Goal: Task Accomplishment & Management: Use online tool/utility

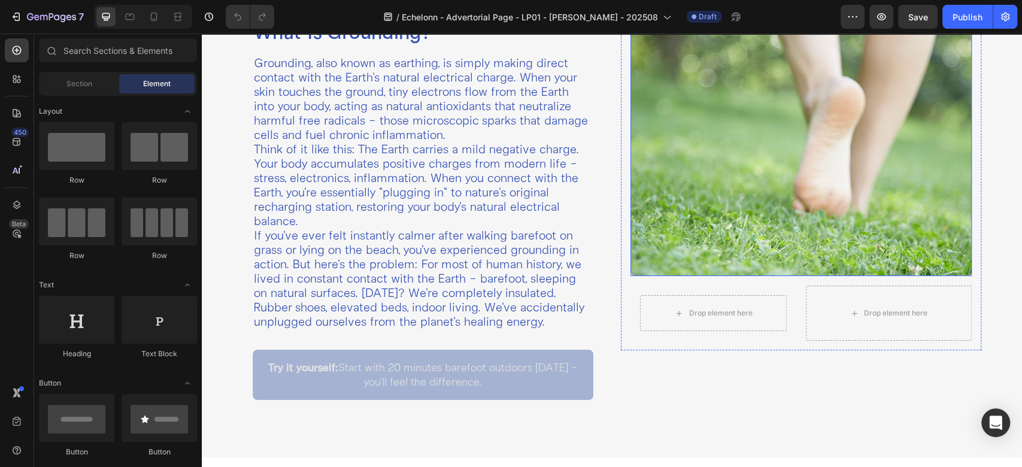
scroll to position [399, 0]
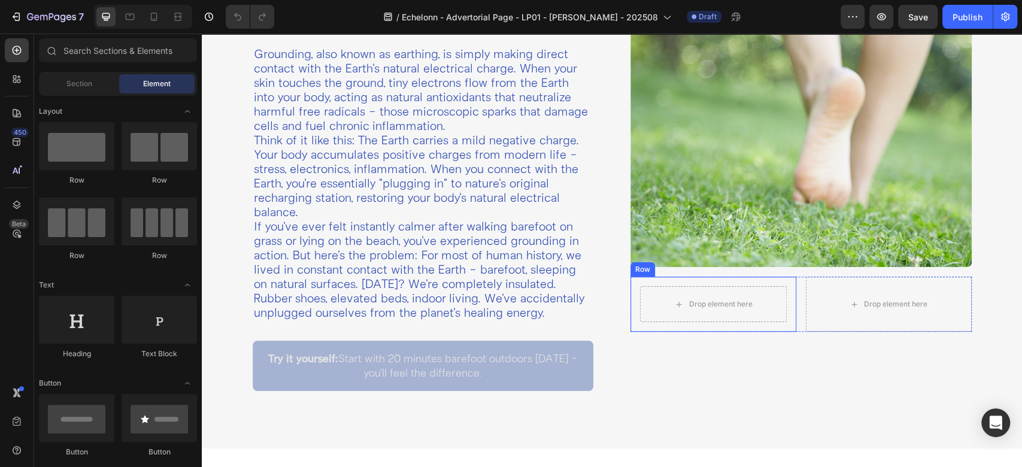
click at [630, 293] on div "Drop element here Row" at bounding box center [713, 304] width 166 height 55
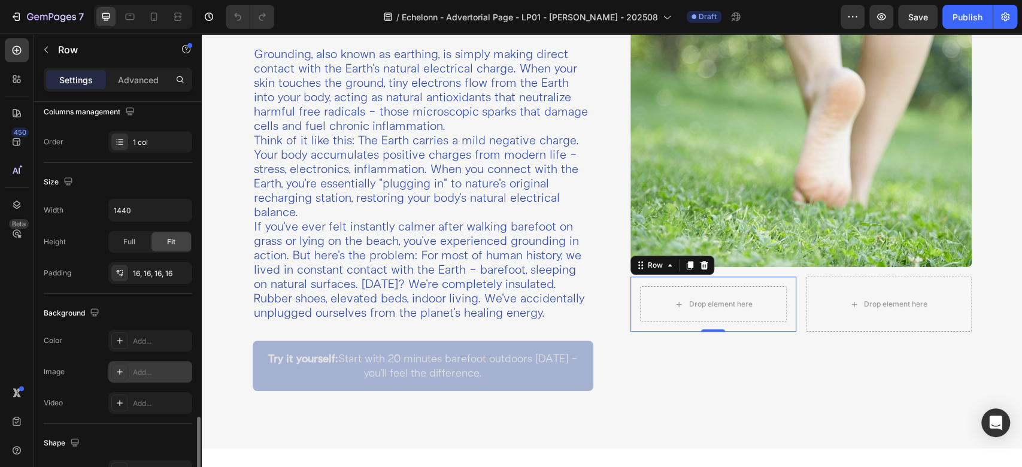
scroll to position [330, 0]
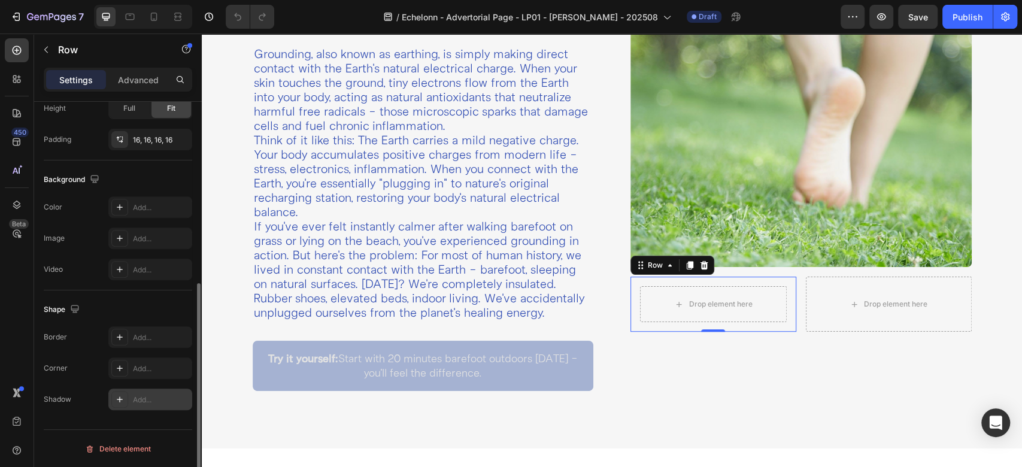
click at [123, 391] on div at bounding box center [119, 399] width 17 height 17
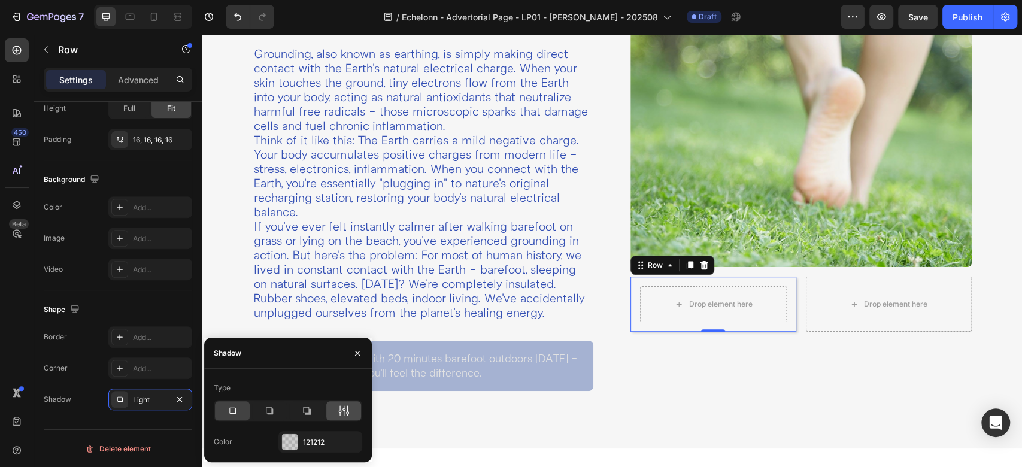
click at [332, 409] on div at bounding box center [343, 410] width 35 height 19
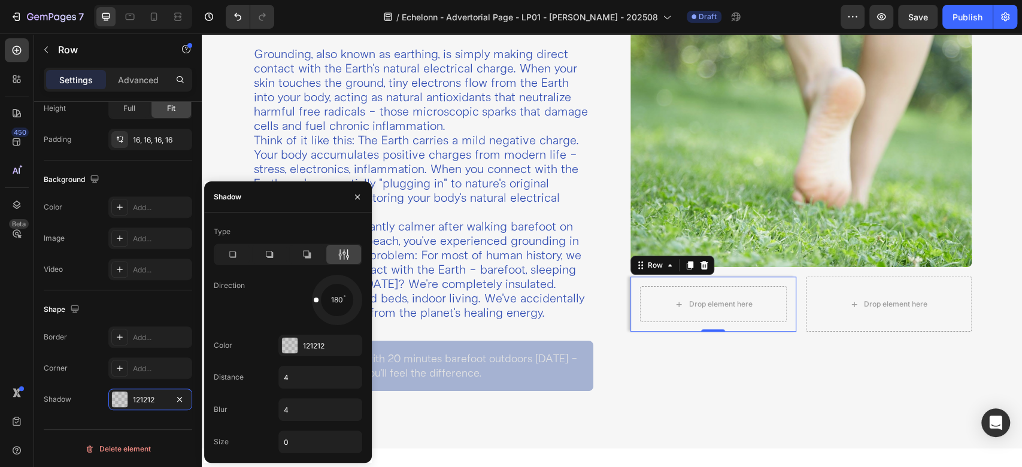
drag, startPoint x: 350, startPoint y: 318, endPoint x: 298, endPoint y: 298, distance: 56.5
click at [298, 298] on div "180" at bounding box center [320, 300] width 84 height 50
click at [289, 344] on div at bounding box center [290, 346] width 16 height 16
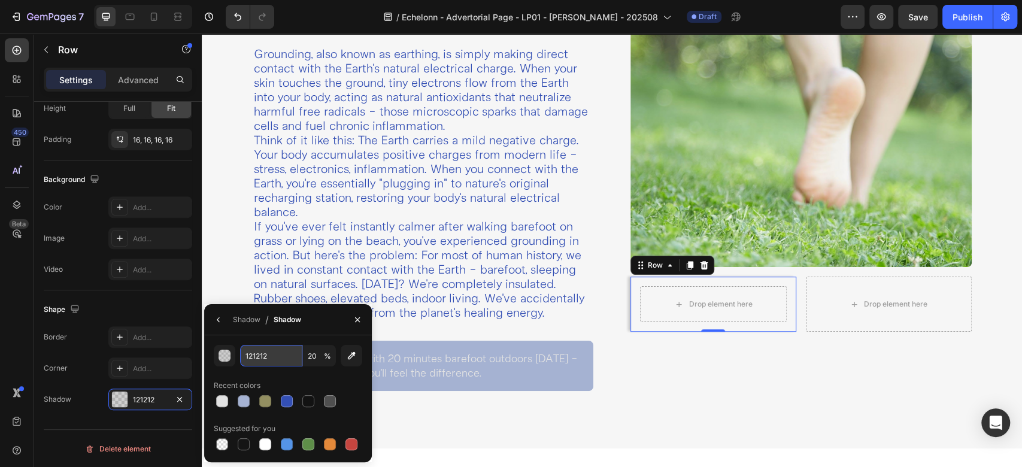
click at [277, 356] on input "121212" at bounding box center [271, 356] width 62 height 22
paste input "B75D37"
type input "B75D37"
click at [316, 356] on input "20" at bounding box center [319, 356] width 33 height 22
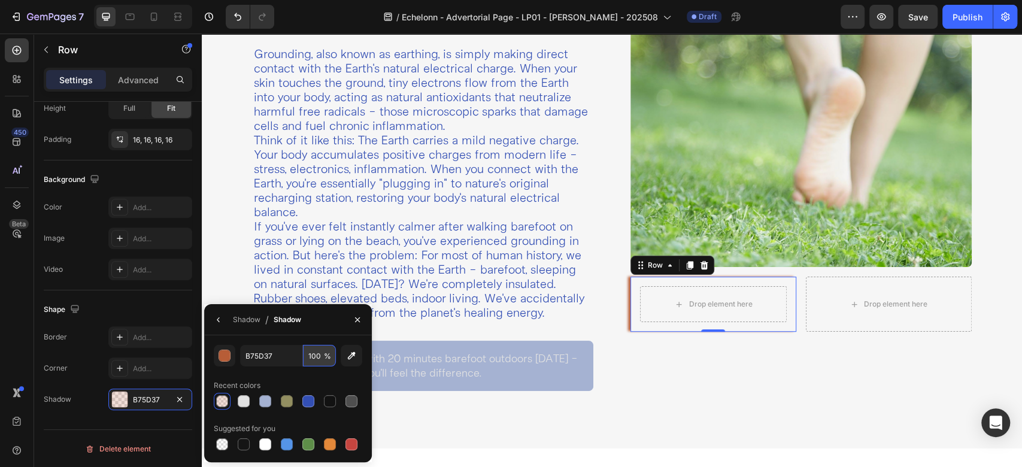
type input "100"
click at [216, 315] on icon "button" at bounding box center [219, 320] width 10 height 10
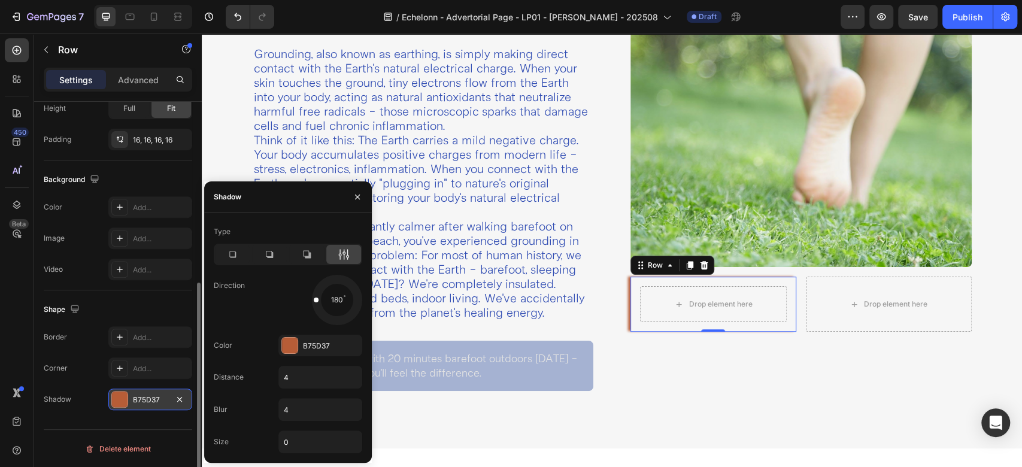
click at [114, 399] on div at bounding box center [120, 400] width 16 height 16
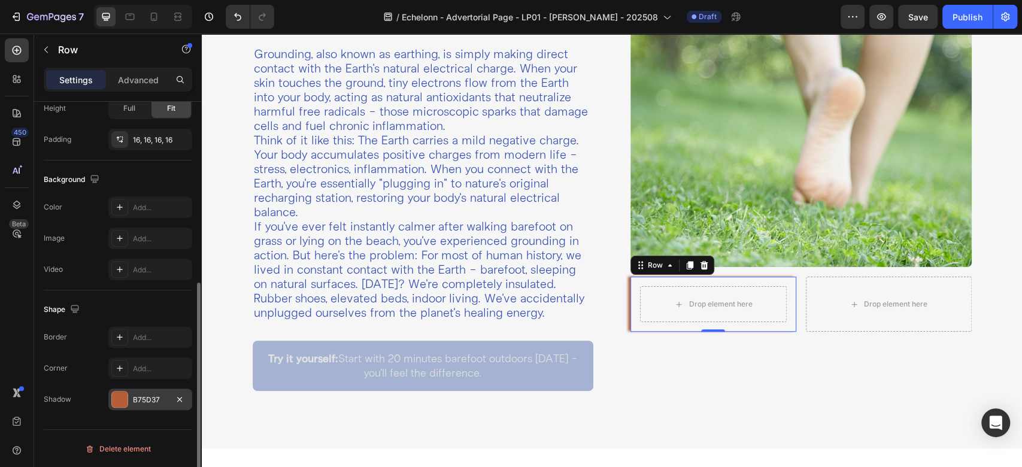
click at [144, 396] on div "B75D37" at bounding box center [150, 400] width 35 height 11
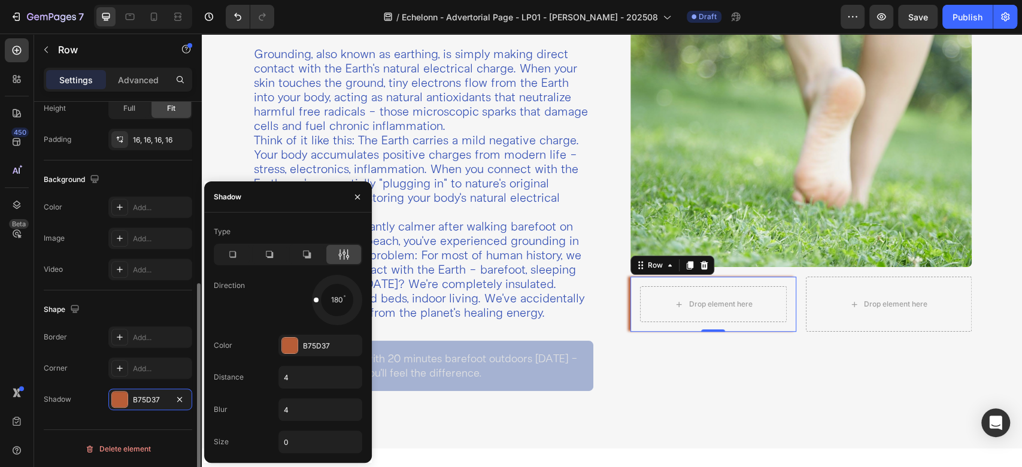
scroll to position [0, 0]
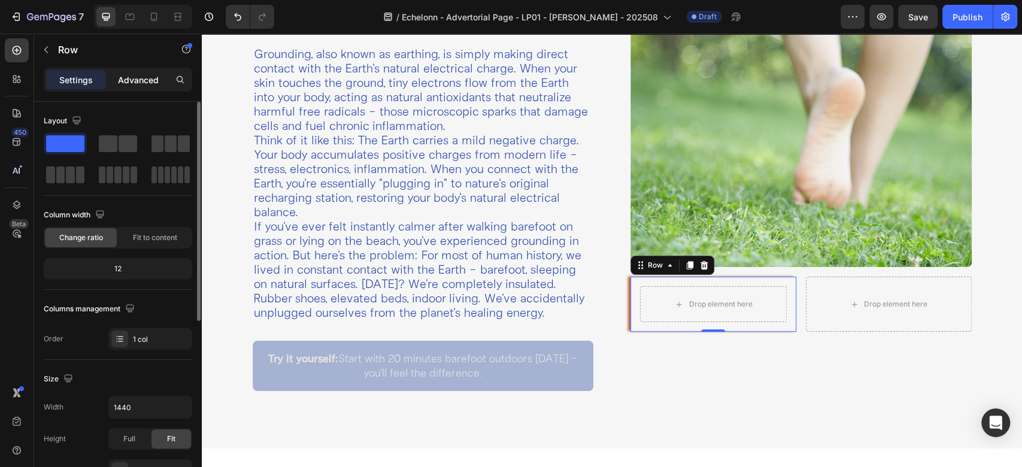
click at [120, 84] on p "Advanced" at bounding box center [138, 80] width 41 height 13
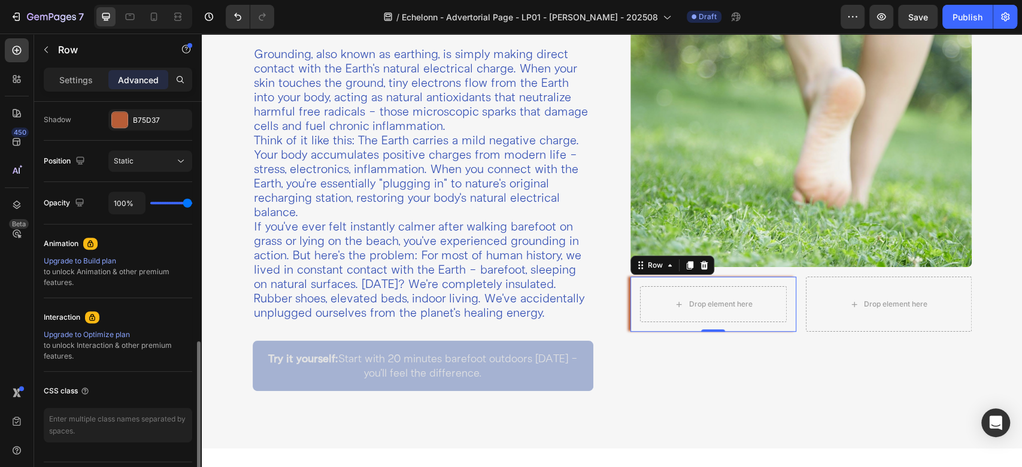
scroll to position [430, 0]
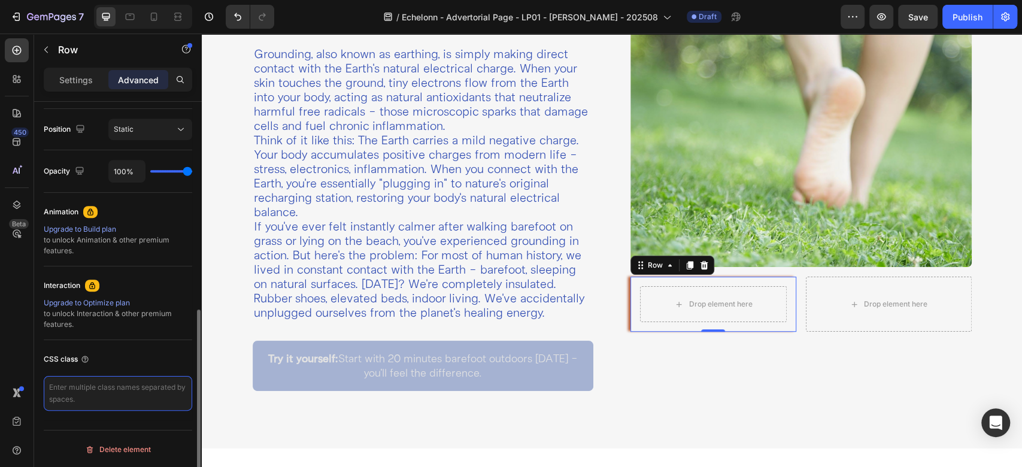
click at [81, 397] on textarea at bounding box center [118, 393] width 148 height 35
click at [646, 267] on div "Row" at bounding box center [655, 265] width 44 height 14
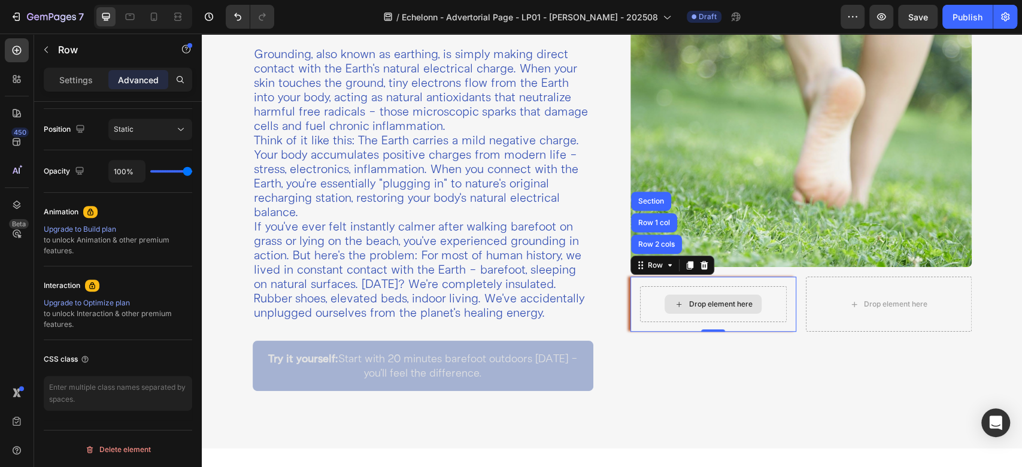
click at [664, 299] on div "Drop element here" at bounding box center [712, 304] width 97 height 19
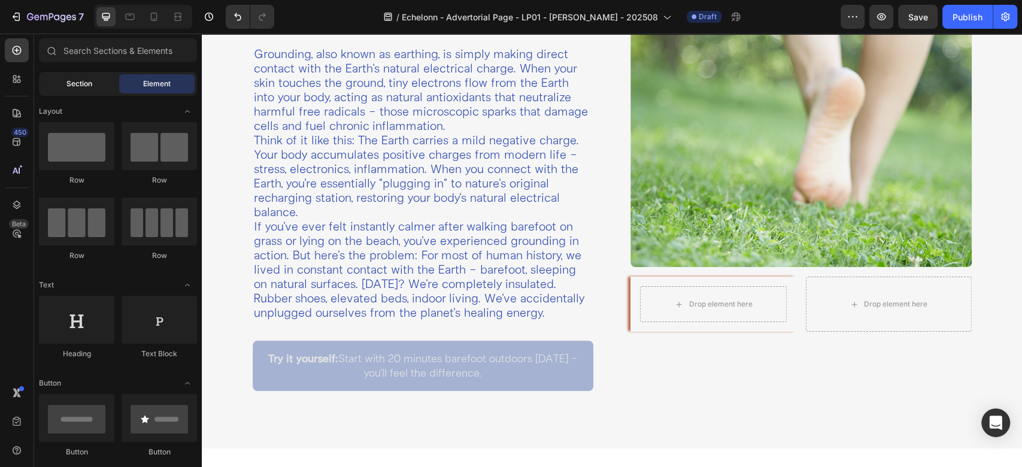
click at [111, 87] on div "Section" at bounding box center [78, 83] width 75 height 19
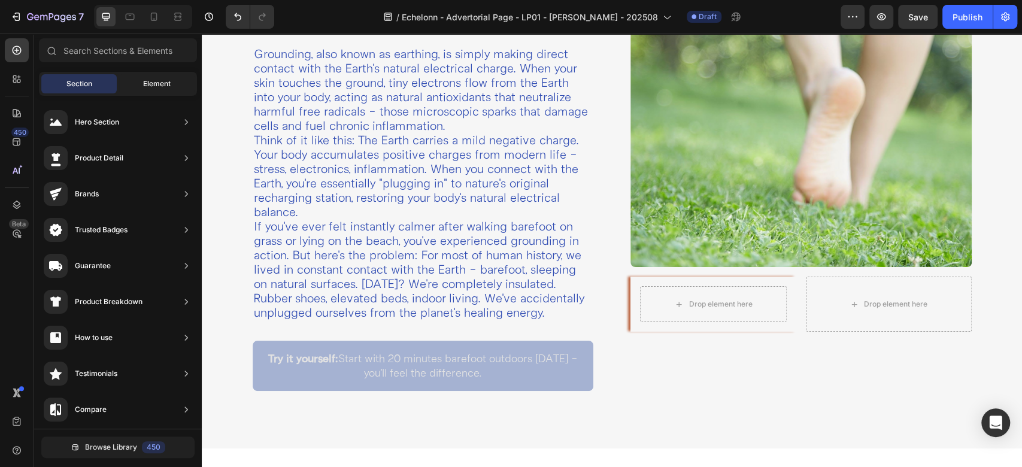
click at [131, 84] on div "Element" at bounding box center [156, 83] width 75 height 19
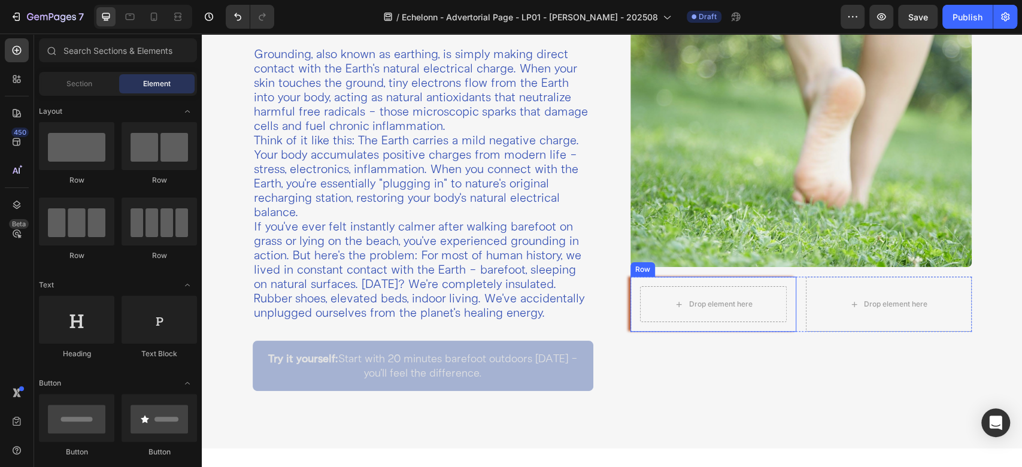
click at [785, 285] on div "Drop element here Row" at bounding box center [713, 304] width 166 height 55
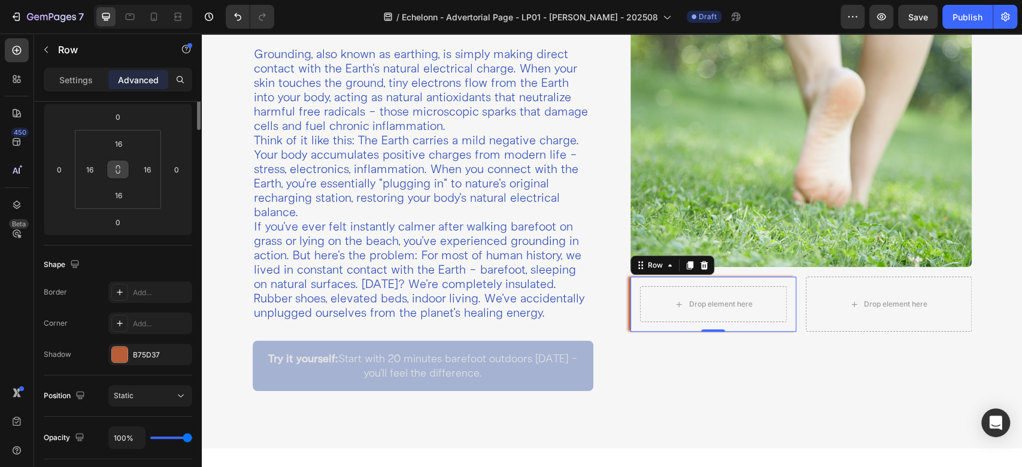
scroll to position [0, 0]
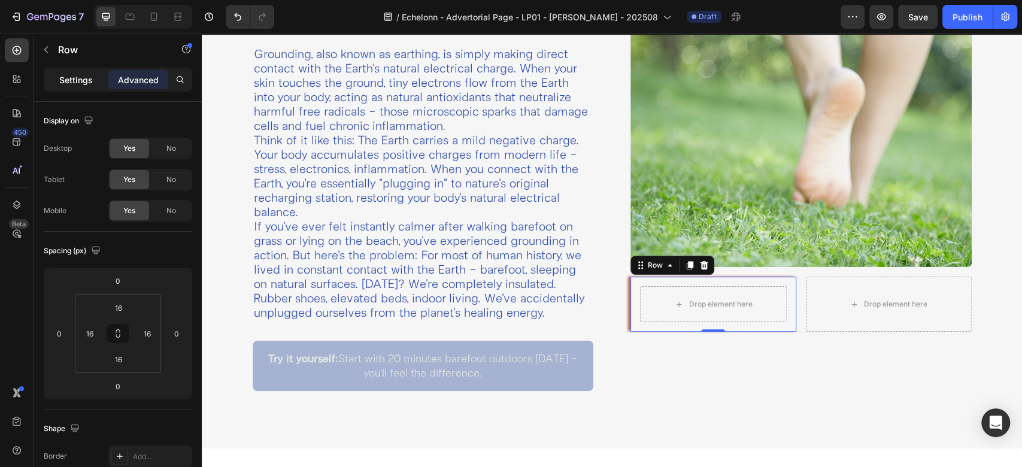
click at [86, 81] on p "Settings" at bounding box center [76, 80] width 34 height 13
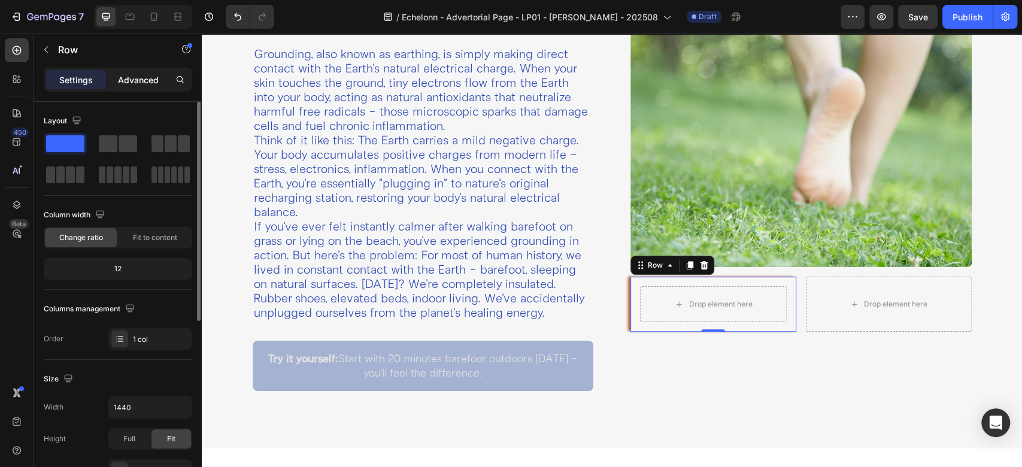
click at [137, 87] on div "Advanced" at bounding box center [138, 79] width 60 height 19
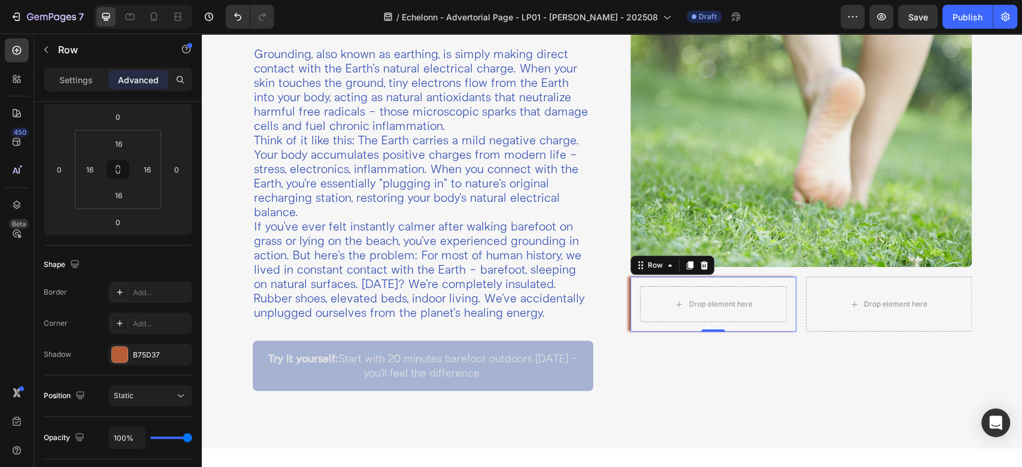
scroll to position [430, 0]
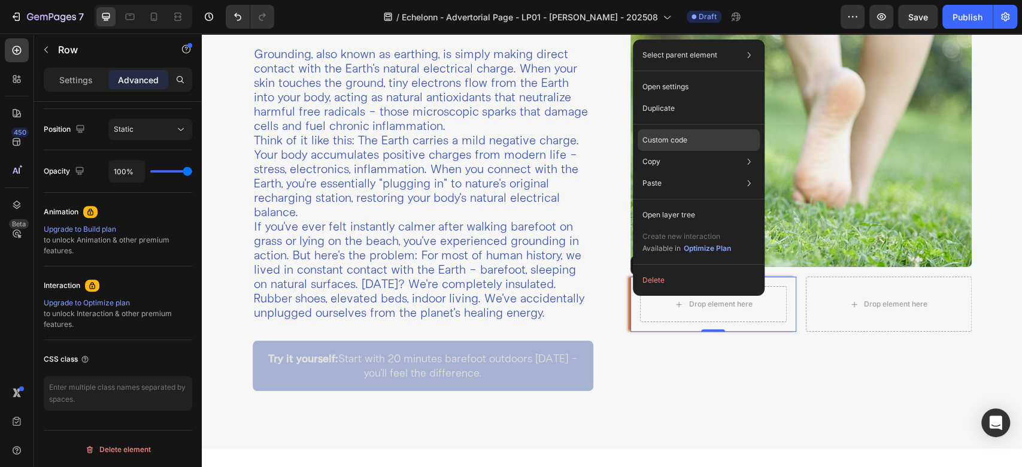
click at [681, 139] on p "Custom code" at bounding box center [664, 140] width 45 height 11
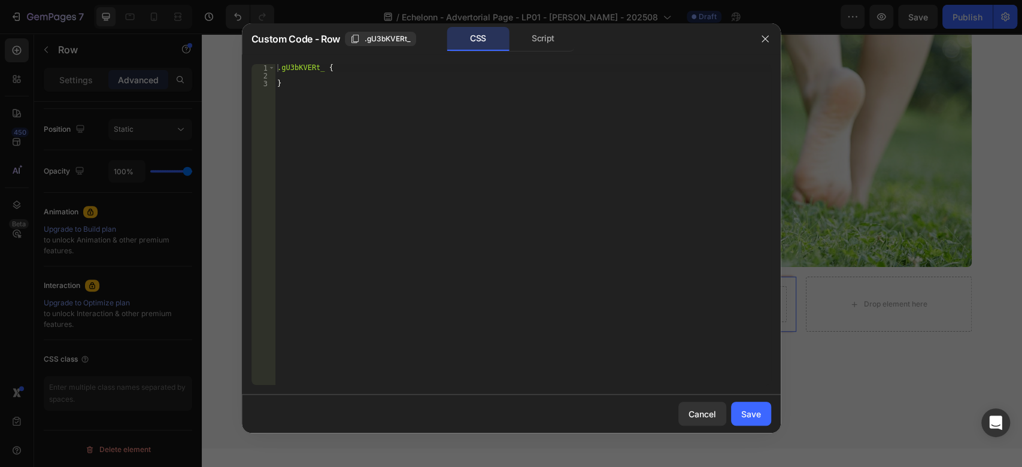
type textarea ".gU3bKVERt_ {"
click at [347, 66] on div ".gU3bKVERt_ { }" at bounding box center [523, 232] width 496 height 336
paste textarea "box-shadow: 0 3px 15px rgba(0,0,0,0.1);"
click at [329, 68] on div ".gU3bKVERt_ { box-shadow : 0 3 px 15 px rgba ( 0 , 0 , 0 , 0.1 ) ; }" at bounding box center [523, 232] width 496 height 336
type textarea "box-shadow: 0 3px 15px rgba(0,0,0,0.1);"
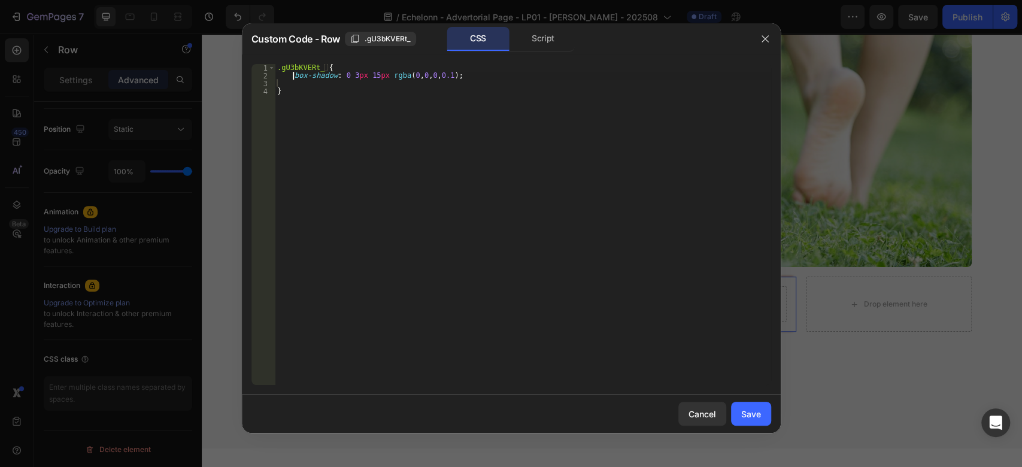
scroll to position [0, 1]
click at [278, 87] on div ".gU3bKVERt_ { box-shadow : 0 3 px 15 px rgba ( 0 , 0 , 0 , 0.1 ) ; }" at bounding box center [523, 232] width 496 height 336
type textarea "box-shadow: 0 3px 15px rgba(0,0,0,0.1);"
click at [751, 419] on div "Save" at bounding box center [751, 414] width 20 height 13
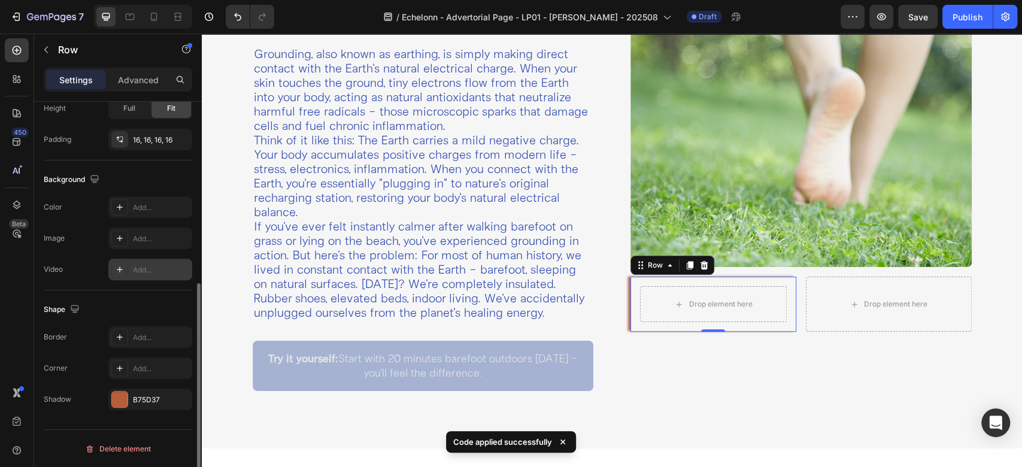
scroll to position [330, 0]
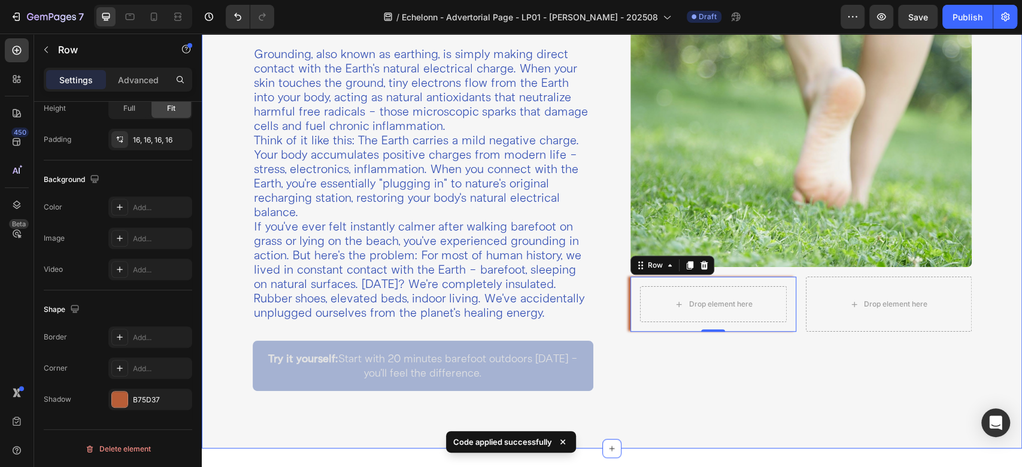
click at [687, 352] on div "Image Drop element here Row 0 Drop element here Row Row" at bounding box center [801, 201] width 360 height 399
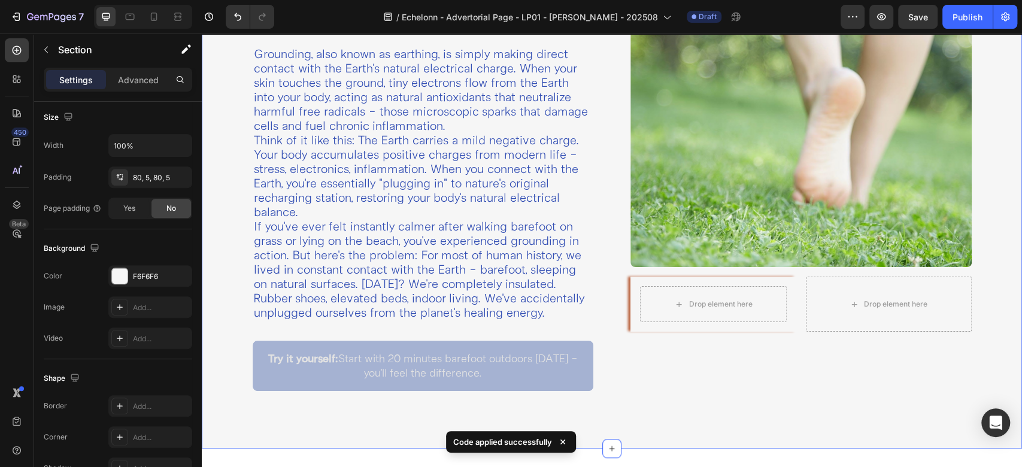
scroll to position [0, 0]
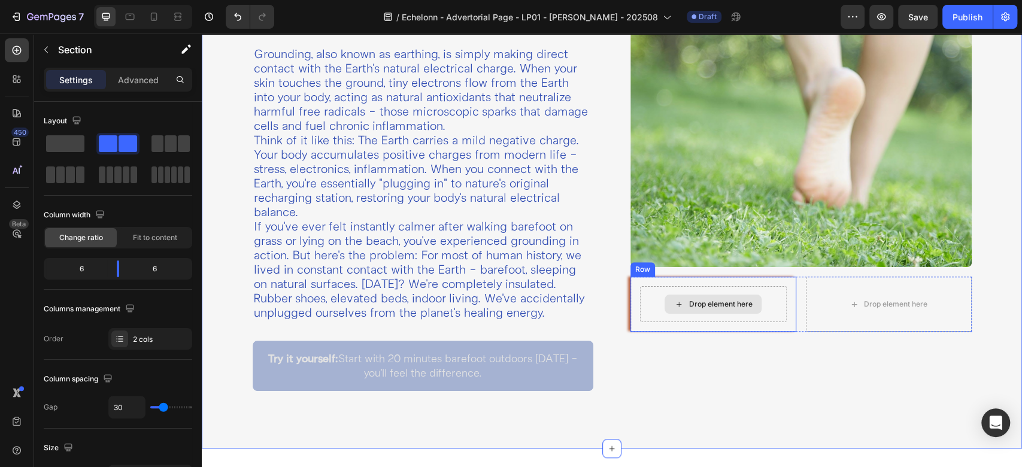
click at [640, 293] on div "Drop element here" at bounding box center [713, 304] width 147 height 36
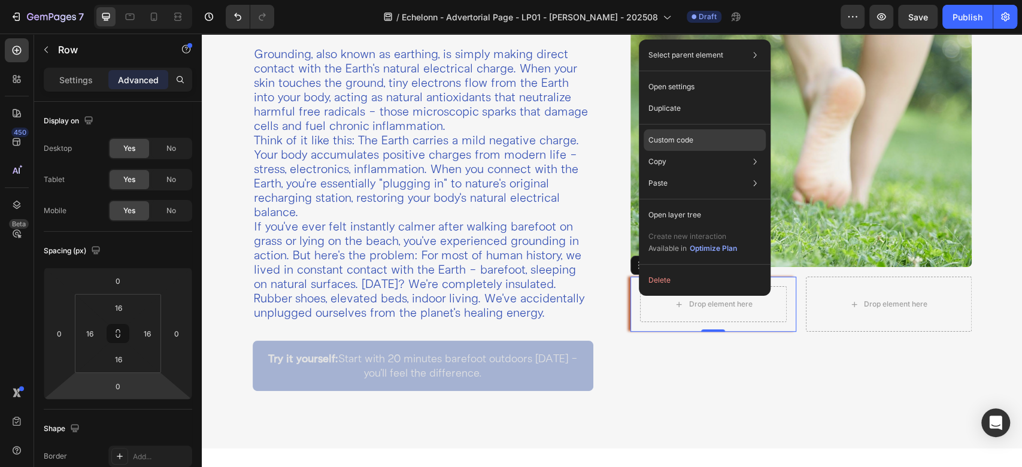
click at [675, 172] on div "Custom code" at bounding box center [705, 183] width 122 height 22
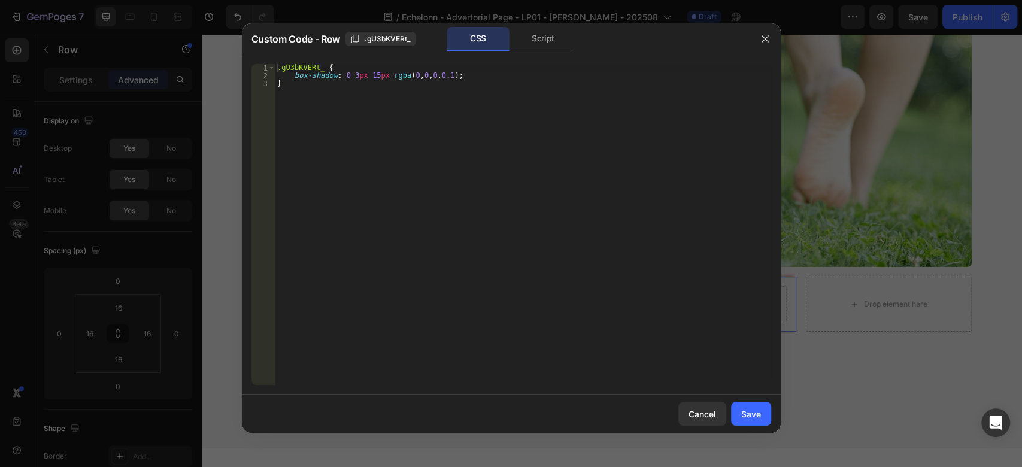
type textarea "box-shadow: 0 3px 15px rgba(0,0,0,0.1);"
click at [453, 74] on div ".gU3bKVERt_ { box-shadow : 0 3 px 15 px rgba ( 0 , 0 , 0 , 0.1 ) ; }" at bounding box center [523, 232] width 496 height 336
paste textarea "border-left: 4px solid #B75D37;"
type textarea "border-left: 4px solid #B75D37;"
click at [745, 412] on div "Save" at bounding box center [751, 414] width 20 height 13
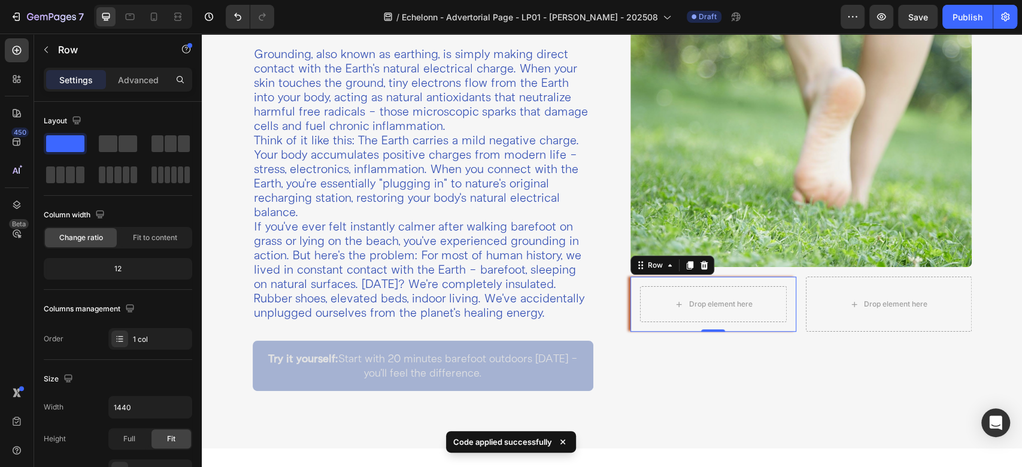
click at [630, 282] on div "Drop element here Row 0" at bounding box center [713, 304] width 166 height 55
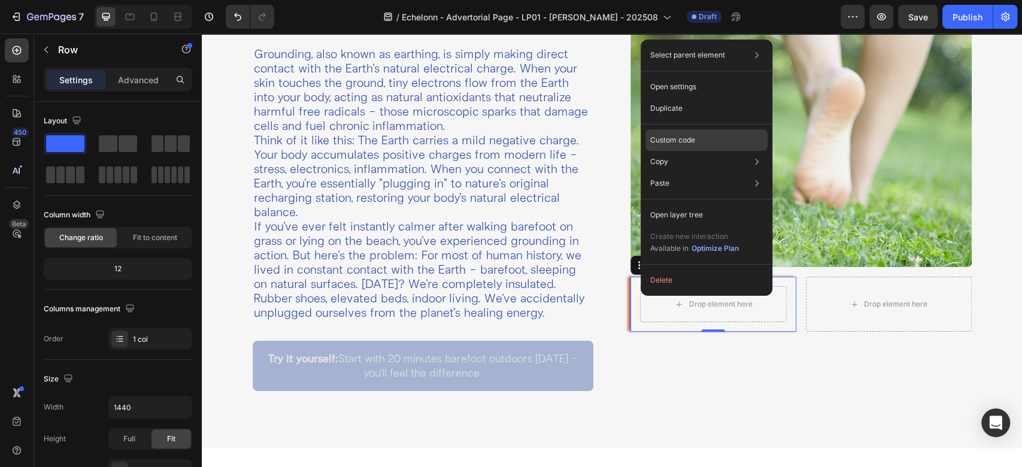
click at [723, 172] on div "Custom code" at bounding box center [706, 183] width 122 height 22
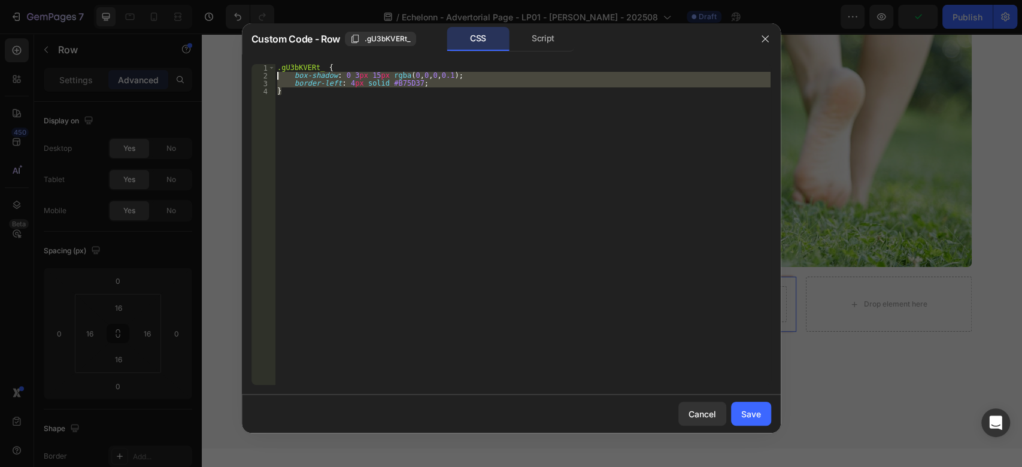
drag, startPoint x: 454, startPoint y: 90, endPoint x: 266, endPoint y: 78, distance: 187.8
click at [266, 78] on div "} 1 2 3 4 .gU3bKVERt_ { box-shadow : 0 3 px 15 px rgba ( 0 , 0 , 0 , 0.1 ) ; bo…" at bounding box center [511, 224] width 520 height 321
type textarea "box-shadow: 0 3px 15px rgba(0,0,0,0.1); border-left: 4px solid #B75D37;"
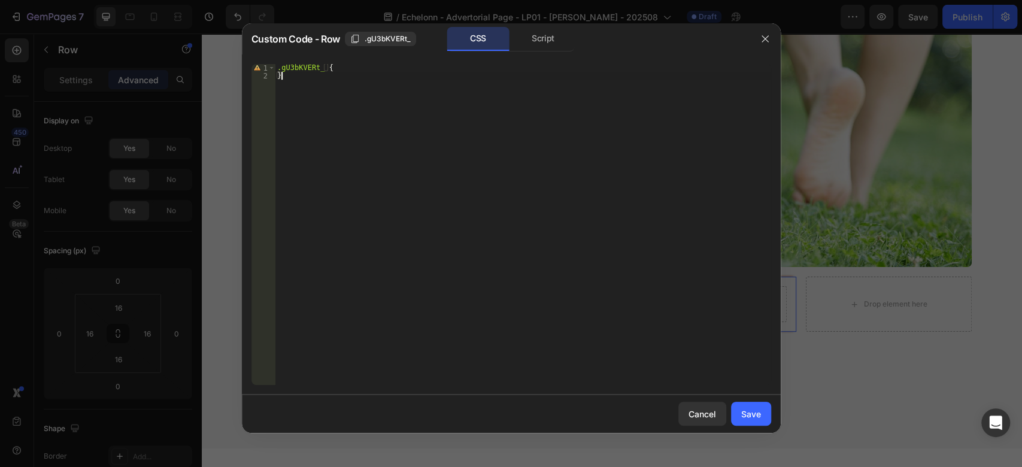
type textarea ".gU3bKVERt_ {"
click at [761, 414] on button "Save" at bounding box center [751, 414] width 40 height 24
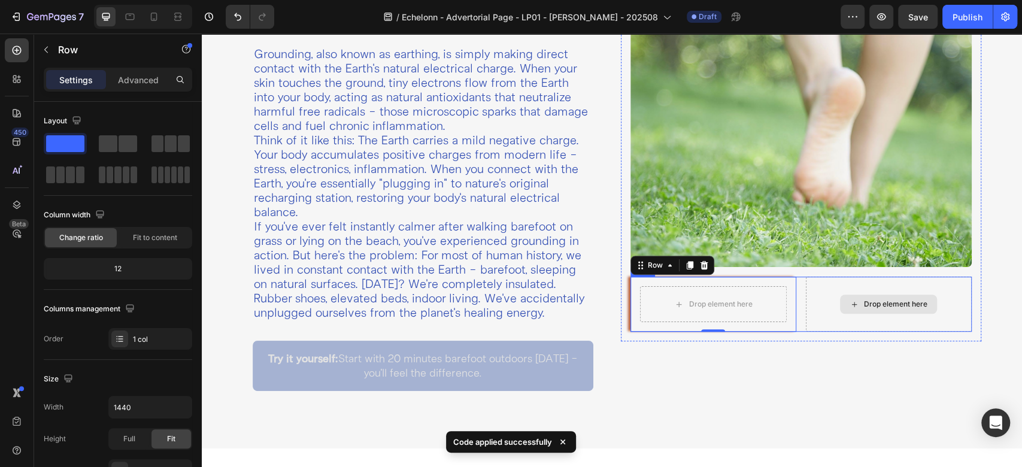
click at [810, 299] on div "Drop element here" at bounding box center [889, 304] width 166 height 55
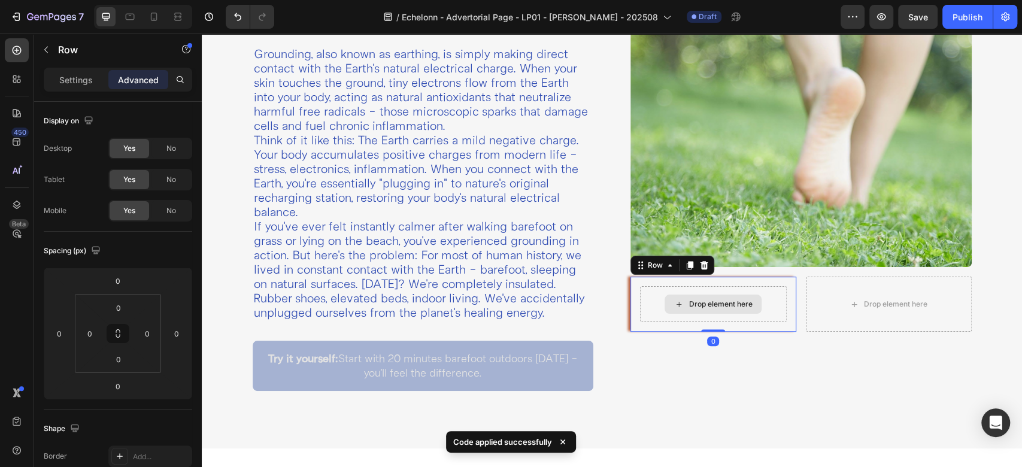
click at [640, 286] on div "Drop element here" at bounding box center [713, 304] width 147 height 36
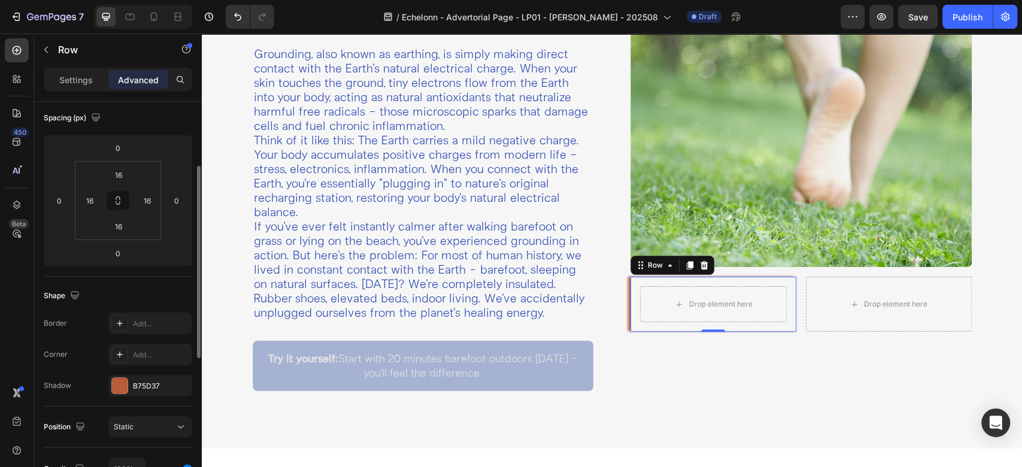
scroll to position [266, 0]
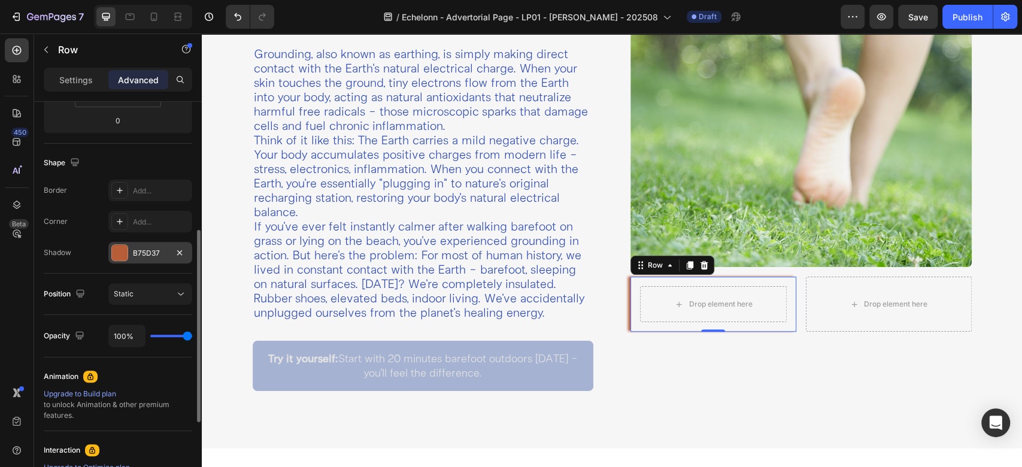
click at [141, 246] on div "B75D37" at bounding box center [150, 253] width 84 height 22
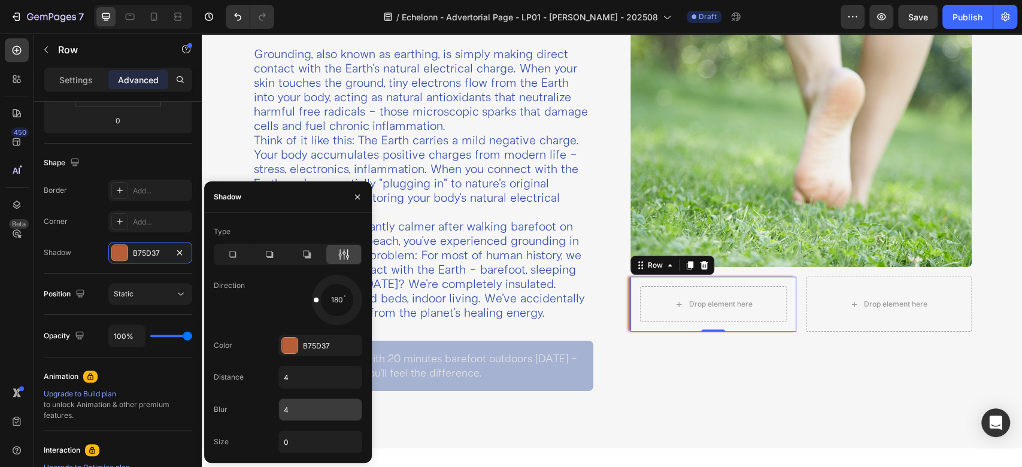
click at [293, 407] on input "4" at bounding box center [320, 410] width 83 height 22
type input "0"
click at [72, 77] on p "Settings" at bounding box center [76, 80] width 34 height 13
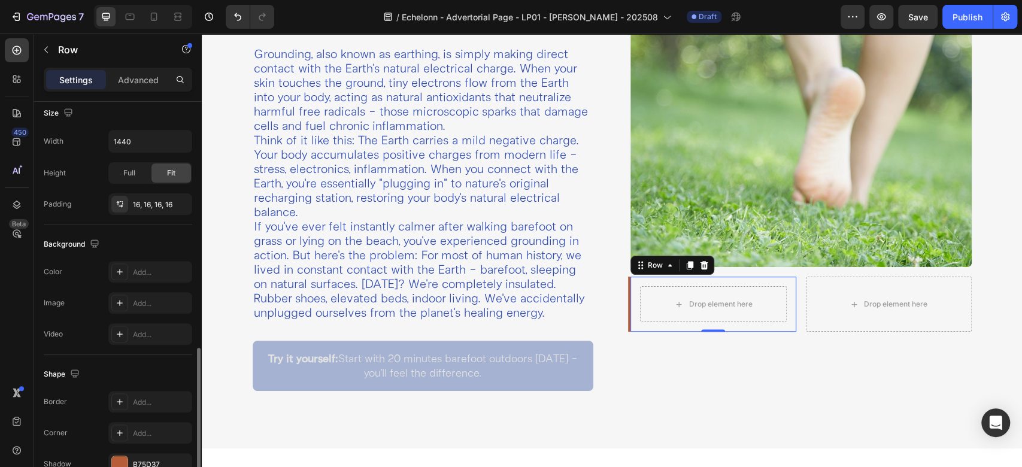
scroll to position [330, 0]
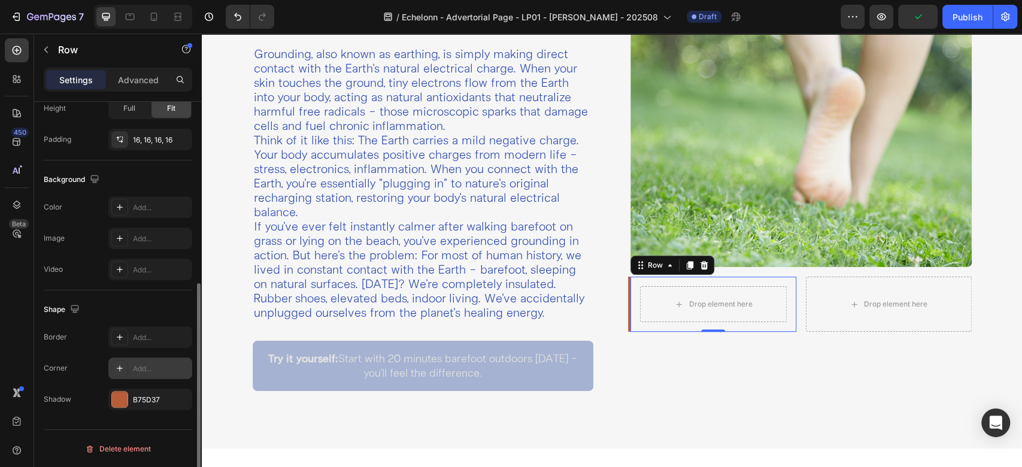
click at [123, 371] on icon at bounding box center [120, 368] width 10 height 10
click at [133, 302] on div "Shape" at bounding box center [118, 309] width 148 height 19
click at [127, 369] on div at bounding box center [119, 368] width 17 height 17
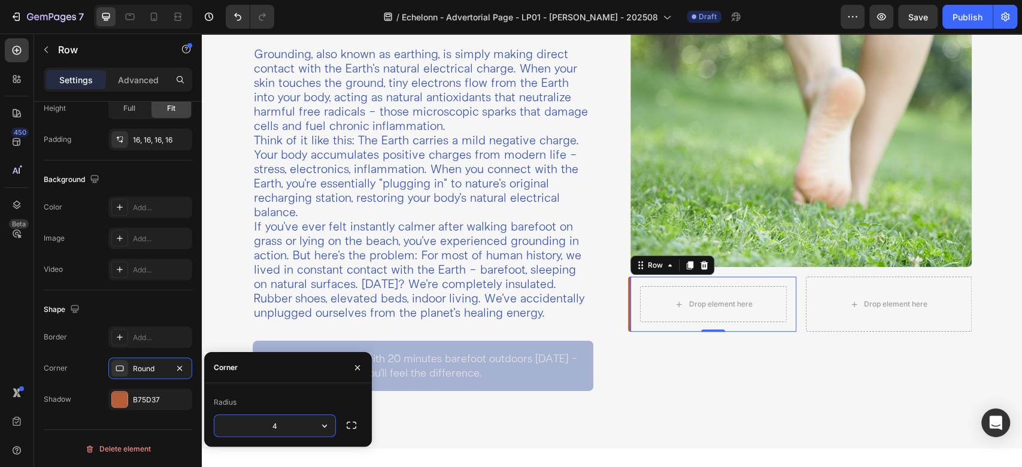
type input "4"
click at [730, 357] on div "Image Drop element here Row 0 Drop element here Row Row" at bounding box center [801, 201] width 360 height 399
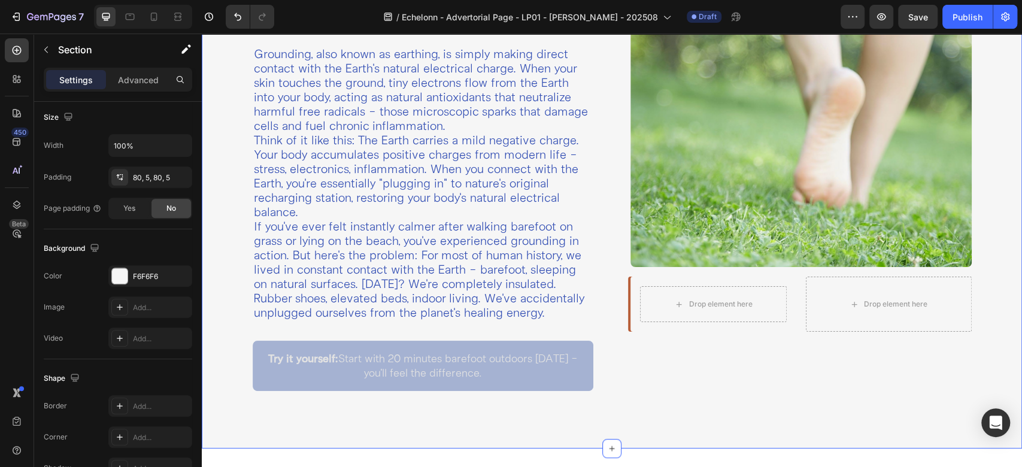
scroll to position [0, 0]
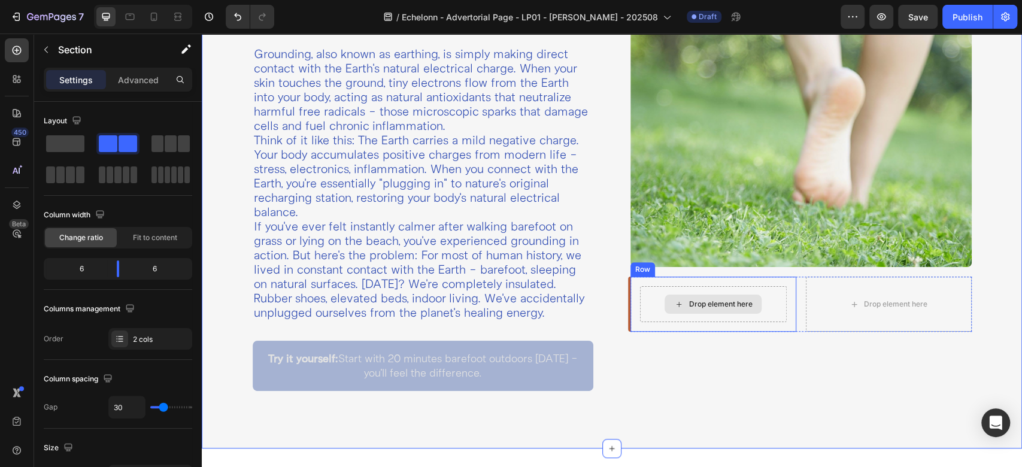
click at [630, 293] on div "Drop element here Row" at bounding box center [713, 304] width 166 height 55
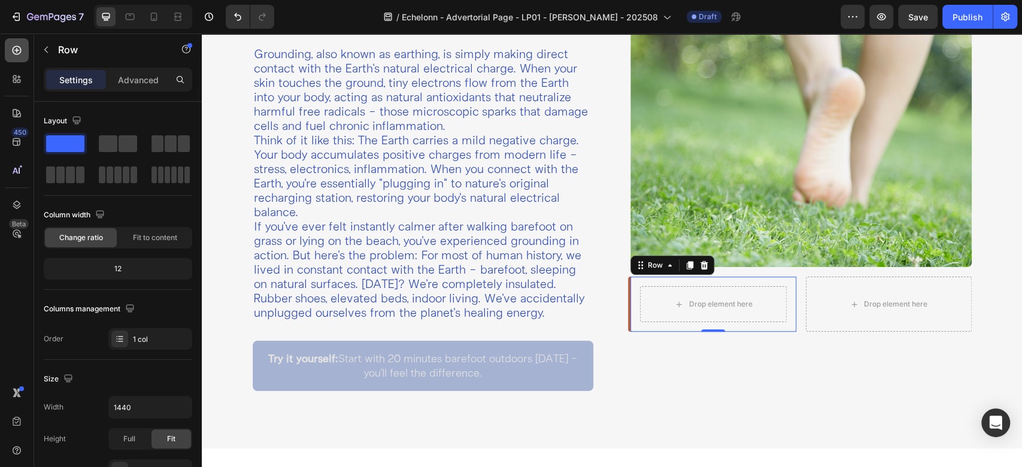
click at [20, 50] on icon at bounding box center [17, 50] width 12 height 12
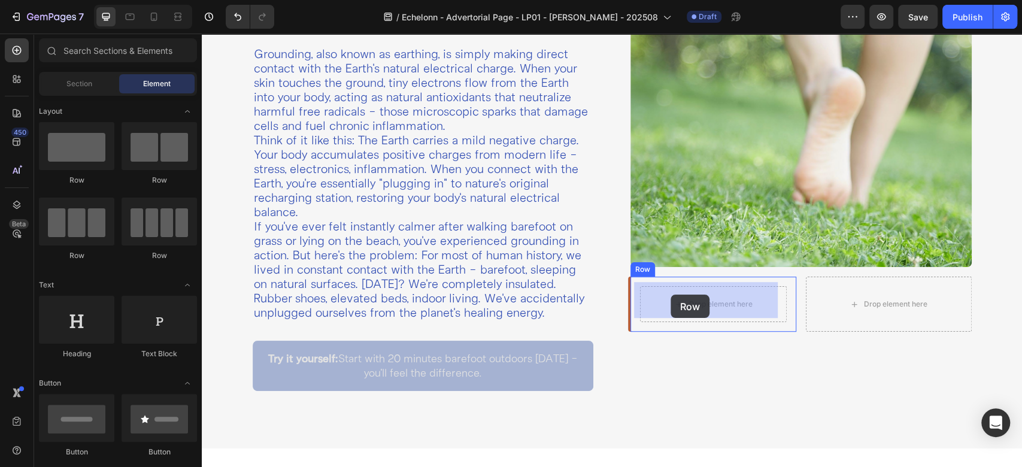
drag, startPoint x: 270, startPoint y: 175, endPoint x: 670, endPoint y: 295, distance: 417.8
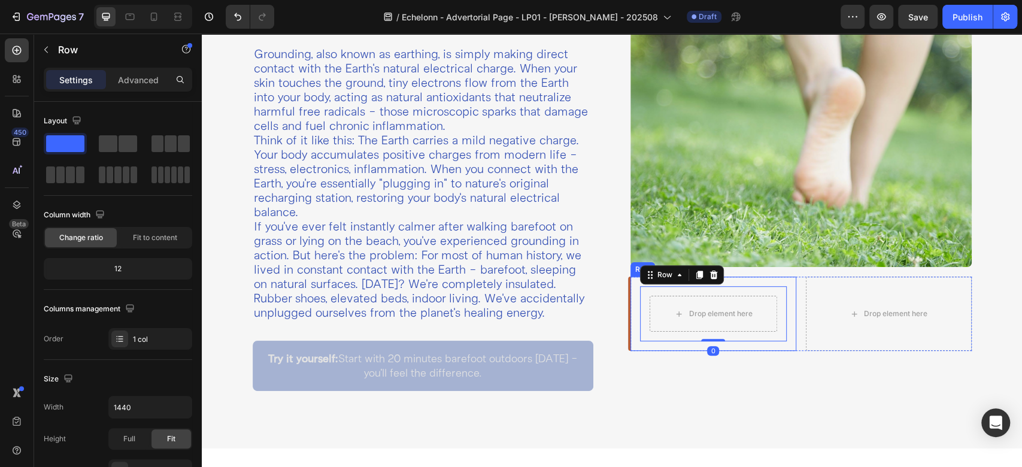
click at [630, 294] on div "Drop element here Row 0 Row" at bounding box center [713, 314] width 166 height 74
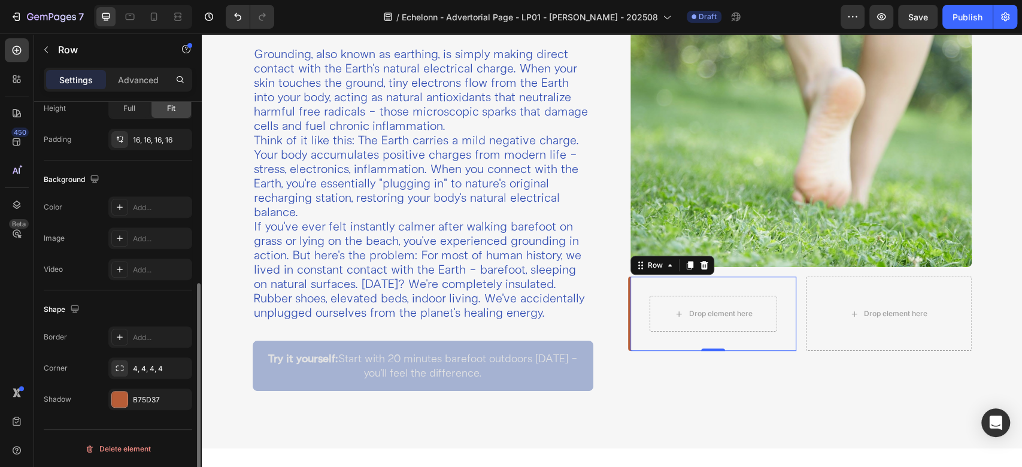
scroll to position [197, 0]
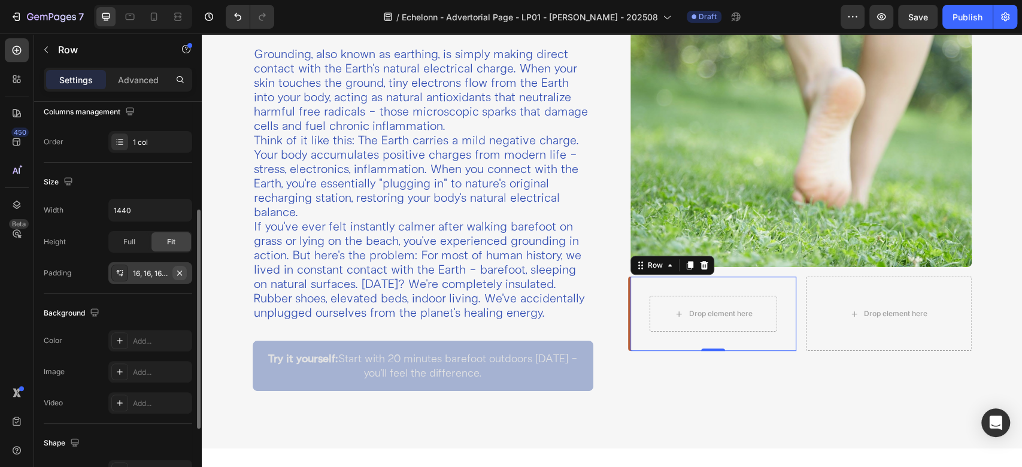
click at [177, 273] on icon "button" at bounding box center [180, 273] width 10 height 10
click at [630, 296] on div "Drop element here Row" at bounding box center [713, 304] width 166 height 55
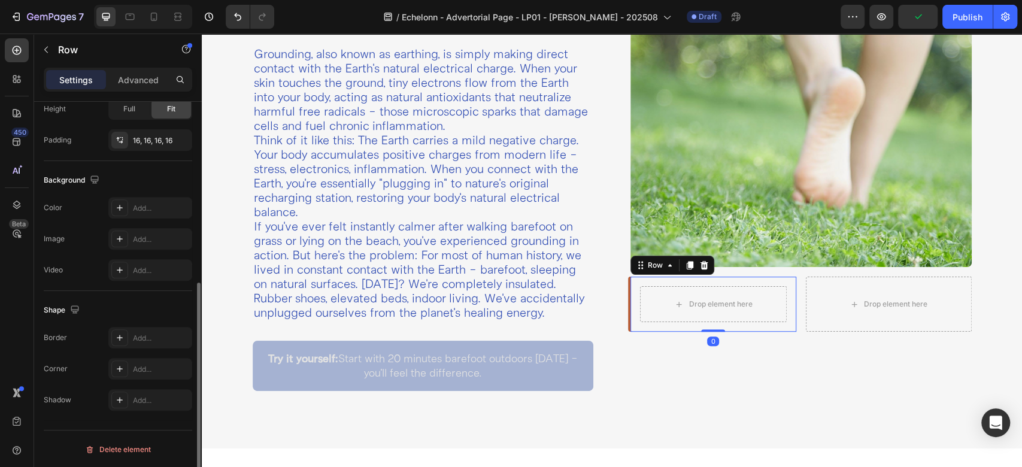
scroll to position [330, 0]
click at [120, 395] on icon at bounding box center [120, 400] width 10 height 10
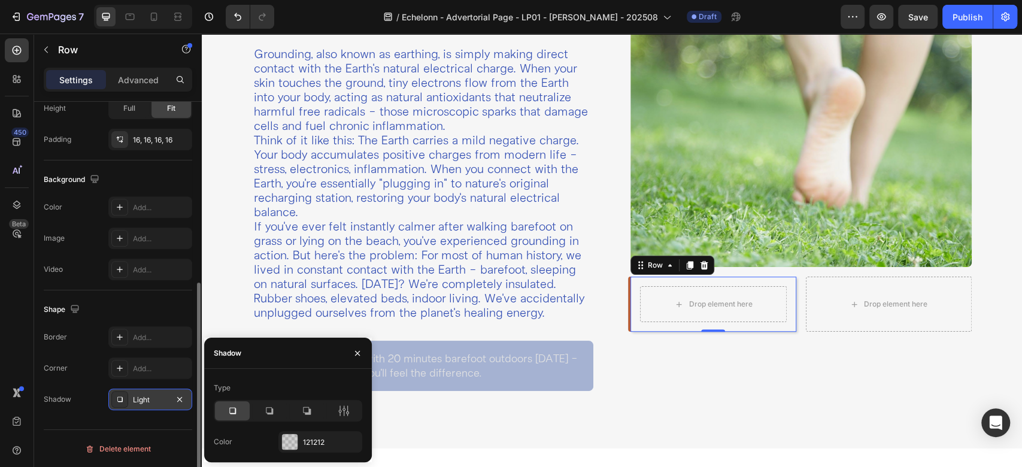
click at [137, 403] on div "Light" at bounding box center [150, 400] width 35 height 11
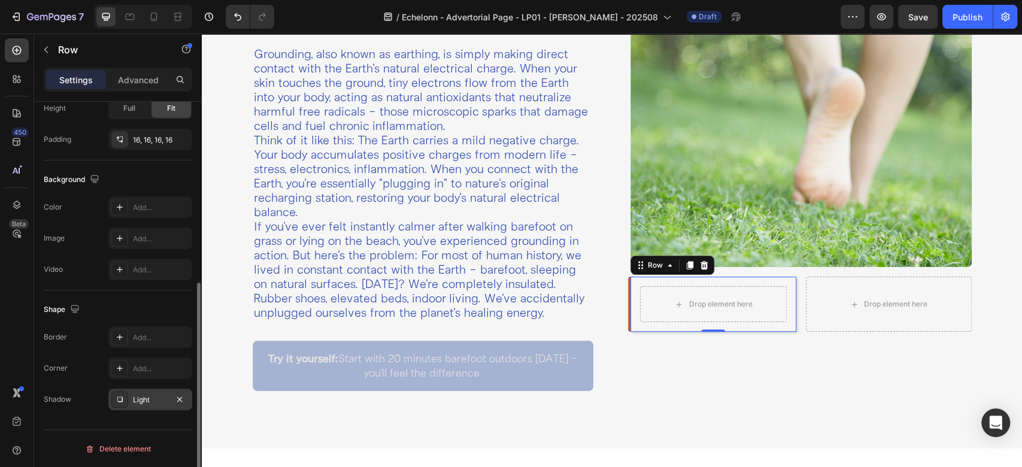
click at [137, 403] on div "Light" at bounding box center [150, 400] width 35 height 11
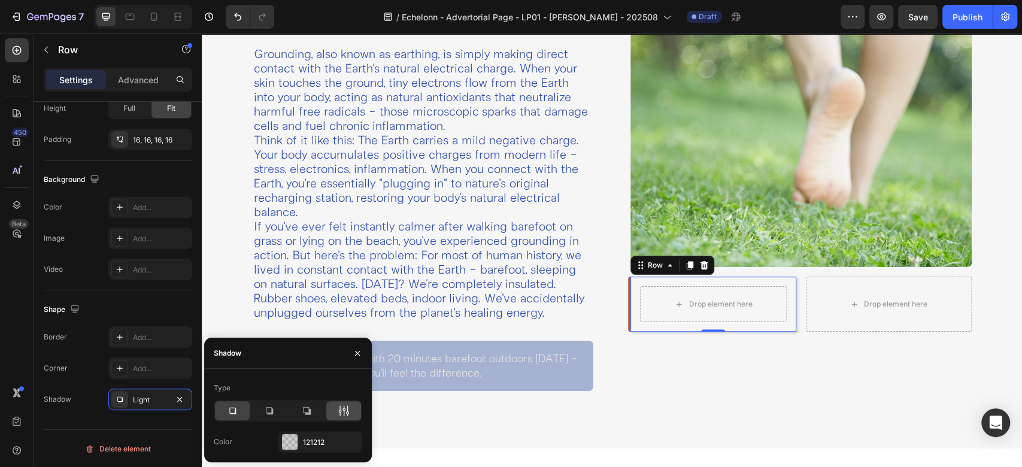
click at [340, 417] on div at bounding box center [343, 410] width 35 height 19
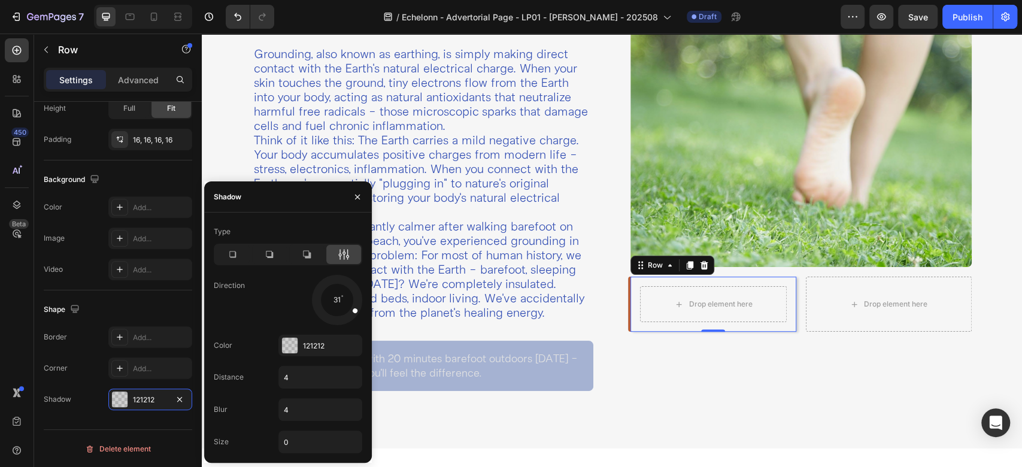
drag, startPoint x: 355, startPoint y: 312, endPoint x: 304, endPoint y: 281, distance: 59.3
click at [355, 309] on div at bounding box center [336, 299] width 53 height 53
click at [238, 252] on icon at bounding box center [232, 254] width 12 height 12
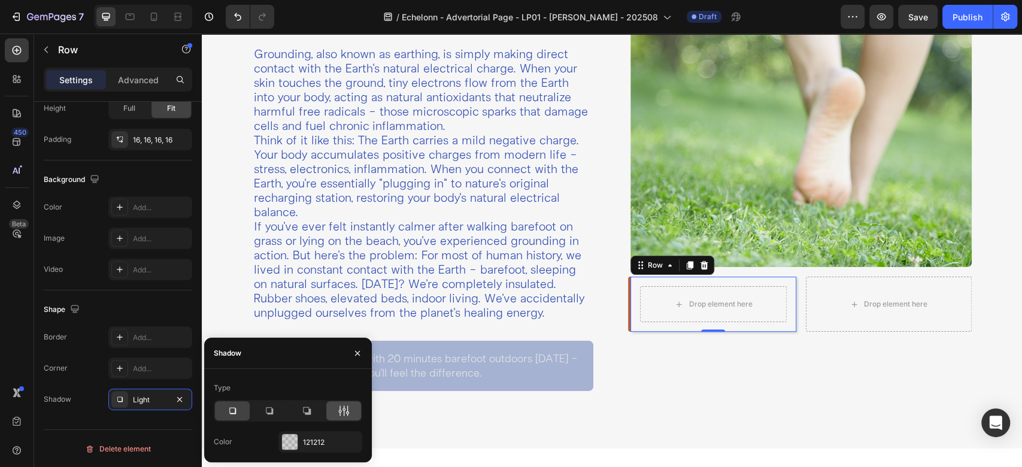
click at [353, 412] on div at bounding box center [343, 410] width 35 height 19
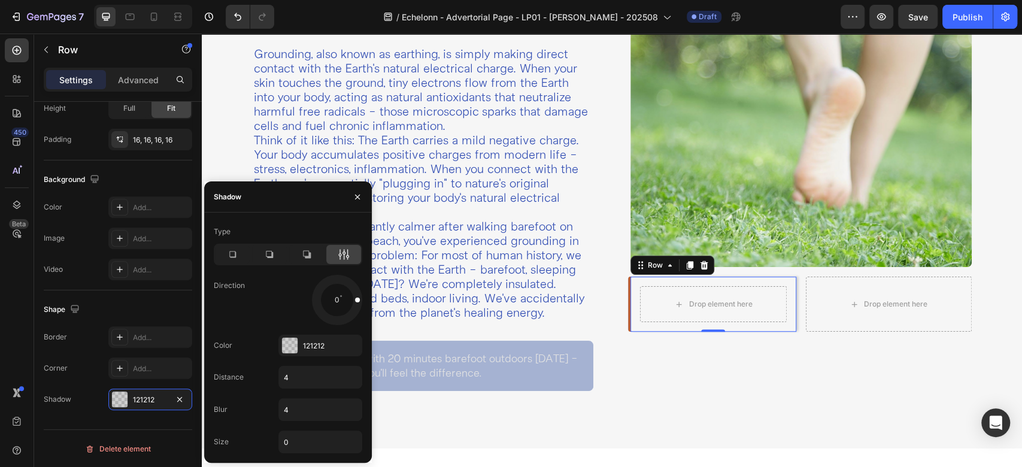
drag, startPoint x: 350, startPoint y: 314, endPoint x: 368, endPoint y: 298, distance: 23.3
click at [368, 298] on div "Type Direction 0 Color 121212 Distance 4 Blur 4 Size 0" at bounding box center [288, 337] width 168 height 231
click at [301, 408] on input "4" at bounding box center [320, 410] width 83 height 22
type input "2"
click at [315, 376] on input "4" at bounding box center [320, 377] width 83 height 22
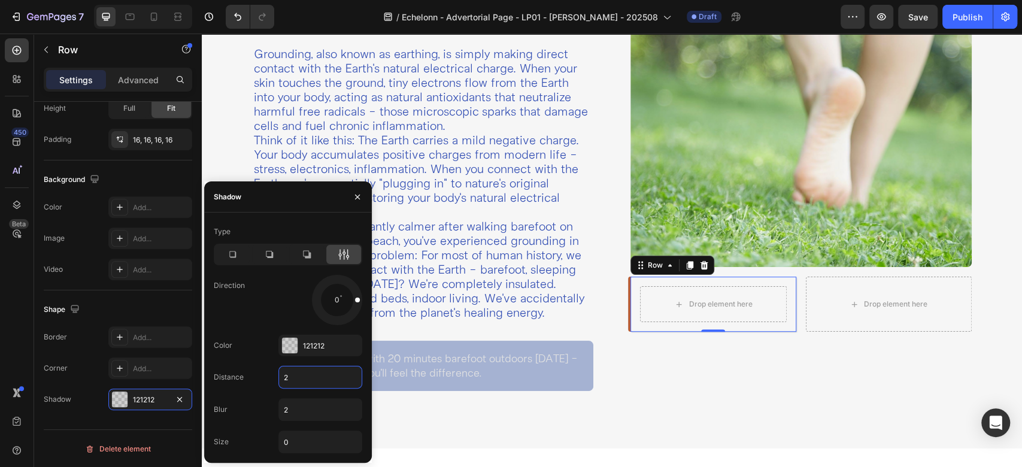
type input "2"
click at [710, 390] on div "Image Drop element here Row 0 Row Drop element here Row Row" at bounding box center [801, 201] width 360 height 399
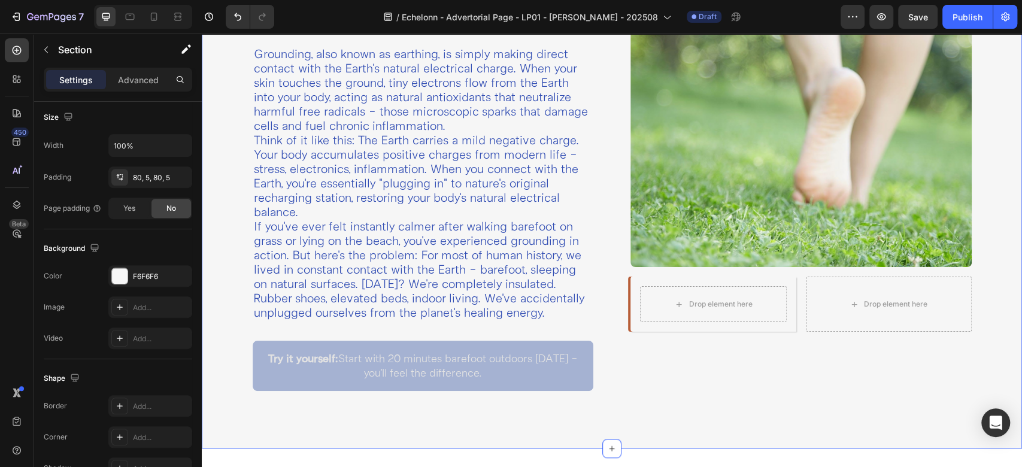
scroll to position [0, 0]
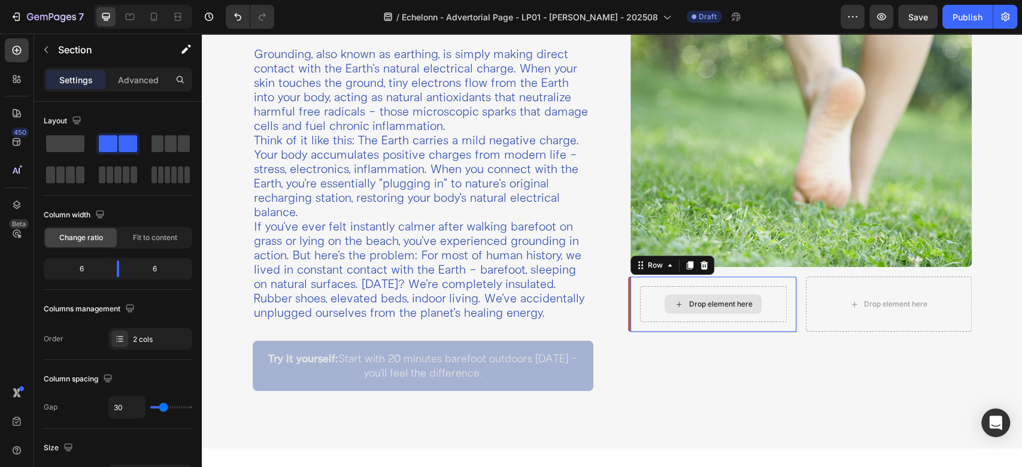
click at [640, 286] on div "Drop element here" at bounding box center [713, 304] width 147 height 36
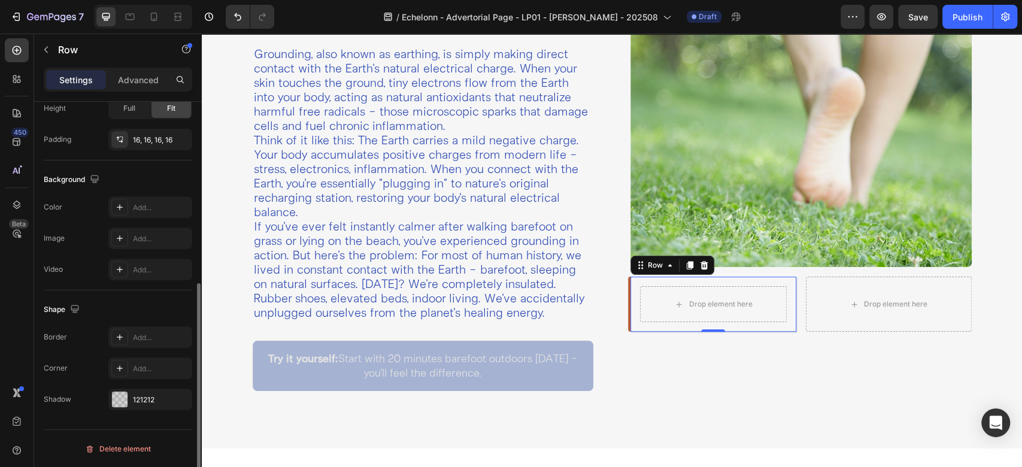
scroll to position [198, 0]
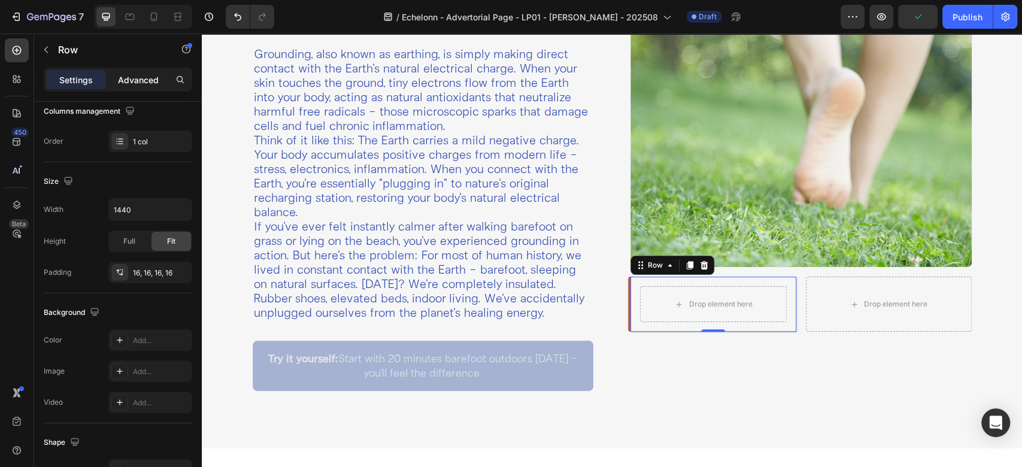
click at [148, 80] on p "Advanced" at bounding box center [138, 80] width 41 height 13
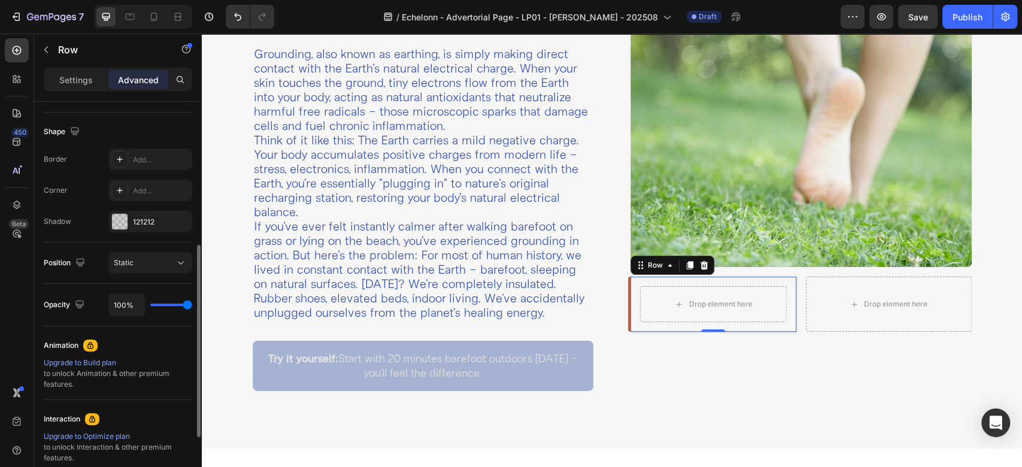
scroll to position [0, 0]
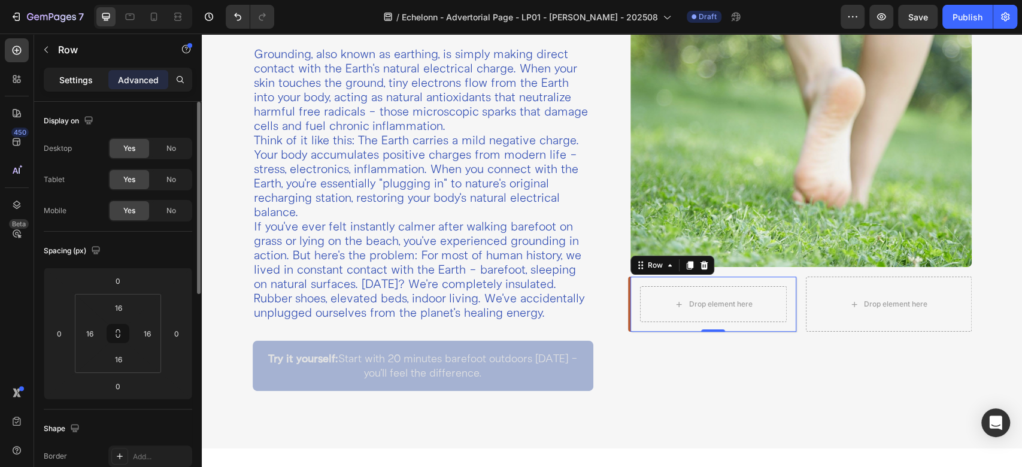
click at [81, 72] on div "Settings" at bounding box center [76, 79] width 60 height 19
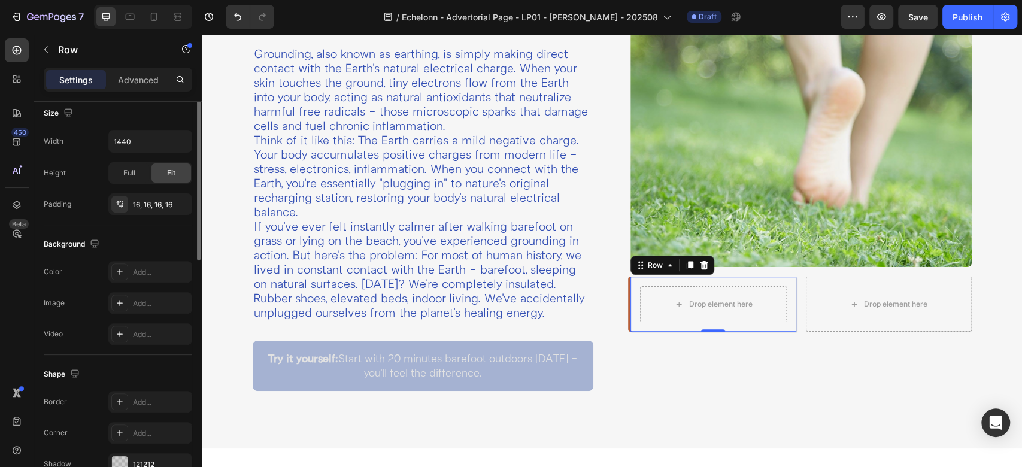
scroll to position [330, 0]
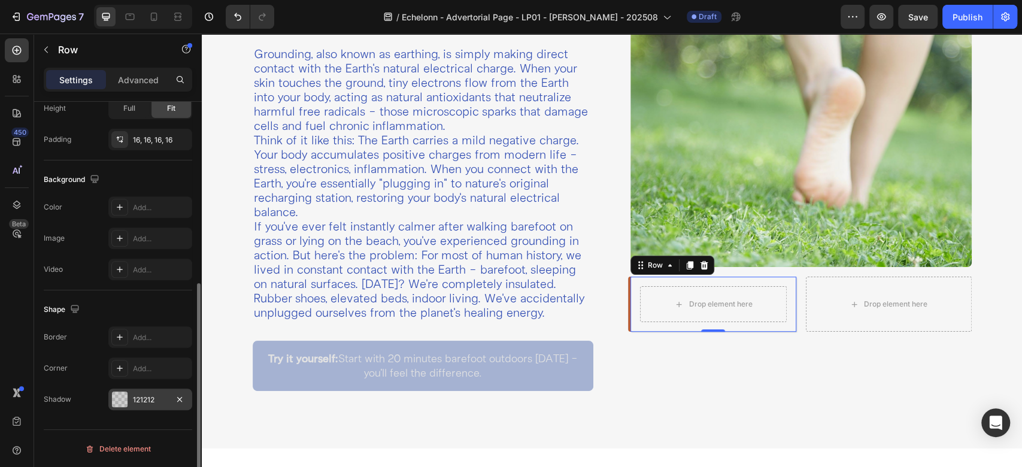
click at [116, 397] on div at bounding box center [120, 400] width 16 height 16
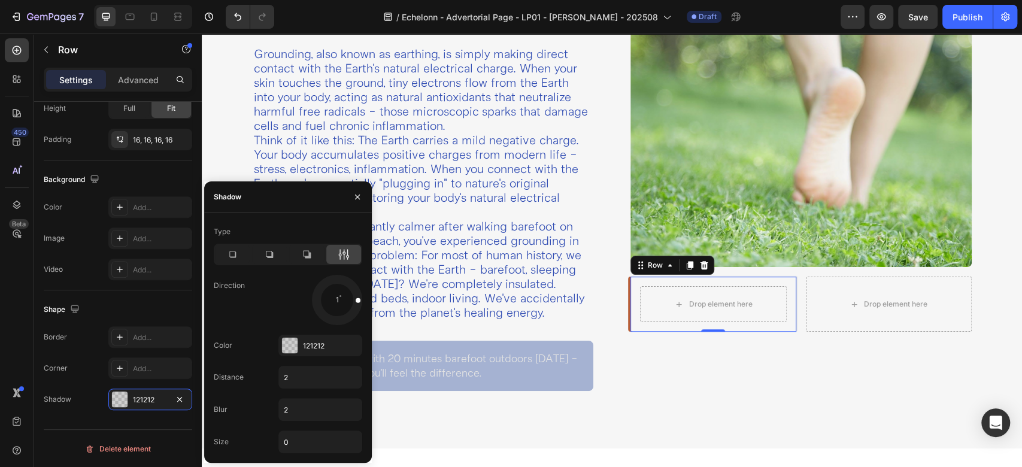
drag, startPoint x: 354, startPoint y: 315, endPoint x: 359, endPoint y: 298, distance: 17.3
click at [359, 298] on div at bounding box center [349, 300] width 27 height 8
click at [220, 219] on div "Type Direction 1 Color 121212 Distance 2 Blur 2 Size 0" at bounding box center [288, 338] width 168 height 250
click at [129, 302] on div "Shape" at bounding box center [118, 309] width 148 height 19
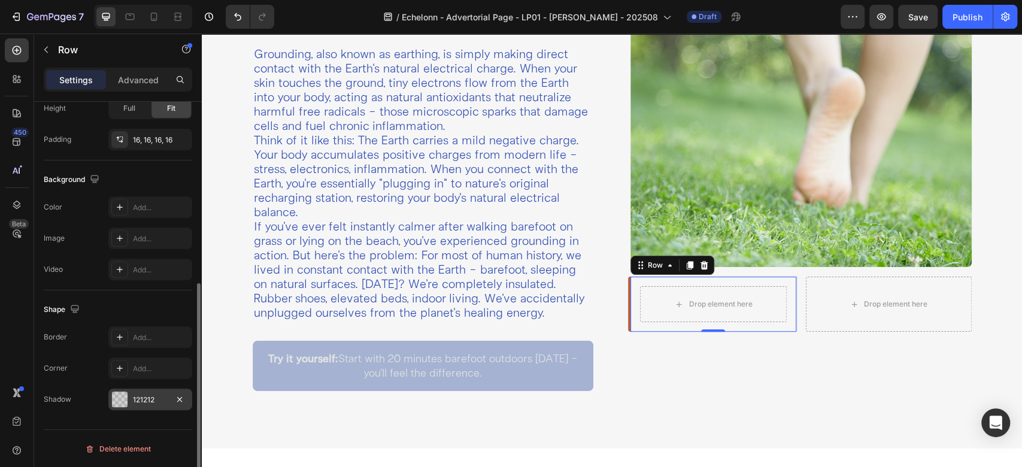
click at [139, 400] on div "121212" at bounding box center [150, 400] width 35 height 11
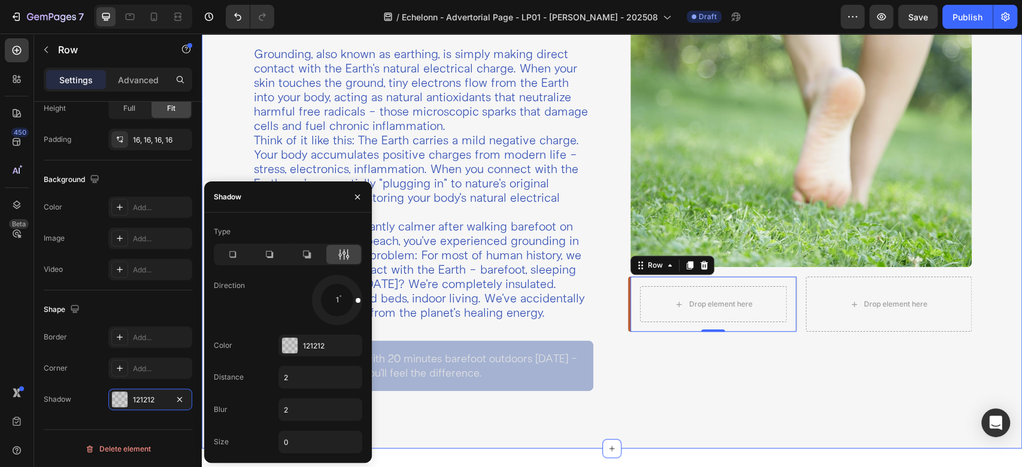
click at [727, 363] on div "Image Drop element here Row 0 Row Drop element here Row Row" at bounding box center [801, 201] width 360 height 399
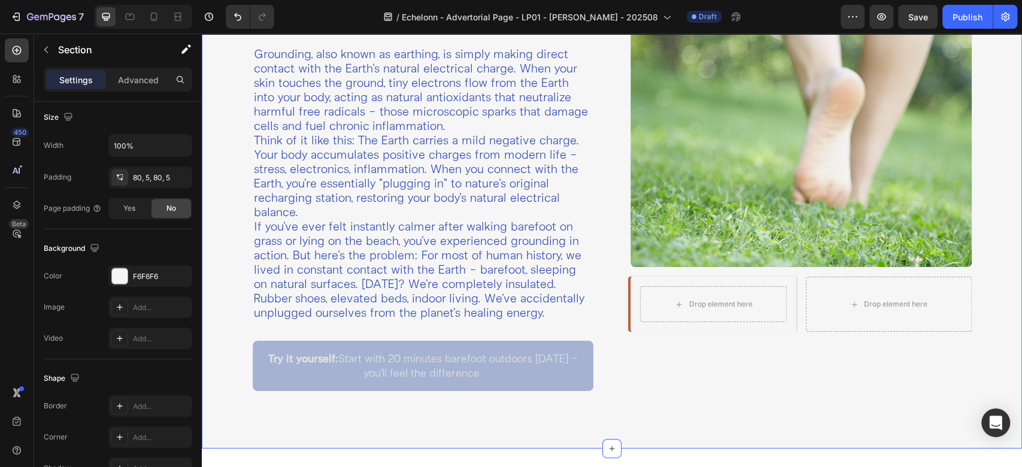
scroll to position [0, 0]
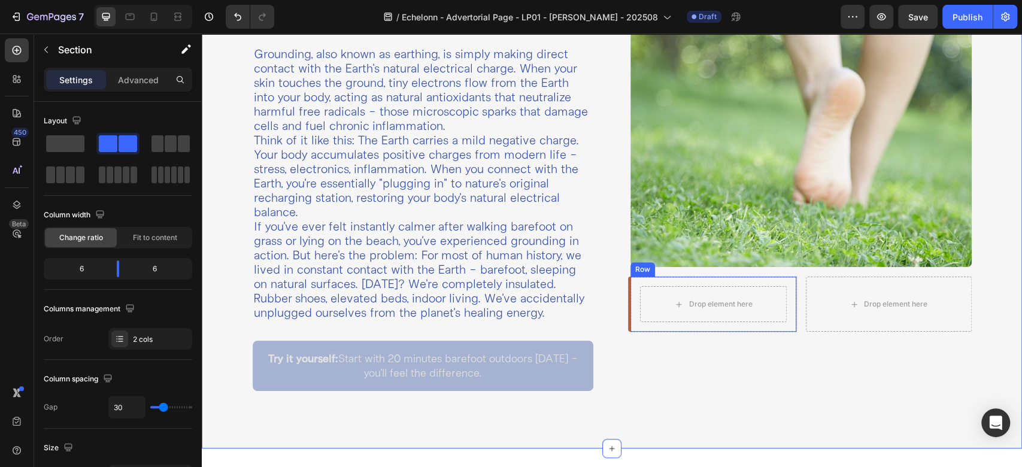
click at [779, 277] on div "Drop element here Row" at bounding box center [713, 304] width 166 height 55
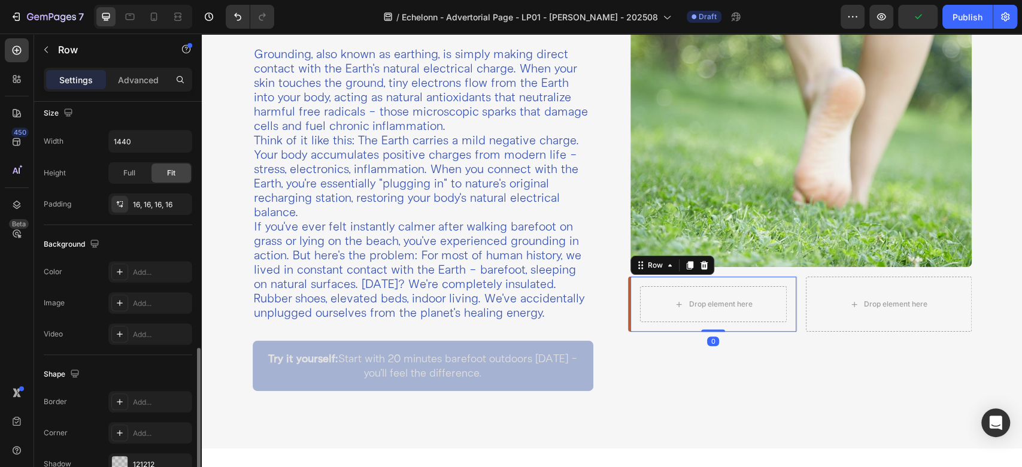
scroll to position [330, 0]
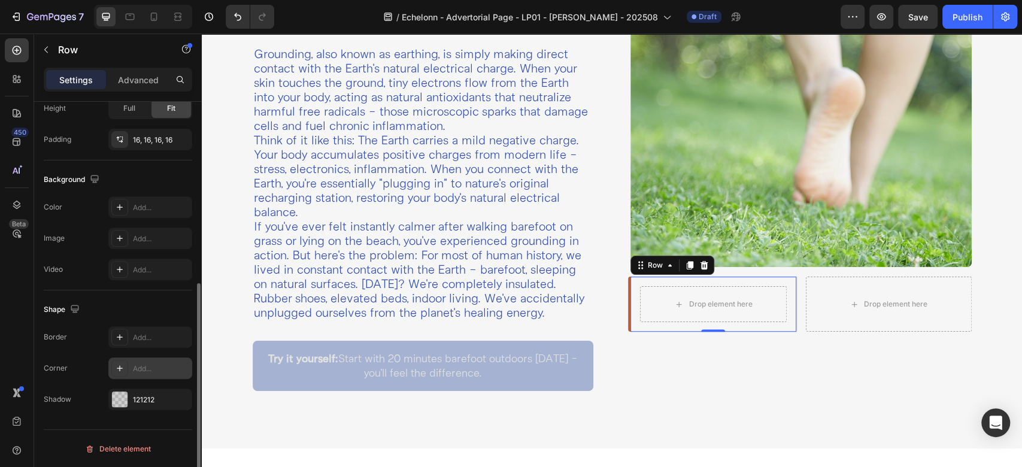
click at [120, 363] on icon at bounding box center [120, 368] width 10 height 10
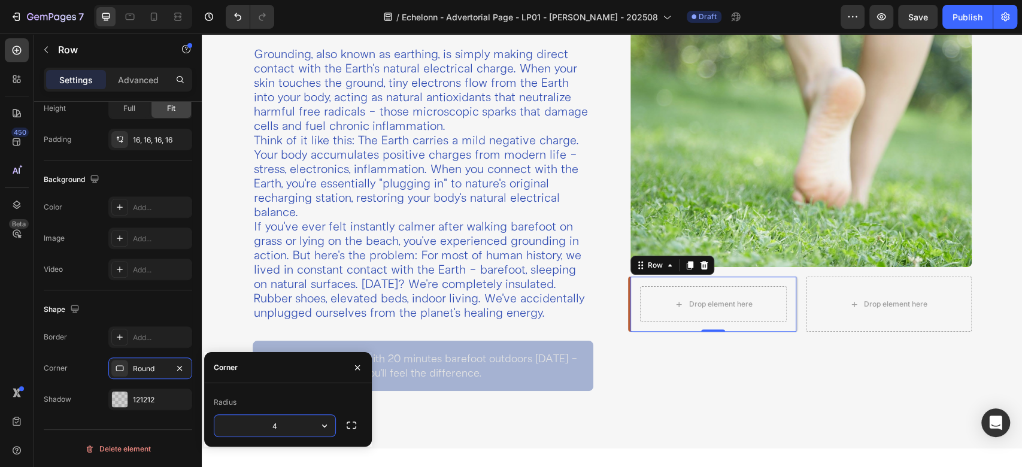
type input "4"
click at [714, 400] on div "Image Drop element here Row 0 Row Drop element here Row Row" at bounding box center [801, 201] width 360 height 399
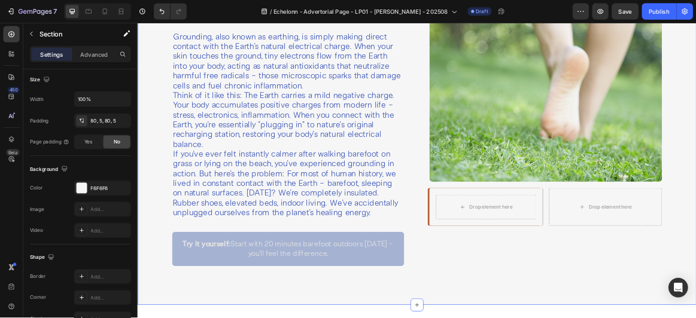
scroll to position [0, 0]
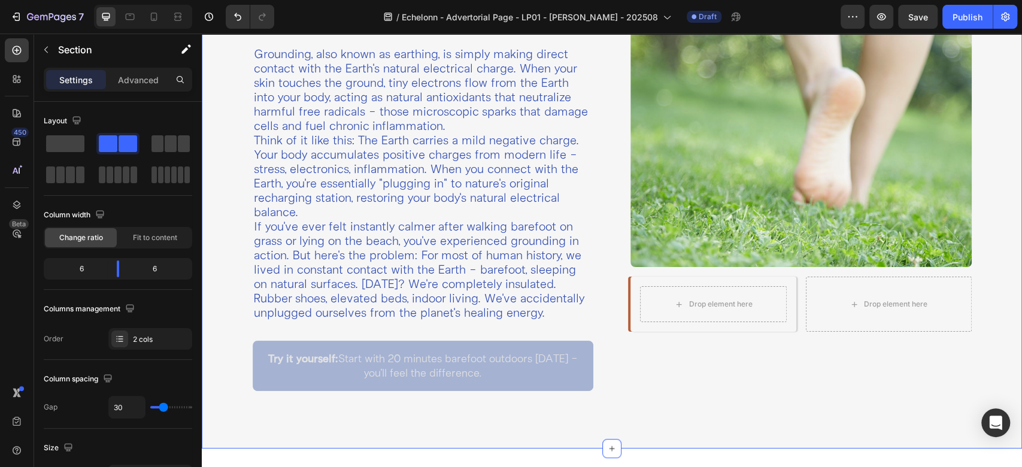
click at [677, 372] on div "Image Drop element here Row Row Drop element here Row Row" at bounding box center [801, 201] width 360 height 399
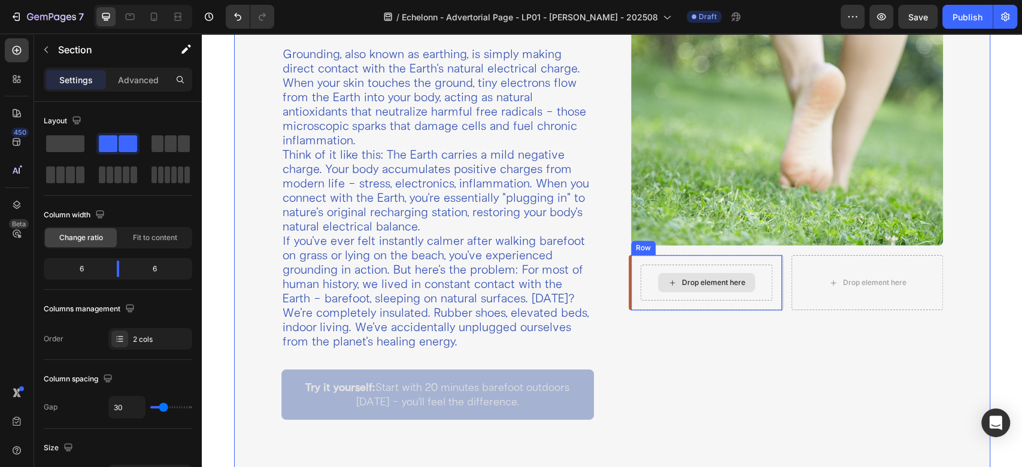
scroll to position [399, 0]
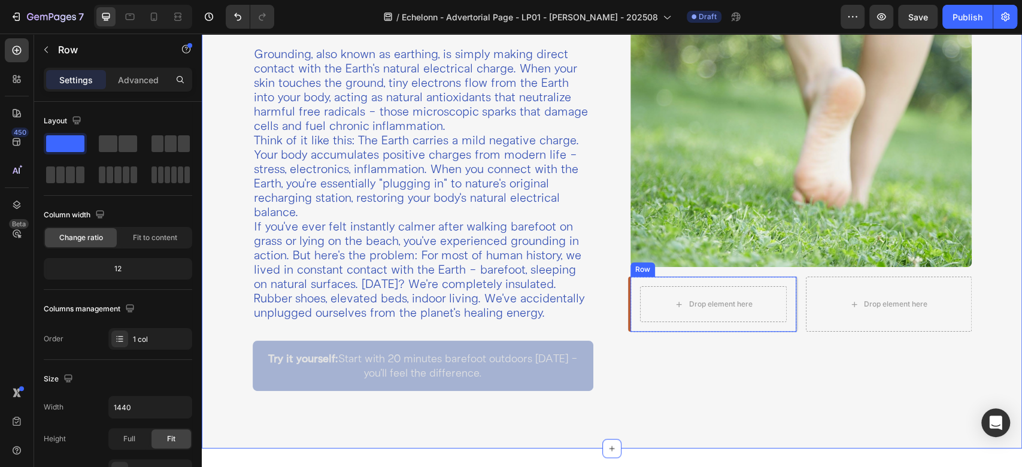
click at [630, 292] on div "Drop element here Row" at bounding box center [713, 304] width 166 height 55
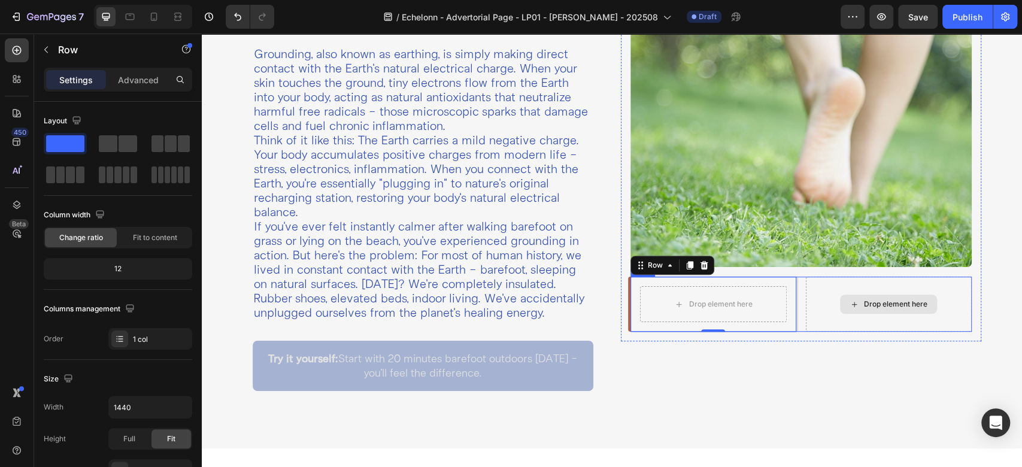
click at [815, 304] on div "Drop element here" at bounding box center [889, 304] width 166 height 55
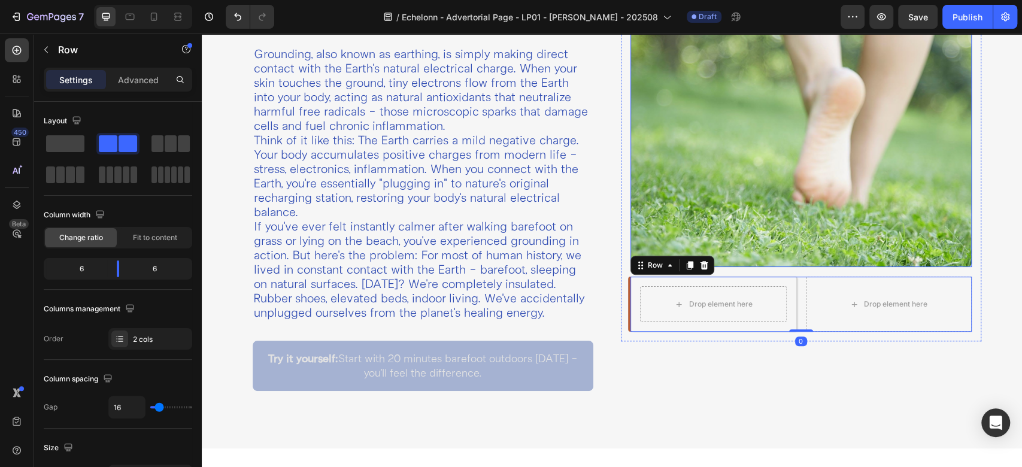
click at [814, 218] on img at bounding box center [800, 139] width 341 height 256
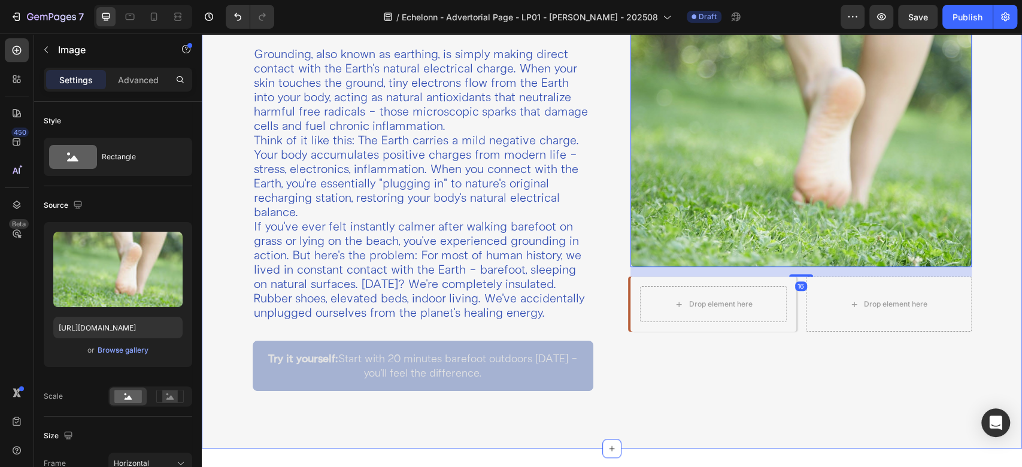
click at [778, 375] on div "Image 16 Drop element here Row Row Drop element here Row Row" at bounding box center [801, 201] width 360 height 399
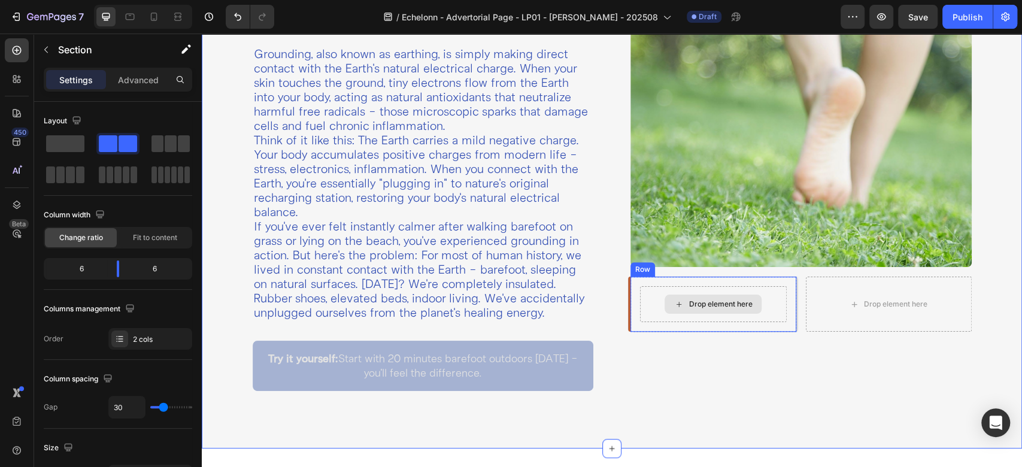
click at [640, 286] on div "Drop element here" at bounding box center [713, 304] width 147 height 36
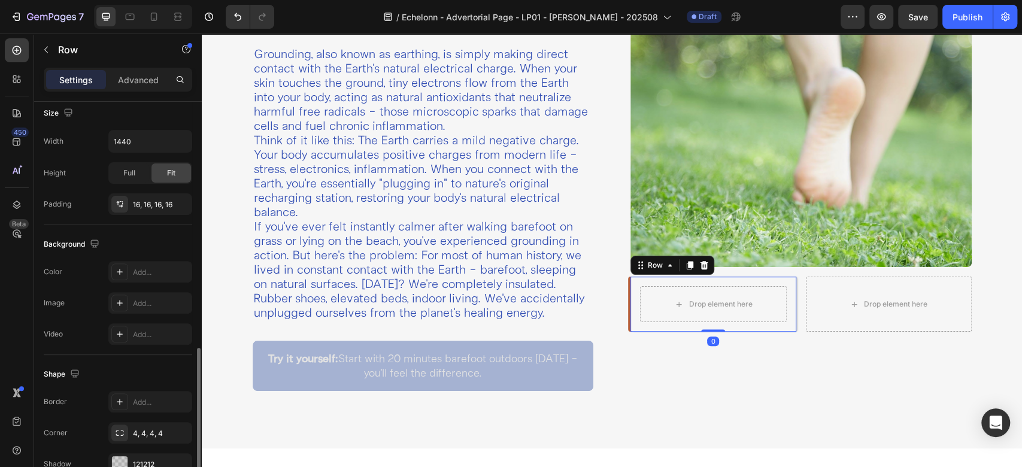
scroll to position [330, 0]
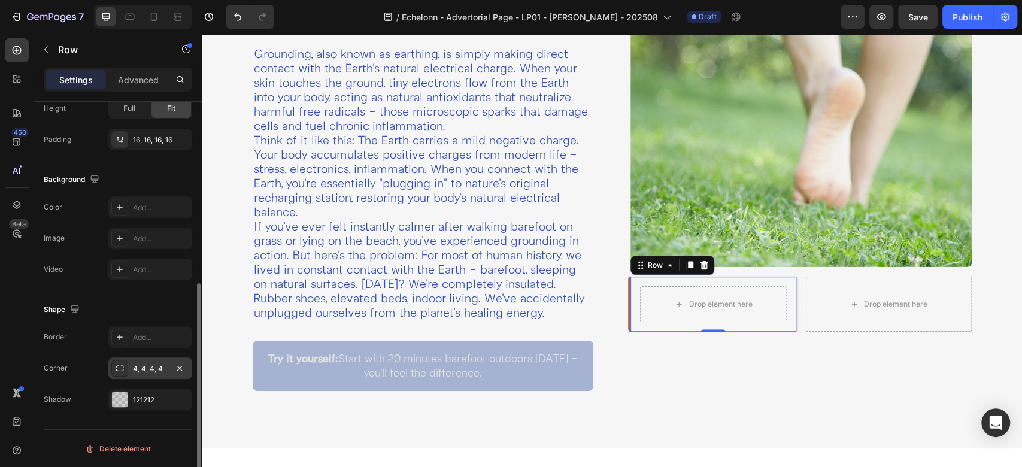
click at [134, 365] on div "4, 4, 4, 4" at bounding box center [150, 368] width 35 height 11
click at [130, 400] on div "121212" at bounding box center [150, 400] width 84 height 22
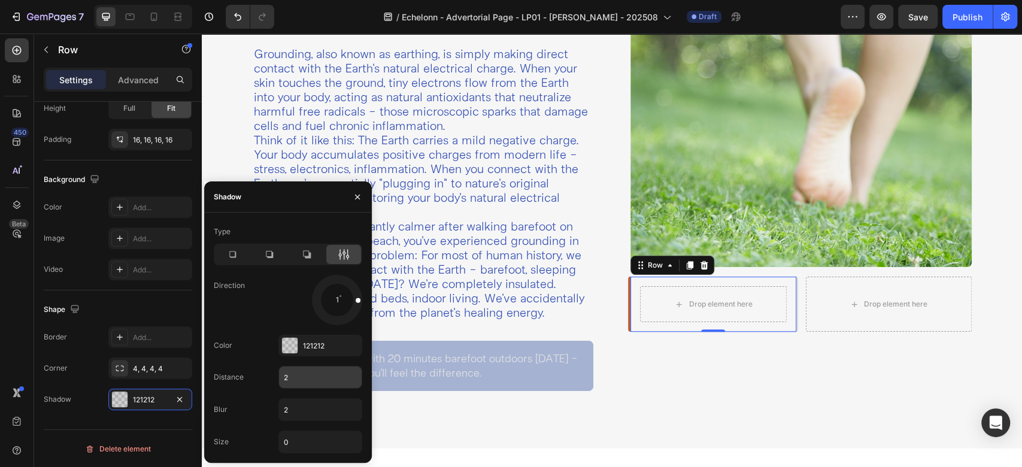
click at [302, 378] on input "2" at bounding box center [320, 377] width 83 height 22
type input "0"
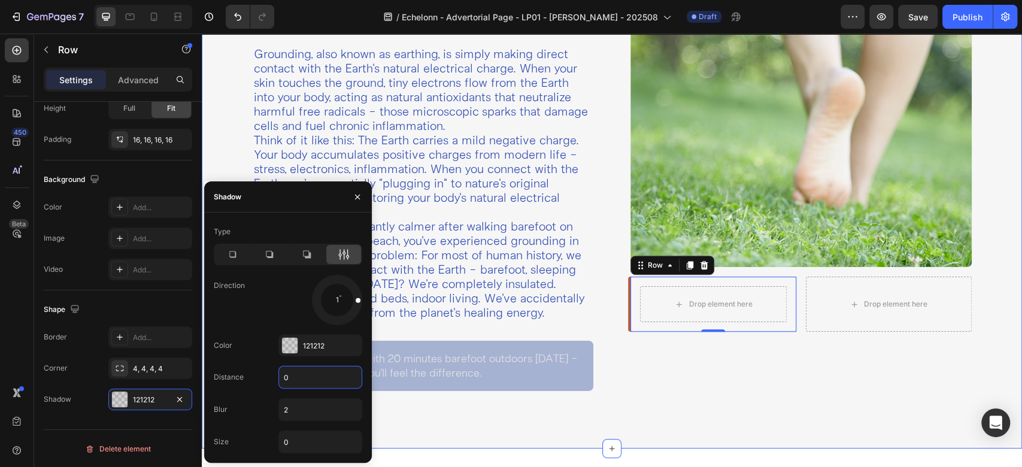
click at [728, 355] on div "Image Drop element here Row 0 Row Drop element here Row Row" at bounding box center [801, 201] width 360 height 399
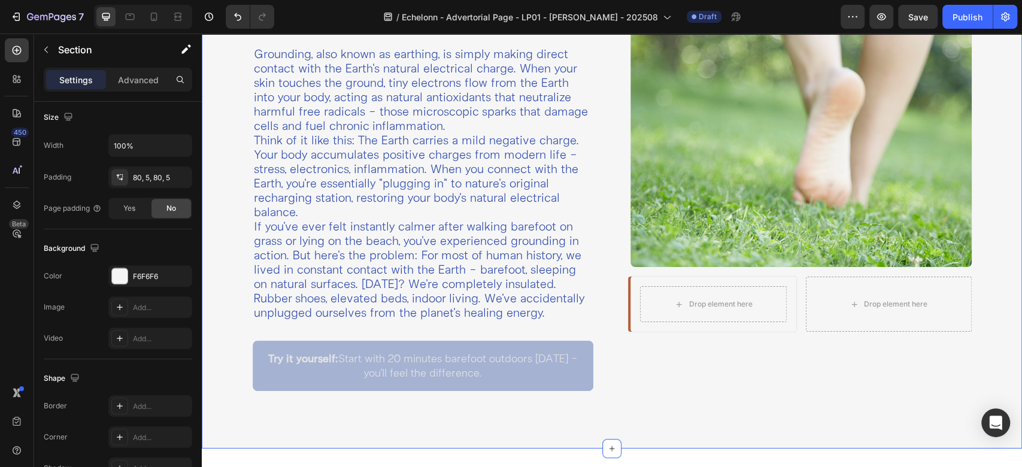
scroll to position [0, 0]
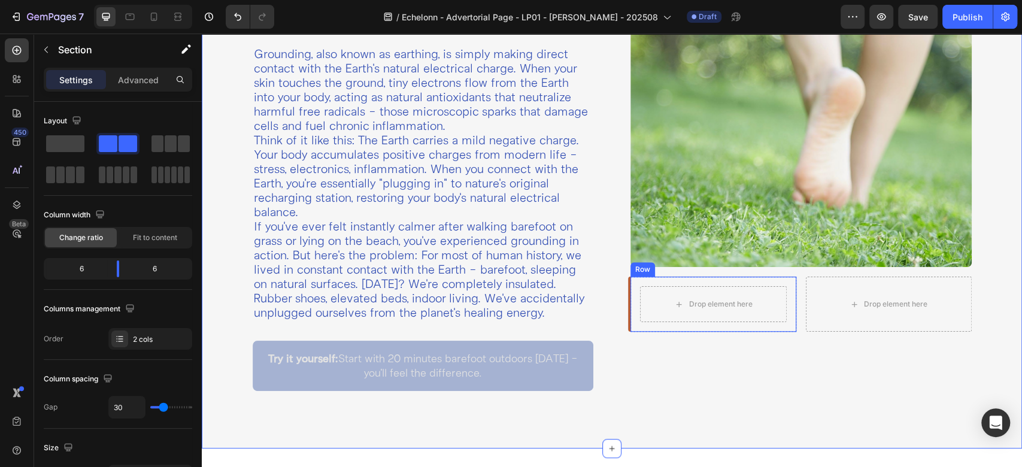
click at [630, 298] on div "Drop element here Row" at bounding box center [713, 304] width 166 height 55
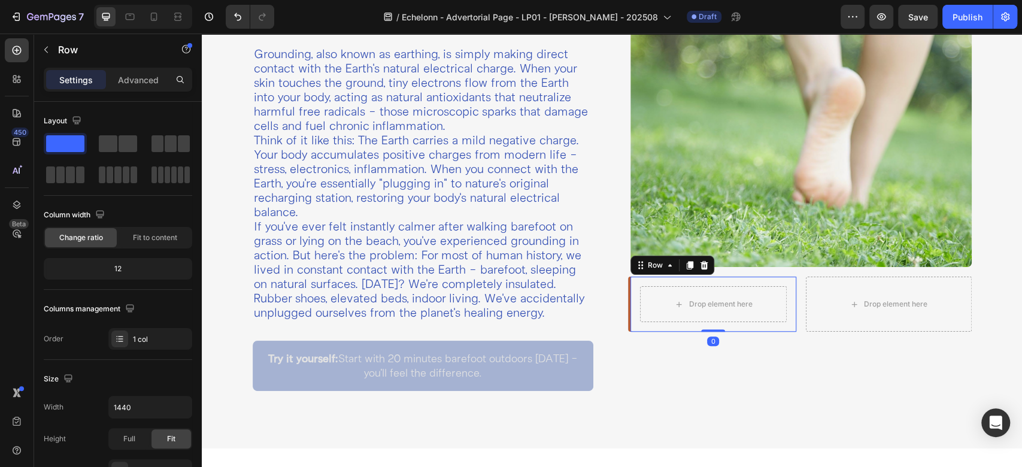
scroll to position [330, 0]
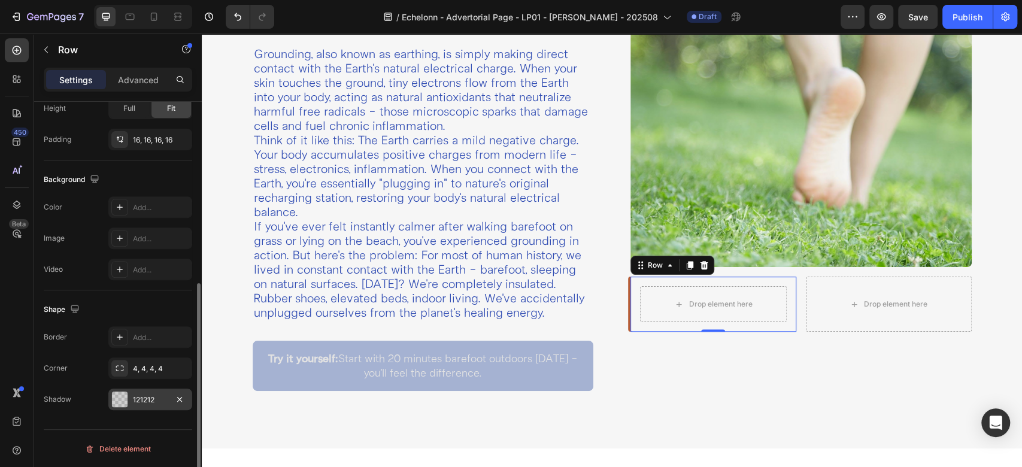
click at [122, 394] on div at bounding box center [120, 400] width 16 height 16
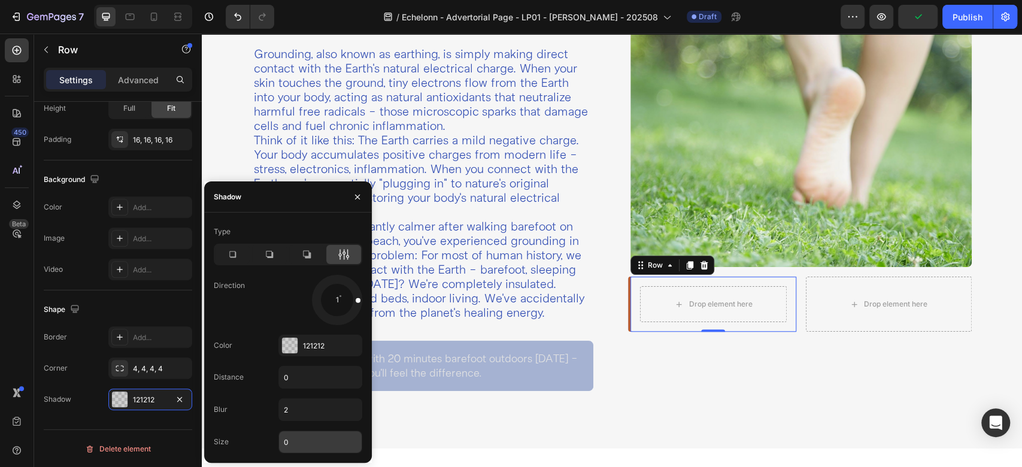
click at [295, 441] on input "0" at bounding box center [320, 442] width 83 height 22
type input "2"
click at [295, 438] on input "2" at bounding box center [320, 442] width 83 height 22
type input "0"
click at [309, 409] on input "2" at bounding box center [320, 410] width 83 height 22
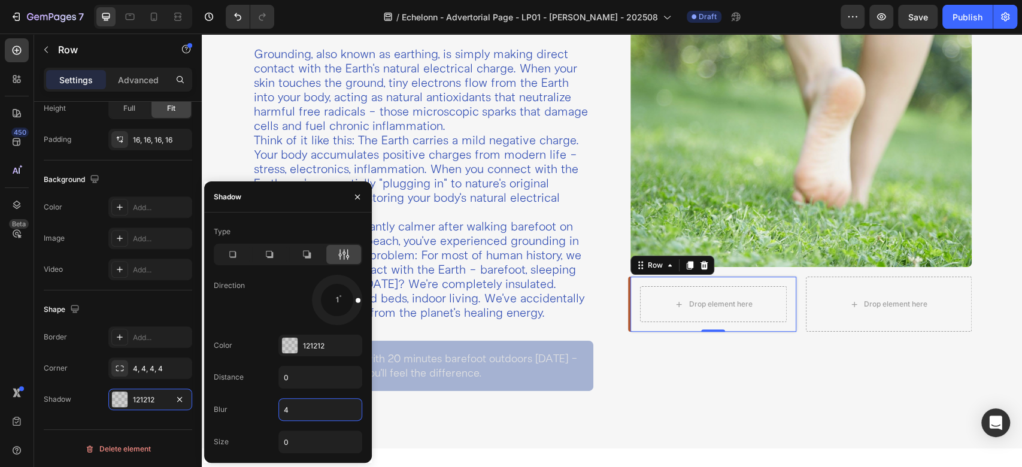
type input "4"
click at [786, 347] on div "Image Drop element here Row 0 Row Drop element here Row Row" at bounding box center [801, 201] width 360 height 399
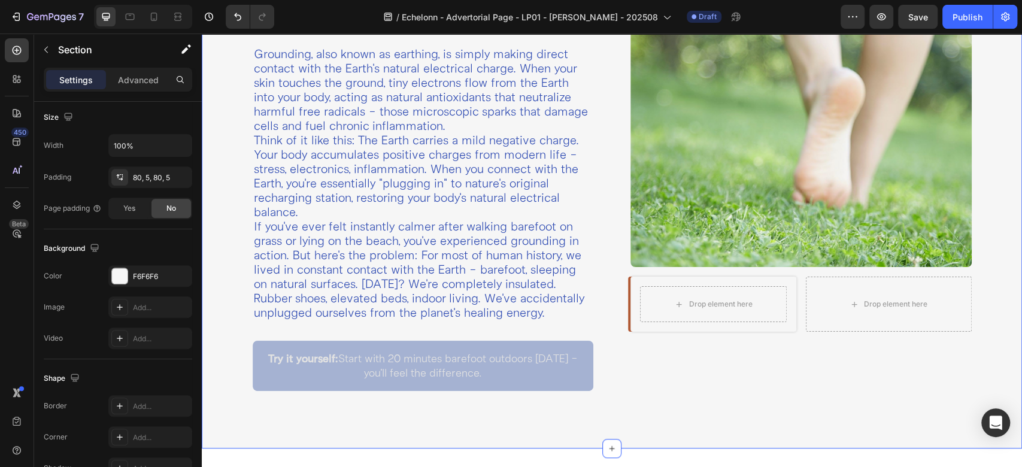
scroll to position [0, 0]
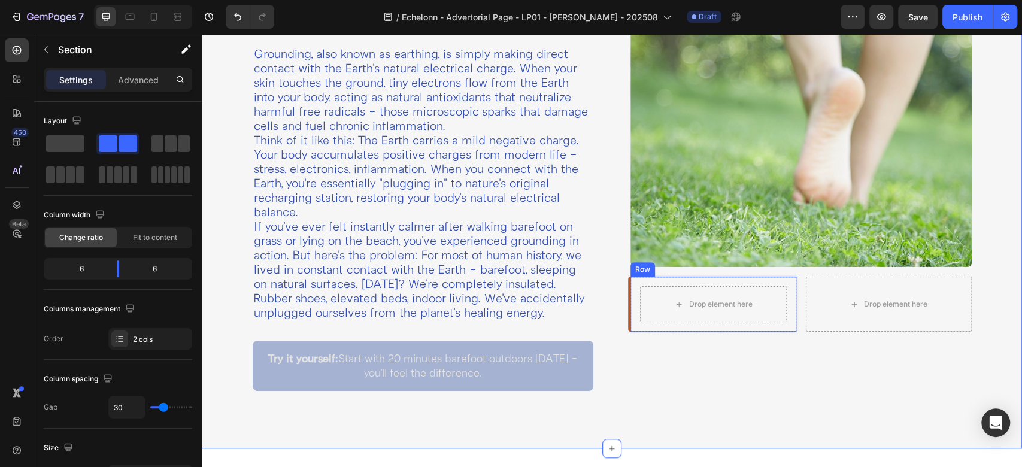
click at [782, 287] on div "Drop element here Row" at bounding box center [713, 304] width 166 height 55
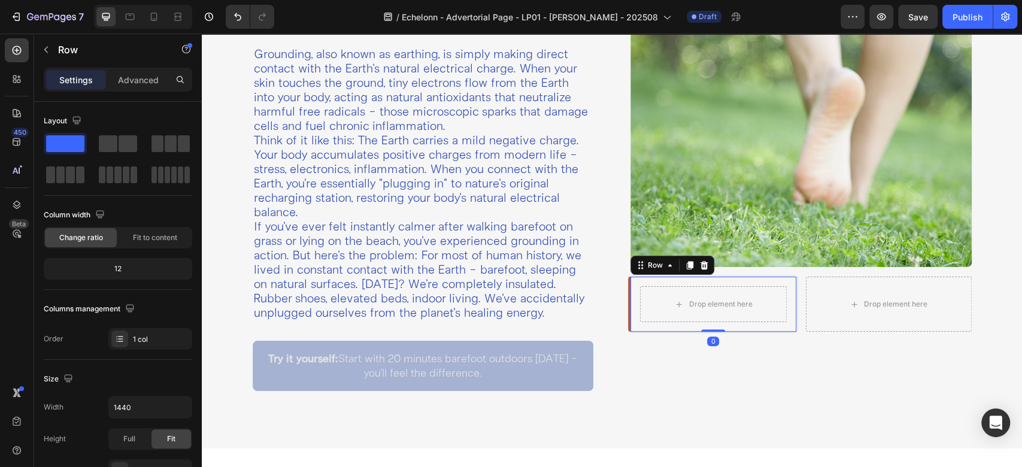
scroll to position [330, 0]
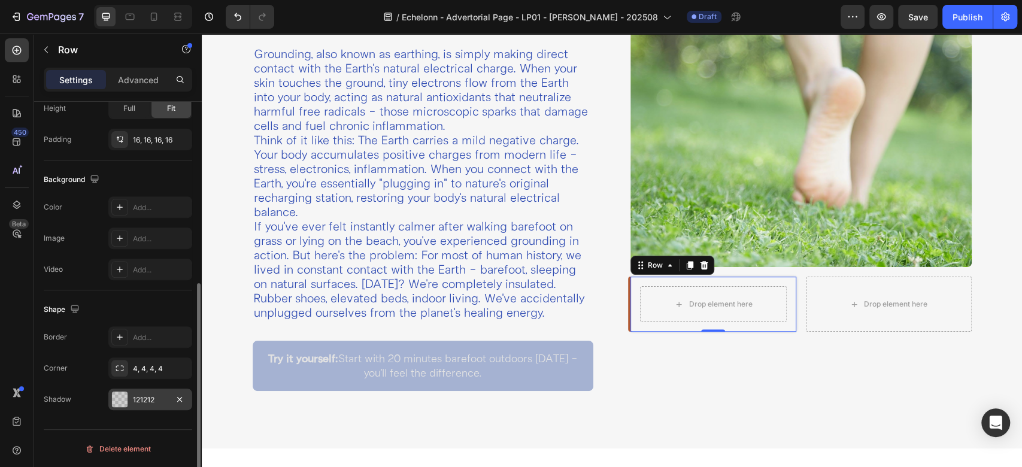
click at [125, 396] on div at bounding box center [120, 400] width 16 height 16
click at [110, 308] on div "Shape" at bounding box center [118, 309] width 148 height 19
click at [427, 362] on p "Try it yourself: Start with 20 minutes barefoot outdoors [DATE] - you'll feel t…" at bounding box center [423, 365] width 320 height 29
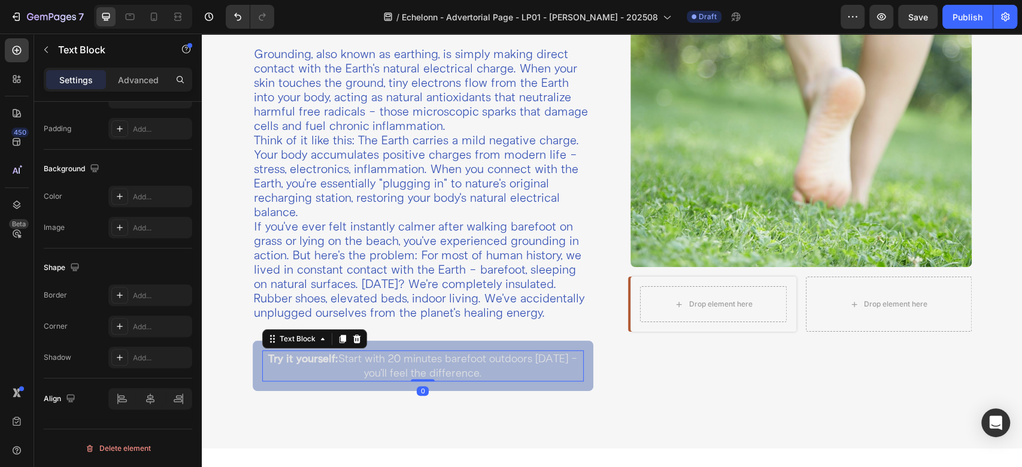
scroll to position [0, 0]
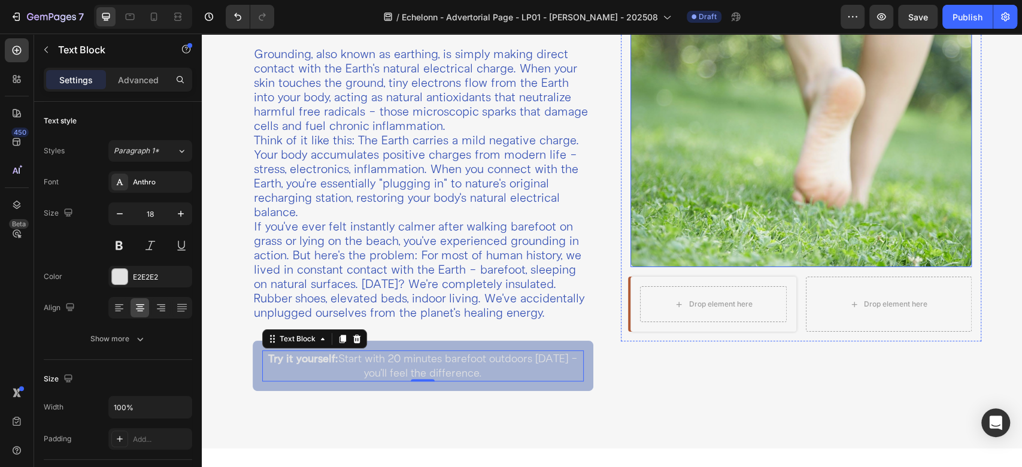
click at [811, 182] on img at bounding box center [800, 139] width 341 height 256
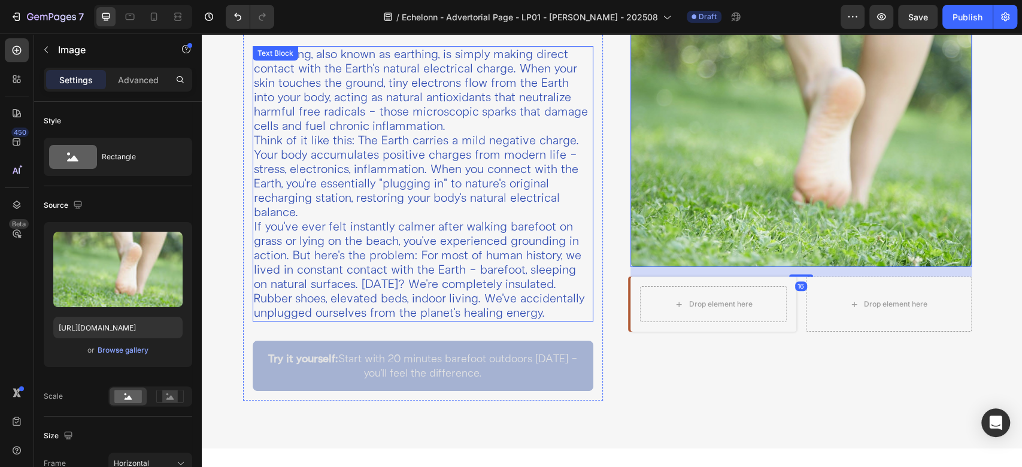
click at [530, 166] on p "Think of it like this: The Earth carries a mild negative charge. Your body accu…" at bounding box center [423, 176] width 339 height 86
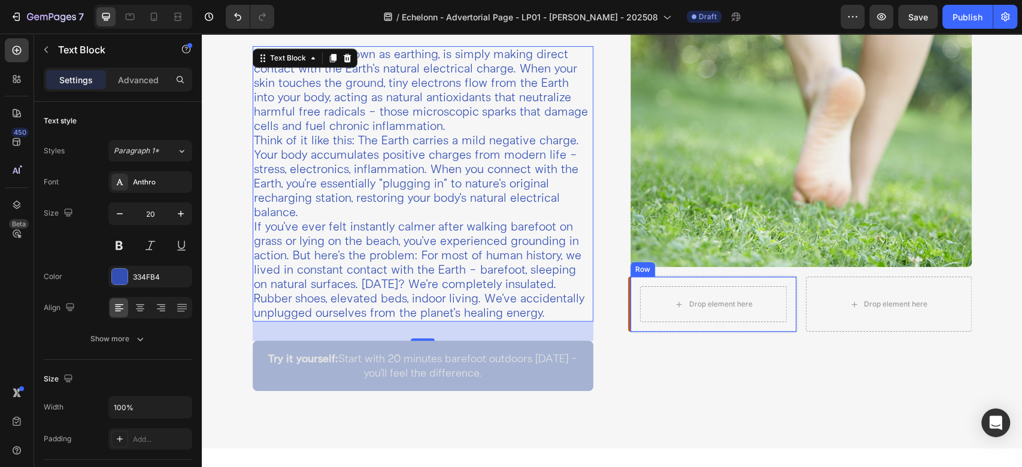
click at [630, 278] on div "Drop element here Row" at bounding box center [713, 304] width 166 height 55
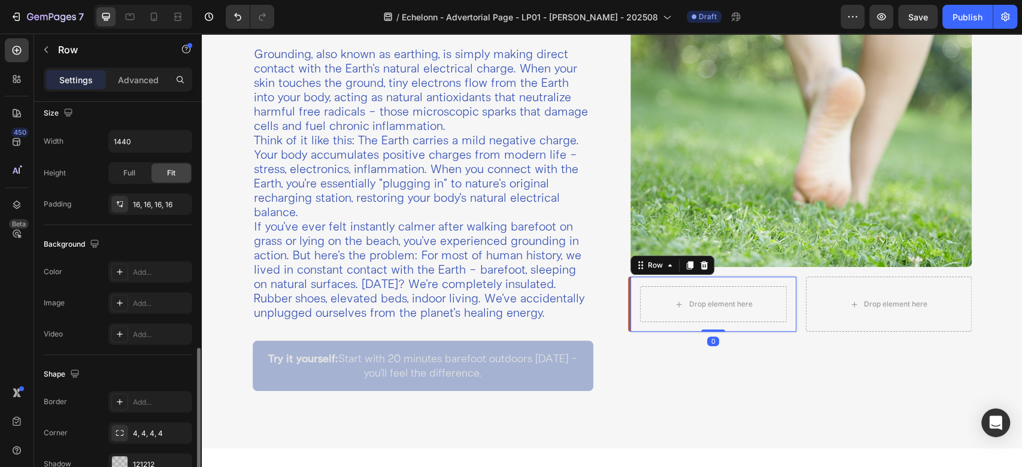
scroll to position [330, 0]
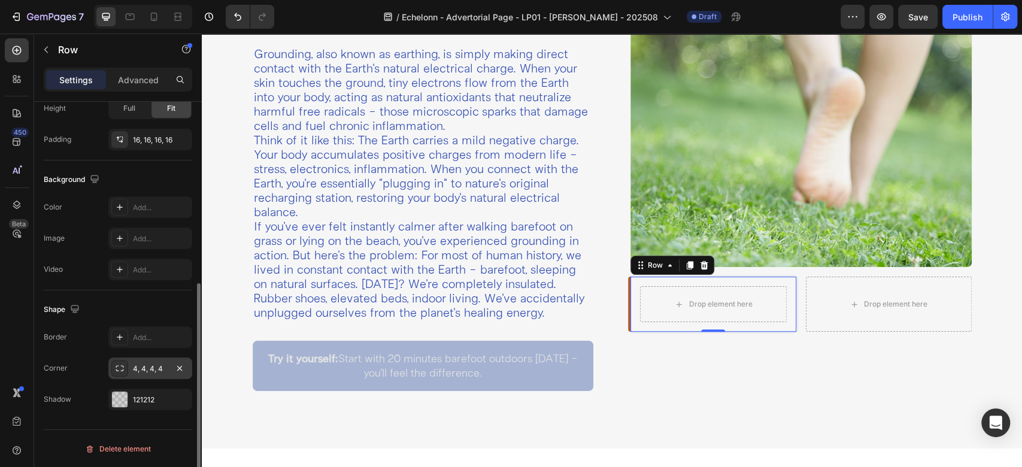
click at [133, 363] on div "4, 4, 4, 4" at bounding box center [150, 368] width 35 height 11
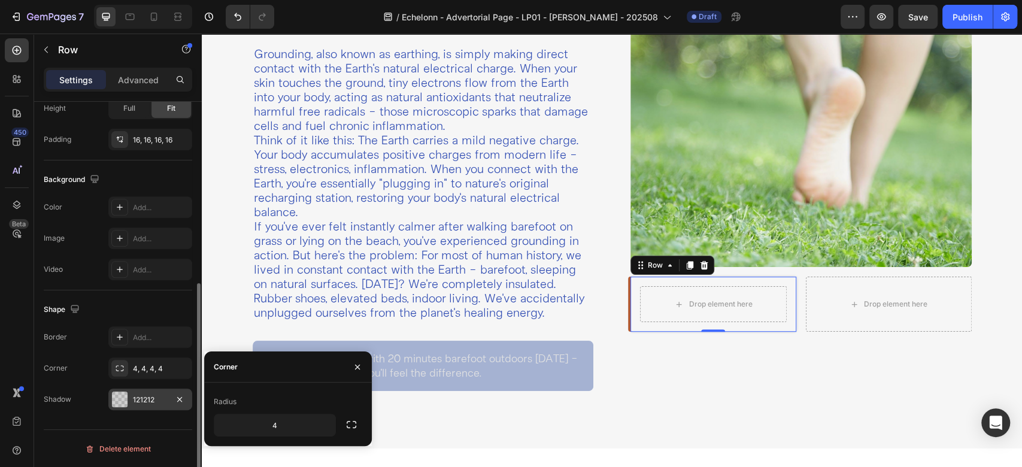
click at [140, 397] on div "121212" at bounding box center [150, 400] width 35 height 11
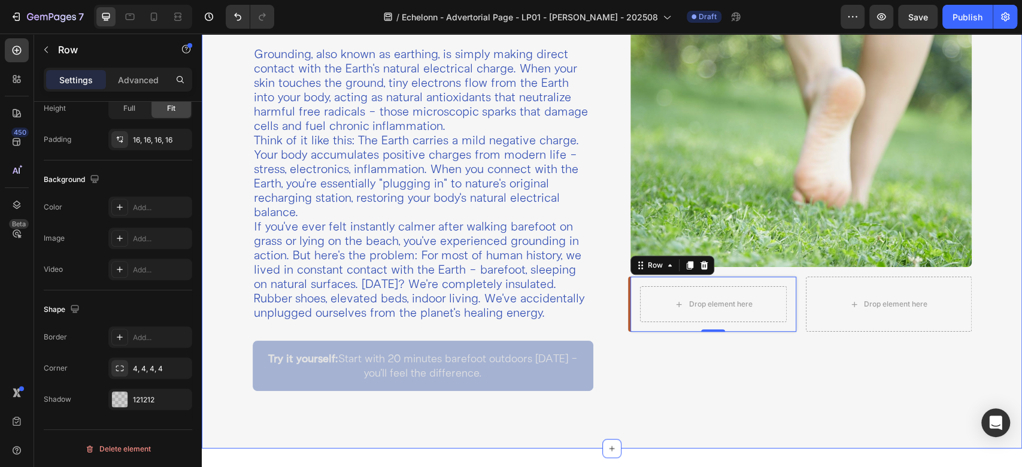
click at [627, 364] on div "Image Drop element here Row 0 Row Drop element here Row Row" at bounding box center [801, 201] width 360 height 399
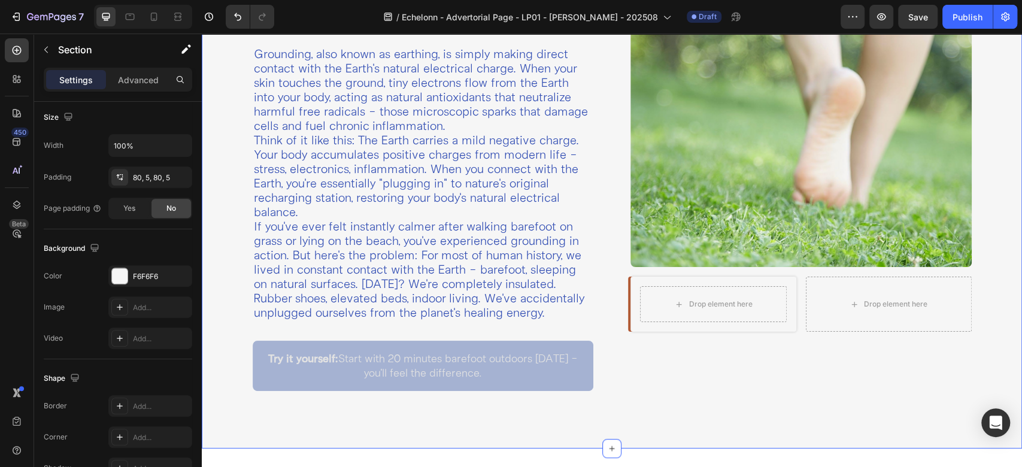
scroll to position [0, 0]
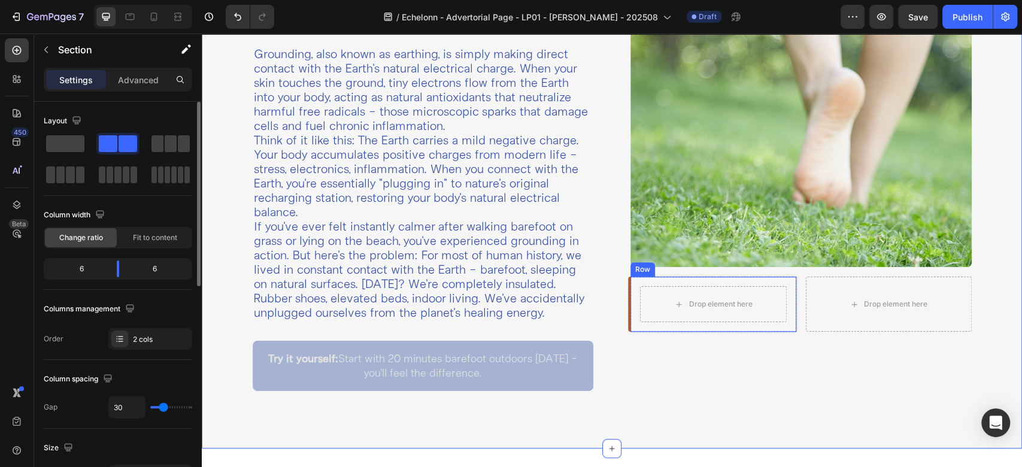
click at [632, 298] on div "Drop element here Row" at bounding box center [713, 304] width 166 height 55
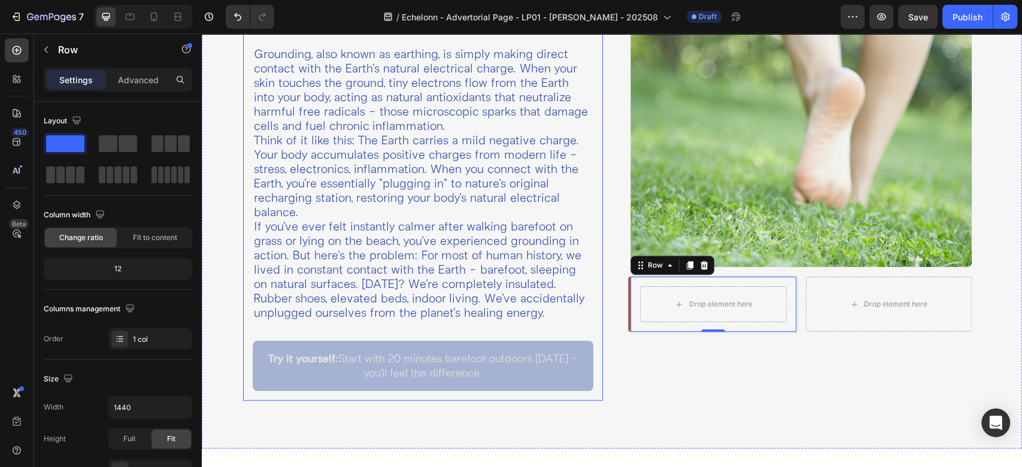
click at [594, 237] on div "What Is Grounding? Heading Grounding, also known as earthing, is simply making …" at bounding box center [423, 201] width 360 height 399
click at [630, 299] on div "Drop element here Row" at bounding box center [713, 304] width 166 height 55
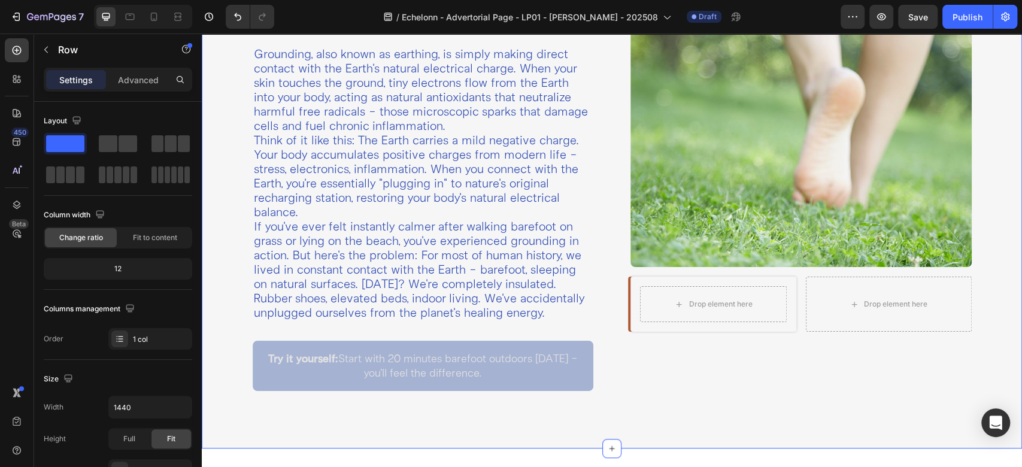
click at [814, 354] on div "Image Drop element here Row Row Drop element here Row Row" at bounding box center [801, 201] width 360 height 399
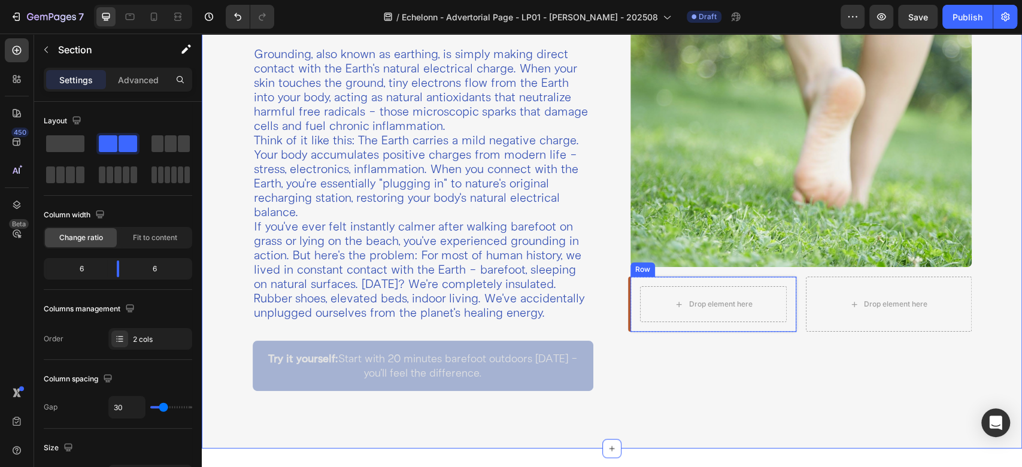
click at [782, 283] on div "Drop element here Row" at bounding box center [713, 304] width 166 height 55
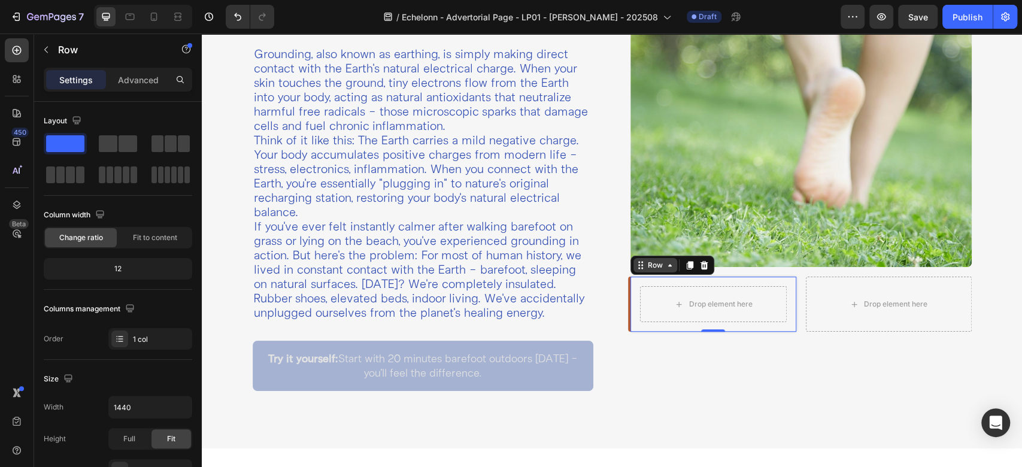
click at [654, 261] on div "Row" at bounding box center [655, 265] width 20 height 11
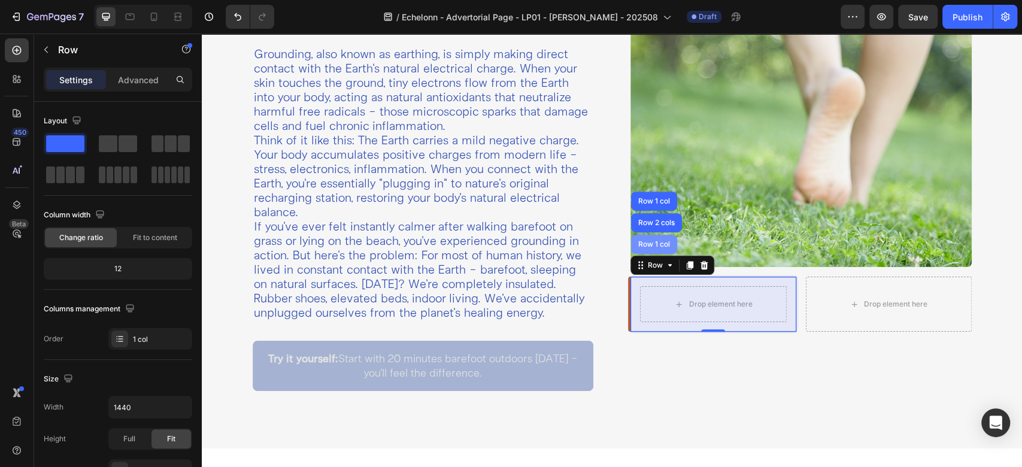
click at [654, 244] on div "Row 1 col" at bounding box center [654, 244] width 46 height 19
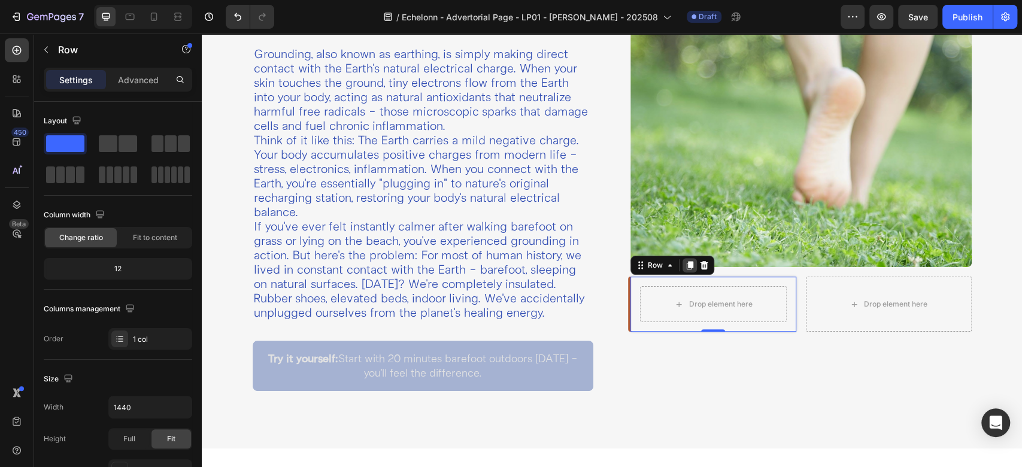
click at [687, 261] on icon at bounding box center [690, 265] width 7 height 8
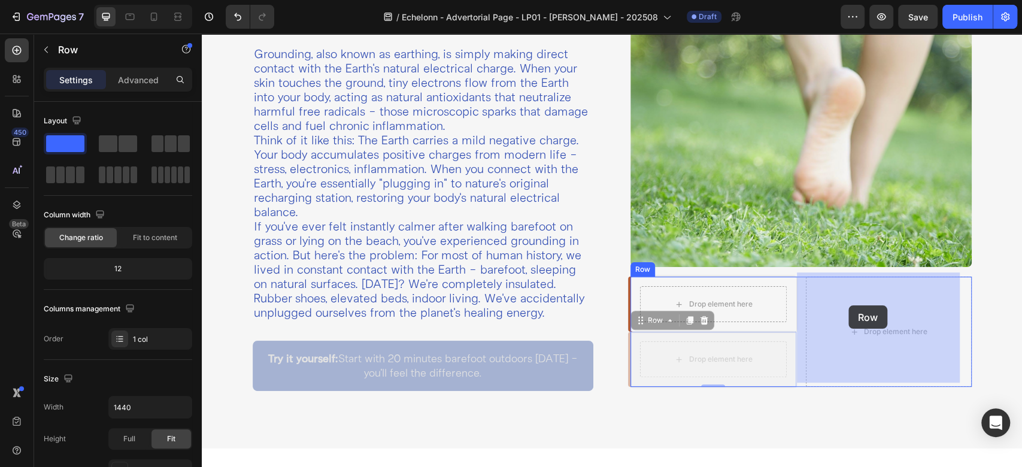
drag, startPoint x: 651, startPoint y: 319, endPoint x: 848, endPoint y: 305, distance: 197.4
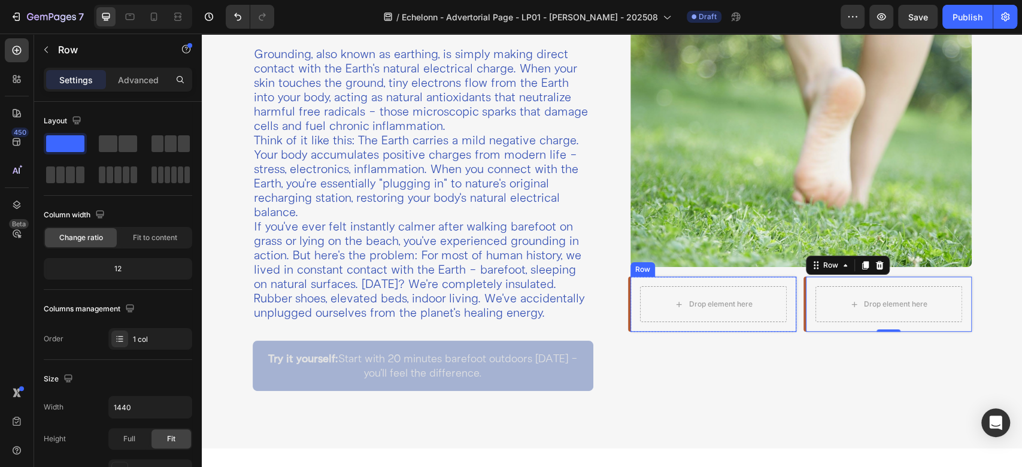
click at [632, 296] on div "Drop element here Row" at bounding box center [713, 304] width 166 height 55
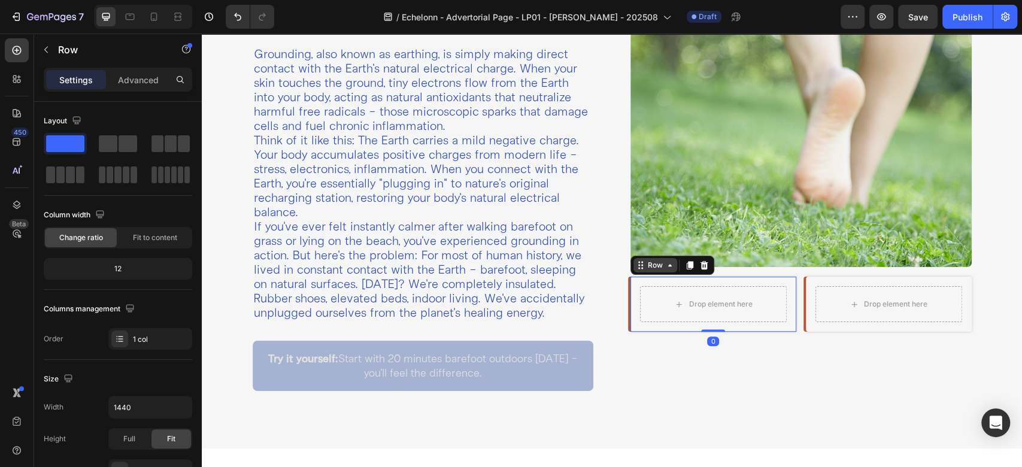
click at [645, 262] on div "Row" at bounding box center [655, 265] width 20 height 11
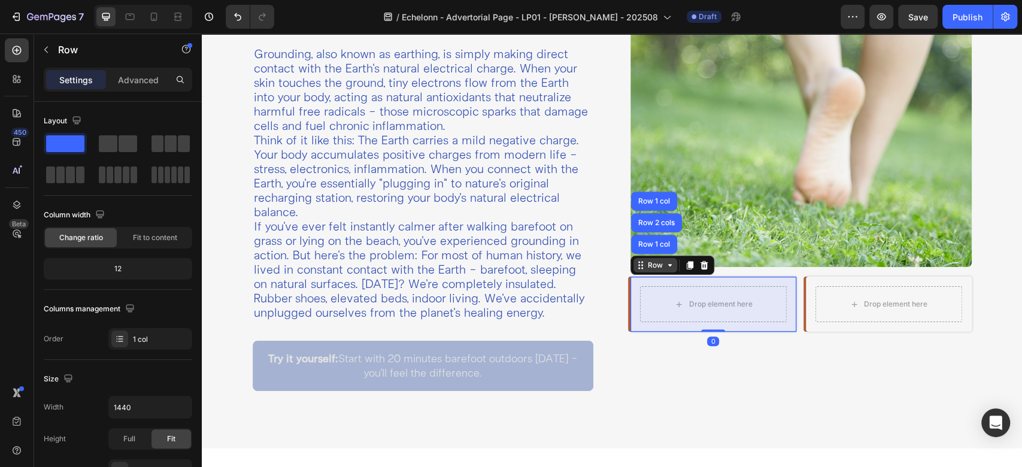
click at [645, 241] on div "Row 1 col" at bounding box center [654, 244] width 37 height 7
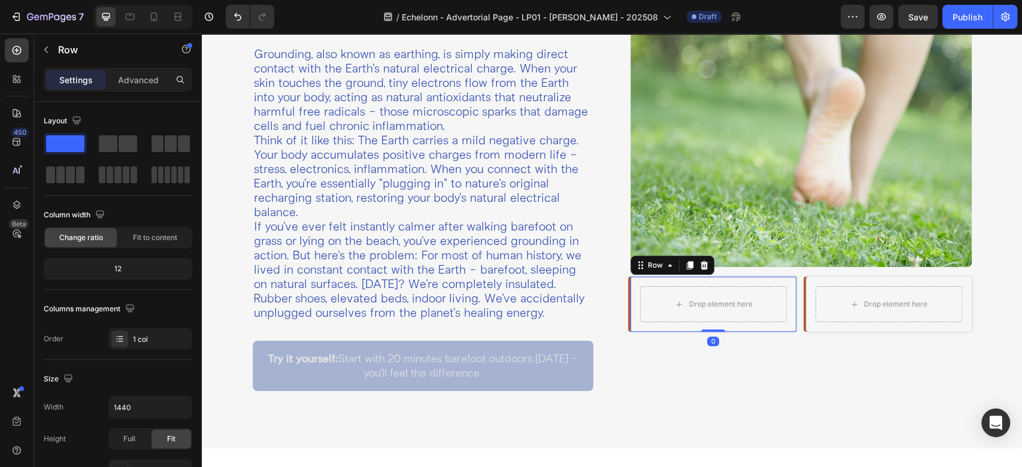
scroll to position [330, 0]
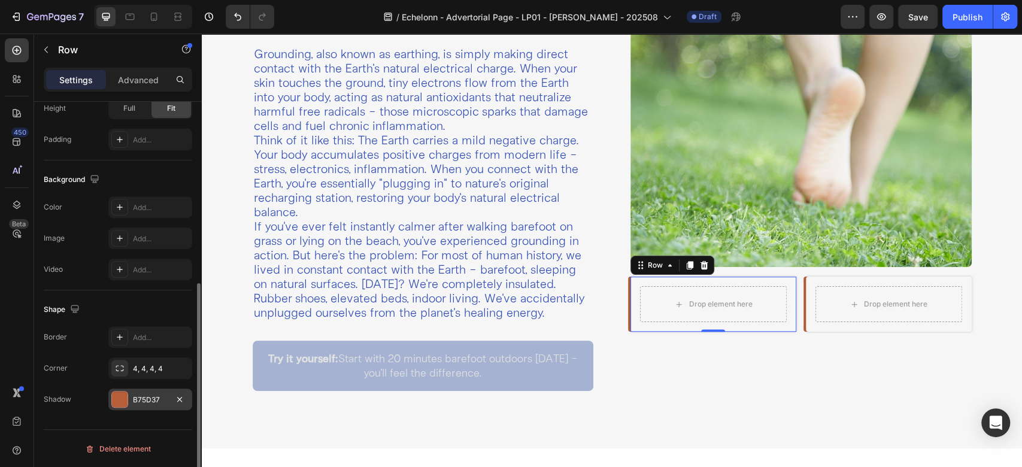
click at [153, 398] on div "B75D37" at bounding box center [150, 400] width 35 height 11
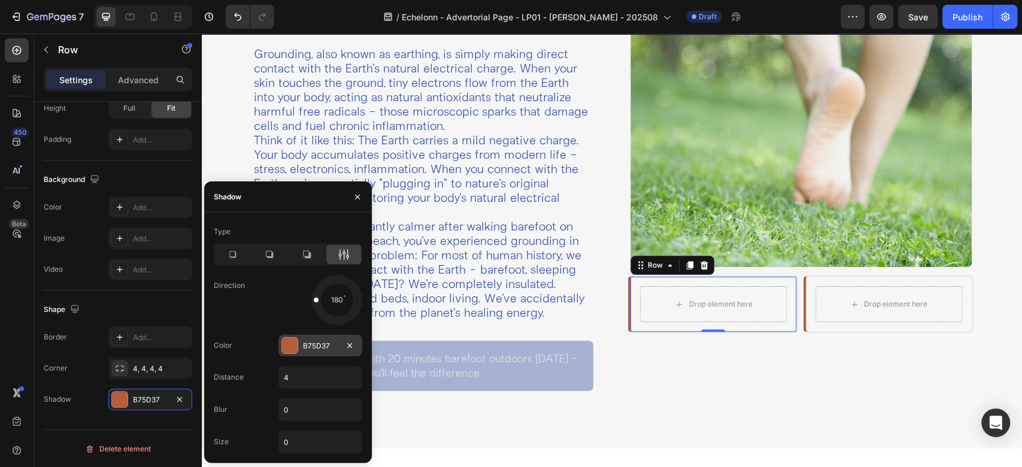
click at [340, 344] on div "B75D37" at bounding box center [320, 346] width 84 height 22
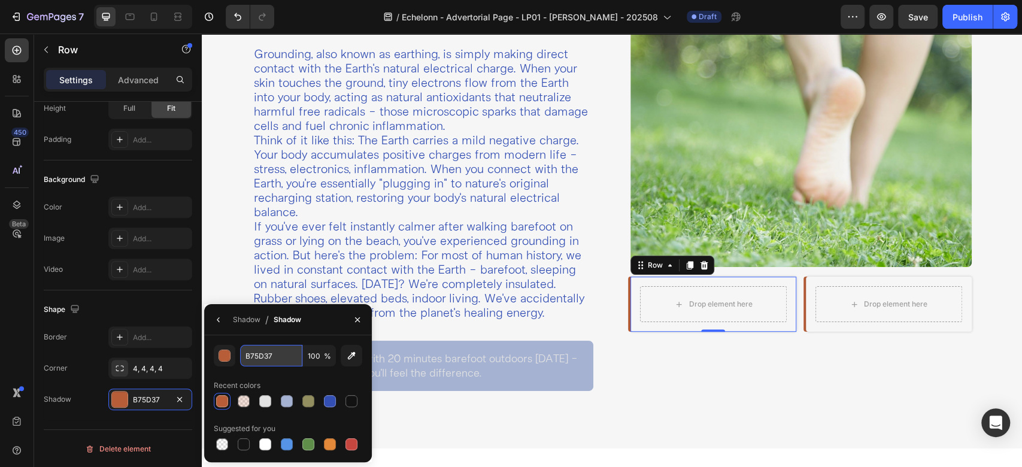
click at [283, 357] on input "B75D37" at bounding box center [271, 356] width 62 height 22
click at [806, 293] on div "Drop element here Row" at bounding box center [889, 304] width 166 height 55
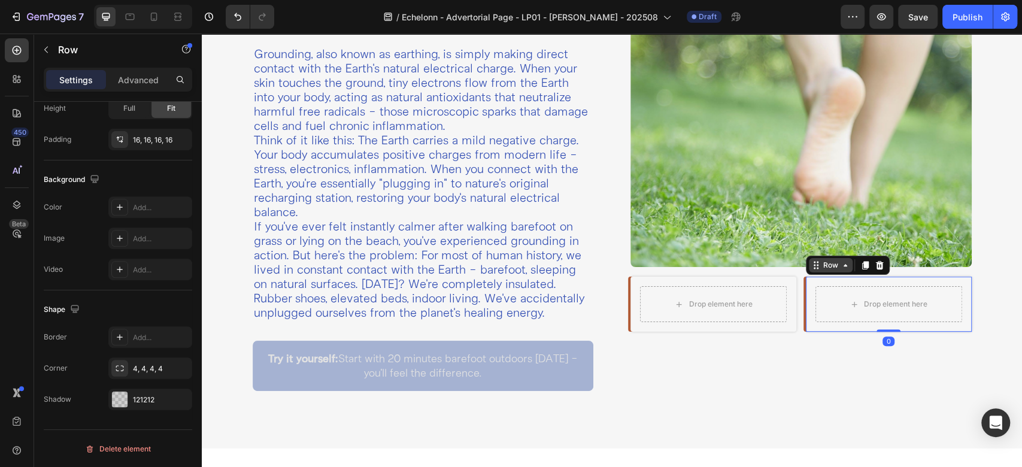
click at [811, 263] on icon at bounding box center [816, 265] width 10 height 10
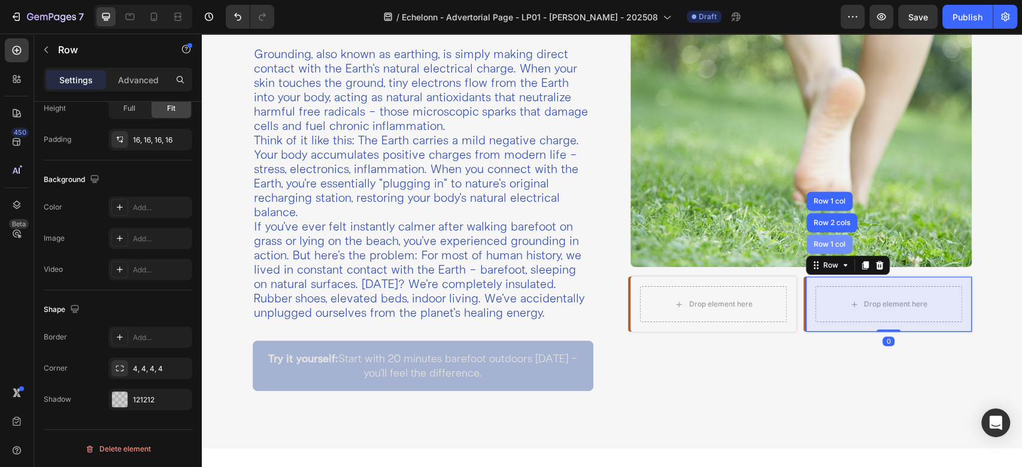
click at [811, 242] on div "Row 1 col" at bounding box center [829, 244] width 37 height 7
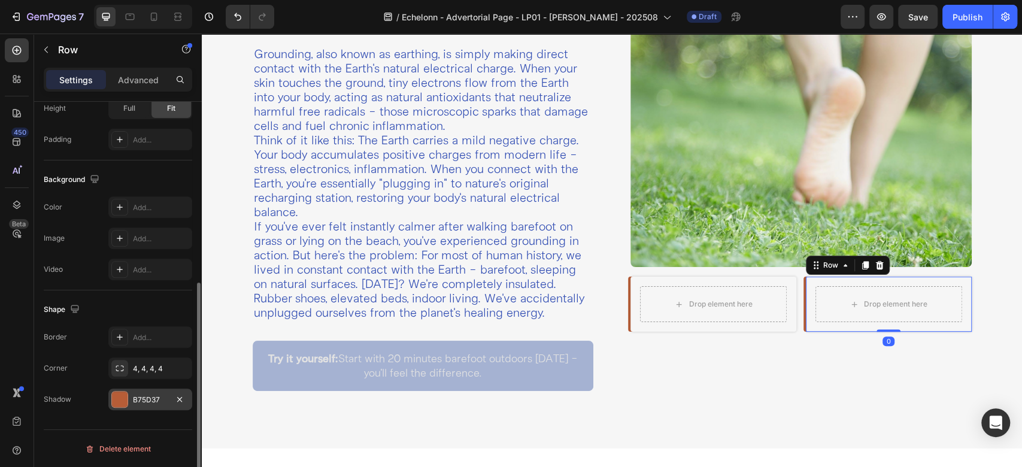
click at [151, 401] on div "B75D37" at bounding box center [150, 400] width 35 height 11
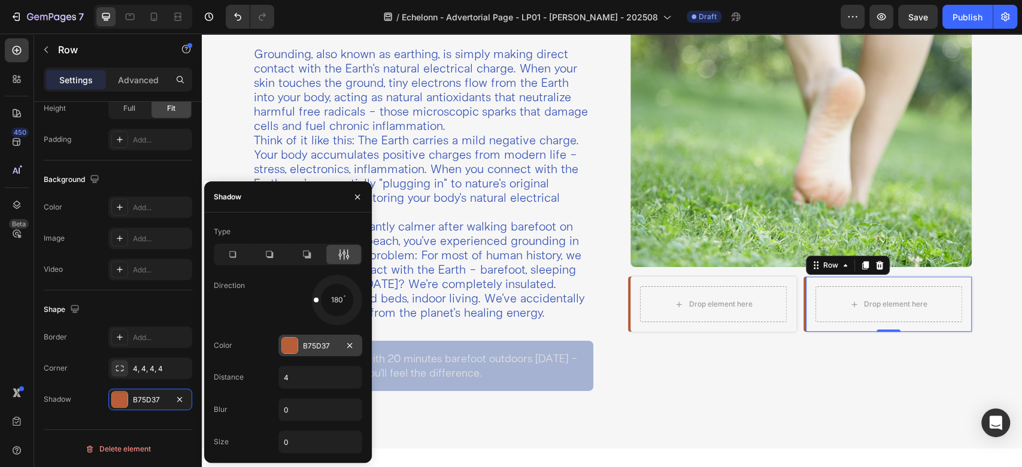
click at [327, 342] on div "B75D37" at bounding box center [320, 346] width 35 height 11
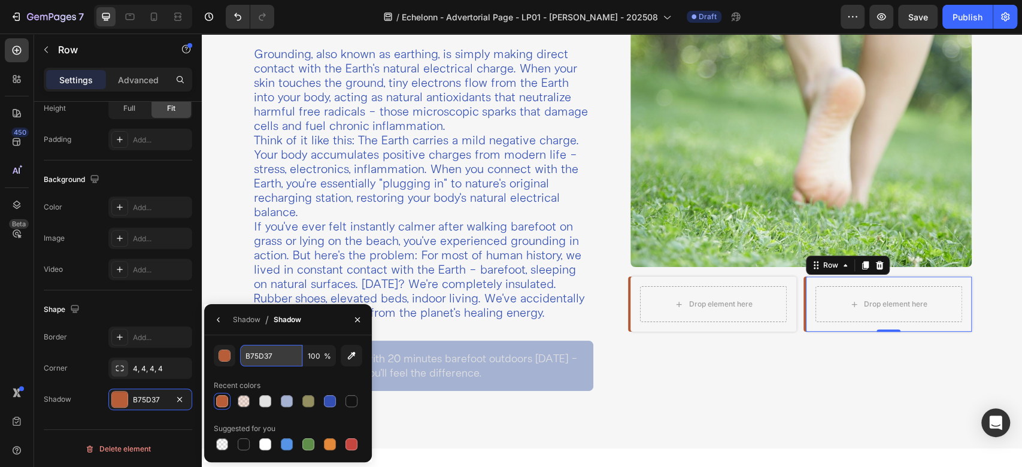
click at [276, 356] on input "B75D37" at bounding box center [271, 356] width 62 height 22
paste input "938F61"
type input "938F61"
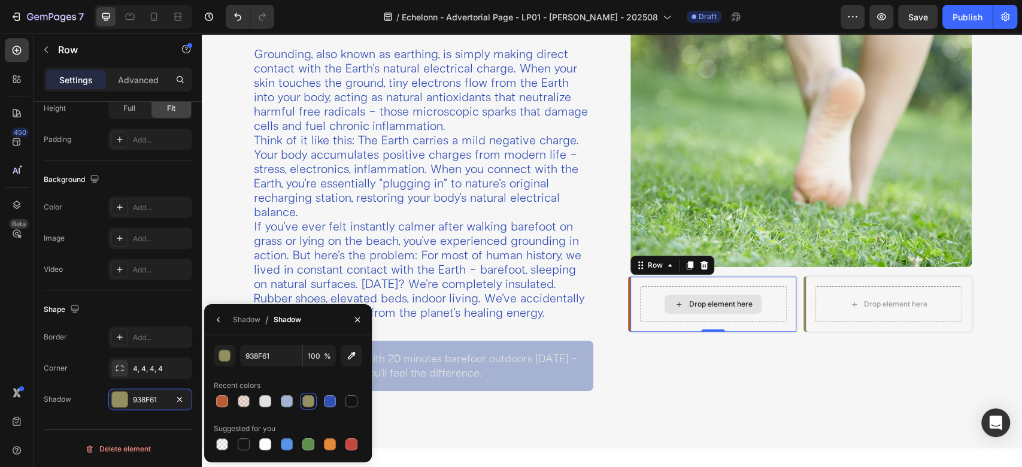
click at [640, 293] on div "Drop element here" at bounding box center [713, 304] width 147 height 36
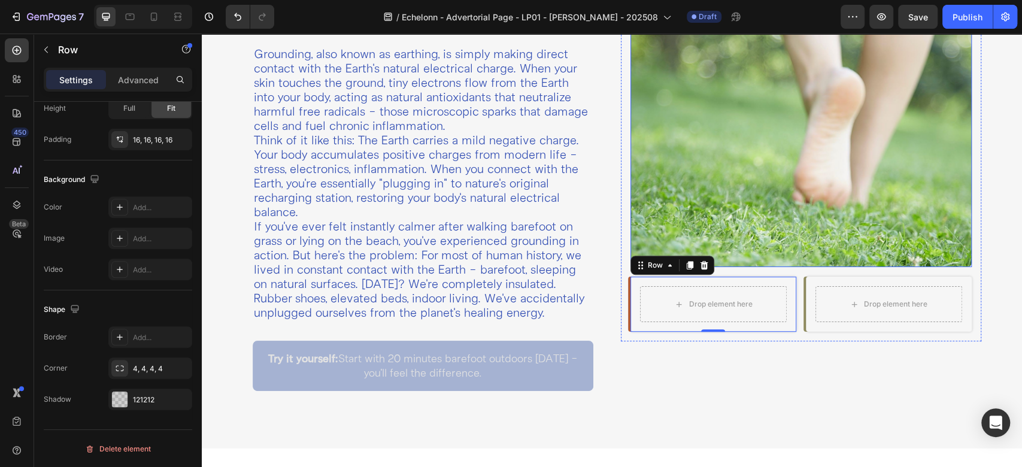
click at [660, 180] on img at bounding box center [800, 139] width 341 height 256
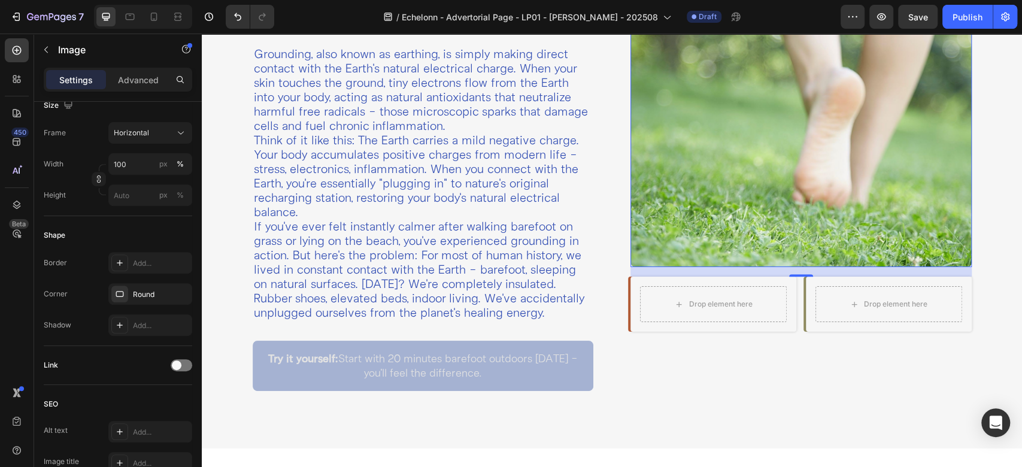
scroll to position [0, 0]
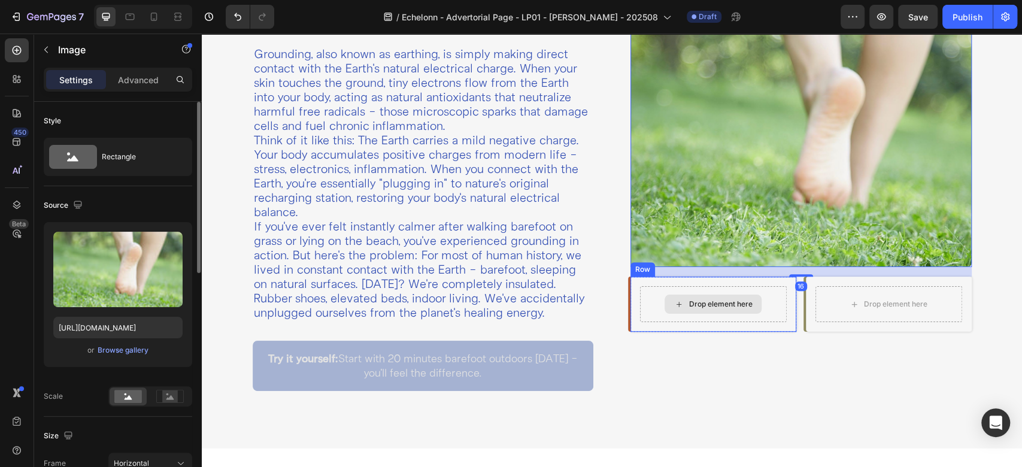
click at [645, 296] on div "Drop element here" at bounding box center [713, 304] width 147 height 36
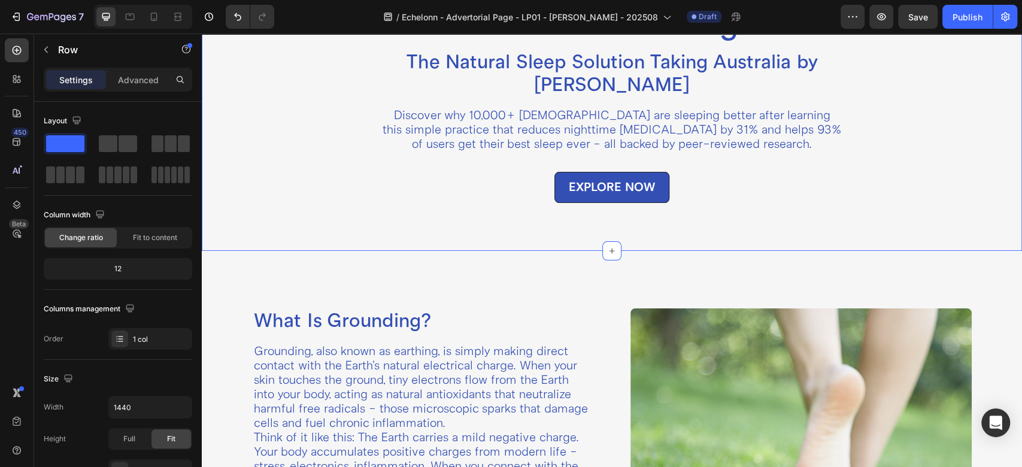
scroll to position [266, 0]
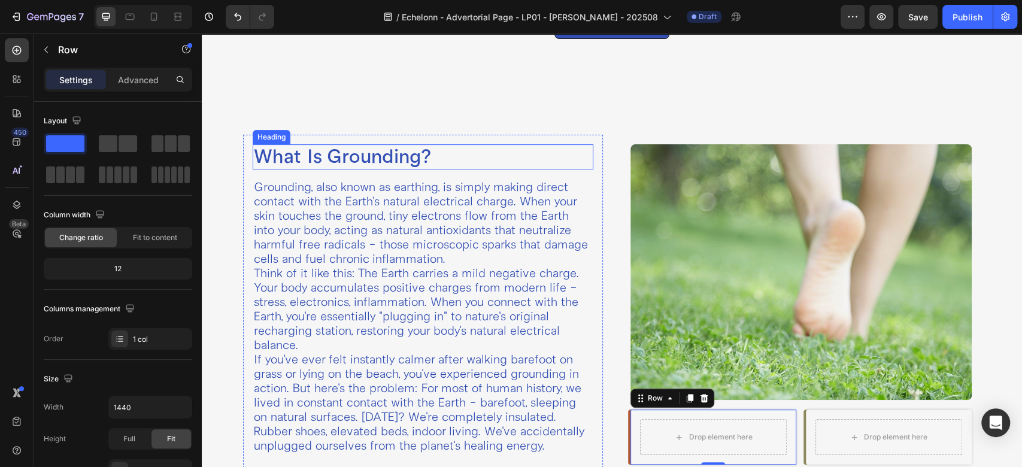
click at [367, 158] on h2 "What Is Grounding?" at bounding box center [423, 156] width 341 height 25
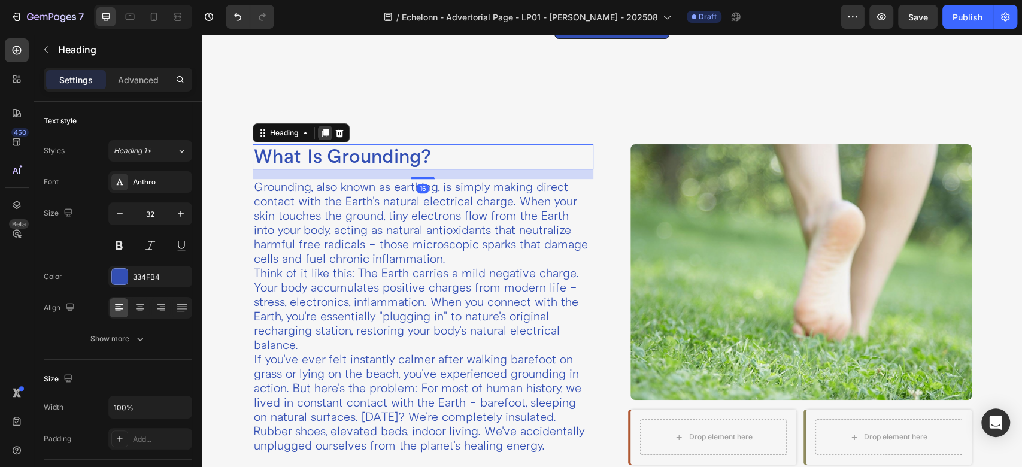
click at [325, 133] on icon at bounding box center [324, 133] width 7 height 8
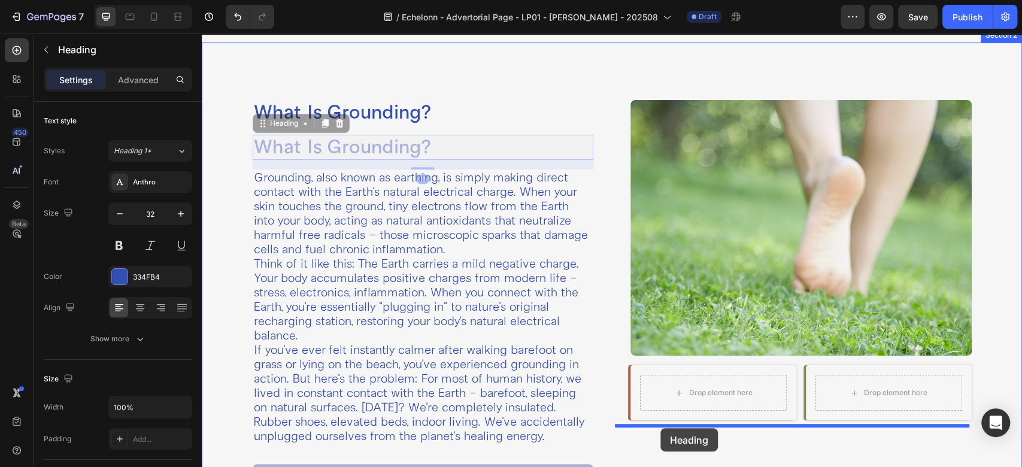
scroll to position [325, 0]
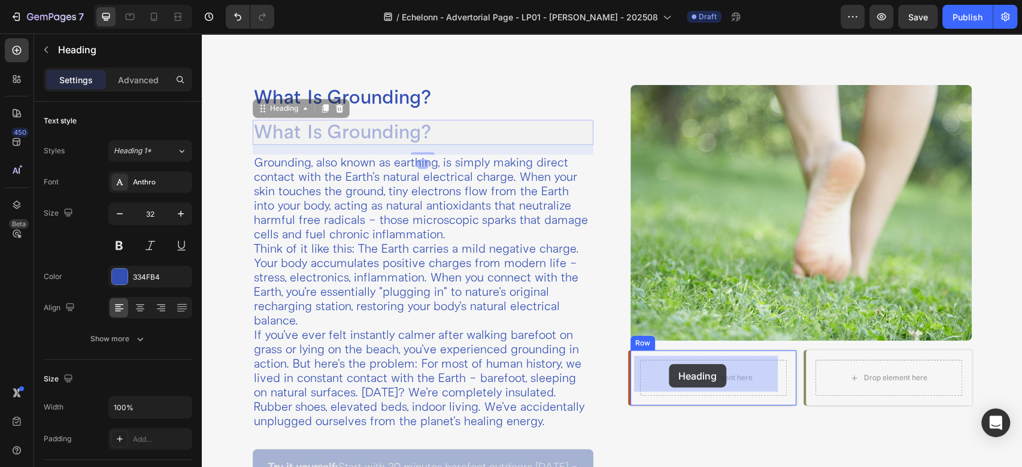
drag, startPoint x: 267, startPoint y: 169, endPoint x: 669, endPoint y: 364, distance: 446.3
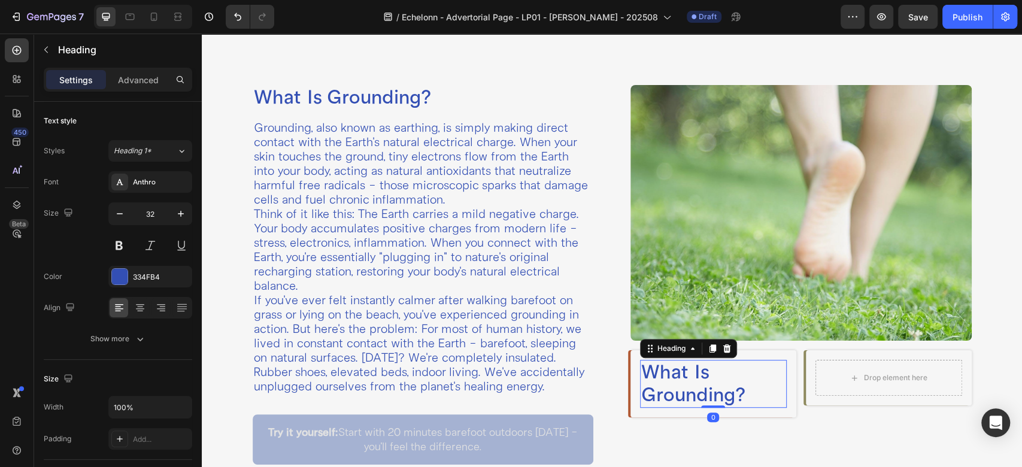
scroll to position [458, 0]
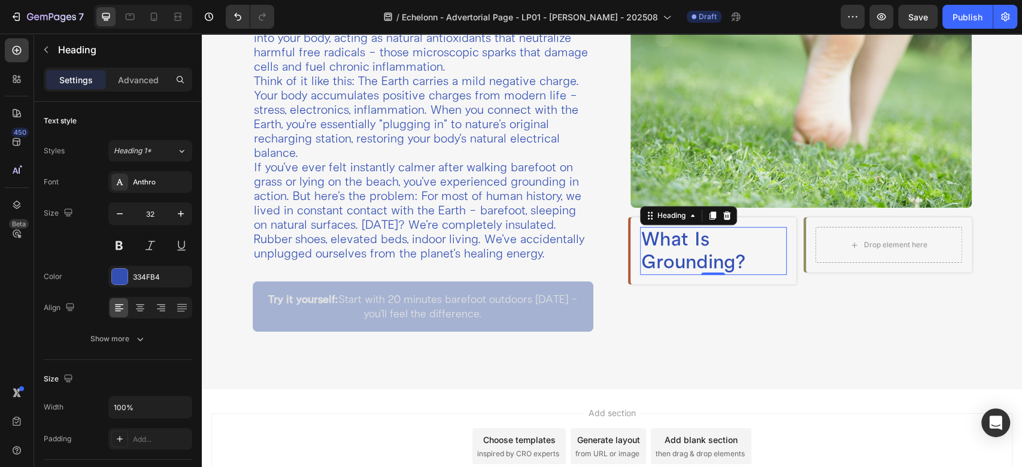
click at [703, 251] on h2 "What Is Grounding?" at bounding box center [713, 251] width 147 height 48
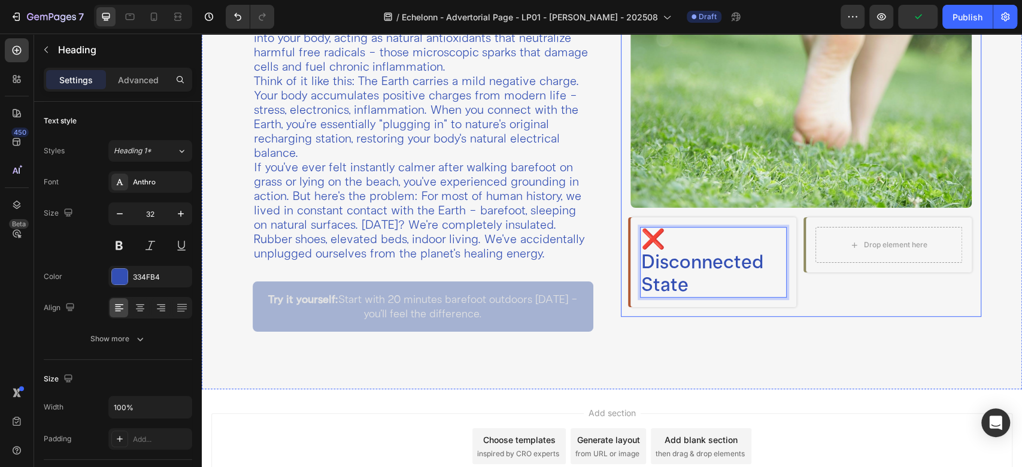
click at [708, 306] on div "Image ❌ Disconnected State Heading 0 Row Row Drop element here Row Row Row Row" at bounding box center [801, 130] width 360 height 374
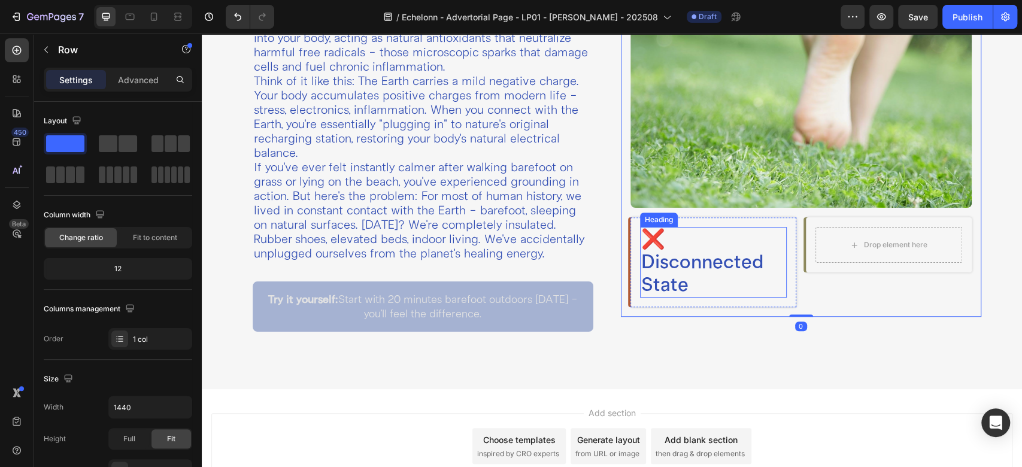
click at [691, 247] on p "❌ Disconnected State" at bounding box center [713, 262] width 144 height 68
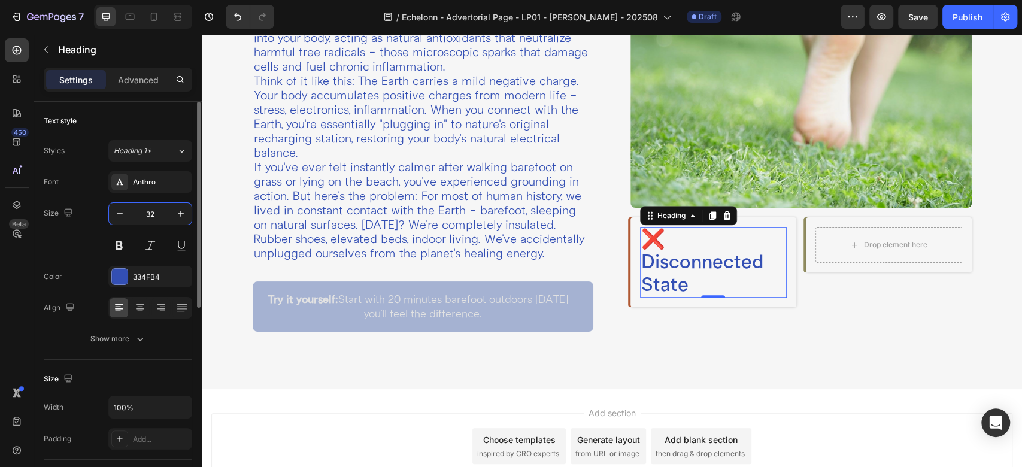
click at [146, 217] on input "32" at bounding box center [151, 214] width 40 height 22
type input "24"
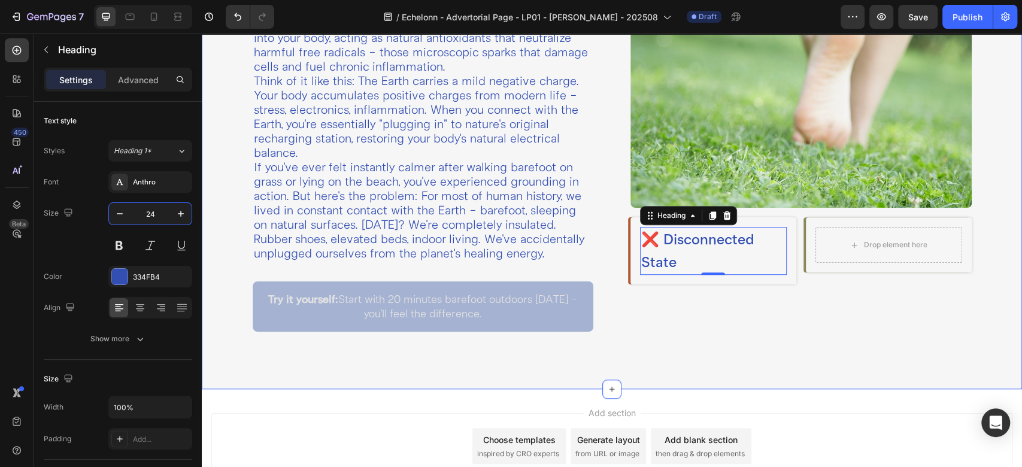
click at [604, 179] on div "What Is Grounding? Heading Grounding, also known as earthing, is simply making …" at bounding box center [612, 142] width 820 height 494
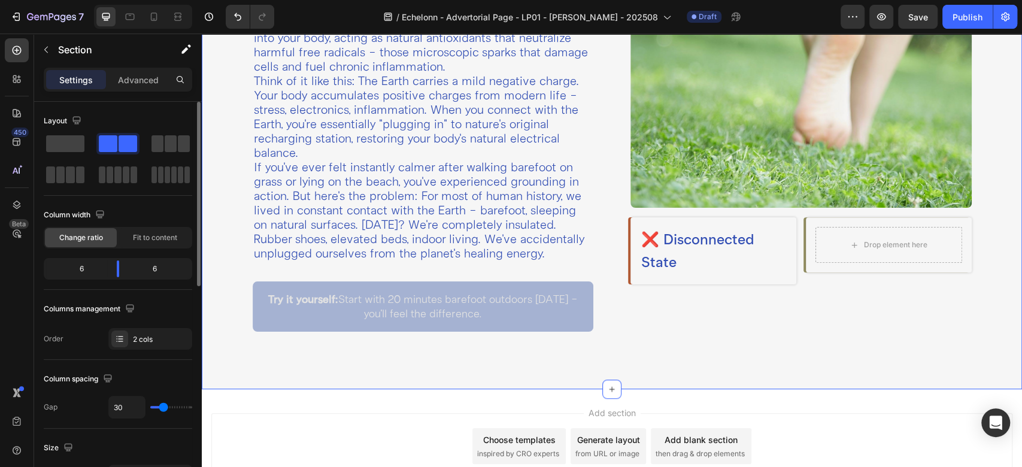
scroll to position [133, 0]
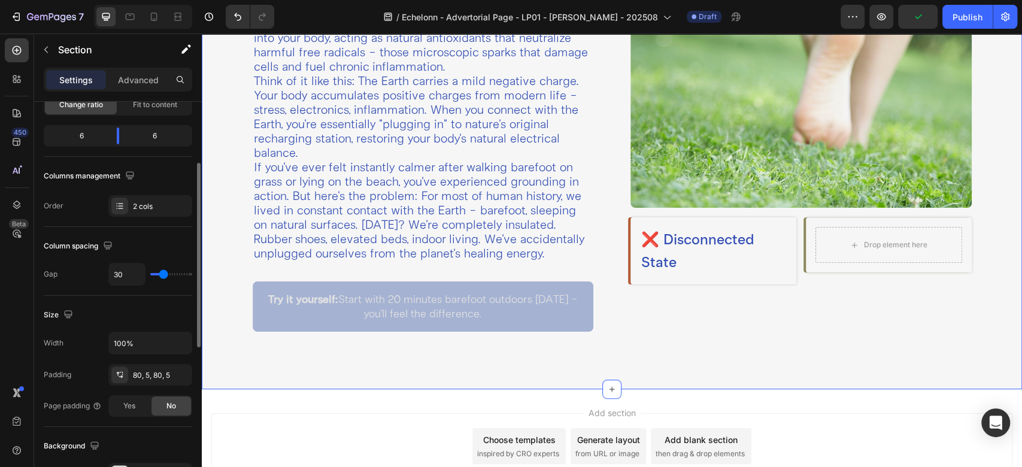
type input "1"
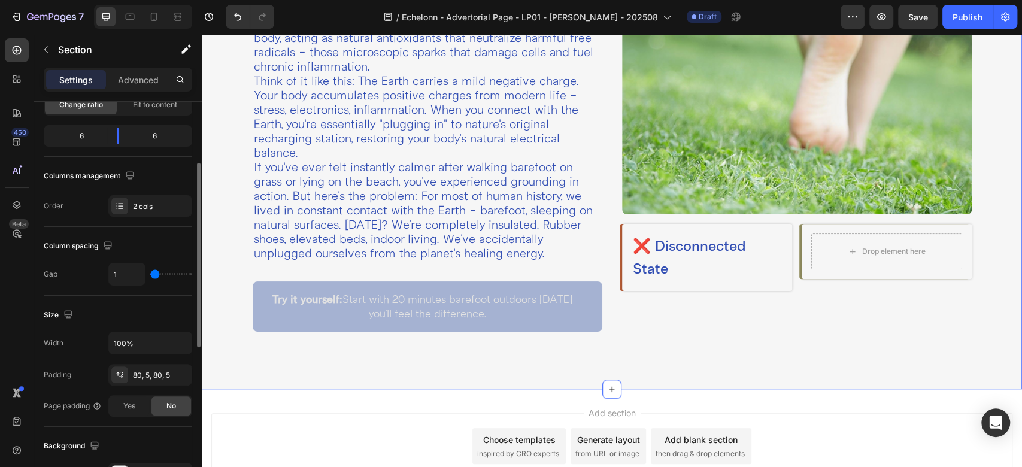
type input "0"
drag, startPoint x: 163, startPoint y: 275, endPoint x: 122, endPoint y: 274, distance: 41.3
type input "0"
click at [150, 274] on input "range" at bounding box center [171, 274] width 42 height 2
click at [86, 306] on div "Size" at bounding box center [118, 314] width 148 height 19
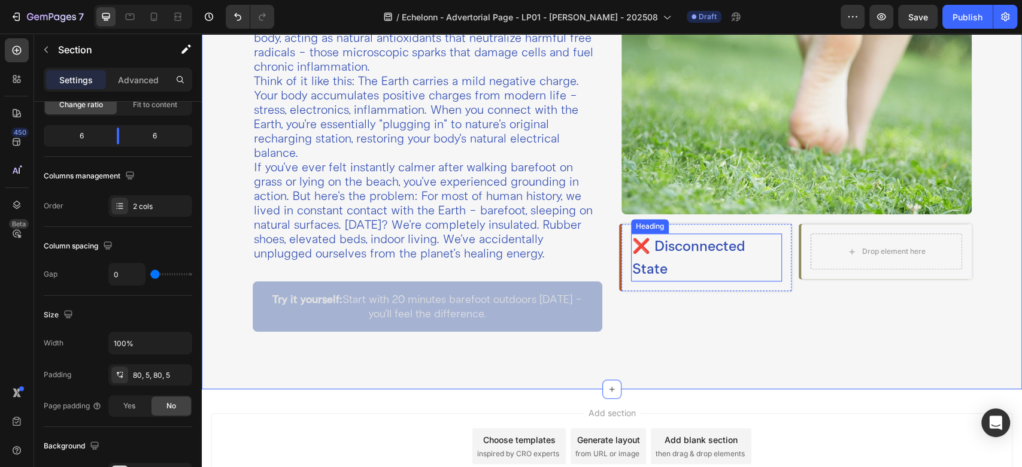
click at [676, 255] on p "❌ Disconnected State" at bounding box center [706, 257] width 148 height 45
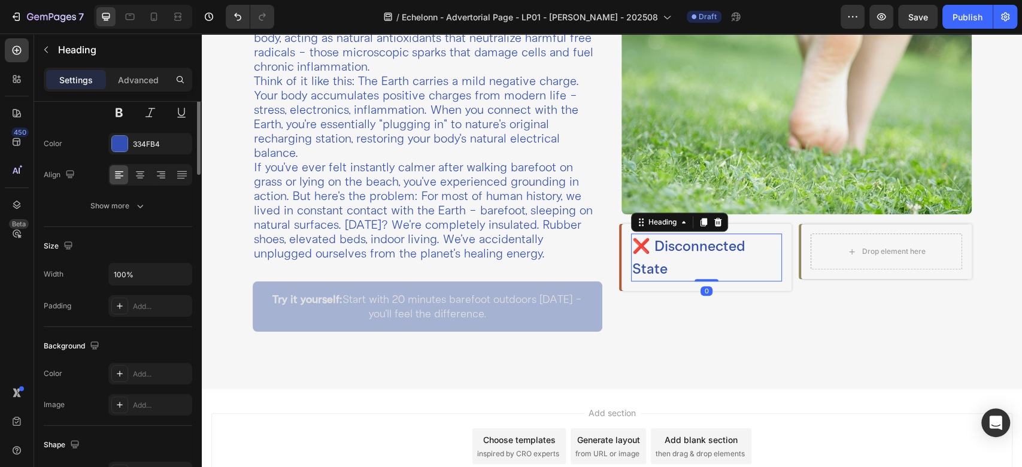
scroll to position [0, 0]
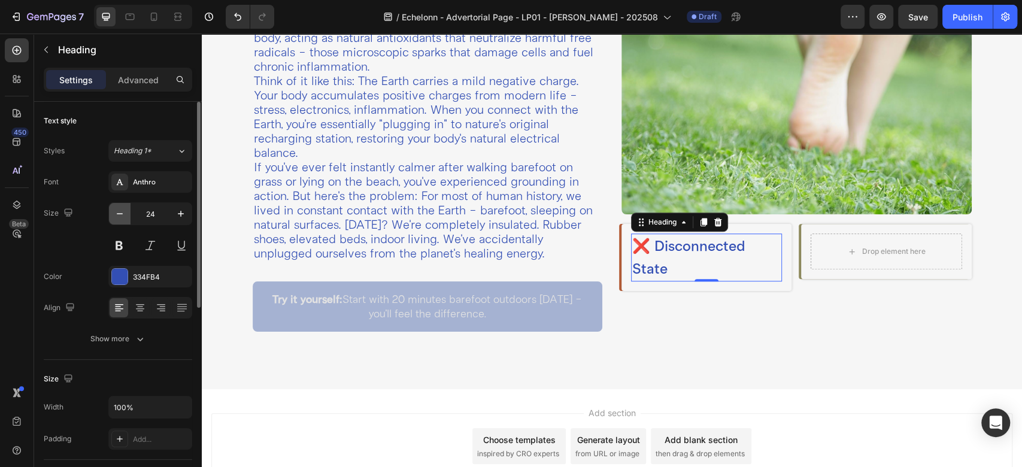
click at [119, 213] on icon "button" at bounding box center [120, 214] width 12 height 12
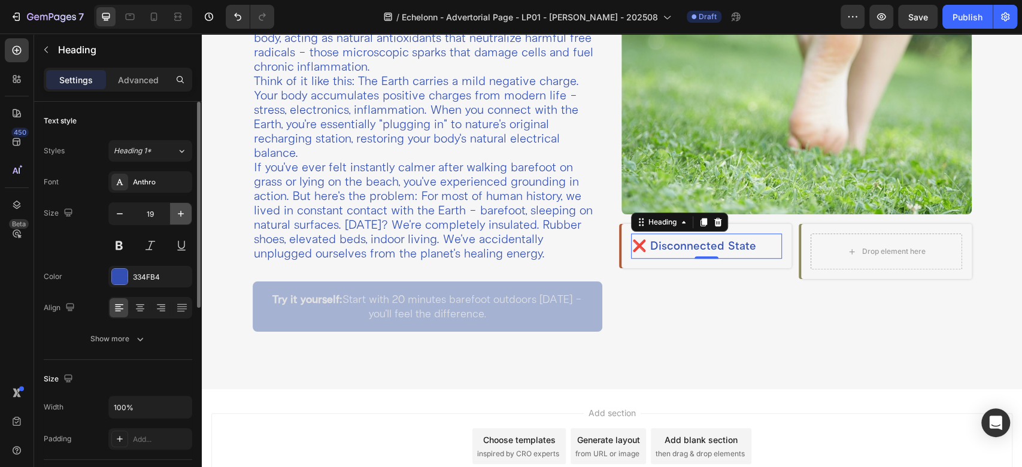
click at [184, 212] on icon "button" at bounding box center [181, 214] width 12 height 12
type input "20"
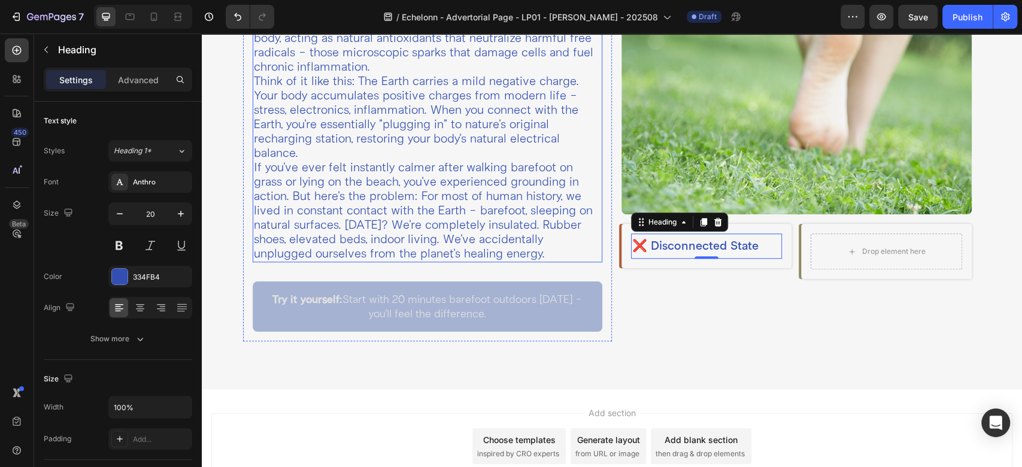
click at [399, 163] on p "If you've ever felt instantly calmer after walking barefoot on grass or lying o…" at bounding box center [428, 210] width 348 height 101
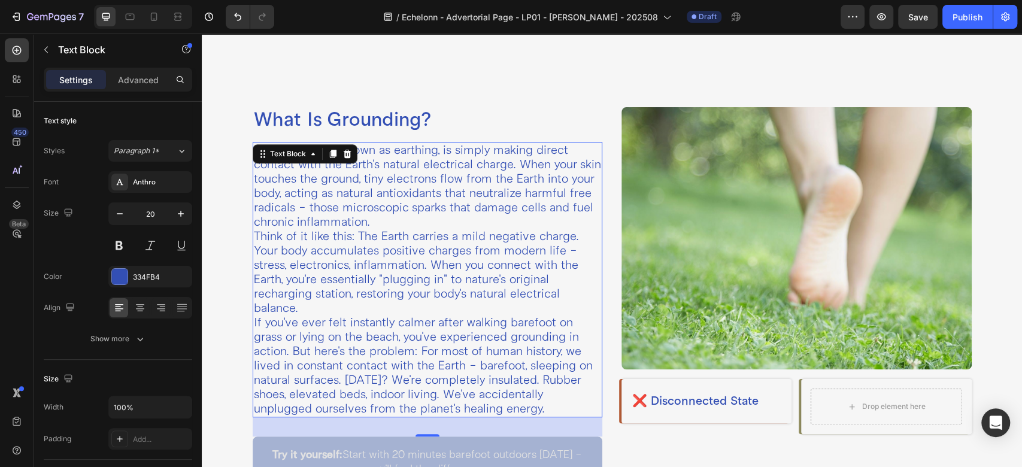
scroll to position [325, 0]
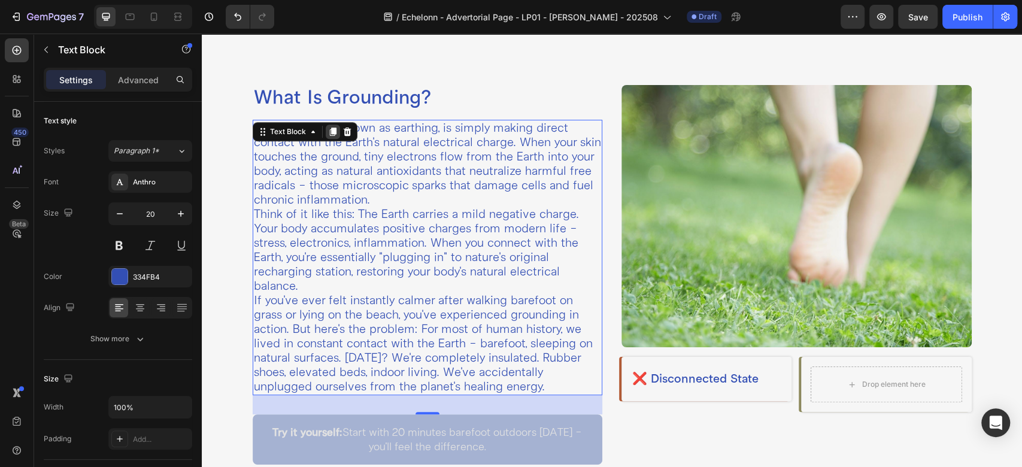
click at [328, 129] on icon at bounding box center [333, 132] width 10 height 10
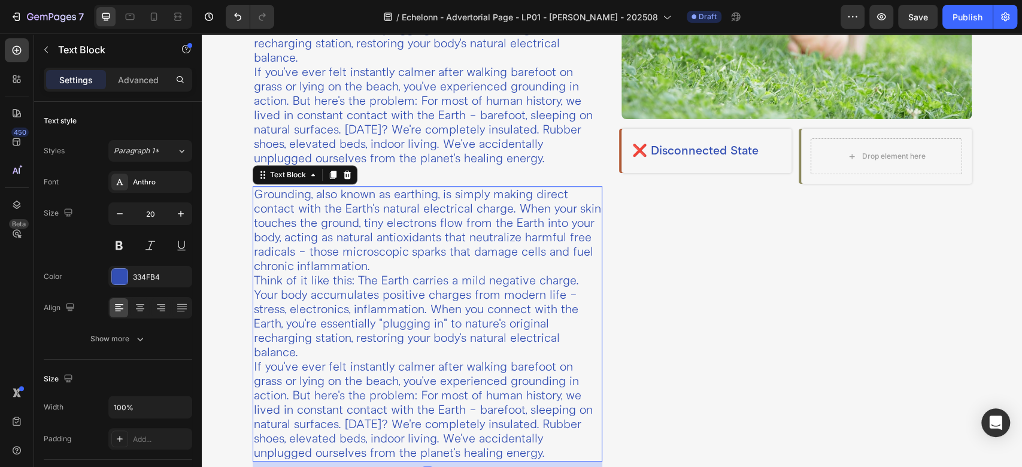
scroll to position [531, 0]
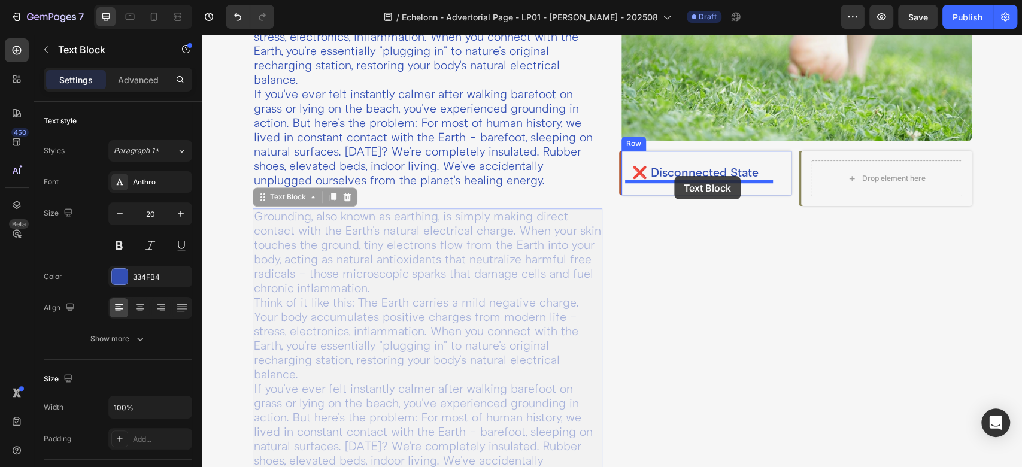
drag, startPoint x: 285, startPoint y: 196, endPoint x: 674, endPoint y: 176, distance: 389.6
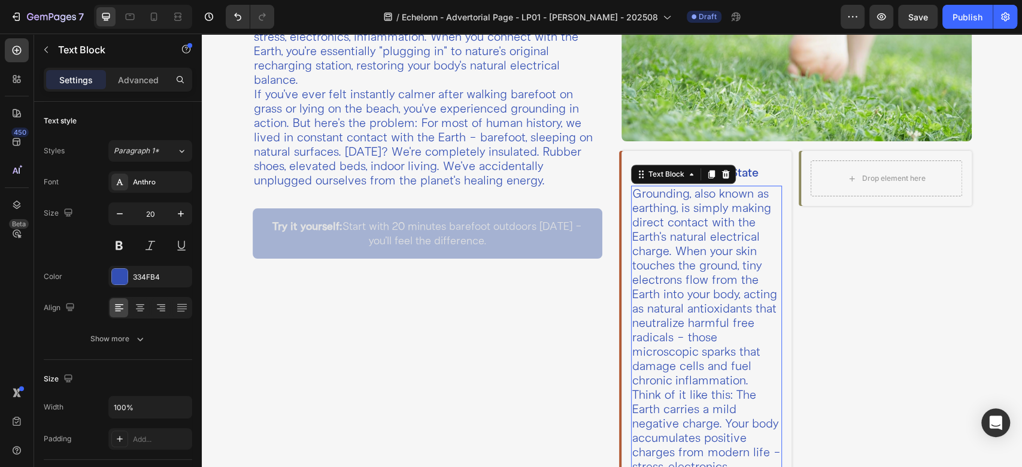
click at [663, 221] on p "Grounding, also known as earthing, is simply making direct contact with the Ear…" at bounding box center [706, 287] width 148 height 201
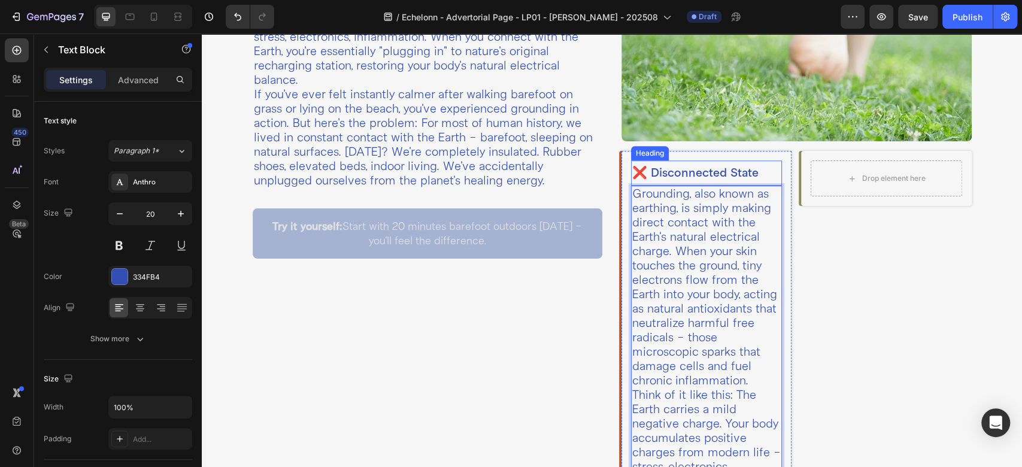
click at [748, 165] on p "❌ Disconnected State" at bounding box center [706, 173] width 148 height 23
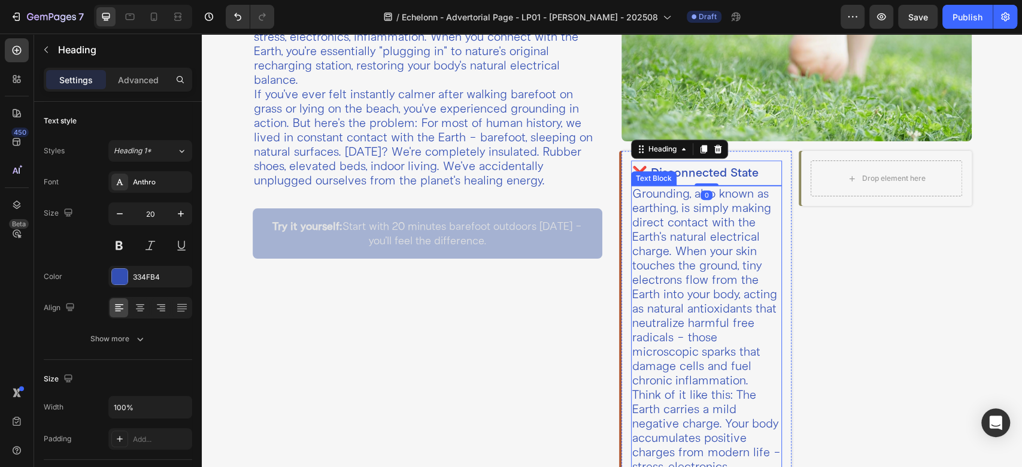
click at [722, 214] on p "Grounding, also known as earthing, is simply making direct contact with the Ear…" at bounding box center [706, 287] width 148 height 201
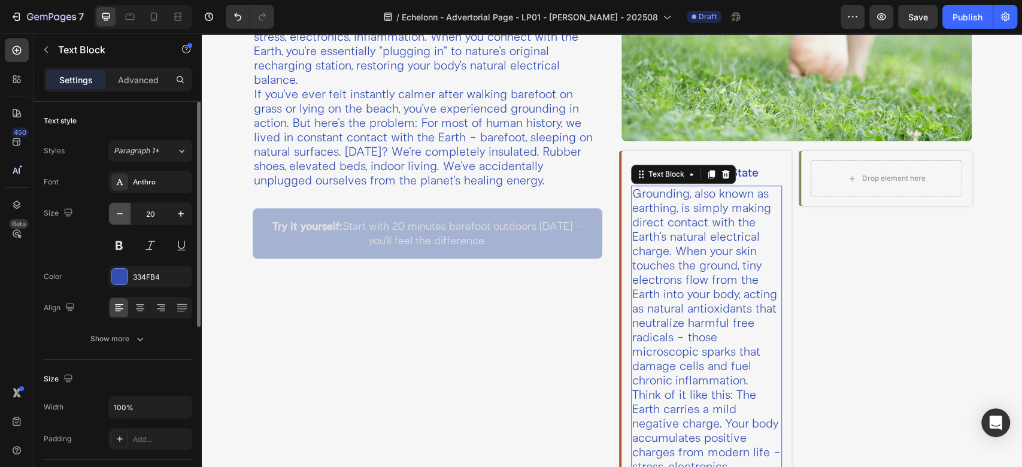
click at [117, 208] on icon "button" at bounding box center [120, 214] width 12 height 12
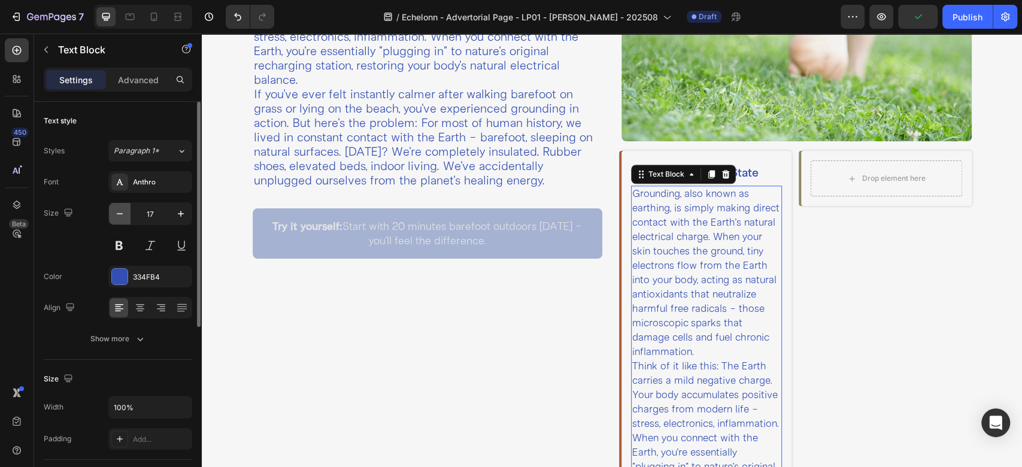
click at [117, 208] on icon "button" at bounding box center [120, 214] width 12 height 12
click at [177, 210] on icon "button" at bounding box center [181, 214] width 12 height 12
type input "16"
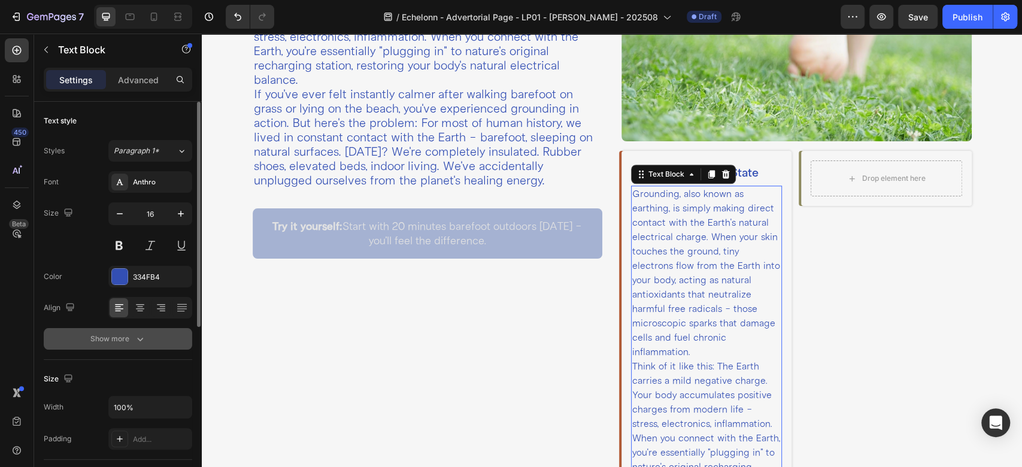
click at [110, 336] on div "Show more" at bounding box center [118, 339] width 56 height 12
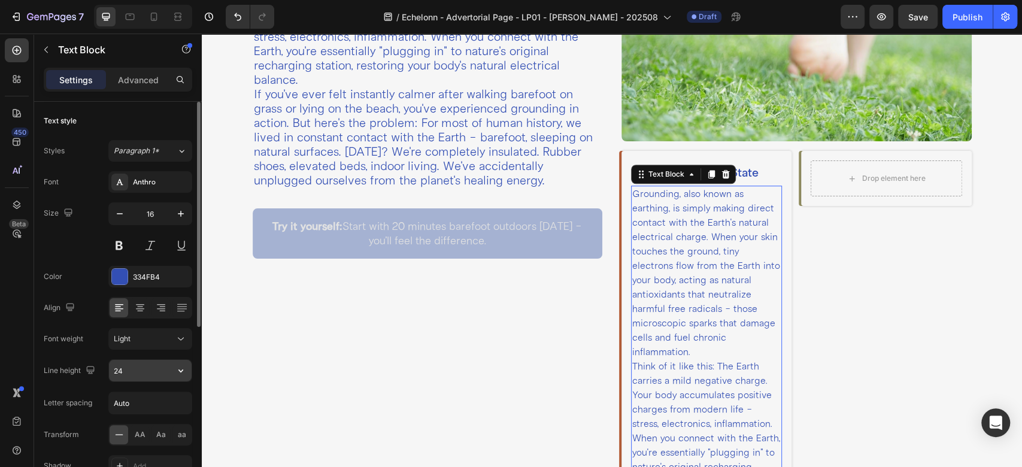
click at [147, 376] on input "24" at bounding box center [150, 371] width 83 height 22
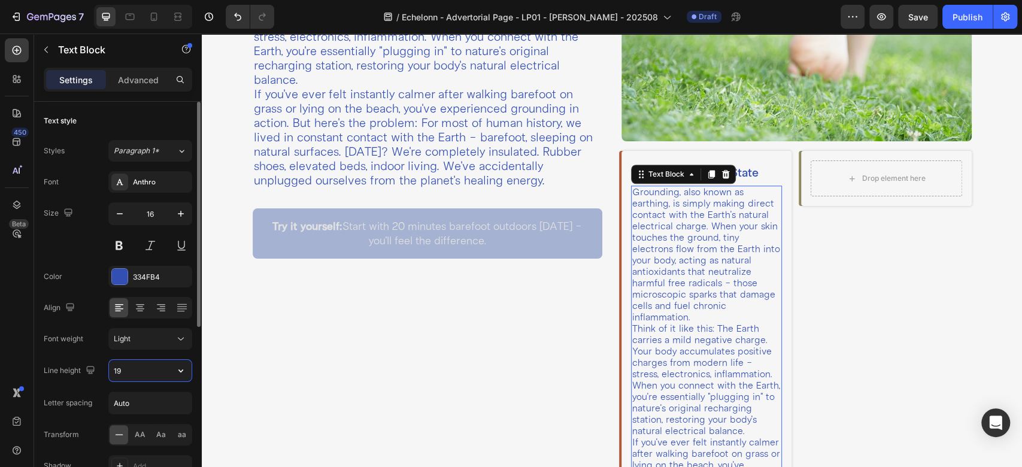
type input "19"
click at [69, 251] on div "Size 16" at bounding box center [118, 229] width 148 height 54
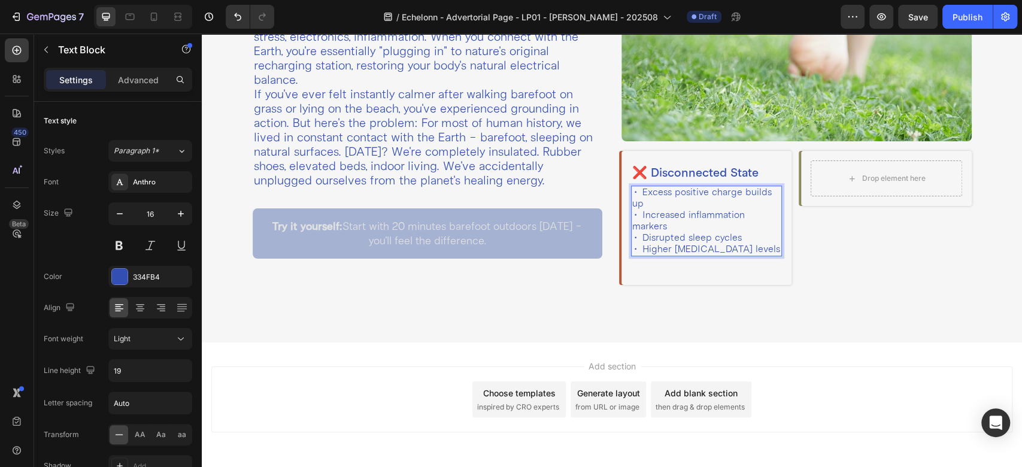
click at [651, 199] on p "• Excess positive charge builds up • Increased inflammation markers • Disrupted…" at bounding box center [706, 221] width 148 height 68
click at [632, 198] on p "• Excess positive charge builds up • Increased inflammation markers • Disrupted…" at bounding box center [706, 221] width 148 height 68
click at [635, 187] on p "• Excess positive charge builds up • Increased inflammation markers • Disrupted…" at bounding box center [706, 221] width 148 height 68
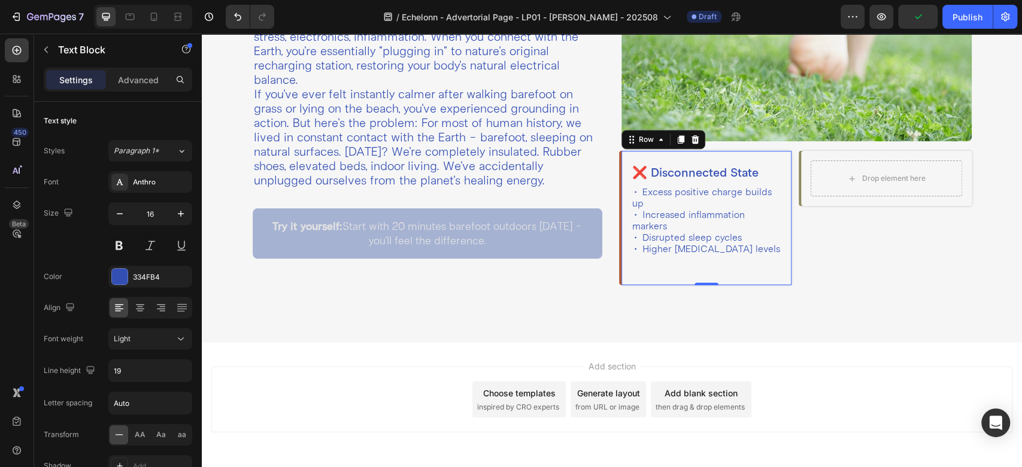
click at [652, 257] on div "❌ Disconnected State Heading • Excess positive charge builds up • Increased inf…" at bounding box center [706, 217] width 151 height 115
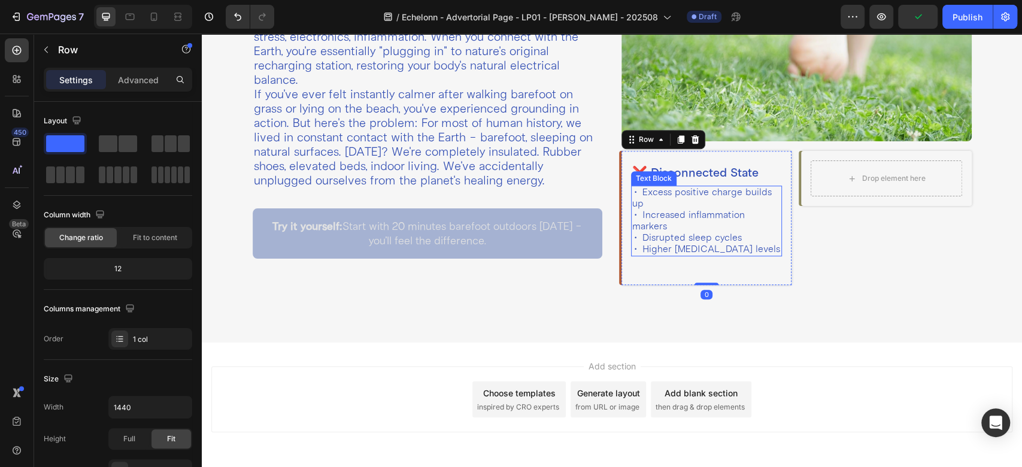
click at [659, 204] on p "• Excess positive charge builds up • Increased inflammation markers • Disrupted…" at bounding box center [706, 221] width 148 height 68
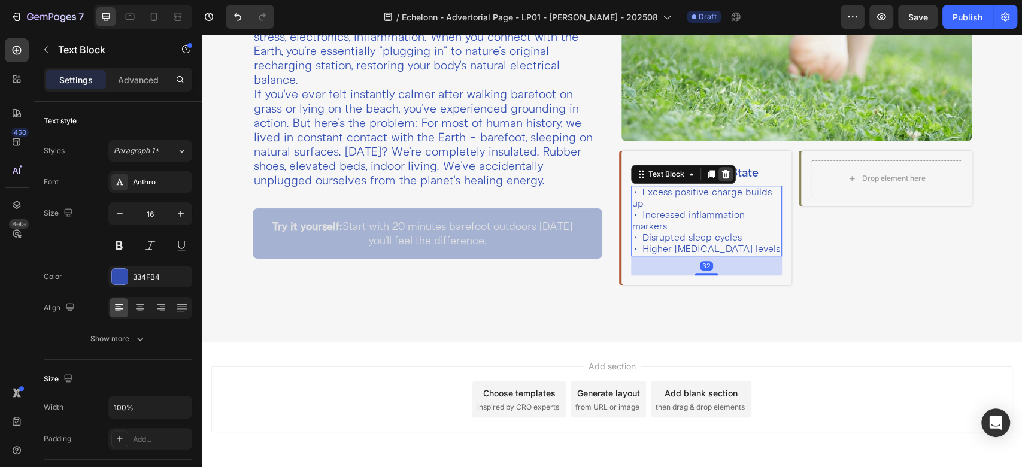
click at [725, 169] on div at bounding box center [725, 174] width 14 height 14
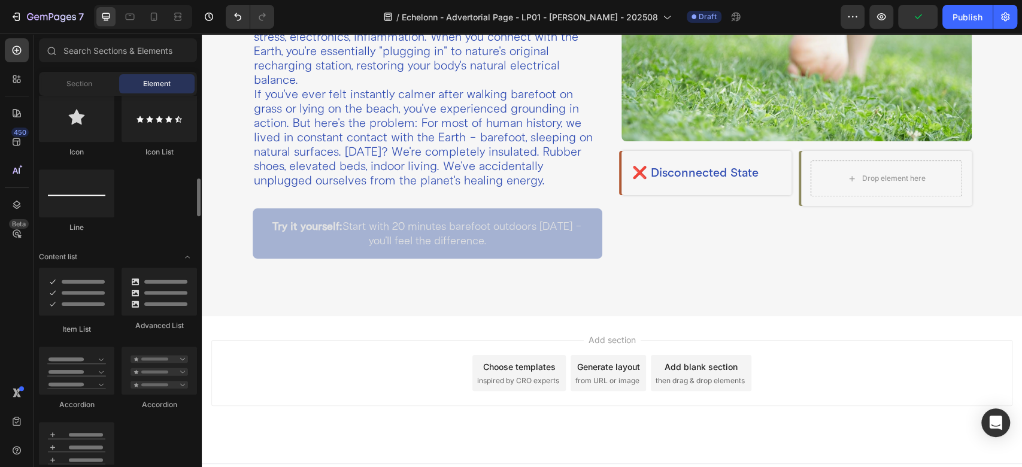
scroll to position [931, 0]
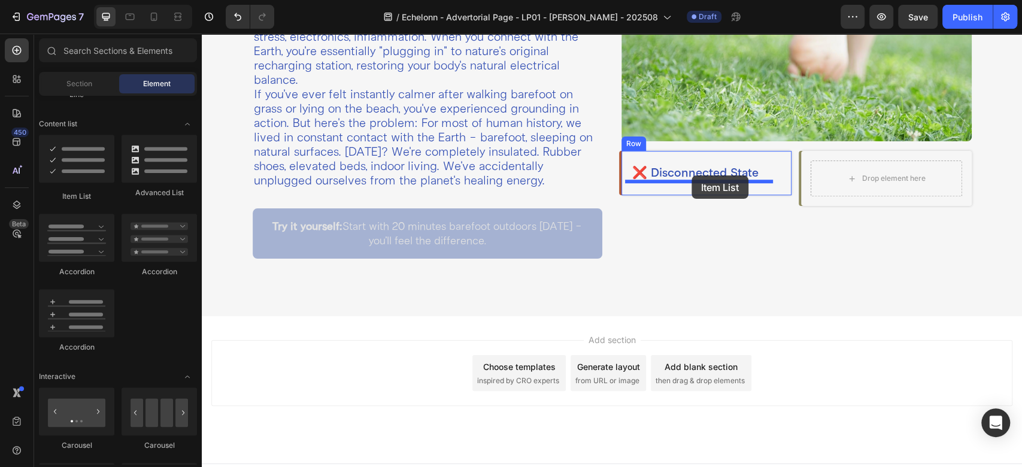
drag, startPoint x: 265, startPoint y: 197, endPoint x: 691, endPoint y: 175, distance: 426.8
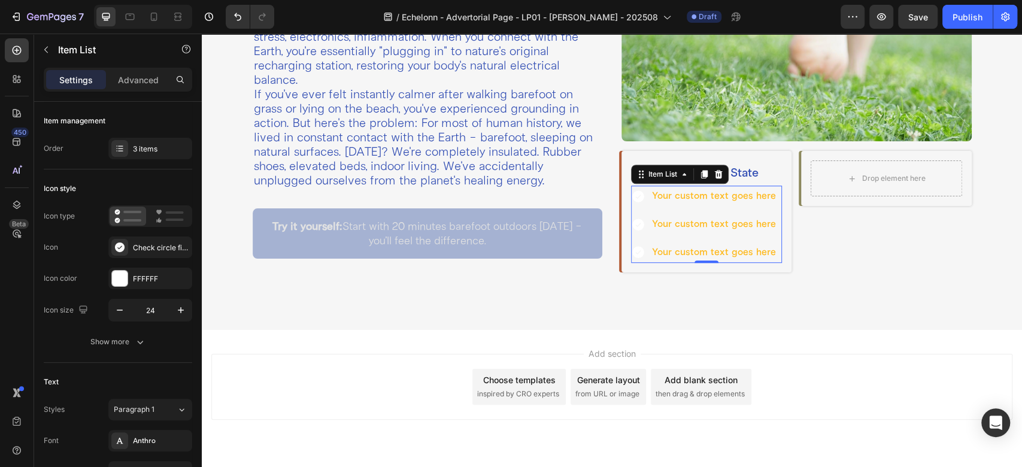
click at [632, 190] on icon at bounding box center [638, 196] width 12 height 12
click at [123, 247] on icon at bounding box center [120, 247] width 10 height 10
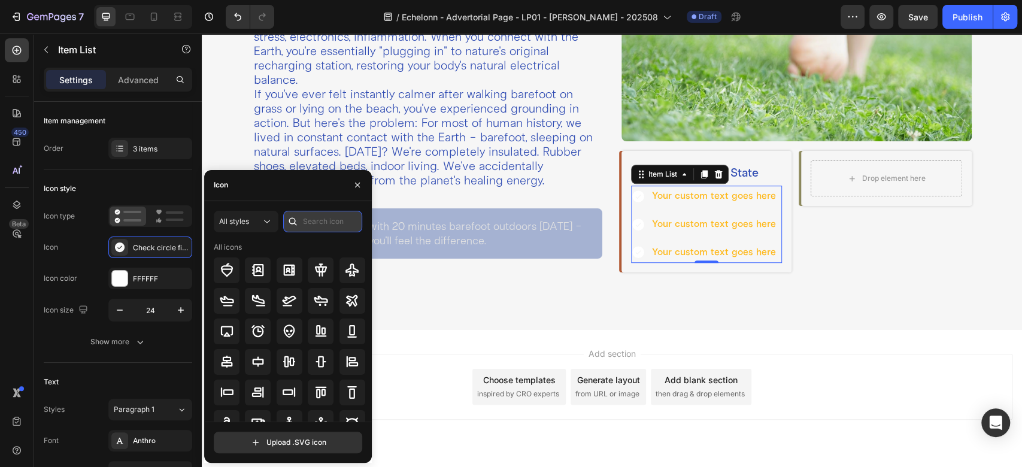
click at [309, 221] on input "text" at bounding box center [322, 222] width 79 height 22
click at [263, 222] on icon at bounding box center [267, 222] width 12 height 12
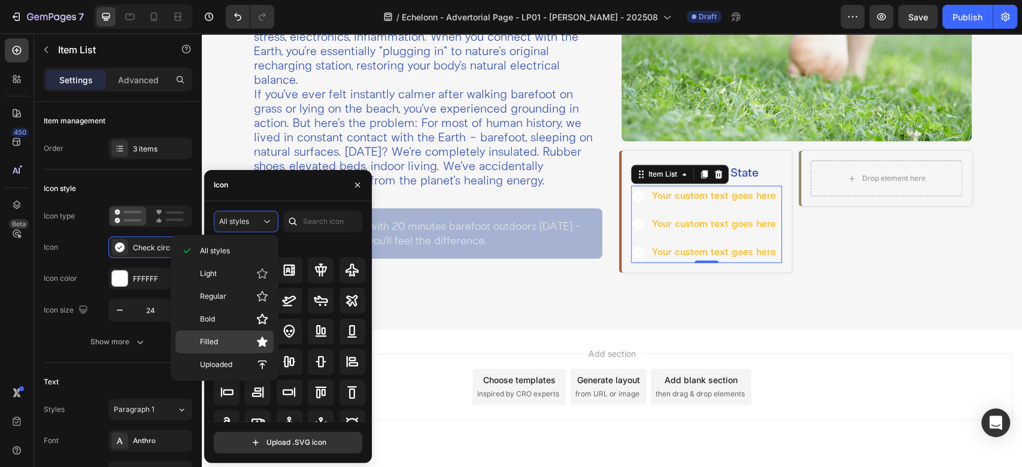
click at [248, 340] on p "Filled" at bounding box center [234, 342] width 68 height 12
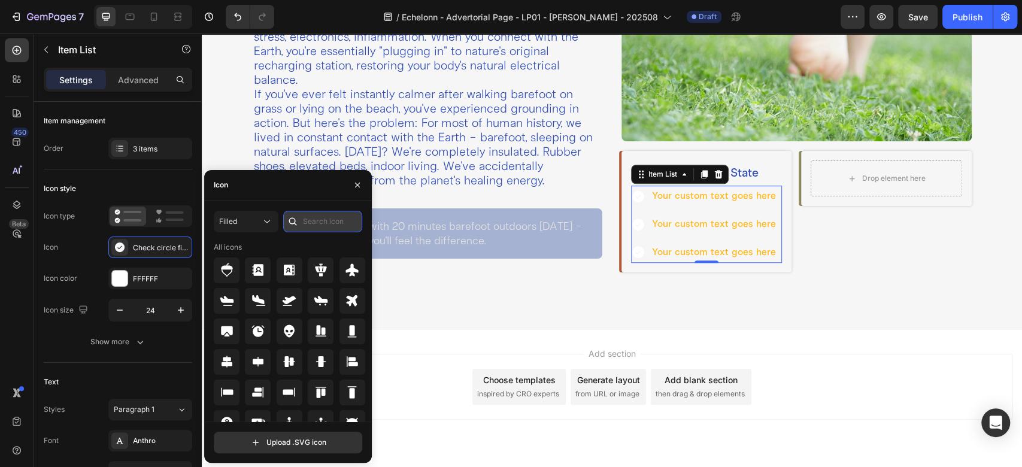
click at [318, 227] on input "text" at bounding box center [322, 222] width 79 height 22
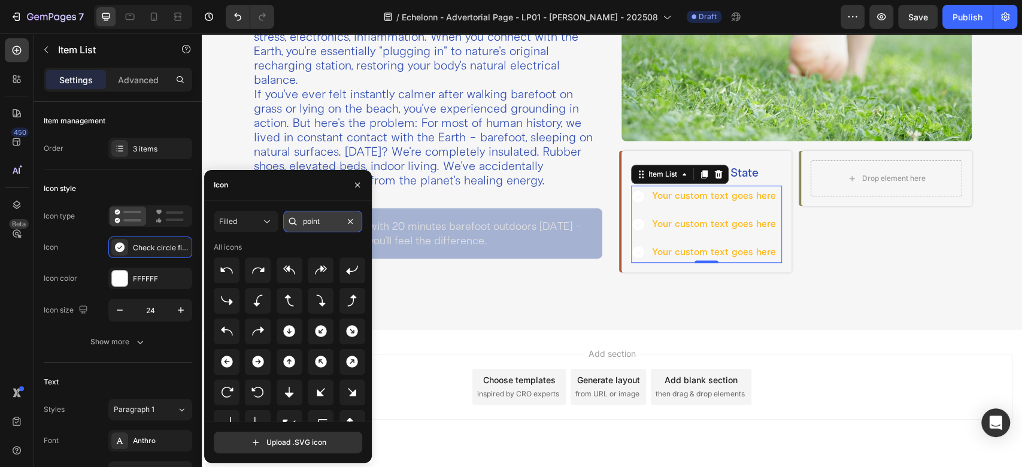
type input "point"
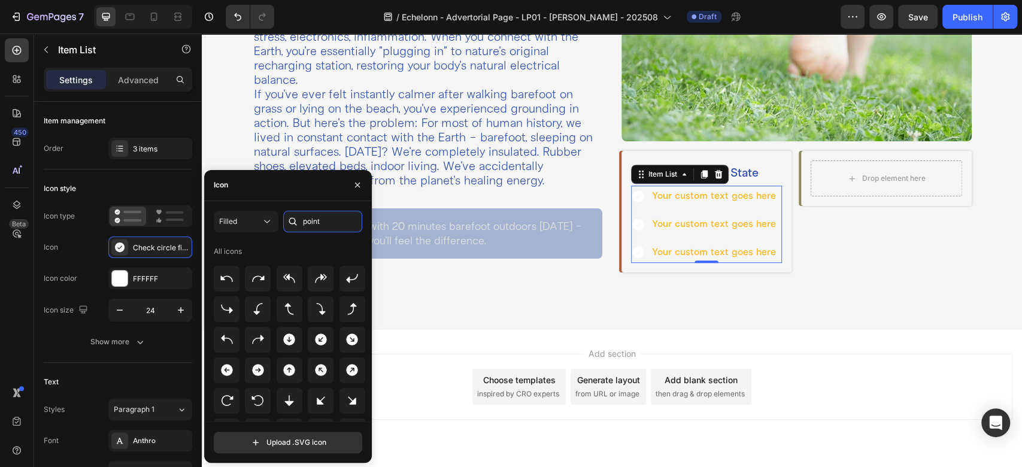
scroll to position [0, 0]
click at [358, 182] on icon "button" at bounding box center [358, 185] width 10 height 10
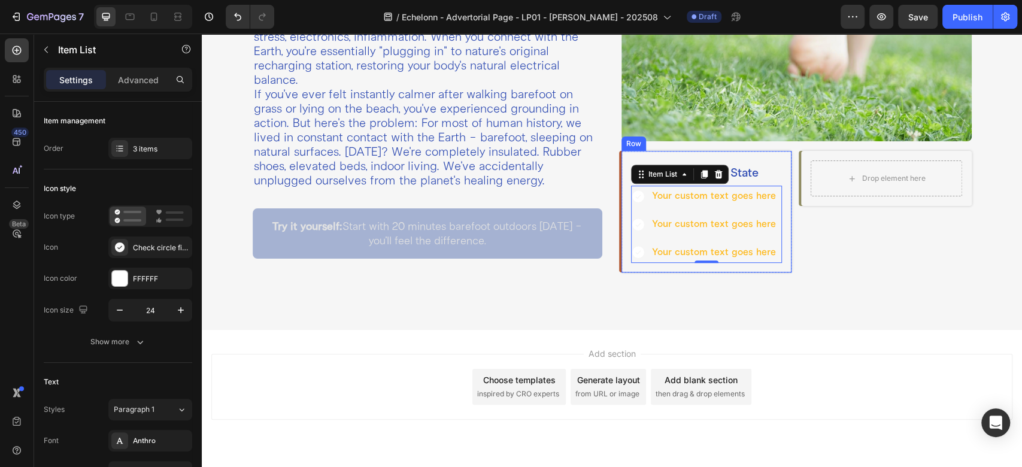
click at [621, 202] on div "❌ Disconnected State Heading Your custom text goes here Your custom text goes h…" at bounding box center [706, 211] width 170 height 121
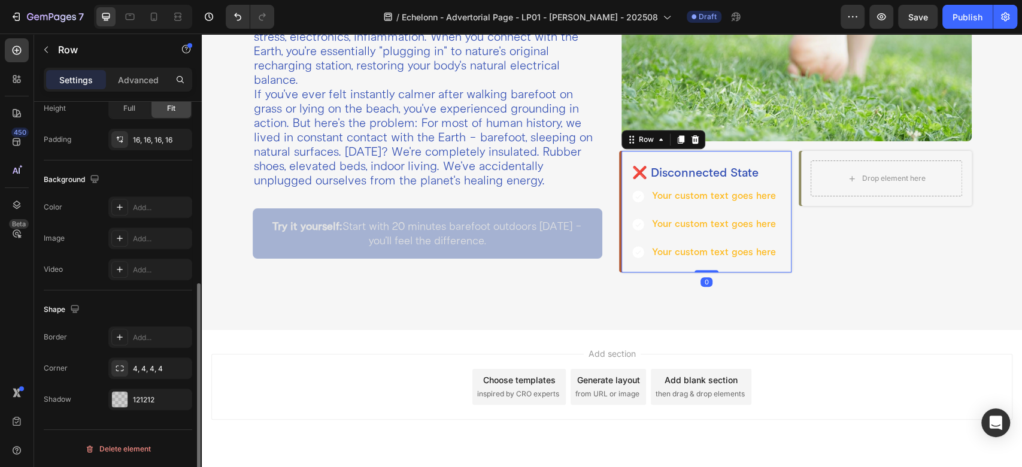
scroll to position [330, 0]
click at [648, 140] on div "Row" at bounding box center [646, 139] width 20 height 11
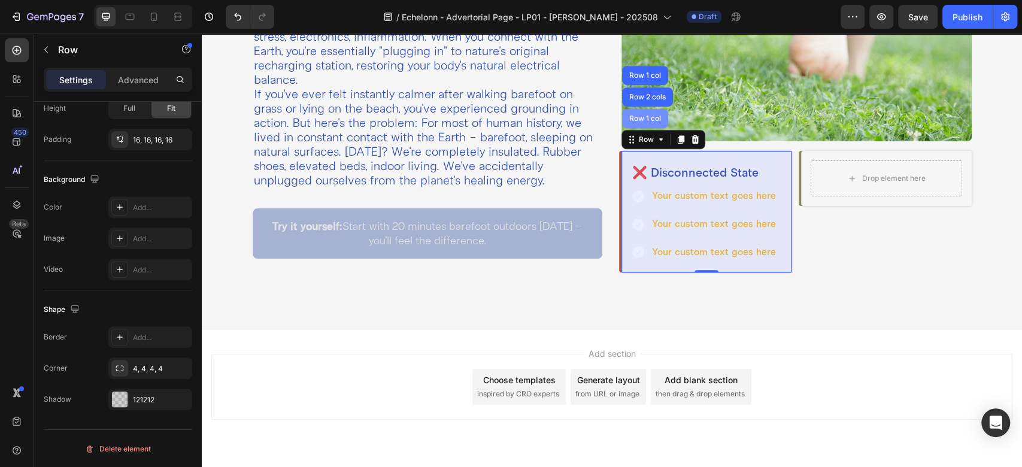
click at [632, 115] on div "Row 1 col" at bounding box center [645, 118] width 37 height 7
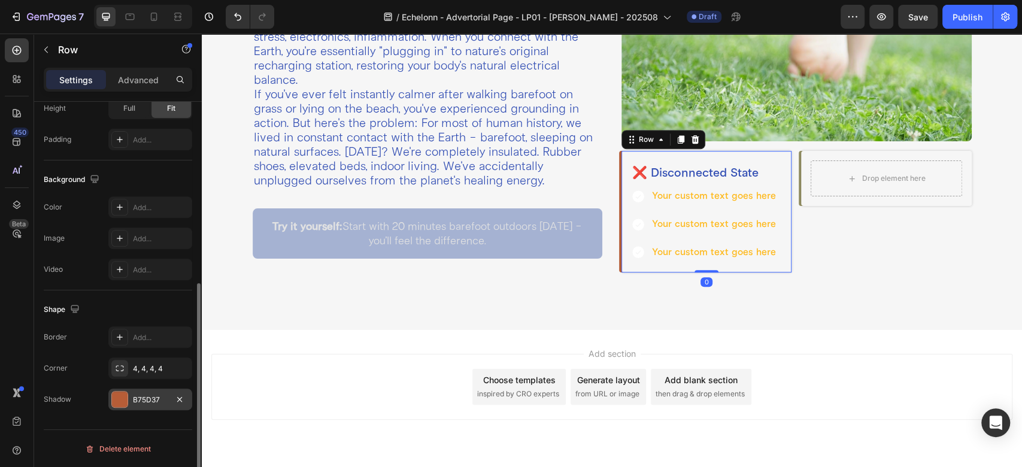
click at [145, 397] on div "B75D37" at bounding box center [150, 400] width 35 height 11
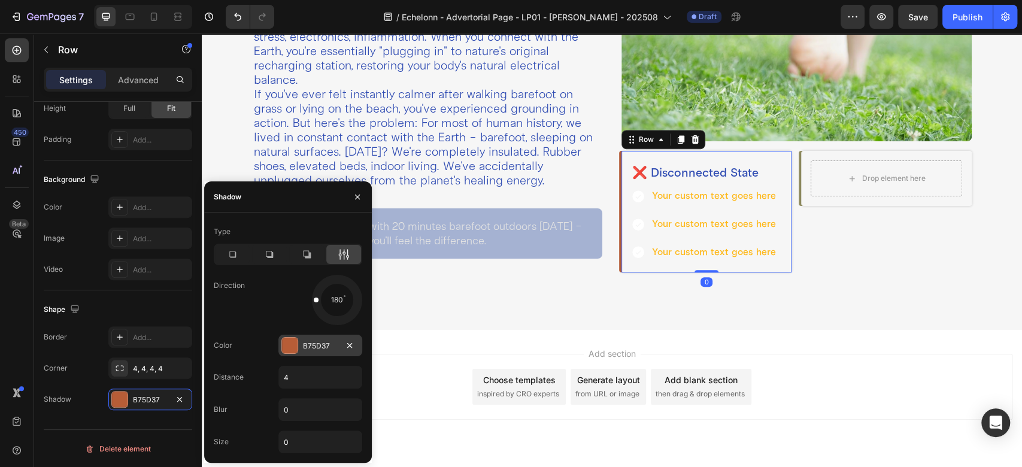
click at [326, 339] on div "B75D37" at bounding box center [320, 346] width 84 height 22
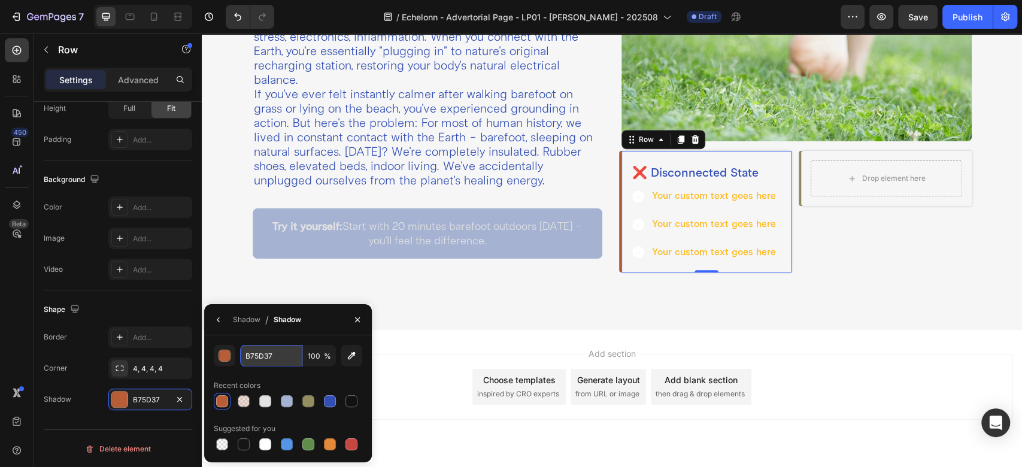
click at [281, 361] on input "B75D37" at bounding box center [271, 356] width 62 height 22
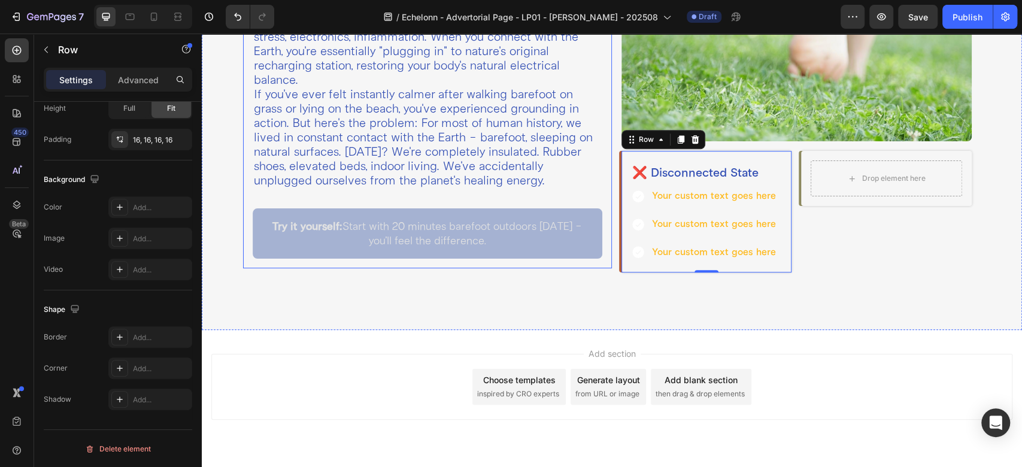
click at [465, 266] on div "What Is Grounding? Heading Grounding, also known as earthing, is simply making …" at bounding box center [427, 68] width 369 height 399
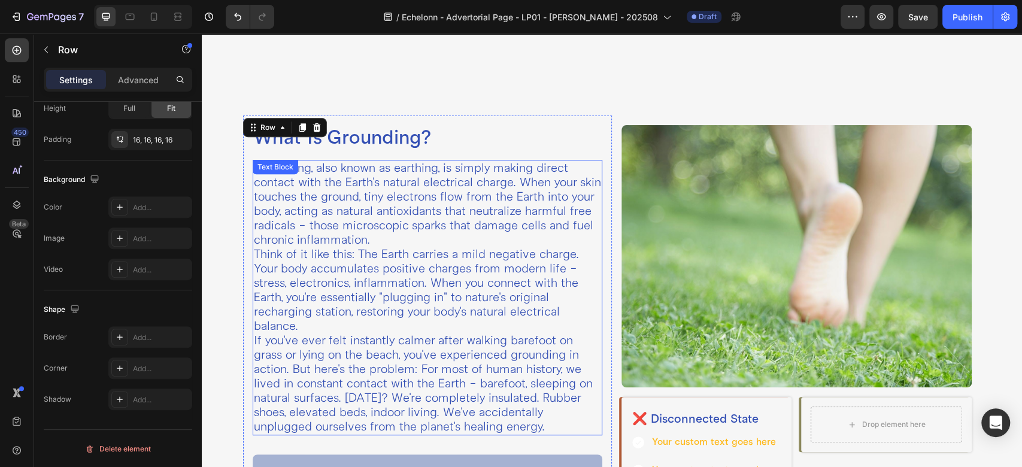
scroll to position [265, 0]
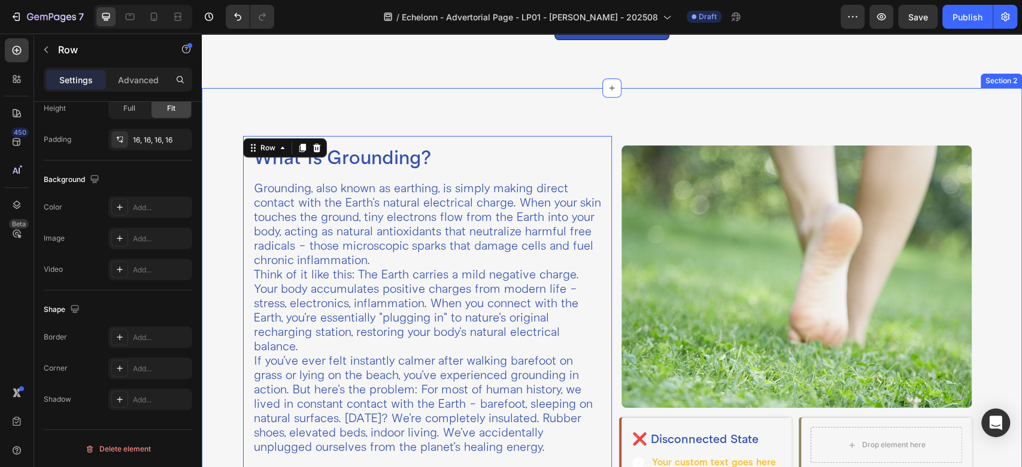
click at [429, 107] on div "What Is Grounding? Heading Grounding, also known as earthing, is simply making …" at bounding box center [612, 342] width 820 height 508
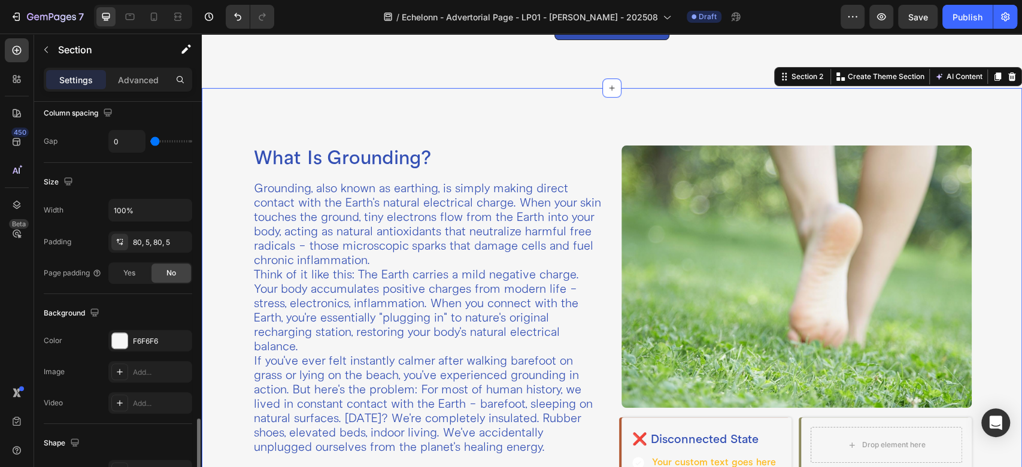
scroll to position [466, 0]
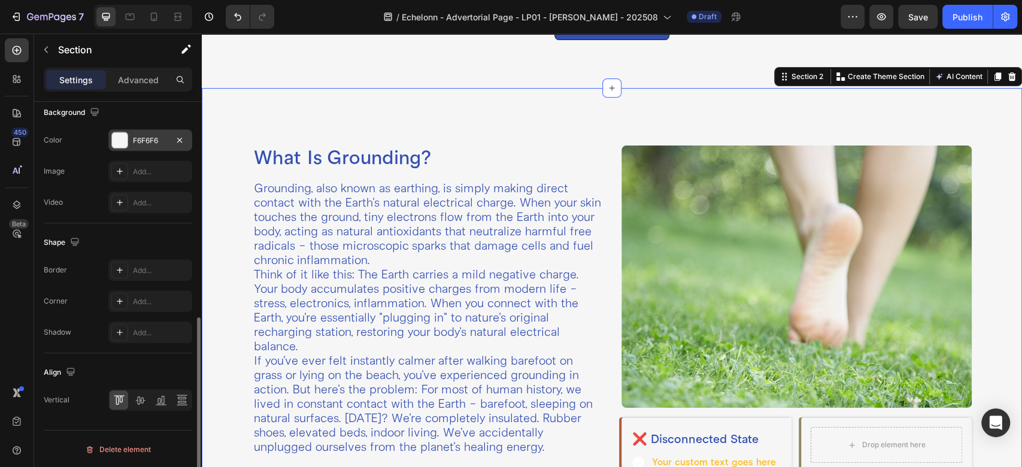
click at [136, 144] on div "F6F6F6" at bounding box center [150, 140] width 35 height 11
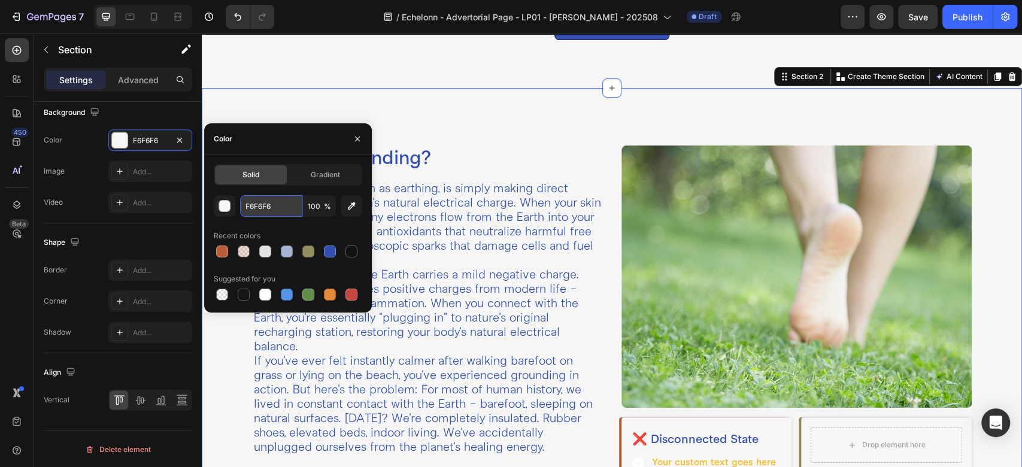
click at [274, 206] on input "F6F6F6" at bounding box center [271, 206] width 62 height 22
click at [360, 141] on icon "button" at bounding box center [358, 139] width 10 height 10
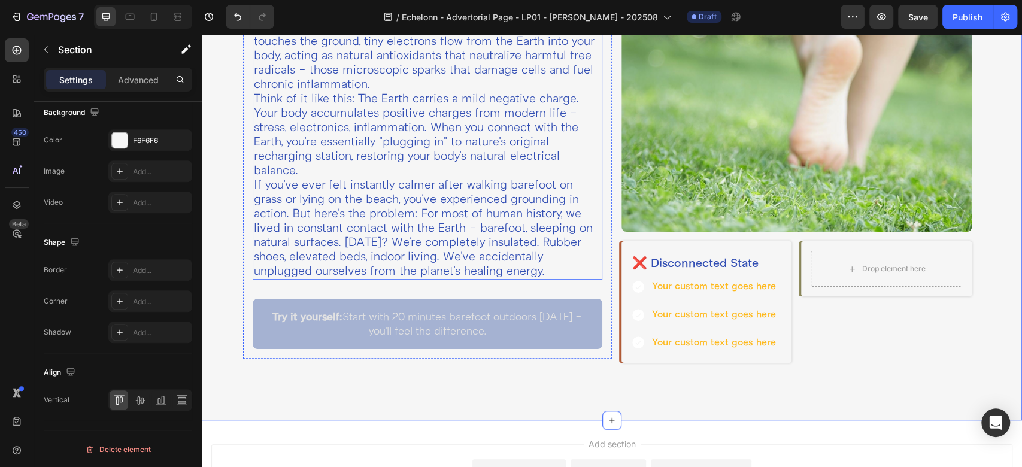
scroll to position [531, 0]
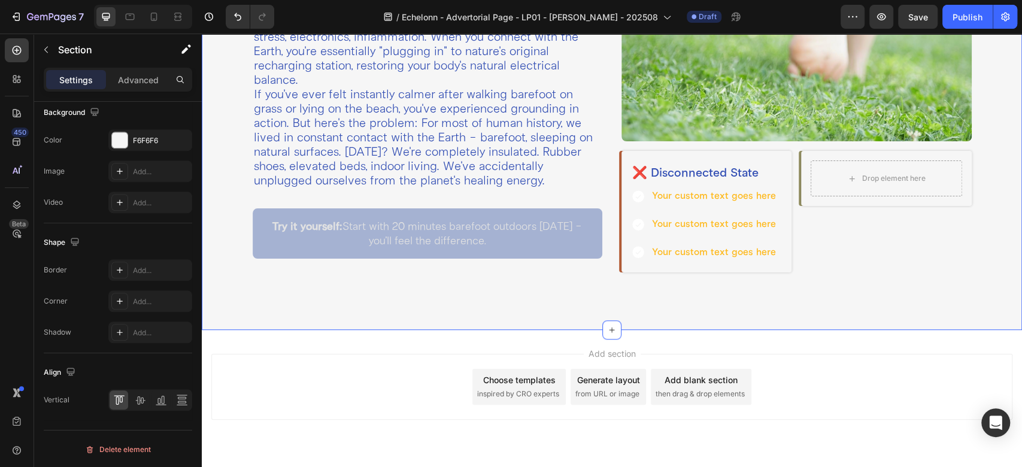
click at [468, 293] on div "What Is Grounding? Heading Grounding, also known as earthing, is simply making …" at bounding box center [612, 76] width 820 height 508
click at [638, 194] on icon at bounding box center [638, 196] width 14 height 14
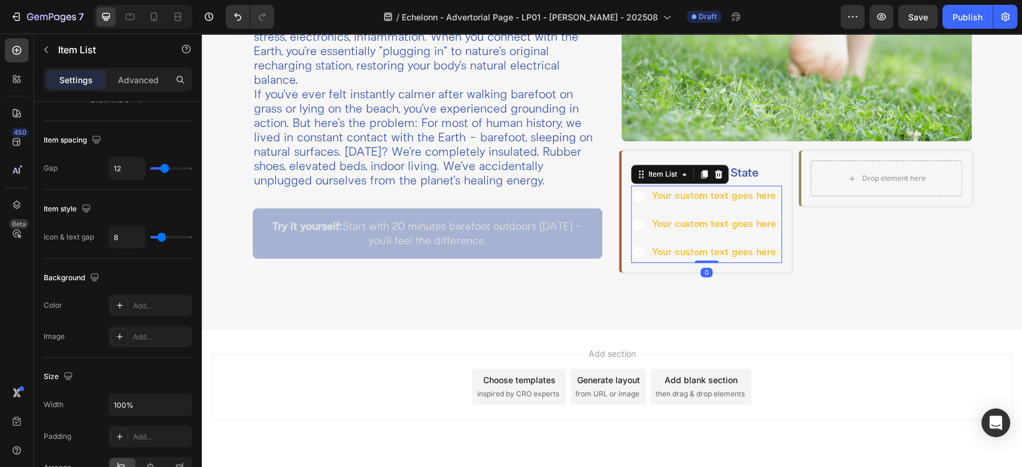
scroll to position [0, 0]
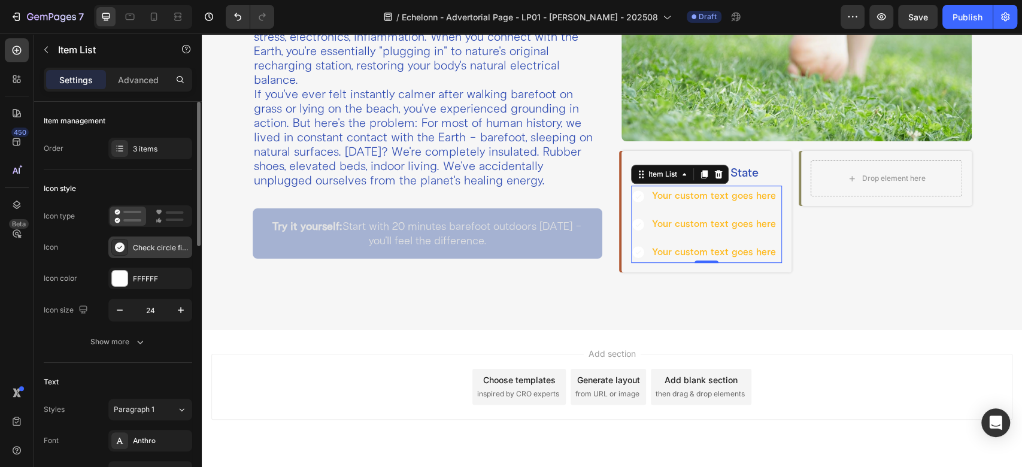
click at [139, 248] on div "Check circle filled" at bounding box center [161, 247] width 56 height 11
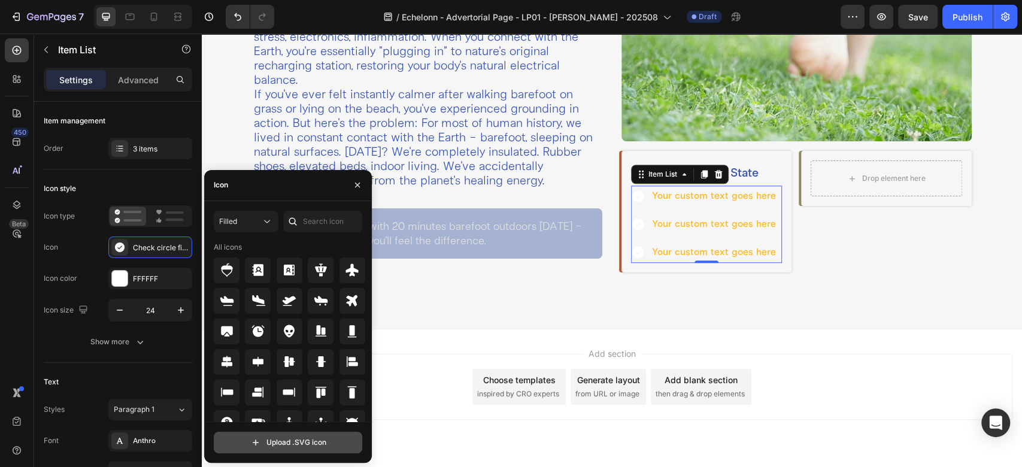
click at [274, 435] on input "file" at bounding box center [287, 442] width 147 height 20
type input "C:\fakepath\Electron.svg"
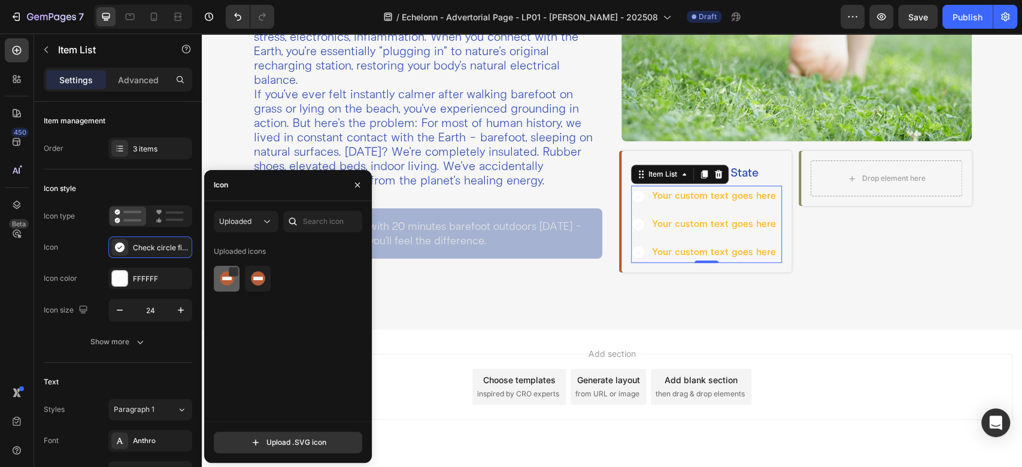
click at [227, 277] on img at bounding box center [227, 278] width 14 height 14
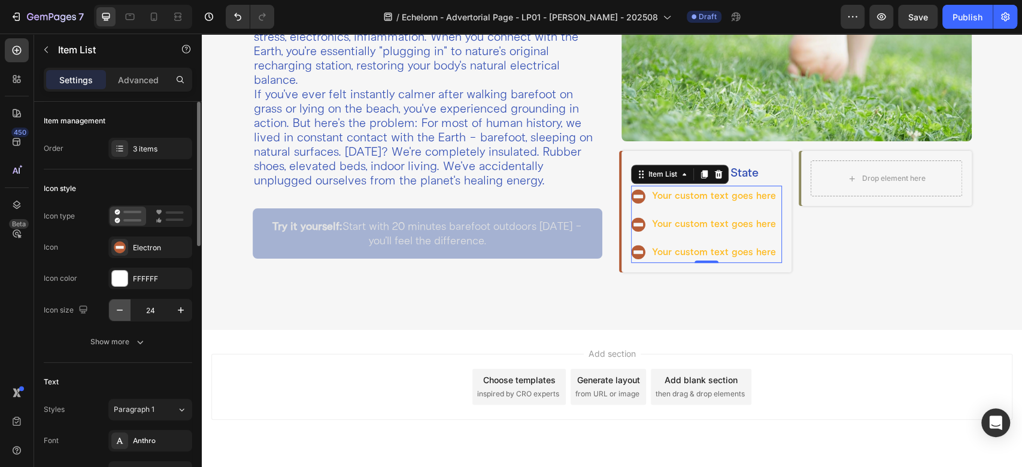
click at [118, 309] on icon "button" at bounding box center [120, 309] width 6 height 1
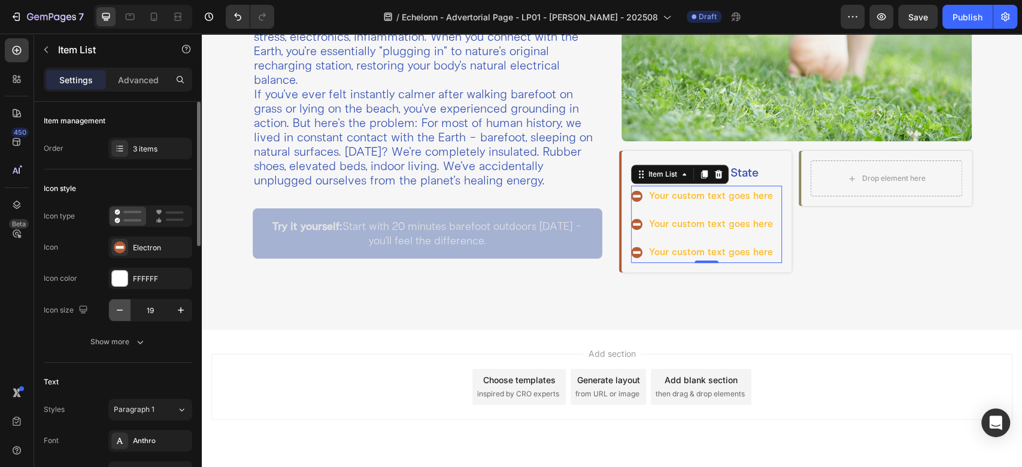
click at [118, 309] on icon "button" at bounding box center [120, 309] width 6 height 1
type input "18"
click at [644, 207] on div "Your custom text goes here Your custom text goes here Your custom text goes here" at bounding box center [702, 224] width 143 height 77
click at [474, 138] on p "If you've ever felt instantly calmer after walking barefoot on grass or lying o…" at bounding box center [428, 137] width 348 height 101
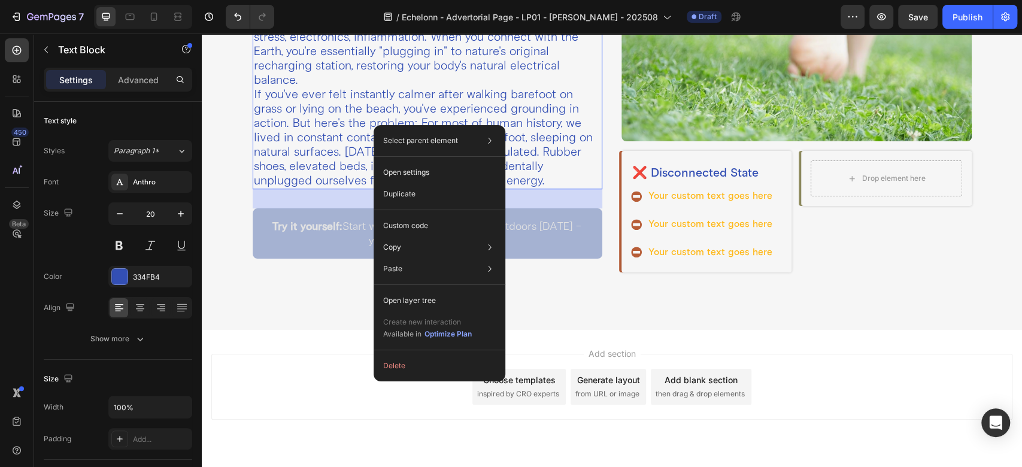
click at [332, 108] on p "If you've ever felt instantly calmer after walking barefoot on grass or lying o…" at bounding box center [428, 137] width 348 height 101
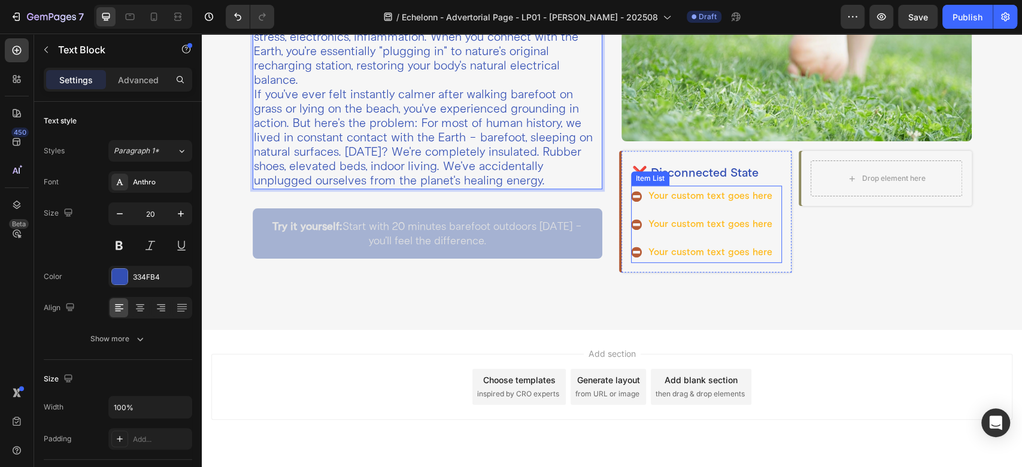
click at [654, 194] on div "Your custom text goes here" at bounding box center [711, 196] width 128 height 21
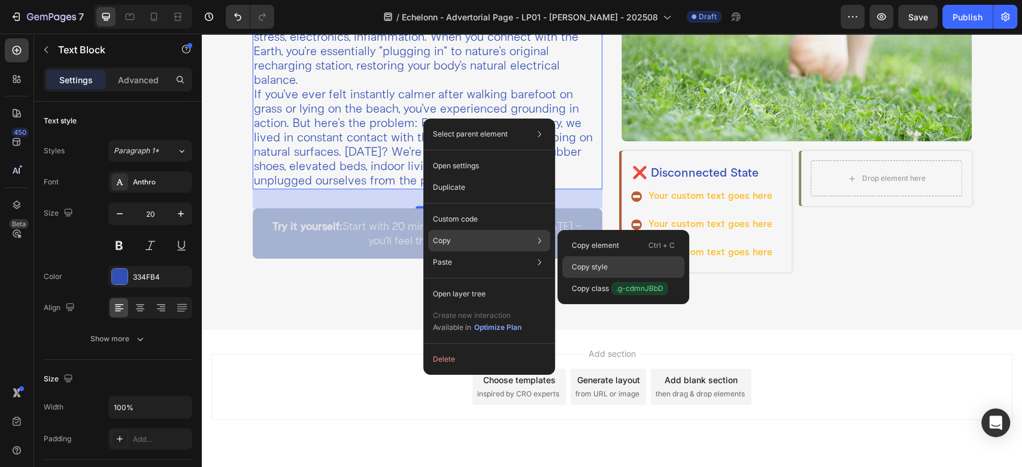
click at [579, 265] on p "Copy style" at bounding box center [590, 267] width 36 height 11
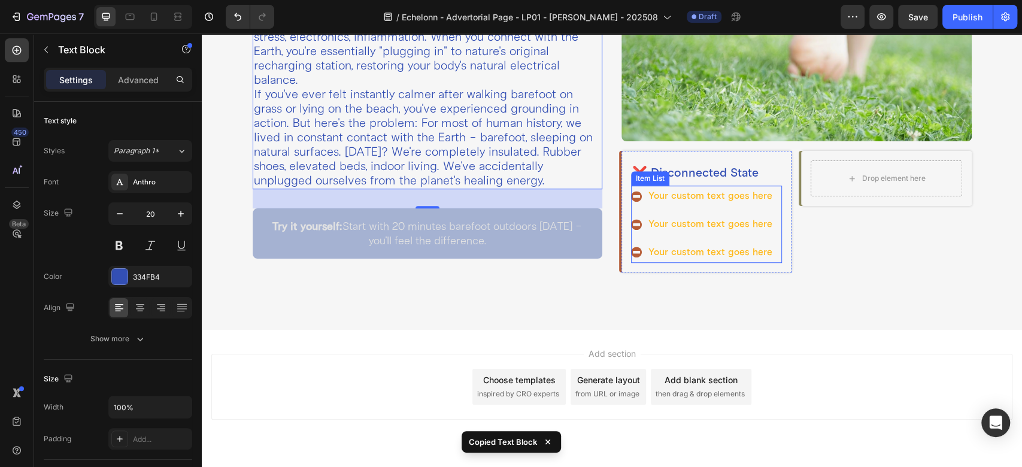
click at [670, 190] on div "Your custom text goes here" at bounding box center [711, 196] width 128 height 21
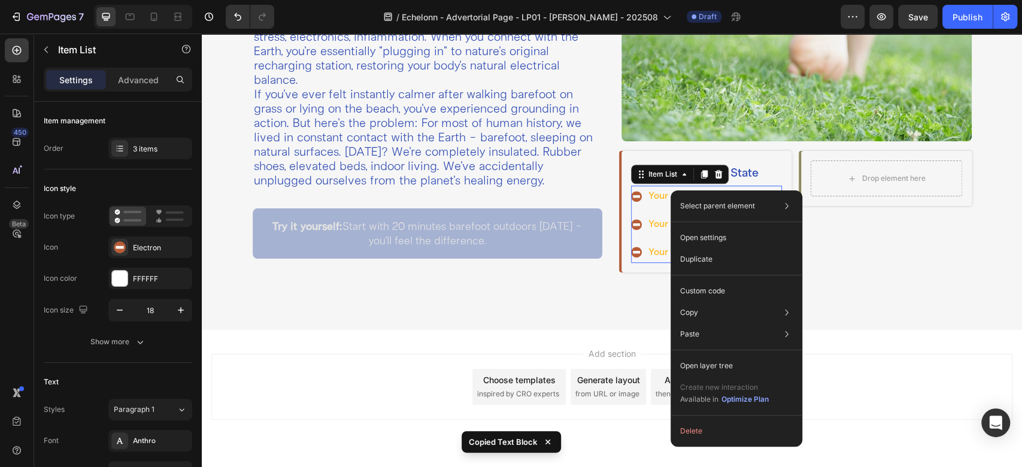
click at [659, 193] on div "Your custom text goes here" at bounding box center [711, 196] width 128 height 21
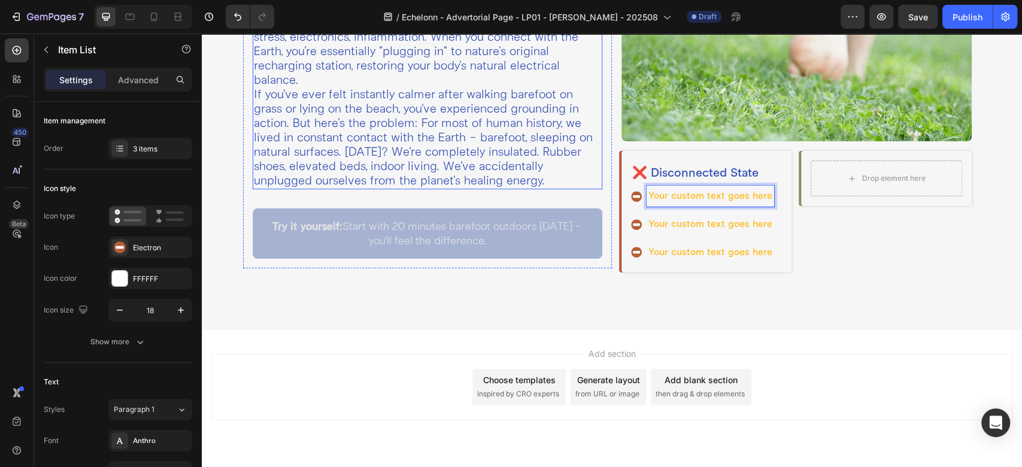
click at [532, 109] on p "If you've ever felt instantly calmer after walking barefoot on grass or lying o…" at bounding box center [428, 137] width 348 height 101
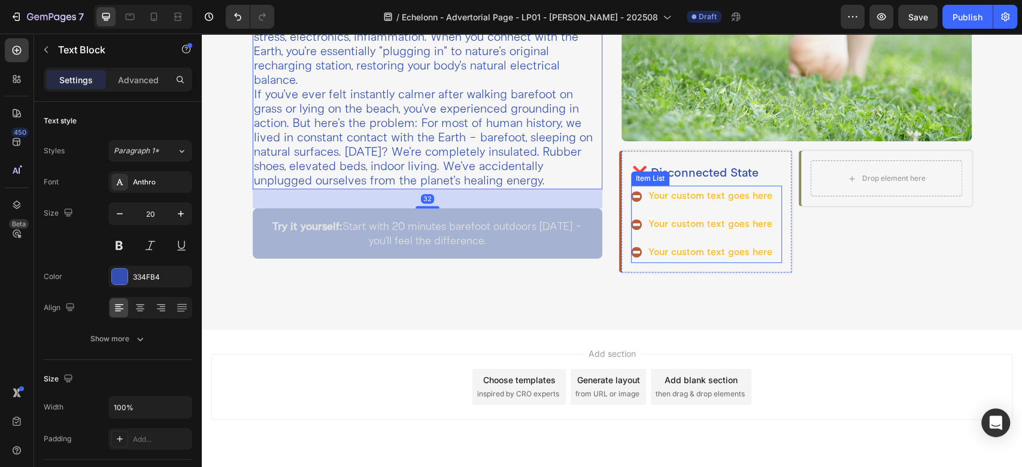
click at [656, 194] on p "Your custom text goes here" at bounding box center [710, 195] width 124 height 17
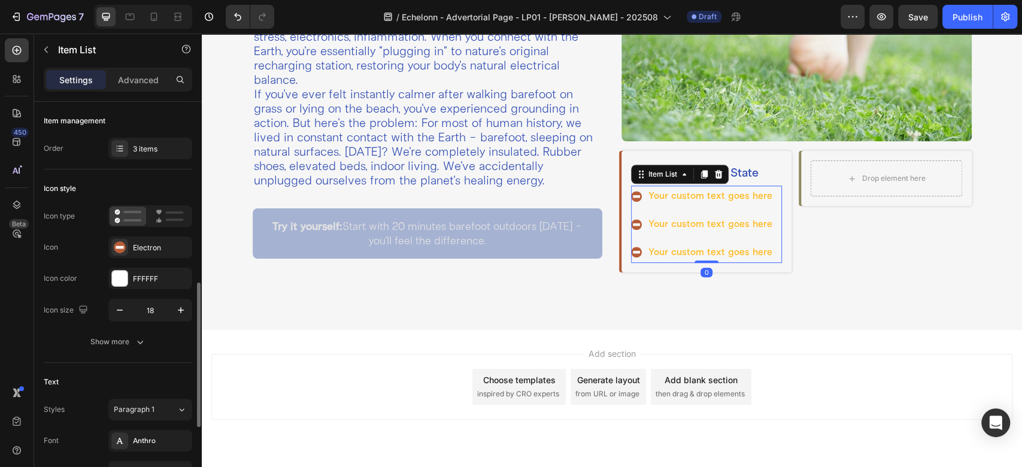
scroll to position [133, 0]
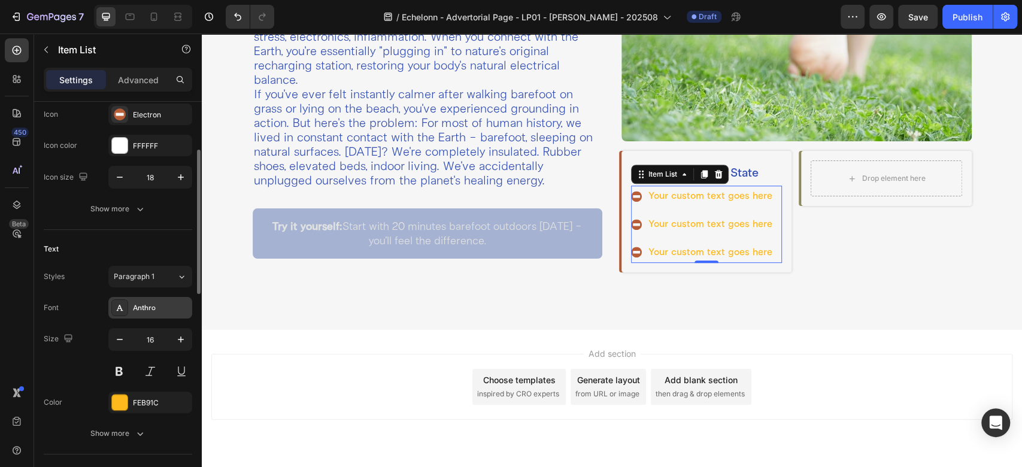
click at [135, 299] on div "Anthro" at bounding box center [150, 308] width 84 height 22
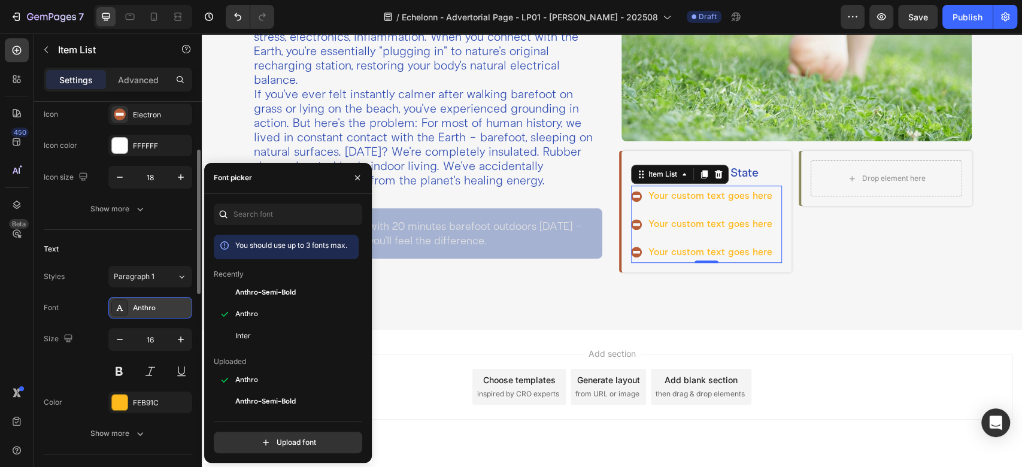
click at [154, 312] on div "Anthro" at bounding box center [161, 308] width 56 height 11
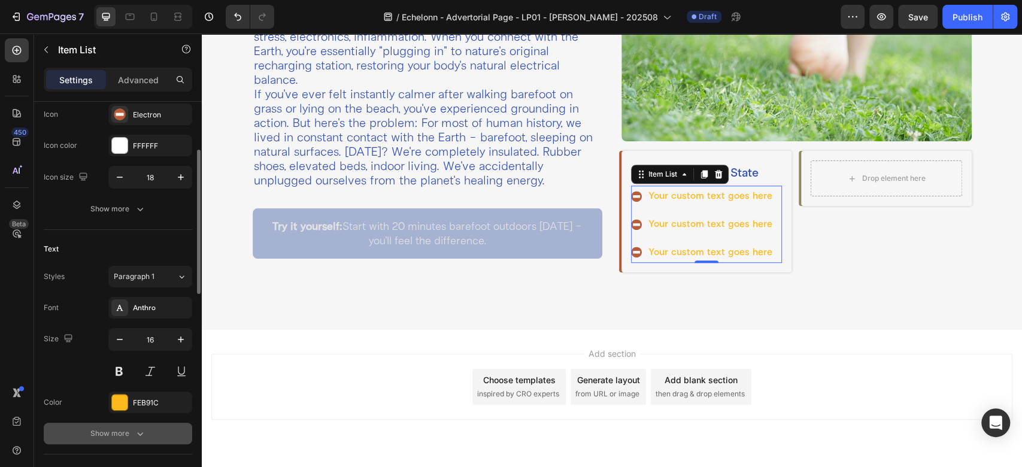
click at [126, 427] on div "Show more" at bounding box center [118, 433] width 56 height 12
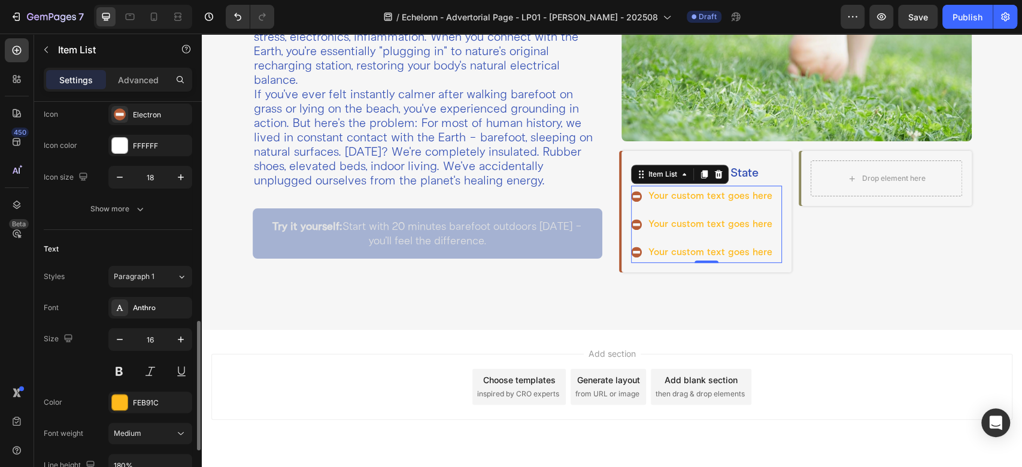
scroll to position [266, 0]
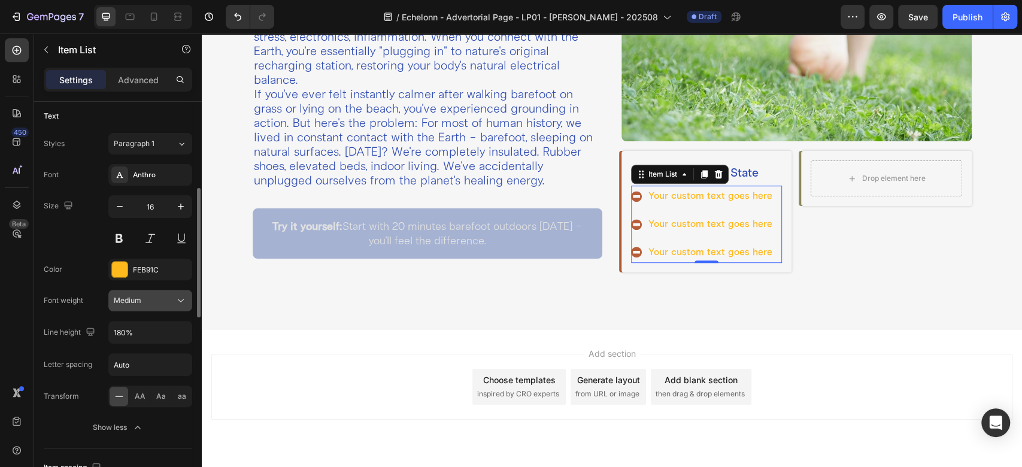
click at [134, 303] on span "Medium" at bounding box center [128, 300] width 28 height 9
click at [131, 350] on p "Light" at bounding box center [148, 352] width 68 height 11
click at [183, 333] on icon "button" at bounding box center [181, 332] width 12 height 12
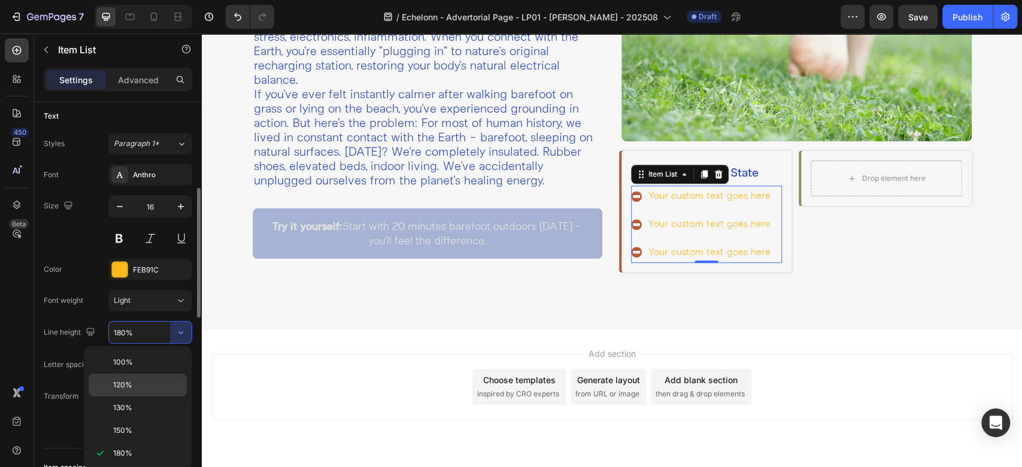
click at [123, 386] on span "120%" at bounding box center [122, 385] width 19 height 11
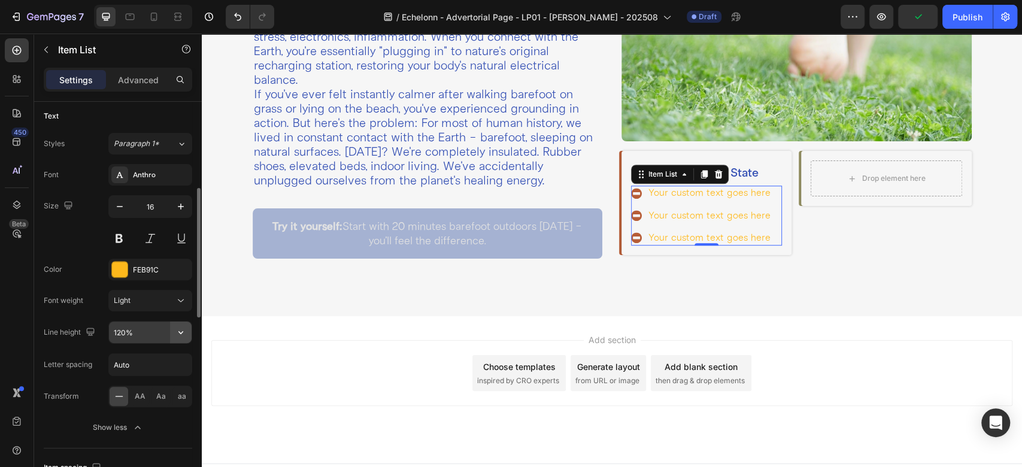
click at [175, 330] on icon "button" at bounding box center [181, 332] width 12 height 12
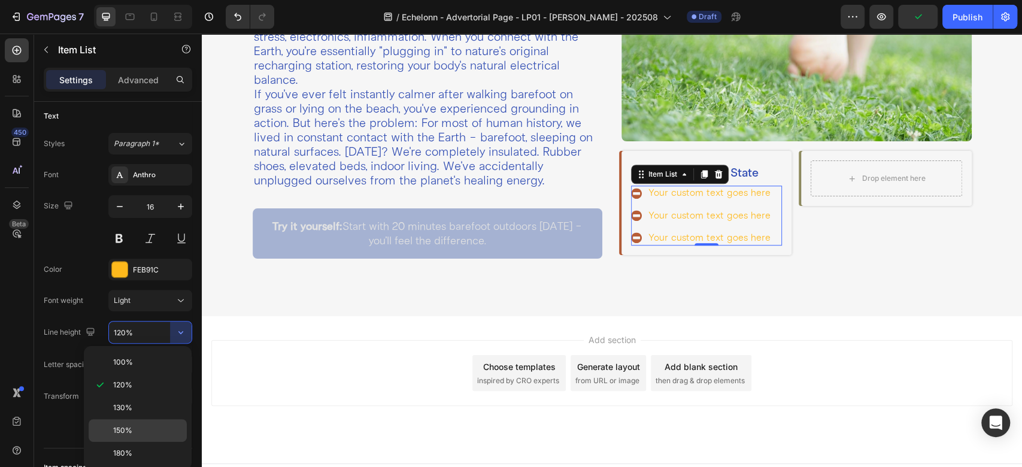
click at [139, 425] on p "150%" at bounding box center [147, 430] width 68 height 11
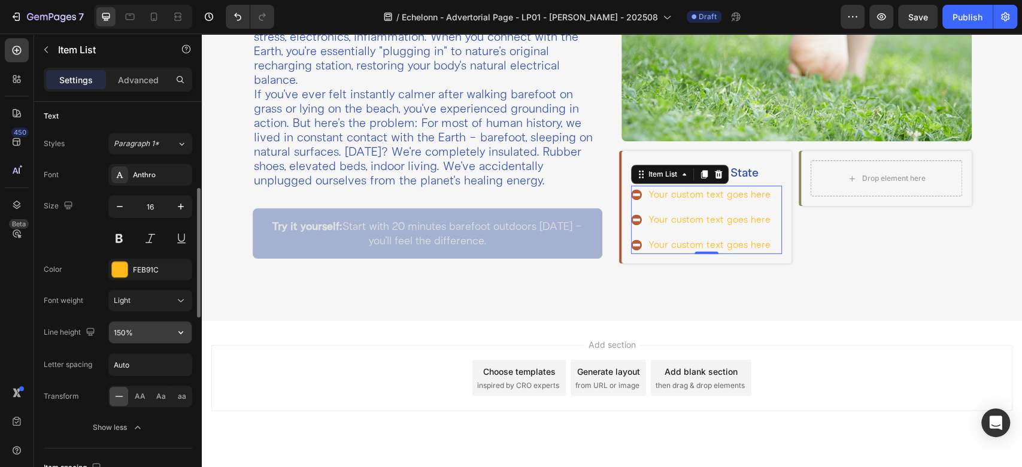
click at [182, 323] on button "button" at bounding box center [181, 332] width 22 height 22
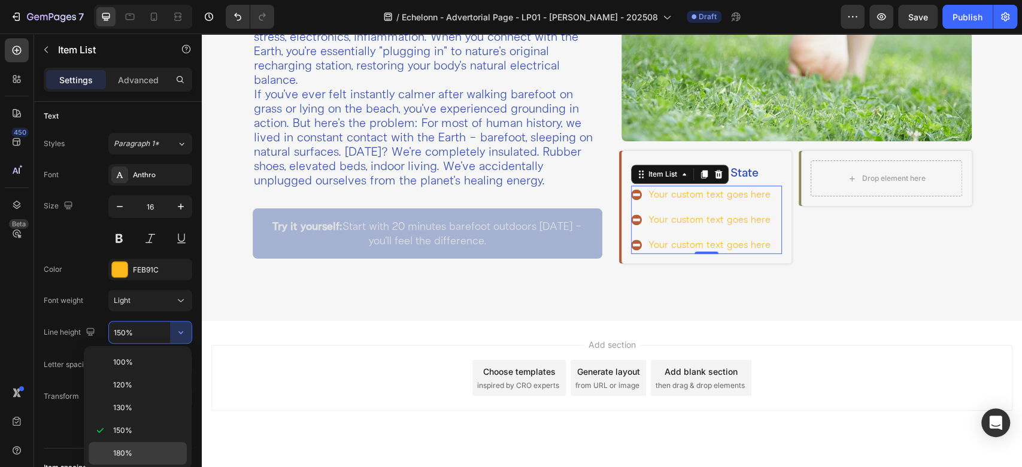
click at [146, 448] on p "180%" at bounding box center [147, 453] width 68 height 11
type input "180%"
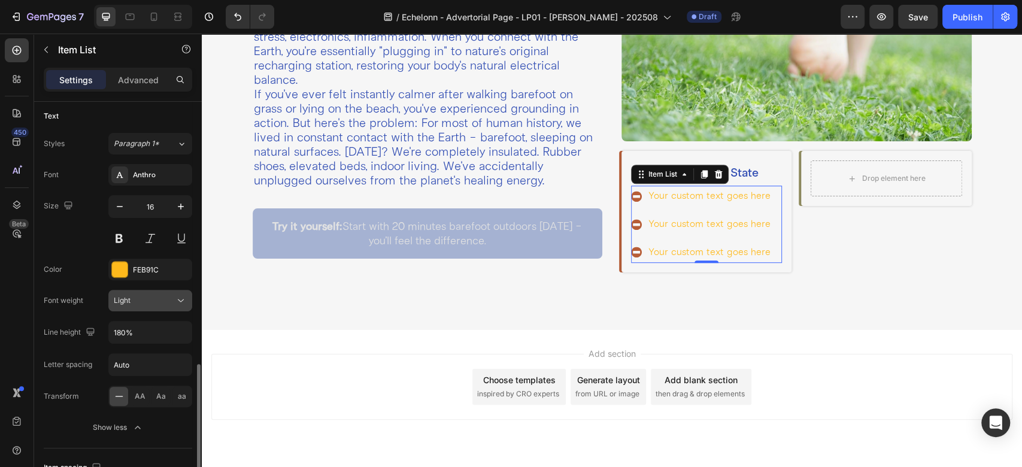
scroll to position [399, 0]
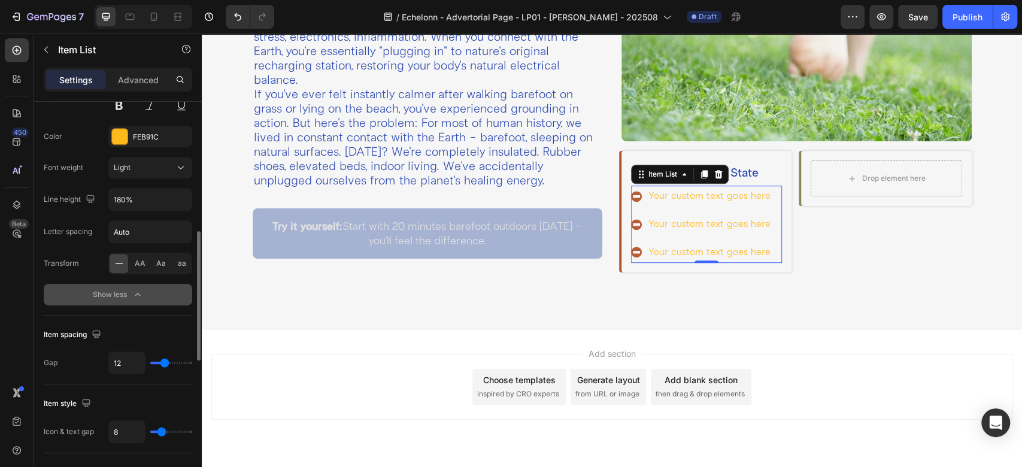
click at [147, 289] on button "Show less" at bounding box center [118, 295] width 148 height 22
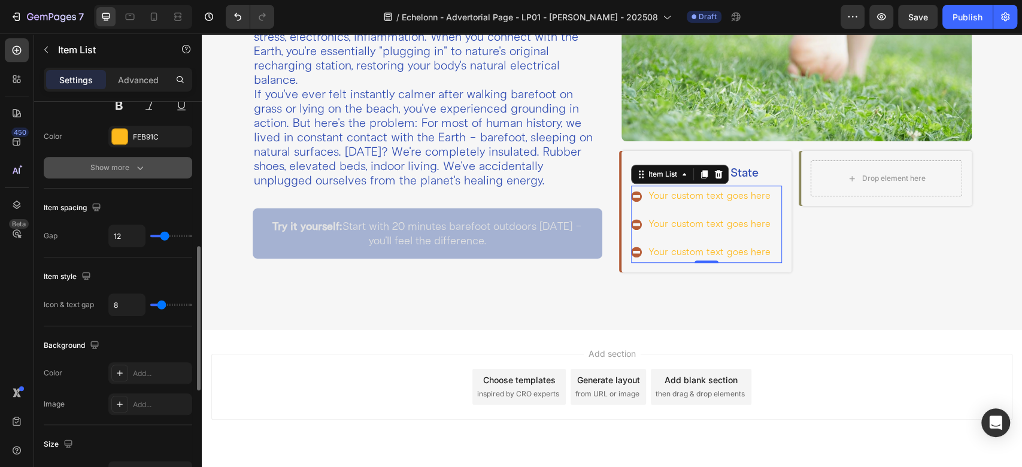
click at [134, 168] on icon "button" at bounding box center [140, 168] width 12 height 12
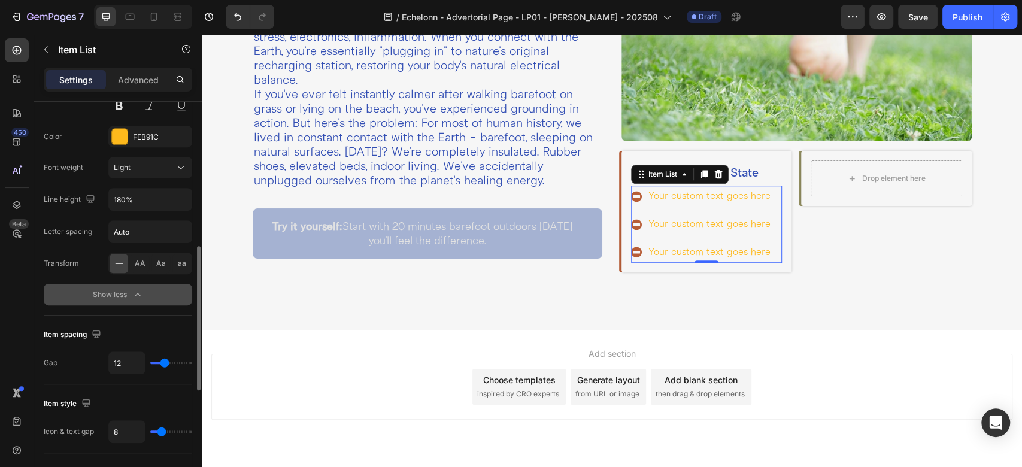
scroll to position [532, 0]
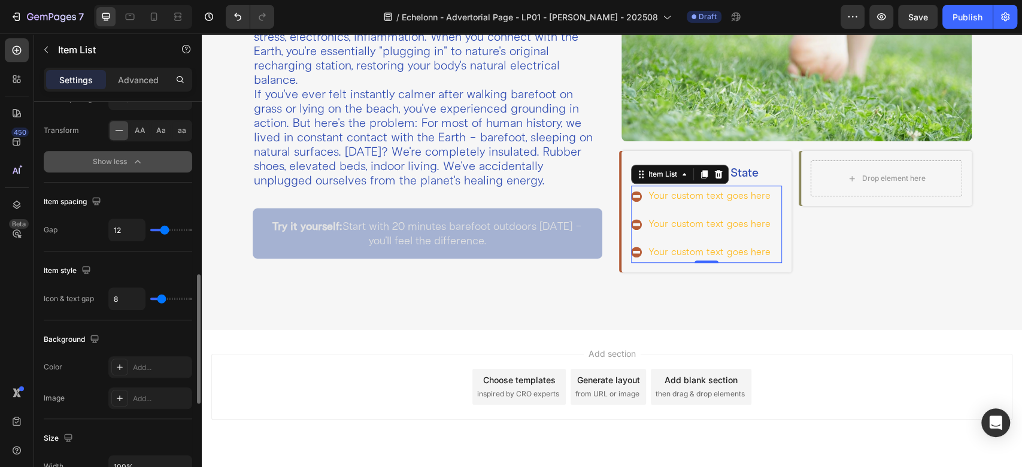
type input "5"
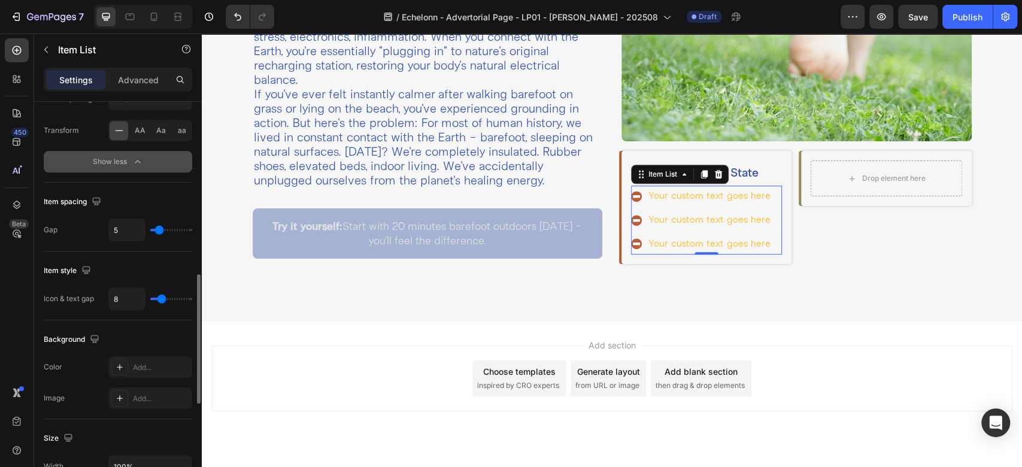
type input "3"
type input "0"
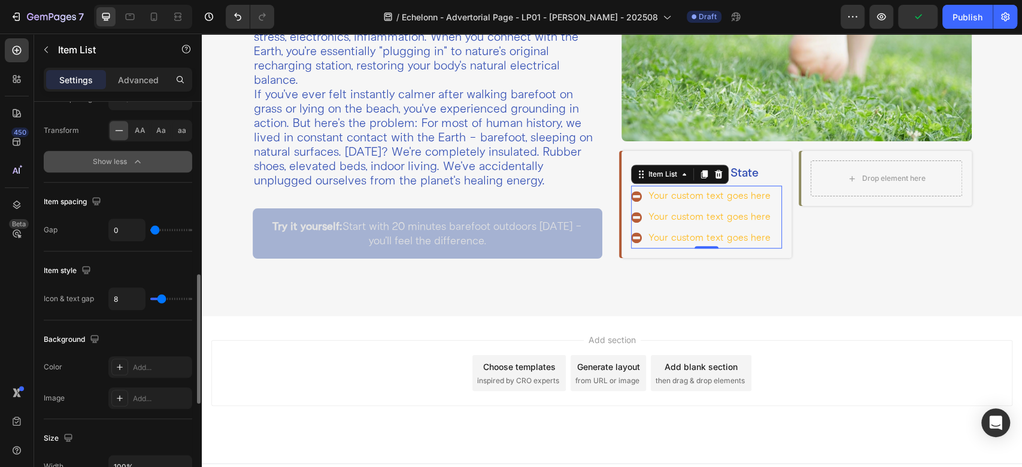
drag, startPoint x: 161, startPoint y: 226, endPoint x: 138, endPoint y: 229, distance: 22.9
type input "0"
click at [150, 229] on input "range" at bounding box center [171, 230] width 42 height 2
type input "6"
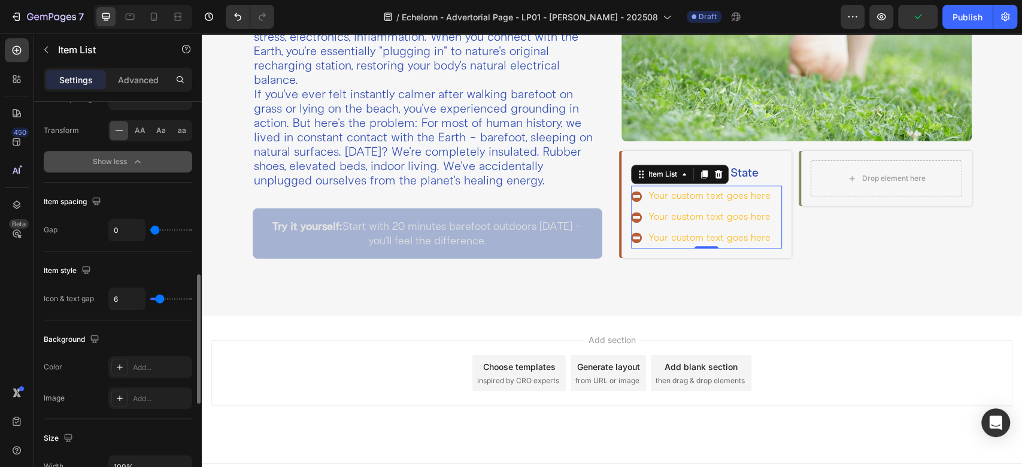
type input "5"
type input "4"
click at [158, 298] on input "range" at bounding box center [171, 299] width 42 height 2
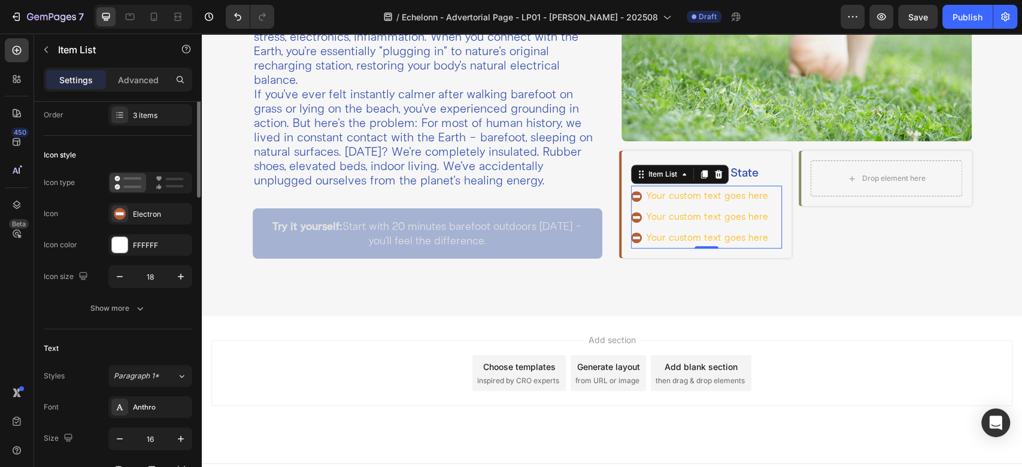
scroll to position [0, 0]
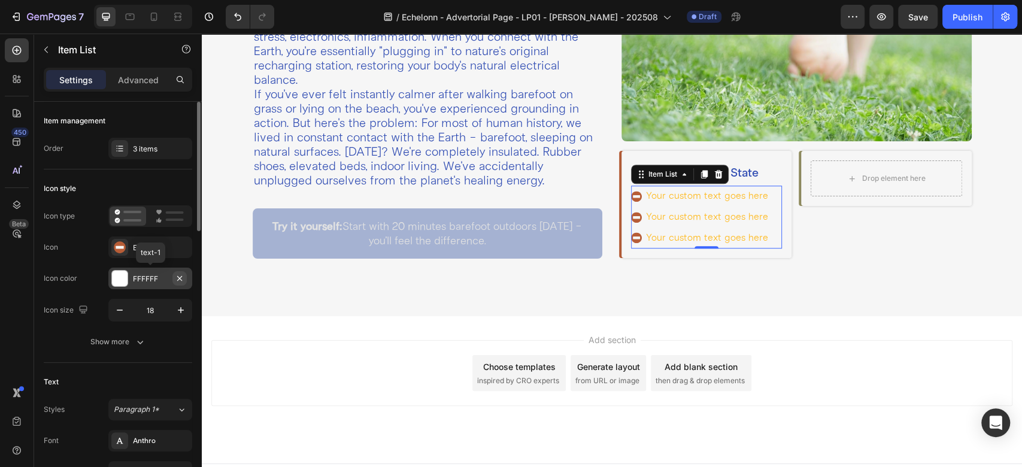
click at [177, 277] on icon "button" at bounding box center [180, 279] width 10 height 10
click at [142, 339] on icon "button" at bounding box center [140, 342] width 12 height 12
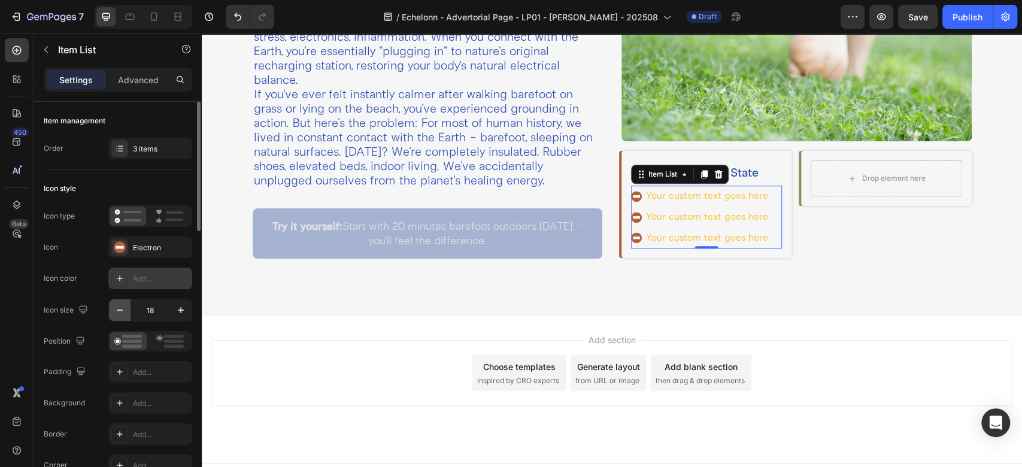
click at [126, 313] on button "button" at bounding box center [120, 310] width 22 height 22
type input "16"
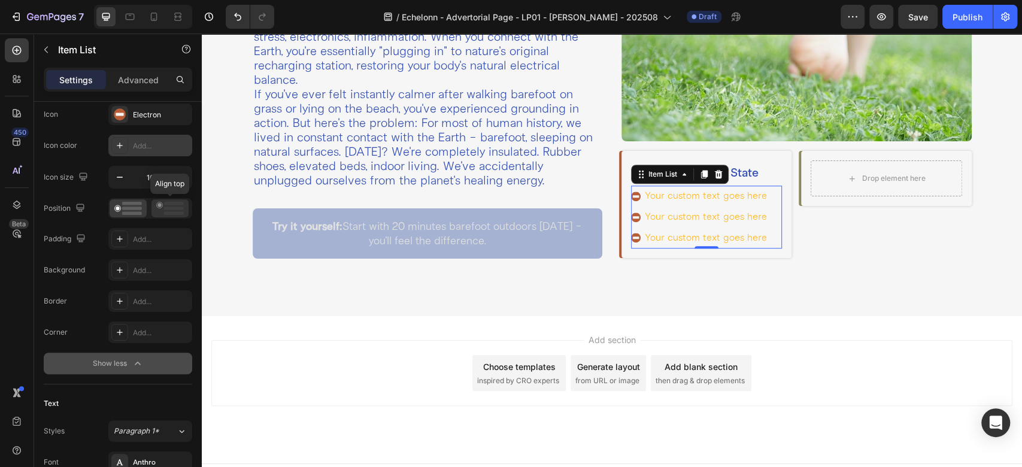
click at [169, 207] on rect at bounding box center [174, 209] width 20 height 4
click at [131, 211] on icon at bounding box center [128, 208] width 28 height 13
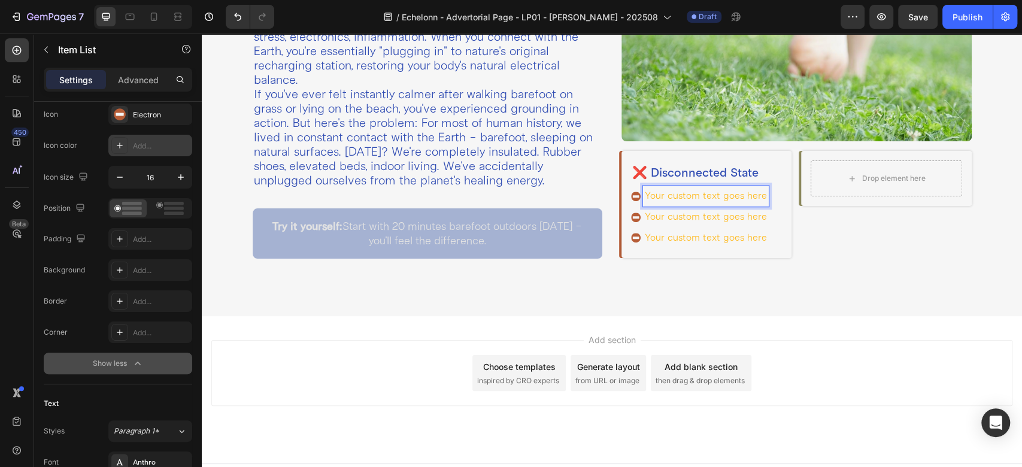
click at [631, 207] on div "Your custom text goes here" at bounding box center [700, 217] width 138 height 21
click at [633, 207] on div "Your custom text goes here" at bounding box center [700, 217] width 138 height 21
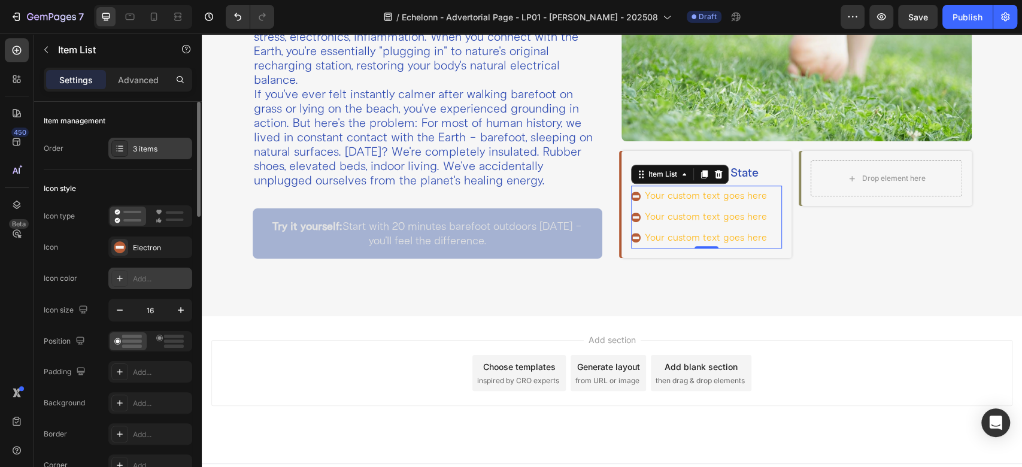
click at [141, 151] on div "3 items" at bounding box center [161, 149] width 56 height 11
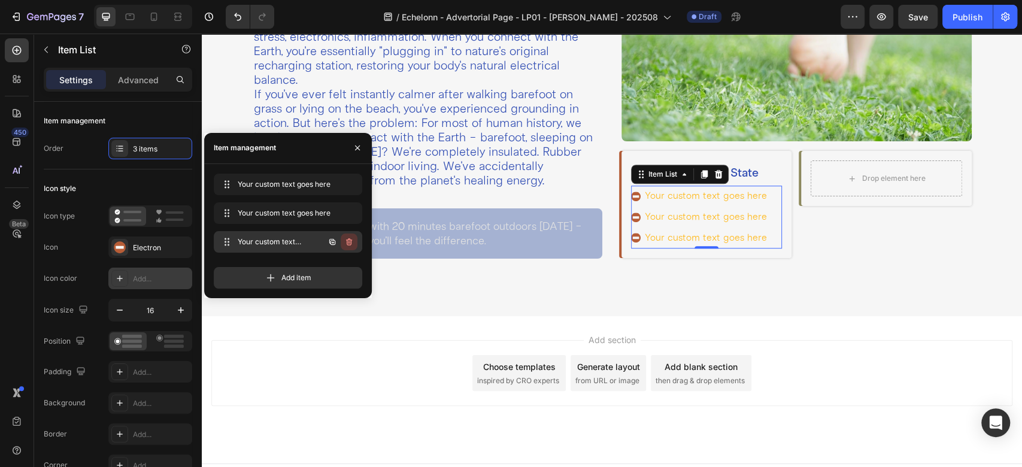
click at [344, 242] on icon "button" at bounding box center [349, 242] width 10 height 10
click at [344, 236] on div "Delete" at bounding box center [341, 241] width 22 height 11
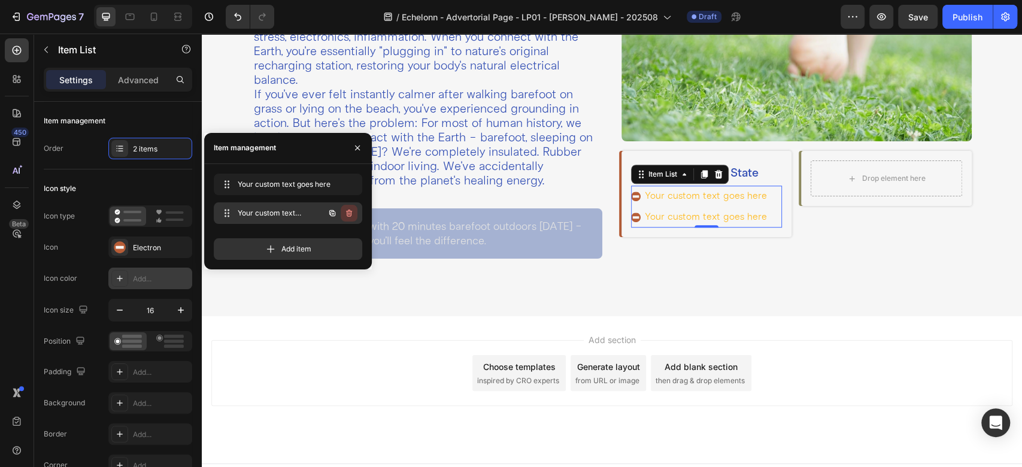
click at [344, 214] on icon "button" at bounding box center [349, 213] width 10 height 10
click at [344, 220] on button "Delete" at bounding box center [340, 213] width 33 height 17
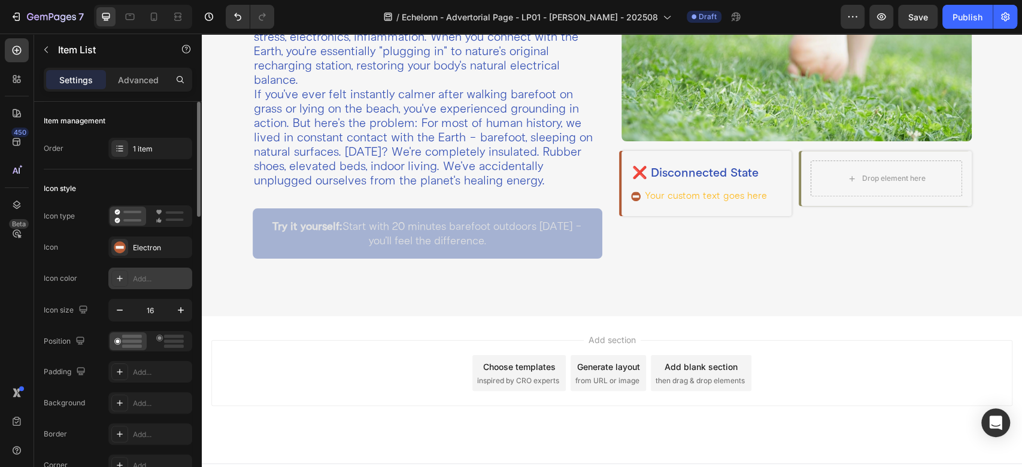
click at [172, 187] on div "Icon style" at bounding box center [118, 188] width 148 height 19
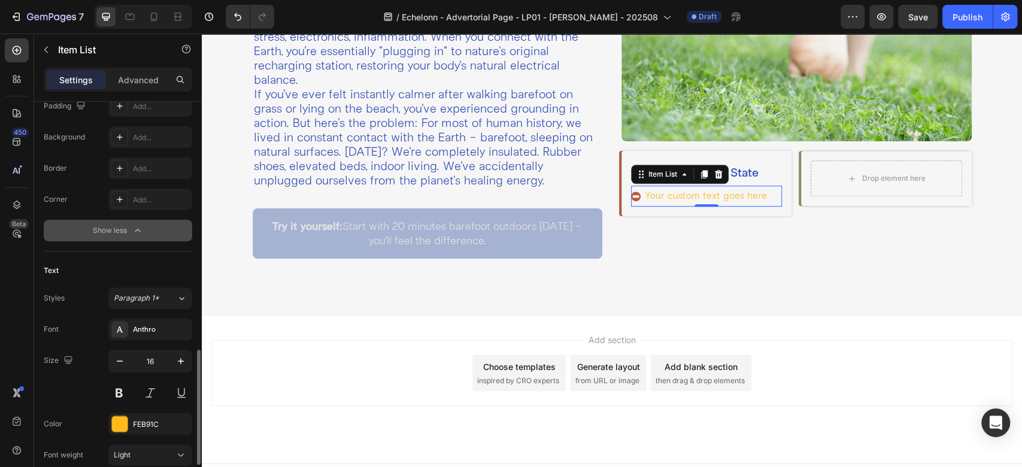
scroll to position [399, 0]
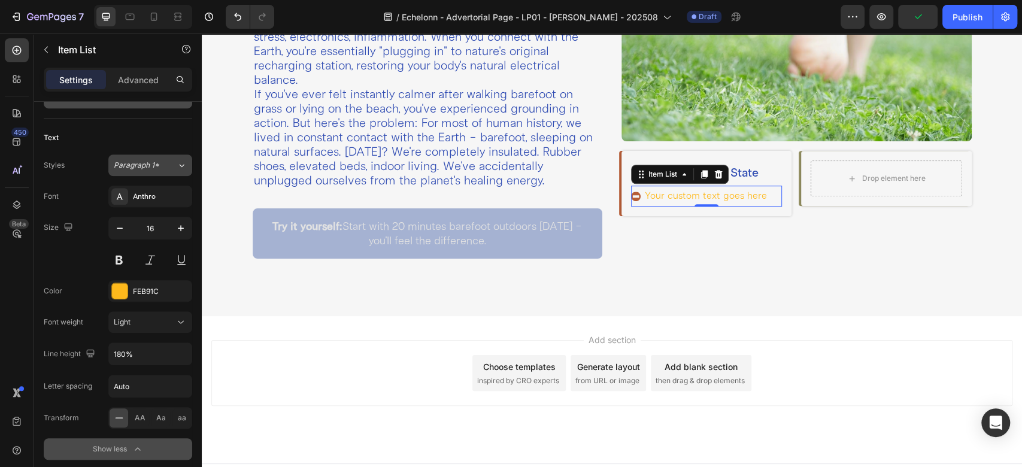
click at [143, 167] on span "Paragraph 1*" at bounding box center [136, 165] width 45 height 11
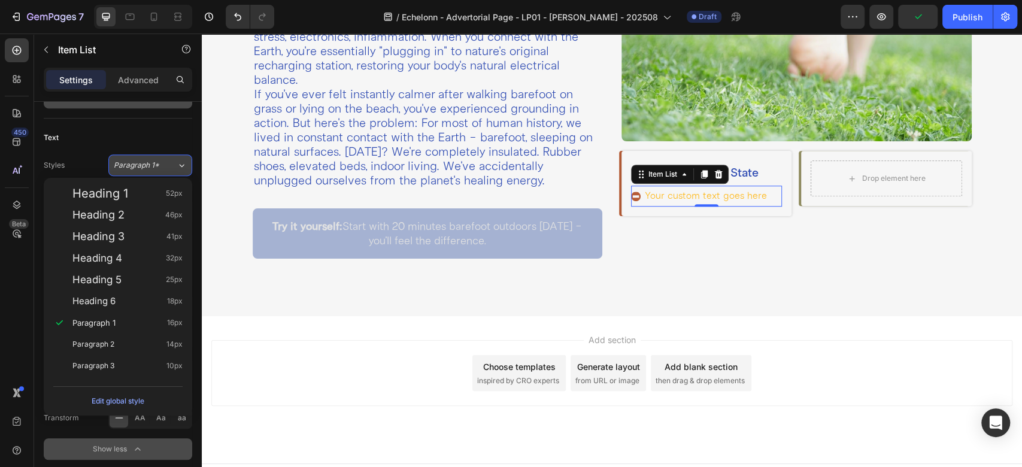
click at [143, 167] on span "Paragraph 1*" at bounding box center [136, 165] width 45 height 11
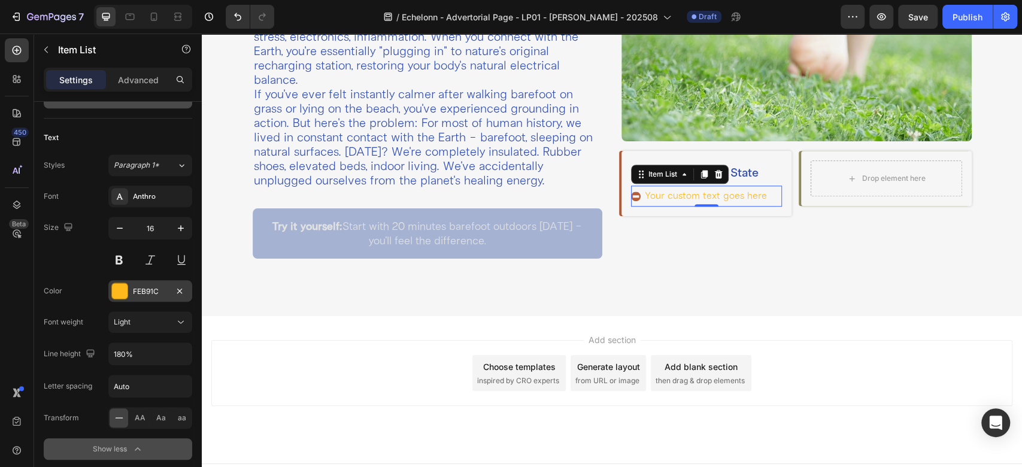
click at [125, 288] on div at bounding box center [120, 291] width 16 height 16
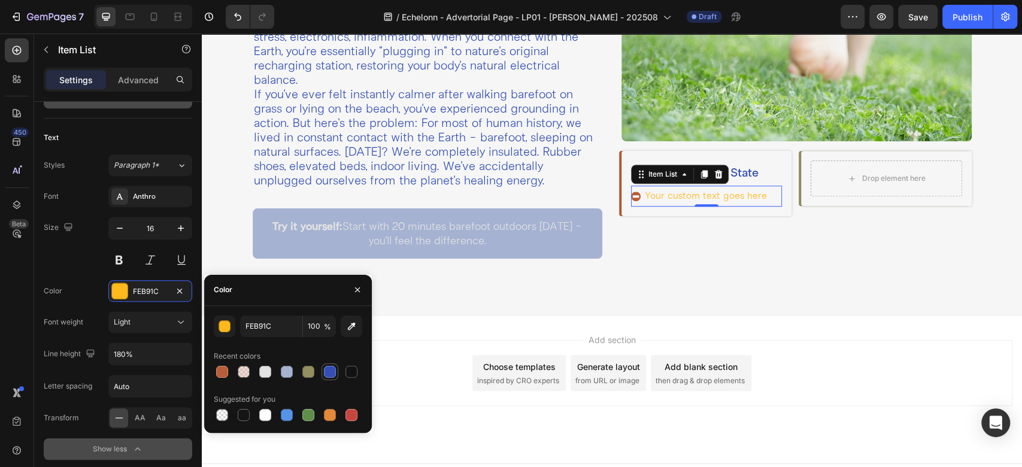
click at [333, 377] on div at bounding box center [330, 372] width 12 height 12
type input "334FB4"
click at [363, 293] on button "button" at bounding box center [357, 289] width 19 height 19
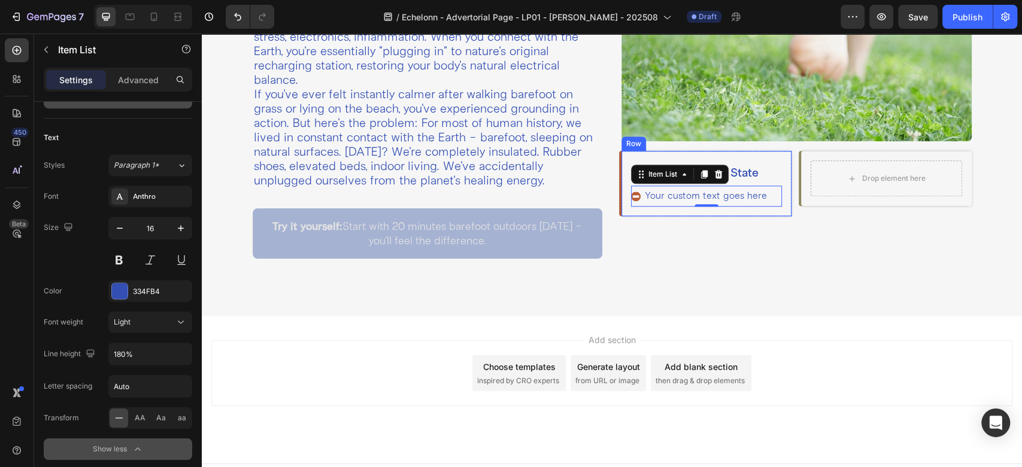
click at [776, 165] on div "❌ Disconnected State Heading Your custom text goes here Item List 0 Row" at bounding box center [706, 183] width 170 height 65
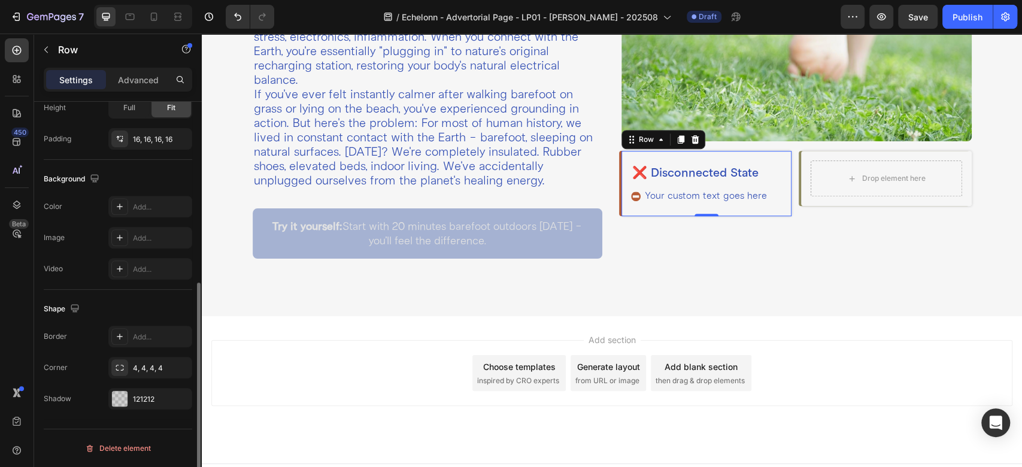
scroll to position [0, 0]
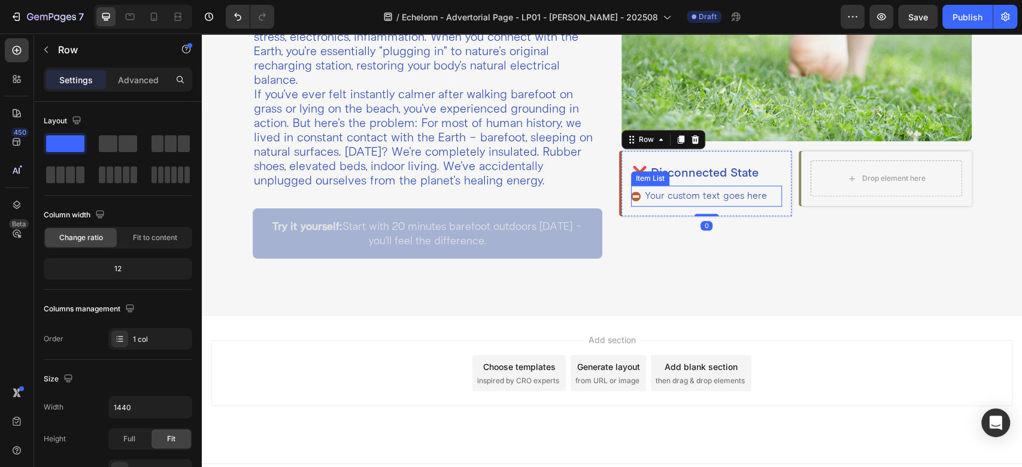
click at [771, 190] on div "Your custom text goes here" at bounding box center [706, 196] width 151 height 21
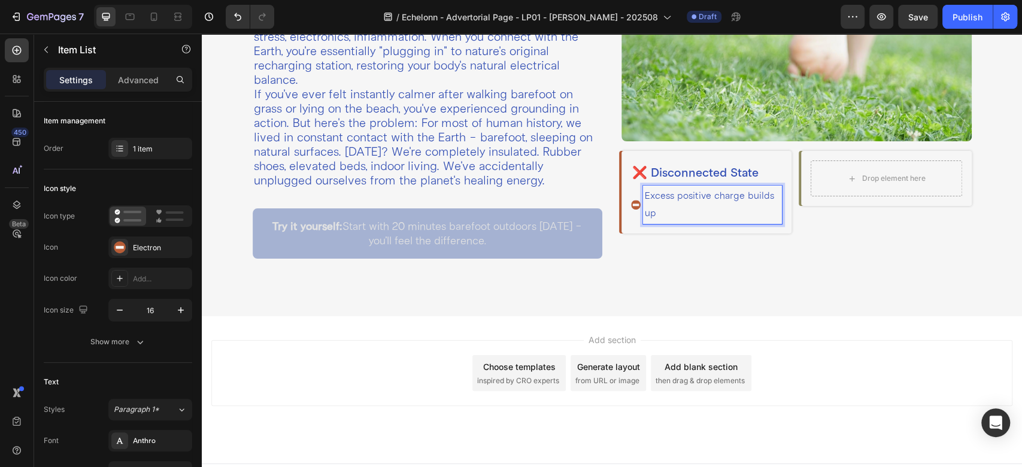
click at [631, 216] on div "Excess positive charge builds up" at bounding box center [706, 205] width 151 height 38
click at [631, 213] on div "Excess positive charge builds up" at bounding box center [706, 205] width 151 height 38
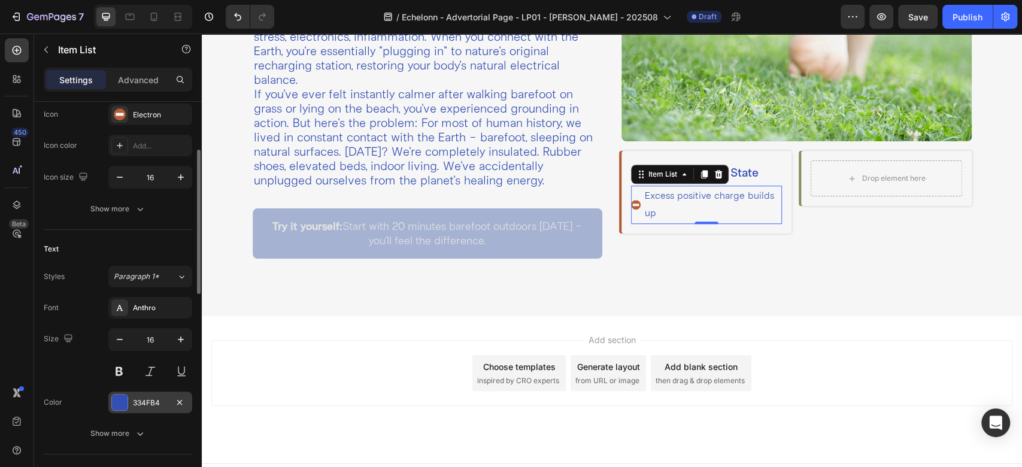
scroll to position [266, 0]
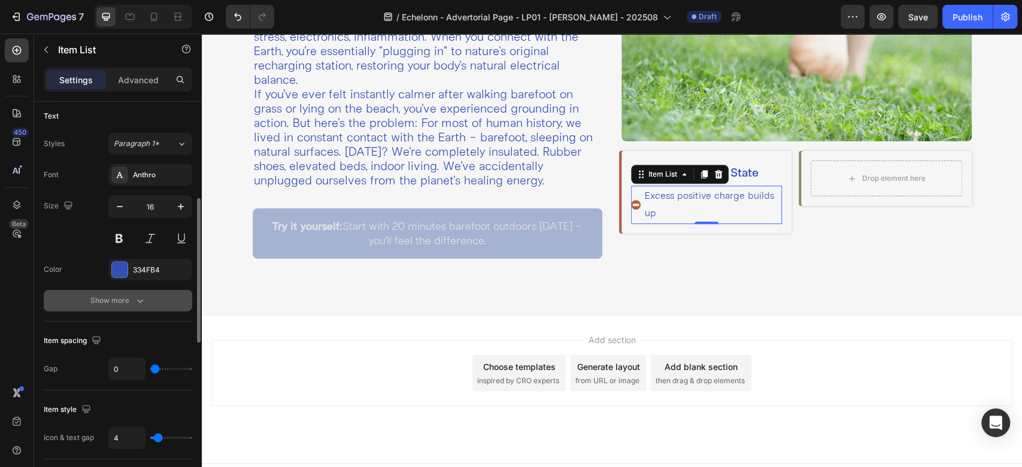
click at [118, 297] on div "Show more" at bounding box center [118, 301] width 56 height 12
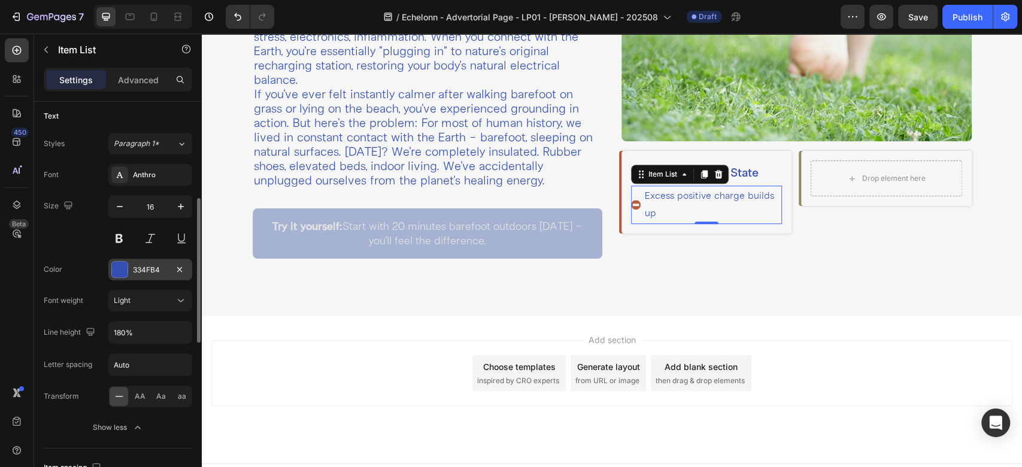
scroll to position [399, 0]
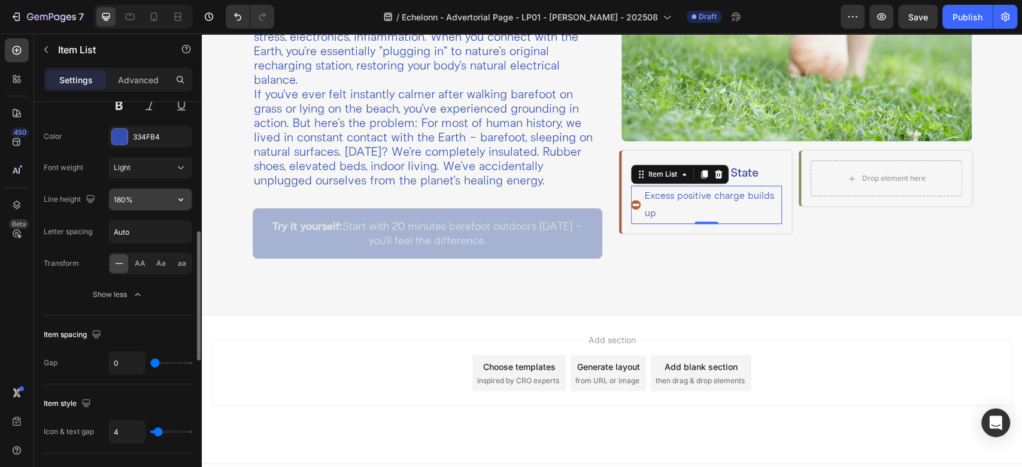
click at [176, 199] on icon "button" at bounding box center [181, 199] width 12 height 12
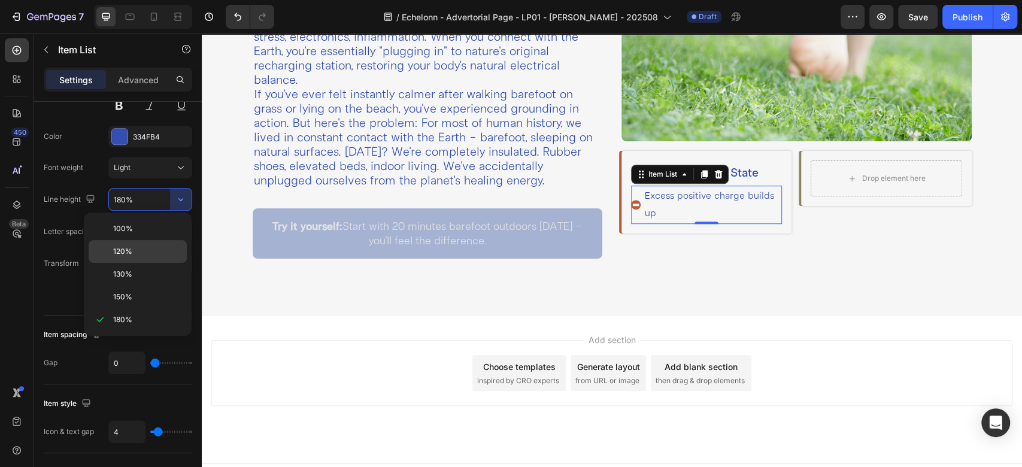
click at [134, 253] on p "120%" at bounding box center [147, 251] width 68 height 11
type input "120%"
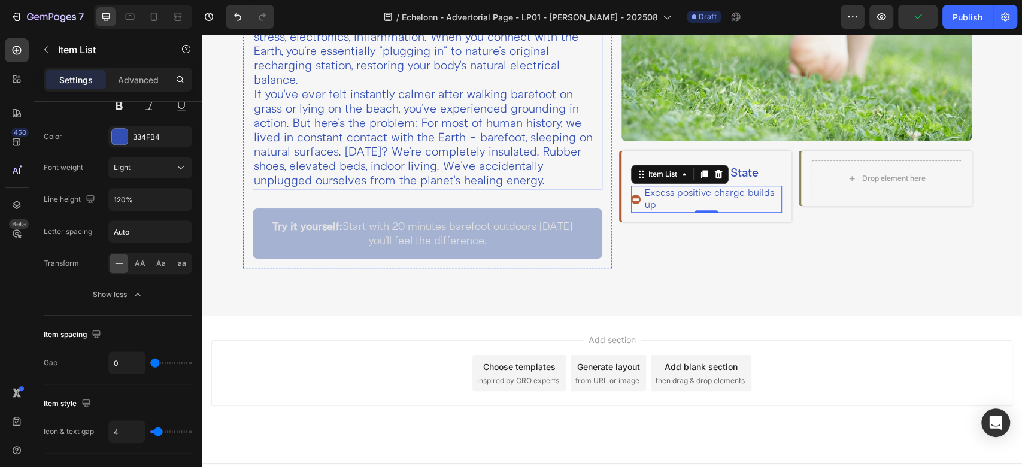
click at [390, 94] on p "If you've ever felt instantly calmer after walking barefoot on grass or lying o…" at bounding box center [428, 137] width 348 height 101
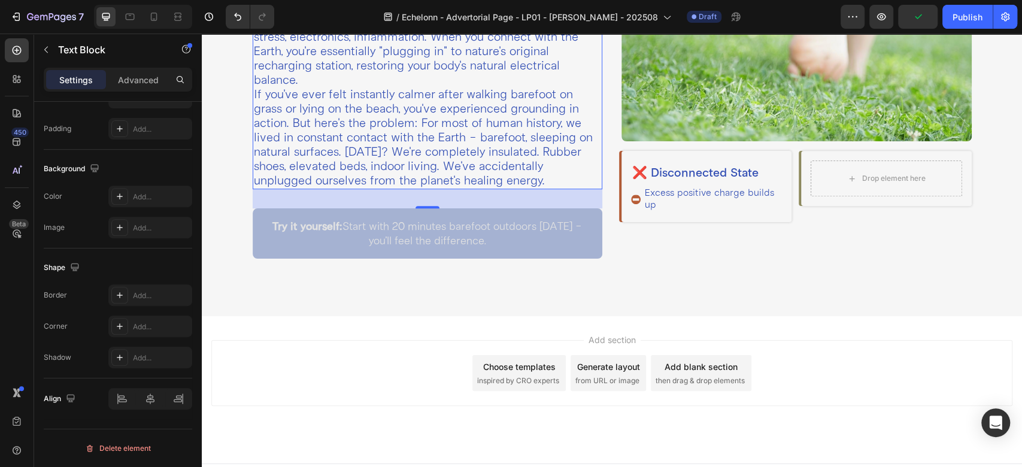
scroll to position [0, 0]
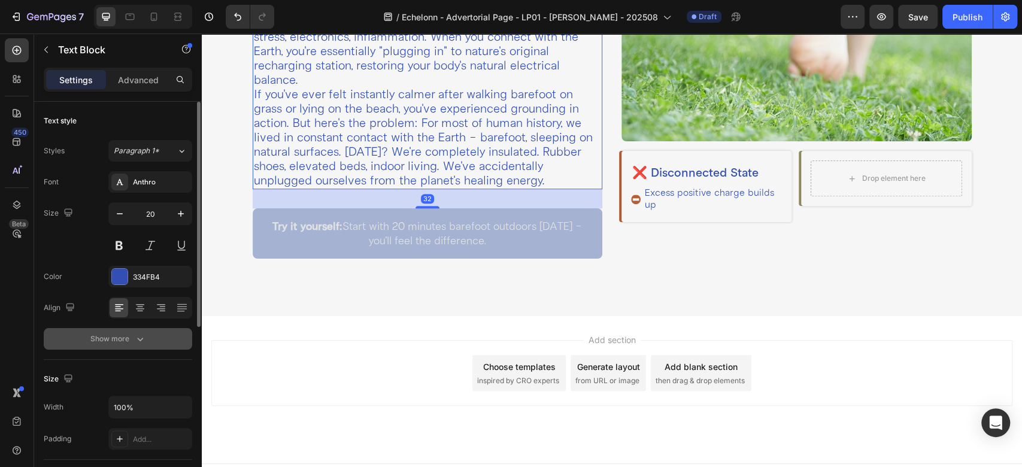
click at [140, 338] on icon "button" at bounding box center [140, 339] width 12 height 12
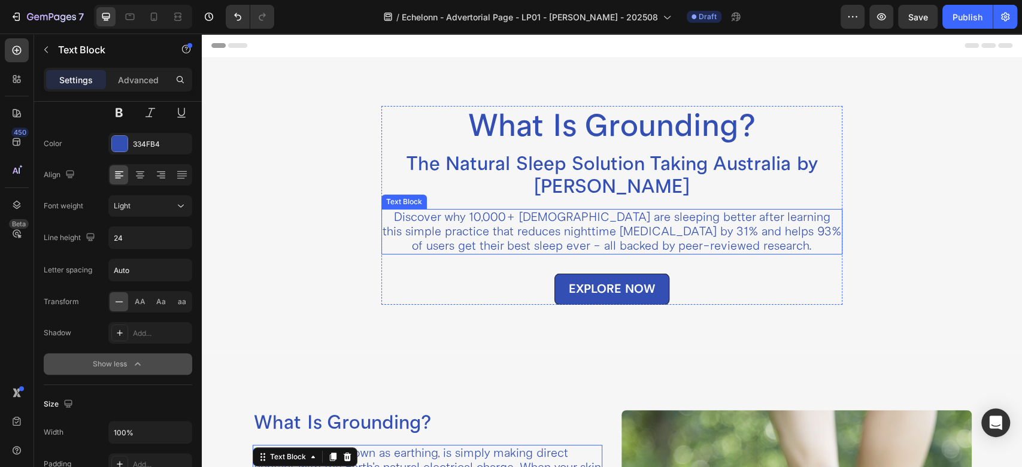
click at [524, 222] on p "Discover why 10,000+ [DEMOGRAPHIC_DATA] are sleeping better after learning this…" at bounding box center [612, 231] width 459 height 43
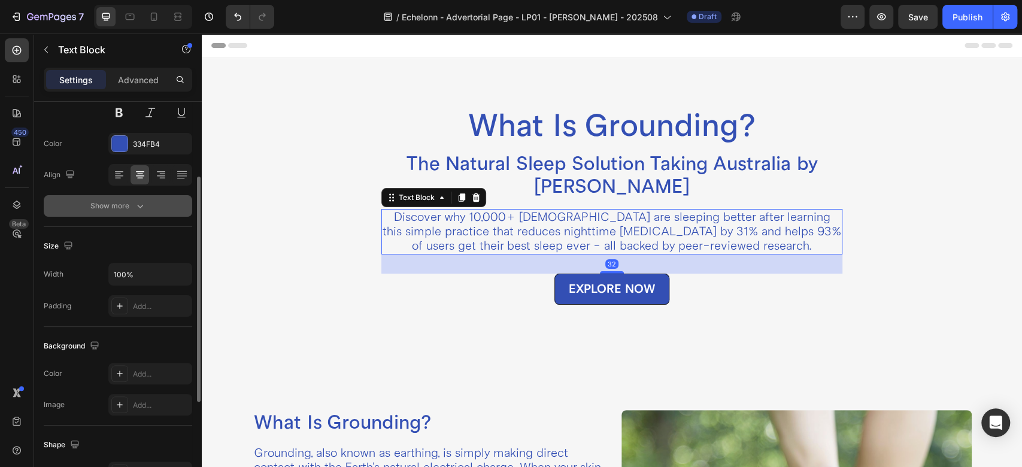
click at [141, 204] on icon "button" at bounding box center [140, 206] width 12 height 12
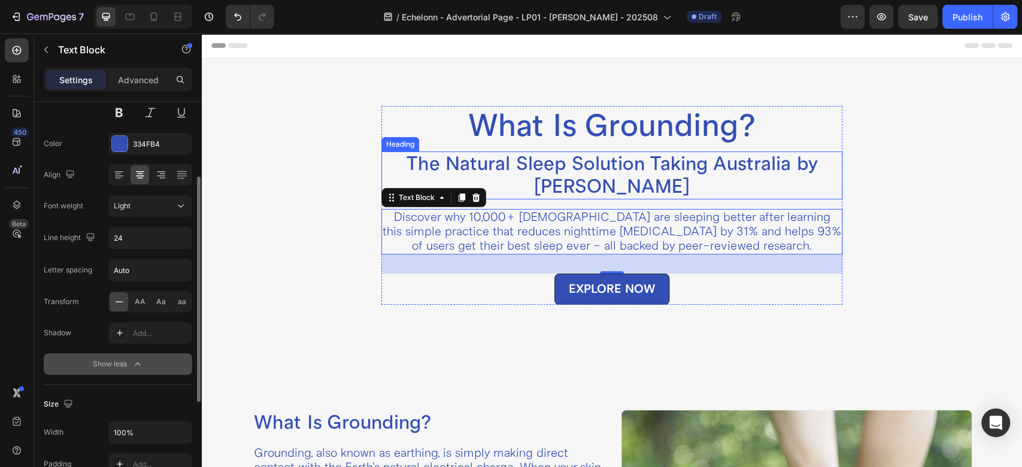
click at [545, 176] on h2 "The Natural Sleep Solution Taking Australia by [PERSON_NAME]" at bounding box center [611, 175] width 461 height 48
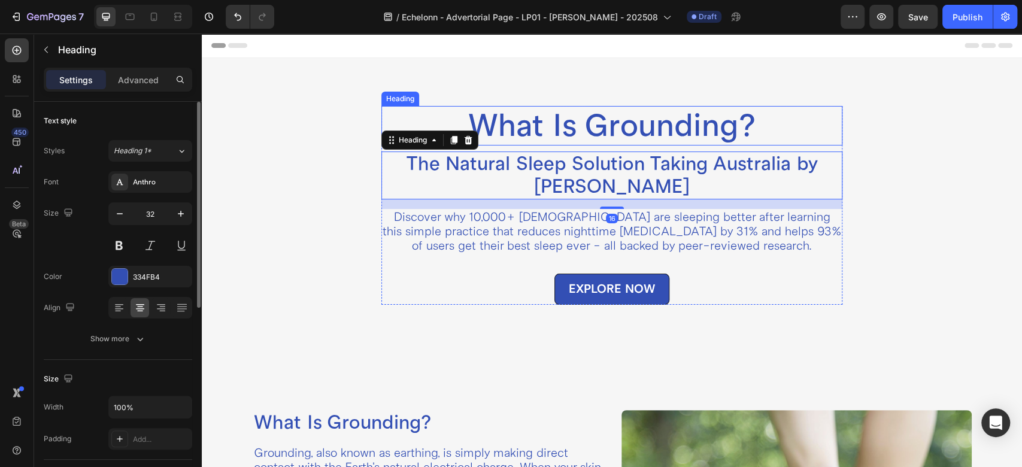
click at [508, 125] on h2 "What Is Grounding?" at bounding box center [611, 126] width 461 height 40
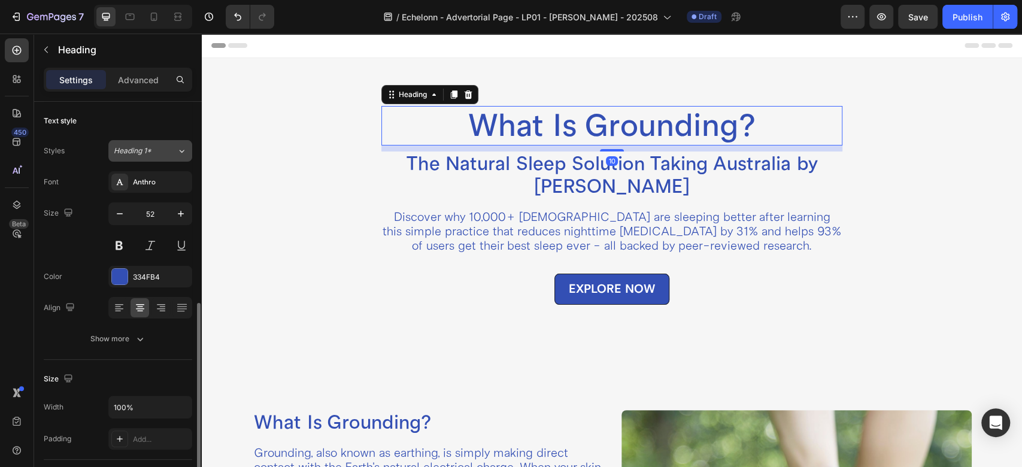
scroll to position [133, 0]
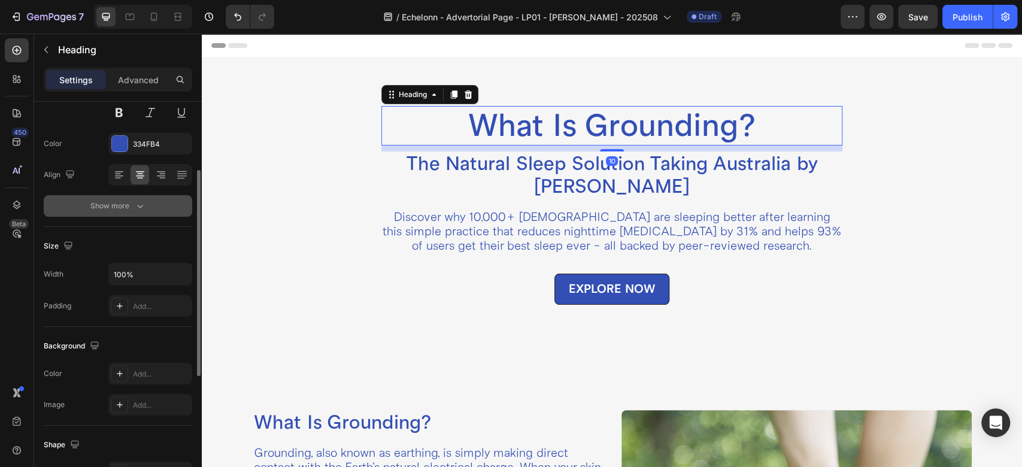
click at [125, 201] on div "Show more" at bounding box center [118, 206] width 56 height 12
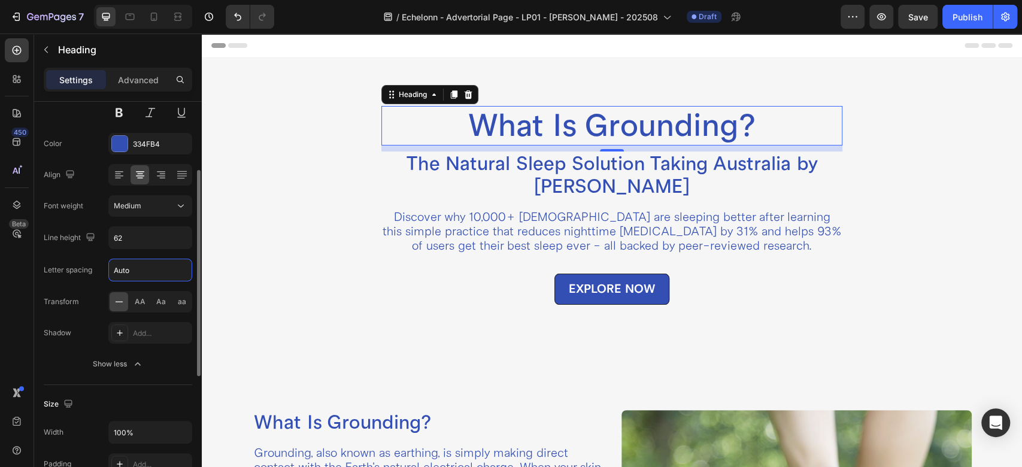
click at [130, 272] on input "Auto" at bounding box center [150, 270] width 83 height 22
type input "0"
click at [494, 167] on h2 "The Natural Sleep Solution Taking Australia by [PERSON_NAME]" at bounding box center [611, 175] width 461 height 48
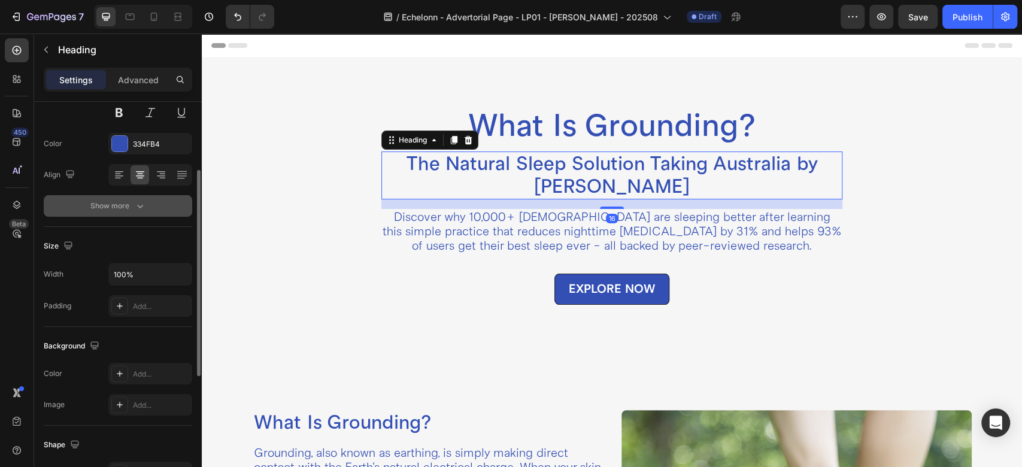
click at [144, 206] on icon "button" at bounding box center [140, 206] width 12 height 12
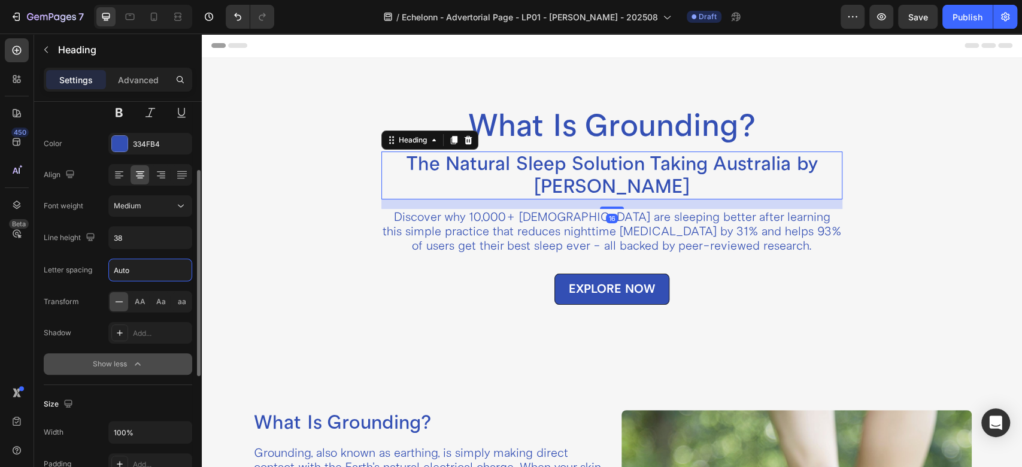
click at [139, 270] on input "Auto" at bounding box center [150, 270] width 83 height 22
type input "0"
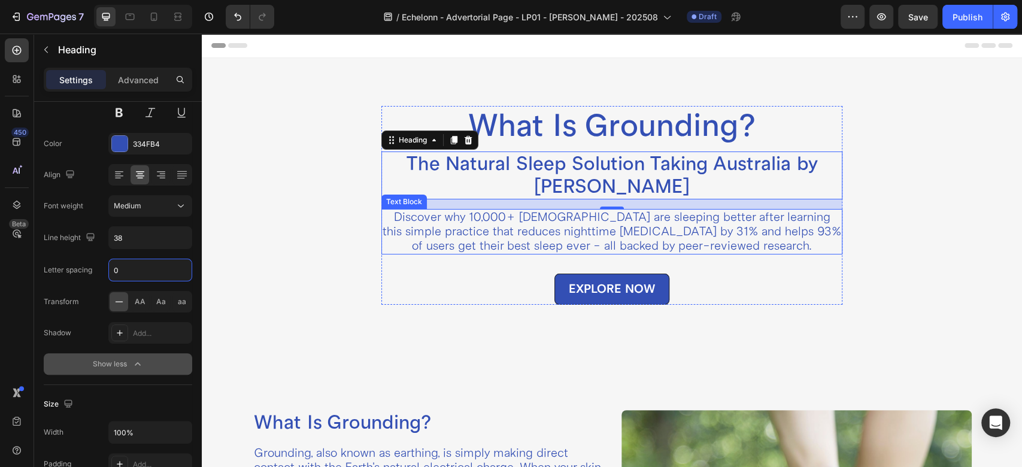
click at [517, 221] on p "Discover why 10,000+ [DEMOGRAPHIC_DATA] are sleeping better after learning this…" at bounding box center [612, 231] width 459 height 43
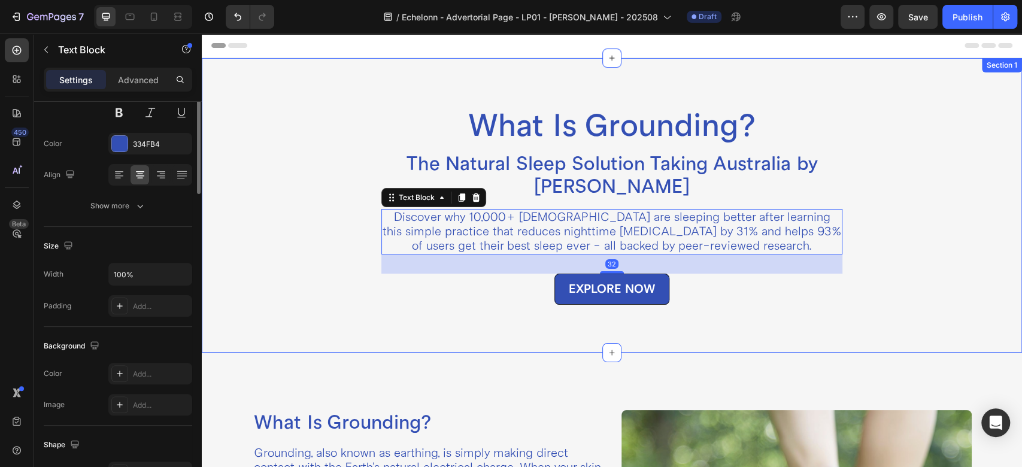
scroll to position [0, 0]
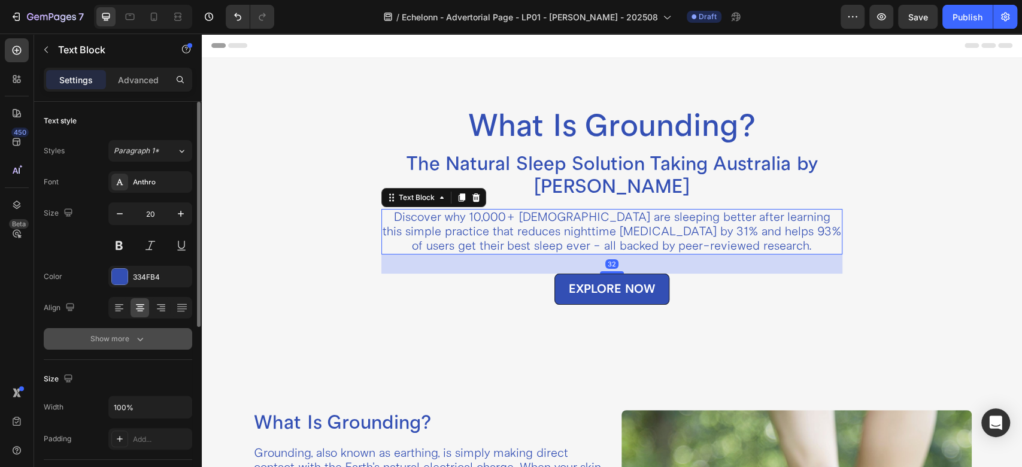
click at [122, 337] on div "Show more" at bounding box center [118, 339] width 56 height 12
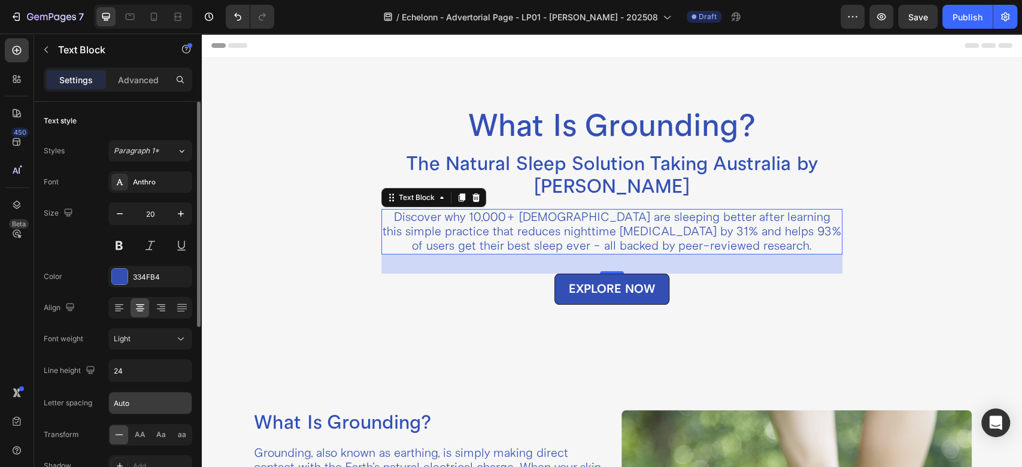
click at [125, 408] on input "Auto" at bounding box center [150, 403] width 83 height 22
type input "0"
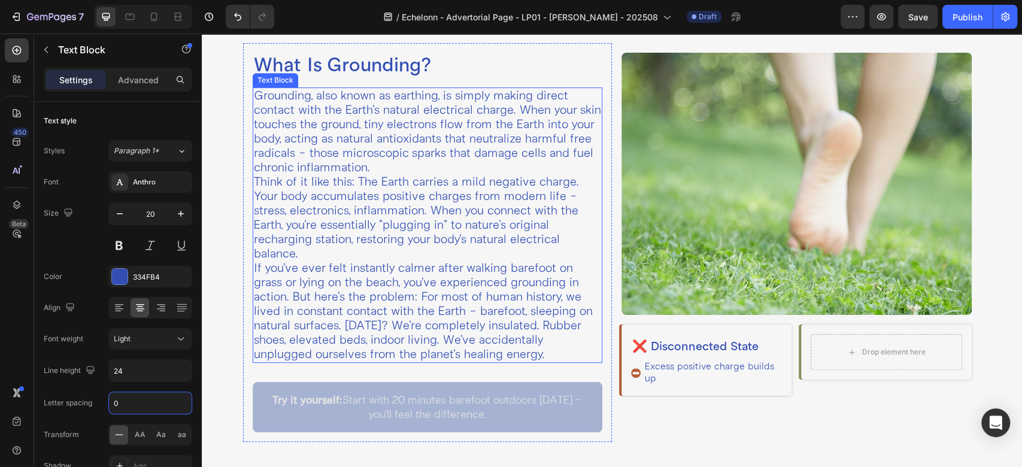
scroll to position [399, 0]
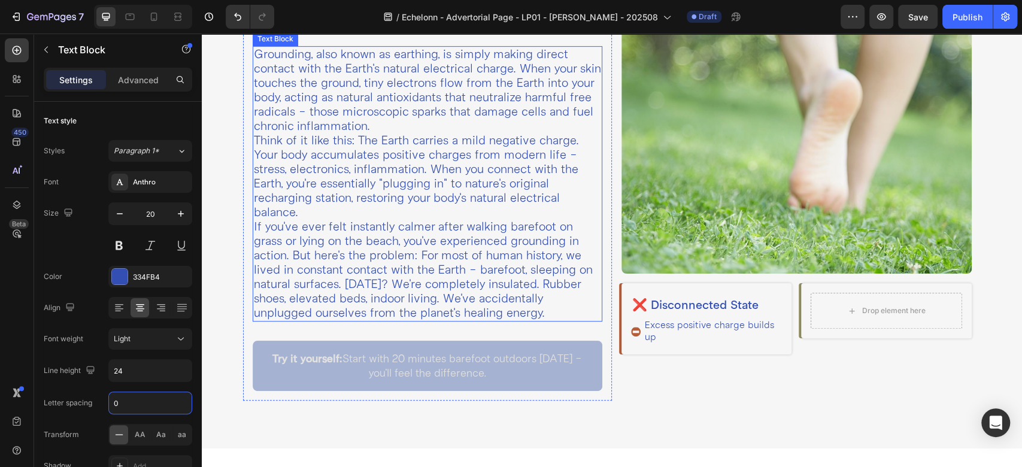
click at [266, 220] on p "If you've ever felt instantly calmer after walking barefoot on grass or lying o…" at bounding box center [428, 270] width 348 height 101
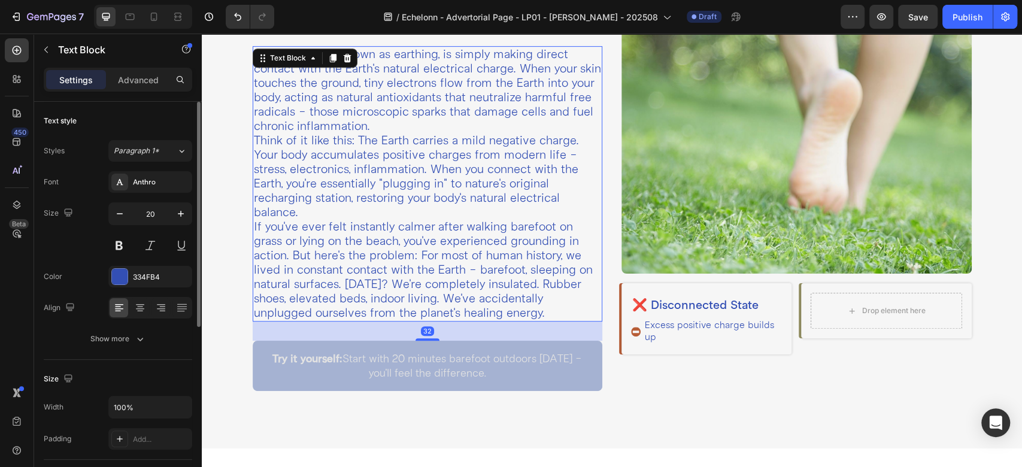
click at [120, 338] on div "Show more" at bounding box center [118, 339] width 56 height 12
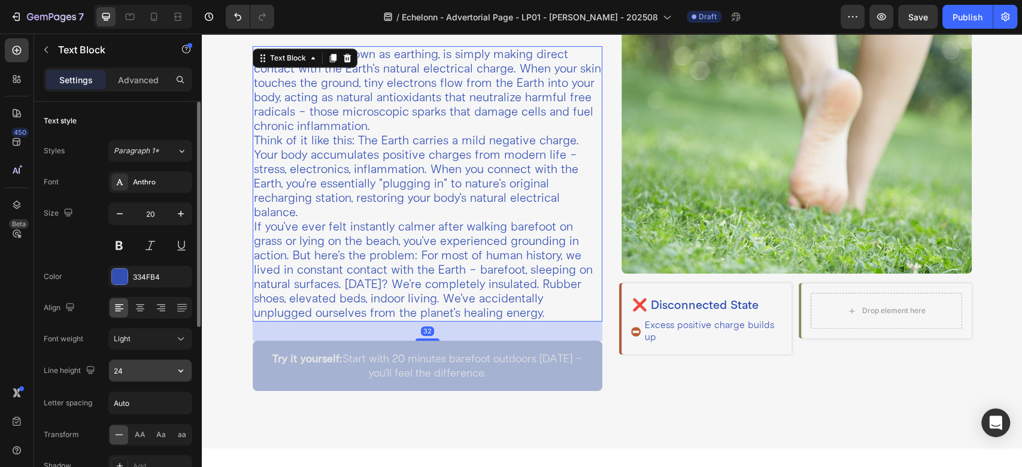
click at [132, 377] on input "24" at bounding box center [150, 371] width 83 height 22
click at [131, 395] on input "Auto" at bounding box center [150, 403] width 83 height 22
type input "0"
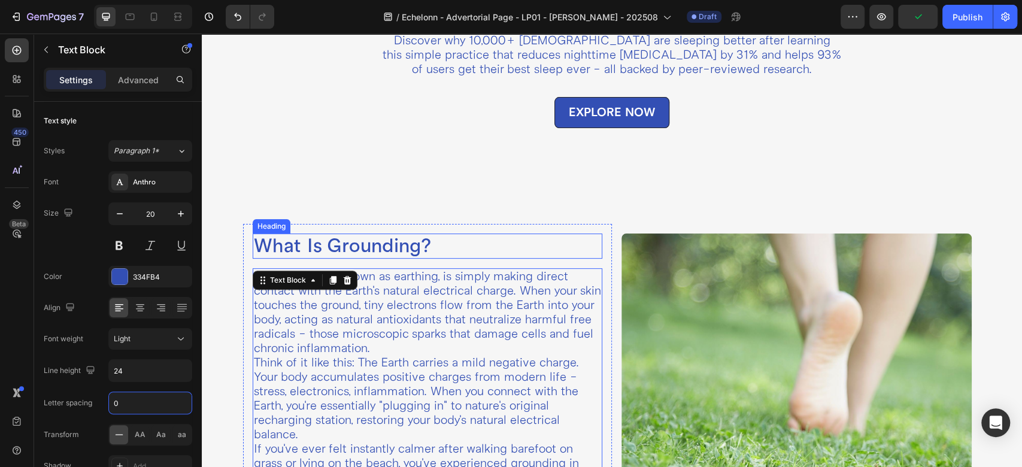
scroll to position [133, 0]
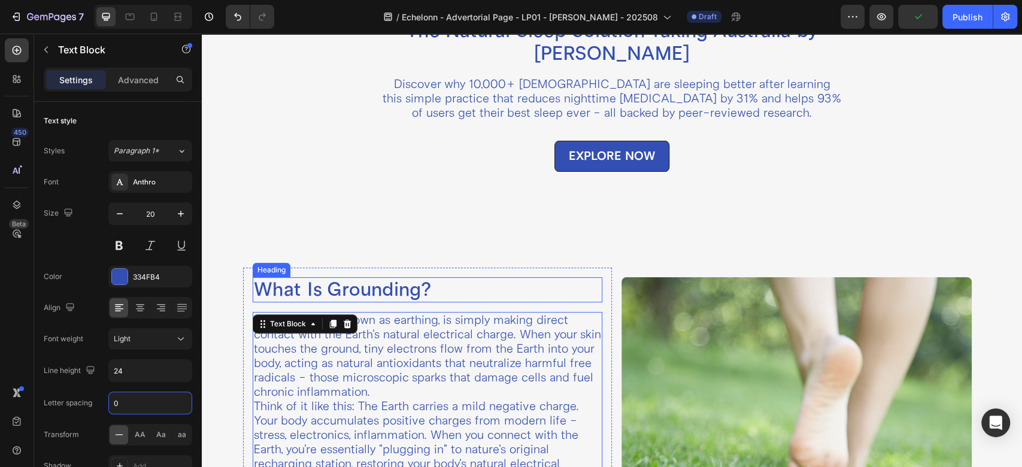
click at [354, 289] on h2 "What Is Grounding?" at bounding box center [428, 289] width 350 height 25
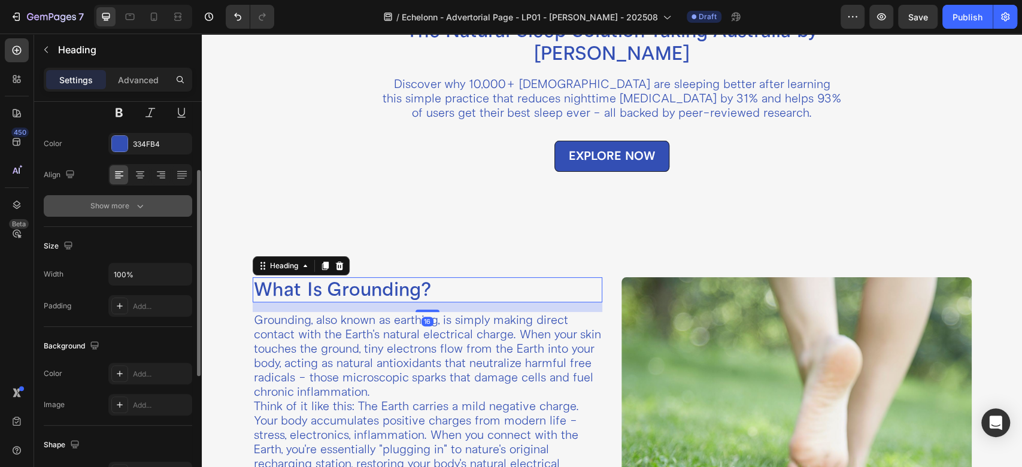
click at [122, 210] on div "Show more" at bounding box center [118, 206] width 56 height 12
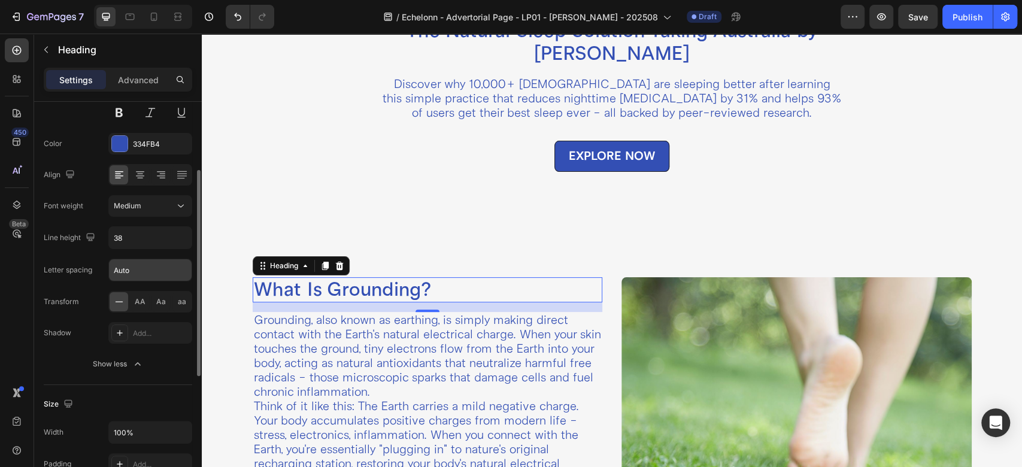
click at [151, 276] on input "Auto" at bounding box center [150, 270] width 83 height 22
type input "0"
click at [86, 262] on div "Letter spacing" at bounding box center [68, 269] width 48 height 19
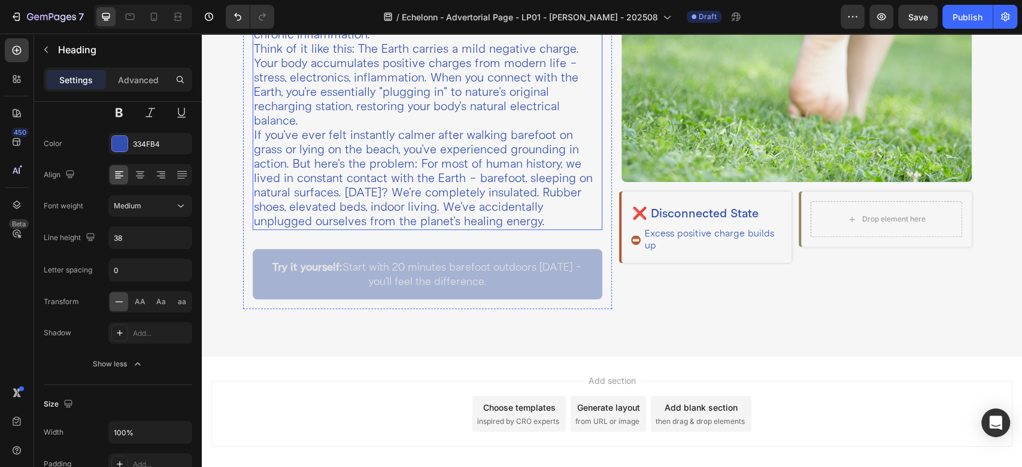
scroll to position [532, 0]
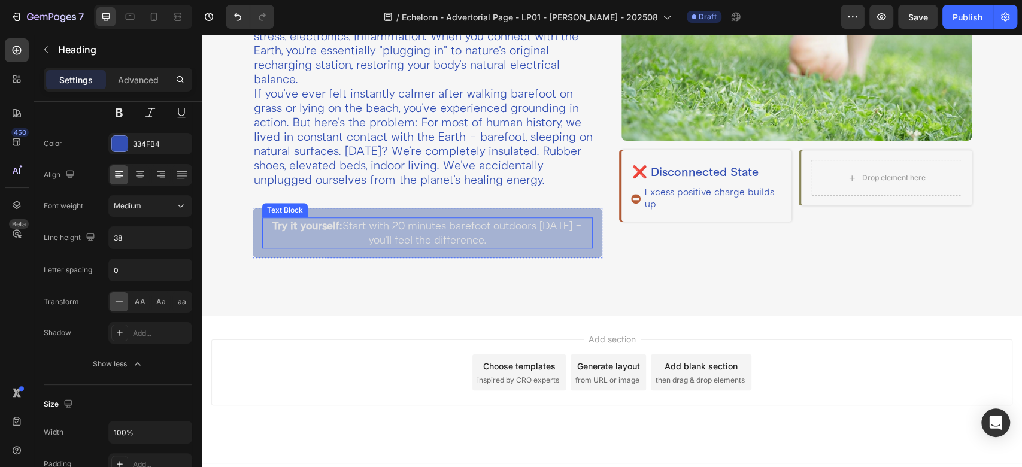
click at [416, 217] on div "Try it yourself: Start with 20 minutes barefoot outdoors [DATE] - you'll feel t…" at bounding box center [427, 232] width 331 height 31
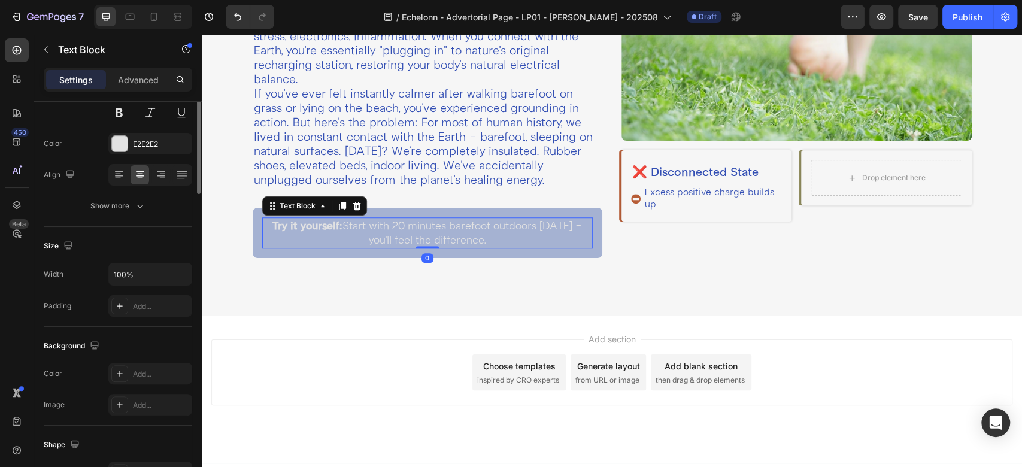
scroll to position [0, 0]
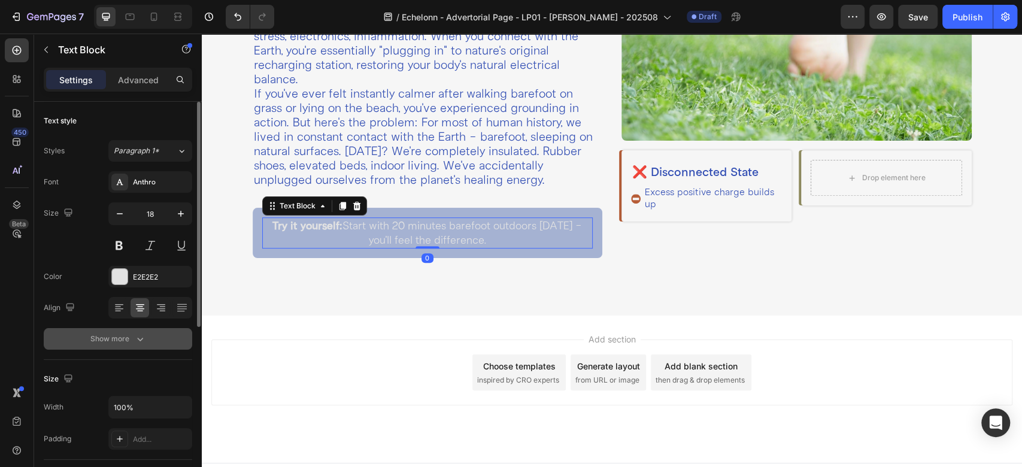
click at [98, 348] on button "Show more" at bounding box center [118, 339] width 148 height 22
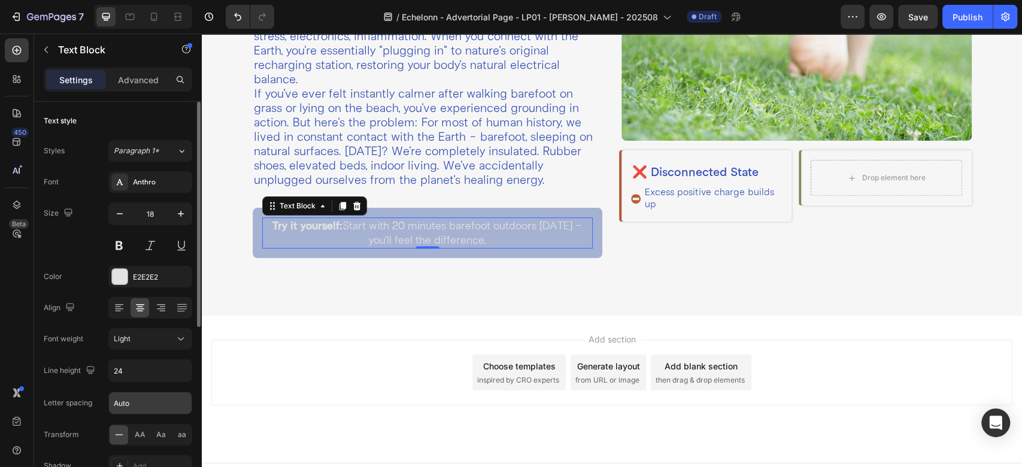
click at [133, 400] on input "Auto" at bounding box center [150, 403] width 83 height 22
type input "0"
click at [62, 232] on div "Size 18" at bounding box center [118, 229] width 148 height 54
click at [131, 371] on input "24" at bounding box center [150, 371] width 83 height 22
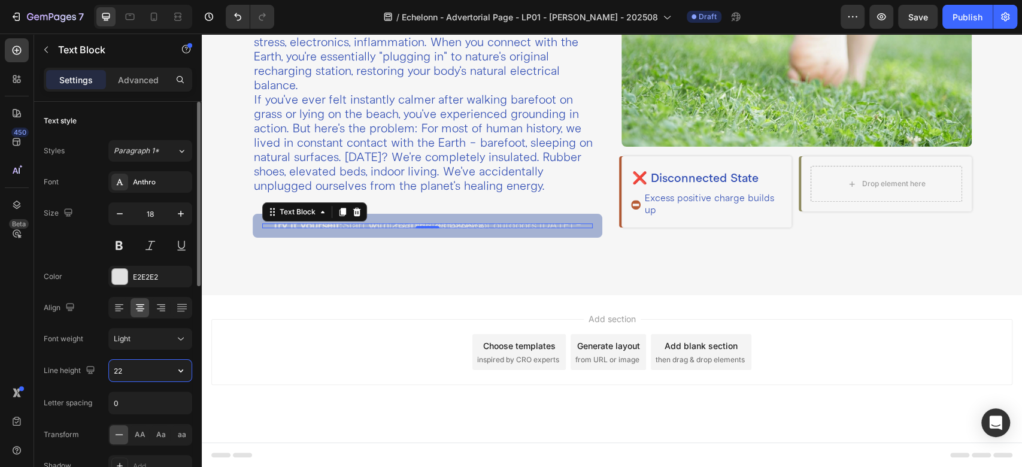
scroll to position [532, 0]
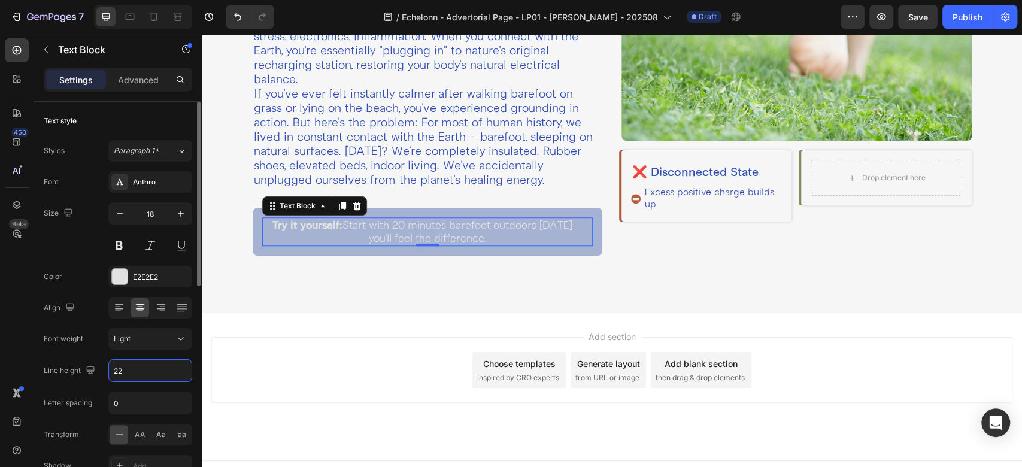
type input "22"
click at [95, 259] on div "Font Anthro Size 18 Color E2E2E2 Align Font weight Light Line height 22 Letter …" at bounding box center [118, 339] width 148 height 336
click at [357, 123] on p "If you've ever felt instantly calmer after walking barefoot on grass or lying o…" at bounding box center [428, 137] width 348 height 101
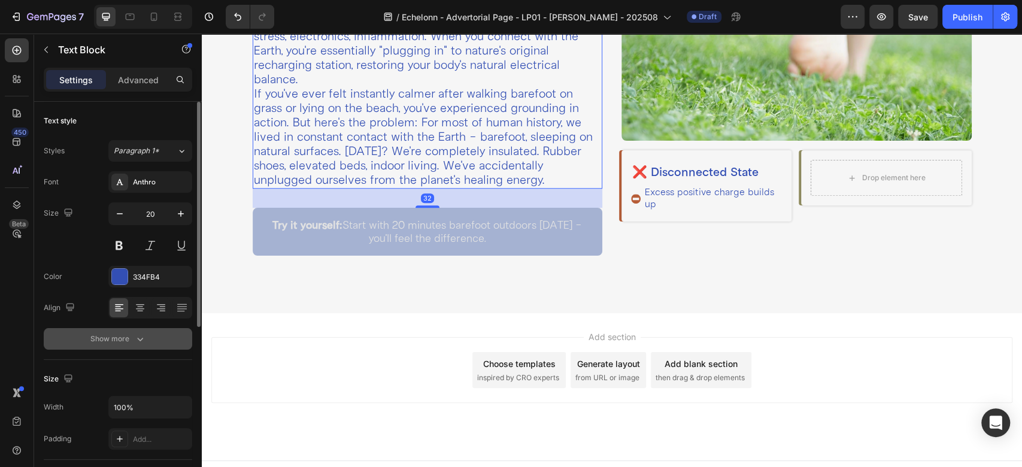
click at [126, 336] on div "Show more" at bounding box center [118, 339] width 56 height 12
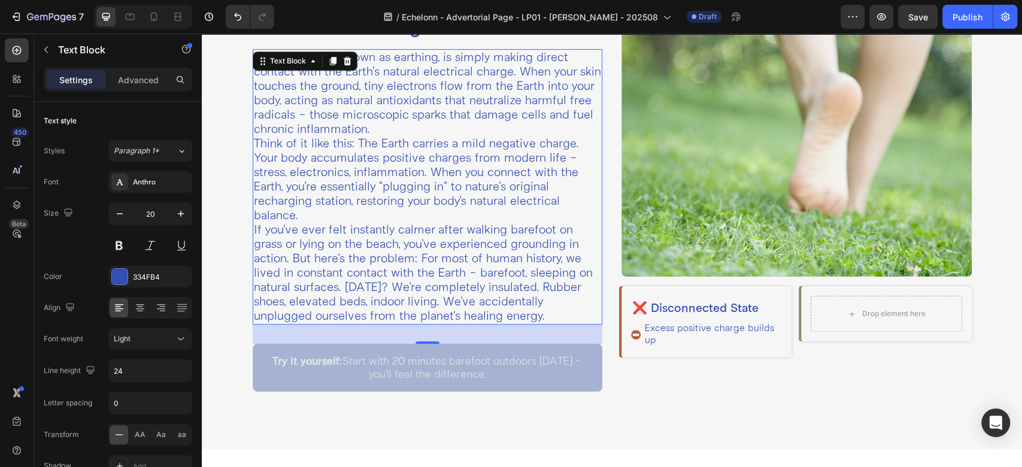
scroll to position [266, 0]
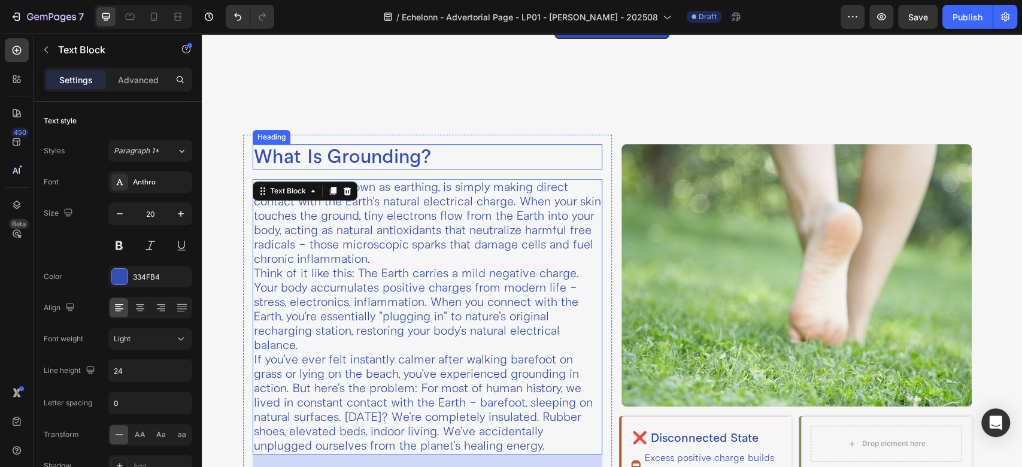
click at [365, 151] on h2 "What Is Grounding?" at bounding box center [428, 156] width 350 height 25
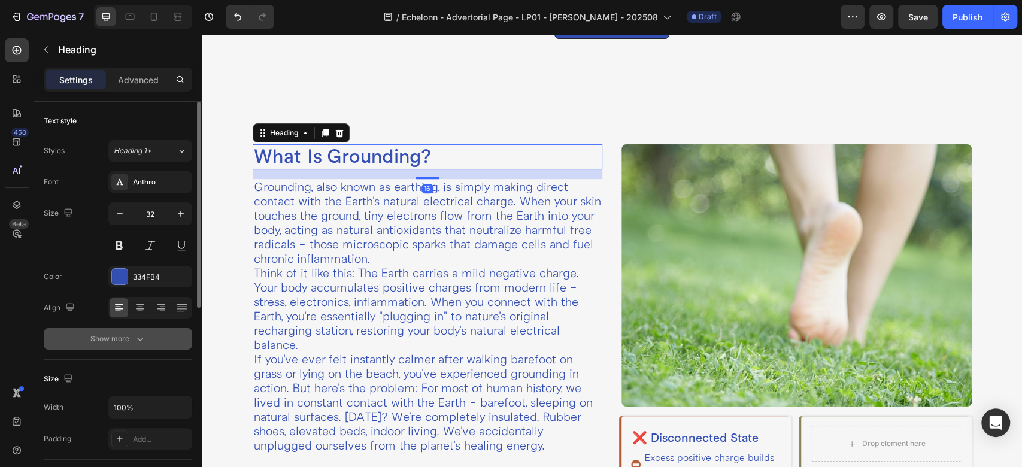
click at [126, 333] on div "Show more" at bounding box center [118, 339] width 56 height 12
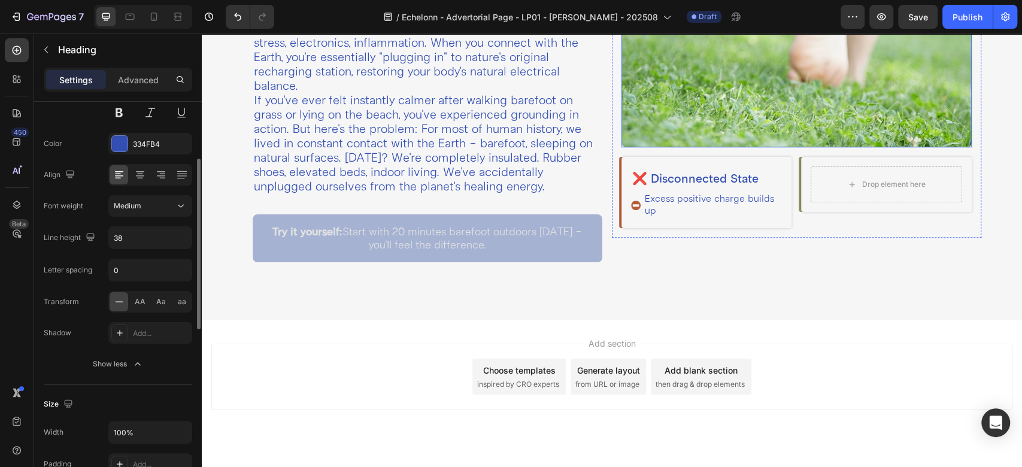
scroll to position [532, 0]
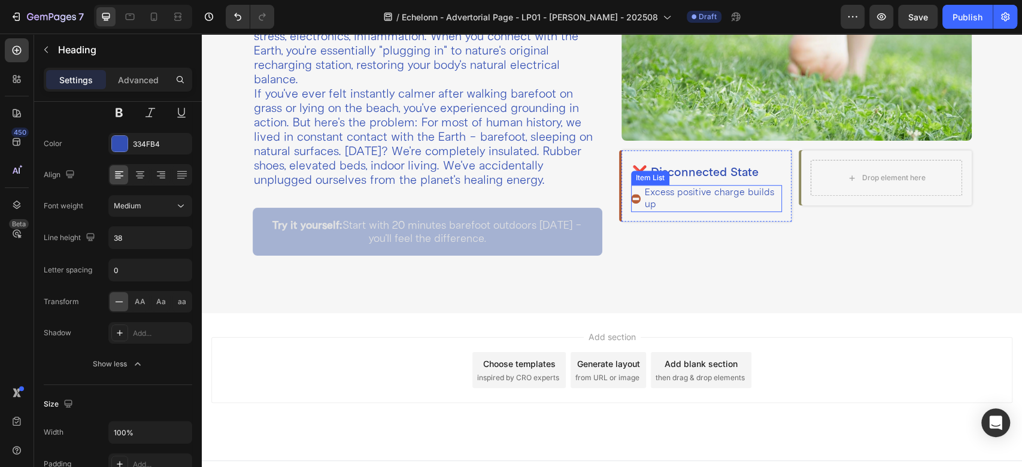
click at [681, 200] on p "Excess positive charge builds up" at bounding box center [712, 198] width 135 height 23
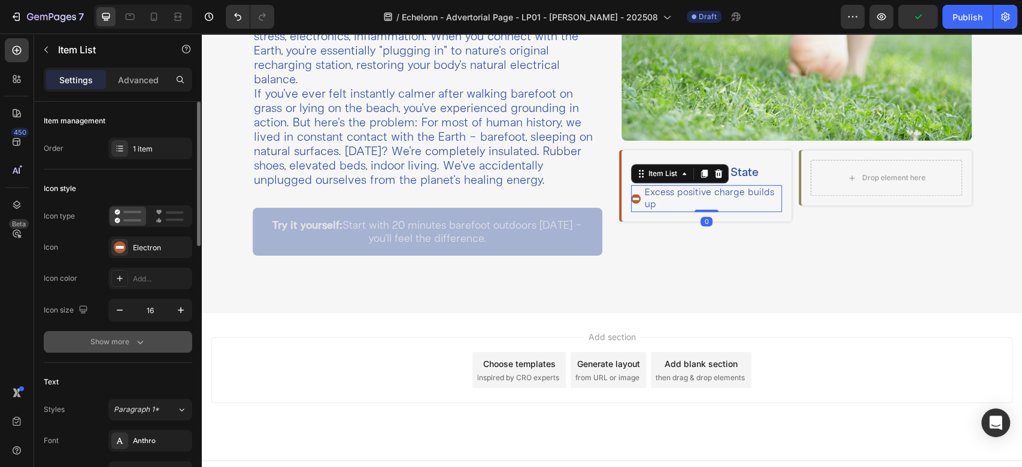
scroll to position [266, 0]
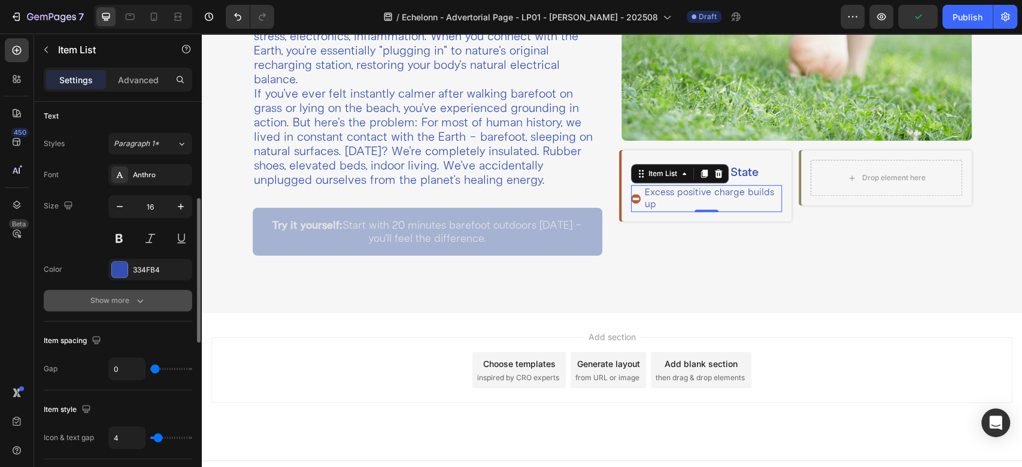
click at [128, 308] on button "Show more" at bounding box center [118, 301] width 148 height 22
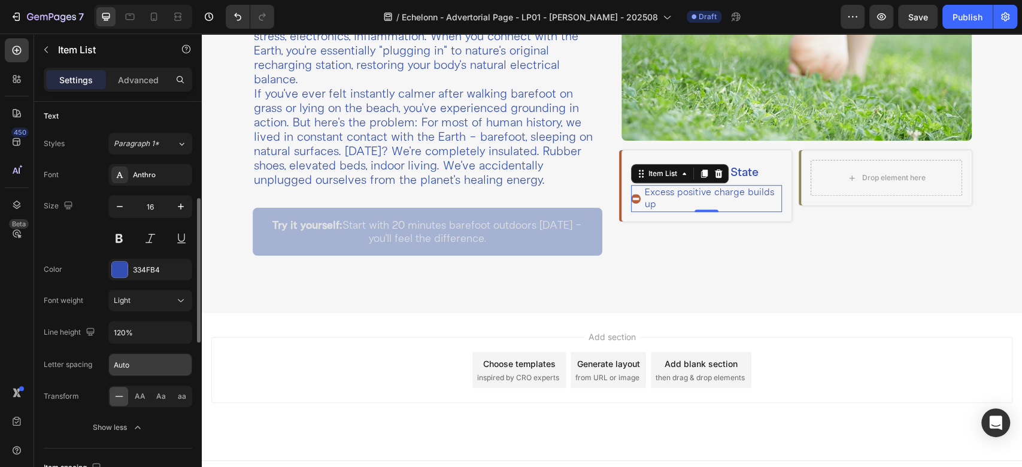
click at [148, 362] on input "Auto" at bounding box center [150, 365] width 83 height 22
type input "0"
click at [19, 287] on div "450 Beta" at bounding box center [17, 209] width 24 height 342
click at [631, 200] on div "Excess positive charge builds up" at bounding box center [706, 198] width 151 height 26
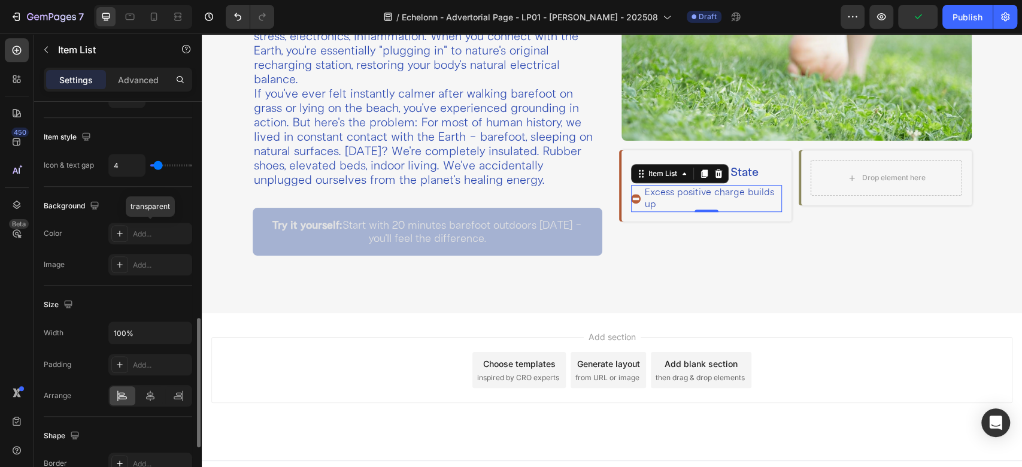
scroll to position [0, 0]
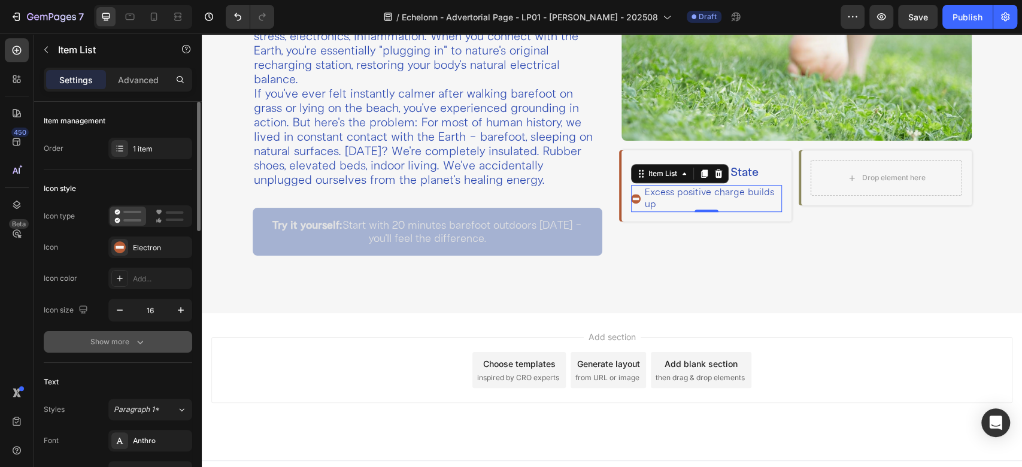
click at [141, 338] on icon "button" at bounding box center [140, 342] width 12 height 12
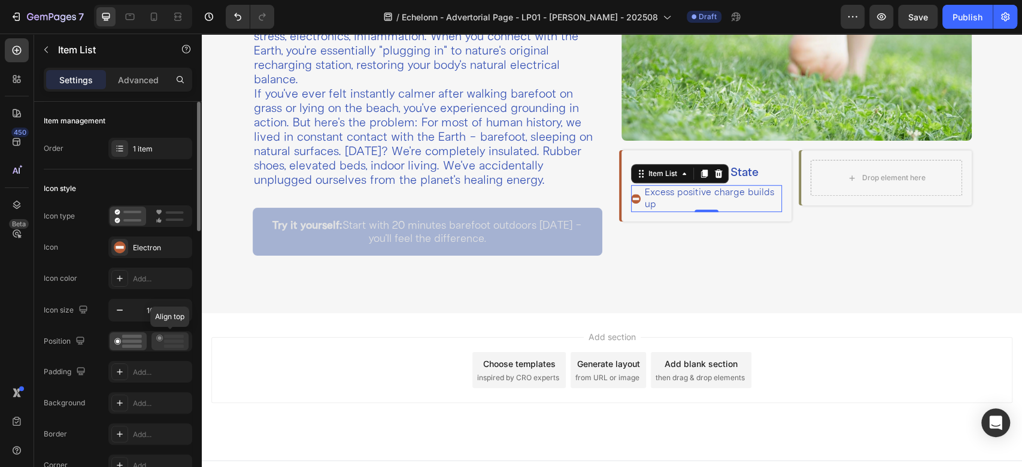
click at [160, 345] on icon at bounding box center [170, 341] width 28 height 13
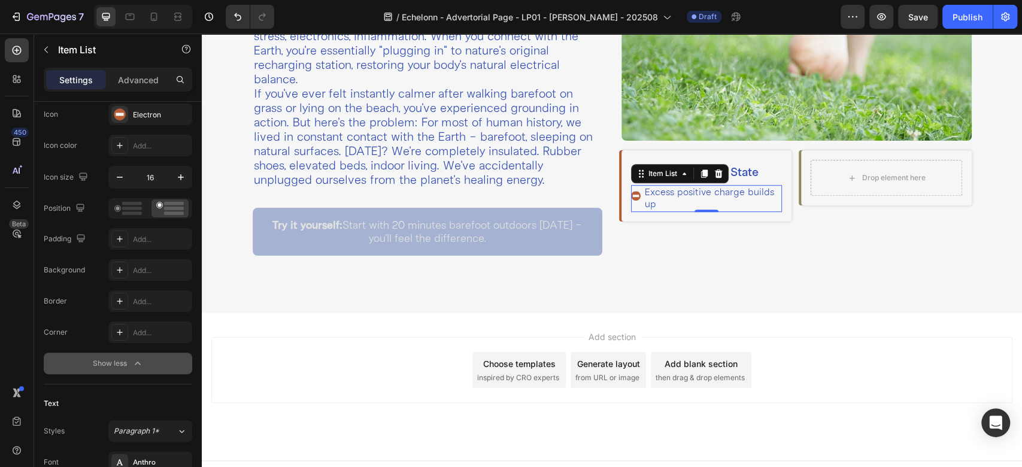
click at [633, 197] on div "Excess positive charge builds up" at bounding box center [706, 198] width 151 height 26
click at [132, 208] on rect at bounding box center [132, 209] width 20 height 4
click at [165, 204] on rect at bounding box center [174, 204] width 20 height 4
click at [631, 185] on div "Excess positive charge builds up" at bounding box center [706, 198] width 151 height 26
click at [633, 195] on rect at bounding box center [636, 196] width 7 height 2
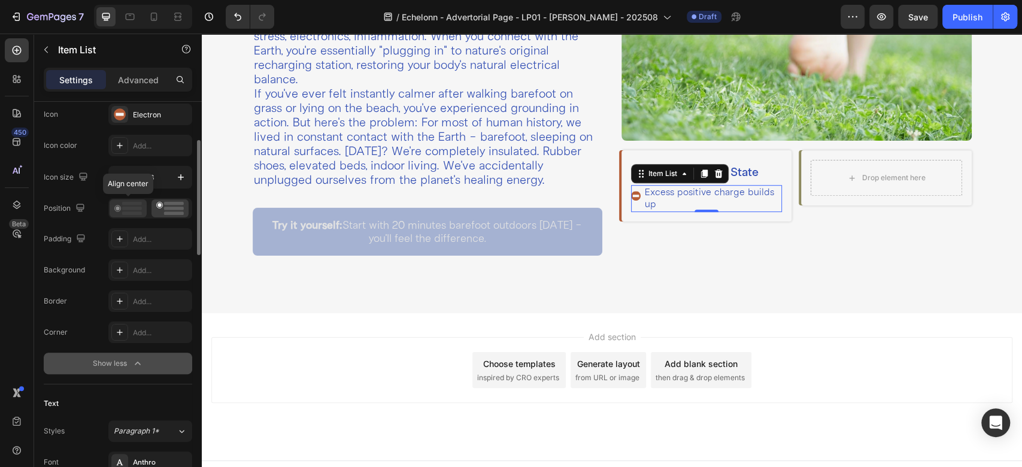
scroll to position [0, 0]
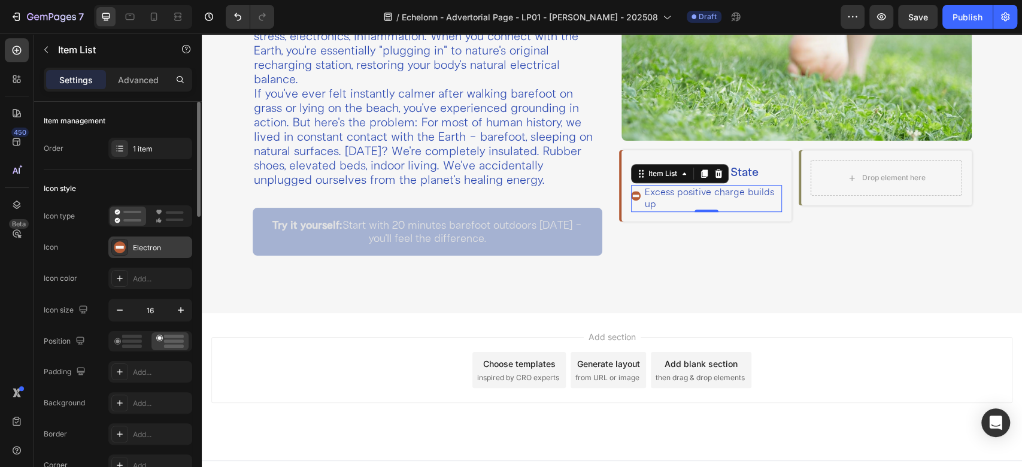
click at [136, 247] on div "Electron" at bounding box center [161, 247] width 56 height 11
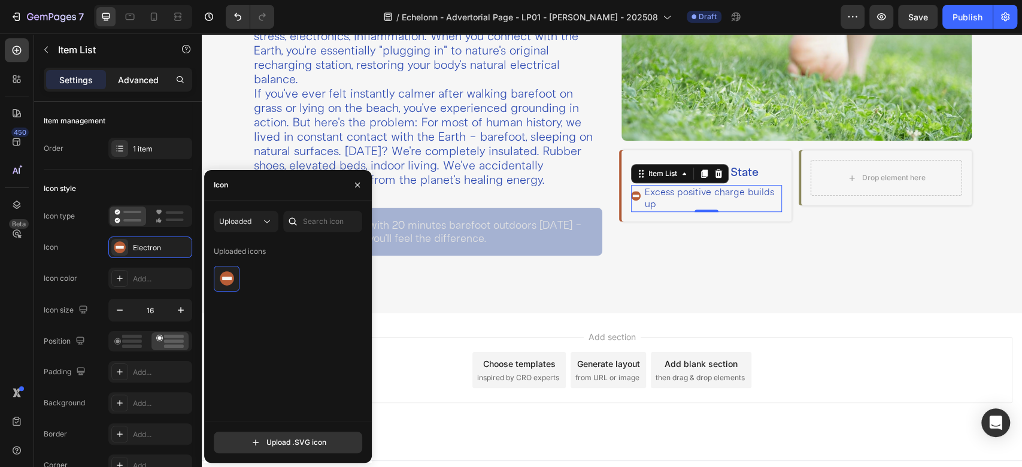
click at [129, 84] on p "Advanced" at bounding box center [138, 80] width 41 height 13
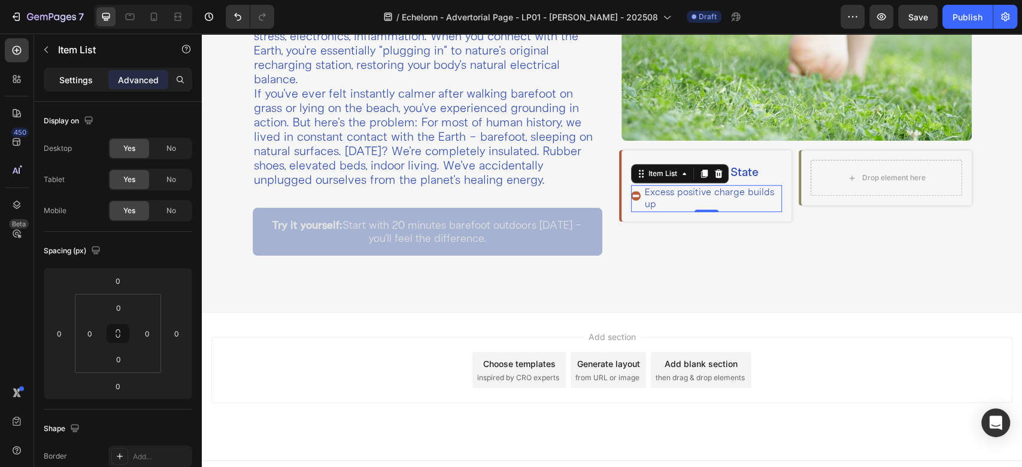
click at [80, 78] on p "Settings" at bounding box center [76, 80] width 34 height 13
type input "4"
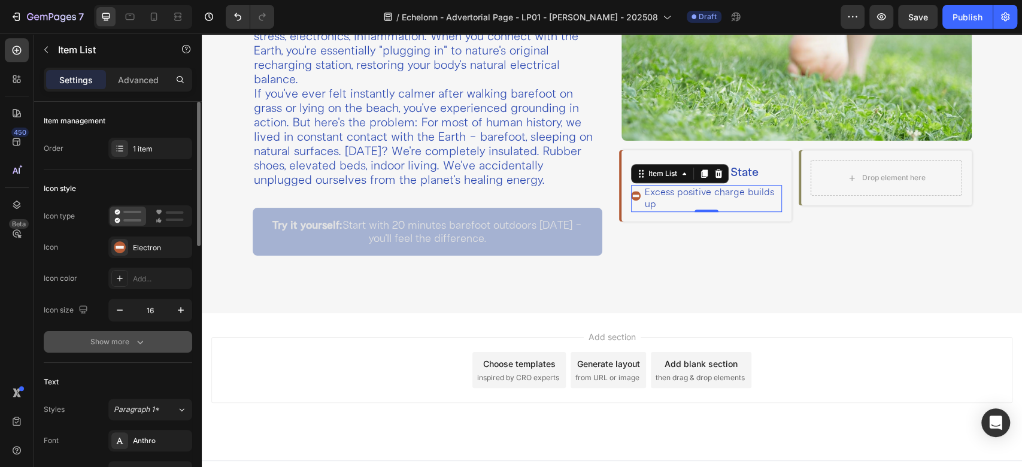
click at [122, 347] on div "Show more" at bounding box center [118, 342] width 56 height 12
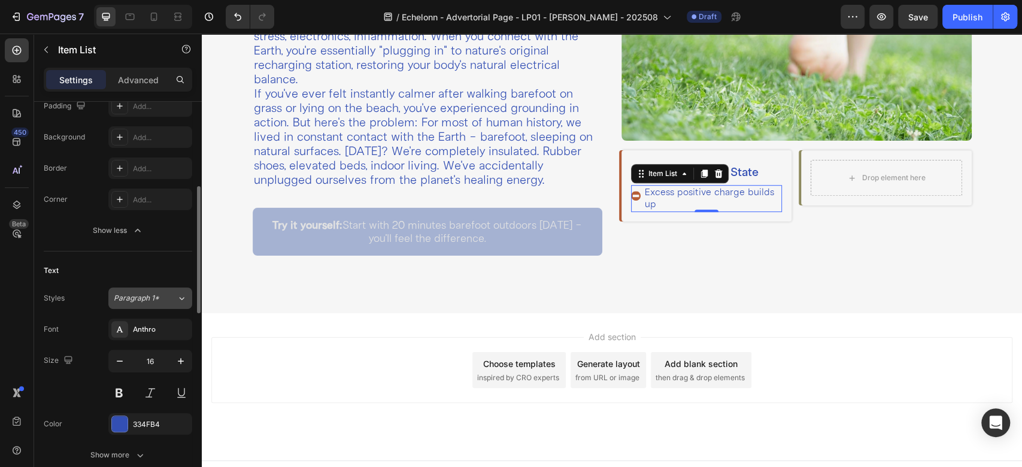
scroll to position [399, 0]
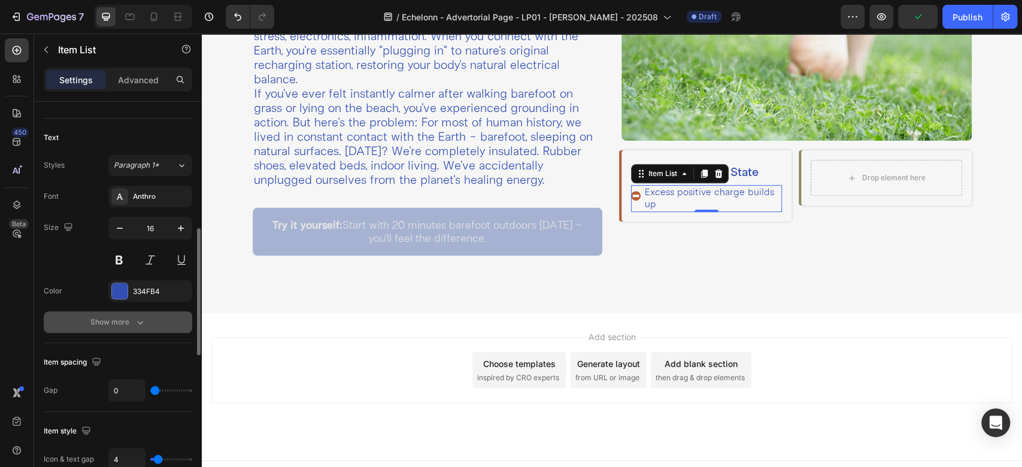
click at [150, 324] on button "Show more" at bounding box center [118, 322] width 148 height 22
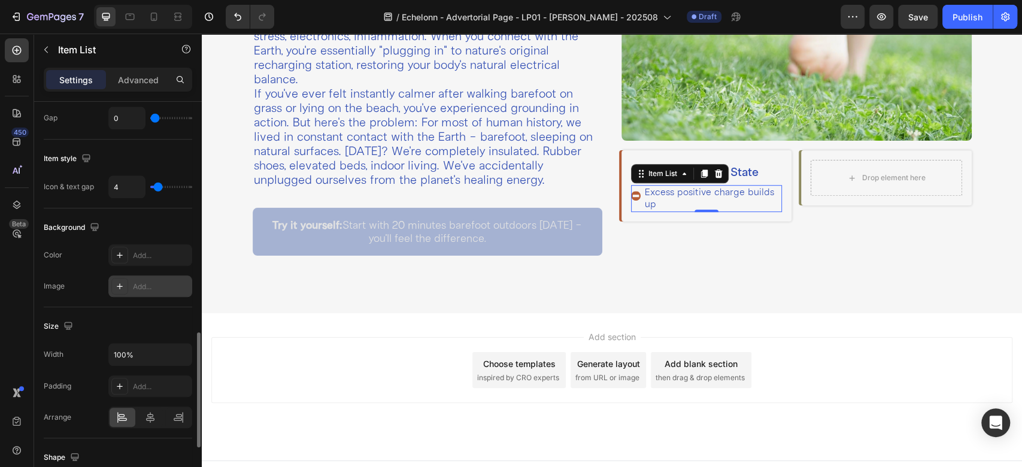
scroll to position [931, 0]
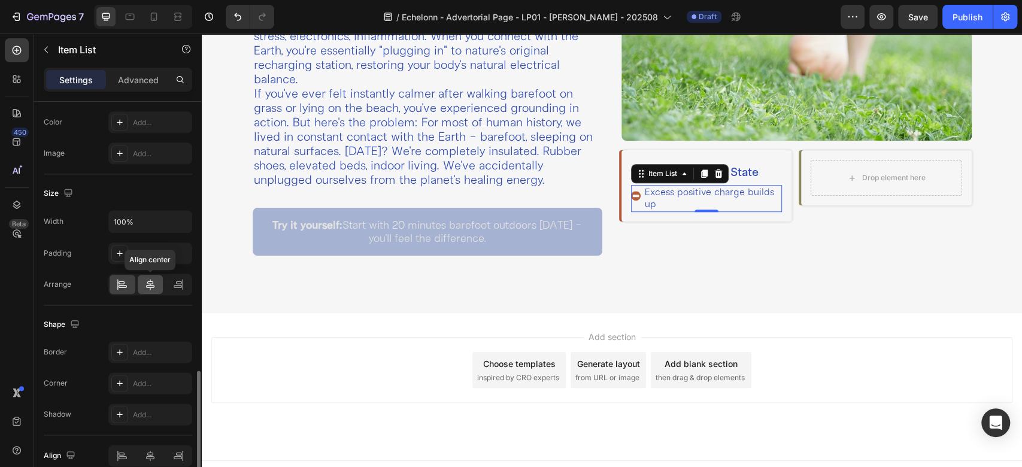
click at [147, 280] on icon at bounding box center [150, 284] width 12 height 12
click at [116, 280] on icon at bounding box center [122, 284] width 12 height 12
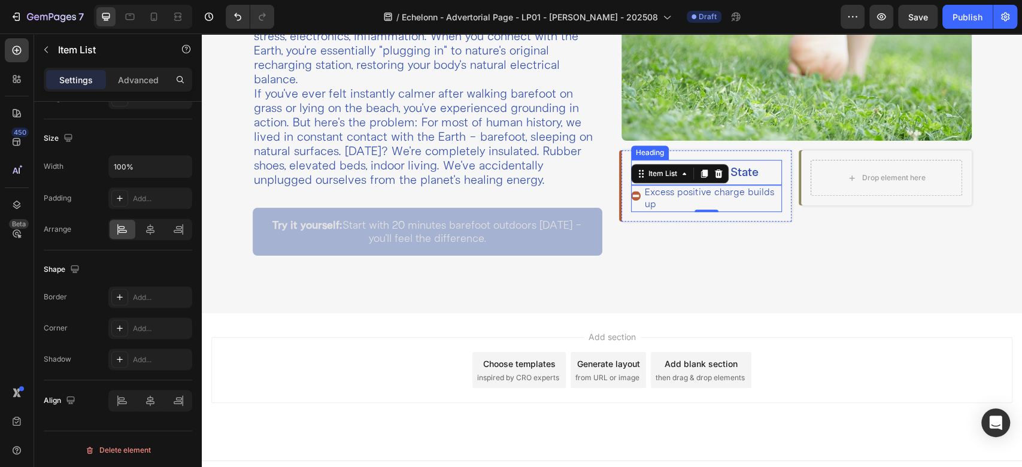
click at [766, 169] on p "❌ Disconnected State" at bounding box center [706, 172] width 148 height 23
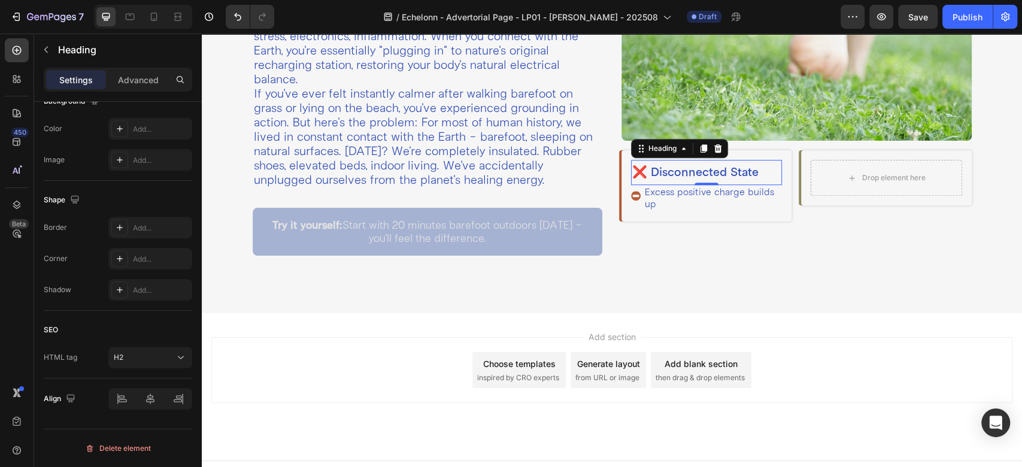
scroll to position [0, 0]
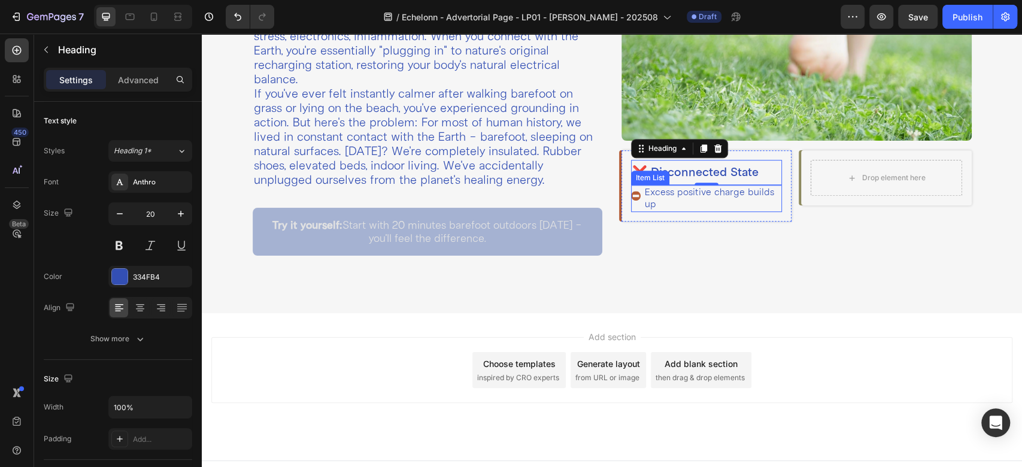
click at [631, 199] on div "Excess positive charge builds up" at bounding box center [706, 198] width 151 height 26
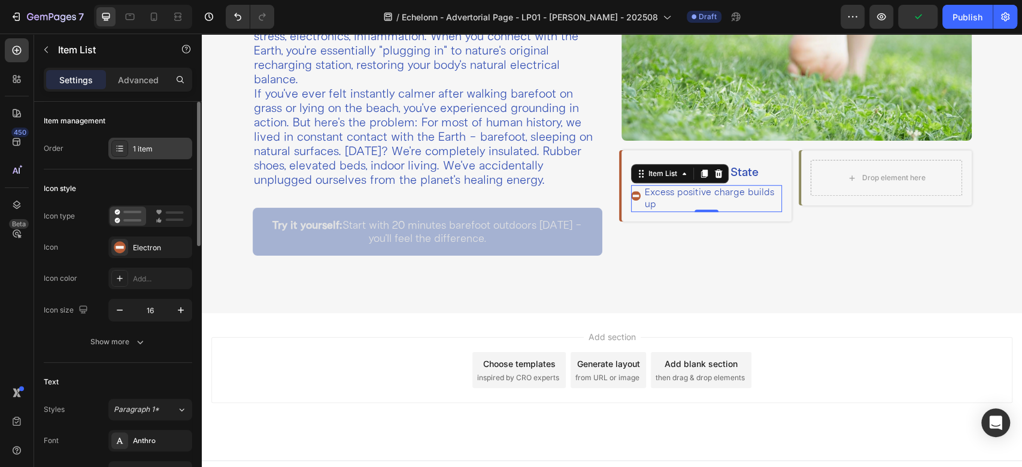
click at [116, 151] on icon at bounding box center [120, 149] width 10 height 10
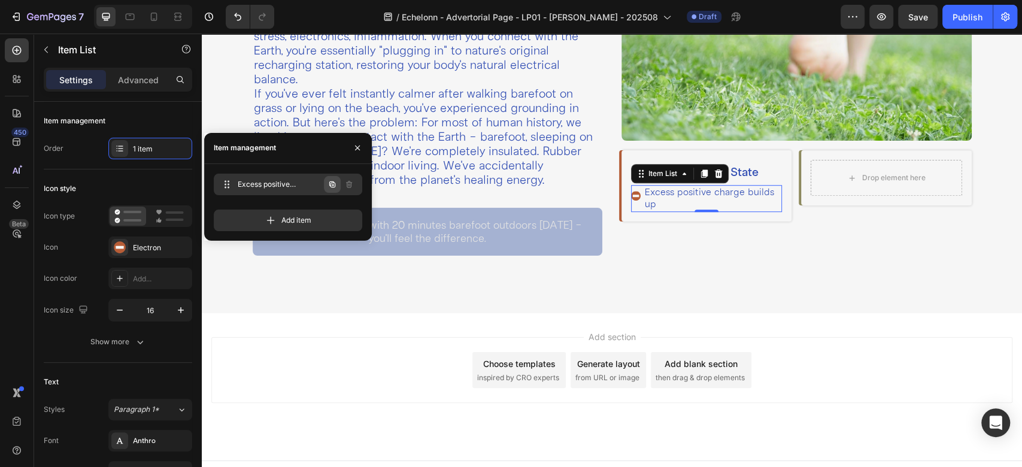
click at [333, 181] on icon "button" at bounding box center [332, 184] width 6 height 6
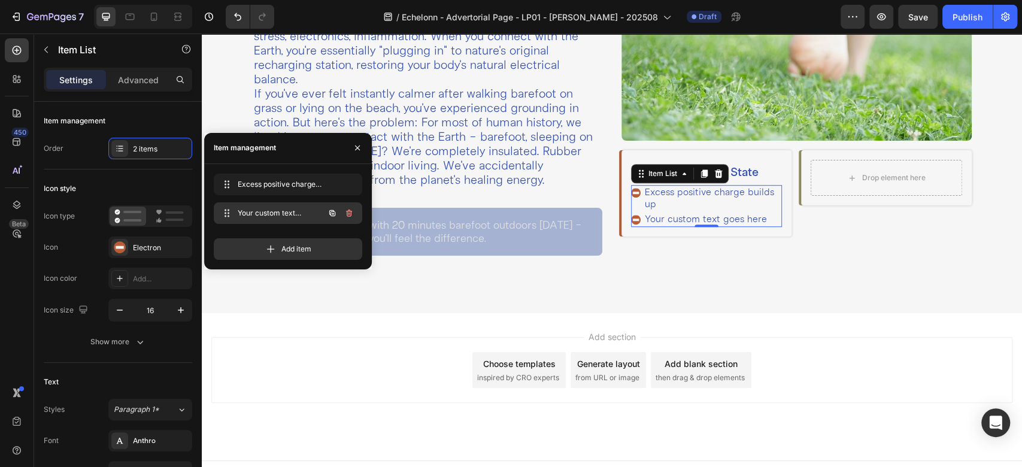
click at [332, 210] on icon "button" at bounding box center [332, 213] width 6 height 6
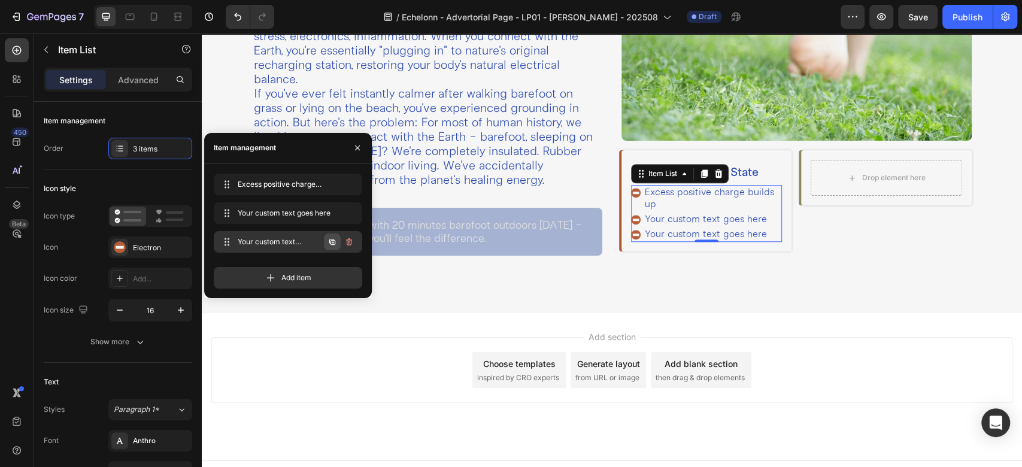
click at [328, 244] on icon "button" at bounding box center [332, 242] width 10 height 10
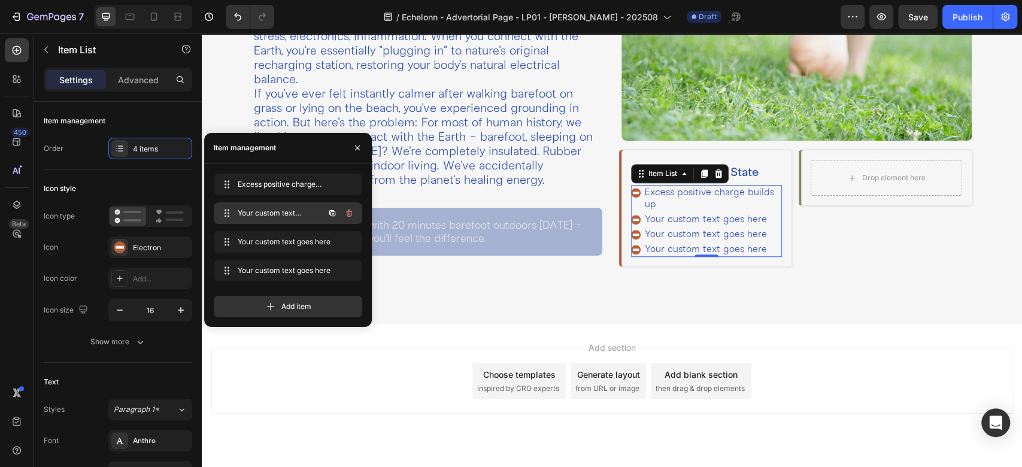
click at [298, 208] on span "Your custom text goes here" at bounding box center [272, 213] width 68 height 11
click at [666, 212] on div "Your custom text goes here" at bounding box center [712, 219] width 139 height 15
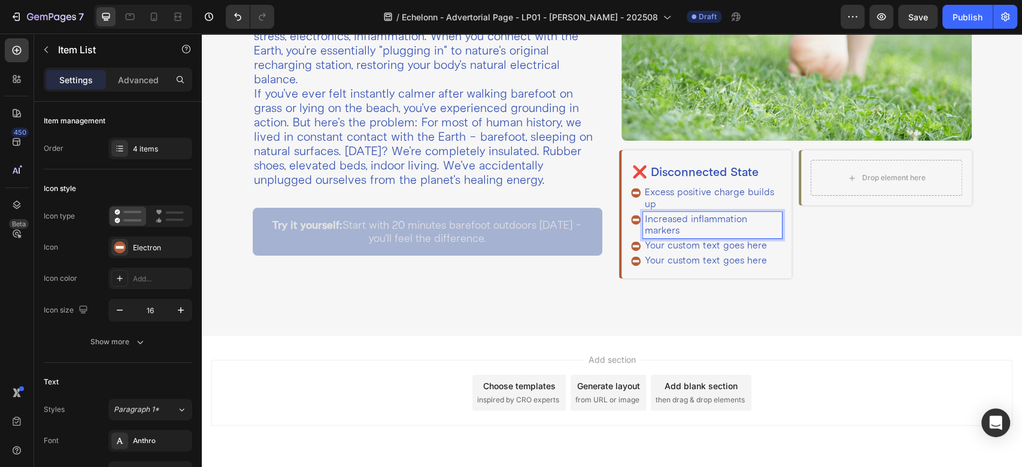
click at [671, 246] on p "Your custom text goes here" at bounding box center [712, 245] width 135 height 11
click at [720, 256] on p "Your custom text goes here" at bounding box center [712, 260] width 135 height 11
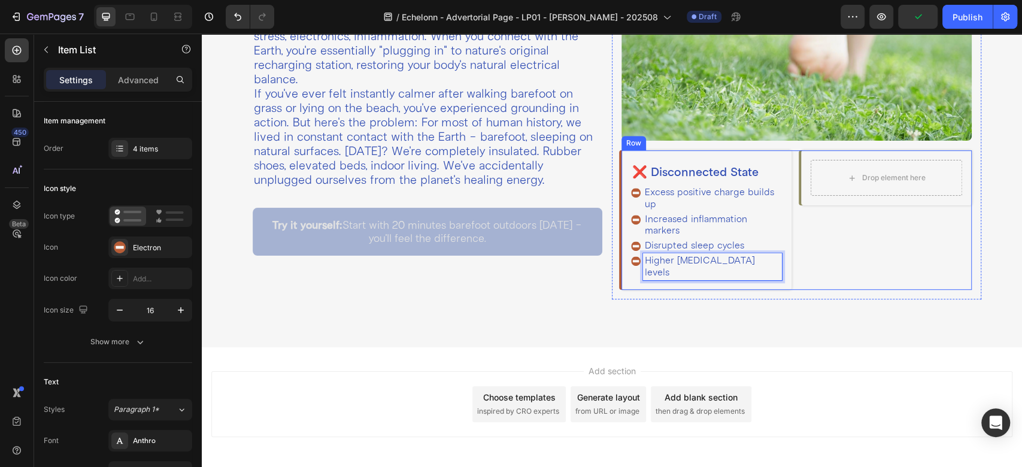
click at [790, 208] on div "❌ Disconnected State Heading Excess positive charge builds up Increased inflamm…" at bounding box center [796, 219] width 350 height 139
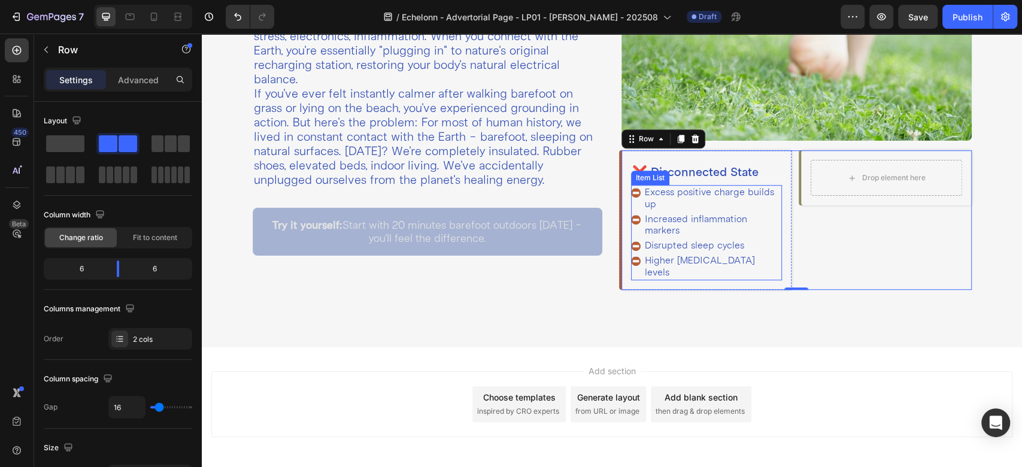
click at [631, 227] on div "Increased inflammation markers" at bounding box center [706, 225] width 151 height 26
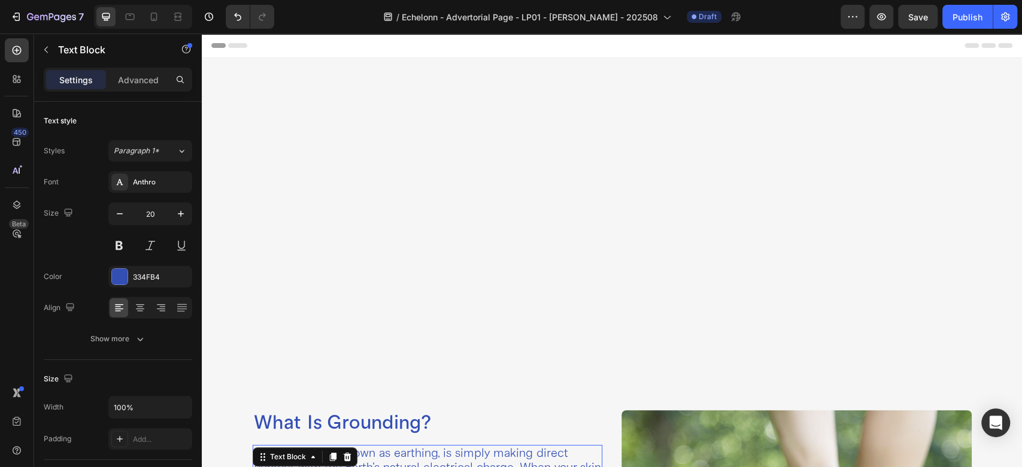
scroll to position [532, 0]
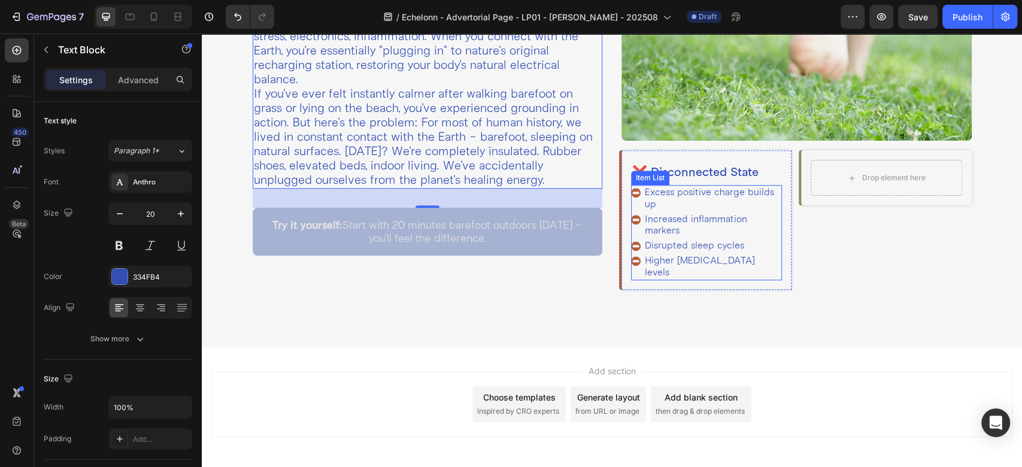
click at [631, 226] on div "Increased inflammation markers" at bounding box center [706, 225] width 151 height 26
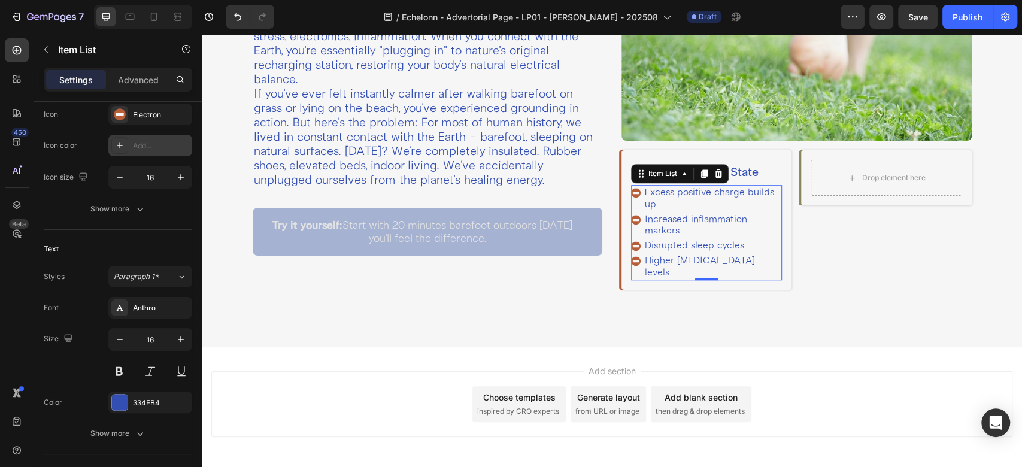
scroll to position [399, 0]
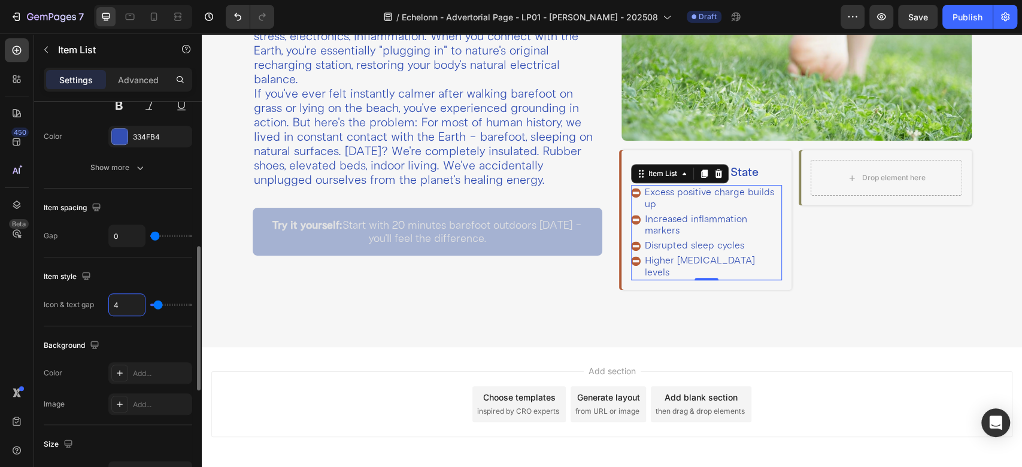
click at [114, 304] on input "4" at bounding box center [127, 305] width 36 height 22
click at [128, 232] on input "0" at bounding box center [127, 236] width 36 height 22
type input "4"
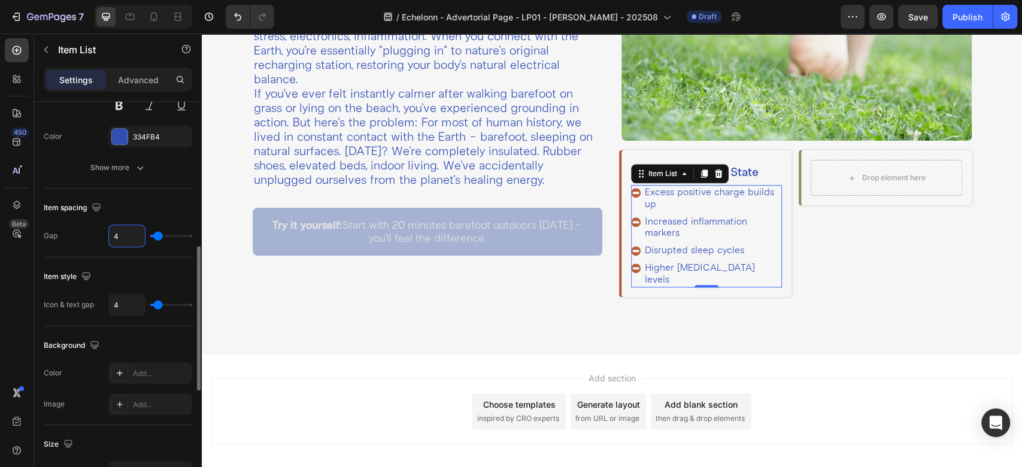
type input "4"
click at [107, 189] on div "Item spacing Gap 4" at bounding box center [118, 223] width 148 height 69
click at [699, 170] on icon at bounding box center [704, 174] width 10 height 10
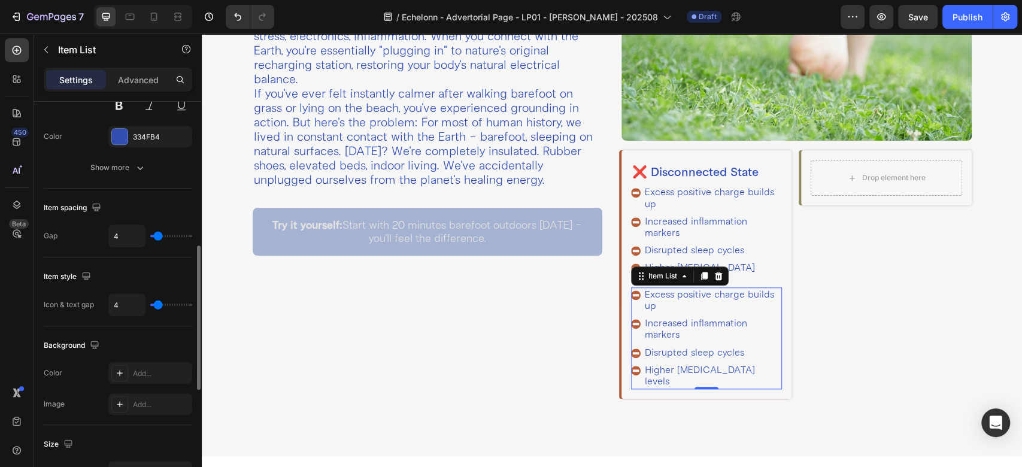
scroll to position [398, 0]
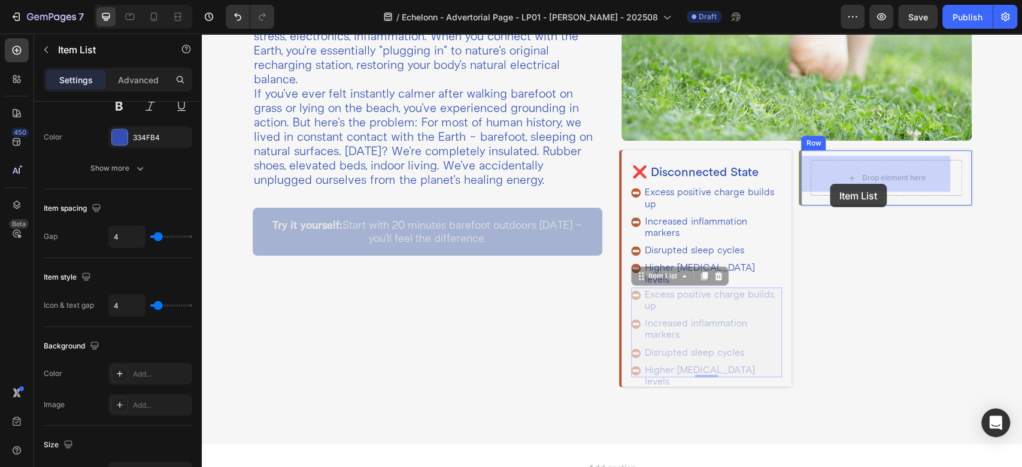
drag, startPoint x: 641, startPoint y: 260, endPoint x: 830, endPoint y: 184, distance: 203.5
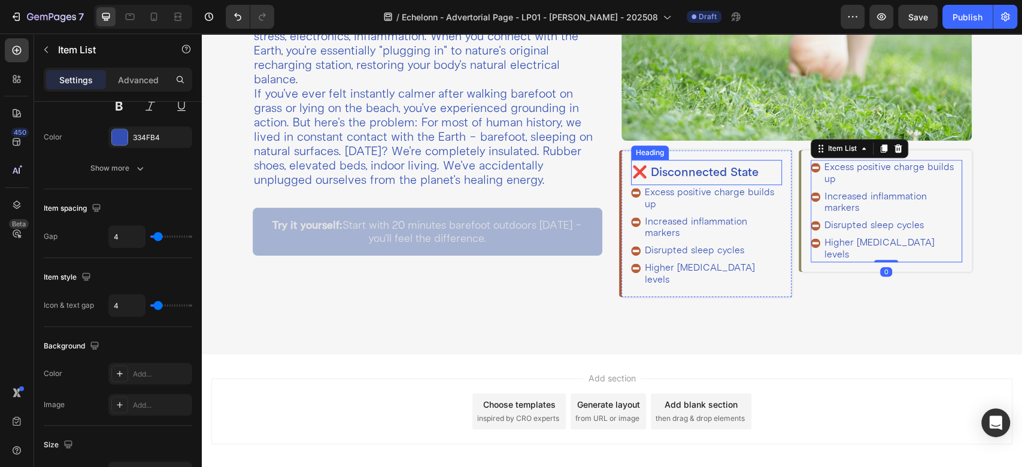
click at [644, 170] on p "❌ Disconnected State" at bounding box center [706, 172] width 148 height 23
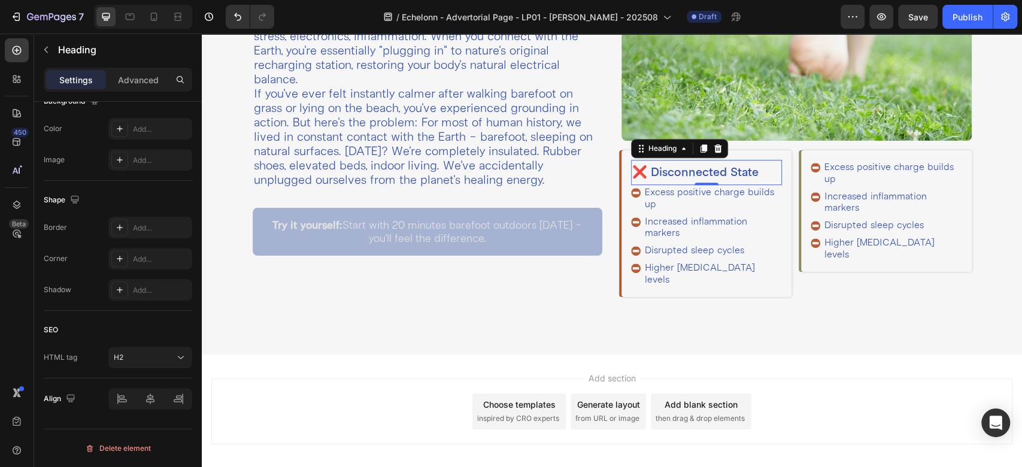
scroll to position [0, 0]
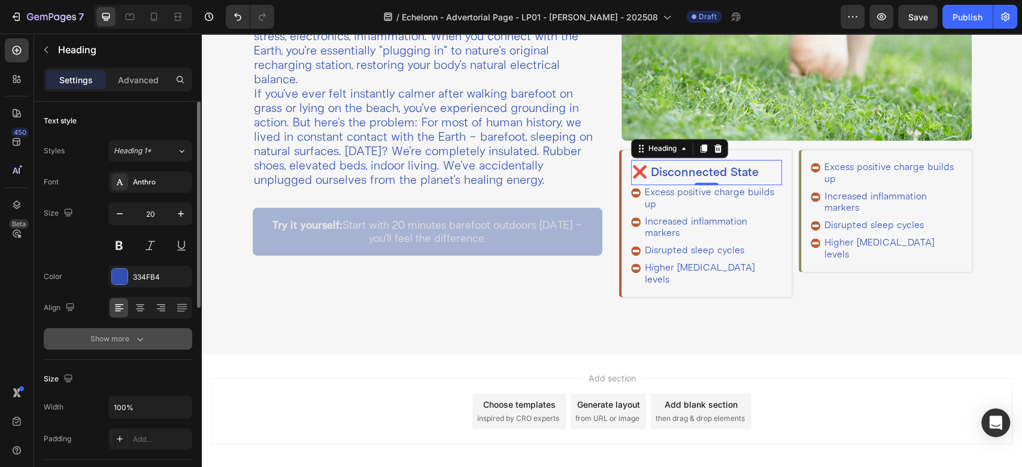
click at [91, 339] on div "Show more" at bounding box center [118, 339] width 56 height 12
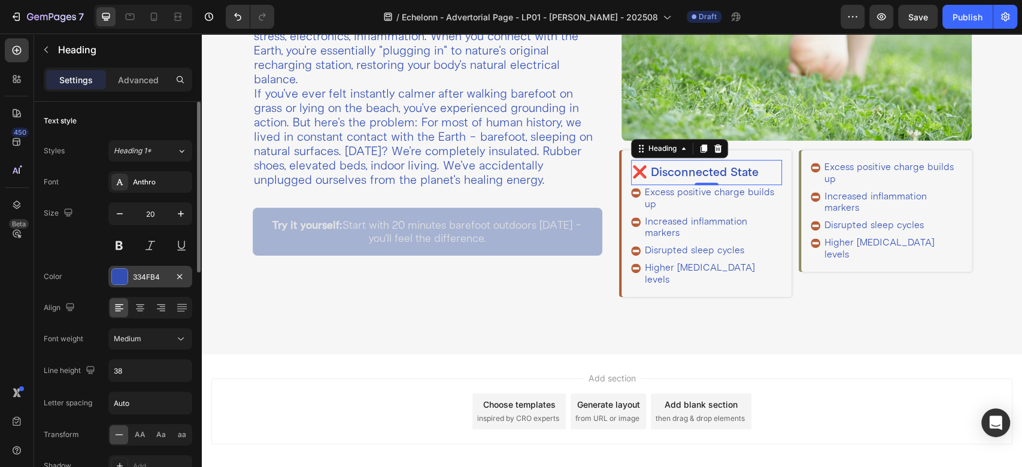
scroll to position [133, 0]
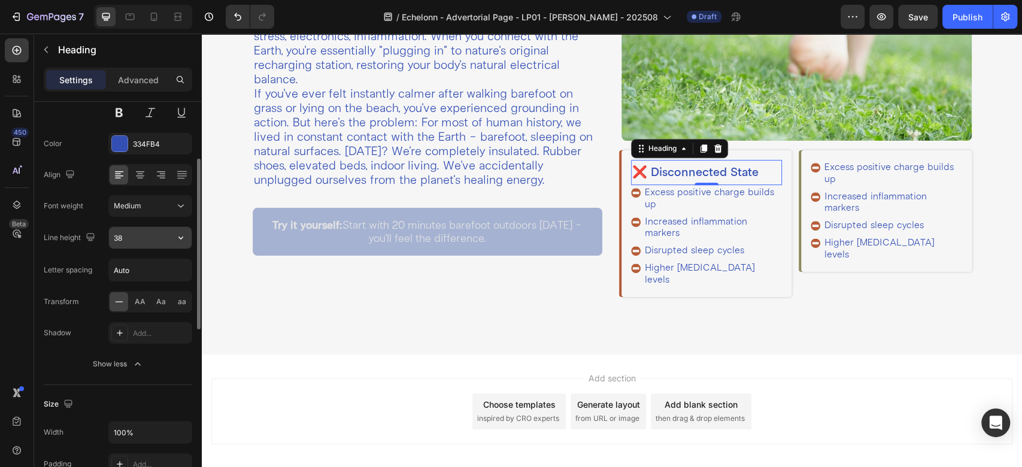
click at [132, 238] on input "38" at bounding box center [150, 238] width 83 height 22
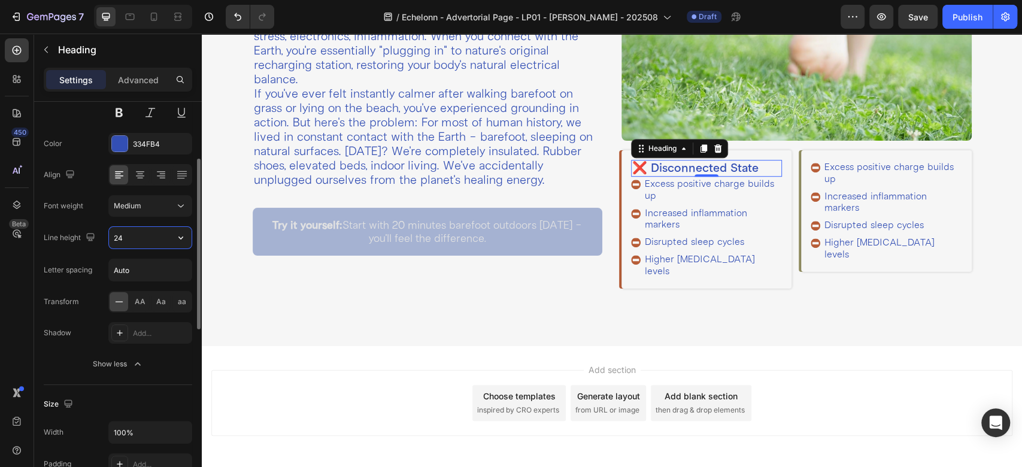
type input "24"
click at [151, 266] on input "Auto" at bounding box center [150, 270] width 83 height 22
type input "0"
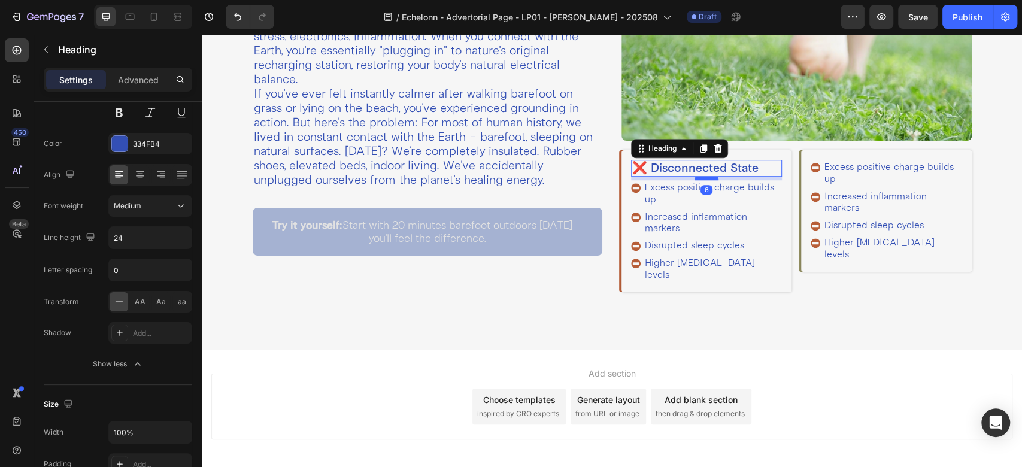
click at [694, 177] on div at bounding box center [706, 179] width 24 height 4
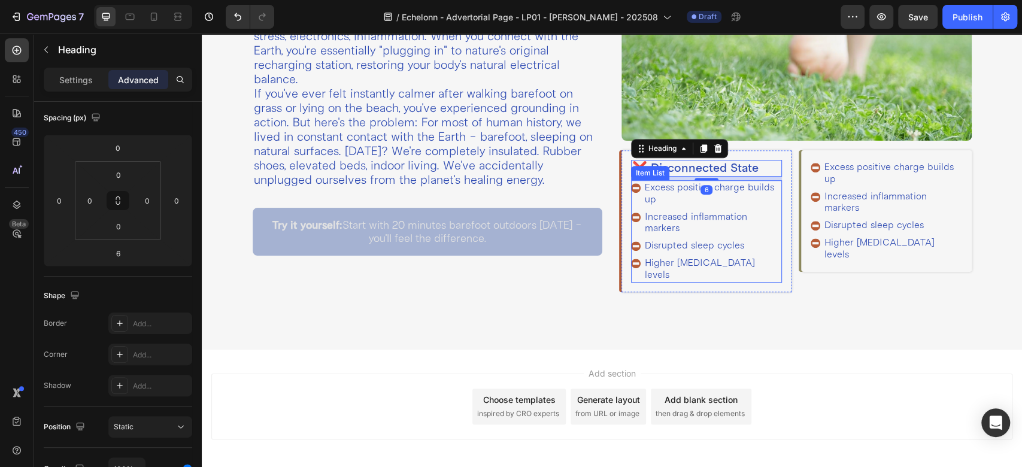
click at [647, 211] on p "Increased inflammation markers" at bounding box center [712, 222] width 135 height 23
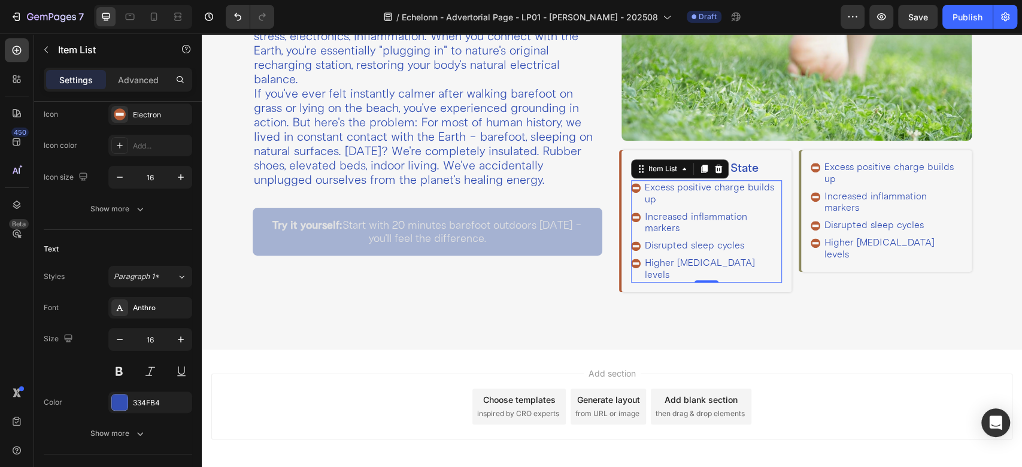
scroll to position [0, 0]
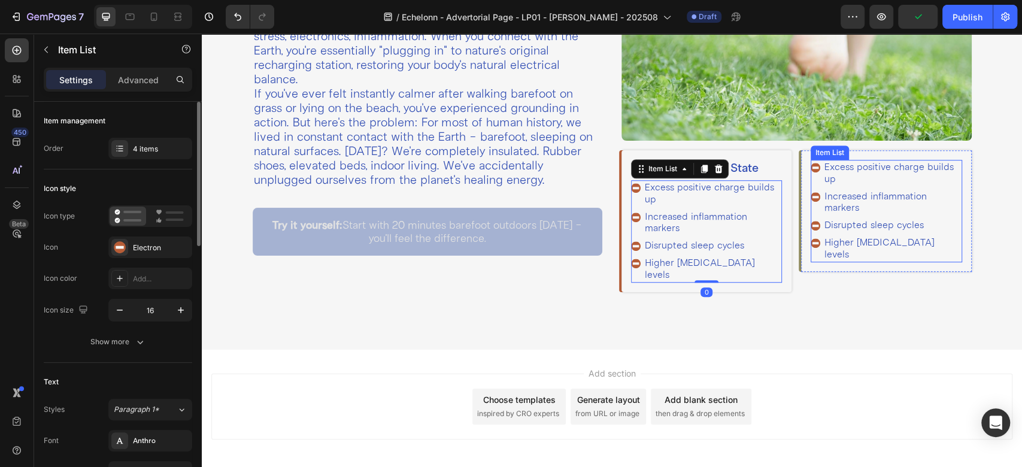
click at [823, 195] on div "Increased inflammation markers" at bounding box center [892, 202] width 139 height 26
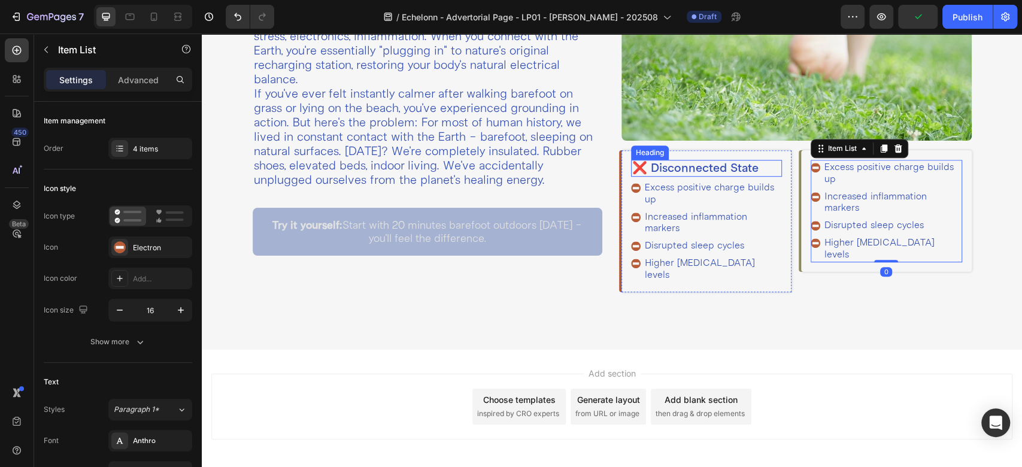
click at [718, 161] on p "❌ Disconnected State" at bounding box center [706, 168] width 148 height 14
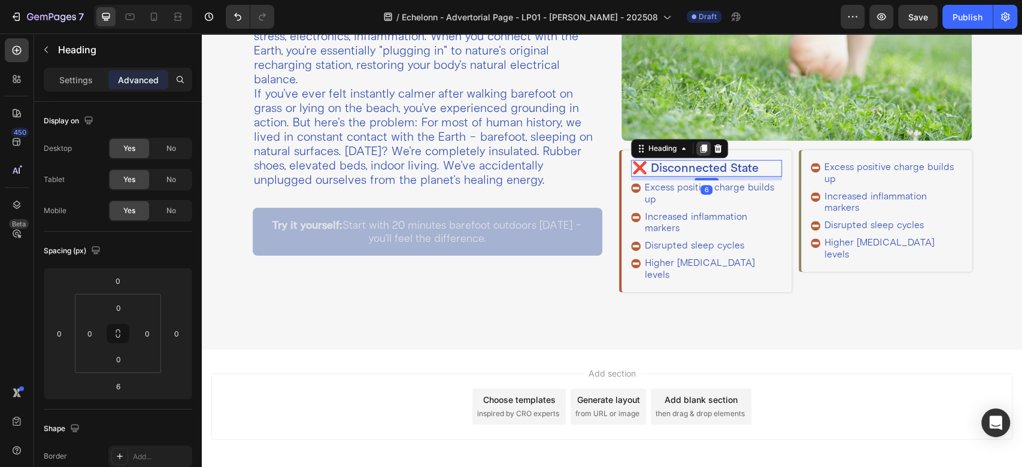
click at [696, 148] on div at bounding box center [703, 148] width 14 height 14
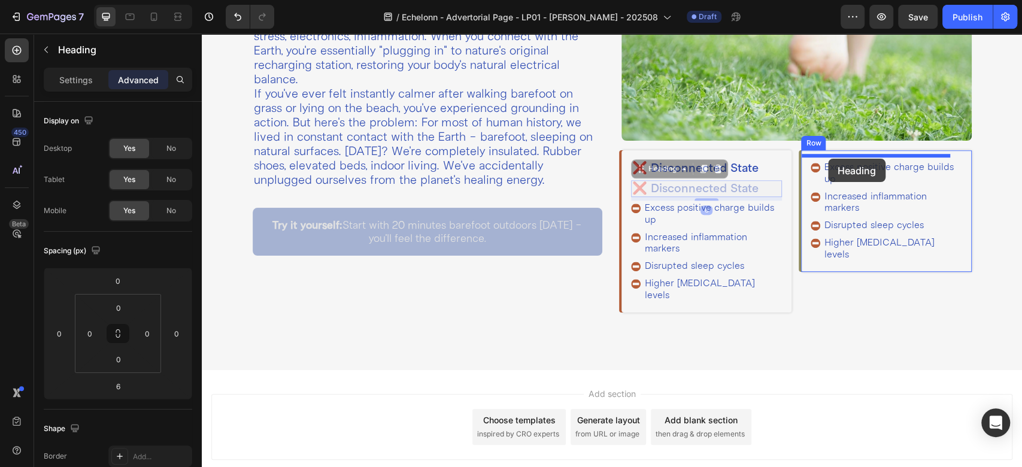
drag, startPoint x: 642, startPoint y: 166, endPoint x: 828, endPoint y: 159, distance: 186.3
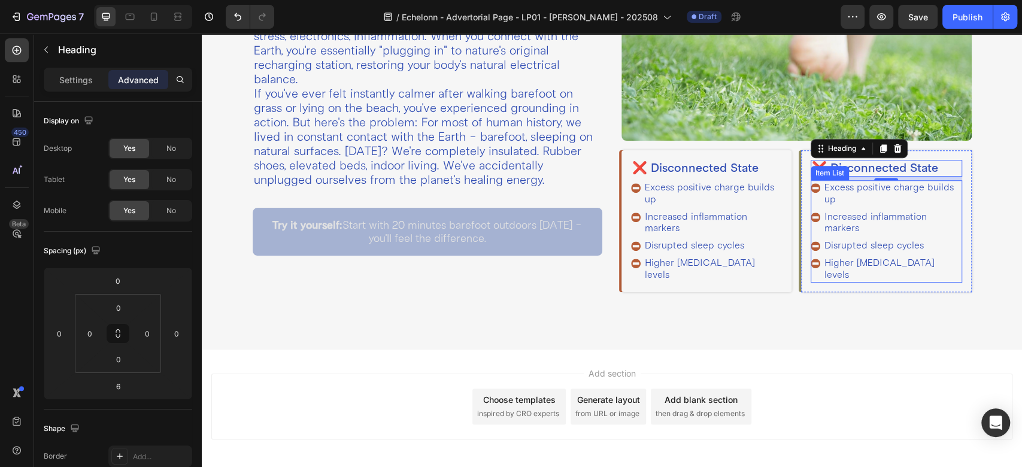
click at [812, 187] on rect at bounding box center [815, 188] width 7 height 2
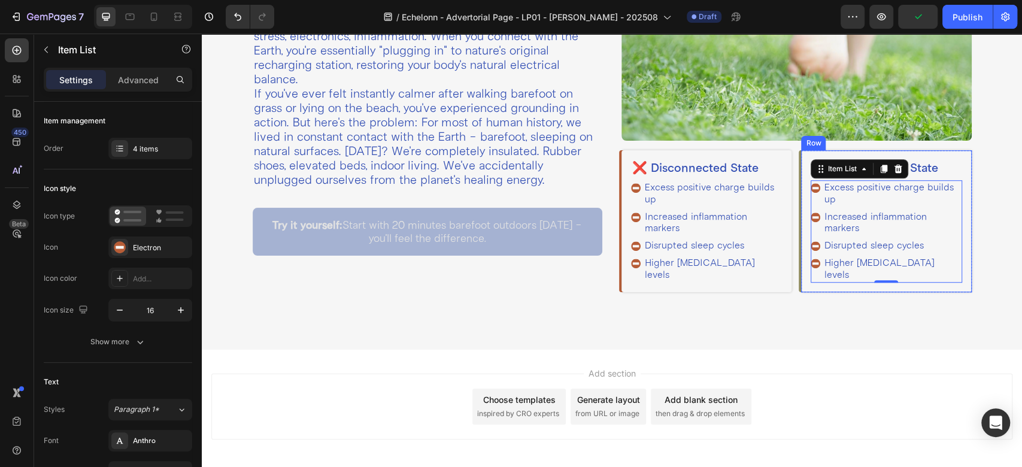
click at [801, 201] on div "❌ Disconnected State Heading Excess positive charge builds up Increased inflamm…" at bounding box center [886, 220] width 170 height 141
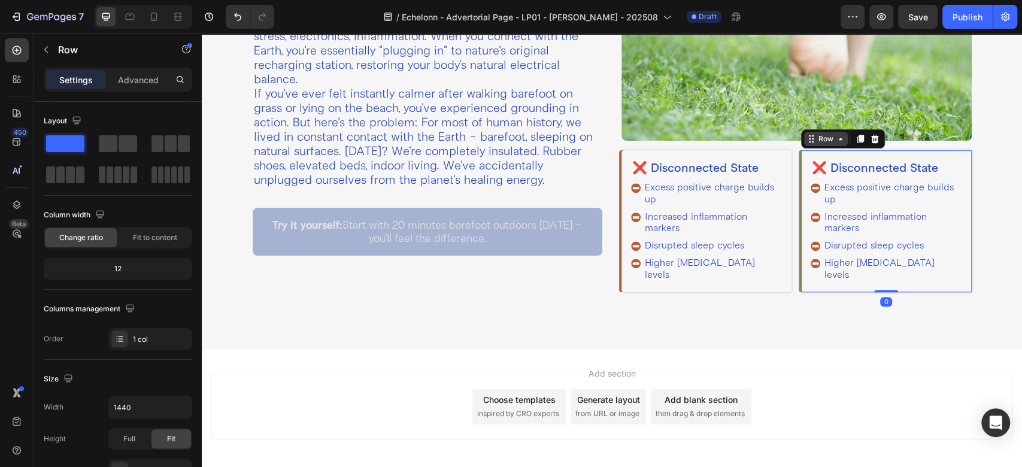
click at [836, 135] on icon at bounding box center [841, 139] width 10 height 10
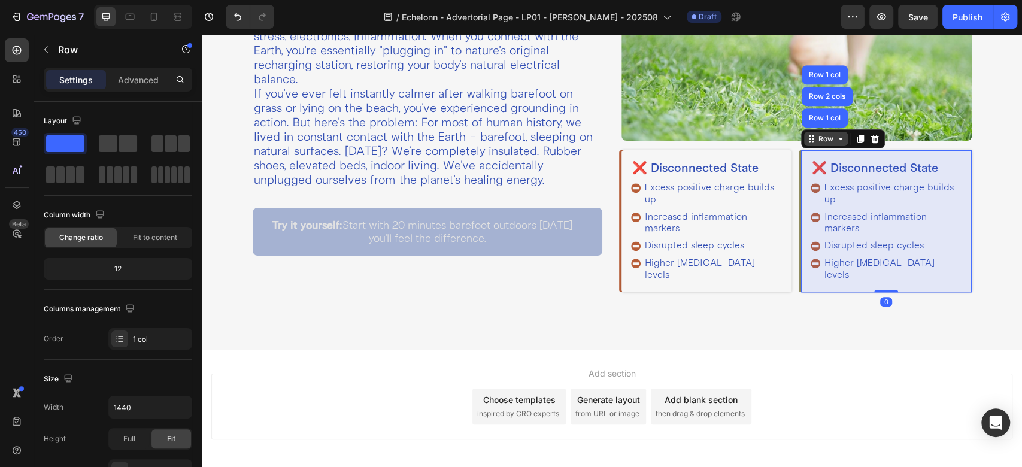
click at [811, 118] on div "Row 1 col" at bounding box center [825, 117] width 46 height 19
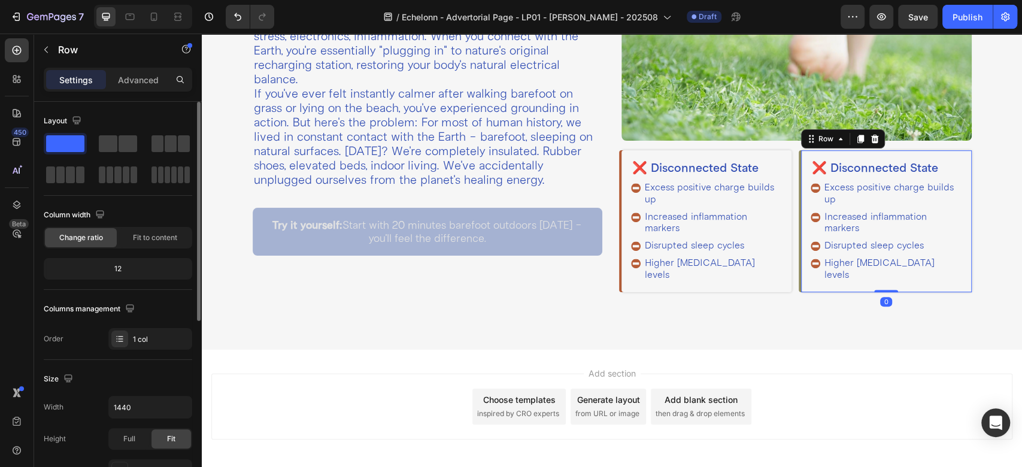
scroll to position [330, 0]
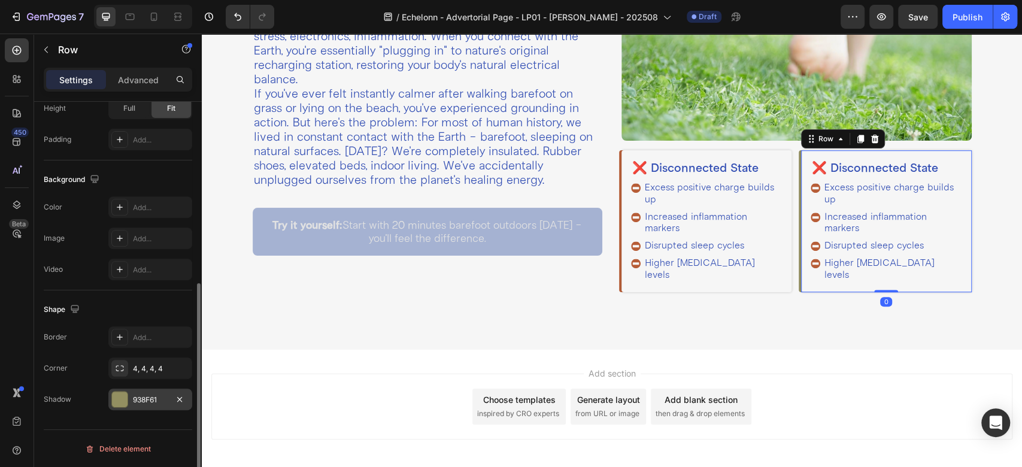
click at [157, 396] on div "938F61" at bounding box center [150, 400] width 35 height 11
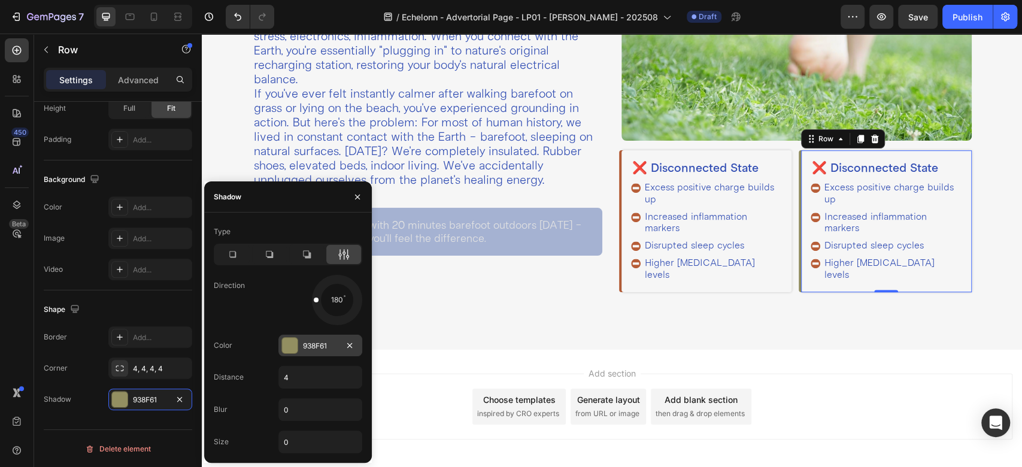
click at [309, 347] on div "938F61" at bounding box center [320, 346] width 35 height 11
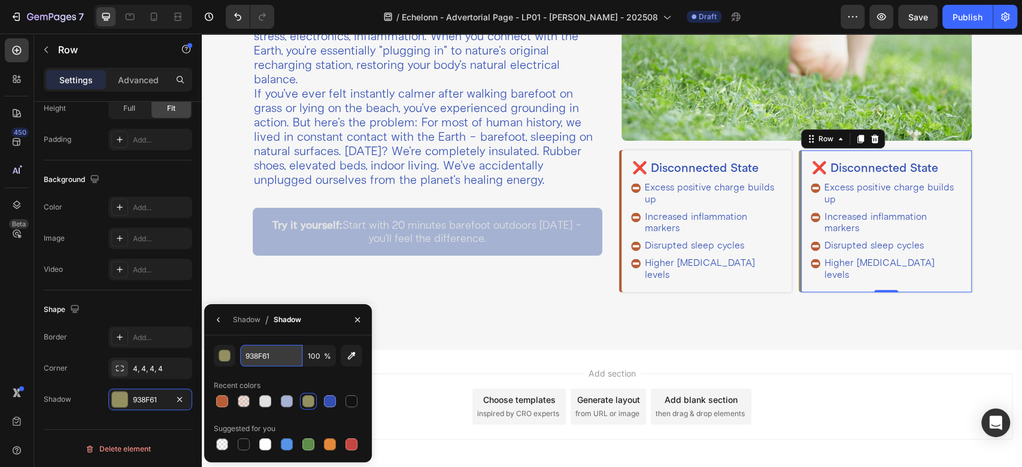
click at [265, 356] on input "938F61" at bounding box center [271, 356] width 62 height 22
click at [811, 199] on div "Excess positive charge builds up" at bounding box center [886, 193] width 151 height 26
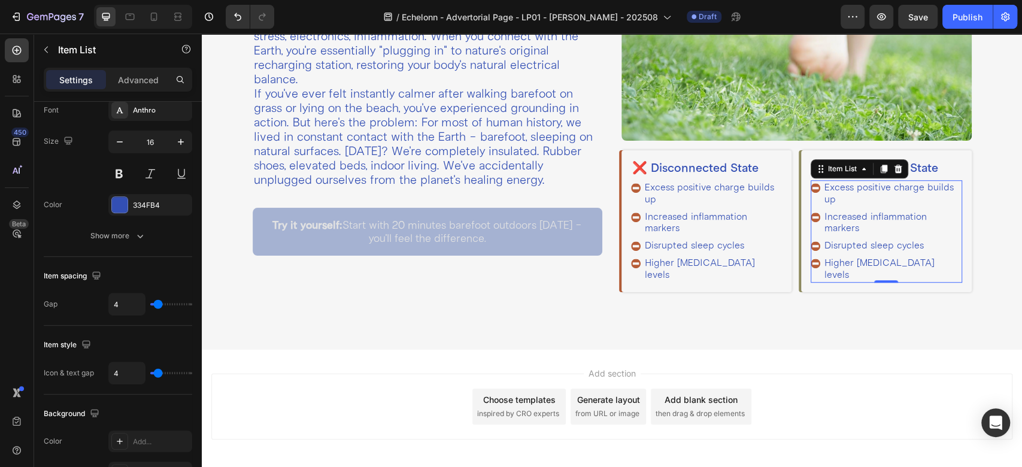
scroll to position [0, 0]
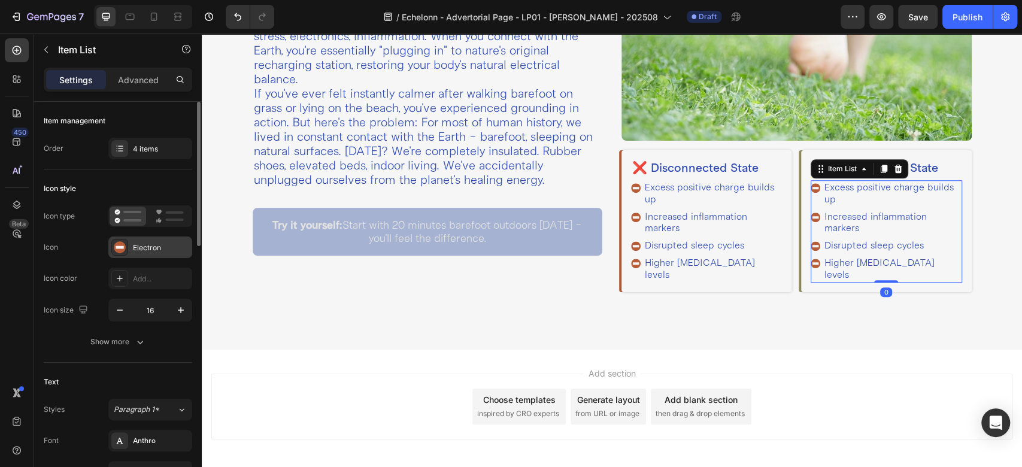
click at [129, 252] on div "Electron" at bounding box center [150, 247] width 84 height 22
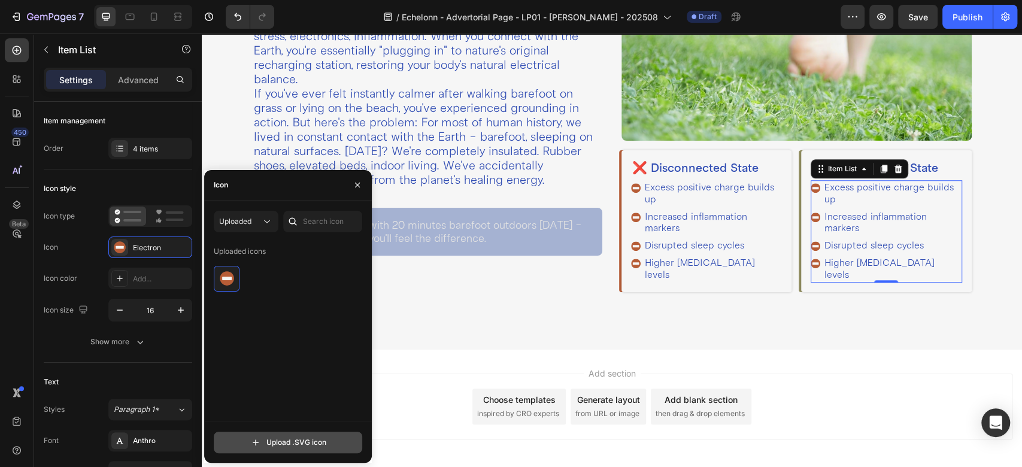
click at [273, 444] on input "file" at bounding box center [287, 442] width 147 height 20
type input "C:\fakepath\Electron (1).svg"
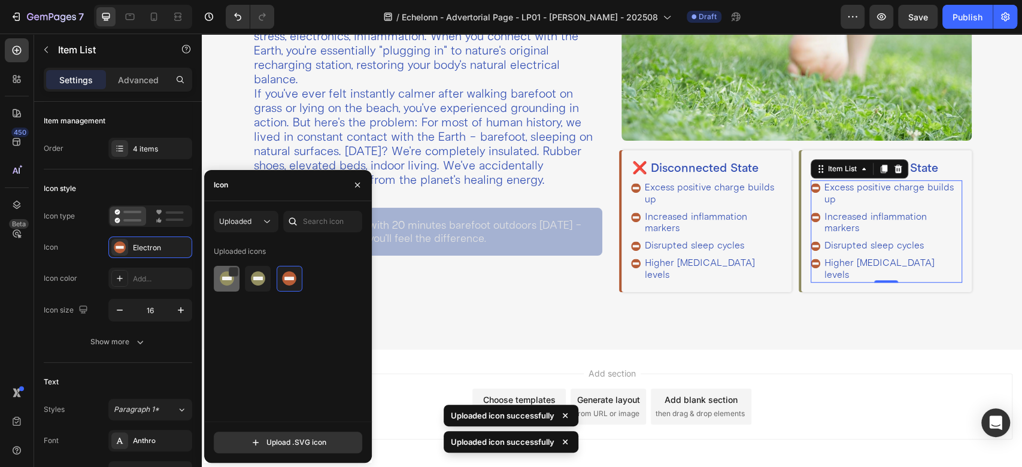
click at [227, 280] on img at bounding box center [227, 278] width 14 height 14
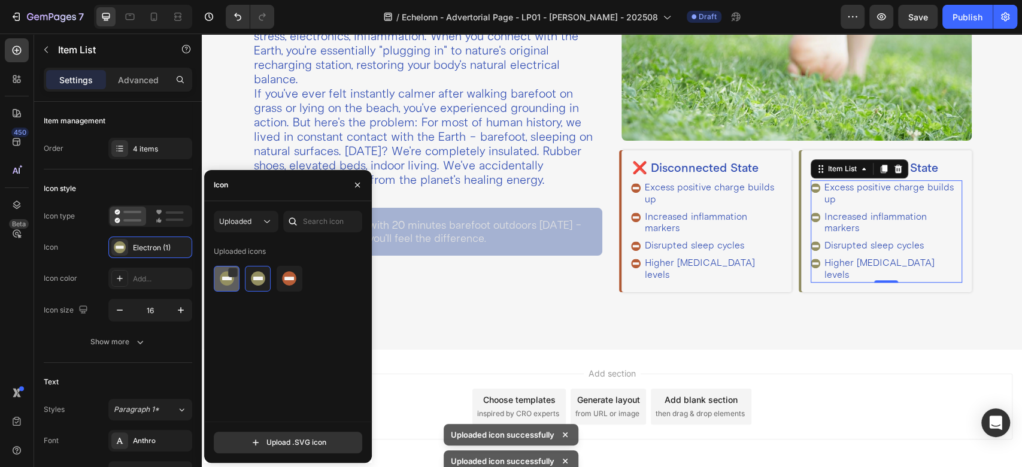
click at [224, 280] on img at bounding box center [227, 278] width 14 height 14
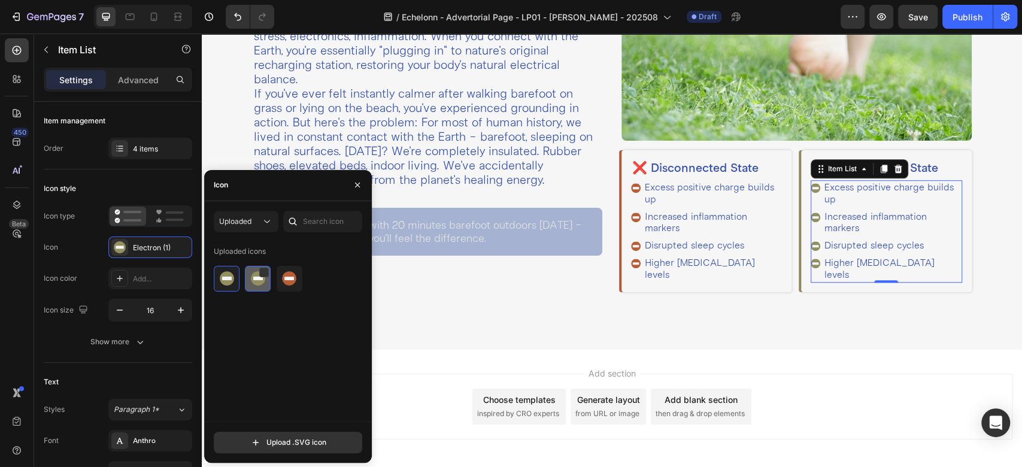
click at [259, 280] on img at bounding box center [258, 278] width 14 height 14
click at [233, 275] on div at bounding box center [233, 273] width 10 height 10
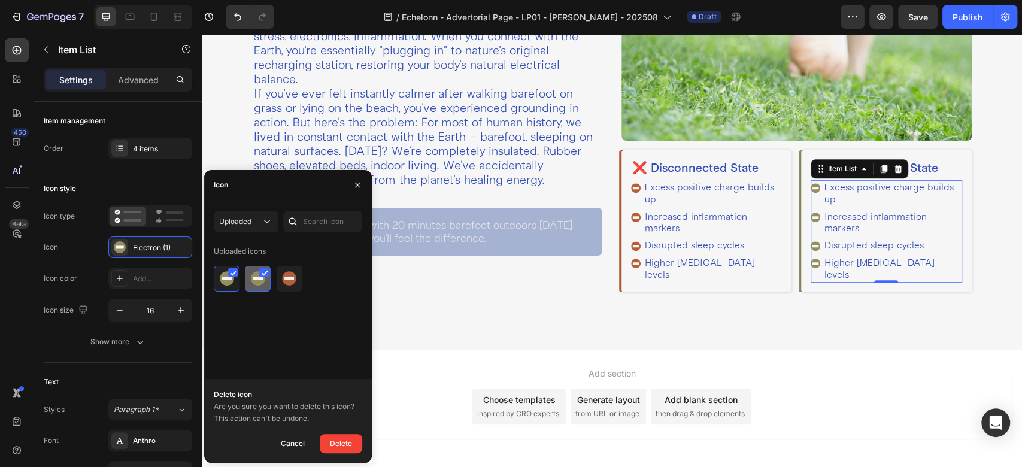
click at [268, 273] on icon at bounding box center [265, 273] width 7 height 6
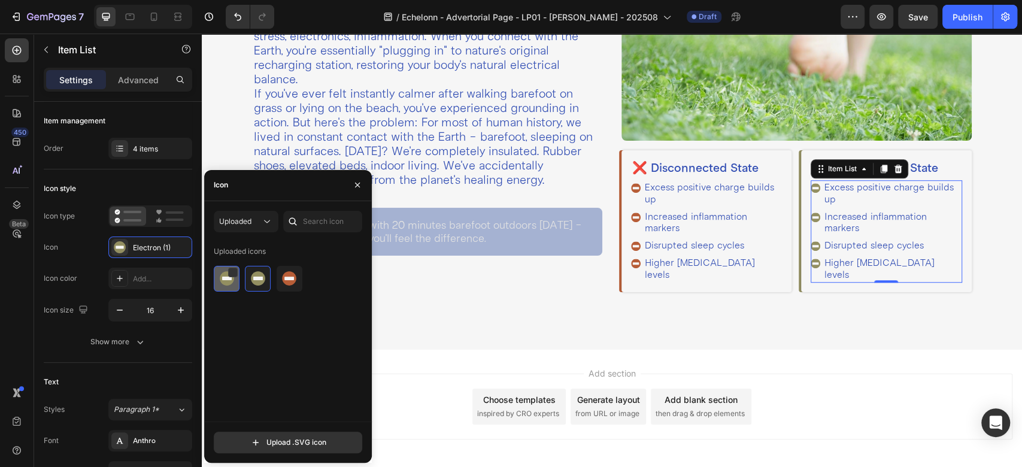
click at [231, 278] on img at bounding box center [227, 278] width 14 height 14
click at [232, 274] on div at bounding box center [233, 273] width 10 height 10
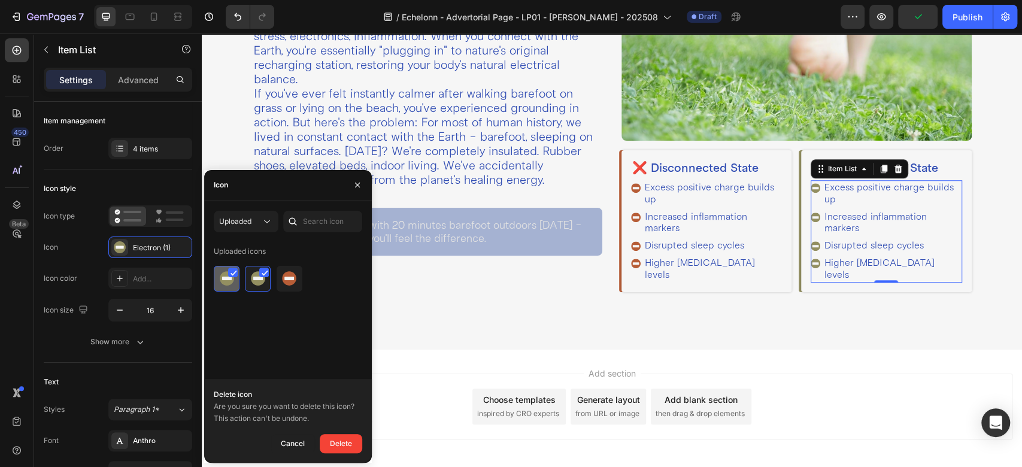
click at [231, 272] on icon at bounding box center [233, 273] width 5 height 5
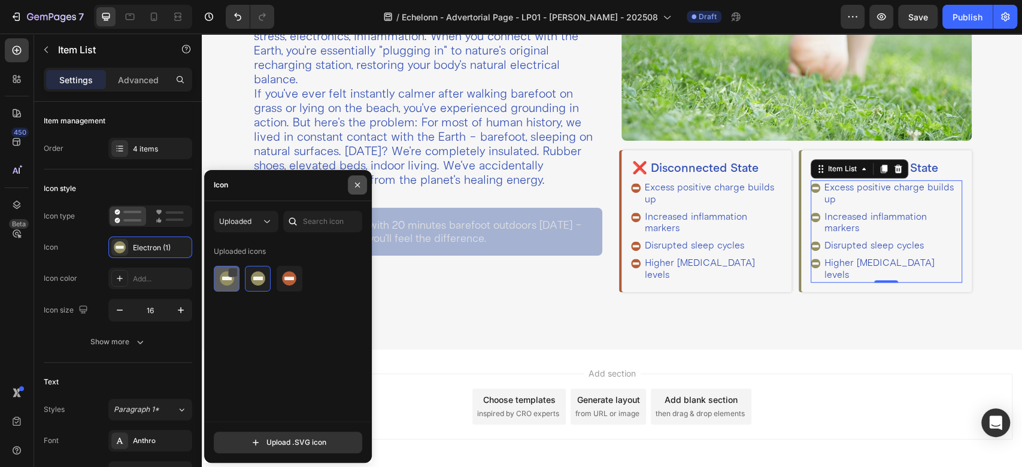
click at [354, 187] on icon "button" at bounding box center [358, 185] width 10 height 10
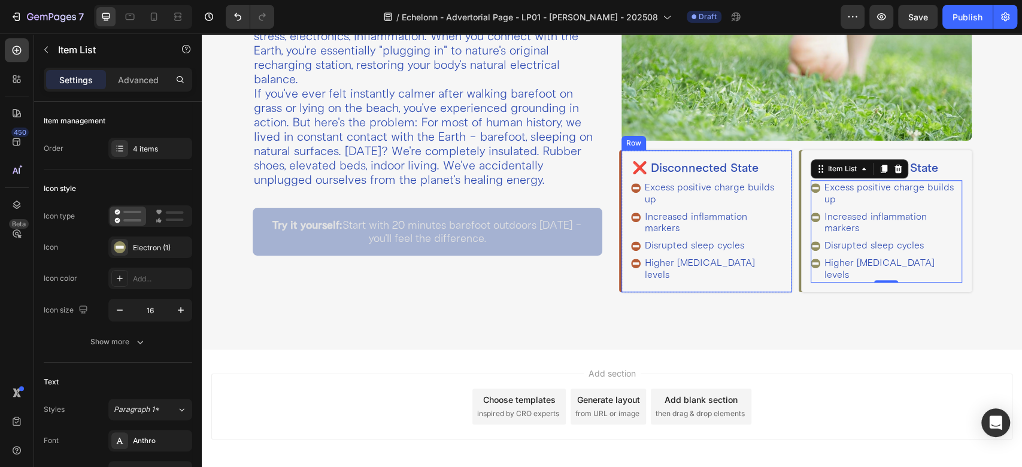
click at [621, 165] on div "❌ Disconnected State Heading Excess positive charge builds up Increased inflamm…" at bounding box center [706, 220] width 170 height 141
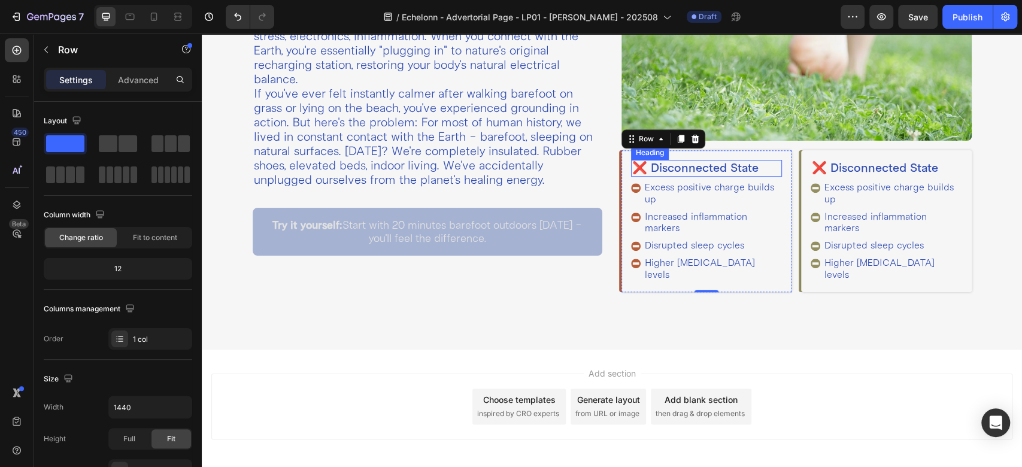
click at [633, 166] on p "❌ Disconnected State" at bounding box center [706, 168] width 148 height 14
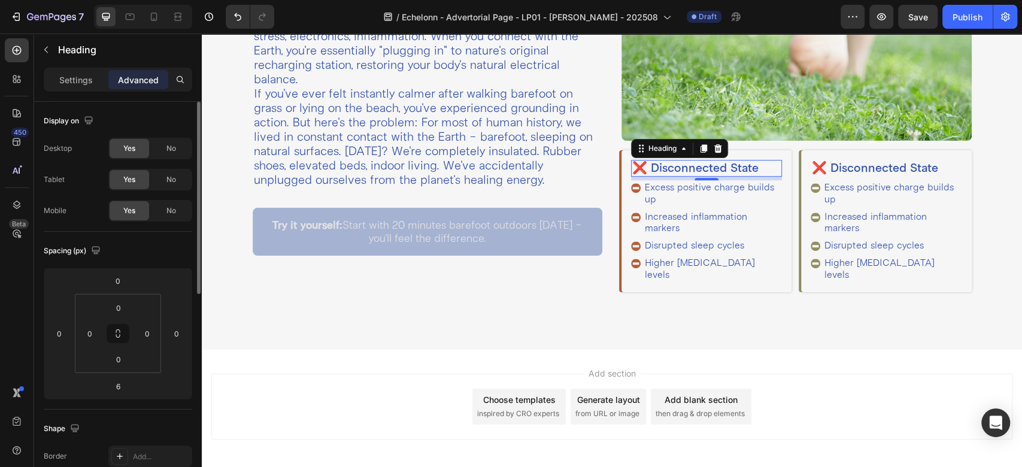
click at [68, 69] on div "Settings Advanced" at bounding box center [118, 80] width 148 height 24
click at [67, 78] on p "Settings" at bounding box center [76, 80] width 34 height 13
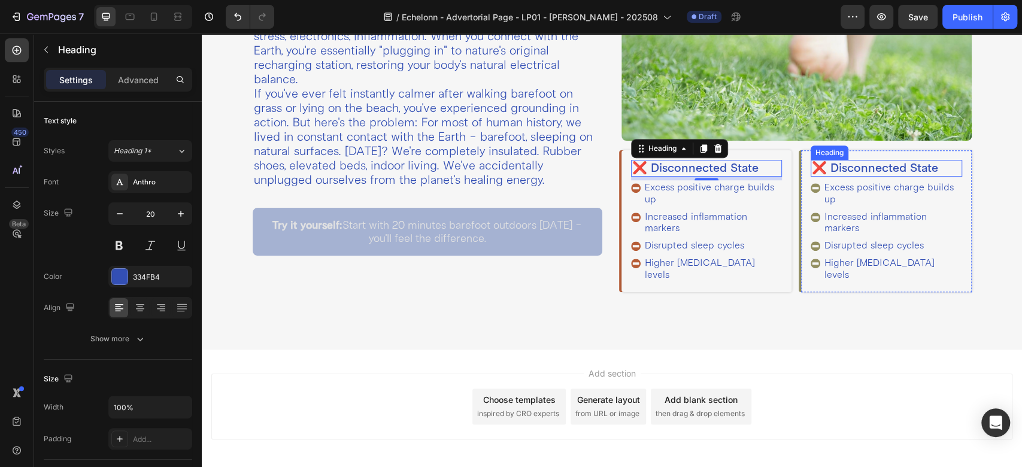
click at [827, 167] on h2 "❌ Disconnected State" at bounding box center [886, 168] width 151 height 17
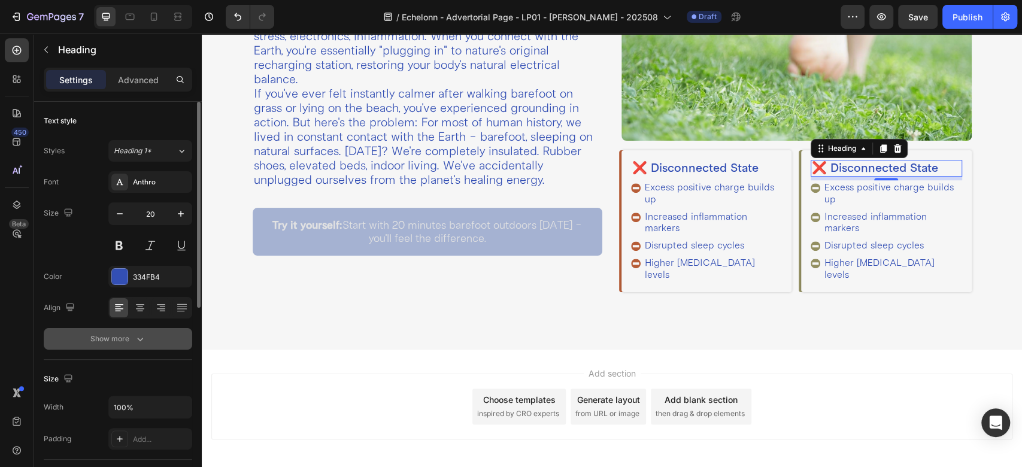
click at [114, 341] on div "Show more" at bounding box center [118, 339] width 56 height 12
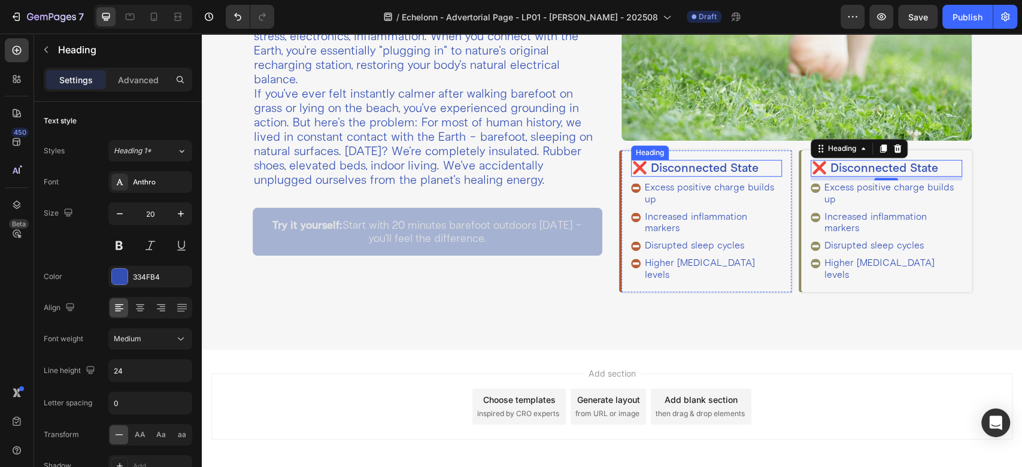
click at [696, 161] on p "❌ Disconnected State" at bounding box center [706, 168] width 148 height 14
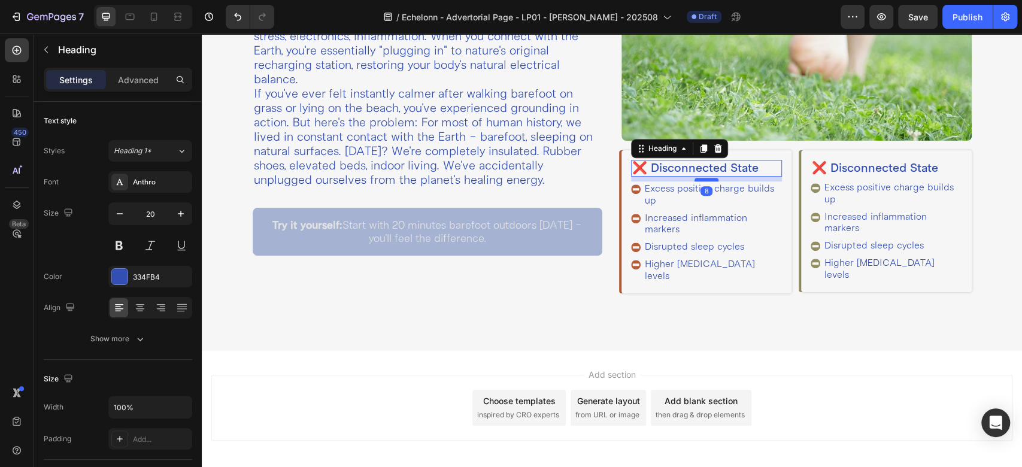
click at [700, 178] on div at bounding box center [706, 180] width 24 height 4
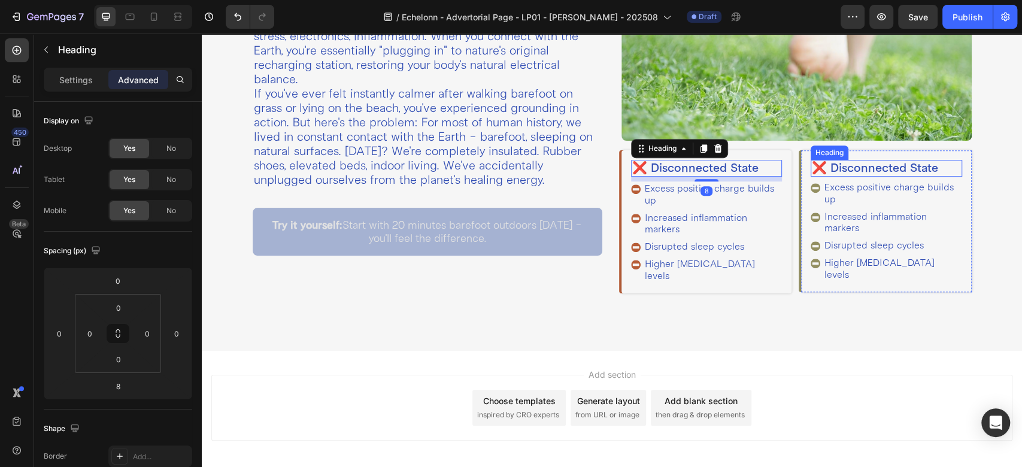
click at [865, 164] on h2 "❌ Disconnected State" at bounding box center [886, 168] width 151 height 17
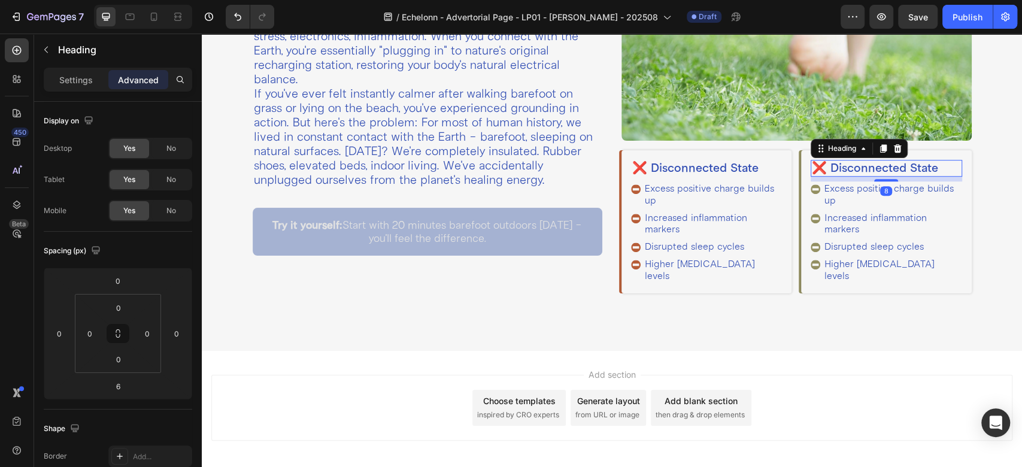
click at [876, 179] on div at bounding box center [886, 180] width 24 height 2
type input "8"
click at [829, 198] on p "Excess positive charge builds up" at bounding box center [891, 194] width 135 height 23
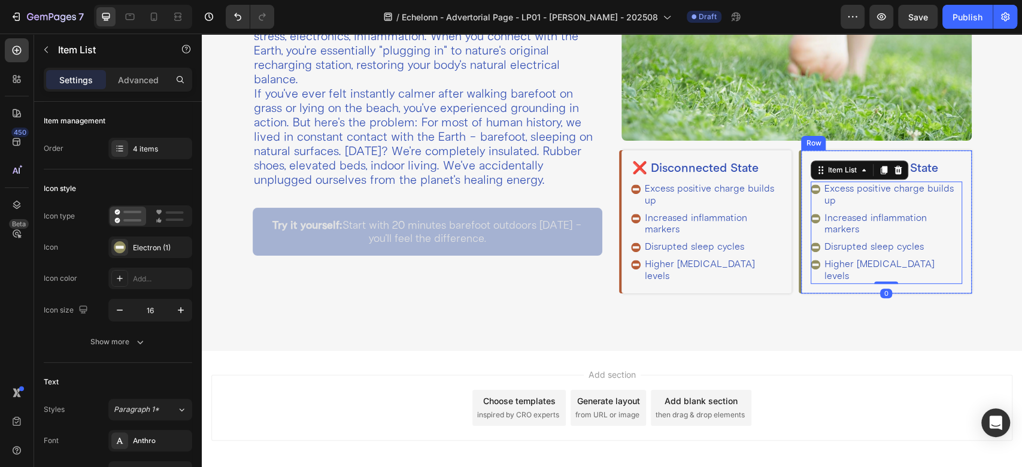
click at [801, 215] on div "❌ Disconnected State Heading Excess positive charge builds up Increased inflamm…" at bounding box center [886, 221] width 170 height 142
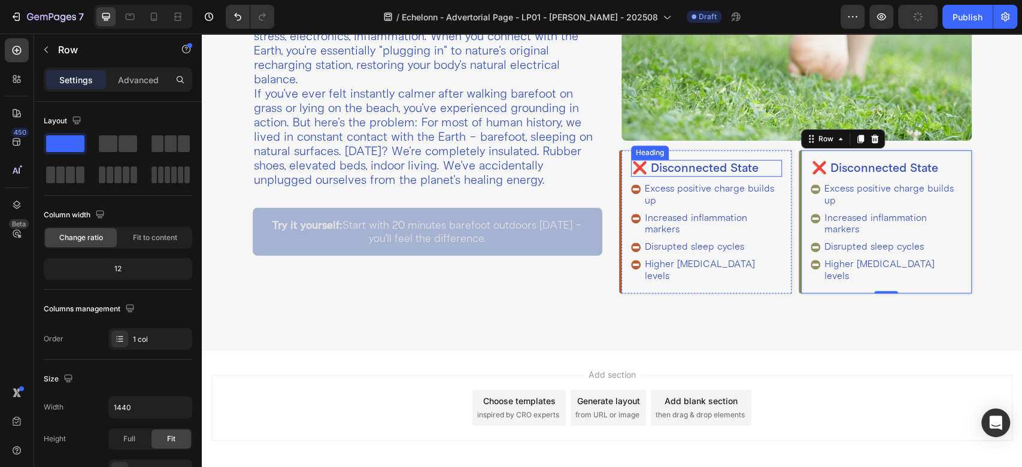
click at [632, 165] on p "❌ Disconnected State" at bounding box center [706, 168] width 148 height 14
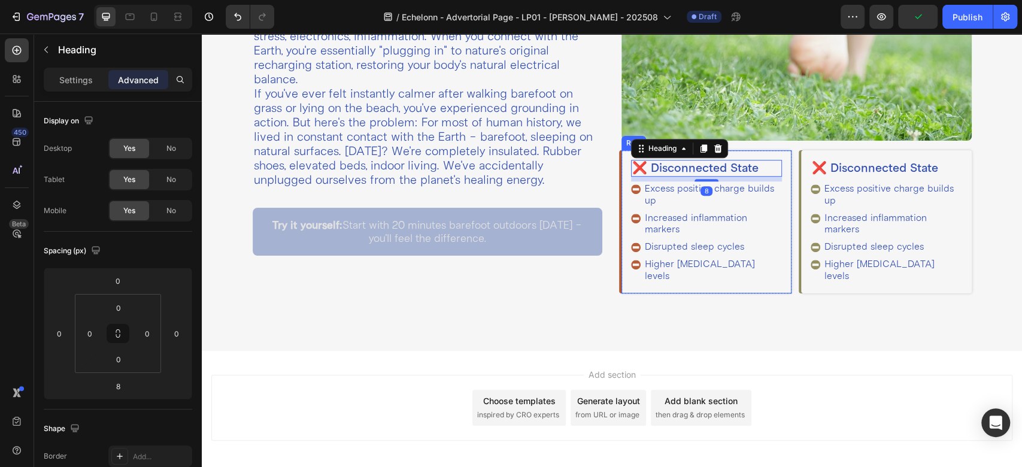
click at [621, 166] on div "❌ Disconnected State Heading 8 Excess positive charge builds up Increased infla…" at bounding box center [706, 221] width 170 height 142
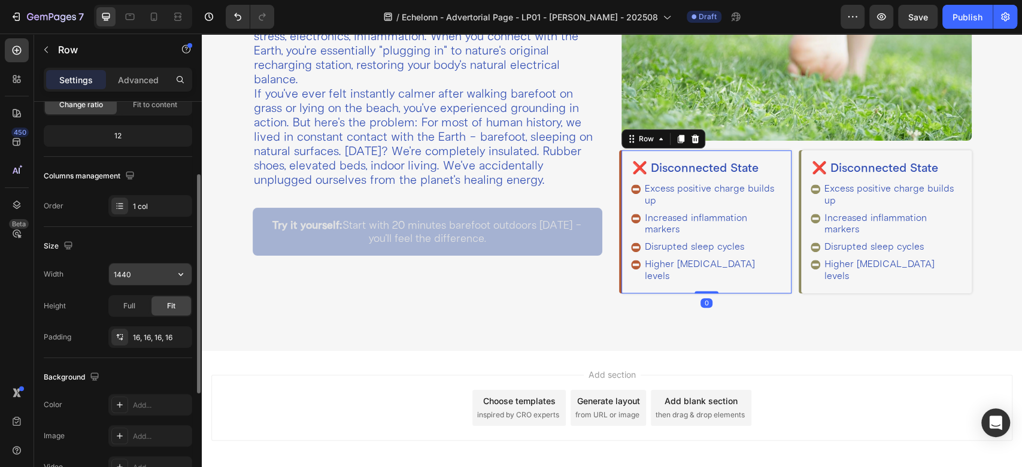
scroll to position [266, 0]
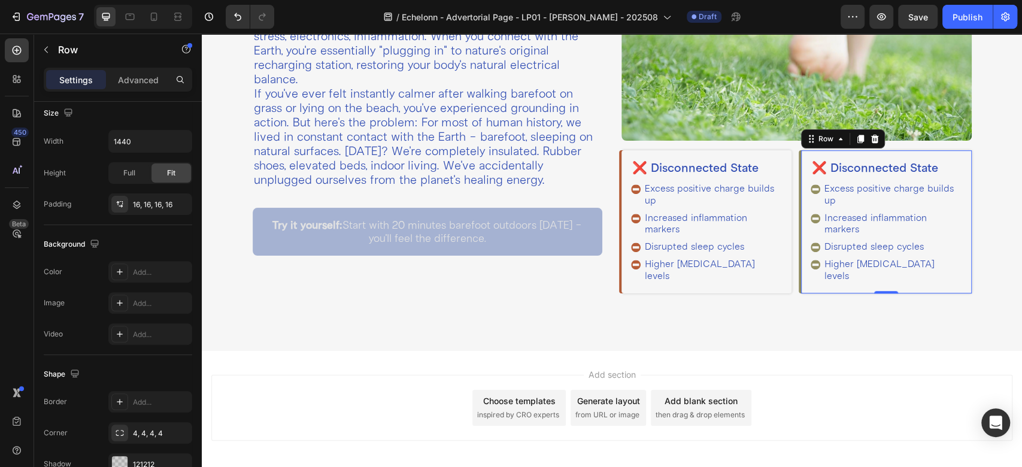
click at [801, 165] on div "❌ Disconnected State Heading Excess positive charge builds up Increased inflamm…" at bounding box center [886, 221] width 170 height 142
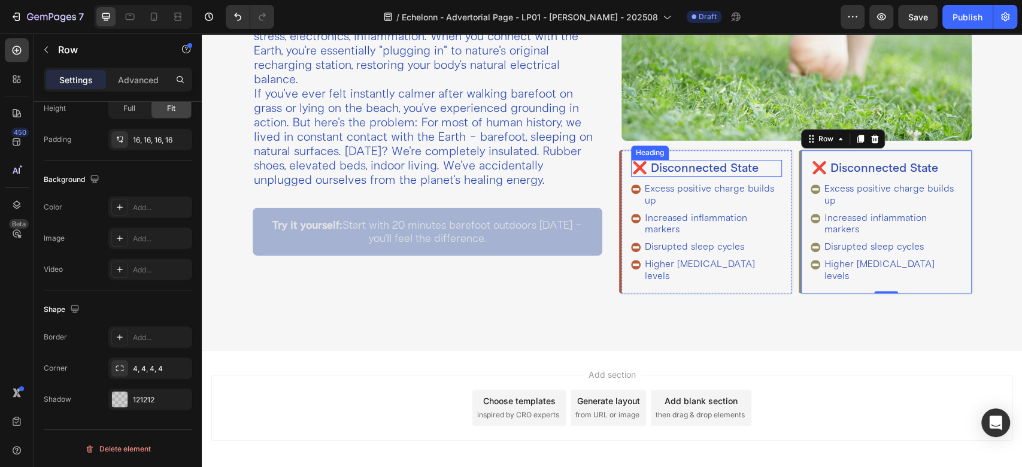
click at [696, 171] on h2 "❌ Disconnected State" at bounding box center [706, 168] width 151 height 17
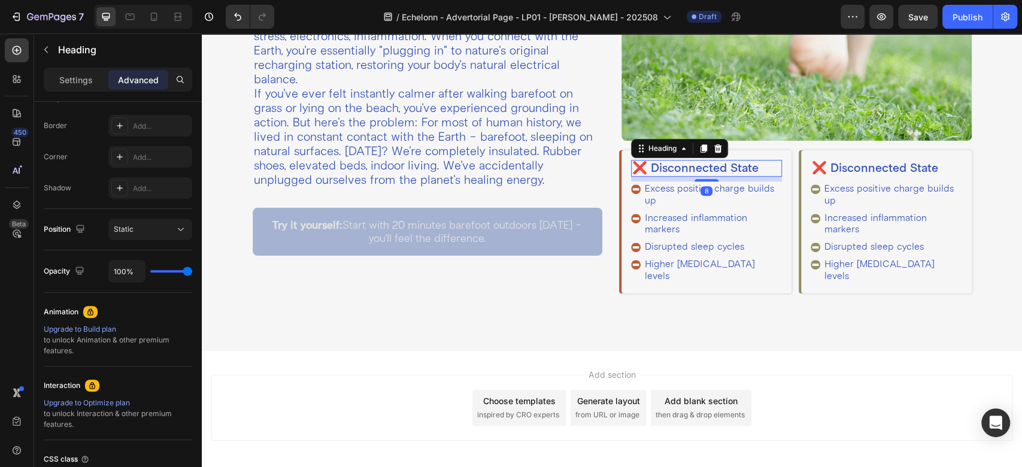
scroll to position [0, 0]
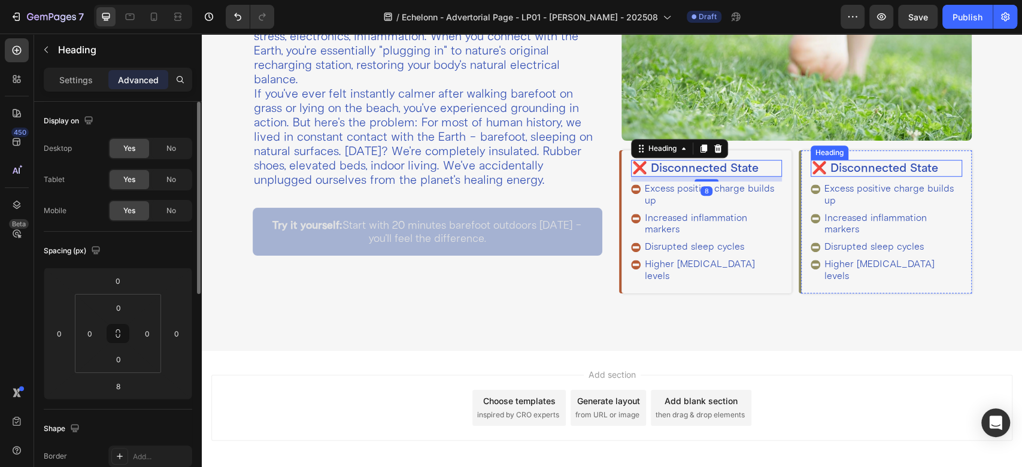
click at [837, 154] on div "❌ Disconnected State Heading Excess positive charge builds up Increased inflamm…" at bounding box center [886, 221] width 170 height 142
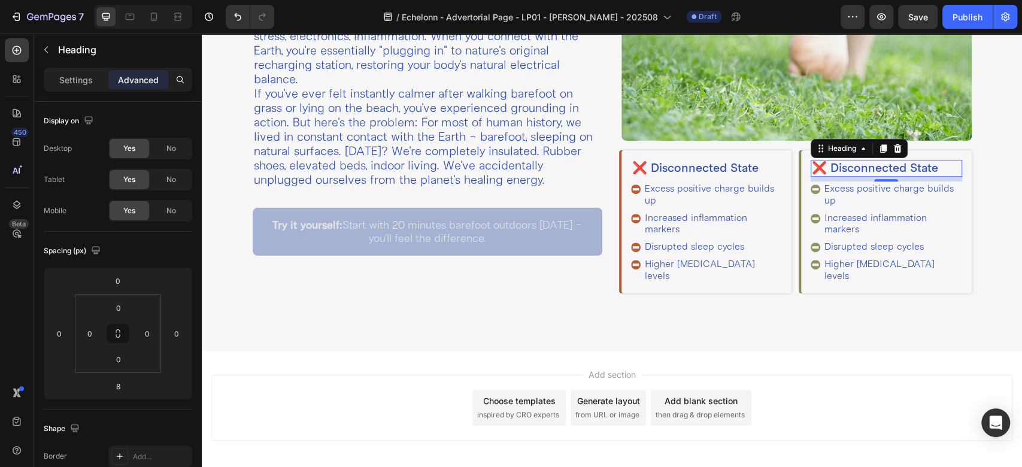
click at [833, 165] on h2 "❌ Disconnected State" at bounding box center [886, 168] width 151 height 17
click at [812, 163] on p "✓ Grounded State" at bounding box center [886, 168] width 148 height 14
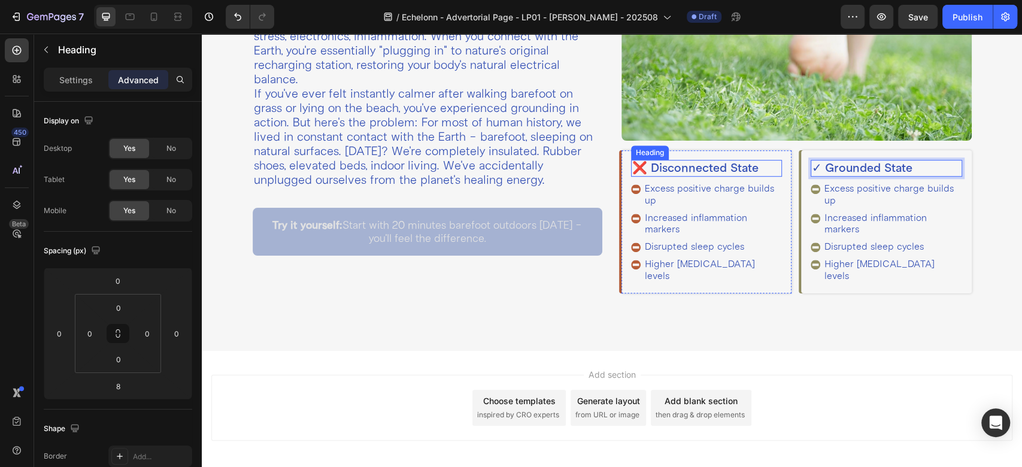
click at [688, 163] on p "❌ Disconnected State" at bounding box center [706, 168] width 148 height 14
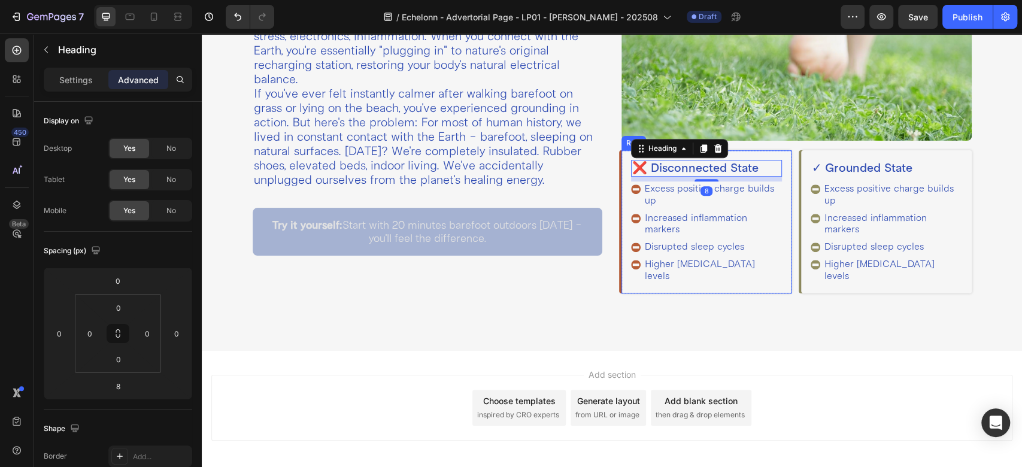
click at [754, 150] on div "❌ Disconnected State Heading 8 Excess positive charge builds up Increased infla…" at bounding box center [706, 221] width 170 height 142
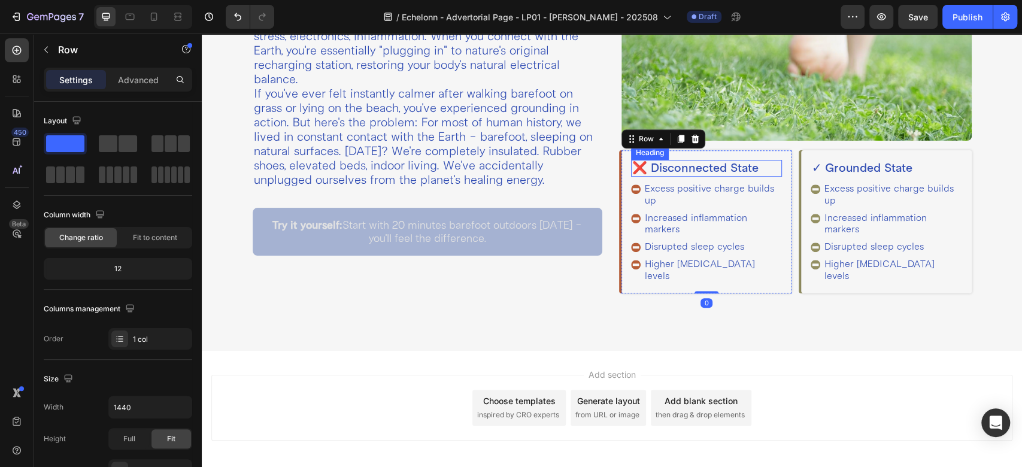
click at [696, 161] on p "❌ Disconnected State" at bounding box center [706, 168] width 148 height 14
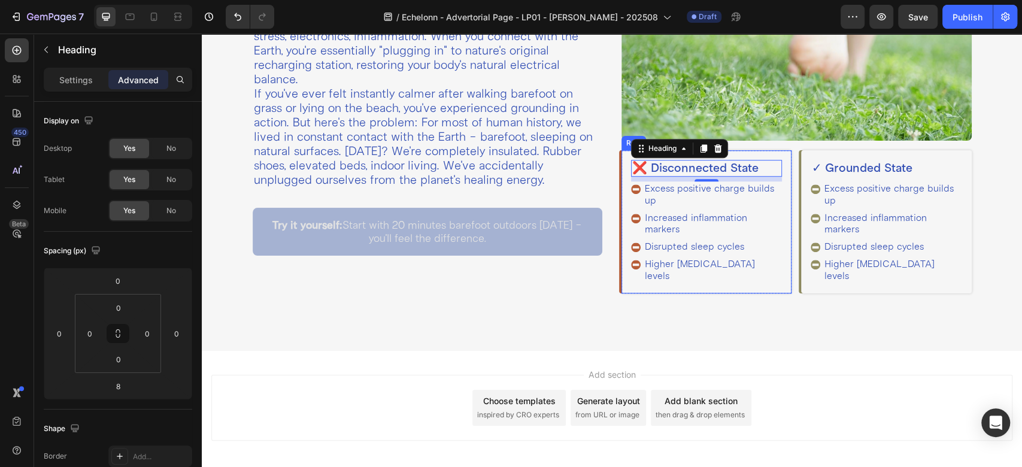
click at [621, 165] on div "❌ Disconnected State Heading 8 Excess positive charge builds up Increased infla…" at bounding box center [706, 221] width 170 height 142
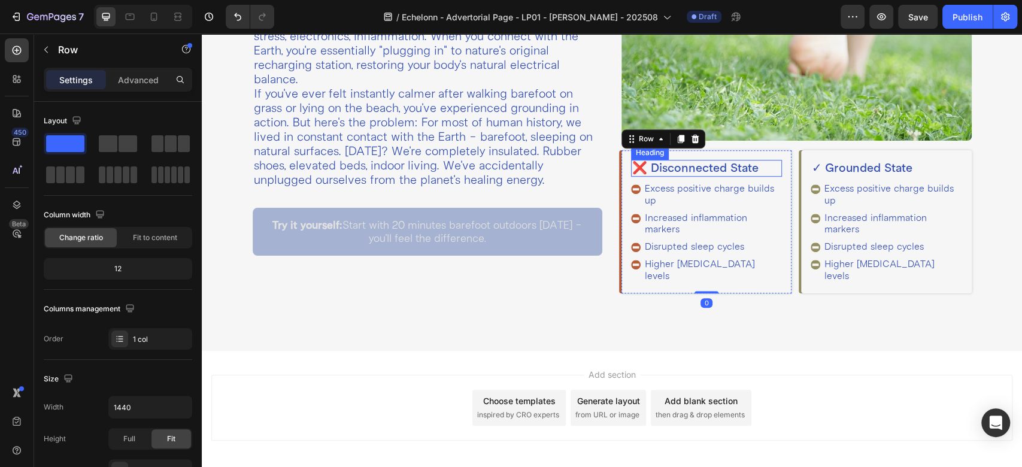
click at [636, 161] on p "❌ Disconnected State" at bounding box center [706, 168] width 148 height 14
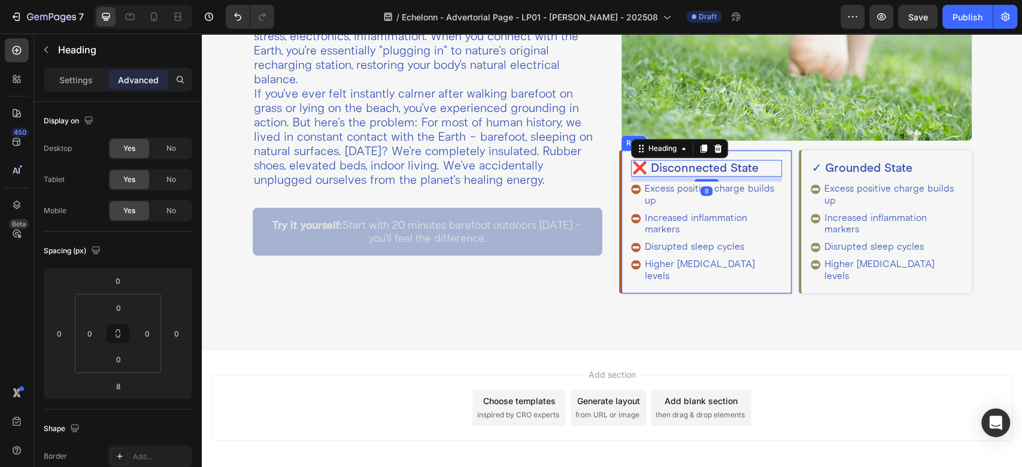
click at [621, 165] on div "❌ Disconnected State Heading 8 Excess positive charge builds up Increased infla…" at bounding box center [706, 221] width 170 height 142
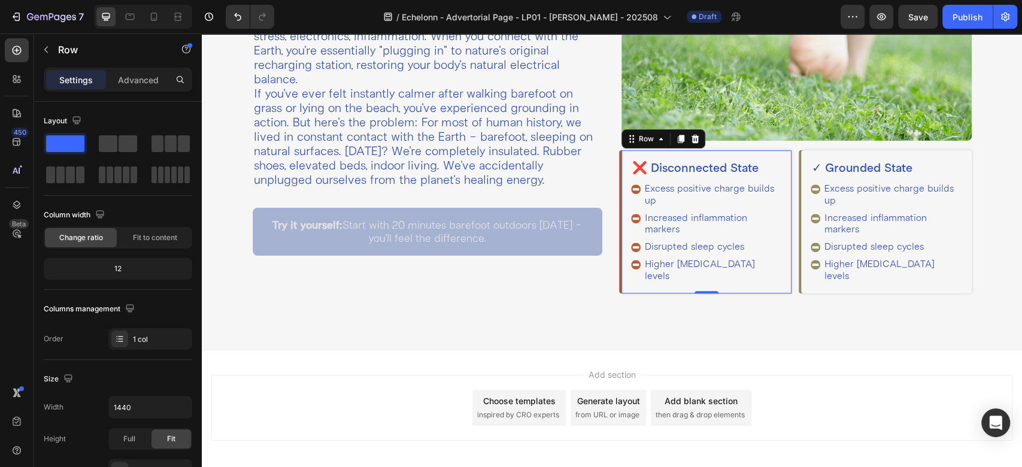
click at [623, 180] on div "❌ Disconnected State Heading Excess positive charge builds up Increased inflamm…" at bounding box center [706, 221] width 170 height 142
click at [801, 190] on div "✓ Grounded State Heading Excess positive charge builds up Increased inflammatio…" at bounding box center [886, 221] width 170 height 142
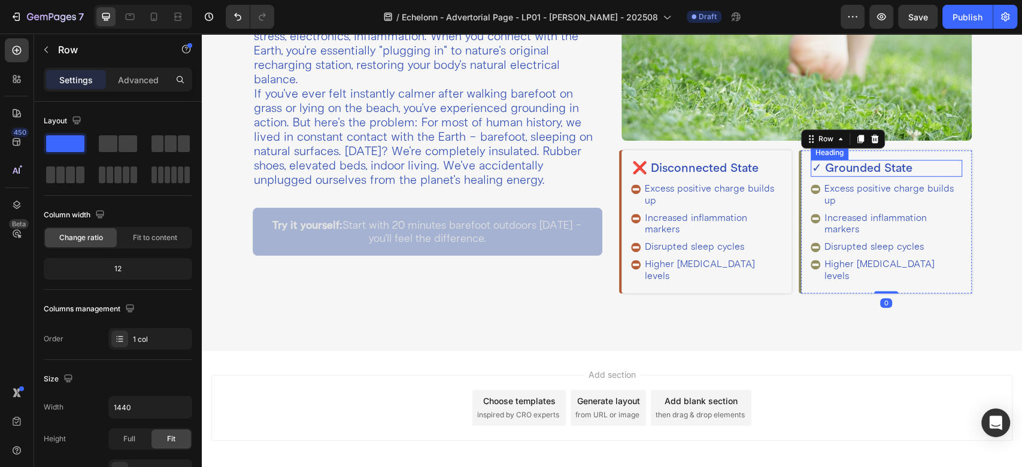
click at [813, 162] on p "✓ Grounded State" at bounding box center [886, 168] width 148 height 14
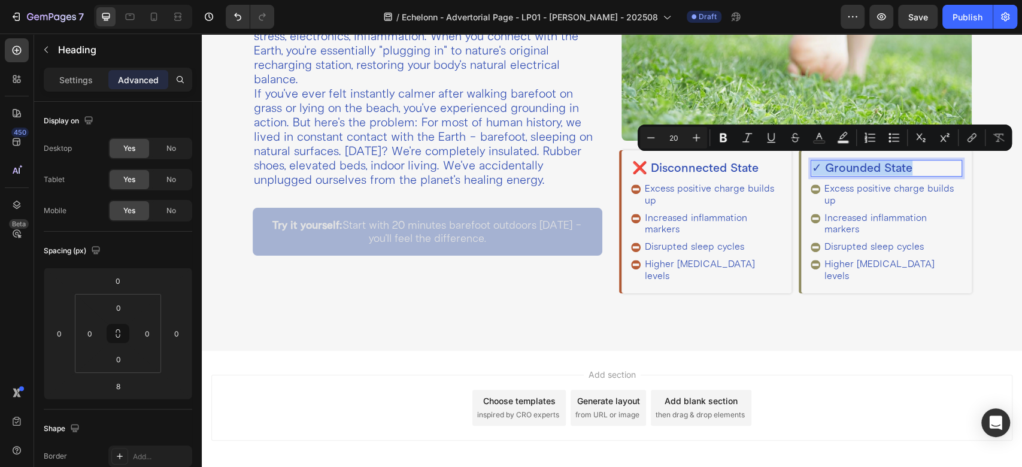
copy p "✓ Grounded State"
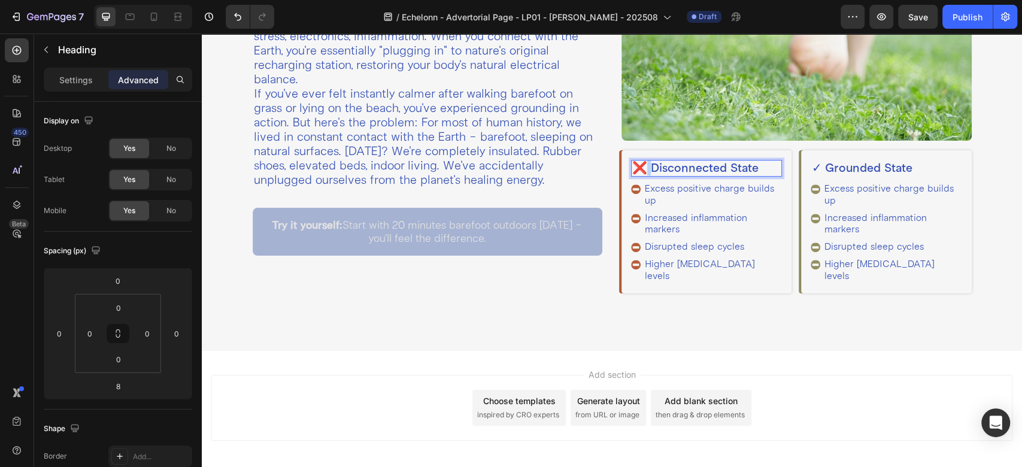
click at [637, 163] on p "❌ Disconnected State" at bounding box center [706, 168] width 148 height 14
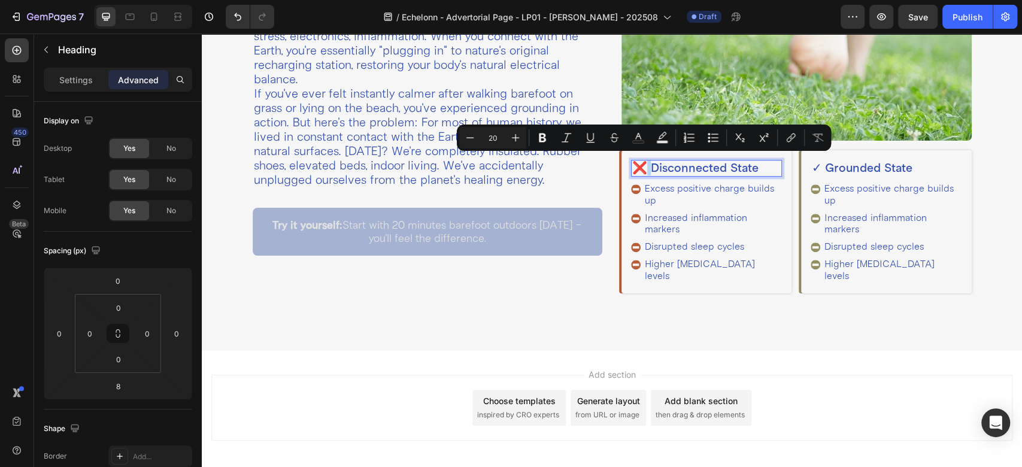
click at [637, 163] on p "❌ Disconnected State" at bounding box center [706, 168] width 148 height 14
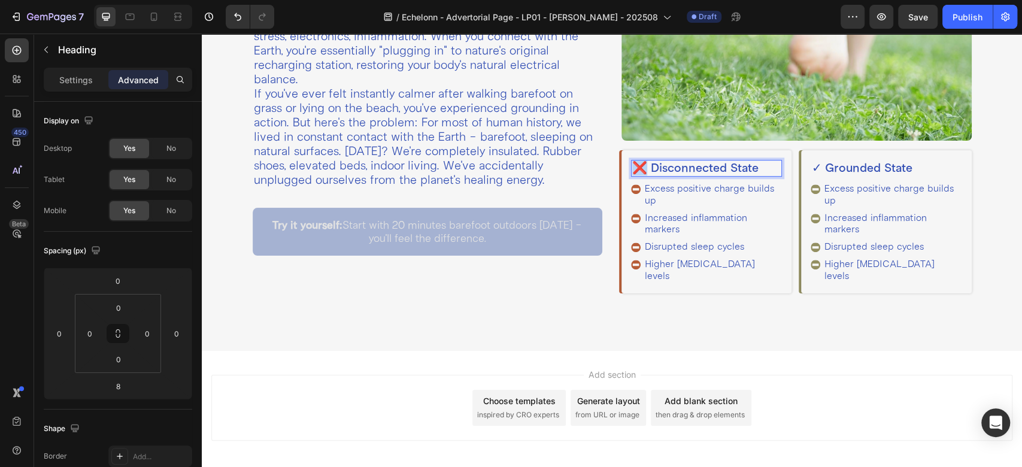
drag, startPoint x: 640, startPoint y: 165, endPoint x: 628, endPoint y: 160, distance: 12.9
click at [632, 161] on p "❌ Disconnected State" at bounding box center [706, 168] width 148 height 14
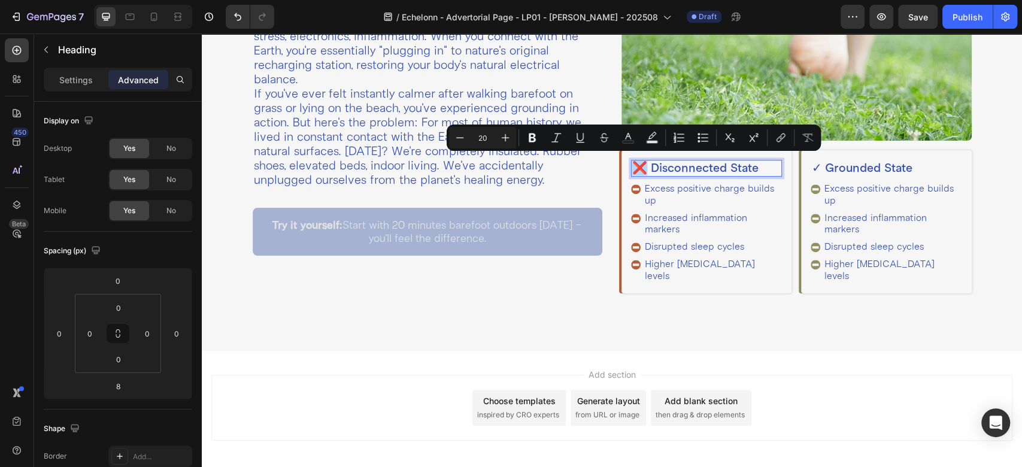
copy p "❌"
drag, startPoint x: 642, startPoint y: 165, endPoint x: 623, endPoint y: 161, distance: 18.9
click at [623, 161] on div "❌ Disconnected State Heading 8 Excess positive charge builds up Increased infla…" at bounding box center [706, 221] width 170 height 142
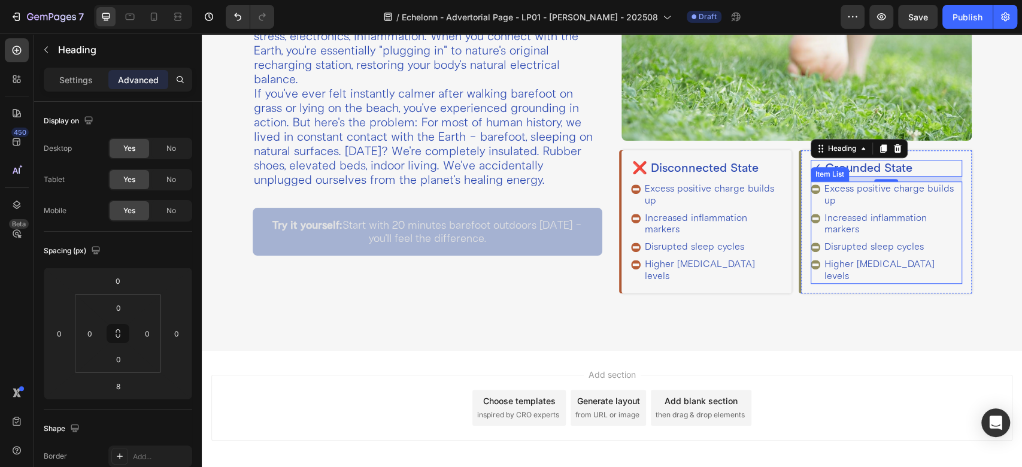
click at [811, 199] on div "Excess positive charge builds up" at bounding box center [886, 194] width 151 height 26
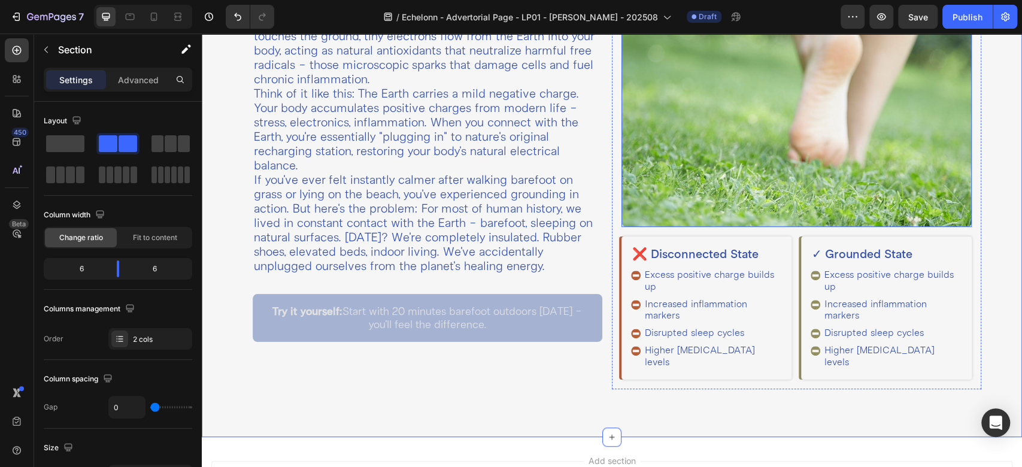
scroll to position [446, 0]
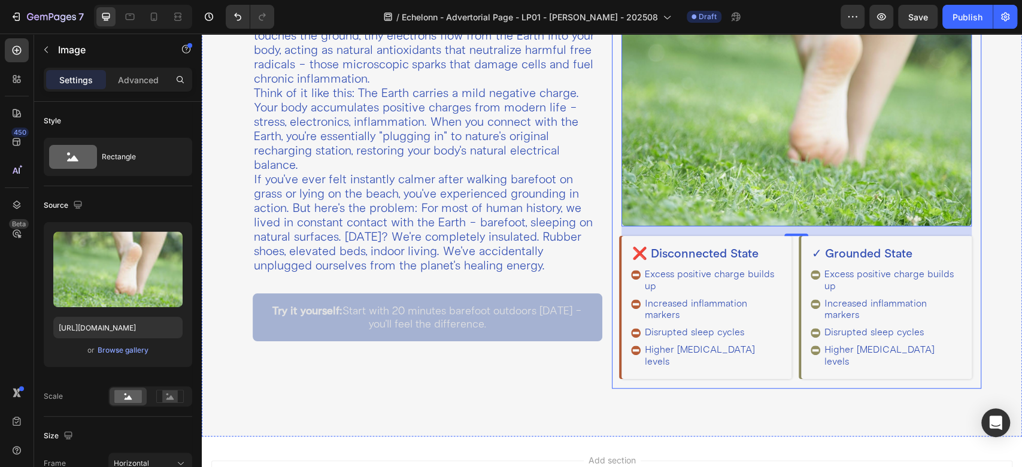
click at [612, 193] on div "Image 16 ❌ Disconnected State Heading Excess positive charge builds up Increase…" at bounding box center [796, 172] width 369 height 434
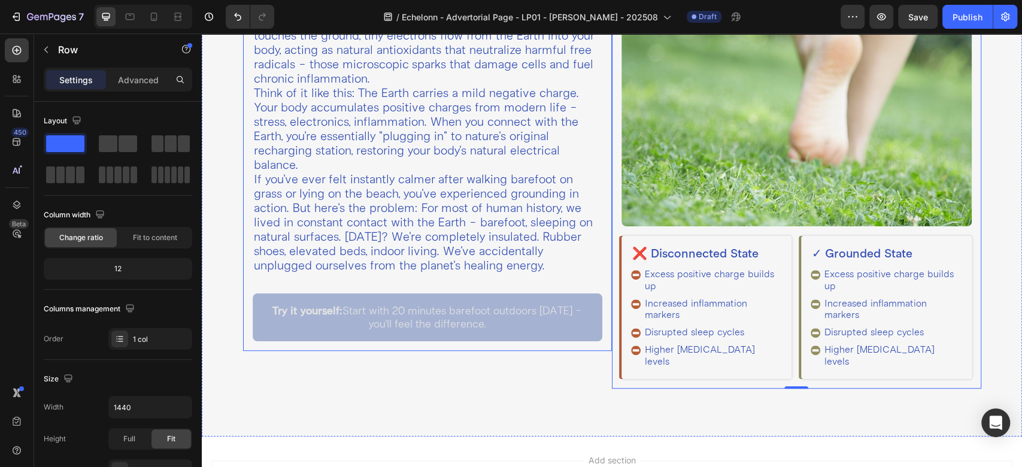
click at [601, 171] on div "What Is Grounding? Heading Grounding, also known as earthing, is simply making …" at bounding box center [427, 153] width 369 height 396
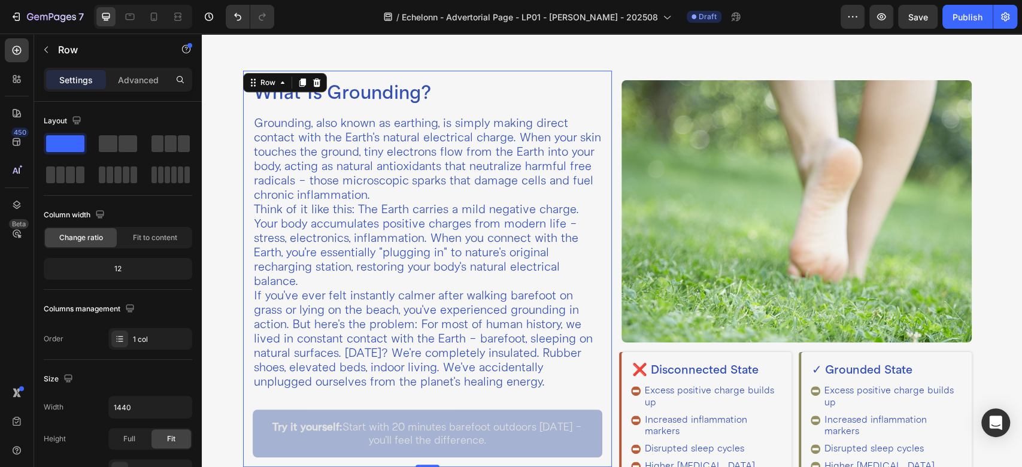
scroll to position [313, 0]
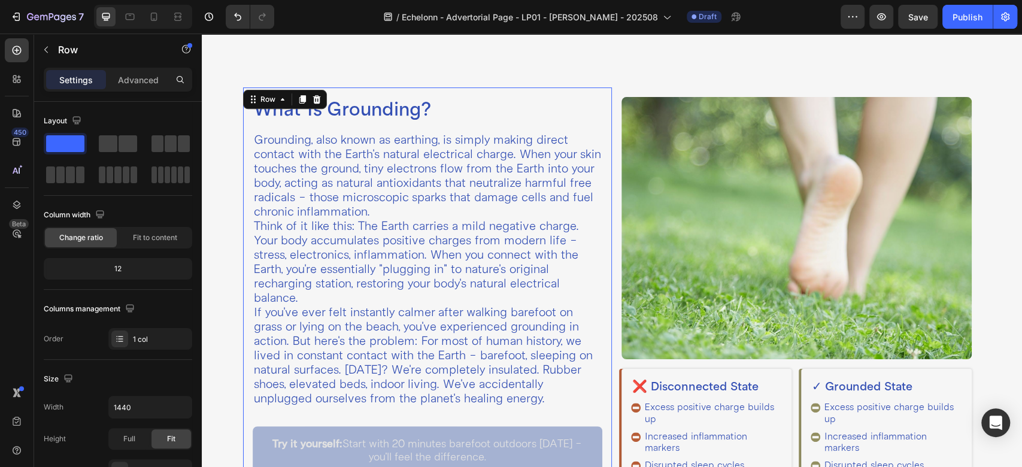
click at [396, 129] on div "What Is Grounding? Heading Grounding, also known as earthing, is simply making …" at bounding box center [428, 285] width 350 height 377
click at [407, 127] on div "What Is Grounding? Heading Grounding, also known as earthing, is simply making …" at bounding box center [428, 285] width 350 height 377
click at [246, 125] on div "What Is Grounding? Heading Grounding, also known as earthing, is simply making …" at bounding box center [427, 285] width 369 height 396
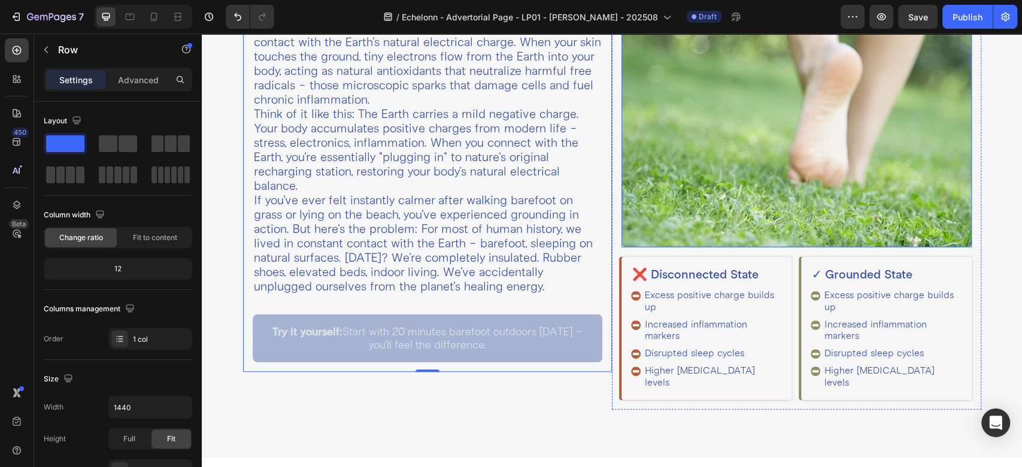
scroll to position [446, 0]
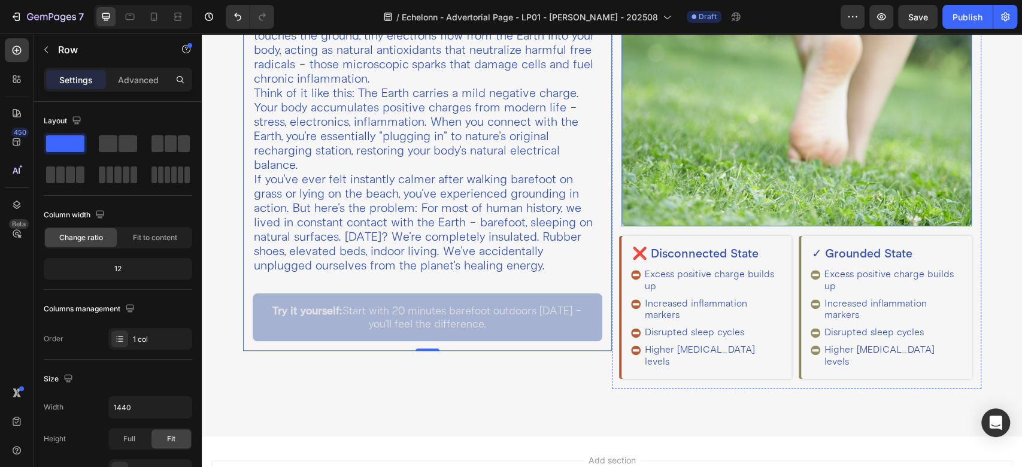
click at [621, 213] on img at bounding box center [796, 95] width 350 height 262
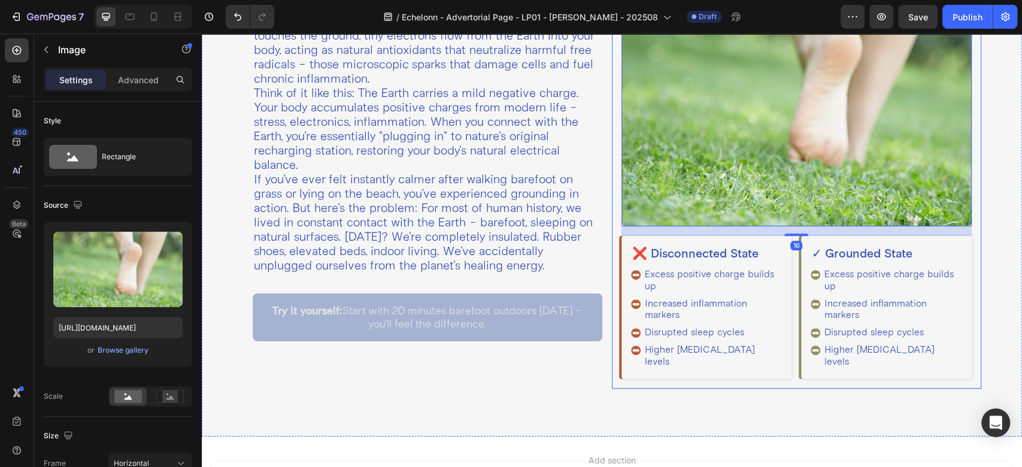
click at [612, 216] on div "Image 16 ❌ Disconnected State Heading Excess positive charge builds up Increase…" at bounding box center [796, 172] width 369 height 434
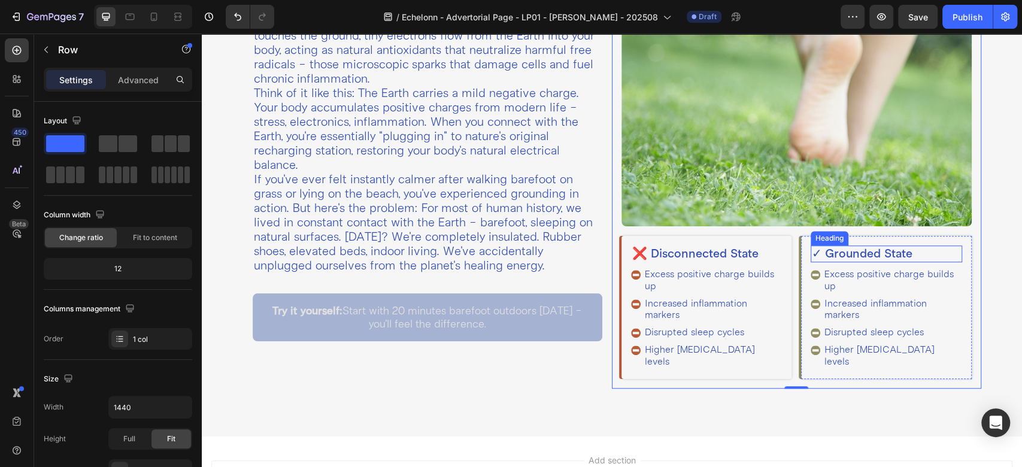
click at [812, 248] on p "✓ Grounded State" at bounding box center [886, 254] width 148 height 14
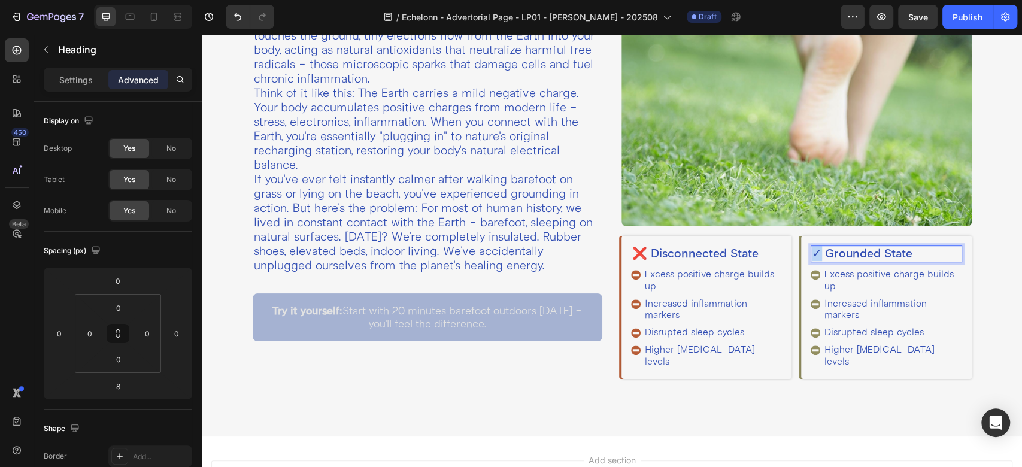
click at [812, 248] on p "✓ Grounded State" at bounding box center [886, 254] width 148 height 14
click at [811, 270] on icon at bounding box center [816, 275] width 10 height 10
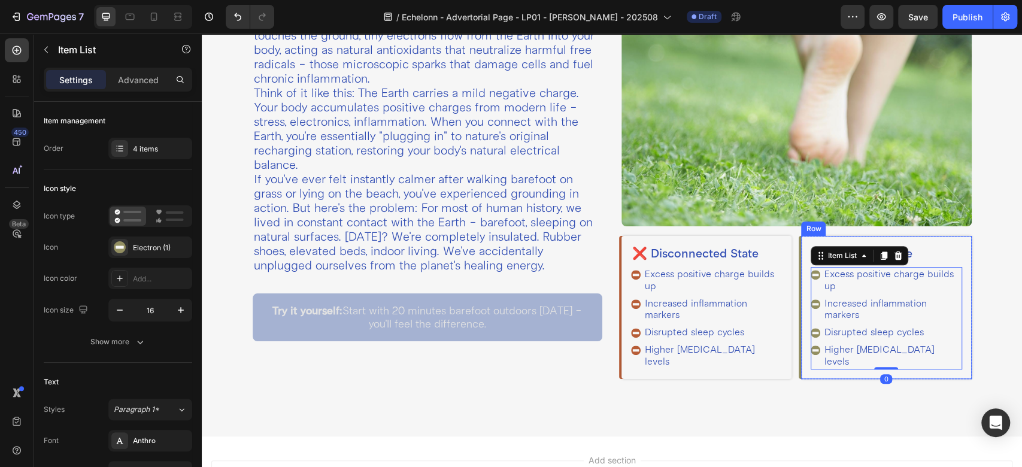
click at [801, 274] on div "✓ Grounded State Heading Excess positive charge builds up Increased inflammatio…" at bounding box center [886, 307] width 170 height 142
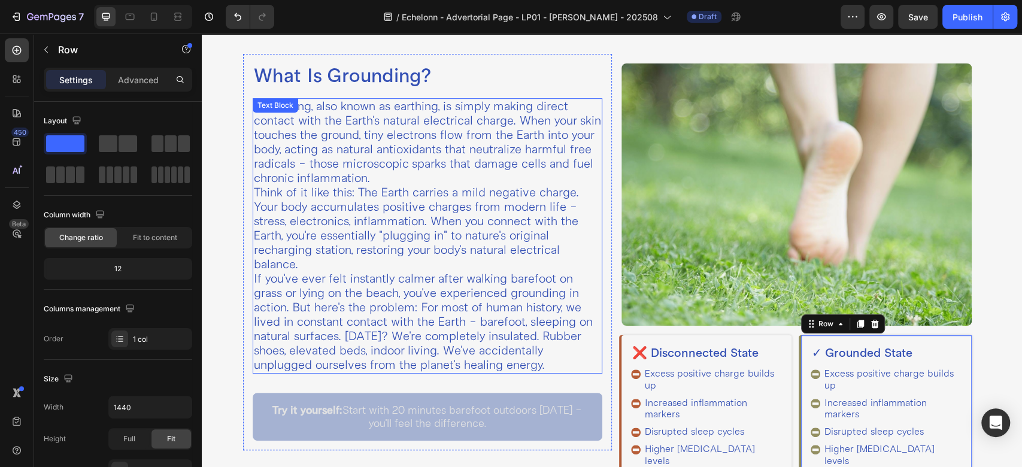
scroll to position [340, 0]
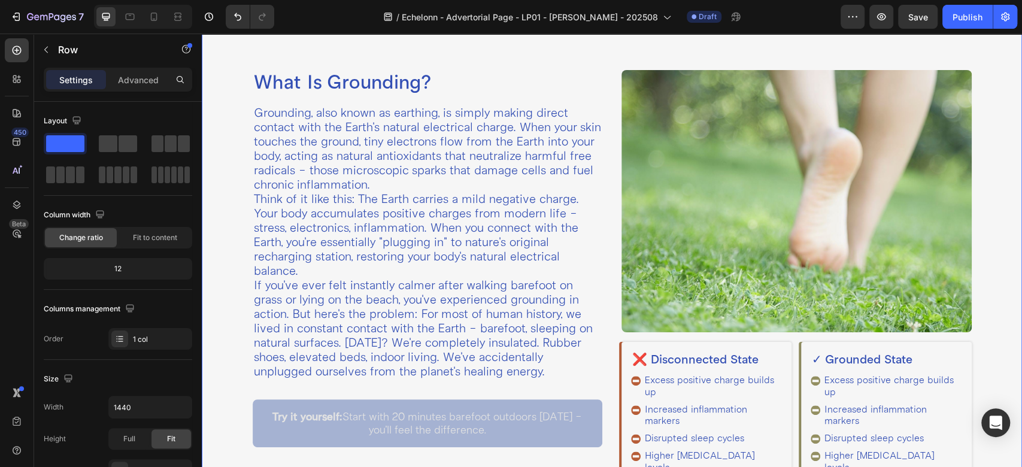
click at [604, 43] on div "What Is Grounding? Heading Grounding, also known as earthing, is simply making …" at bounding box center [612, 278] width 820 height 530
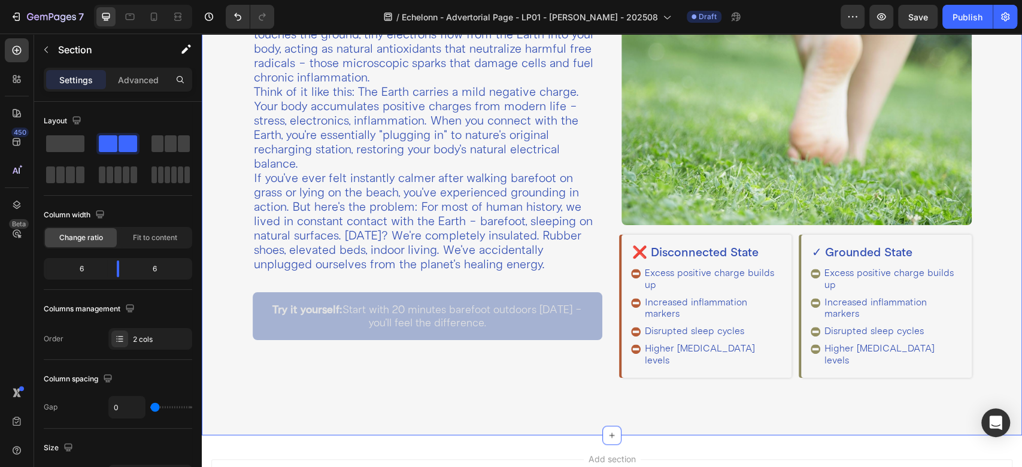
scroll to position [457, 0]
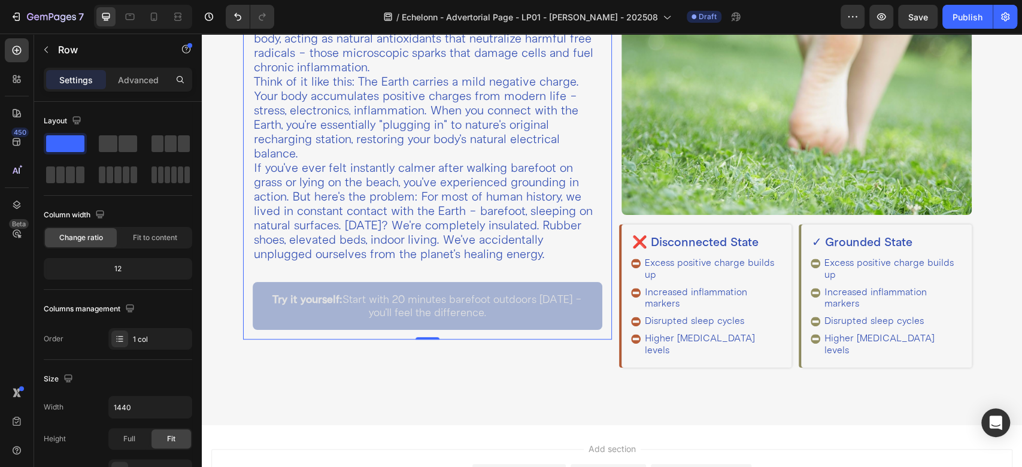
click at [585, 336] on div "What Is Grounding? Heading Grounding, also known as earthing, is simply making …" at bounding box center [427, 141] width 369 height 396
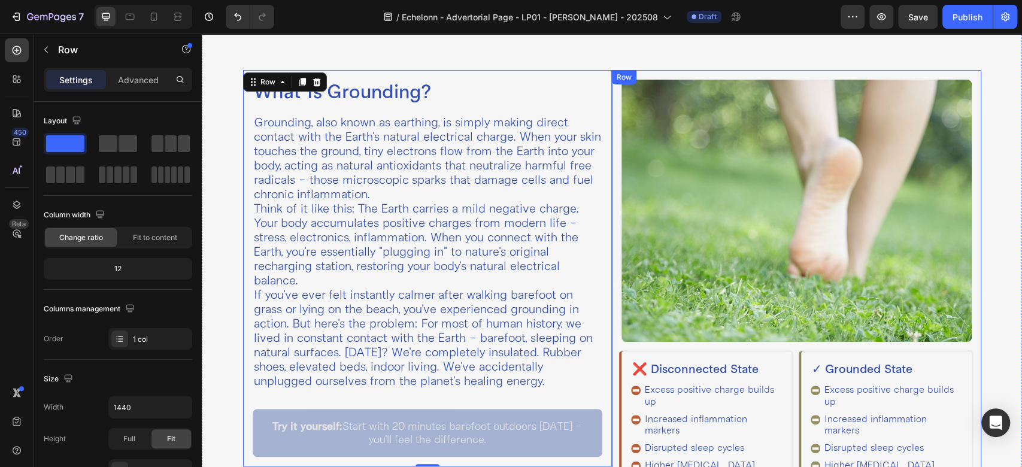
scroll to position [345, 0]
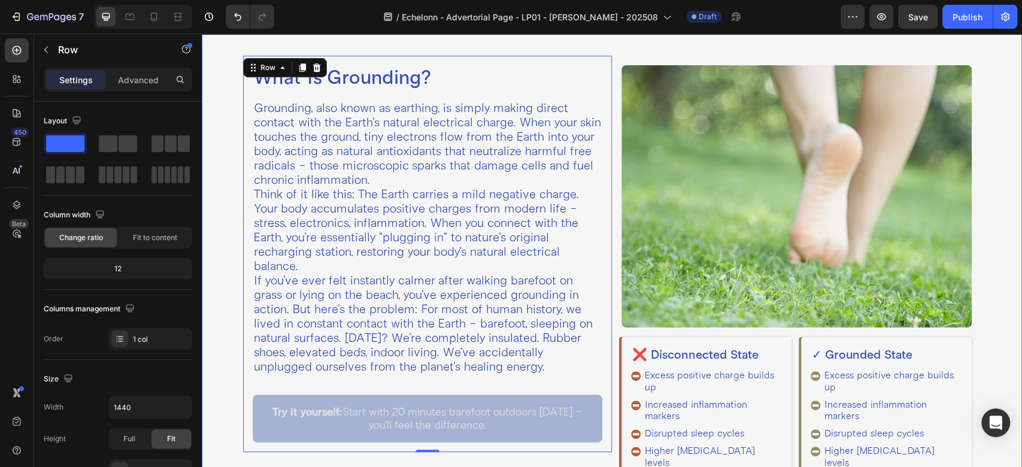
click at [599, 46] on div "What Is Grounding? Heading Grounding, also known as earthing, is simply making …" at bounding box center [612, 273] width 820 height 530
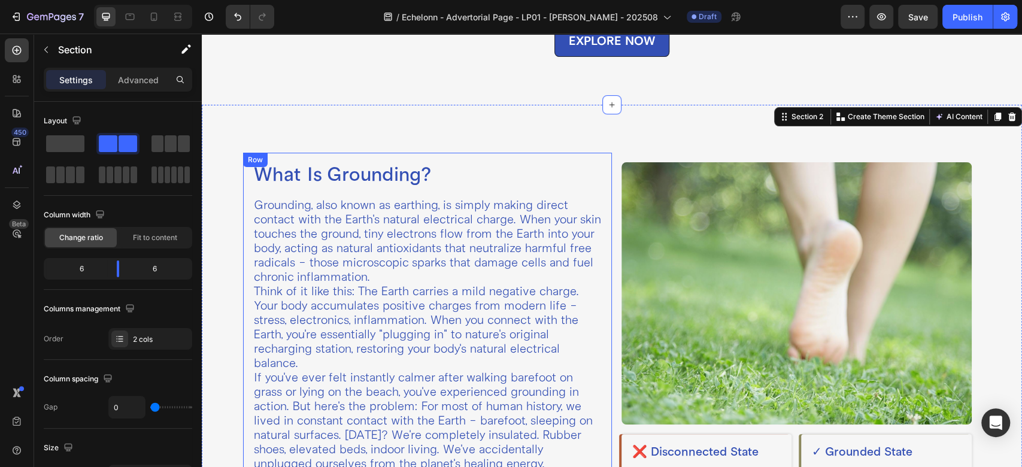
scroll to position [212, 0]
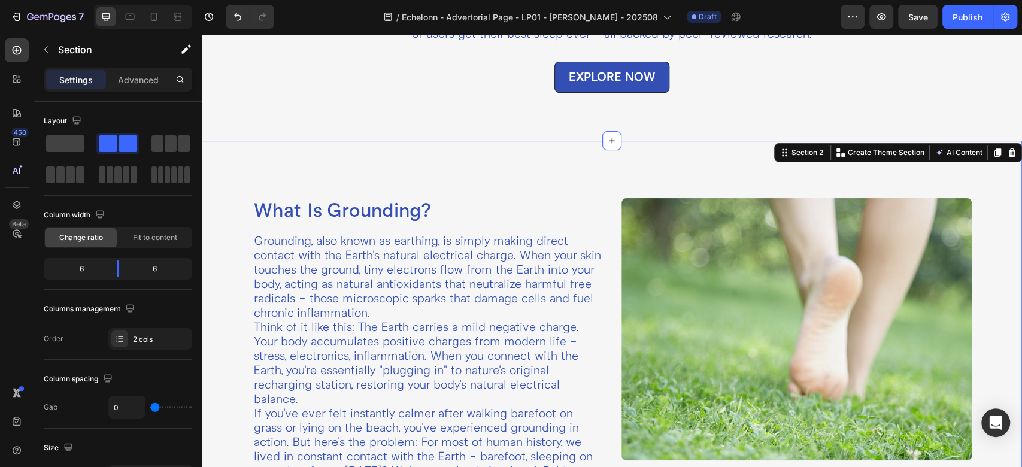
click at [589, 168] on div "What Is Grounding? Heading Grounding, also known as earthing, is simply making …" at bounding box center [612, 406] width 820 height 530
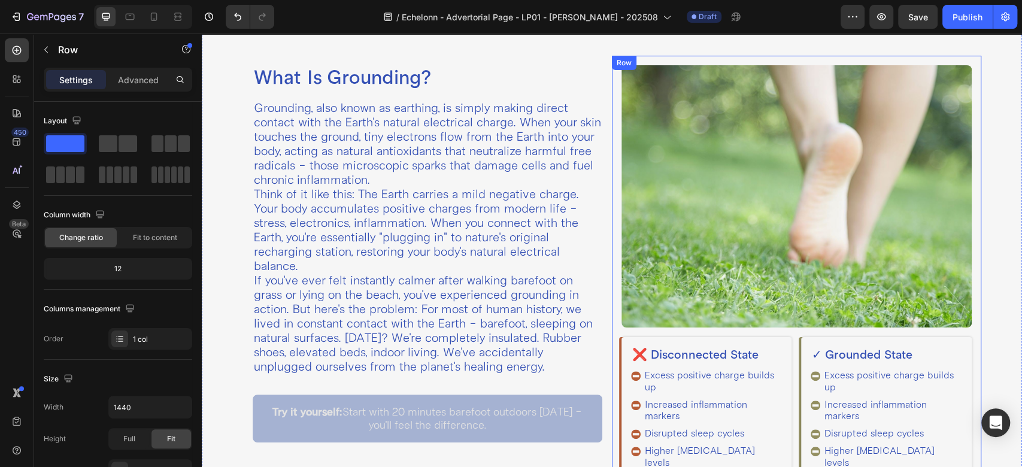
click at [612, 187] on div "Image ❌ Disconnected State Heading Excess positive charge builds up Increased i…" at bounding box center [796, 273] width 369 height 434
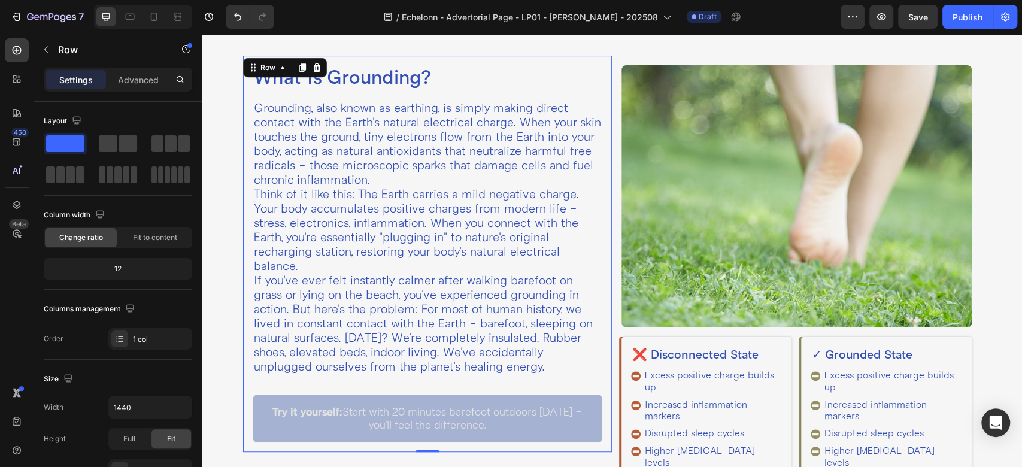
click at [599, 73] on div "What Is Grounding? Heading Grounding, also known as earthing, is simply making …" at bounding box center [427, 254] width 369 height 396
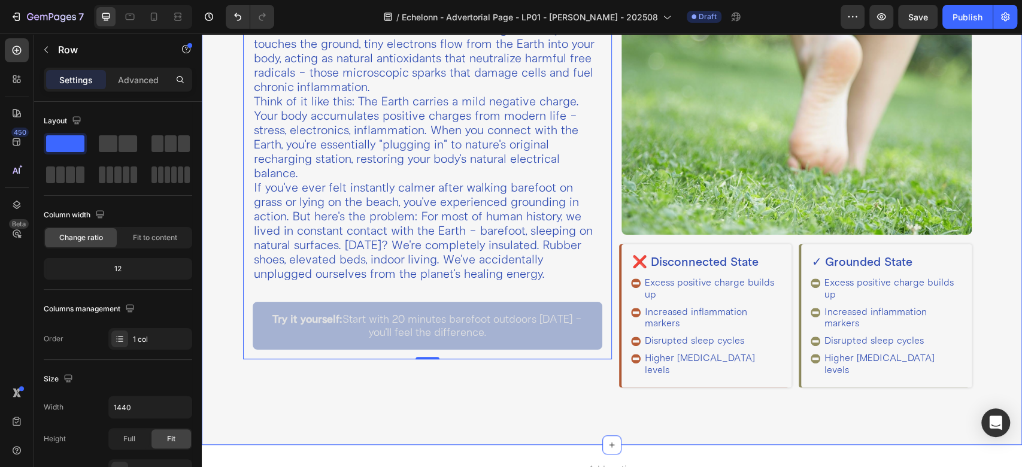
scroll to position [305, 0]
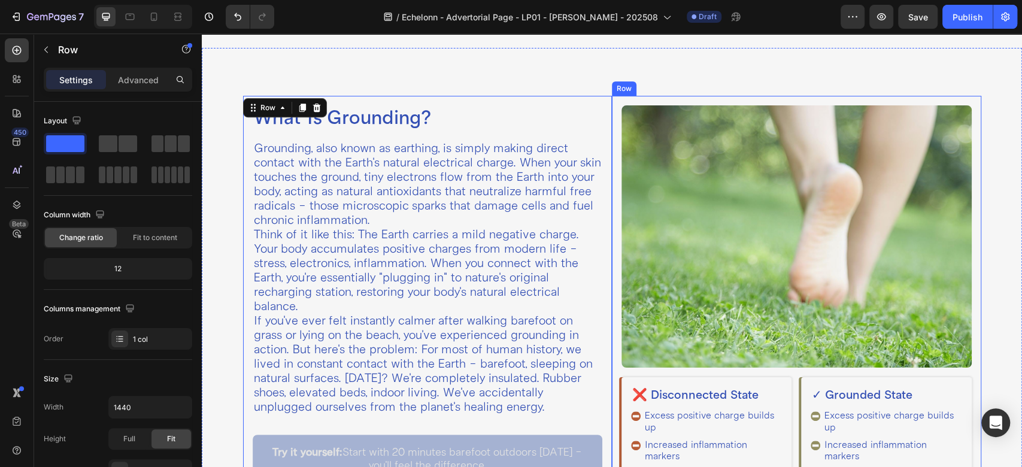
click at [612, 110] on div "Image ❌ Disconnected State Heading Excess positive charge builds up Increased i…" at bounding box center [796, 313] width 369 height 434
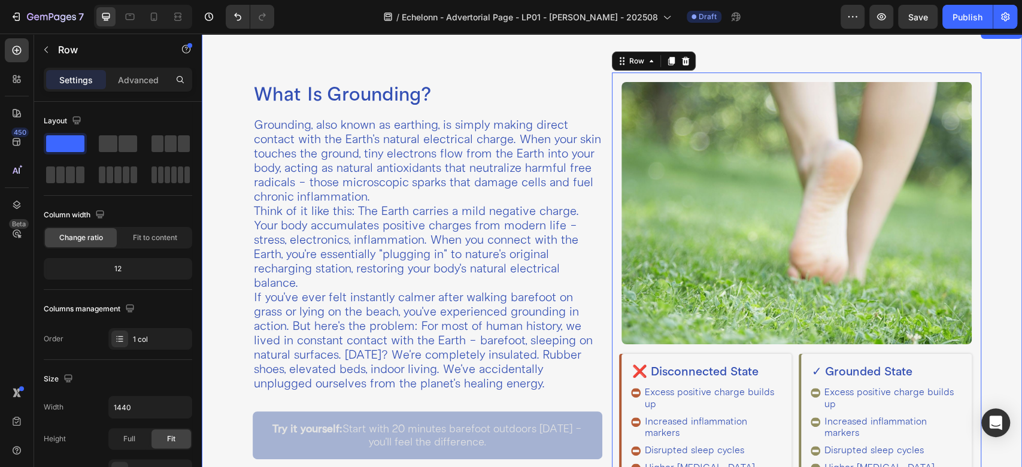
scroll to position [328, 0]
click at [600, 86] on div "What Is Grounding? Heading Grounding, also known as earthing, is simply making …" at bounding box center [427, 270] width 369 height 396
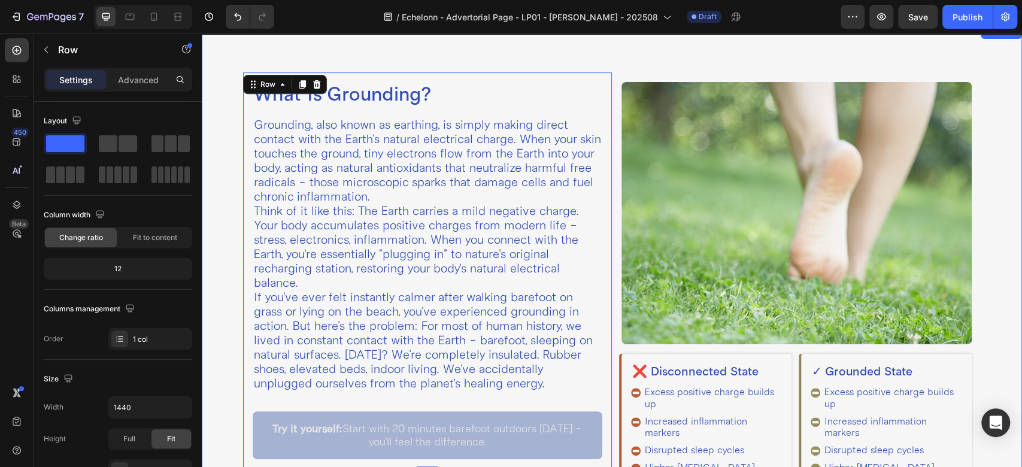
click at [578, 57] on div "What Is Grounding? Heading Grounding, also known as earthing, is simply making …" at bounding box center [612, 290] width 820 height 530
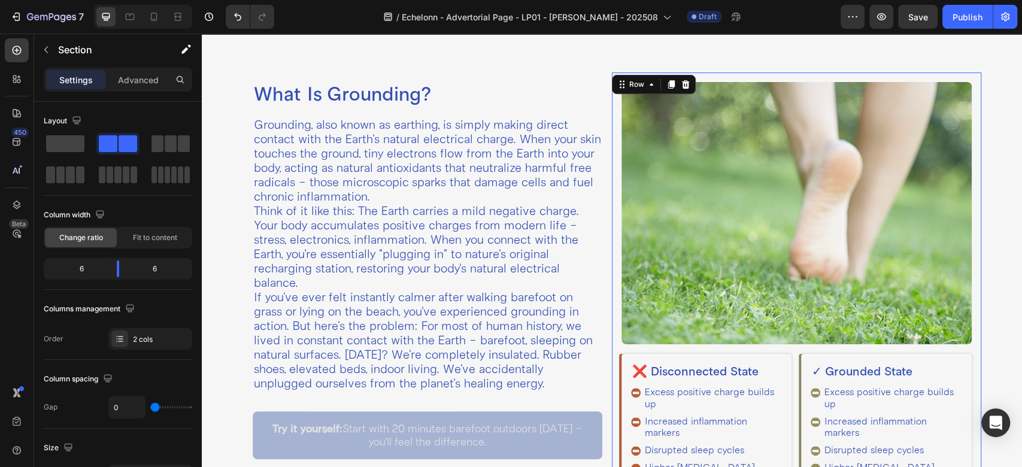
click at [612, 98] on div "Image ❌ Disconnected State Heading Excess positive charge builds up Increased i…" at bounding box center [796, 289] width 369 height 434
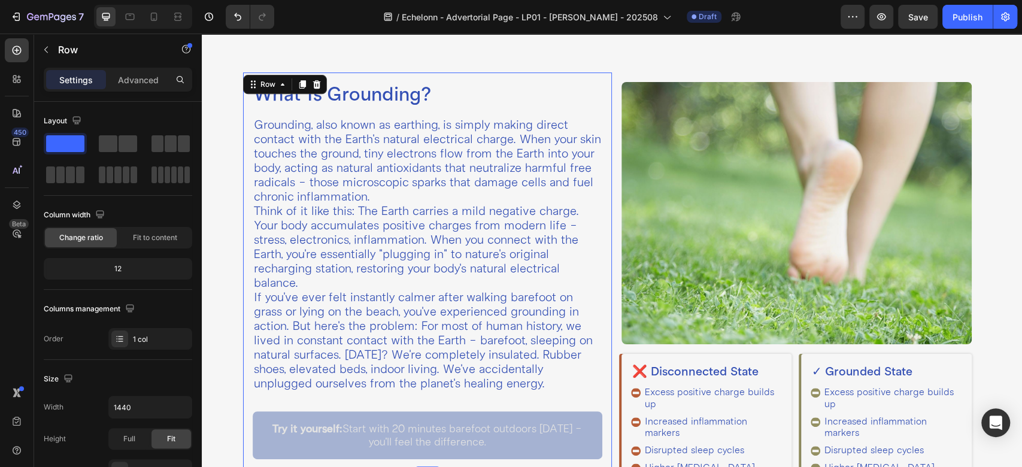
click at [602, 86] on div "What Is Grounding? Heading Grounding, also known as earthing, is simply making …" at bounding box center [427, 270] width 369 height 396
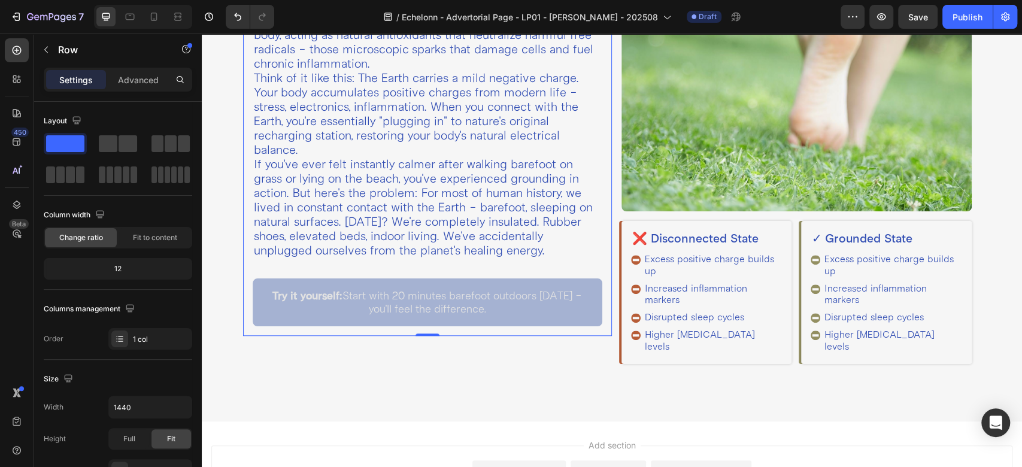
click at [602, 239] on div "What Is Grounding? Heading Grounding, also known as earthing, is simply making …" at bounding box center [427, 138] width 369 height 396
click at [612, 250] on div "Image ❌ Disconnected State Heading Excess positive charge builds up Increased i…" at bounding box center [796, 157] width 369 height 434
click at [787, 211] on div "Image ❌ Disconnected State Heading Excess positive charge builds up Increased i…" at bounding box center [796, 156] width 350 height 415
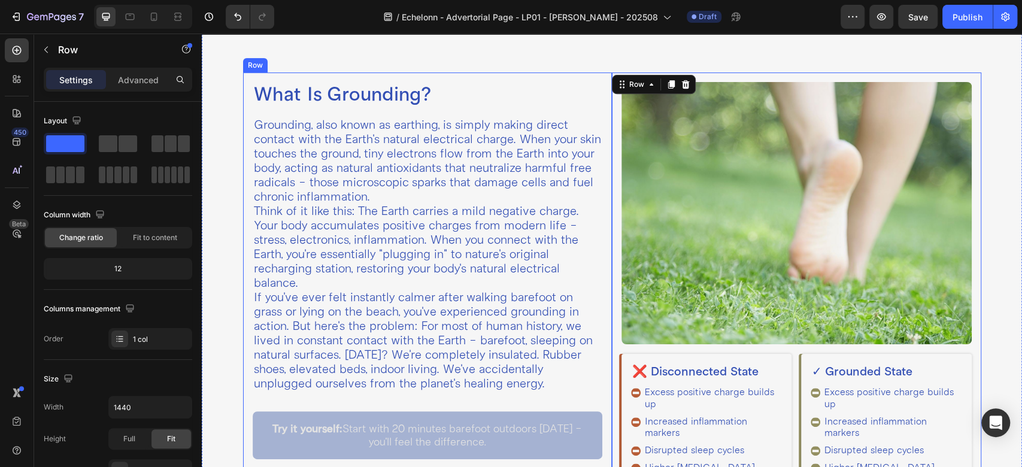
click at [599, 119] on div "What Is Grounding? Heading Grounding, also known as earthing, is simply making …" at bounding box center [427, 270] width 369 height 396
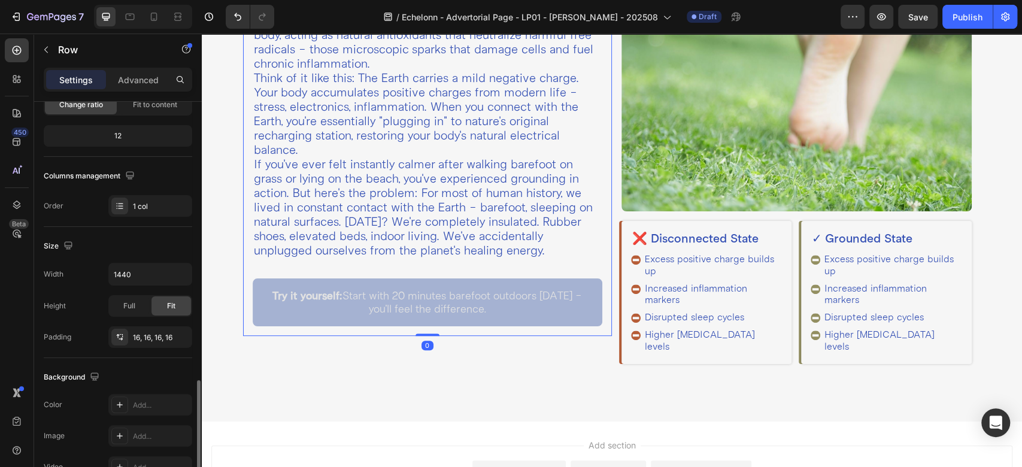
scroll to position [266, 0]
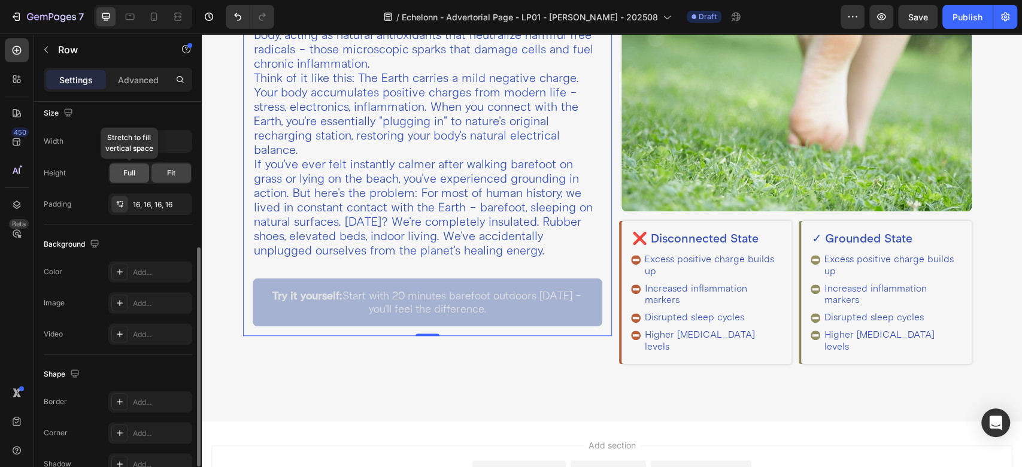
click at [116, 172] on div "Full" at bounding box center [130, 172] width 40 height 19
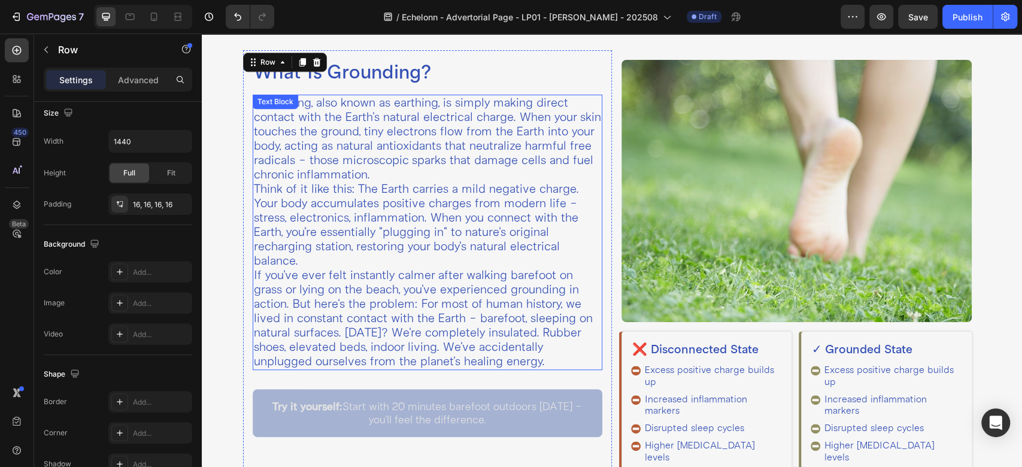
scroll to position [328, 0]
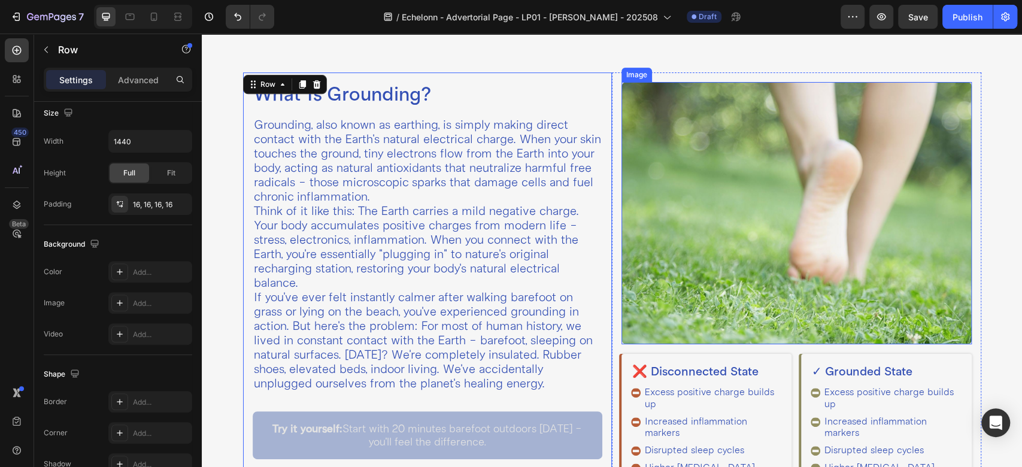
click at [714, 165] on img at bounding box center [796, 213] width 350 height 262
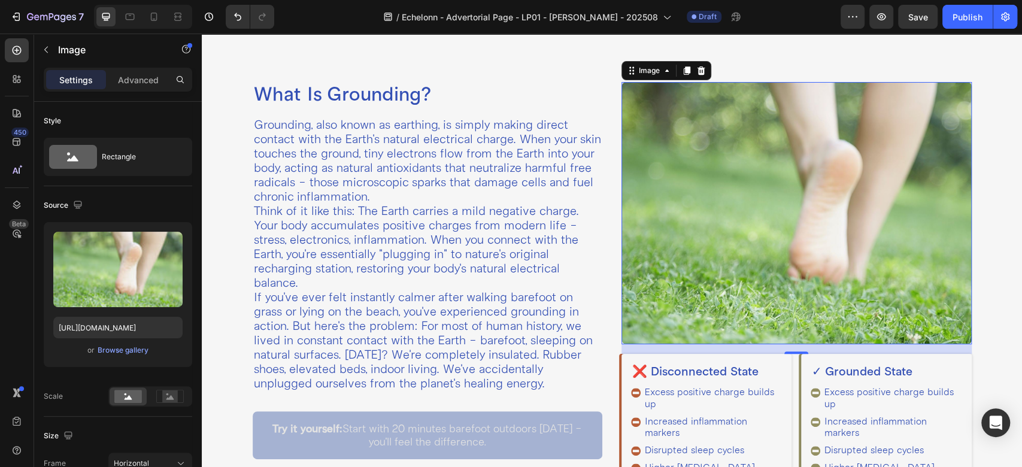
click at [680, 193] on img at bounding box center [796, 213] width 350 height 262
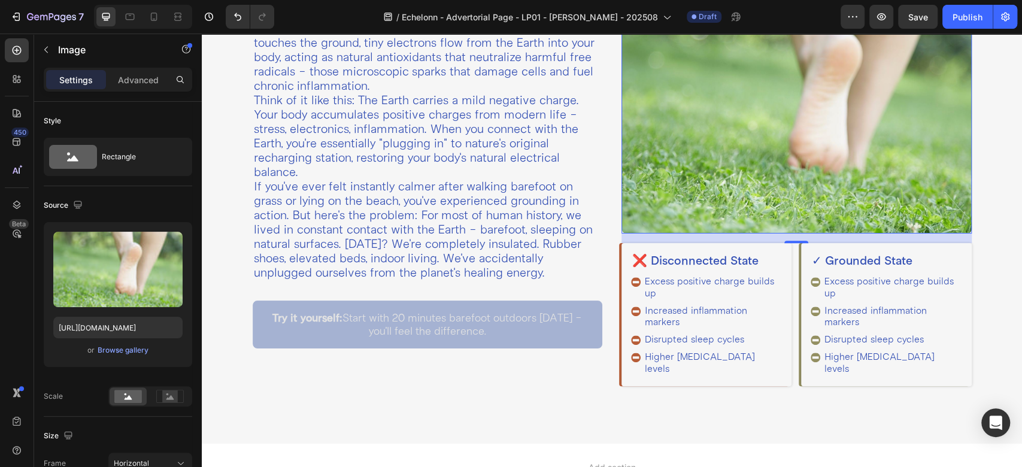
scroll to position [461, 0]
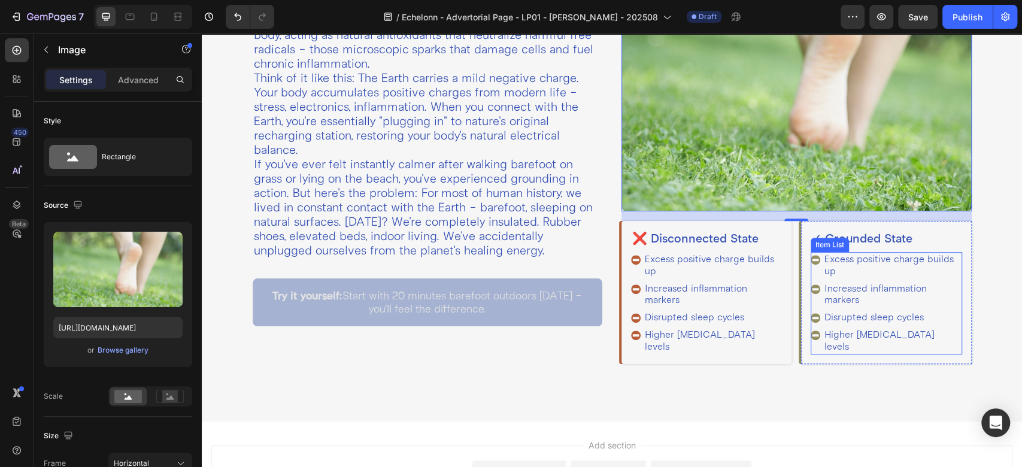
click at [833, 259] on p "Excess positive charge builds up" at bounding box center [891, 265] width 135 height 23
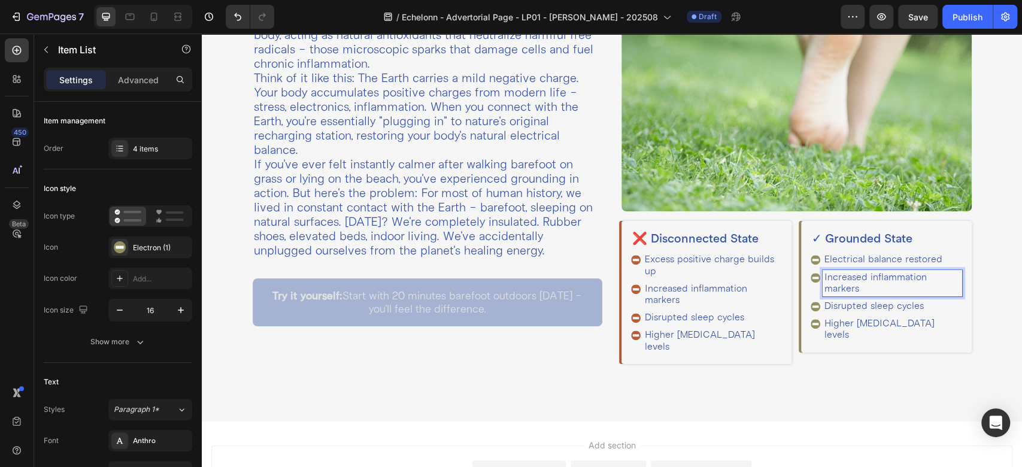
click at [870, 277] on p "Increased inflammation markers" at bounding box center [891, 283] width 135 height 23
click at [831, 289] on p "Disrupted sleep cycles" at bounding box center [891, 294] width 135 height 11
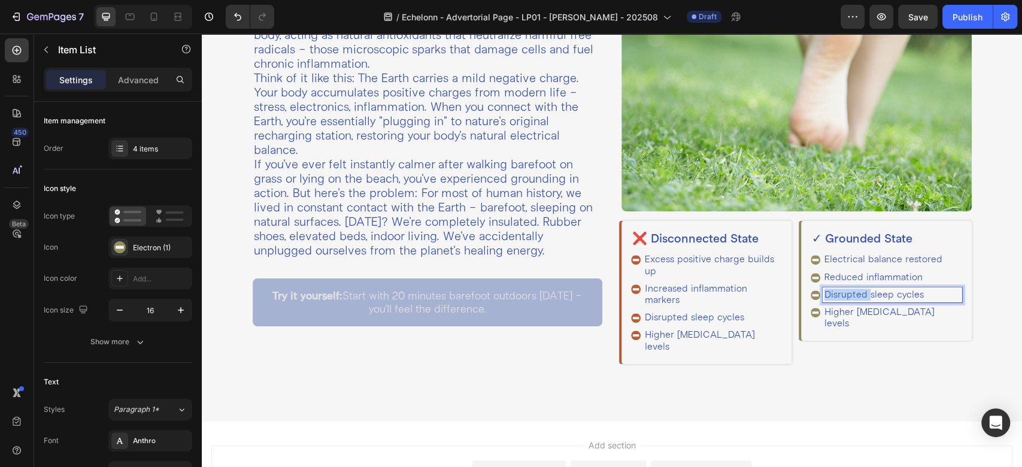
click at [831, 289] on p "Disrupted sleep cycles" at bounding box center [891, 294] width 135 height 11
click at [824, 307] on p "Higher [MEDICAL_DATA] levels" at bounding box center [891, 318] width 135 height 23
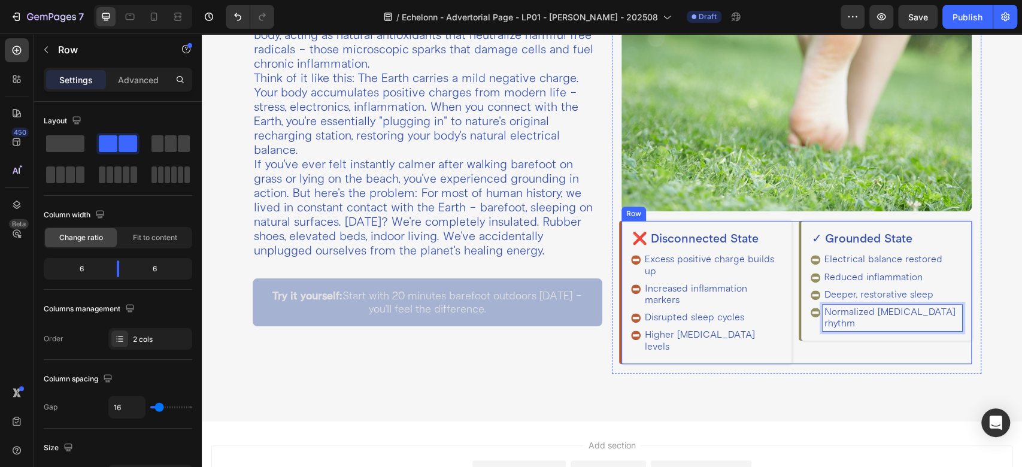
click at [801, 327] on div "✓ Grounded State Heading Electrical balance restored Reduced inflammation Deepe…" at bounding box center [886, 292] width 170 height 142
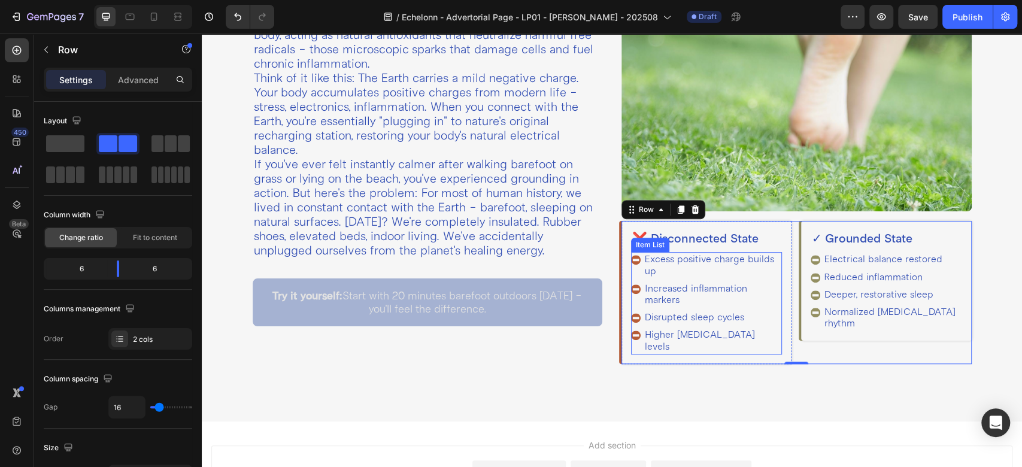
click at [691, 261] on p "Excess positive charge builds up" at bounding box center [712, 265] width 135 height 23
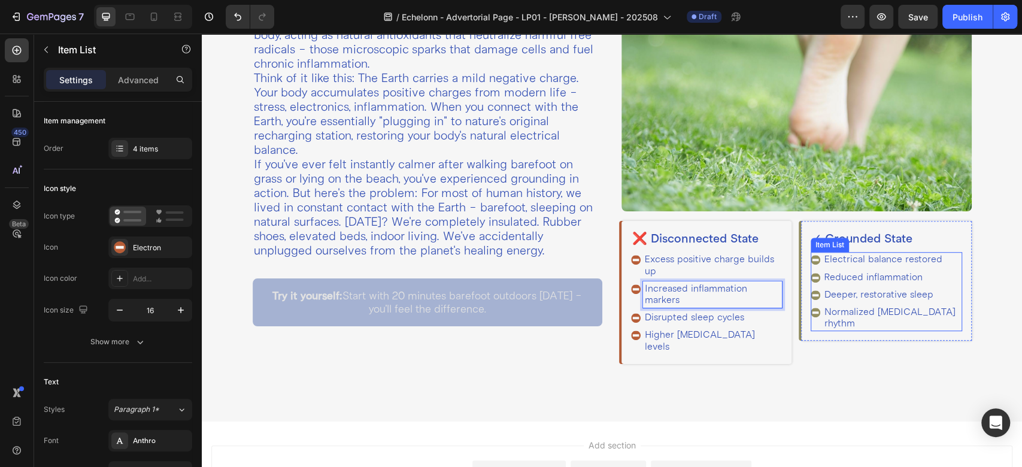
click at [901, 254] on p "Electrical balance restored" at bounding box center [891, 259] width 135 height 11
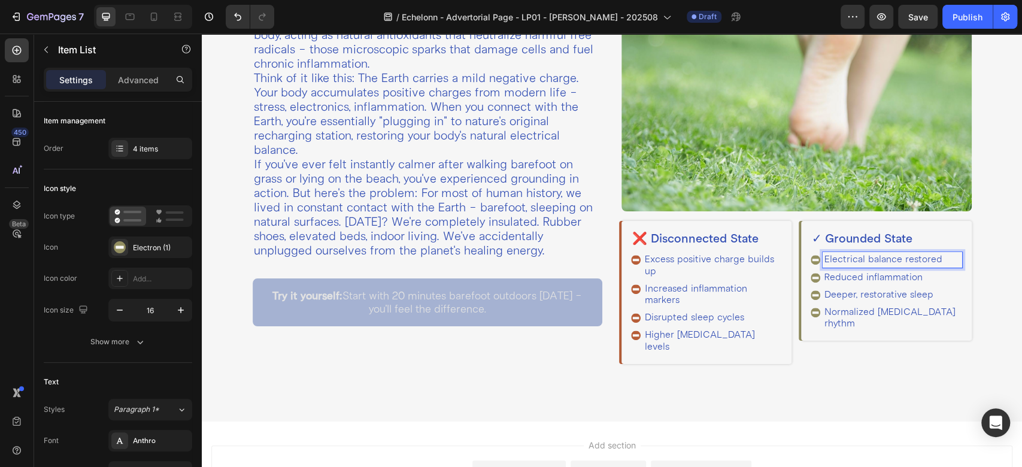
click at [895, 254] on p "Electrical balance restored" at bounding box center [891, 259] width 135 height 11
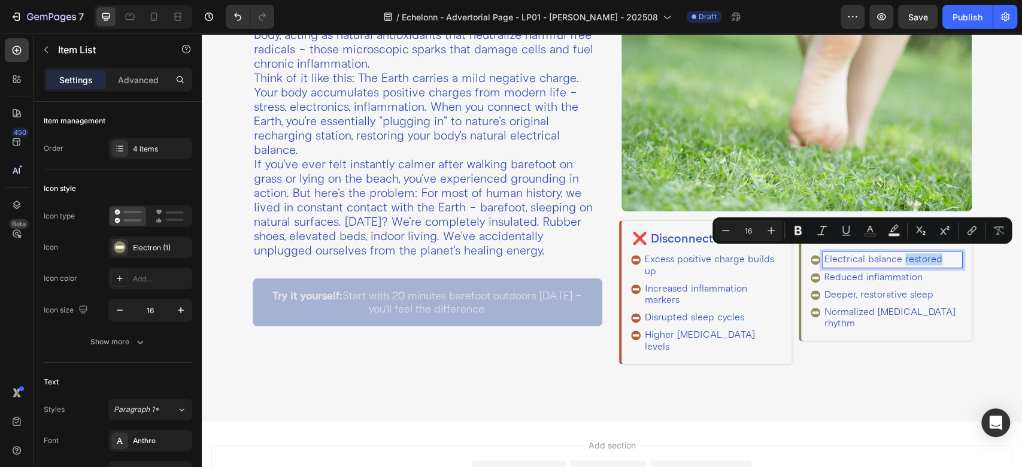
click at [895, 254] on p "Electrical balance restored" at bounding box center [891, 259] width 135 height 11
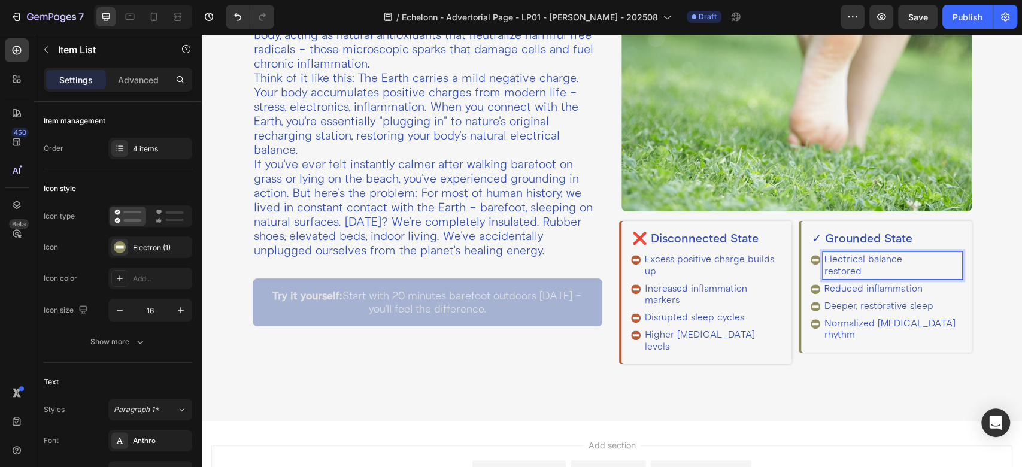
click at [858, 284] on p "Reduced inflammation" at bounding box center [891, 288] width 135 height 11
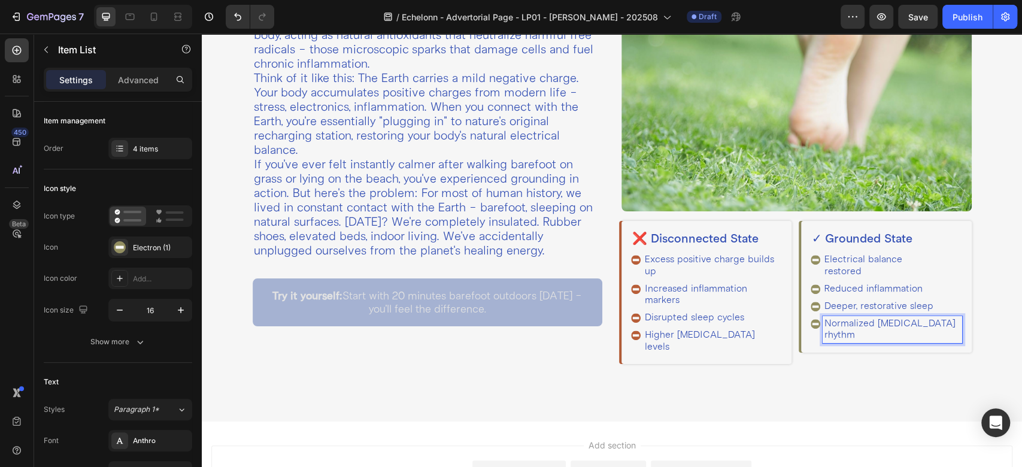
click at [901, 318] on p "Normalized [MEDICAL_DATA] rhythm" at bounding box center [891, 329] width 135 height 23
click at [903, 318] on p "Normalized [MEDICAL_DATA] rhythm" at bounding box center [891, 329] width 135 height 23
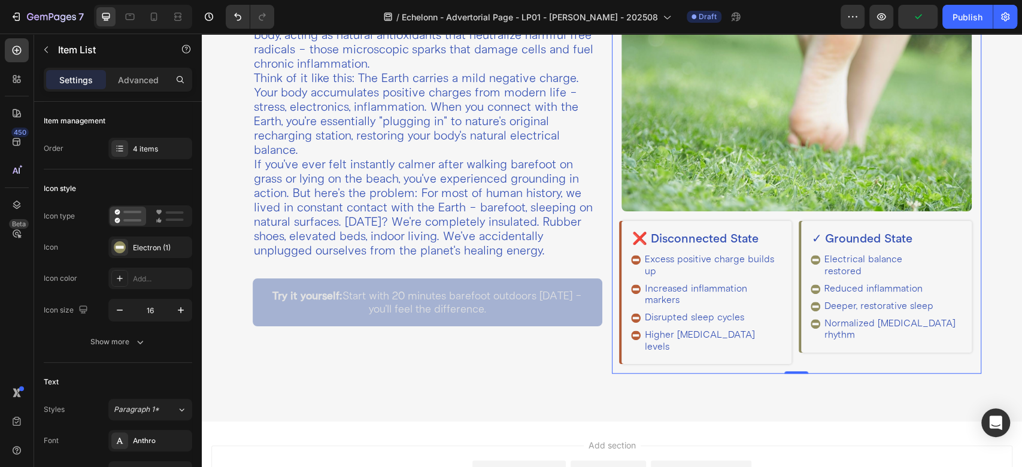
click at [789, 351] on div "Image ❌ Disconnected State Heading Excess positive charge builds up Increased i…" at bounding box center [796, 157] width 369 height 434
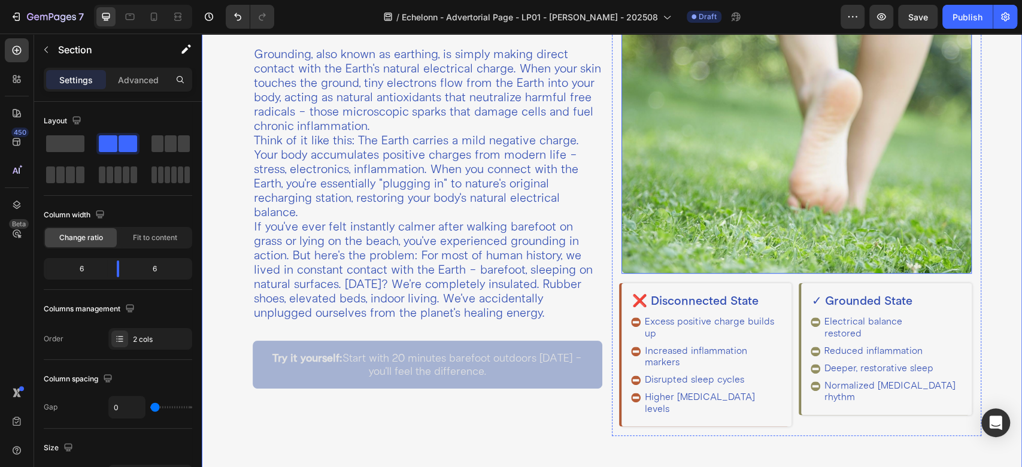
scroll to position [438, 0]
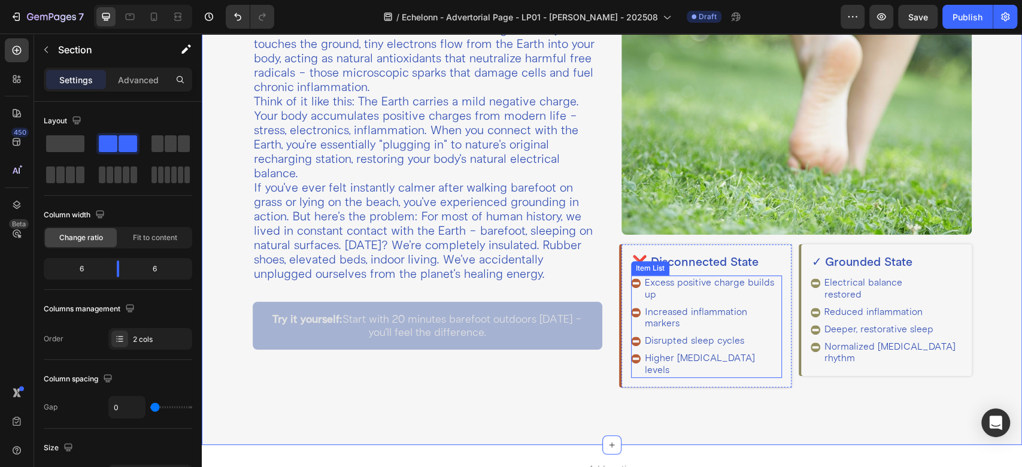
click at [631, 293] on div "Excess positive charge builds up" at bounding box center [706, 288] width 151 height 26
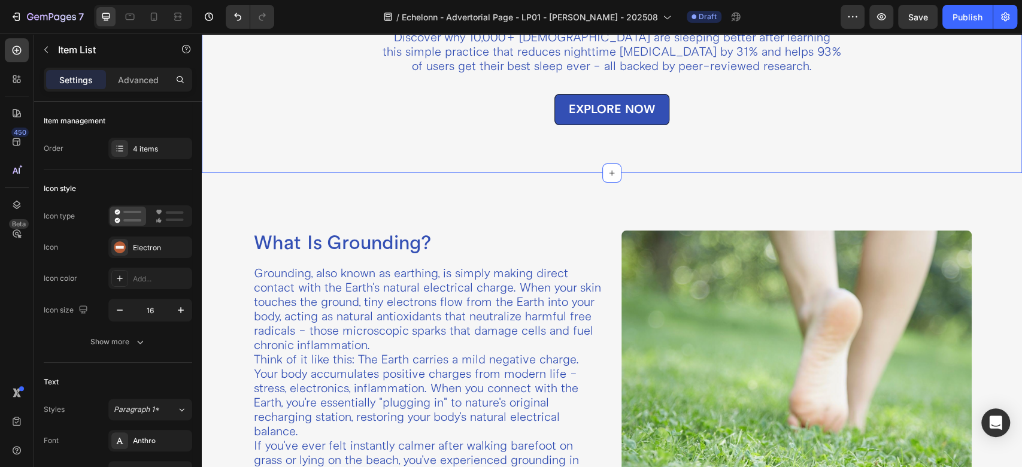
scroll to position [266, 0]
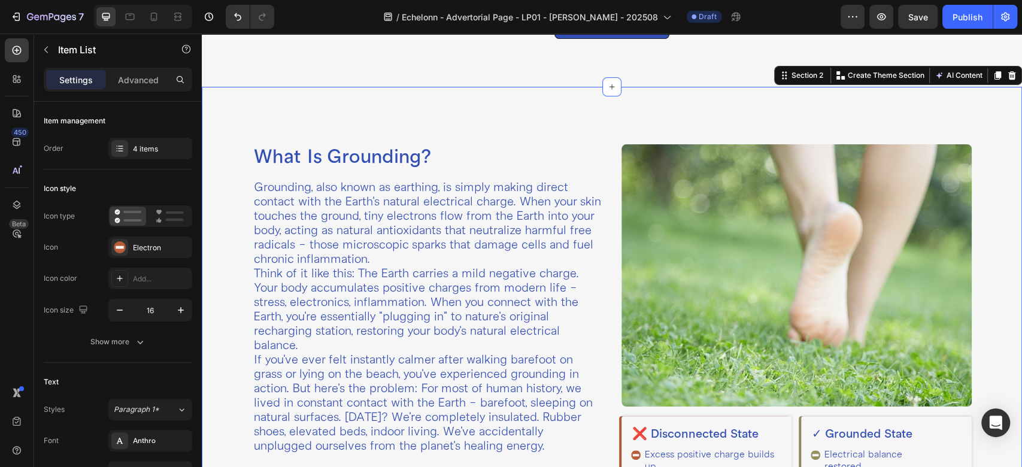
click at [591, 114] on div "What Is Grounding? Heading Grounding, also known as earthing, is simply making …" at bounding box center [612, 352] width 820 height 530
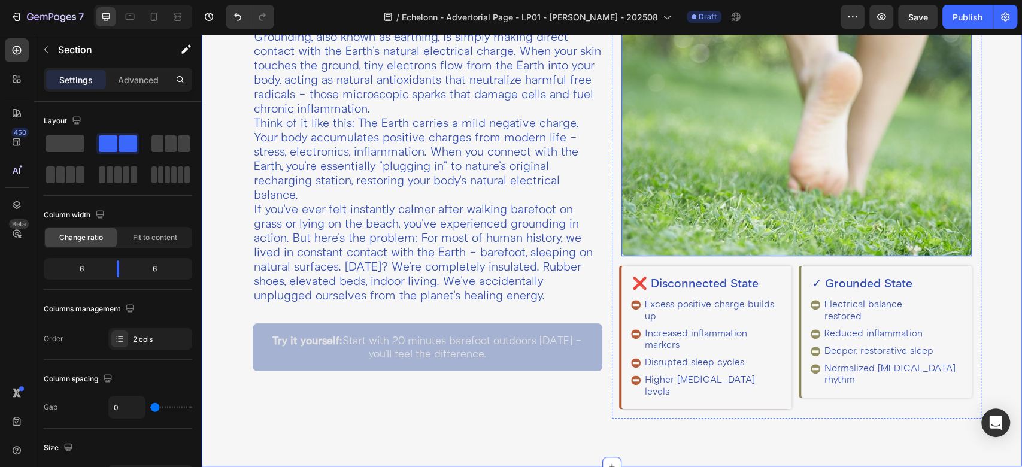
scroll to position [438, 0]
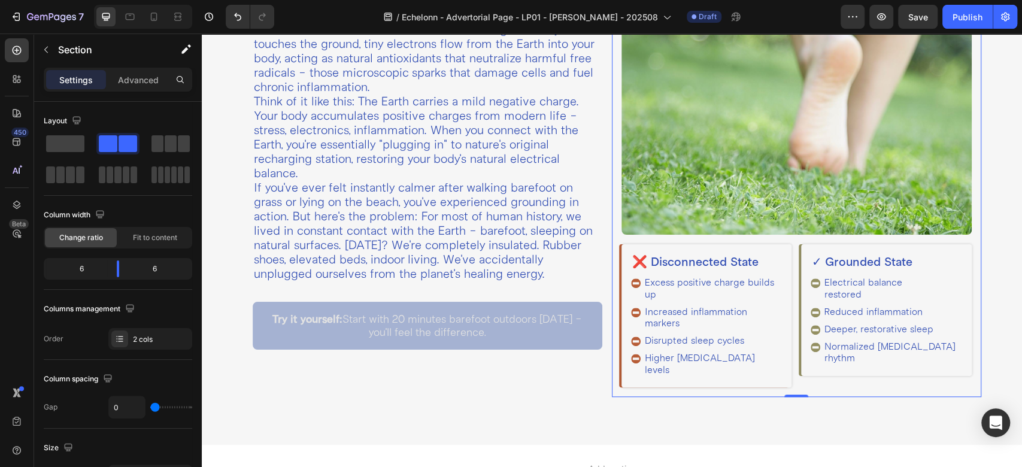
click at [612, 233] on div "Image ❌ Disconnected State Heading Excess positive charge builds up Increased i…" at bounding box center [796, 180] width 369 height 434
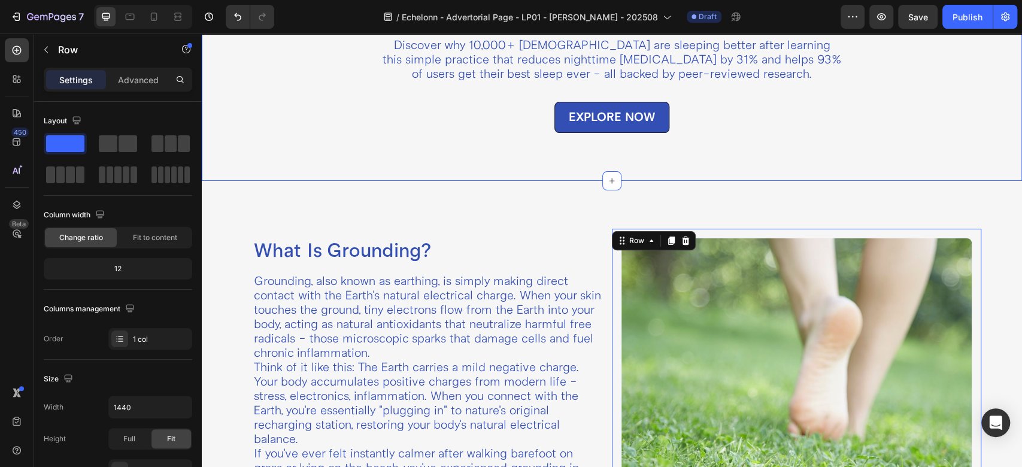
scroll to position [305, 0]
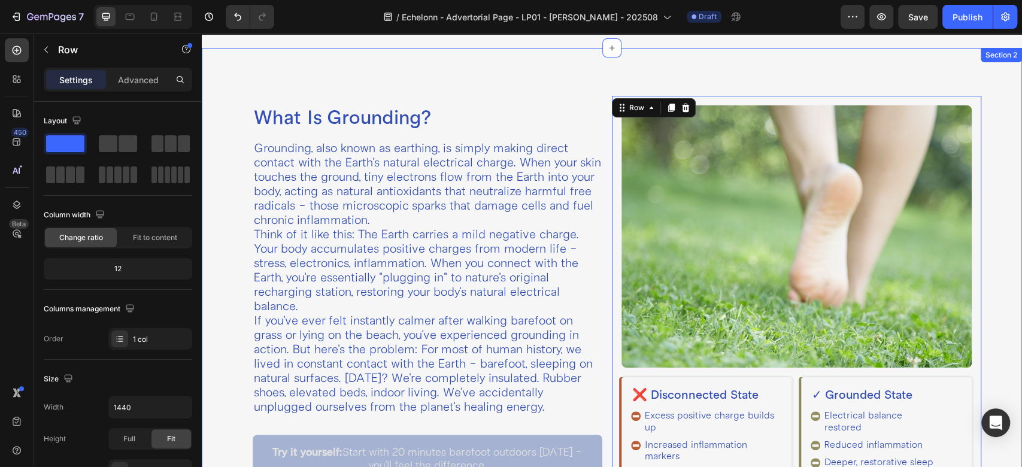
click at [581, 82] on div "What Is Grounding? Heading Grounding, also known as earthing, is simply making …" at bounding box center [612, 313] width 820 height 530
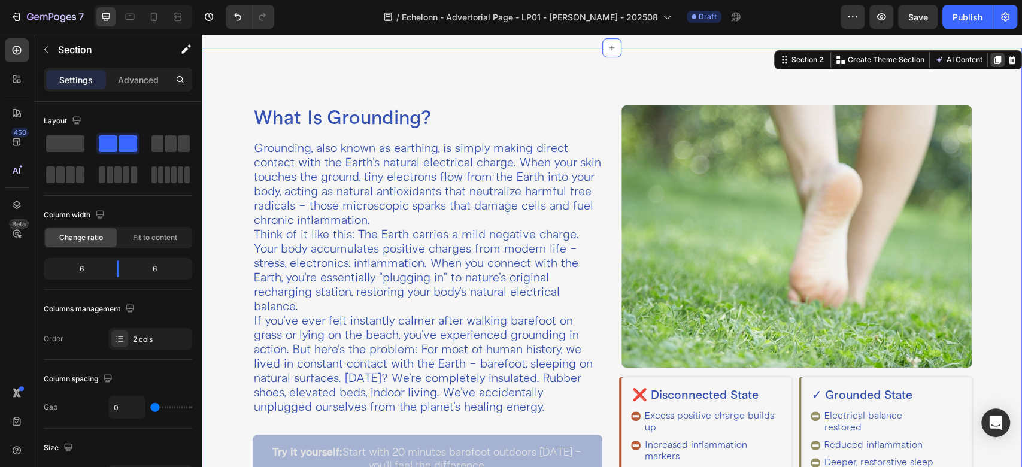
click at [993, 62] on icon at bounding box center [998, 60] width 10 height 10
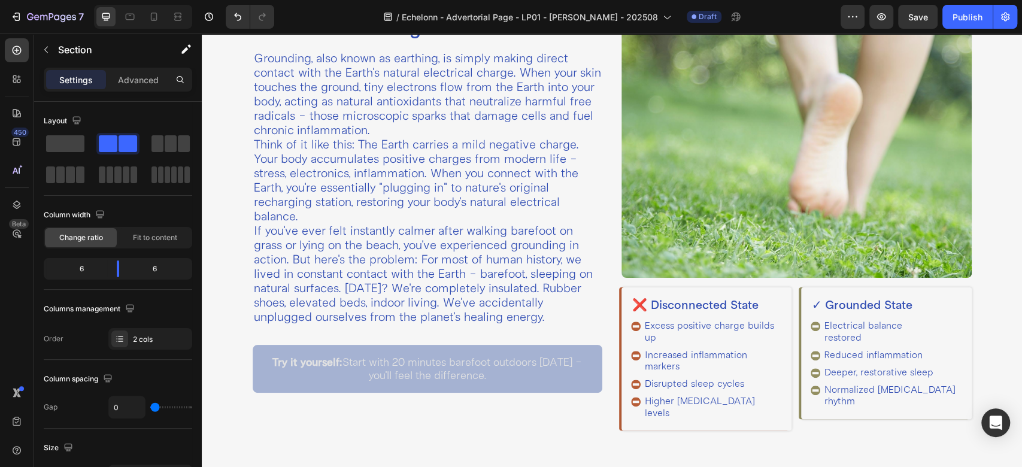
scroll to position [392, 0]
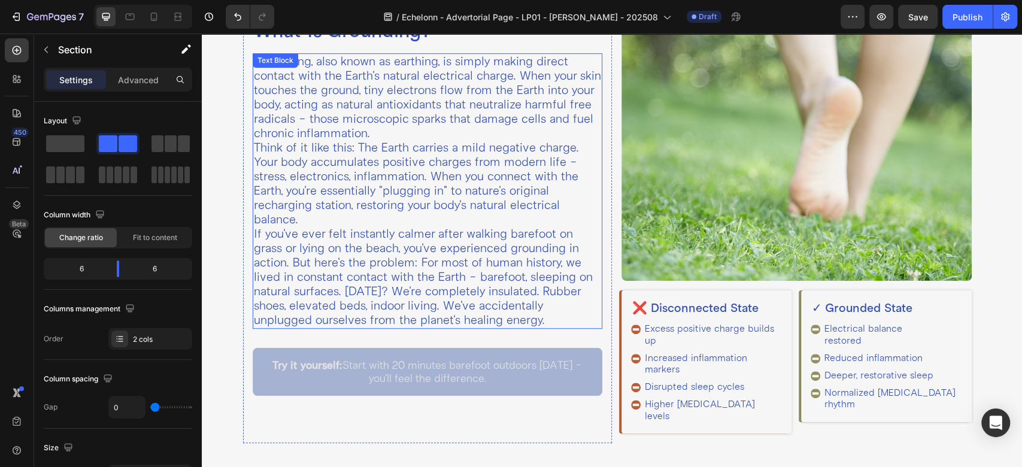
click at [309, 157] on p "Think of it like this: The Earth carries a mild negative charge. Your body accu…" at bounding box center [428, 184] width 348 height 86
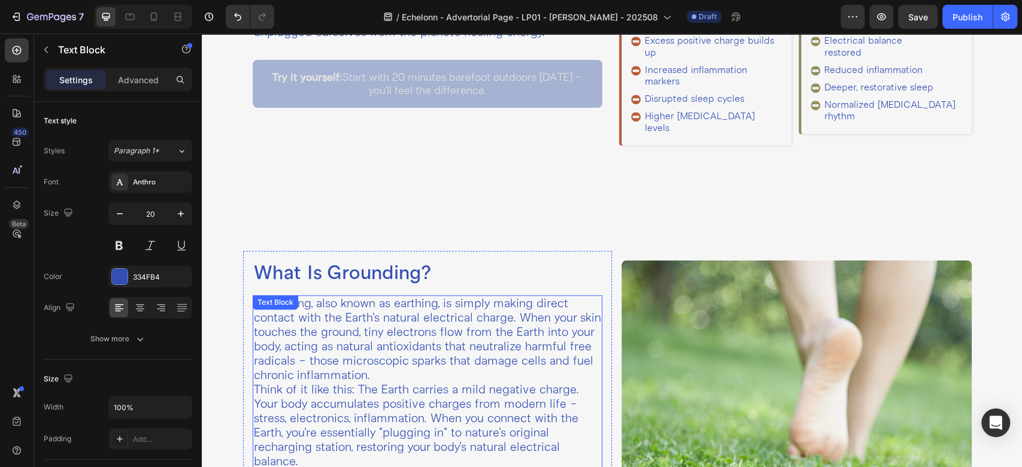
scroll to position [657, 0]
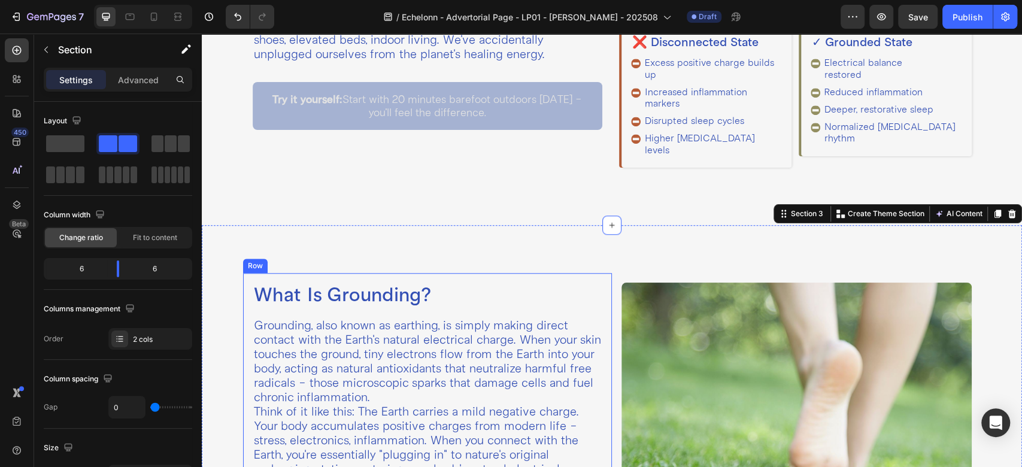
click at [592, 283] on h2 "What Is Grounding?" at bounding box center [428, 295] width 350 height 25
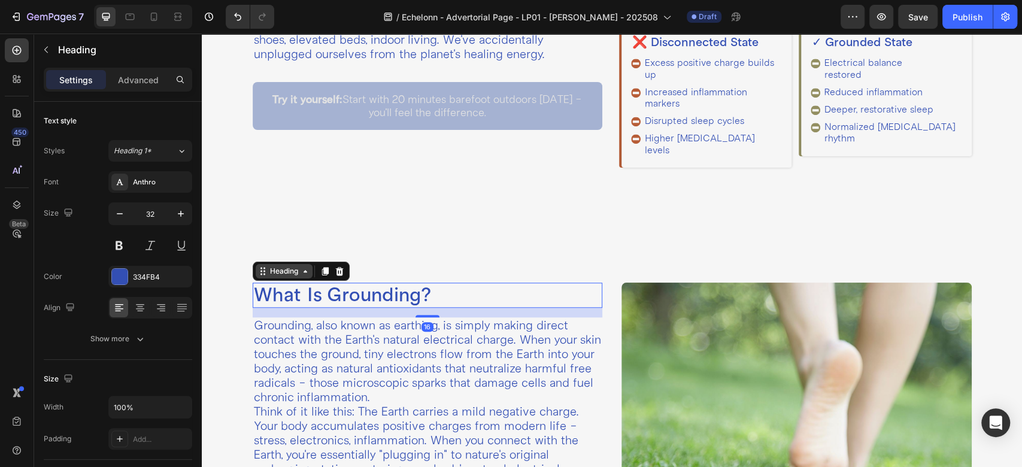
click at [283, 266] on div "Heading" at bounding box center [284, 271] width 33 height 11
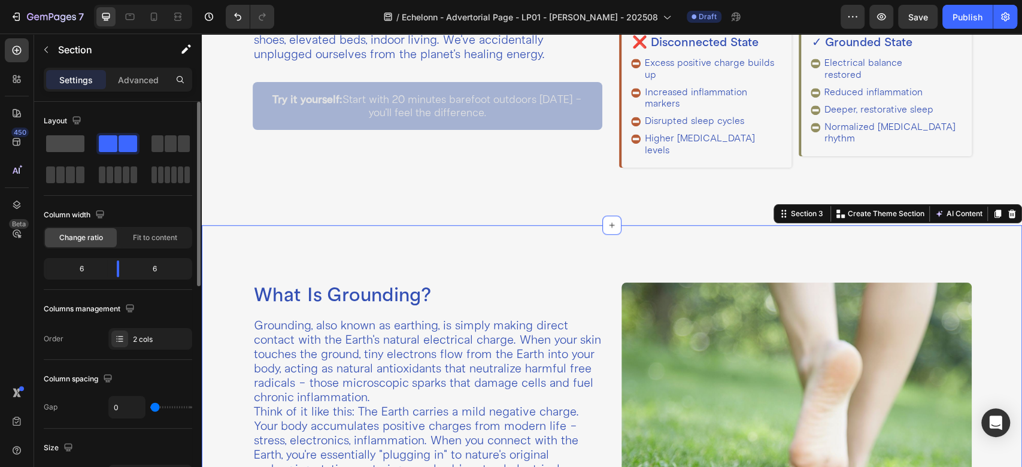
click at [81, 148] on span at bounding box center [65, 143] width 38 height 17
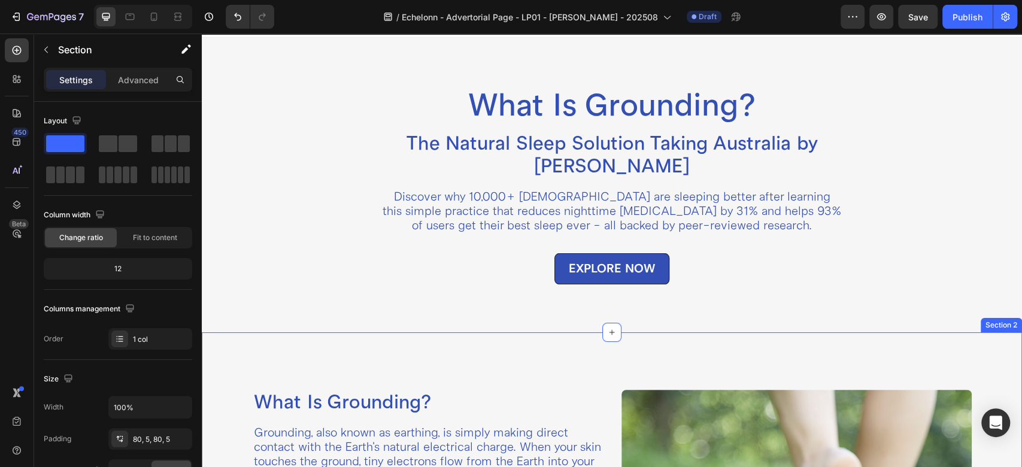
scroll to position [0, 0]
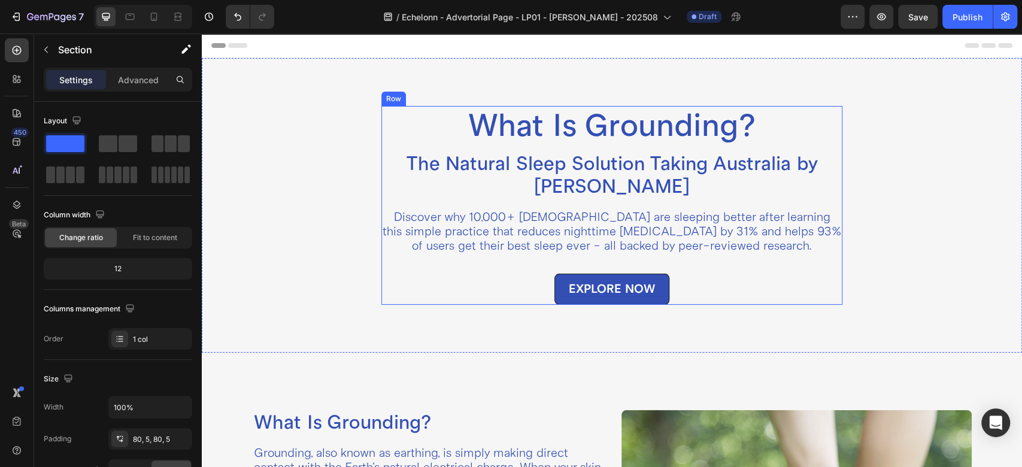
click at [402, 205] on div "What Is Grounding? Heading The Natural Sleep Solution Taking Australia by Storm…" at bounding box center [611, 205] width 461 height 199
click at [436, 98] on icon at bounding box center [441, 95] width 10 height 10
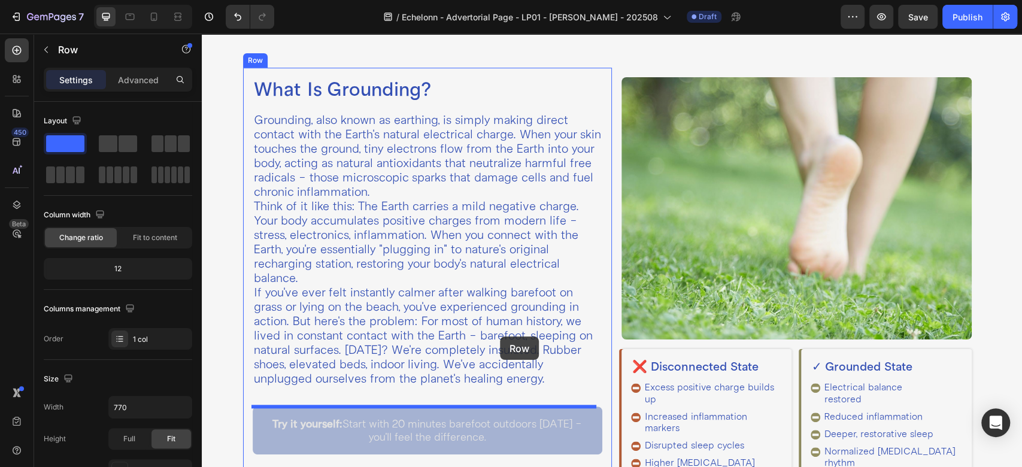
scroll to position [931, 0]
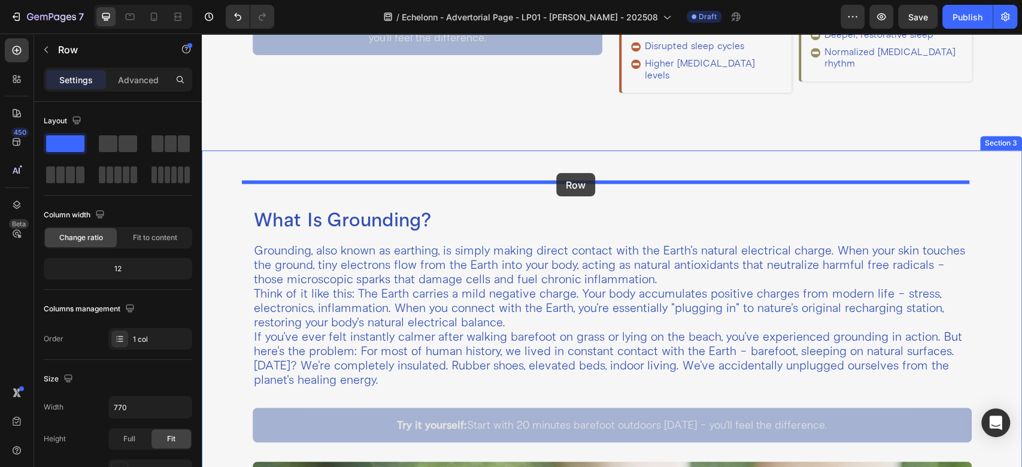
drag, startPoint x: 396, startPoint y: 294, endPoint x: 556, endPoint y: 173, distance: 200.4
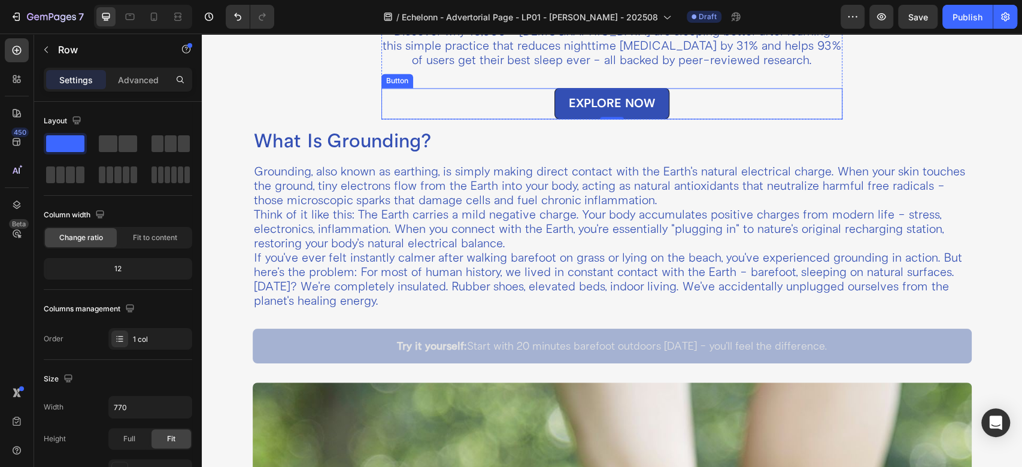
scroll to position [1197, 0]
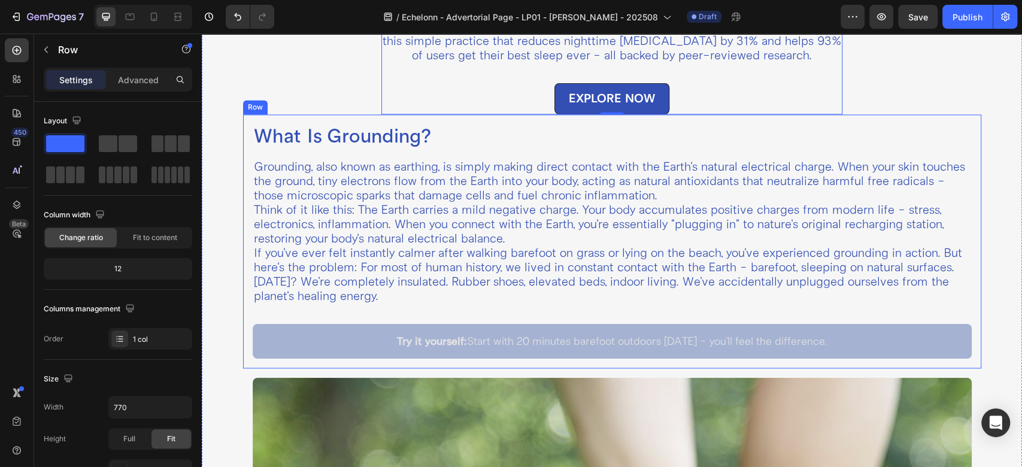
click at [248, 230] on div "What Is Grounding? Heading Grounding, also known as earthing, is simply making …" at bounding box center [612, 241] width 738 height 254
click at [318, 100] on icon at bounding box center [317, 103] width 10 height 10
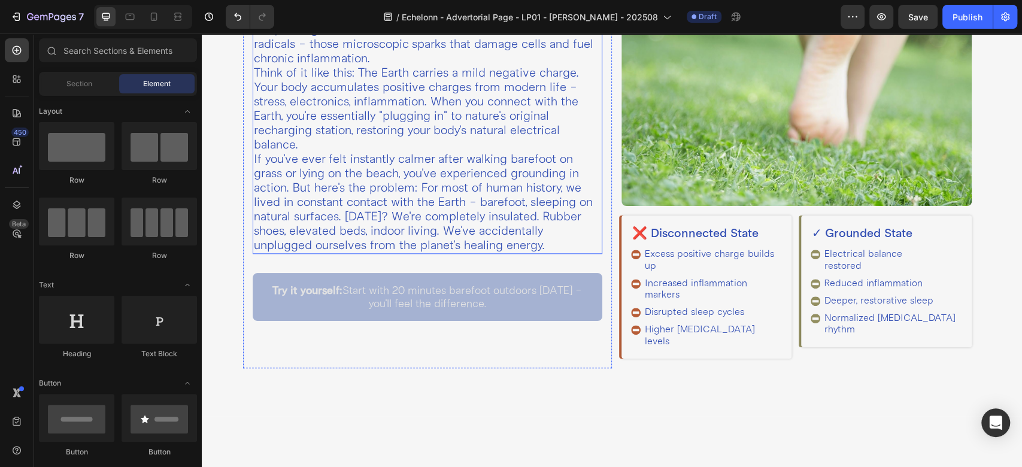
scroll to position [1064, 0]
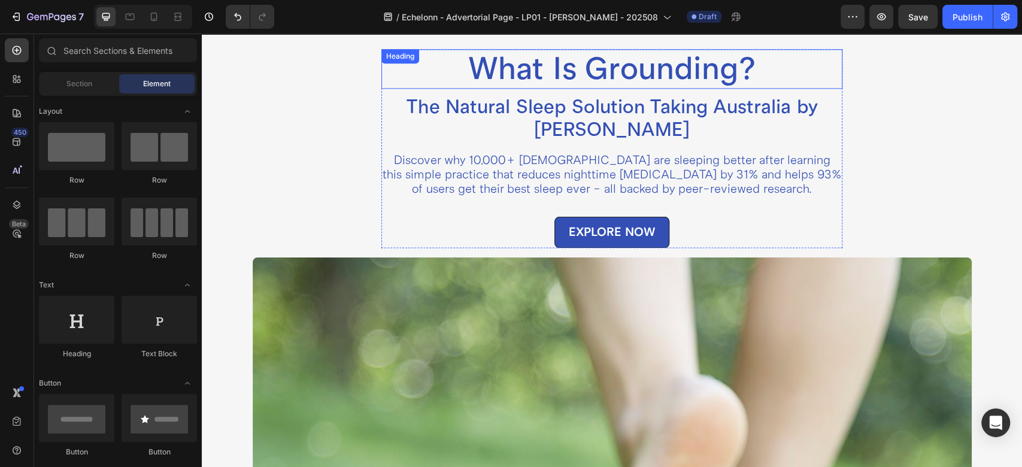
click at [561, 64] on h2 "What Is Grounding?" at bounding box center [611, 69] width 461 height 40
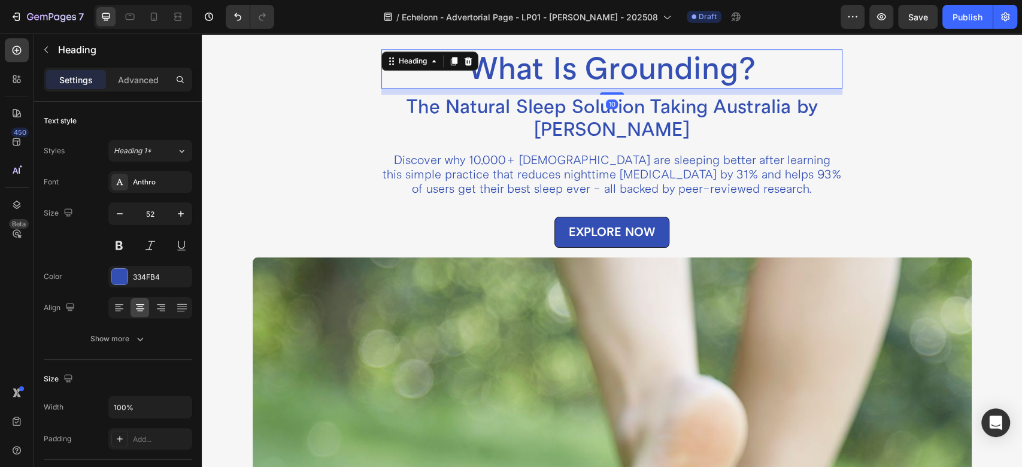
click at [561, 64] on h2 "What Is Grounding?" at bounding box center [611, 69] width 461 height 40
click at [561, 64] on p "What Is Grounding?" at bounding box center [612, 68] width 459 height 37
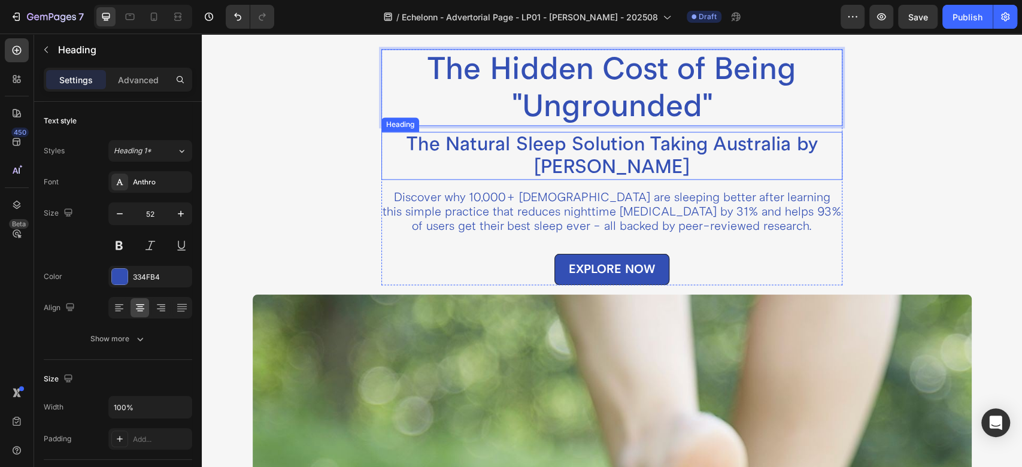
click at [585, 157] on h2 "The Natural Sleep Solution Taking Australia by [PERSON_NAME]" at bounding box center [611, 156] width 461 height 48
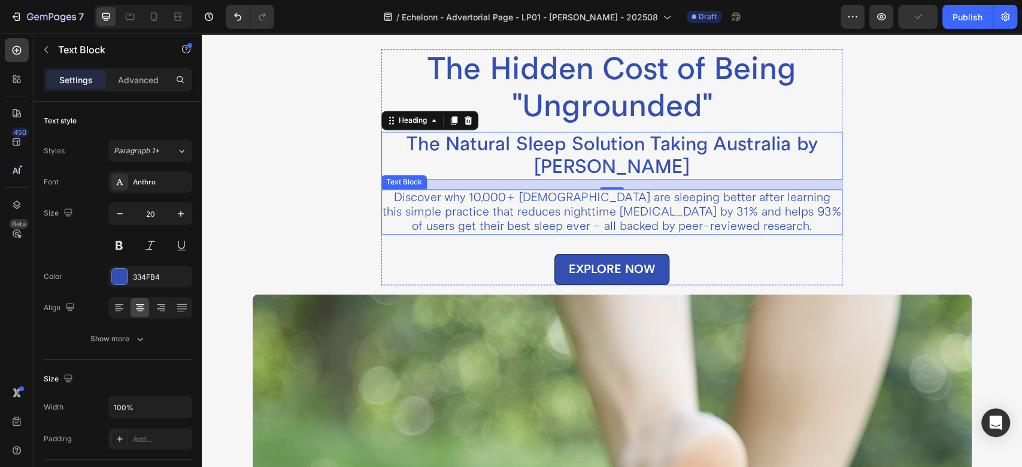
click at [533, 217] on p "Discover why 10,000+ [DEMOGRAPHIC_DATA] are sleeping better after learning this…" at bounding box center [612, 211] width 459 height 43
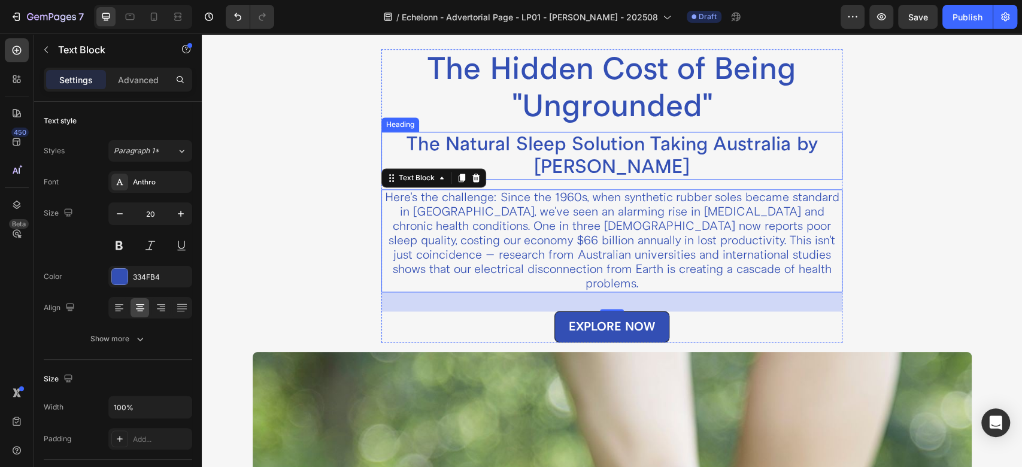
click at [592, 158] on h2 "The Natural Sleep Solution Taking Australia by [PERSON_NAME]" at bounding box center [611, 156] width 461 height 48
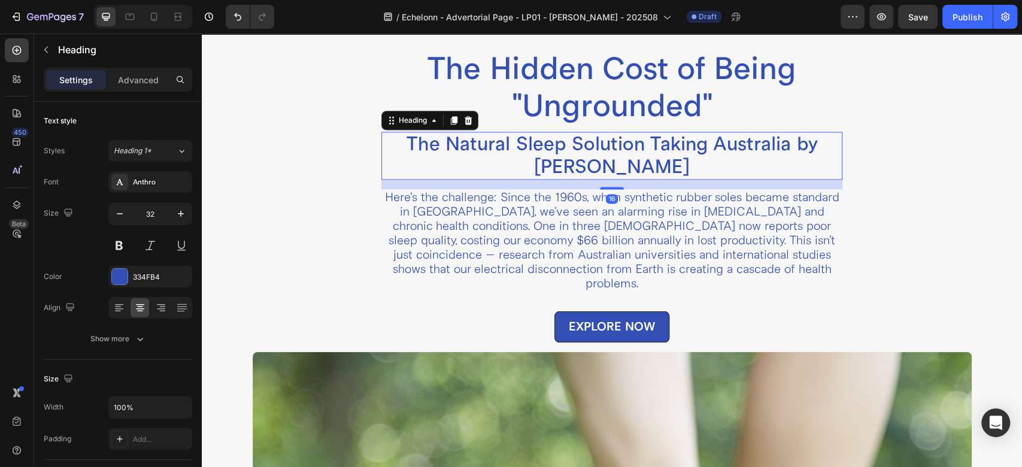
click at [470, 117] on div "Heading" at bounding box center [429, 120] width 97 height 19
click at [468, 117] on div at bounding box center [468, 120] width 14 height 14
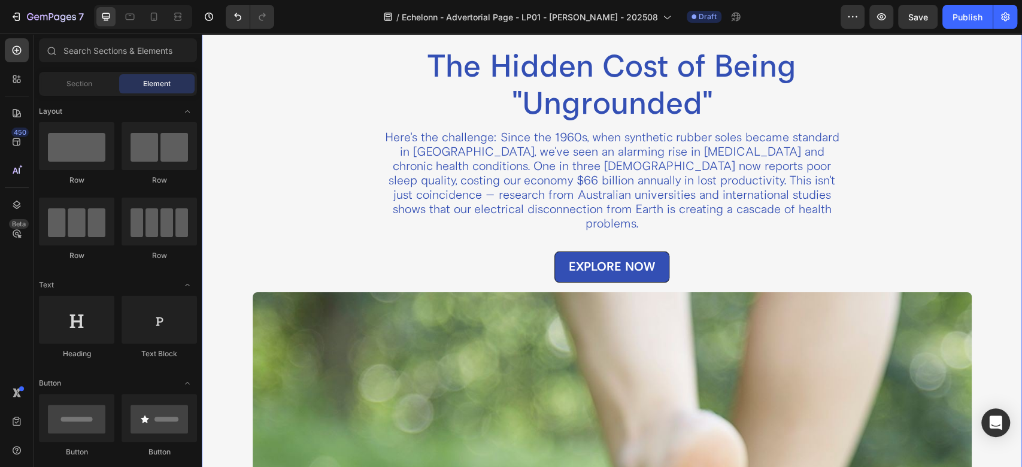
scroll to position [933, 0]
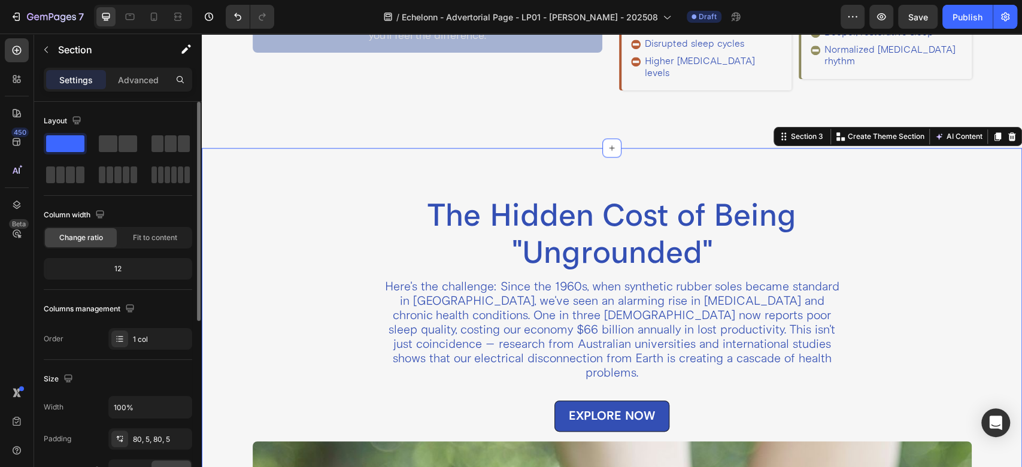
scroll to position [266, 0]
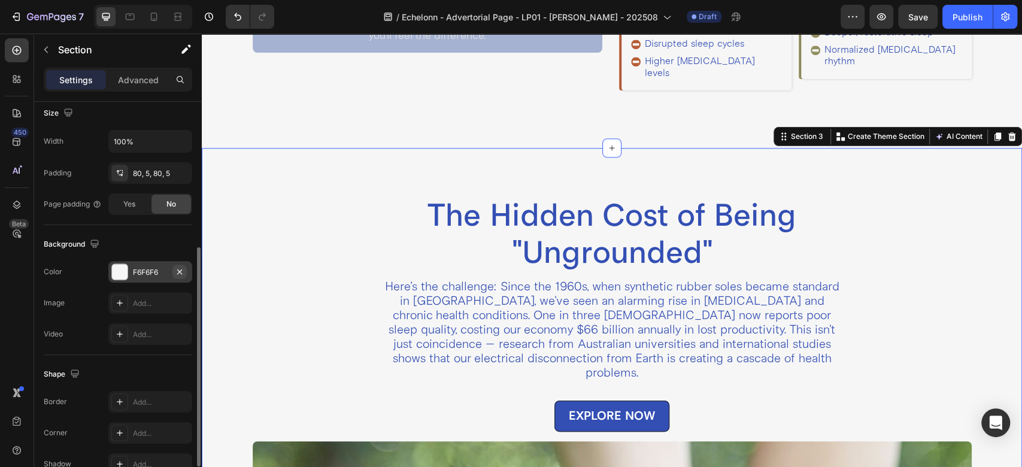
click at [186, 271] on button "button" at bounding box center [179, 272] width 14 height 14
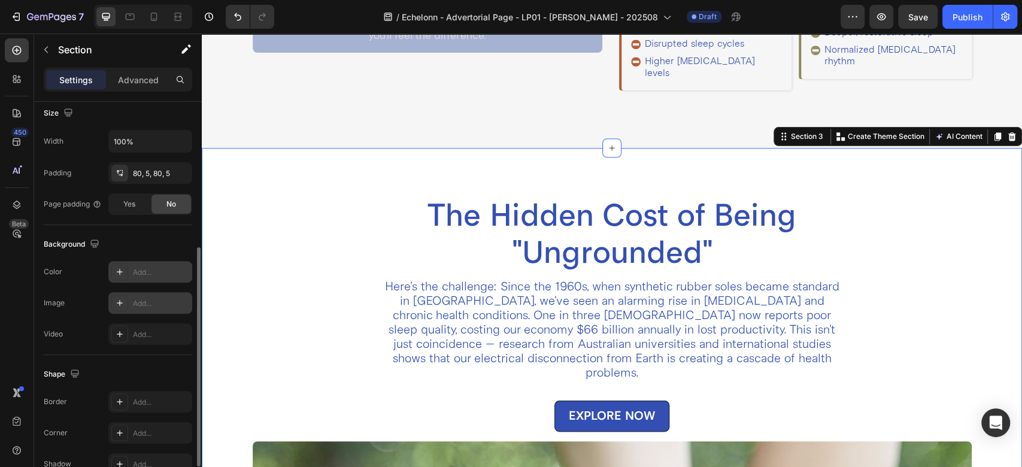
click at [117, 300] on icon at bounding box center [120, 303] width 10 height 10
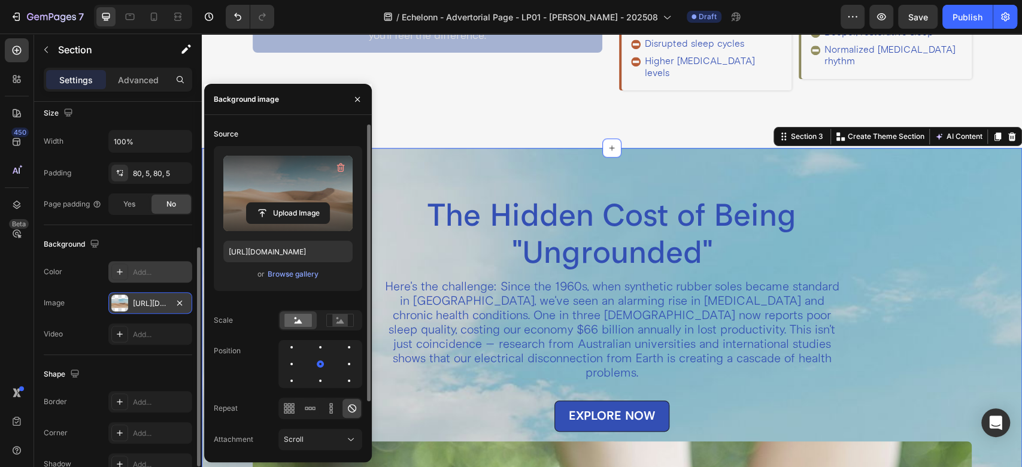
click at [293, 194] on label at bounding box center [287, 193] width 129 height 75
click at [293, 203] on input "file" at bounding box center [288, 213] width 83 height 20
click at [295, 212] on input "file" at bounding box center [288, 213] width 83 height 20
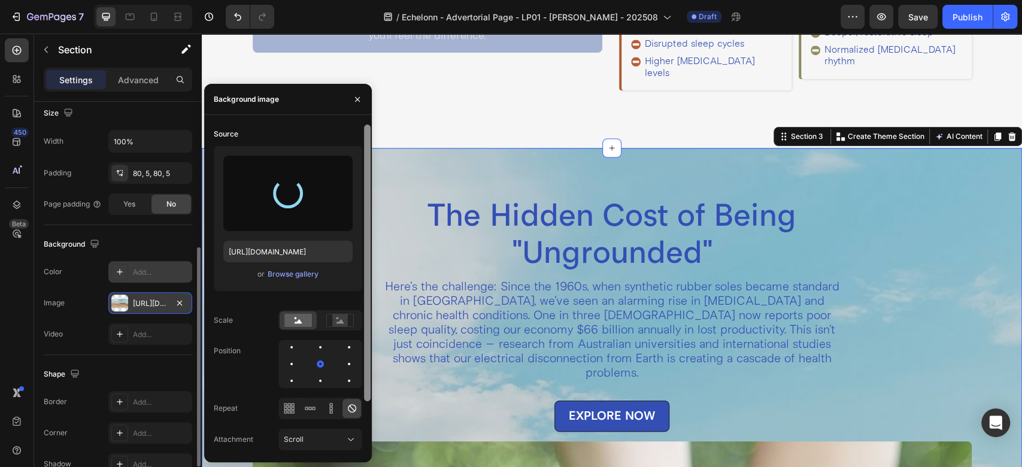
type input "[URL][DOMAIN_NAME]"
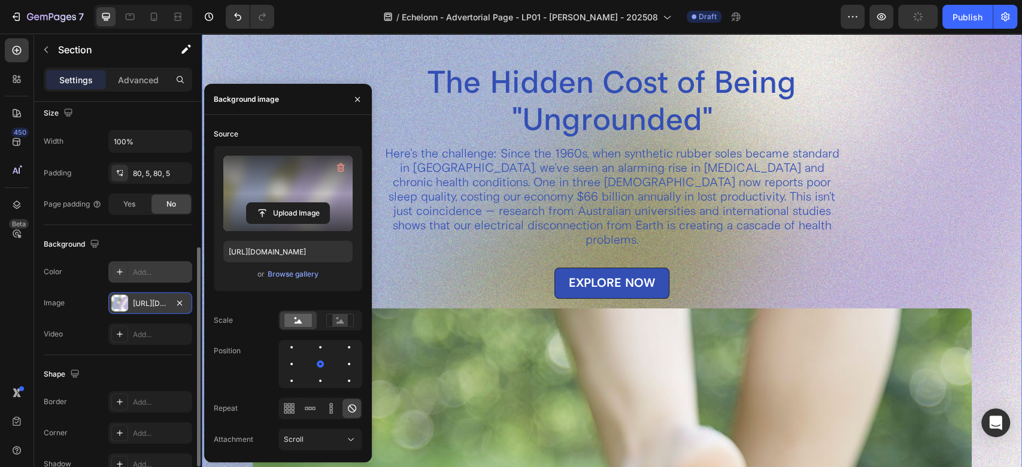
scroll to position [933, 0]
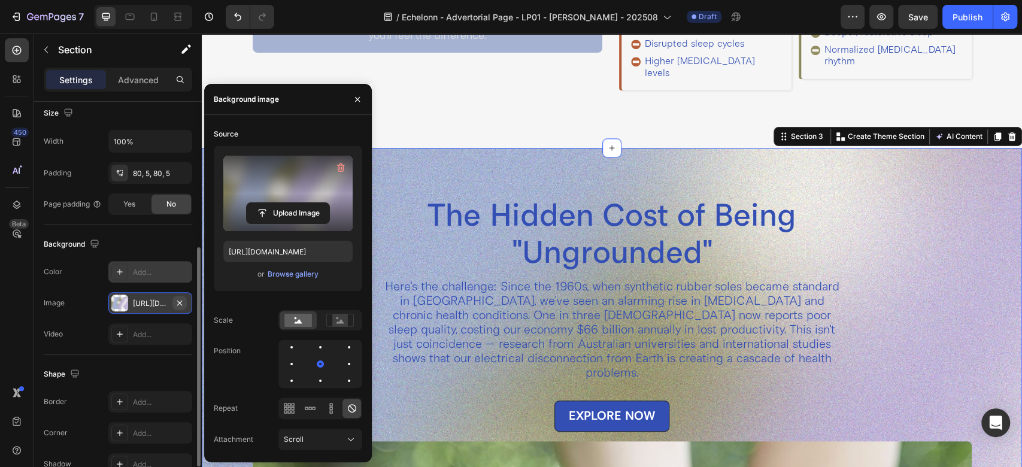
click at [181, 299] on icon "button" at bounding box center [180, 303] width 10 height 10
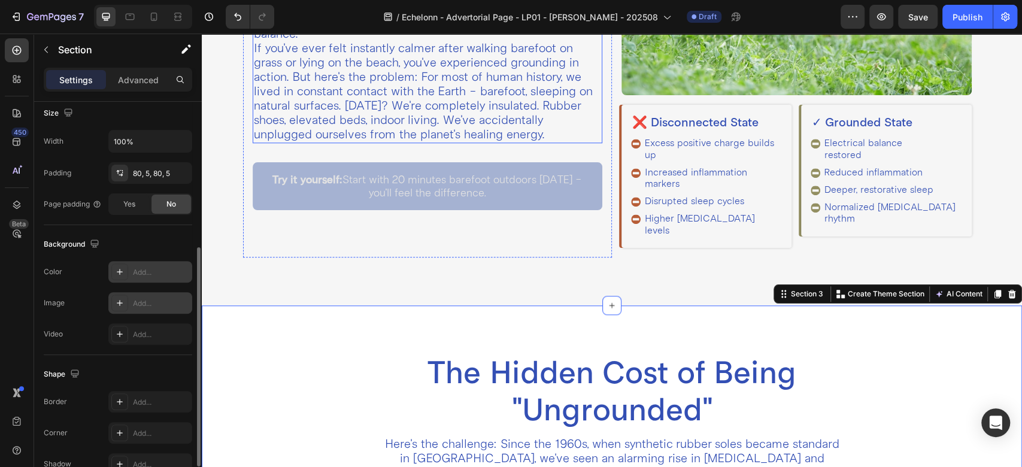
scroll to position [667, 0]
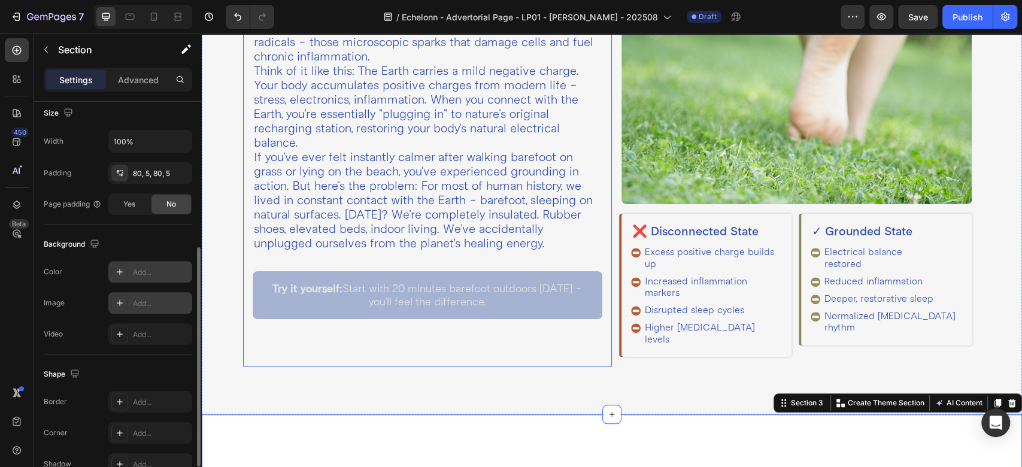
click at [478, 355] on div "What Is Grounding? Heading Grounding, also known as earthing, is simply making …" at bounding box center [612, 149] width 820 height 530
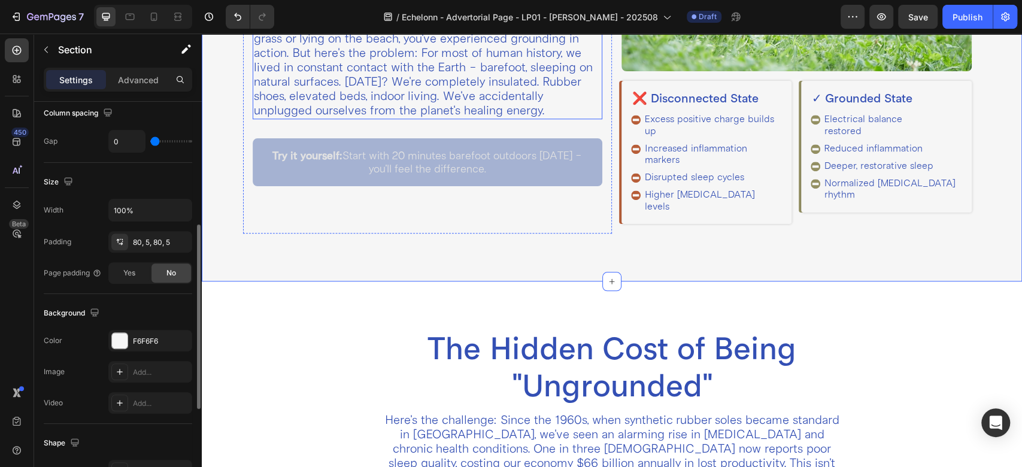
scroll to position [933, 0]
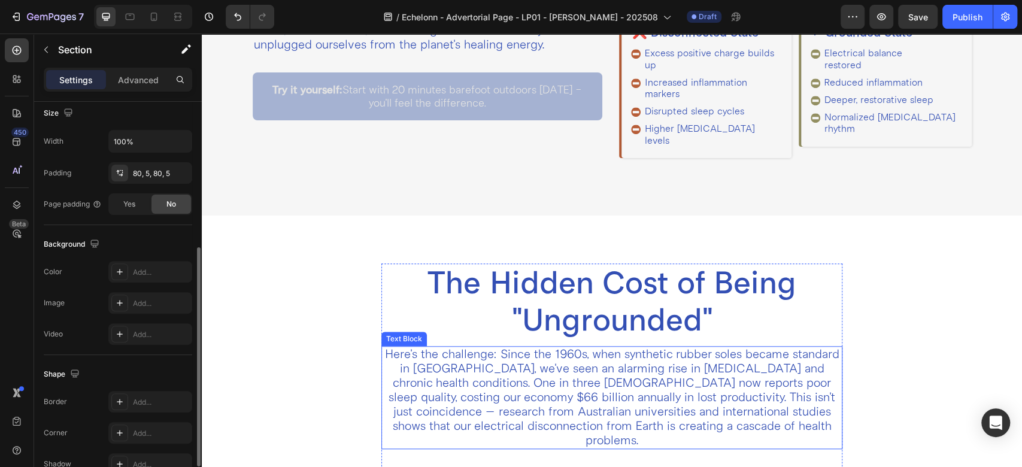
scroll to position [534, 0]
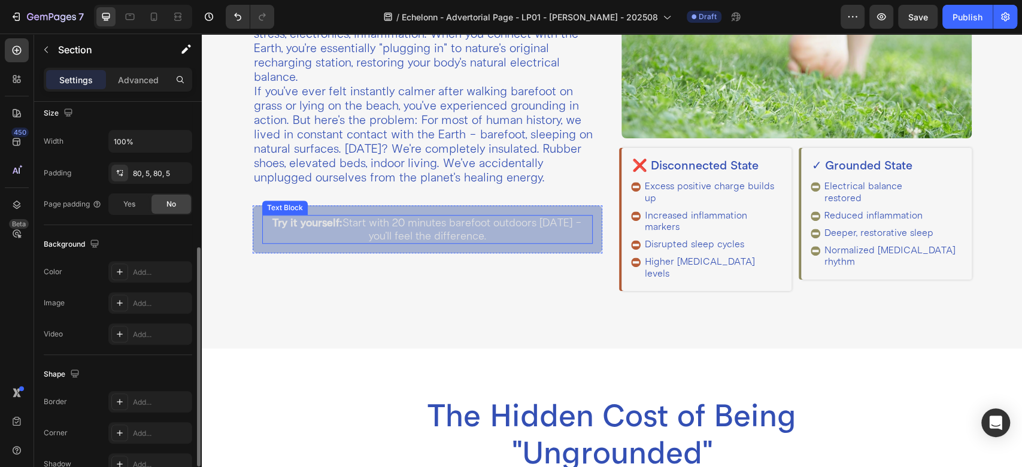
click at [383, 215] on div "Try it yourself: Start with 20 minutes barefoot outdoors [DATE] - you'll feel t…" at bounding box center [427, 229] width 331 height 29
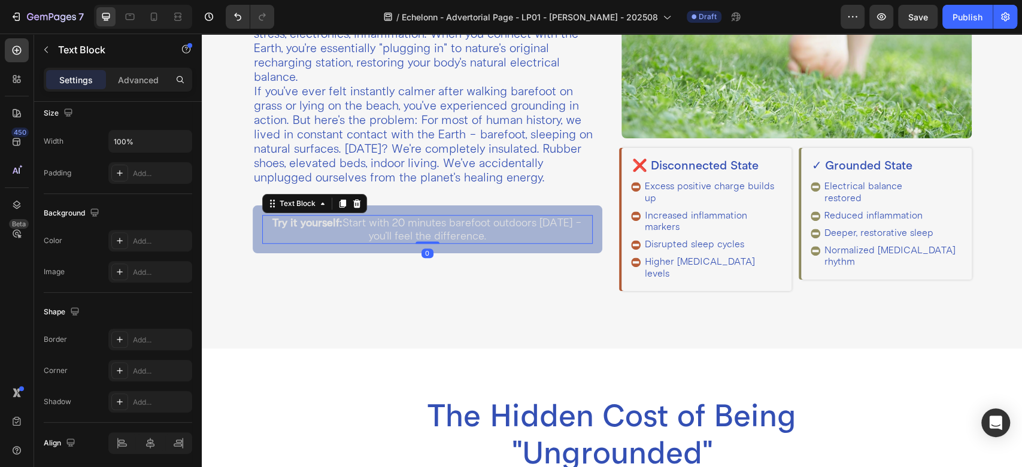
scroll to position [0, 0]
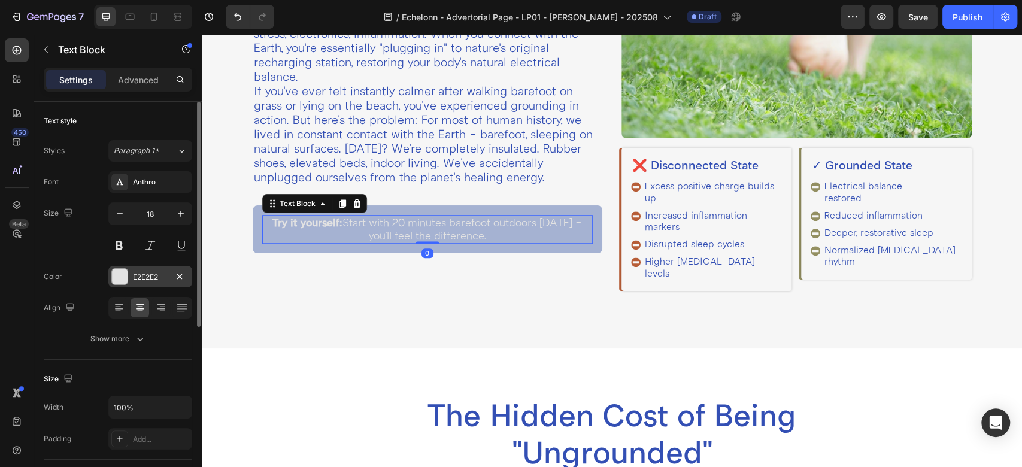
click at [120, 280] on div at bounding box center [120, 277] width 16 height 16
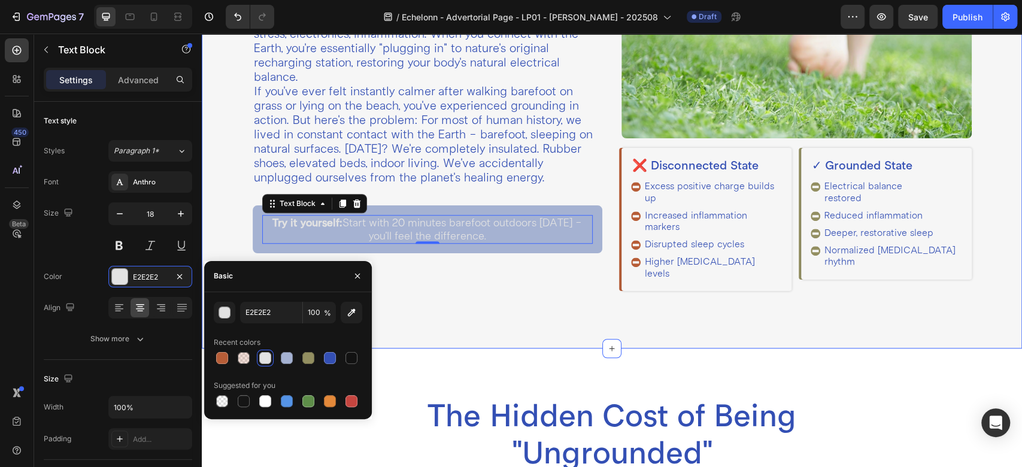
click at [553, 304] on div "What Is Grounding? Heading Grounding, also known as earthing, is simply making …" at bounding box center [612, 84] width 820 height 530
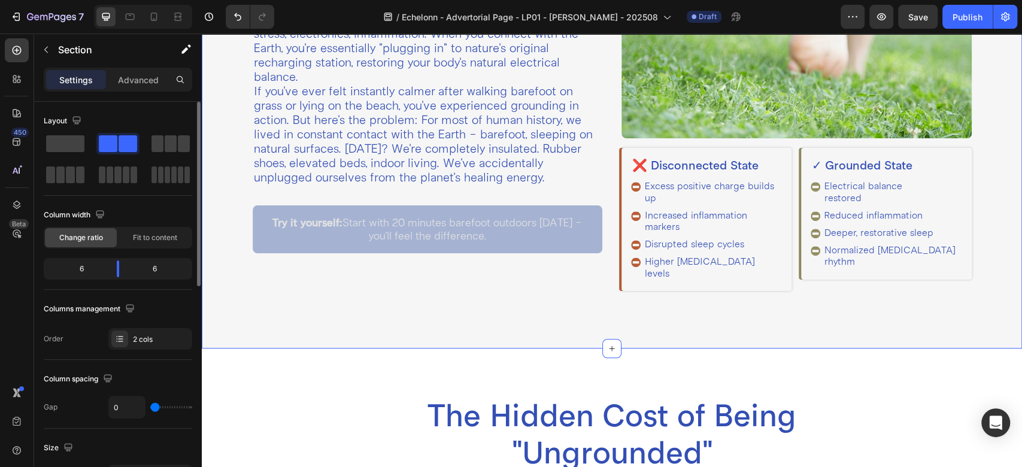
scroll to position [266, 0]
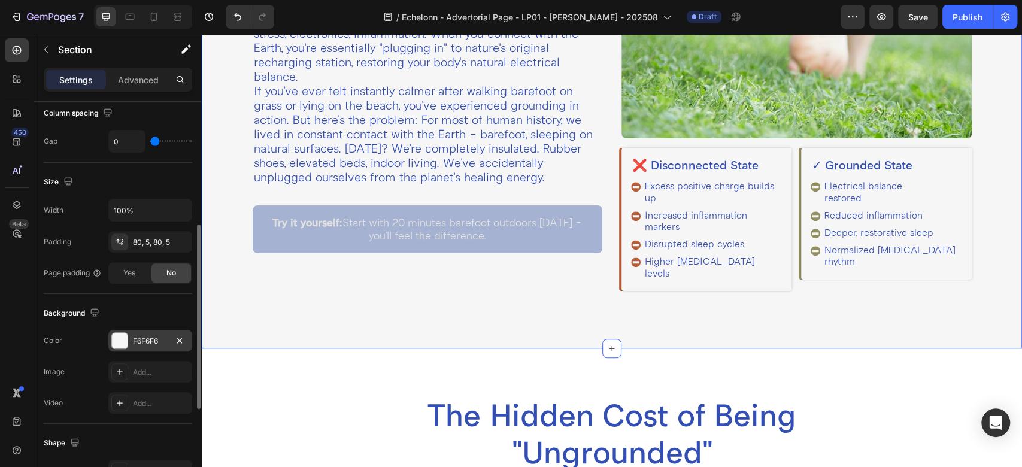
click at [139, 331] on div "F6F6F6" at bounding box center [150, 341] width 84 height 22
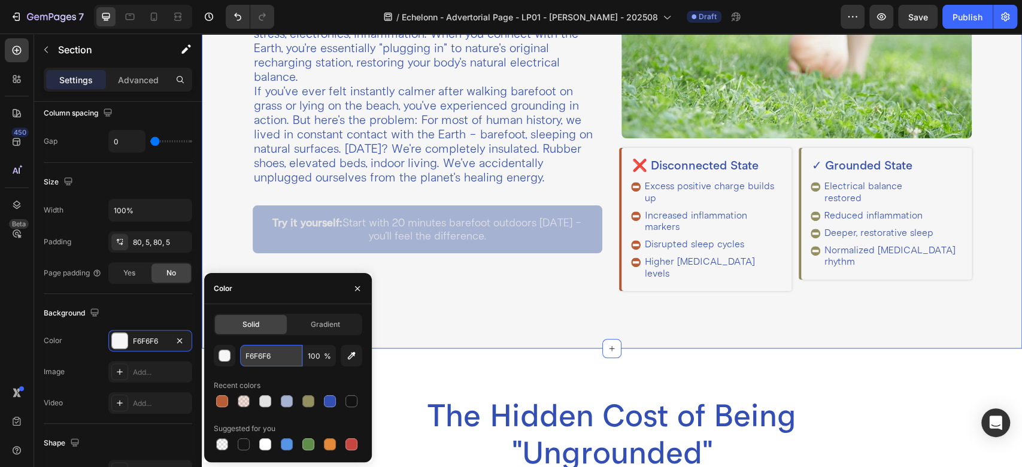
click at [281, 352] on input "F6F6F6" at bounding box center [271, 356] width 62 height 22
click at [343, 232] on p "Try it yourself: Start with 20 minutes barefoot outdoors [DATE] - you'll feel t…" at bounding box center [427, 229] width 329 height 26
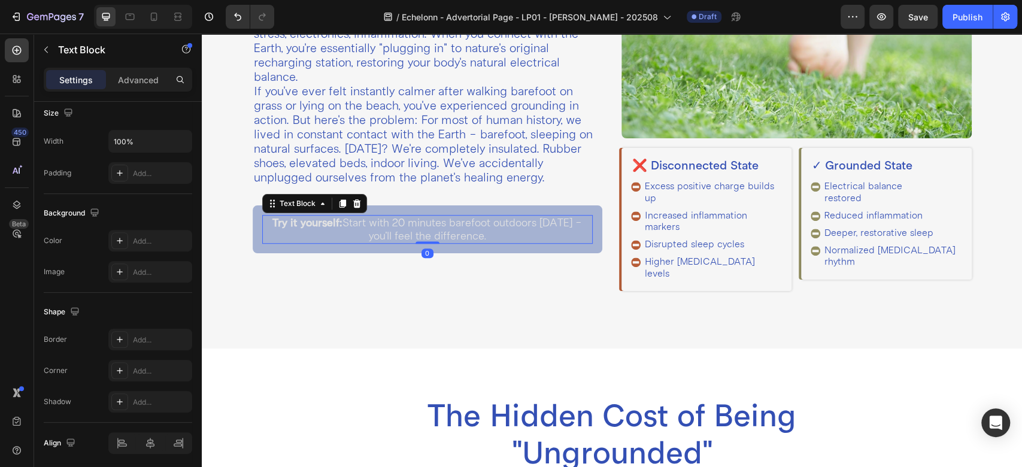
scroll to position [0, 0]
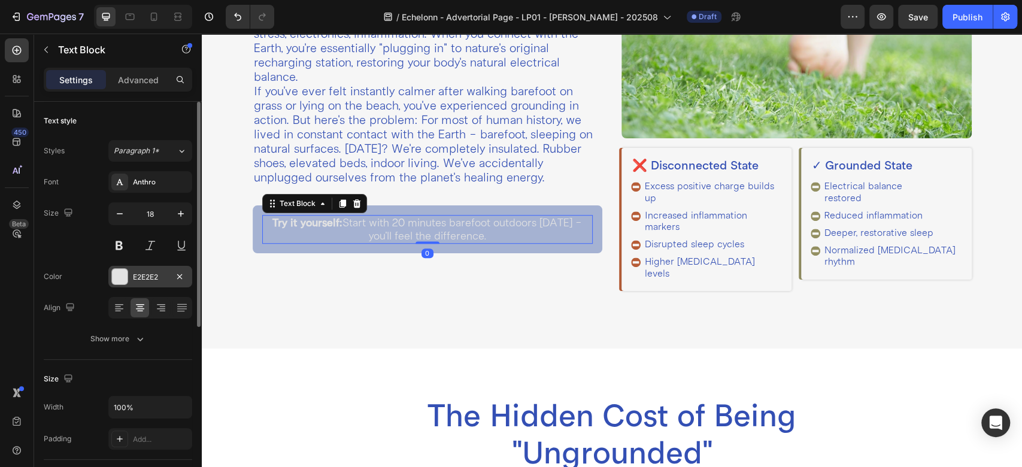
click at [158, 272] on div "E2E2E2" at bounding box center [150, 277] width 35 height 11
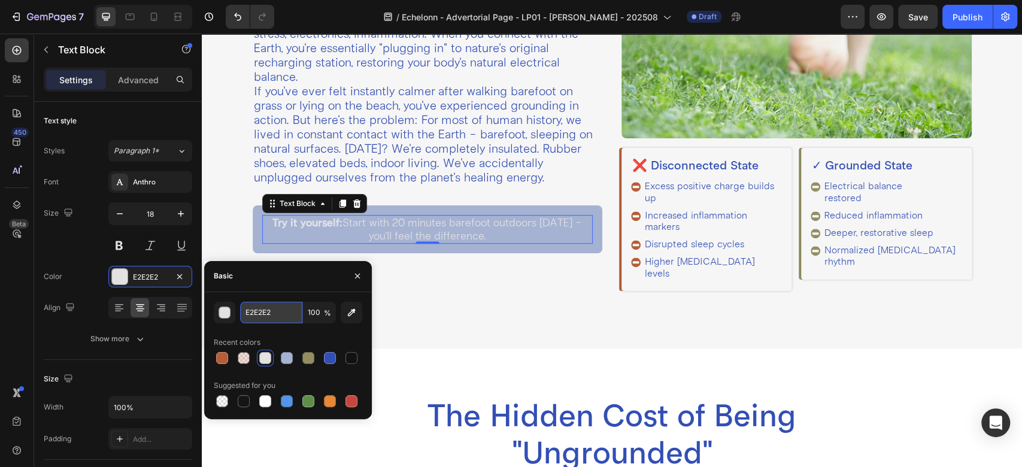
click at [286, 310] on input "E2E2E2" at bounding box center [271, 313] width 62 height 22
paste input "F6F6F6"
type input "F6F6F6"
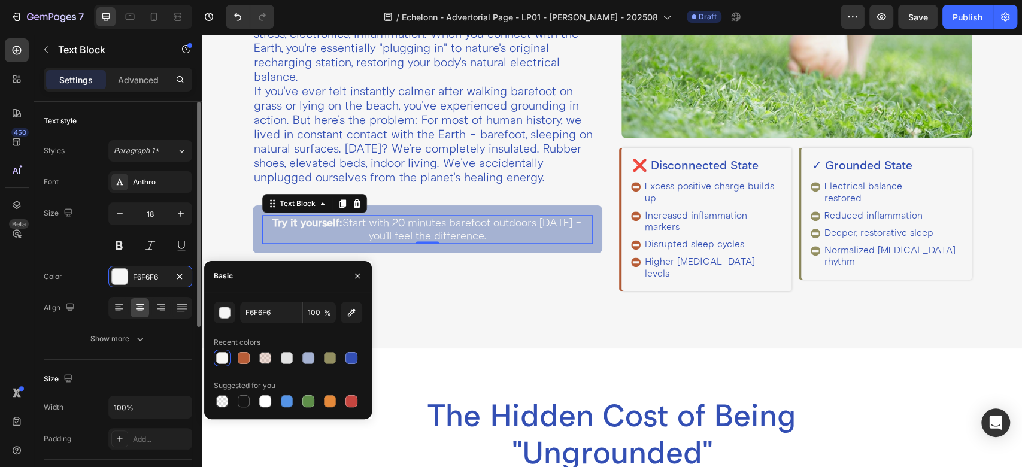
click at [75, 261] on div "Font Anthro Size 18 Color F6F6F6 Align Show more" at bounding box center [118, 260] width 148 height 178
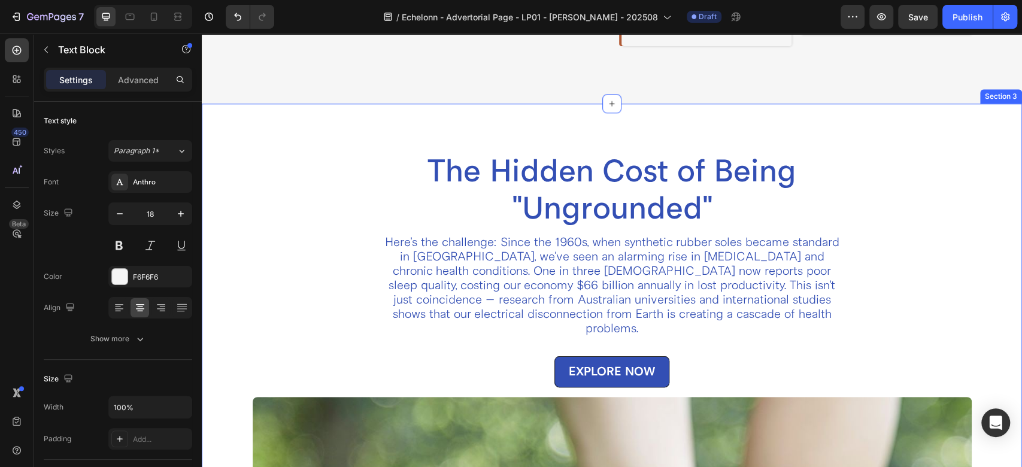
scroll to position [800, 0]
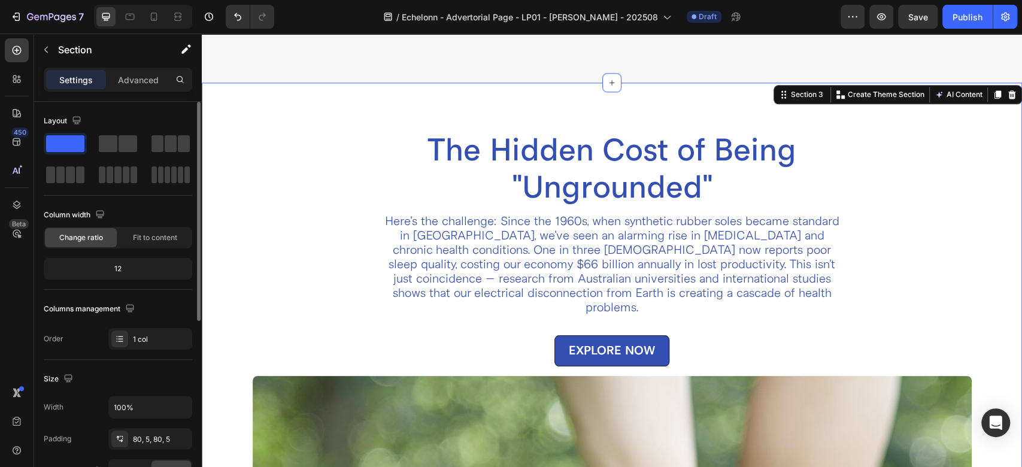
scroll to position [266, 0]
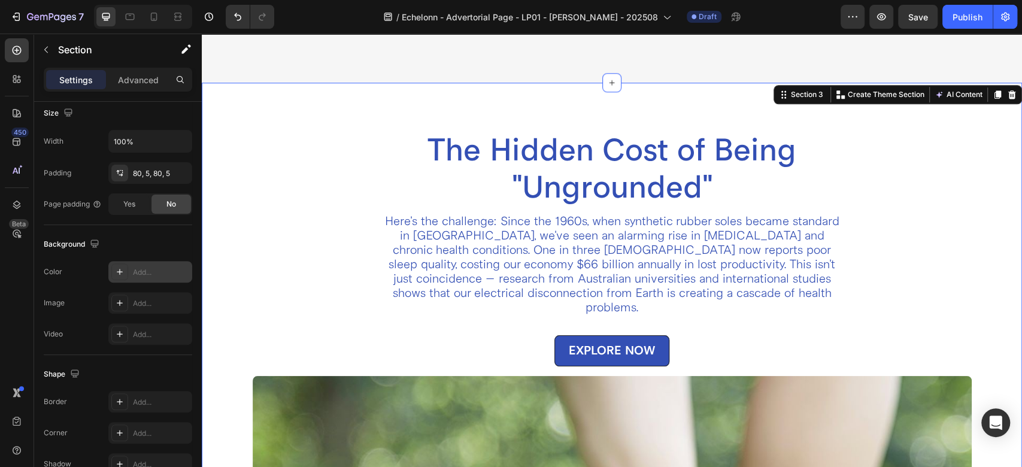
click at [115, 272] on icon at bounding box center [120, 272] width 10 height 10
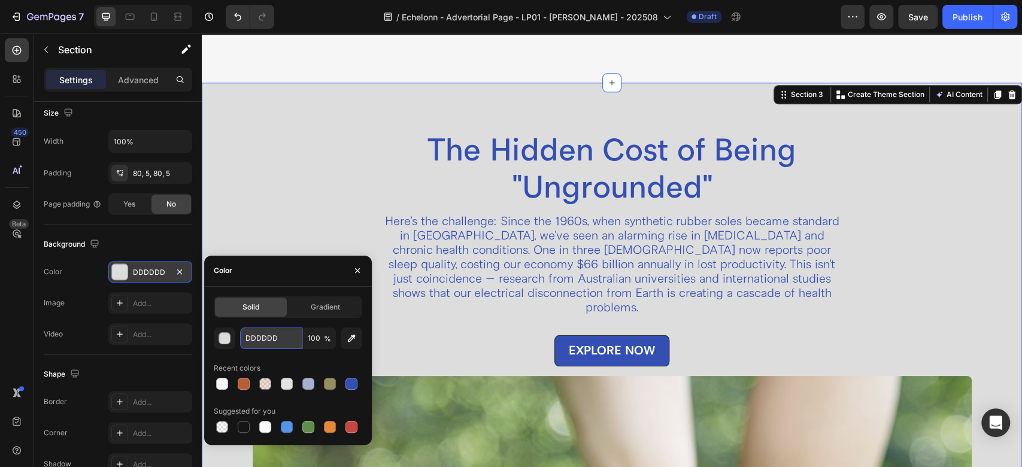
click at [273, 333] on input "DDDDDD" at bounding box center [271, 338] width 62 height 22
paste input "A5B2D2"
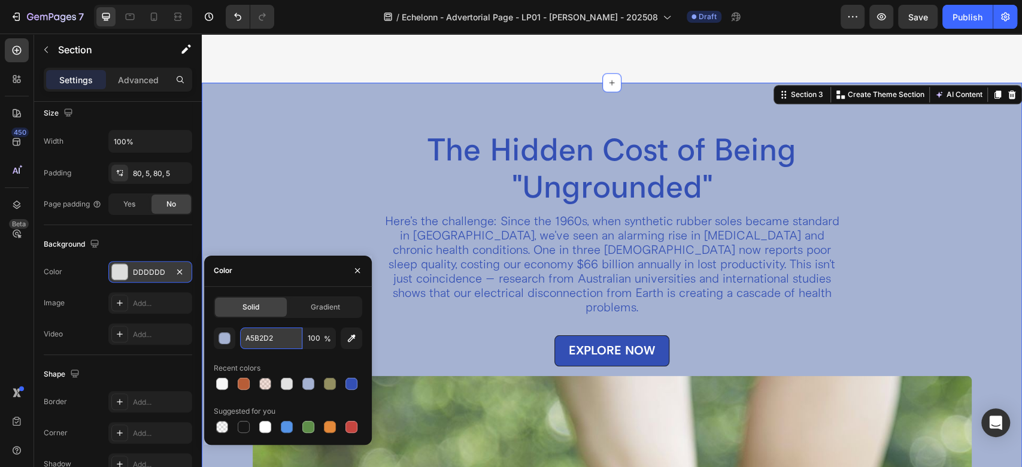
type input "A5B2D2"
click at [438, 227] on p "Here's the challenge: Since the 1960s, when synthetic rubber soles became stand…" at bounding box center [612, 264] width 459 height 101
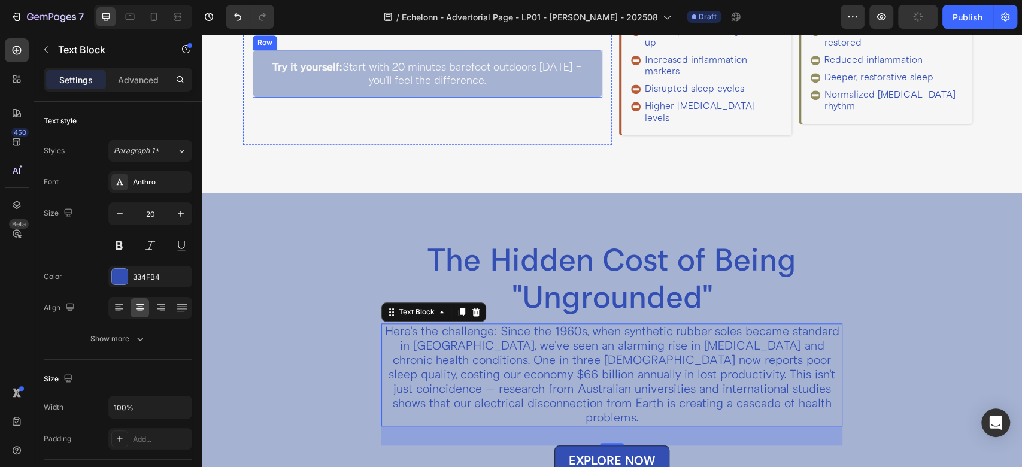
scroll to position [667, 0]
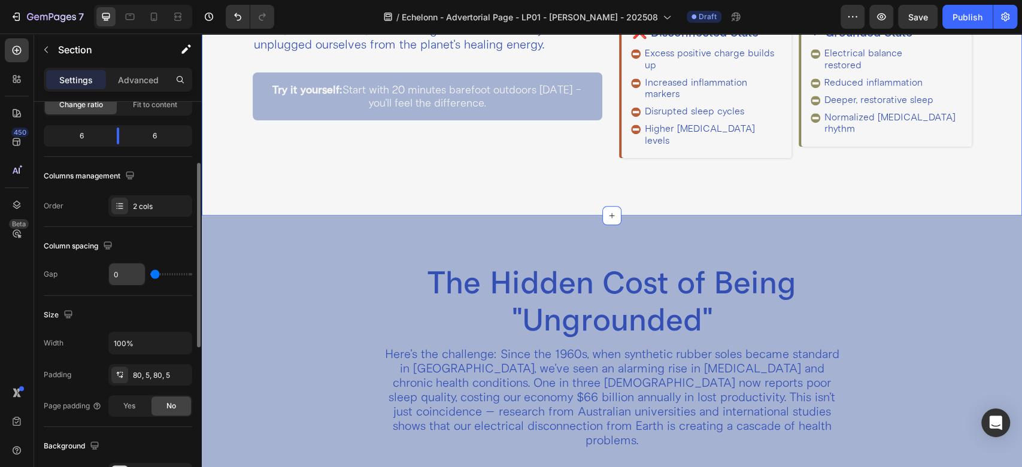
scroll to position [399, 0]
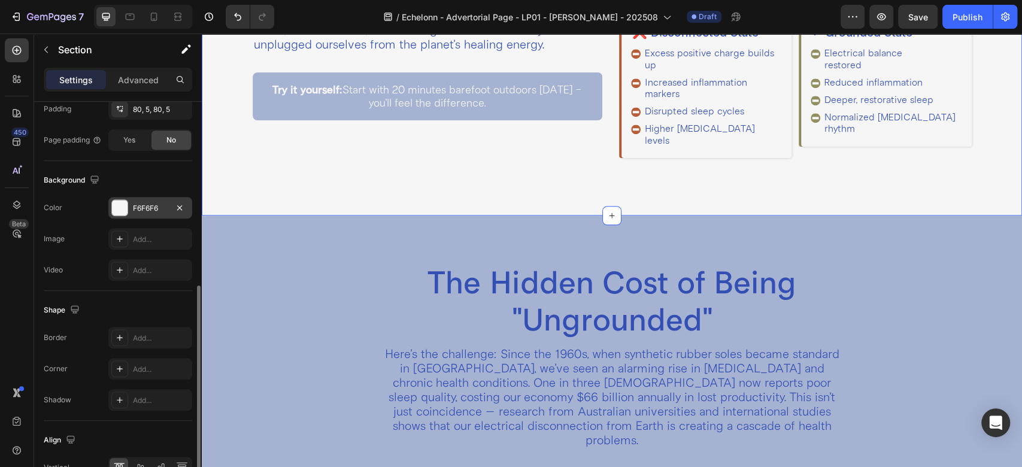
click at [133, 208] on div "F6F6F6" at bounding box center [150, 208] width 35 height 11
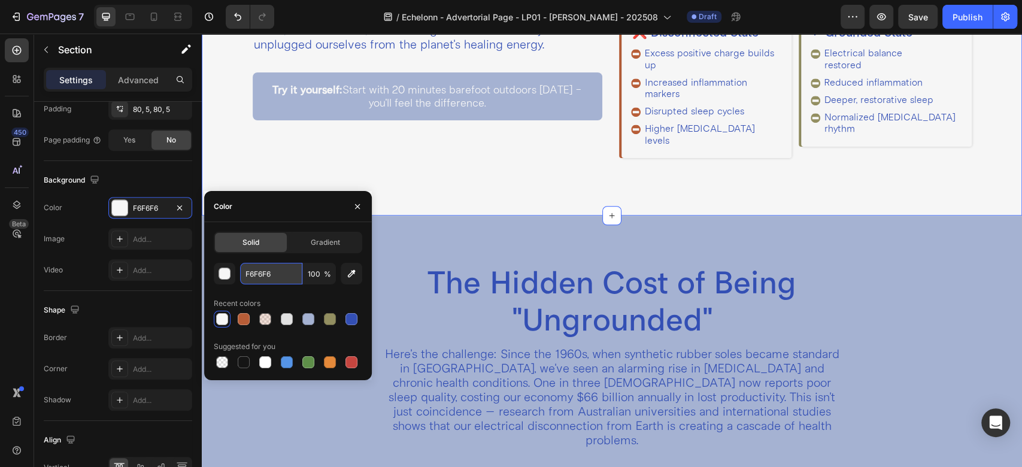
click at [272, 275] on input "F6F6F6" at bounding box center [271, 274] width 62 height 22
click at [539, 305] on h2 "The Hidden Cost of Being "Ungrounded"" at bounding box center [611, 301] width 461 height 77
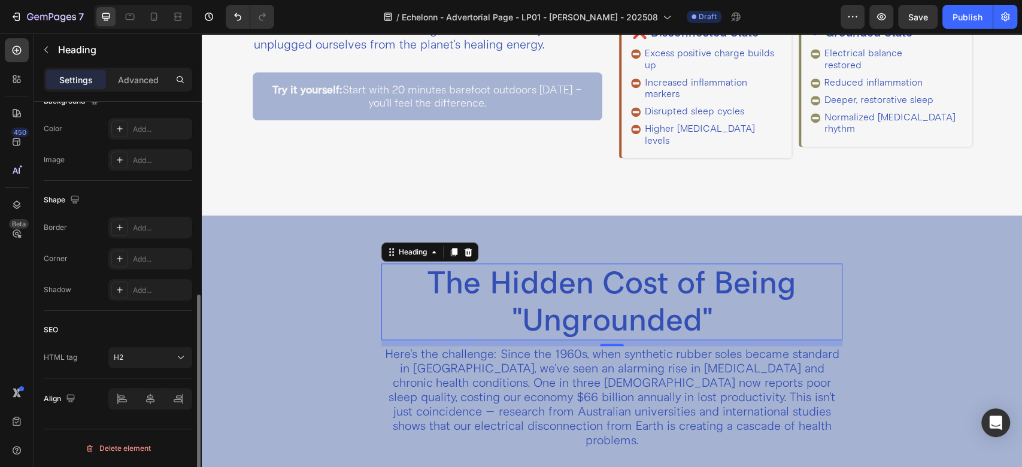
scroll to position [0, 0]
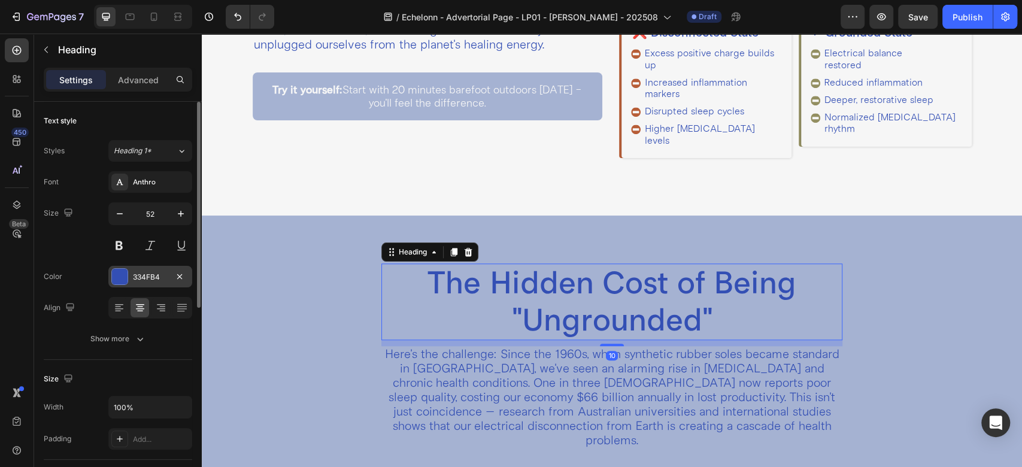
click at [141, 280] on div "334FB4" at bounding box center [150, 277] width 35 height 11
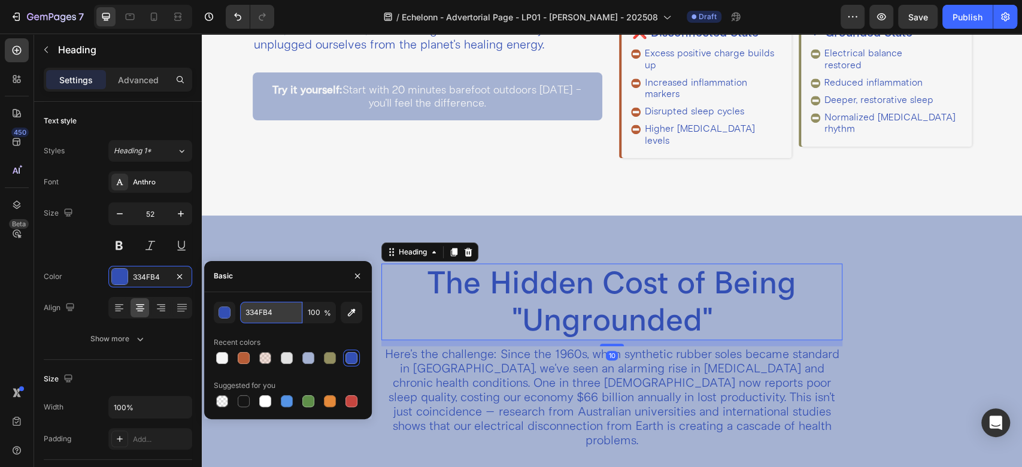
click at [283, 314] on input "334FB4" at bounding box center [271, 313] width 62 height 22
paste input "F6F6F6"
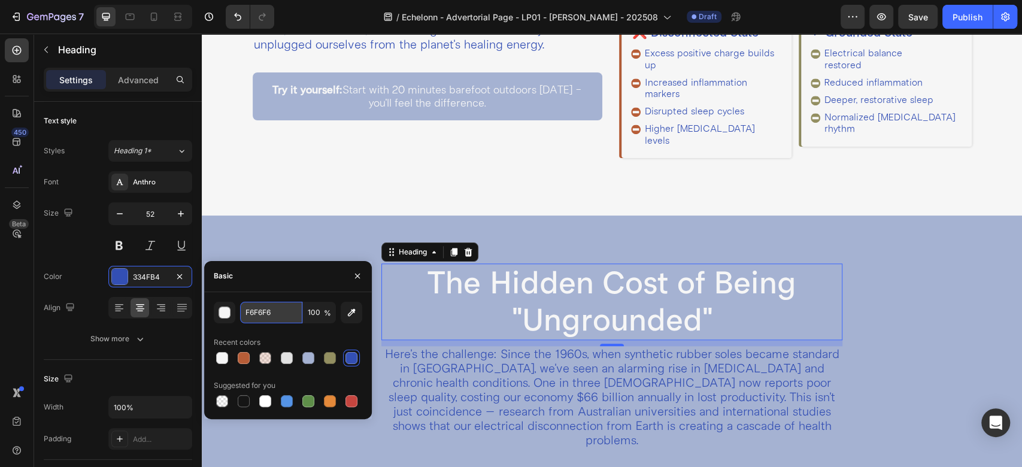
type input "F6F6F6"
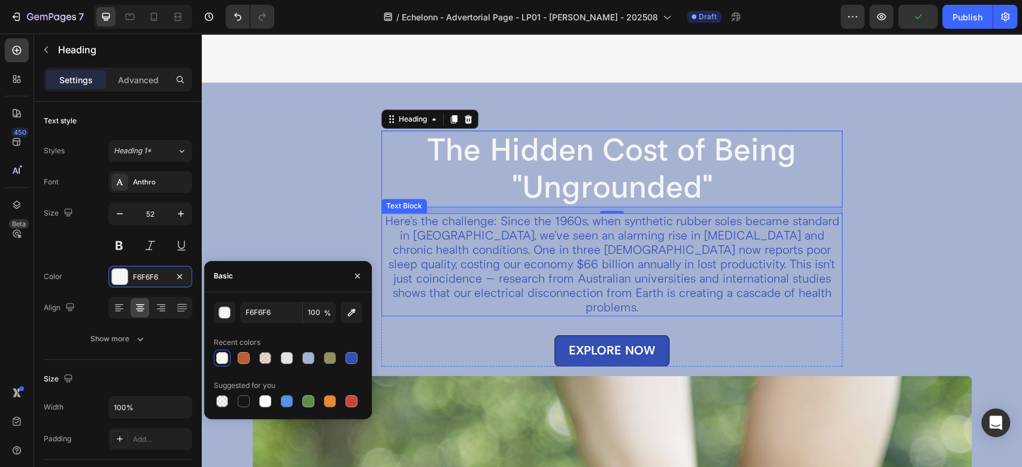
click at [526, 227] on p "Here's the challenge: Since the 1960s, when synthetic rubber soles became stand…" at bounding box center [612, 264] width 459 height 101
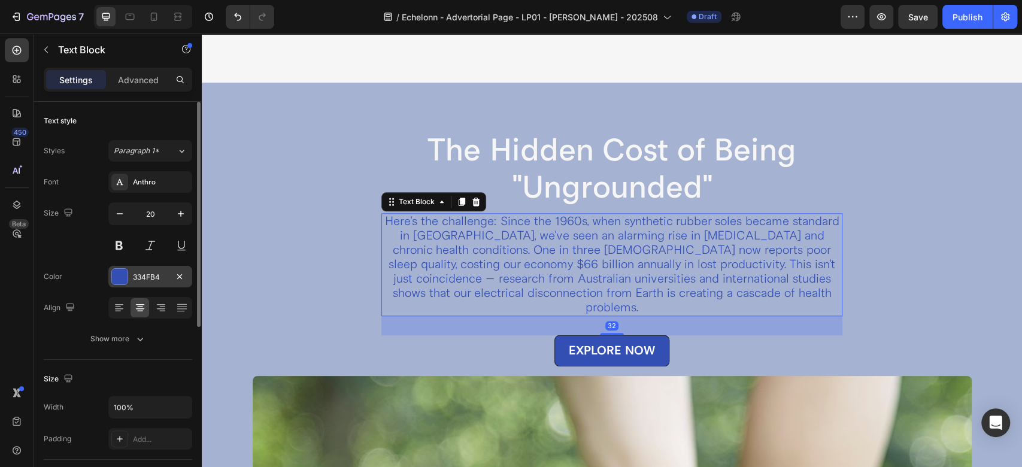
click at [159, 275] on div "334FB4" at bounding box center [150, 277] width 35 height 11
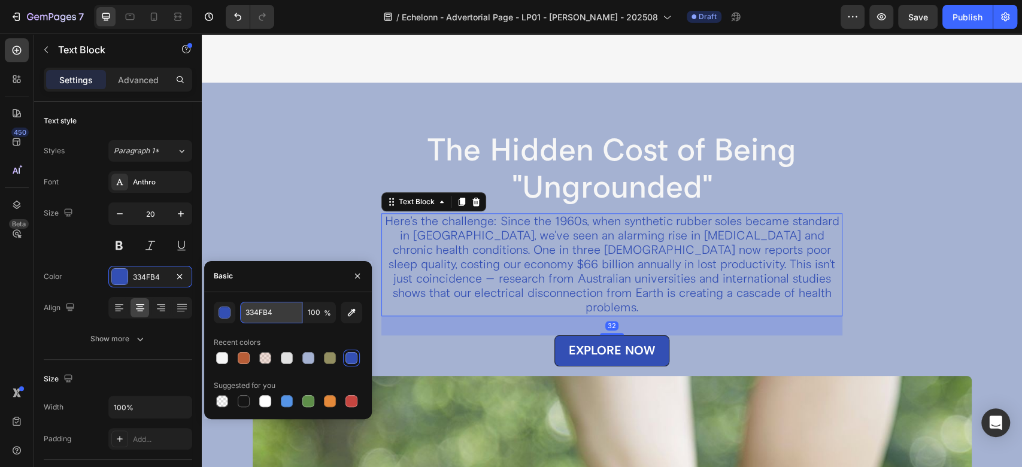
click at [275, 318] on input "334FB4" at bounding box center [271, 313] width 62 height 22
paste input "F6F6F6"
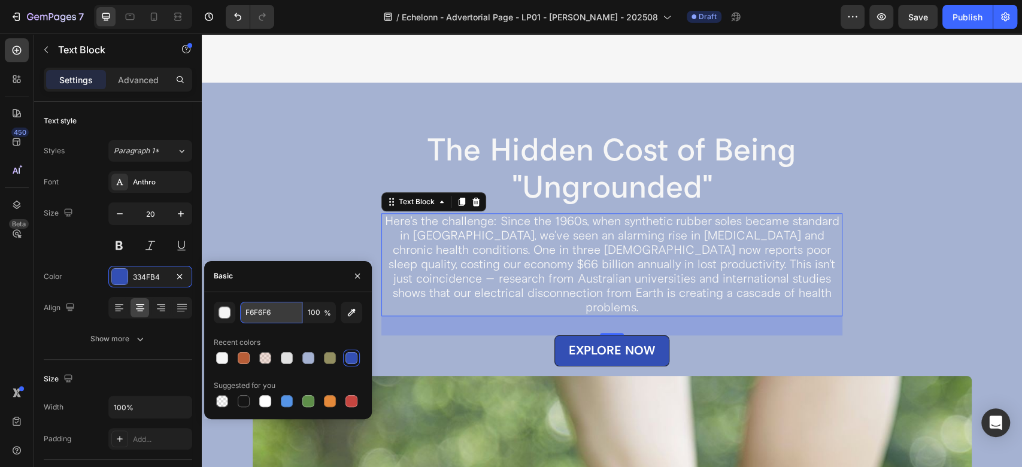
type input "F6F6F6"
click at [508, 335] on div "EXPLORE NOW Button" at bounding box center [611, 350] width 461 height 31
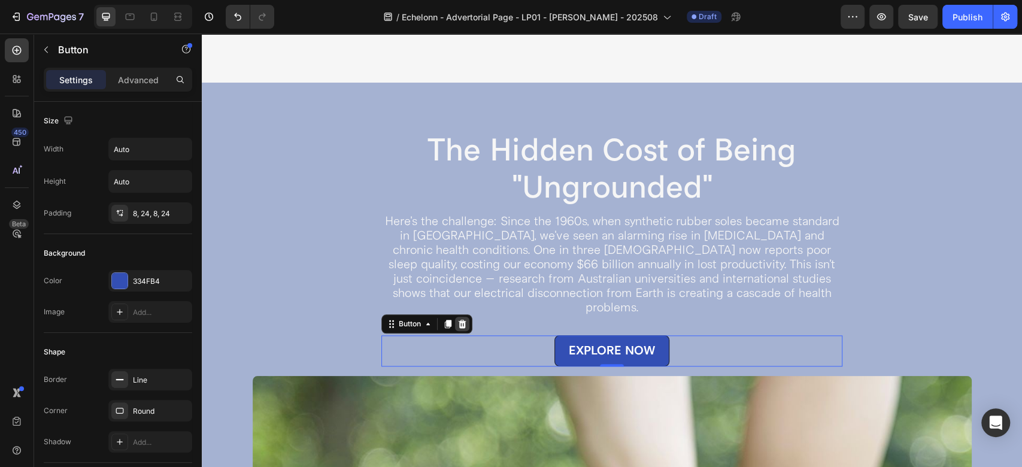
click at [456, 317] on div at bounding box center [462, 324] width 14 height 14
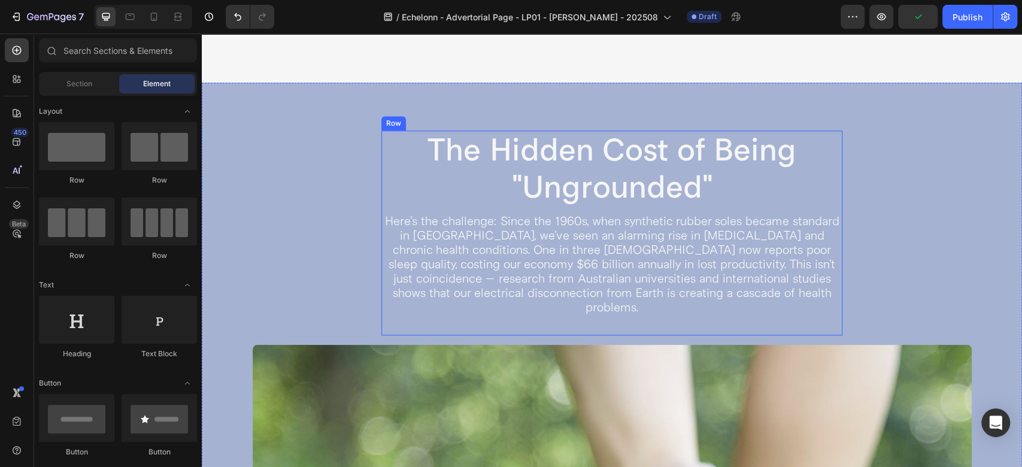
click at [489, 297] on div "The Hidden Cost of Being "Ungrounded" Heading Here's the challenge: Since the 1…" at bounding box center [611, 233] width 461 height 205
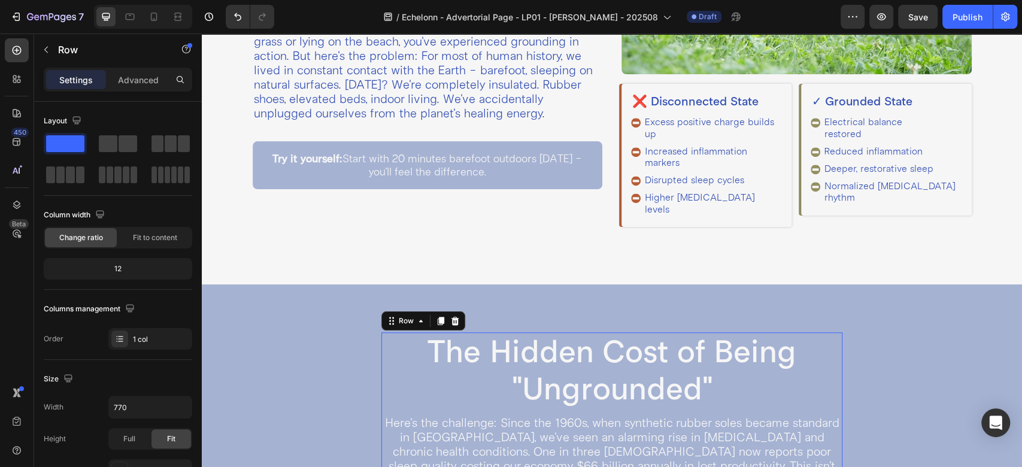
scroll to position [534, 0]
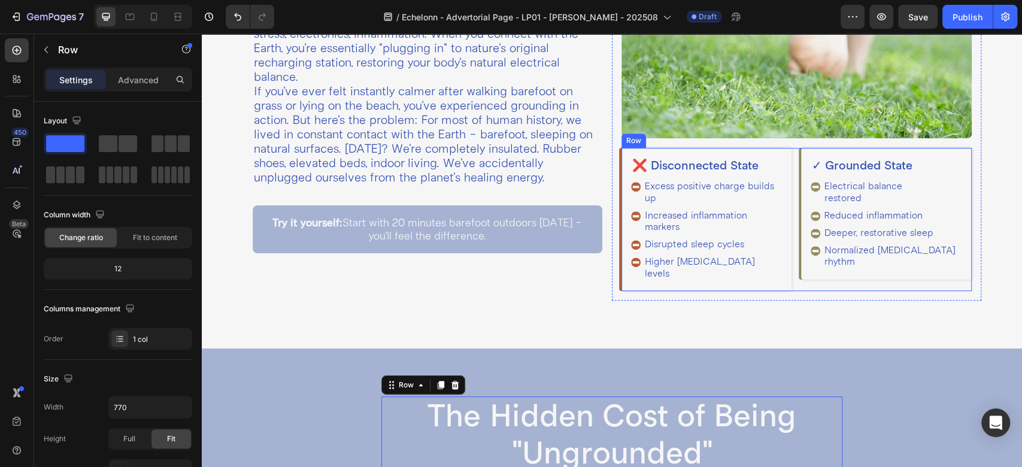
click at [785, 180] on div "❌ Disconnected State Heading Excess positive charge builds up Increased inflamm…" at bounding box center [796, 219] width 350 height 142
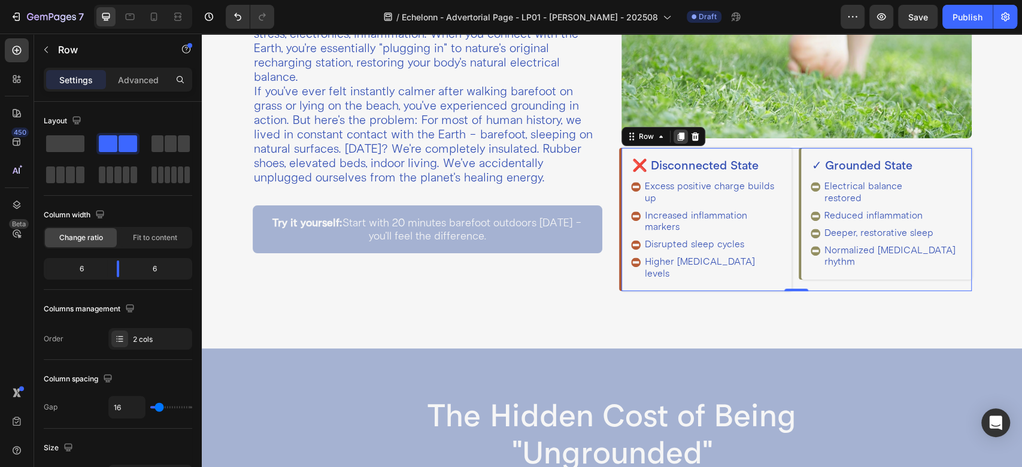
click at [676, 132] on icon at bounding box center [681, 137] width 10 height 10
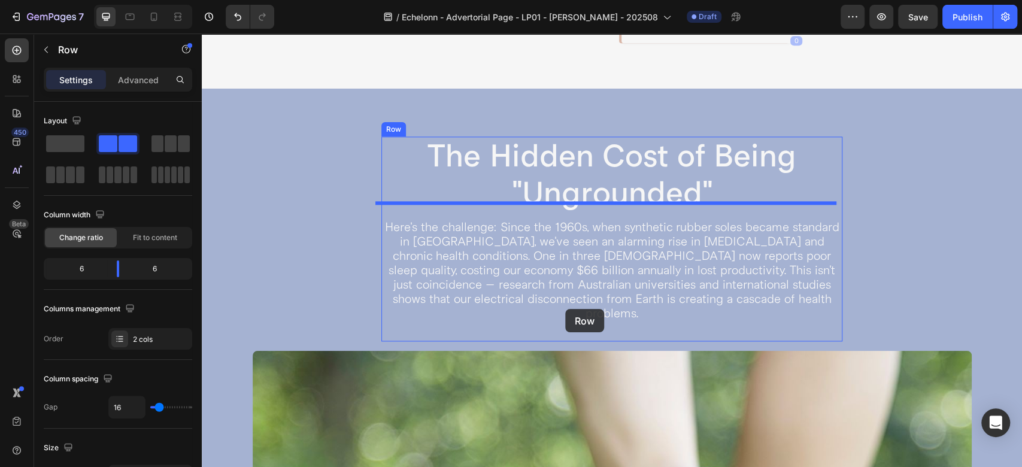
scroll to position [933, 0]
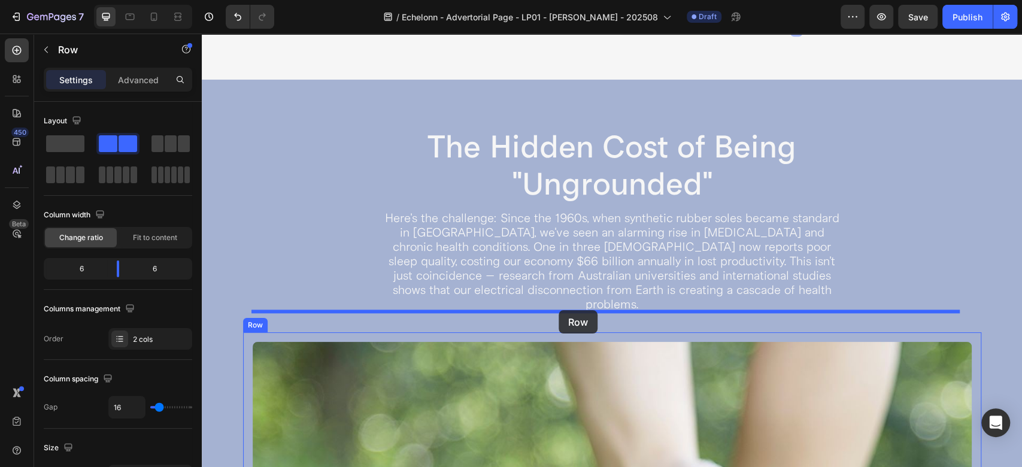
drag, startPoint x: 645, startPoint y: 265, endPoint x: 559, endPoint y: 310, distance: 98.0
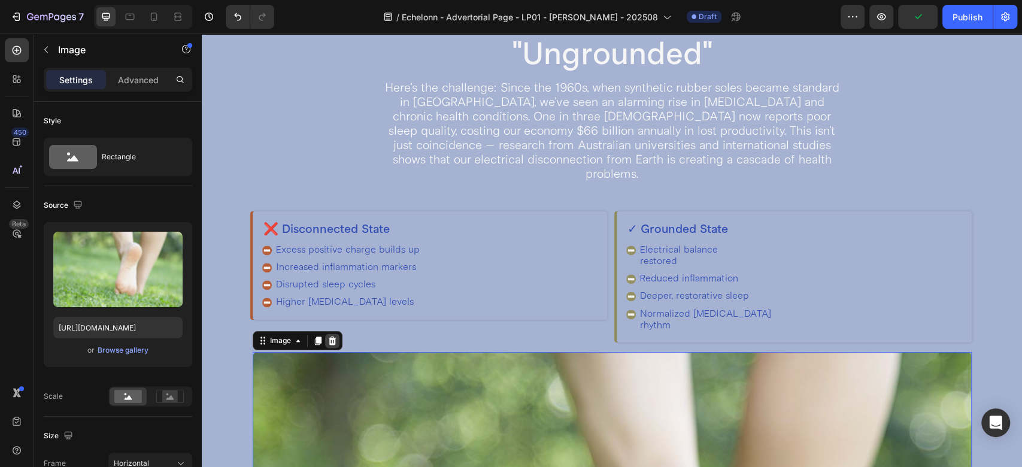
click at [333, 336] on icon at bounding box center [332, 340] width 8 height 8
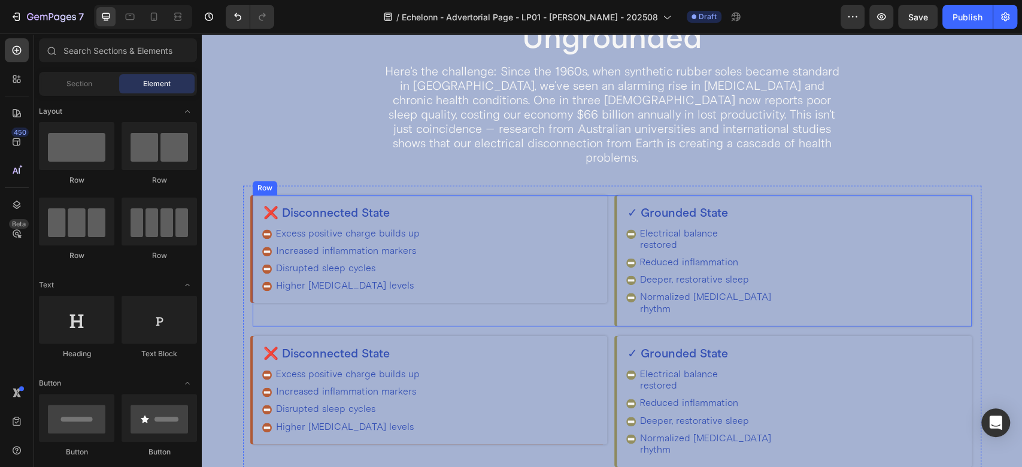
click at [605, 293] on div "❌ Disconnected State Heading Excess positive charge builds up Increased inflamm…" at bounding box center [612, 260] width 719 height 131
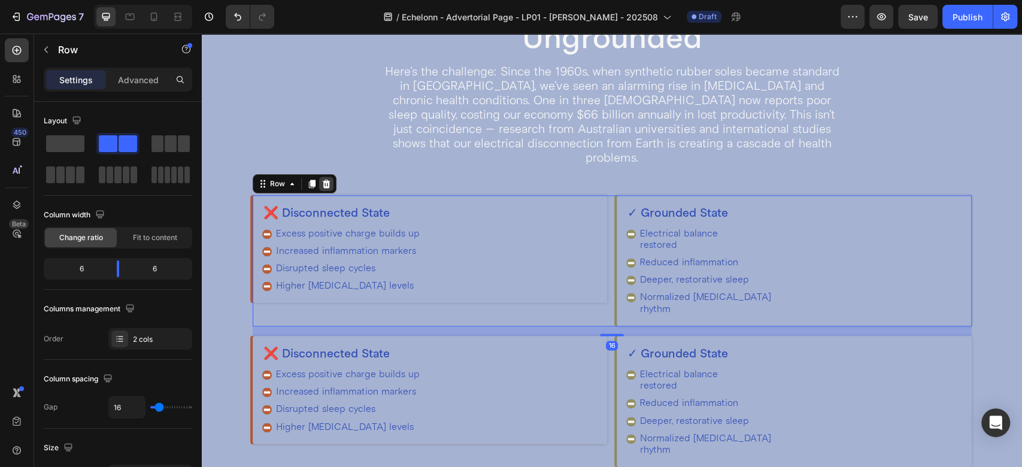
click at [326, 180] on icon at bounding box center [326, 184] width 8 height 8
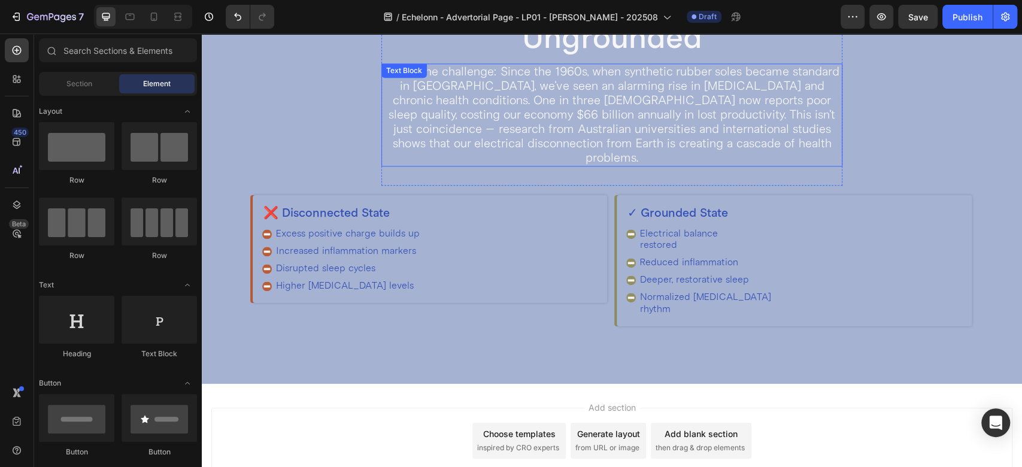
click at [469, 70] on p "Here's the challenge: Since the 1960s, when synthetic rubber soles became stand…" at bounding box center [612, 115] width 459 height 101
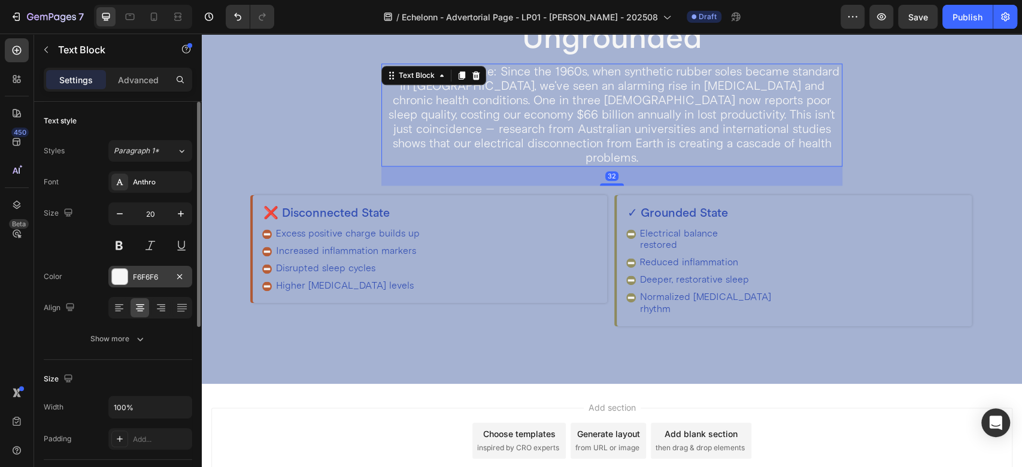
click at [148, 274] on div "F6F6F6" at bounding box center [150, 277] width 35 height 11
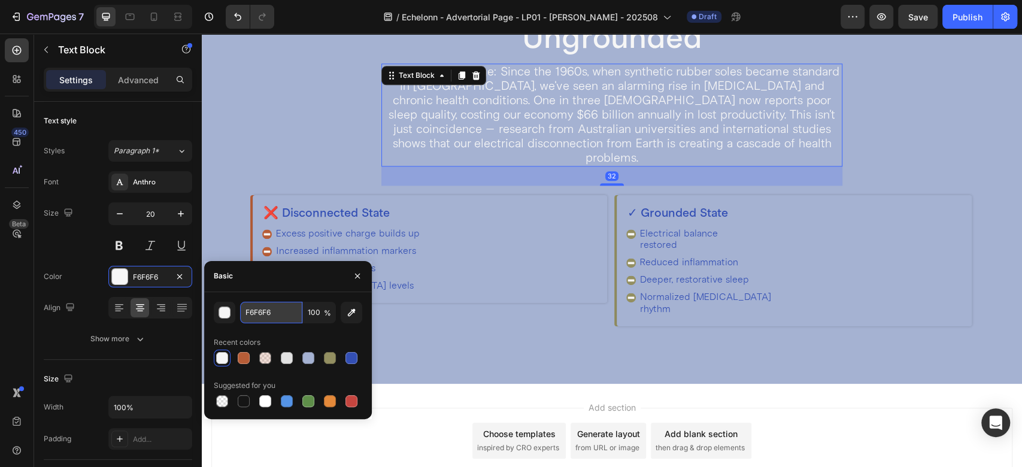
click at [268, 312] on input "F6F6F6" at bounding box center [271, 313] width 62 height 22
click at [535, 272] on div "Excess positive charge builds up Increased inflammation markers Disrupted sleep…" at bounding box center [430, 260] width 336 height 68
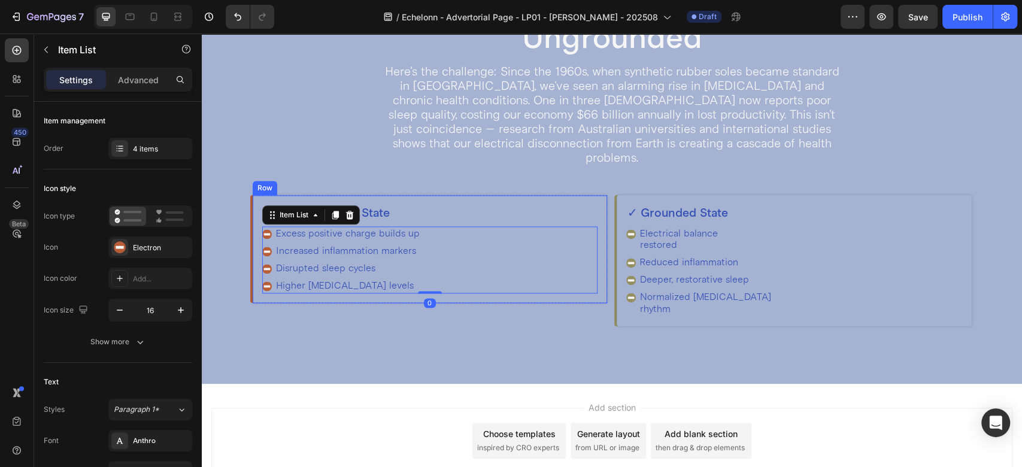
click at [581, 195] on div "❌ Disconnected State Heading Excess positive charge builds up Increased inflamm…" at bounding box center [430, 249] width 355 height 108
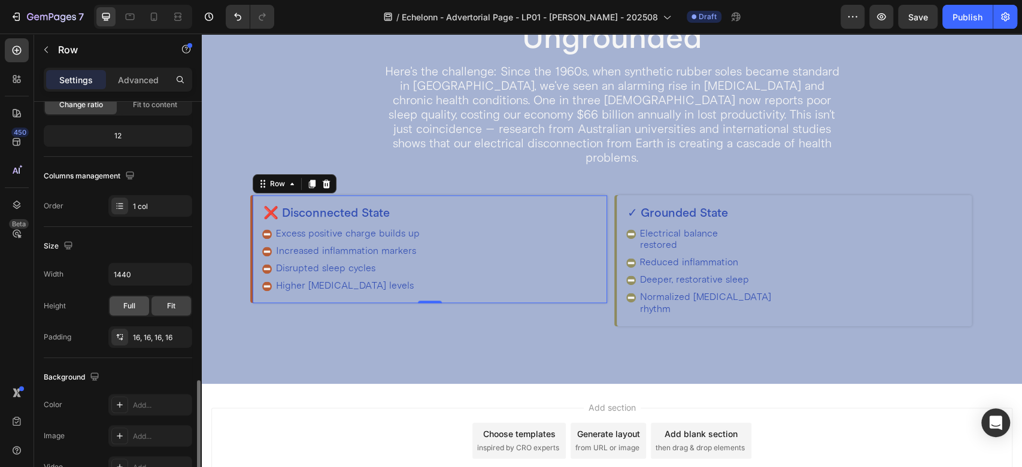
scroll to position [266, 0]
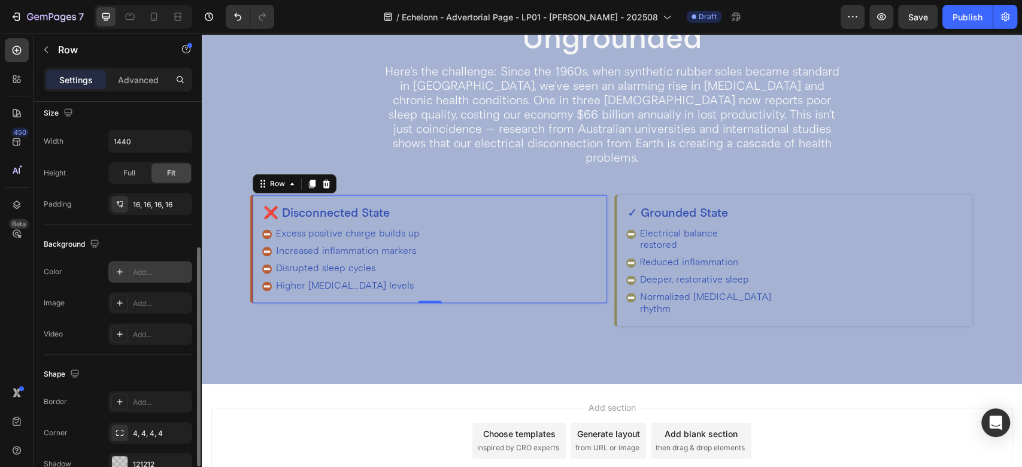
click at [138, 265] on div "Add..." at bounding box center [150, 272] width 84 height 22
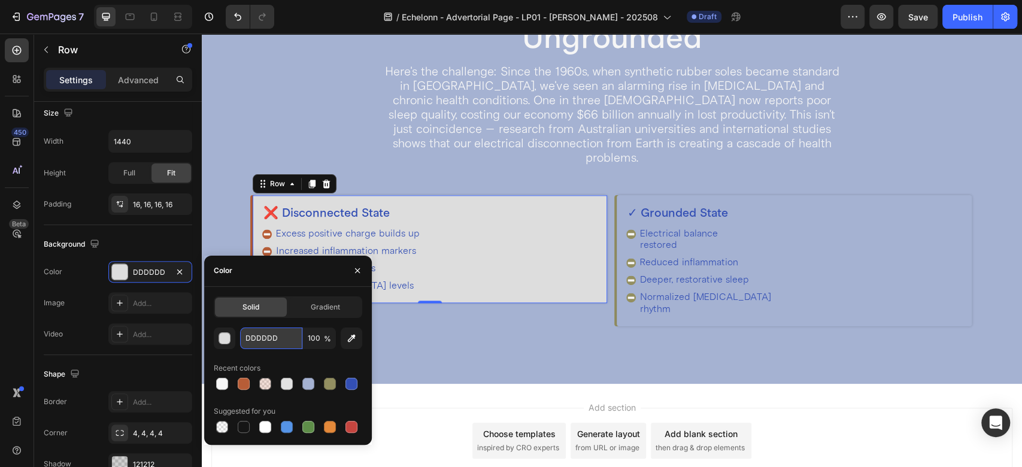
click at [285, 336] on input "DDDDDD" at bounding box center [271, 338] width 62 height 22
paste input "F6F6F6"
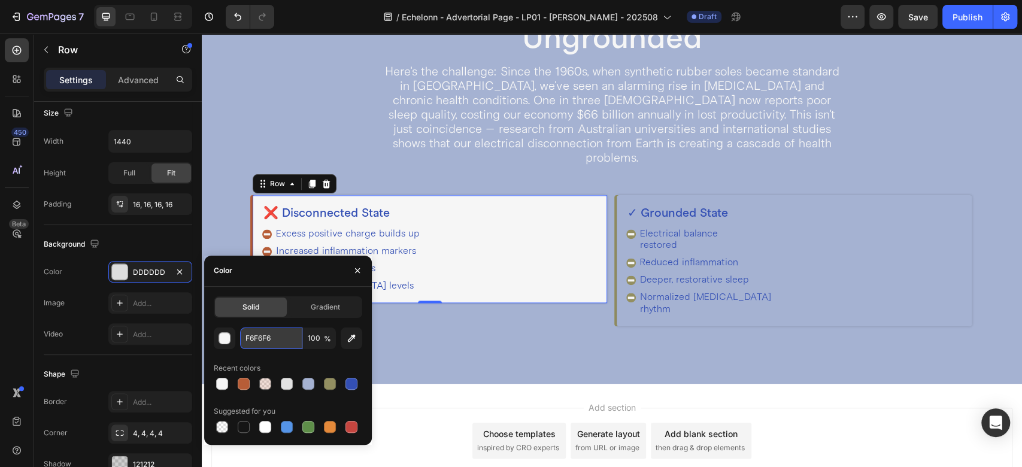
type input "F6F6F6"
click at [604, 136] on p "Here's the challenge: Since the 1960s, when synthetic rubber soles became stand…" at bounding box center [612, 115] width 459 height 101
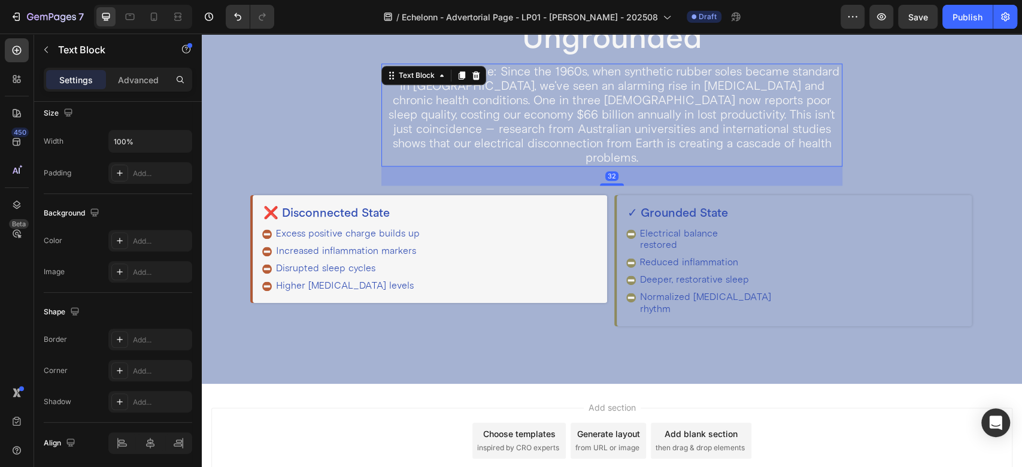
scroll to position [0, 0]
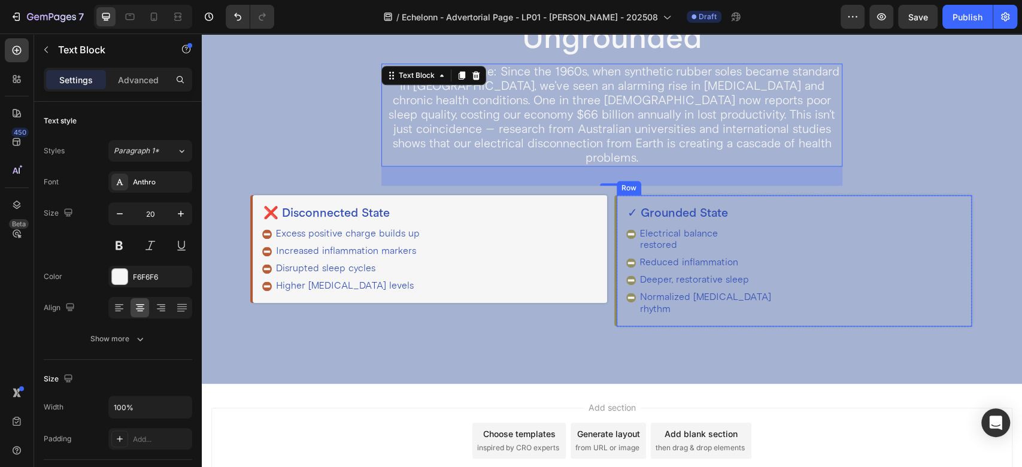
click at [617, 195] on div "✓ Grounded State Heading Electrical balance restored Reduced inflammation Deepe…" at bounding box center [794, 260] width 355 height 131
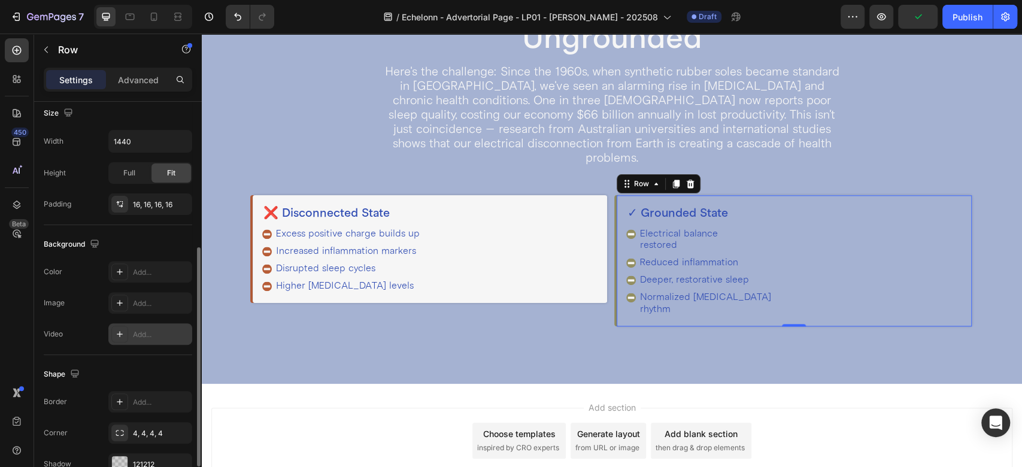
scroll to position [330, 0]
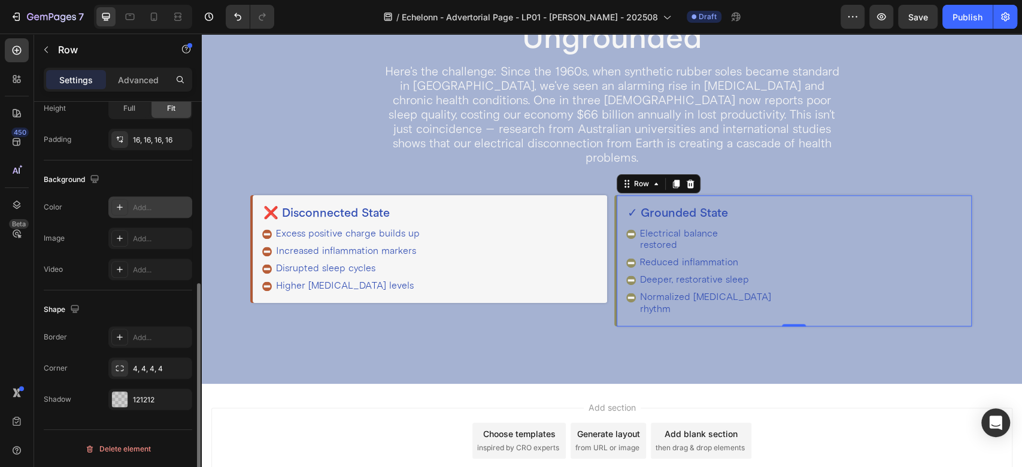
click at [128, 206] on div at bounding box center [119, 207] width 17 height 17
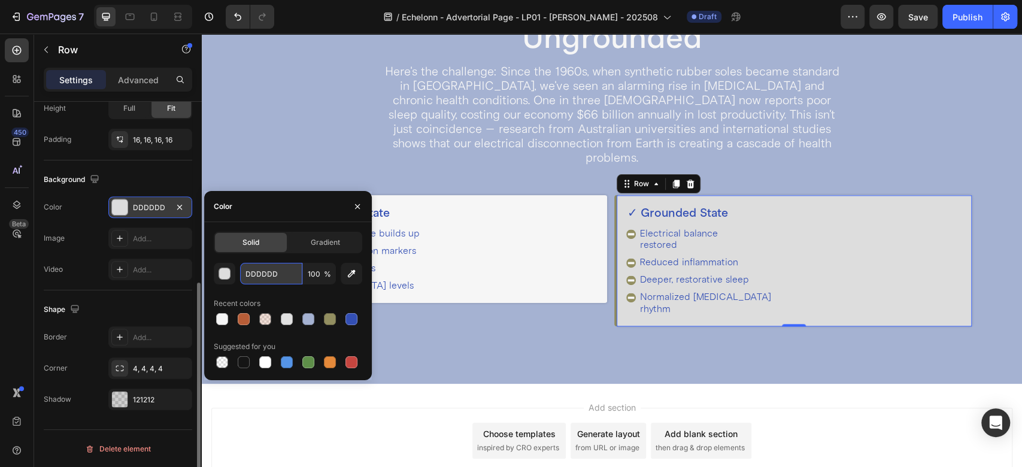
click at [281, 277] on input "DDDDDD" at bounding box center [271, 274] width 62 height 22
paste input "F6F6F6"
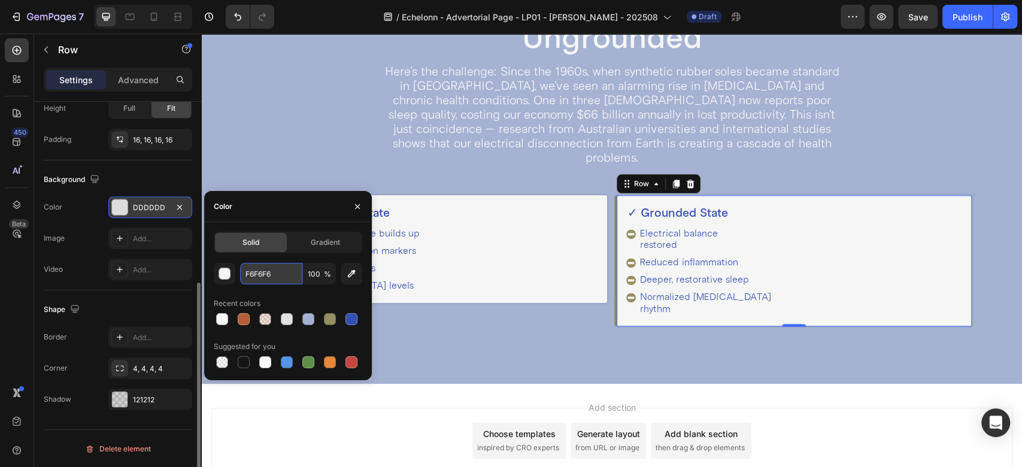
type input "F6F6F6"
click at [368, 69] on div "The Hidden Cost of Being "Ungrounded" Heading Here's the challenge: Since the 1…" at bounding box center [612, 158] width 738 height 355
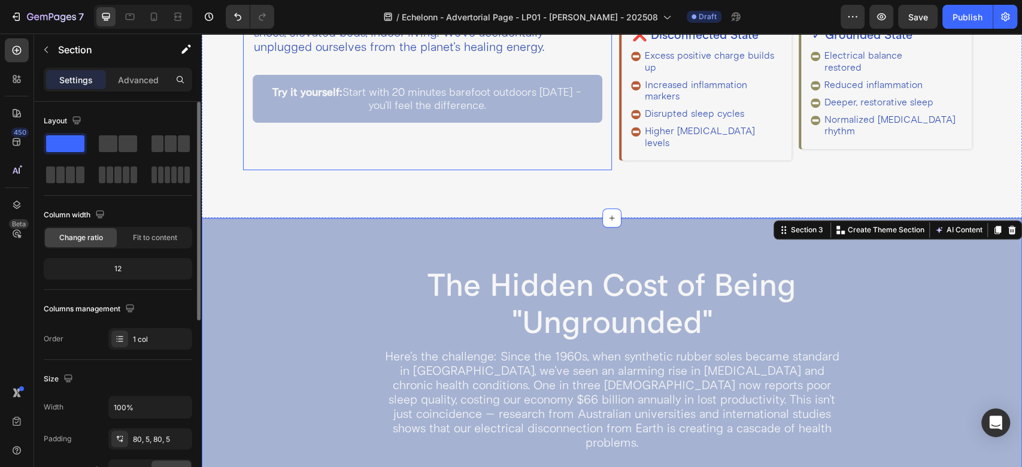
scroll to position [741, 0]
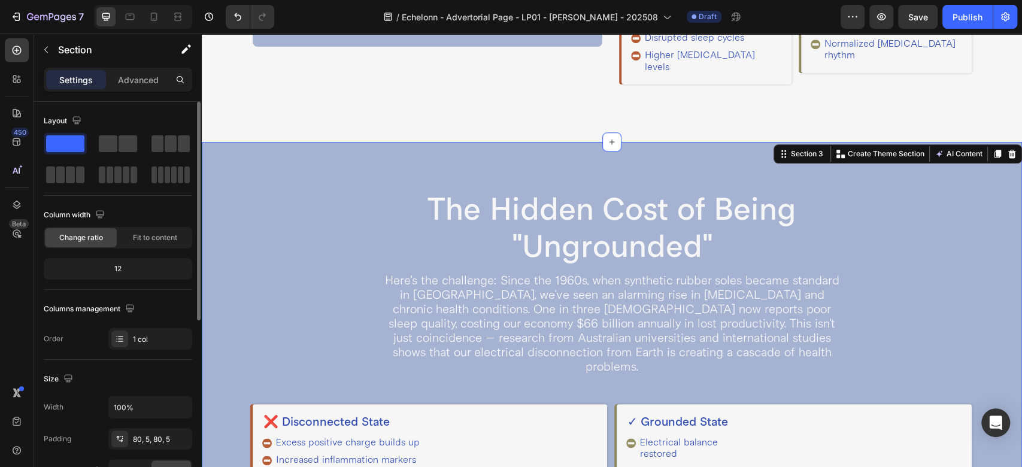
click at [333, 142] on div "The Hidden Cost of Being "Ungrounded" Heading Here's the challenge: Since the 1…" at bounding box center [612, 367] width 820 height 451
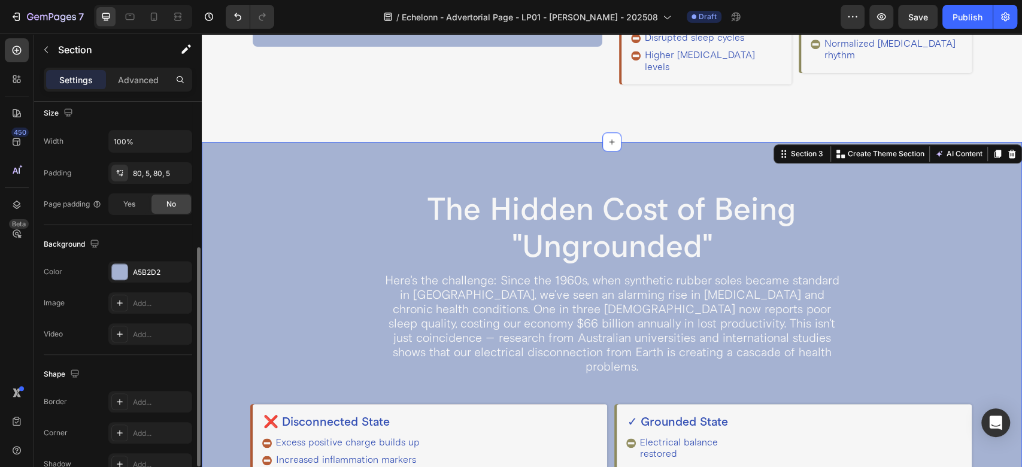
scroll to position [330, 0]
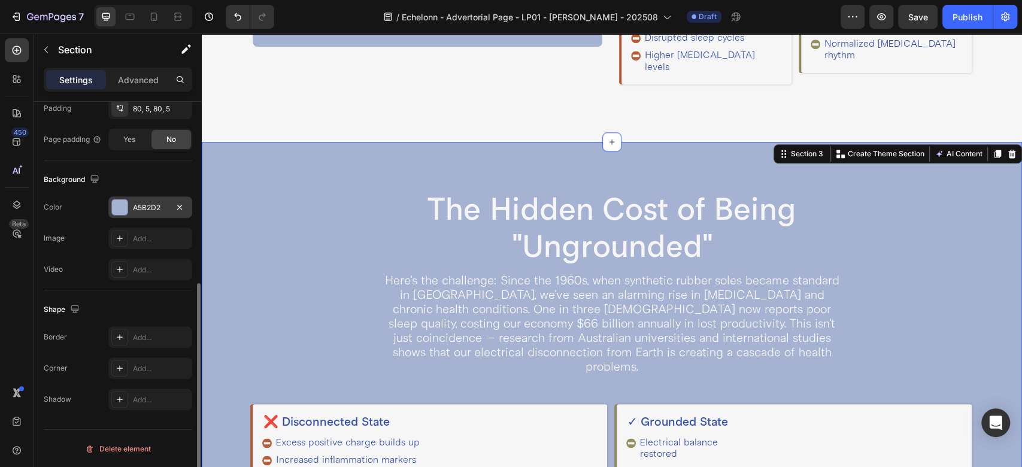
click at [144, 201] on div "A5B2D2" at bounding box center [150, 207] width 84 height 22
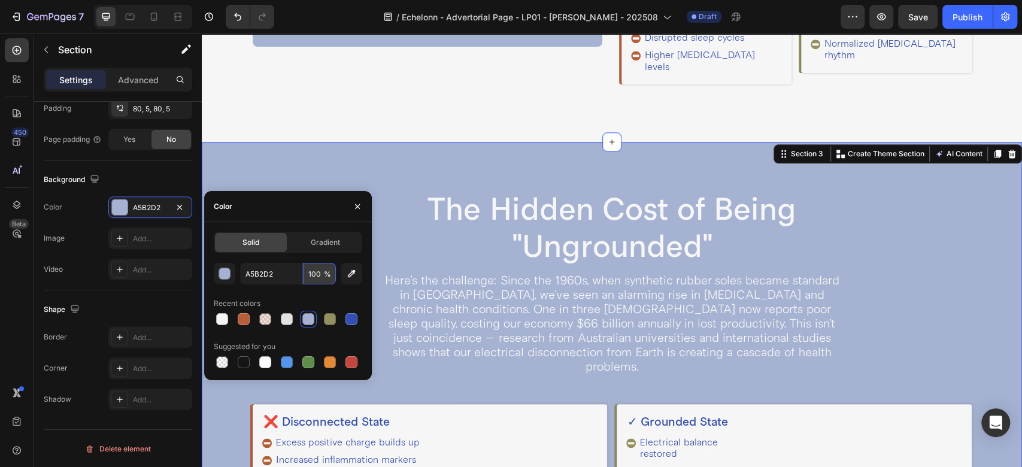
click at [317, 273] on input "100" at bounding box center [319, 274] width 33 height 22
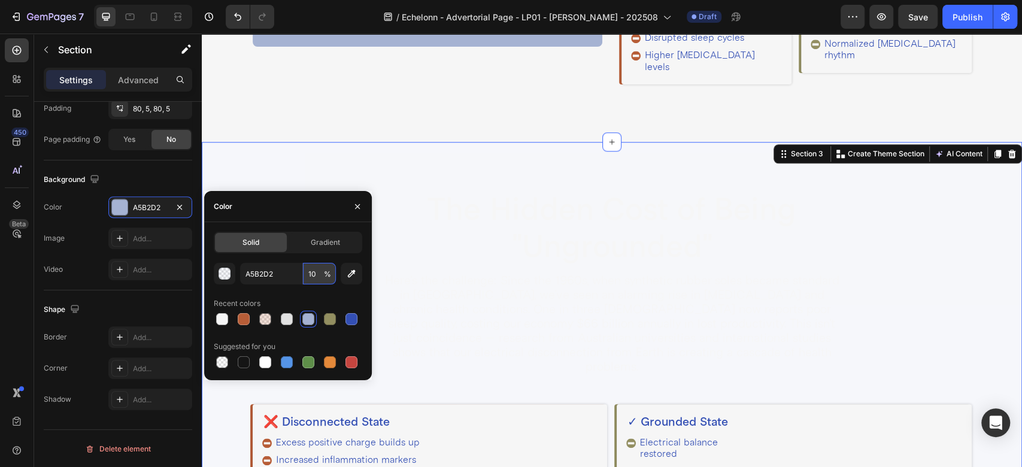
type input "1"
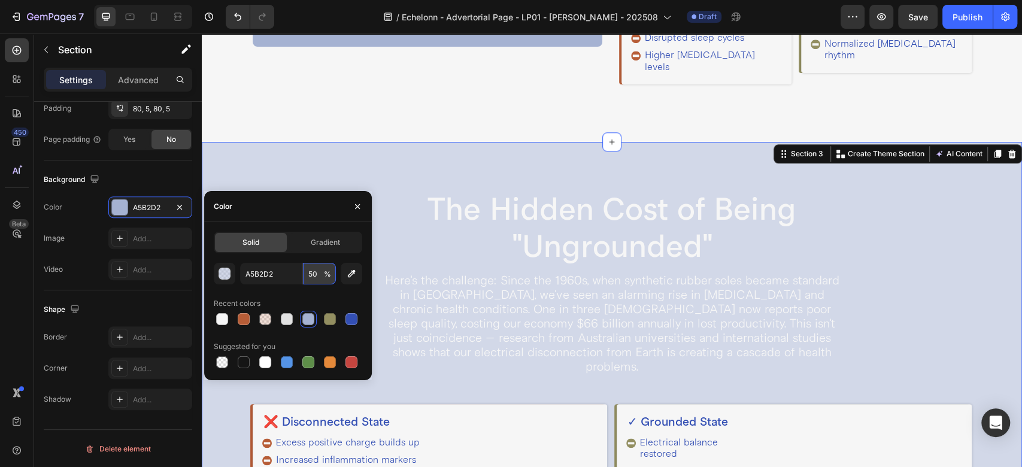
type input "5"
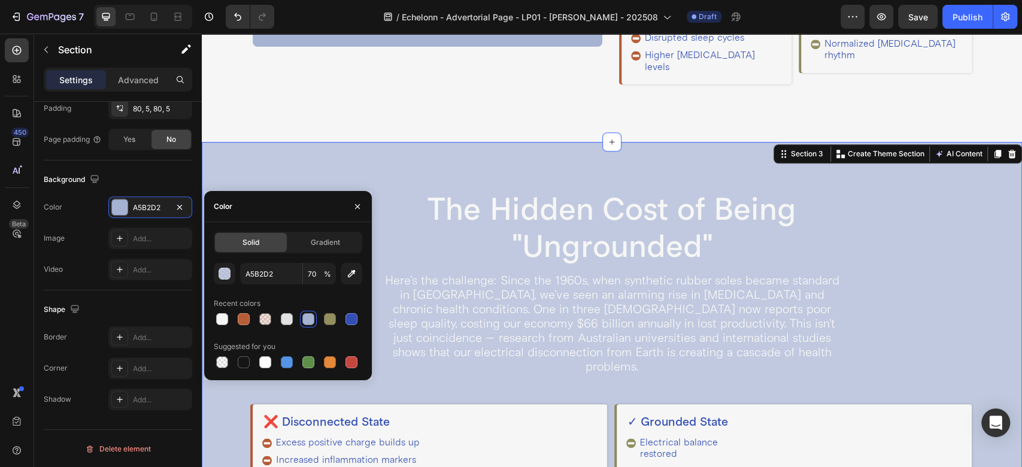
click at [533, 145] on div "The Hidden Cost of Being "Ungrounded" Heading Here's the challenge: Since the 1…" at bounding box center [612, 367] width 820 height 451
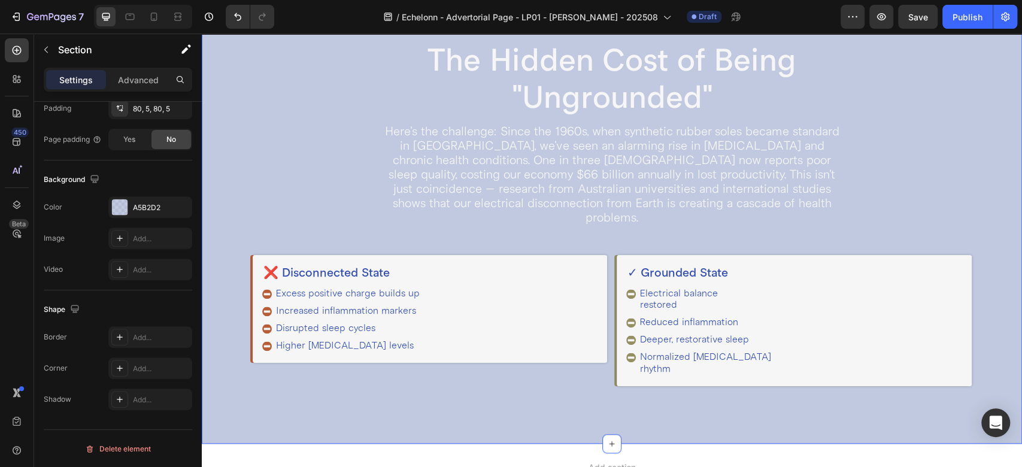
scroll to position [741, 0]
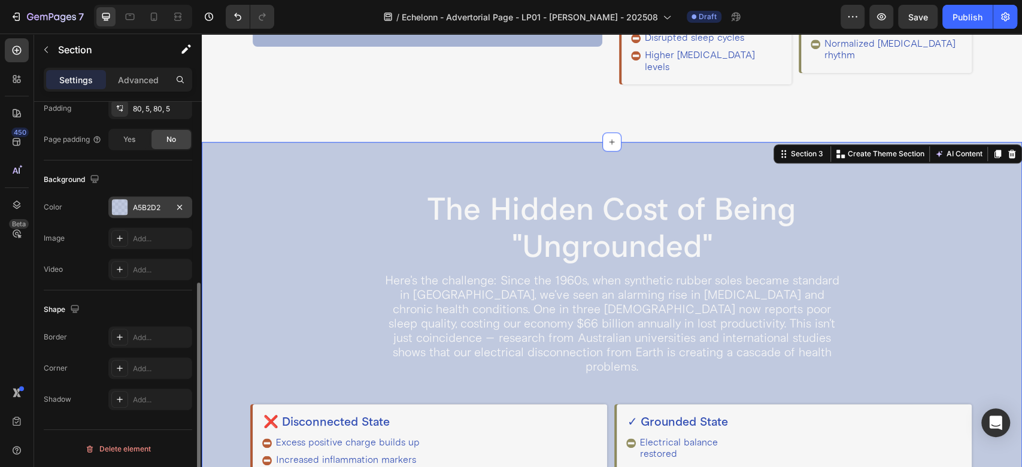
click at [145, 205] on div "A5B2D2" at bounding box center [150, 207] width 35 height 11
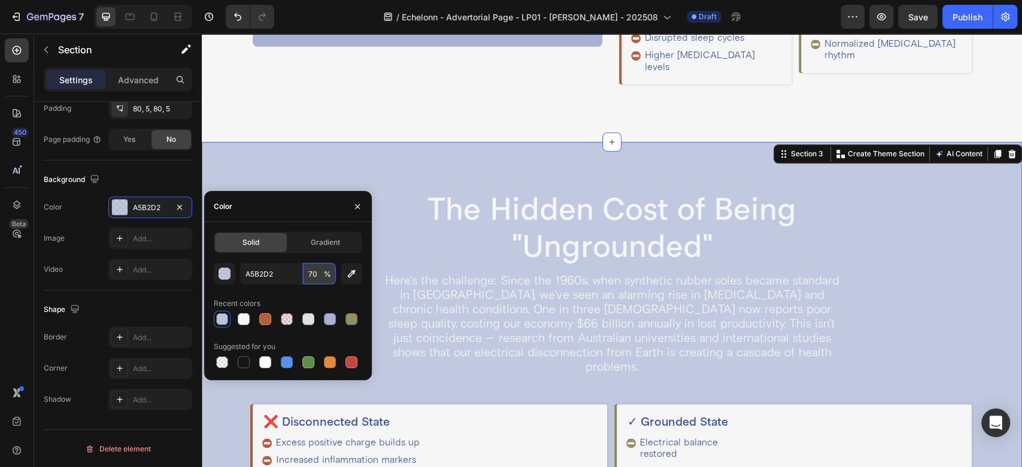
click at [312, 277] on input "70" at bounding box center [319, 274] width 33 height 22
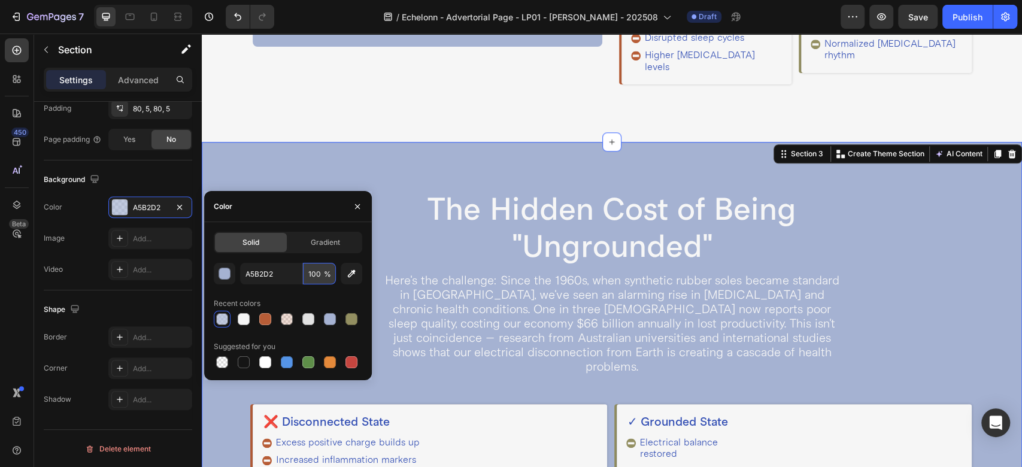
type input "100"
click at [732, 198] on h2 "The Hidden Cost of Being "Ungrounded"" at bounding box center [611, 228] width 461 height 77
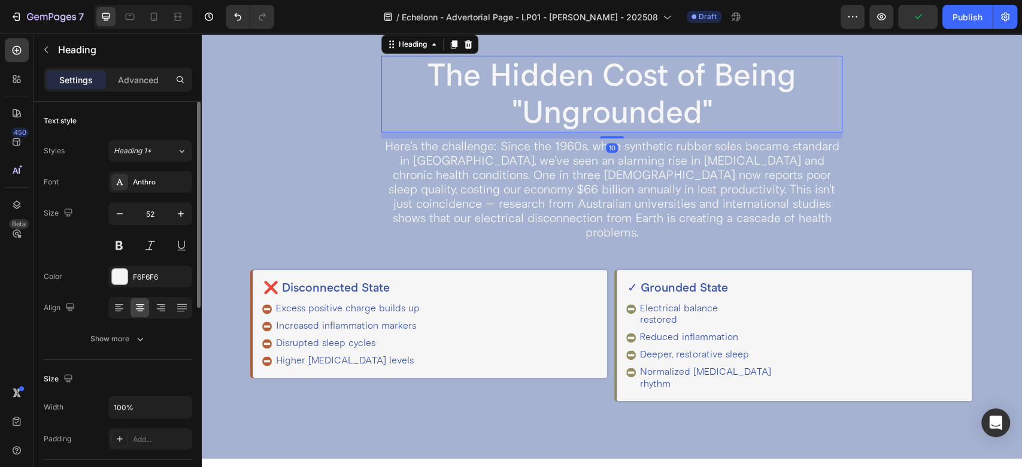
scroll to position [873, 0]
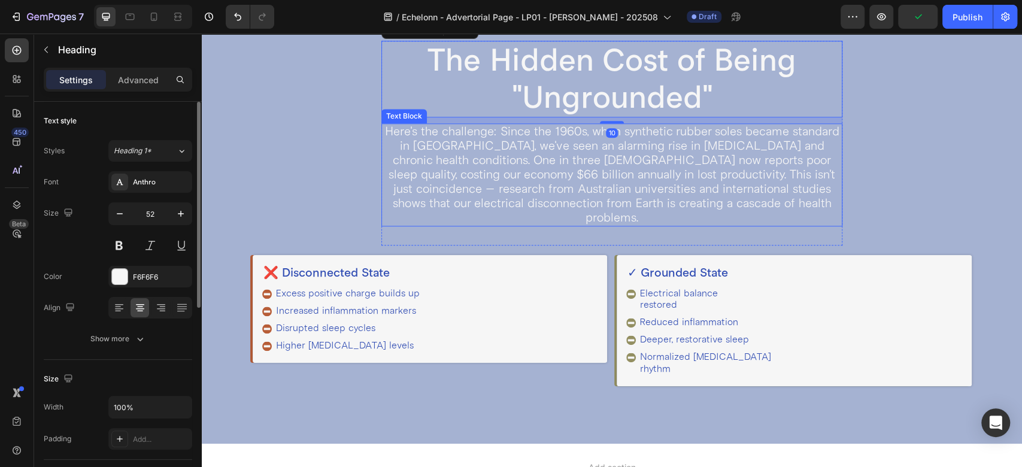
click at [590, 185] on p "Here's the challenge: Since the 1960s, when synthetic rubber soles became stand…" at bounding box center [612, 175] width 459 height 101
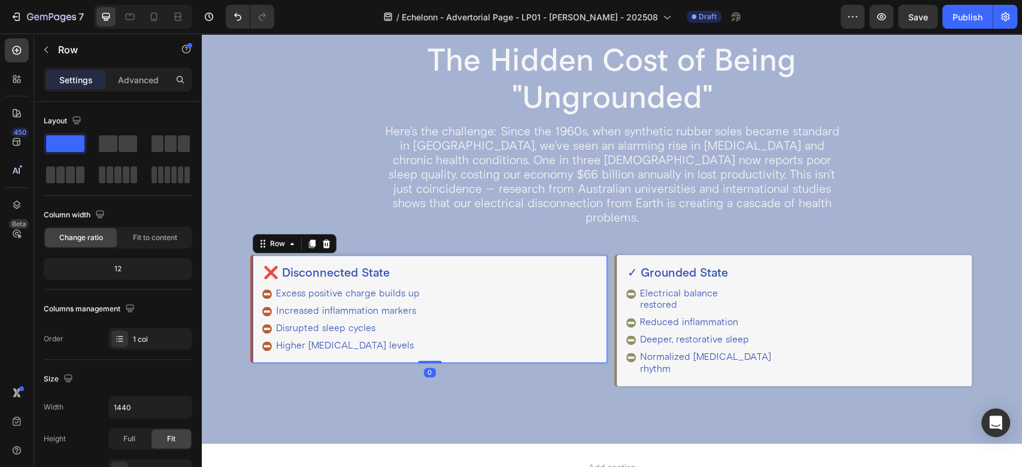
click at [420, 255] on div "❌ Disconnected State Heading Excess positive charge builds up Increased inflamm…" at bounding box center [430, 309] width 355 height 108
click at [339, 132] on div "The Hidden Cost of Being "Ungrounded" Heading Here's the challenge: Since the 1…" at bounding box center [612, 218] width 738 height 355
click at [261, 255] on div "❌ Disconnected State Heading Excess positive charge builds up Increased inflamm…" at bounding box center [430, 309] width 355 height 108
click at [268, 238] on div "Row" at bounding box center [278, 243] width 20 height 11
click at [235, 260] on div "The Hidden Cost of Being "Ungrounded" Heading Here's the challenge: Since the 1…" at bounding box center [612, 218] width 820 height 451
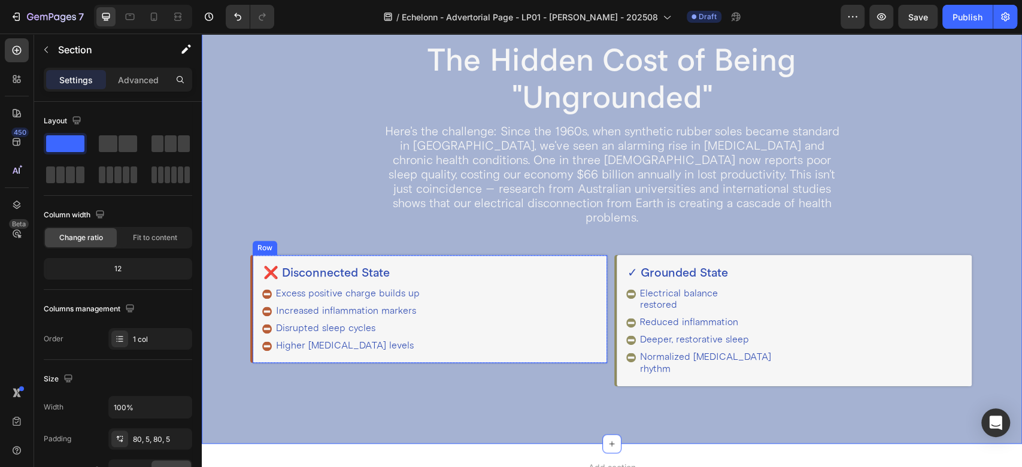
click at [260, 255] on div "❌ Disconnected State Heading Excess positive charge builds up Increased inflamm…" at bounding box center [430, 309] width 355 height 108
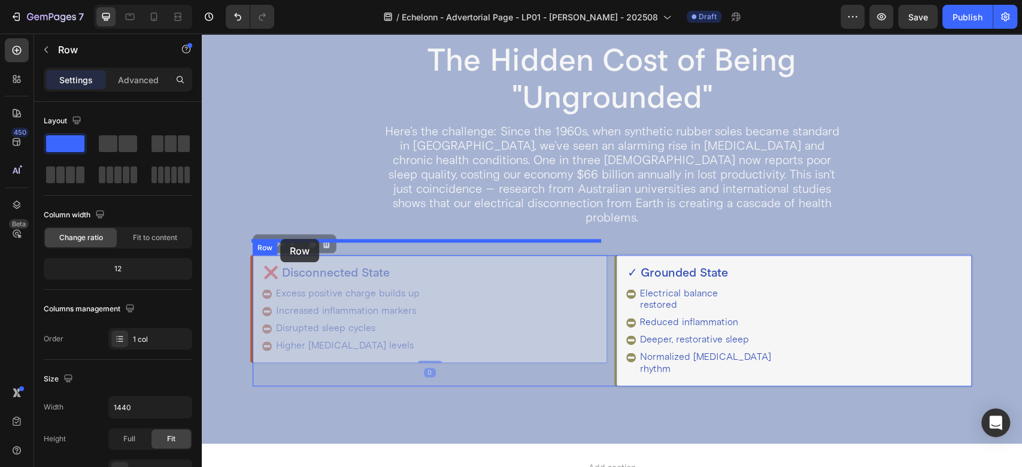
drag, startPoint x: 262, startPoint y: 233, endPoint x: 280, endPoint y: 239, distance: 18.9
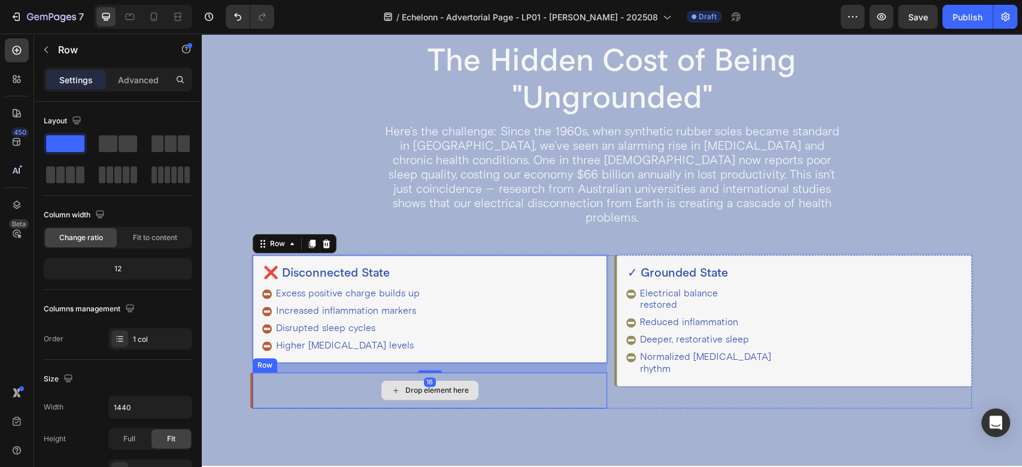
click at [283, 372] on div "Drop element here" at bounding box center [430, 390] width 355 height 36
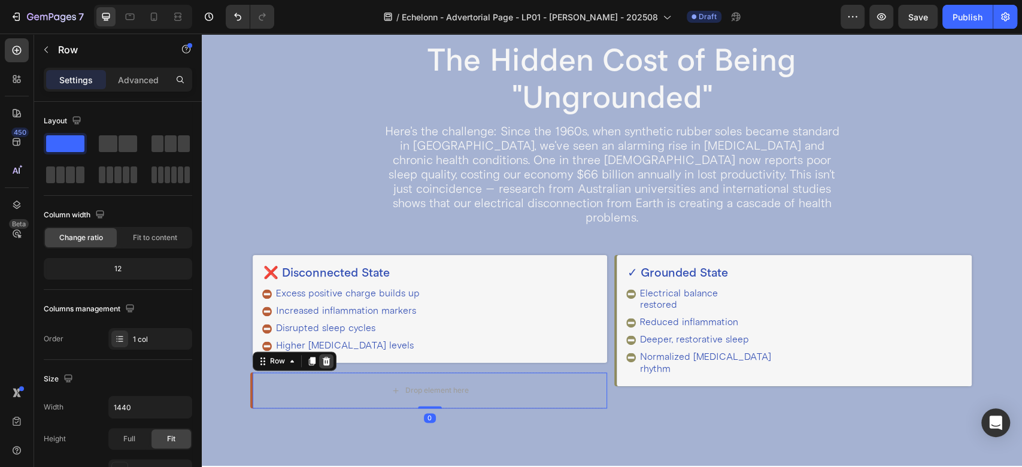
click at [323, 357] on icon at bounding box center [326, 361] width 8 height 8
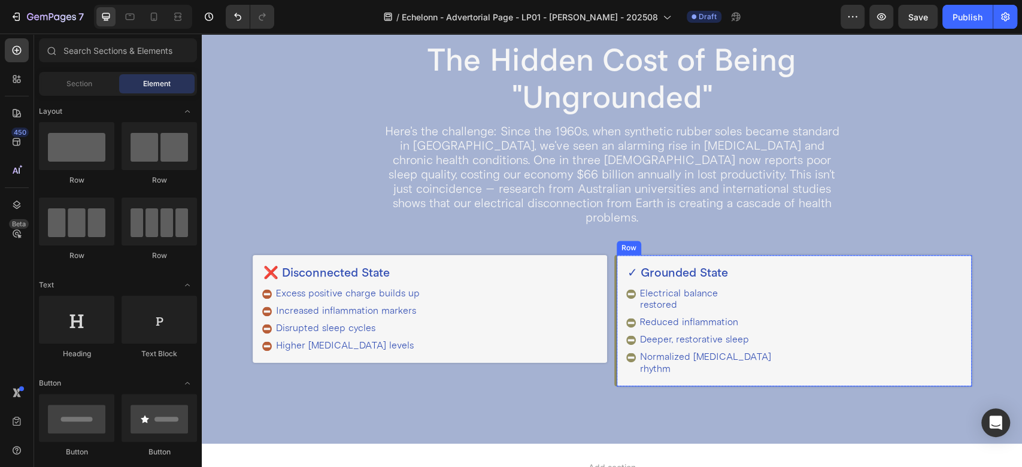
click at [617, 255] on div "✓ Grounded State Heading Electrical balance restored Reduced inflammation Deepe…" at bounding box center [794, 320] width 355 height 131
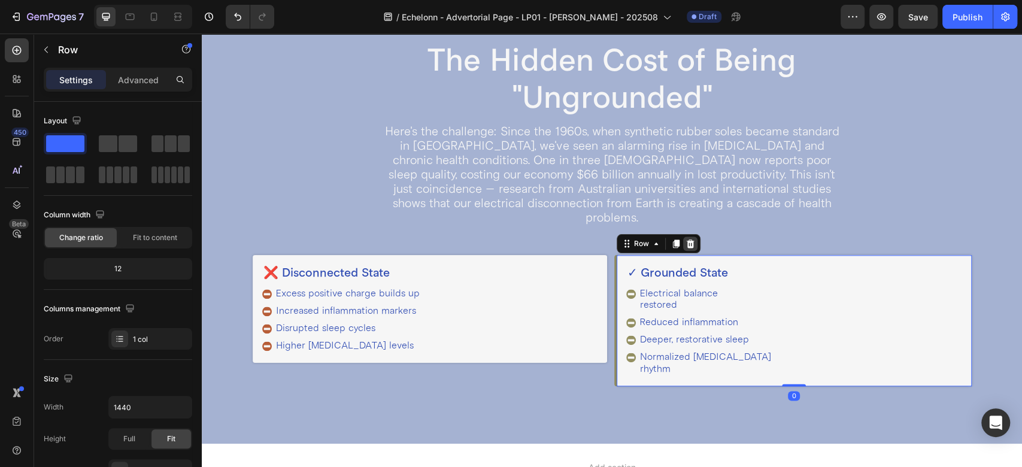
click at [689, 236] on div at bounding box center [690, 243] width 14 height 14
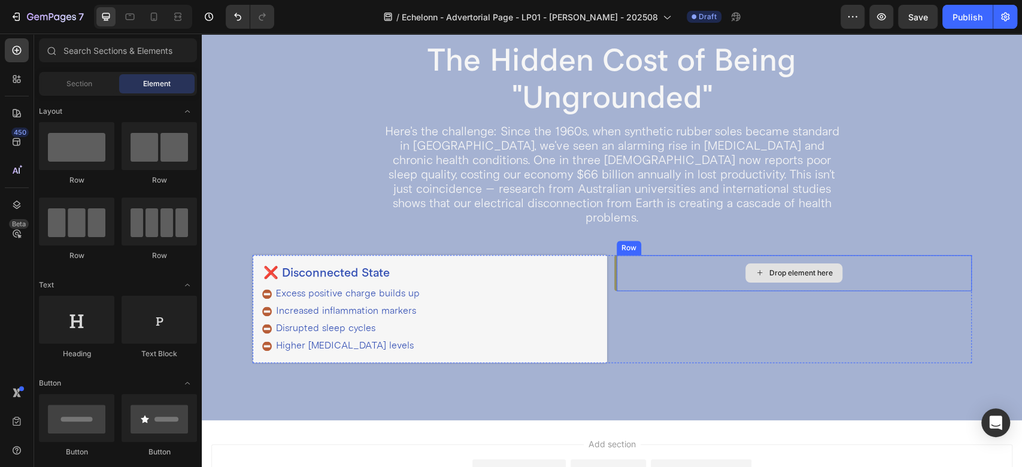
click at [630, 261] on div "Drop element here" at bounding box center [794, 273] width 355 height 36
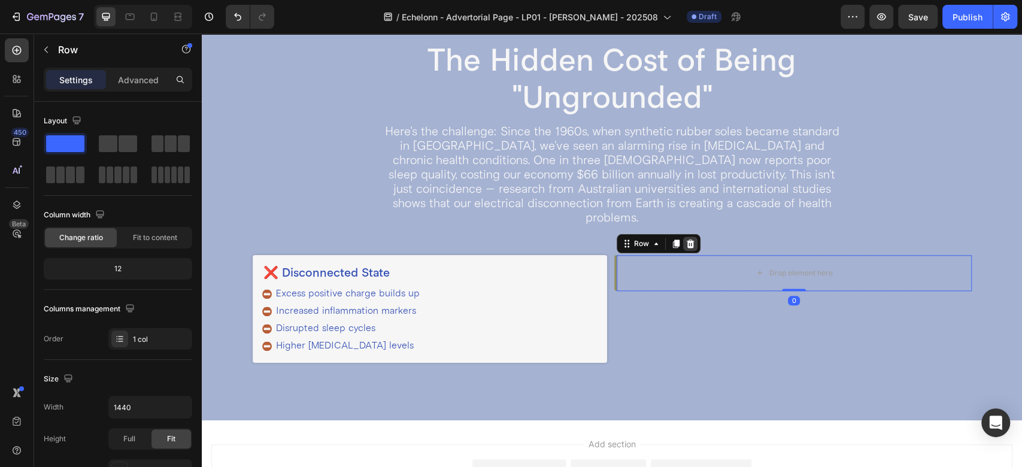
click at [688, 239] on icon at bounding box center [690, 244] width 10 height 10
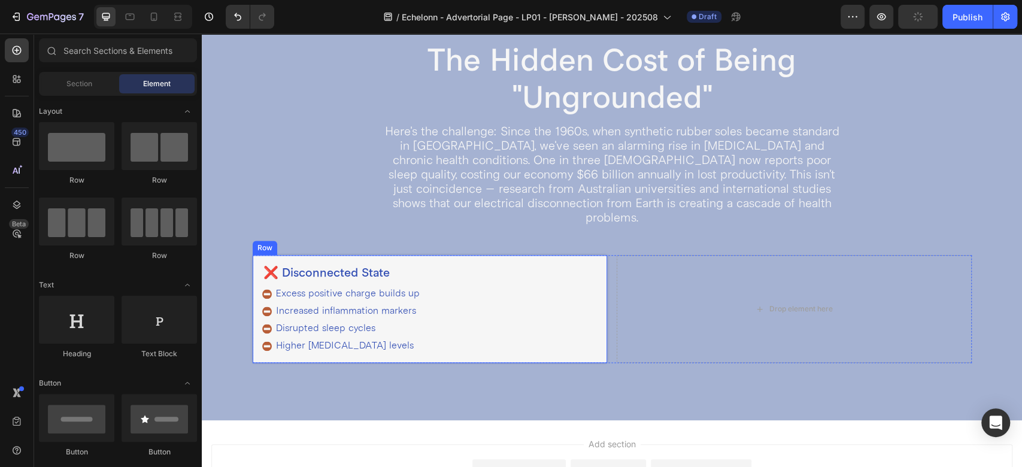
click at [254, 255] on div "❌ Disconnected State Heading Excess positive charge builds up Increased inflamm…" at bounding box center [430, 309] width 355 height 108
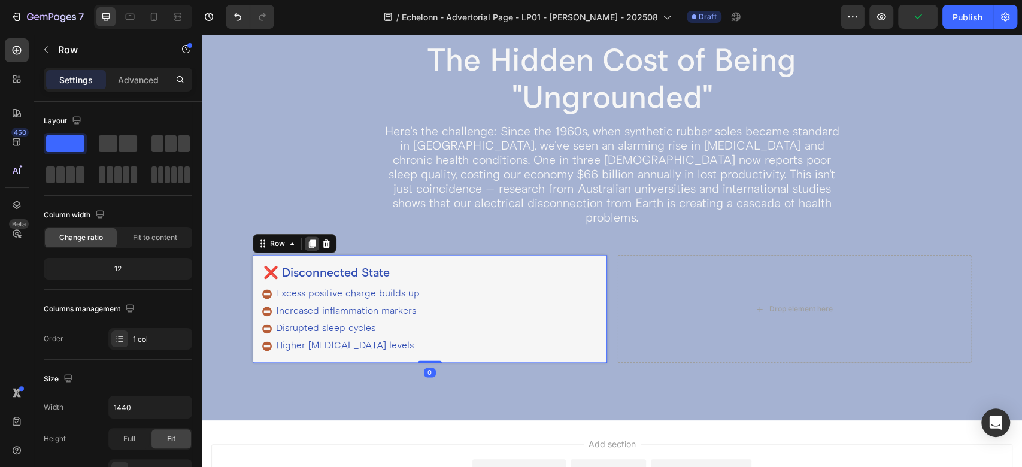
click at [314, 239] on icon at bounding box center [312, 244] width 10 height 10
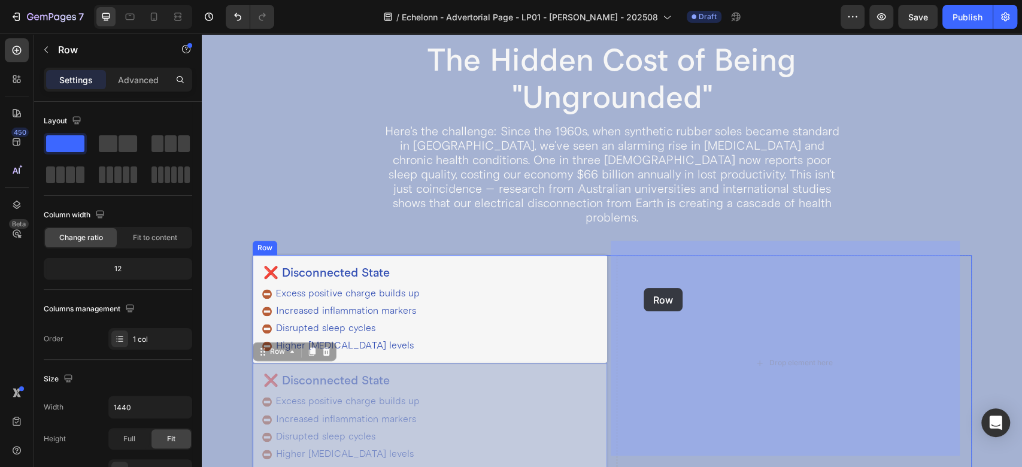
drag, startPoint x: 262, startPoint y: 336, endPoint x: 644, endPoint y: 288, distance: 384.3
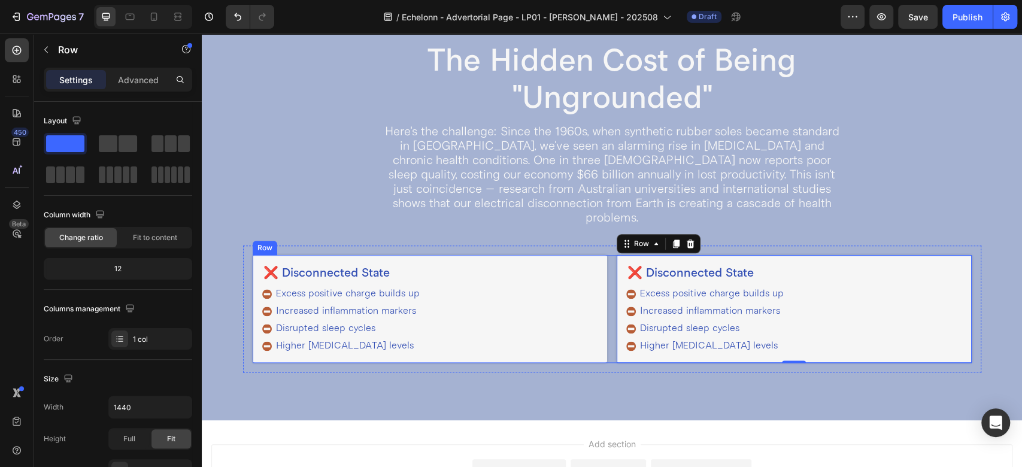
click at [603, 279] on div "❌ Disconnected State Heading Excess positive charge builds up Increased inflamm…" at bounding box center [612, 309] width 719 height 108
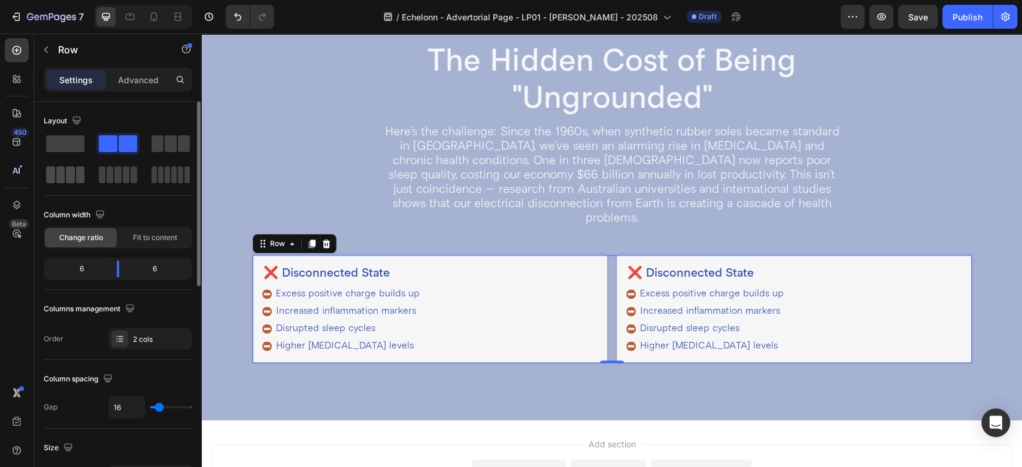
click at [77, 180] on span at bounding box center [80, 174] width 9 height 17
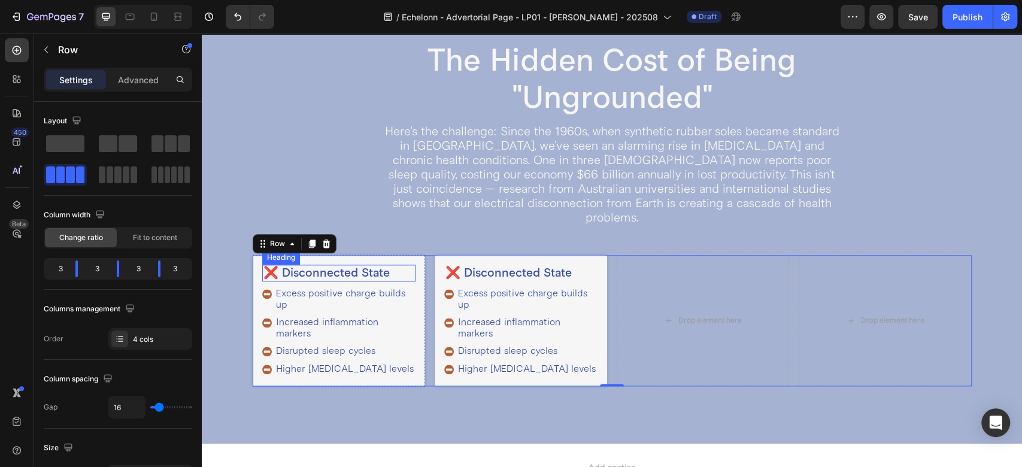
click at [277, 265] on h2 "❌ Disconnected State" at bounding box center [338, 273] width 153 height 17
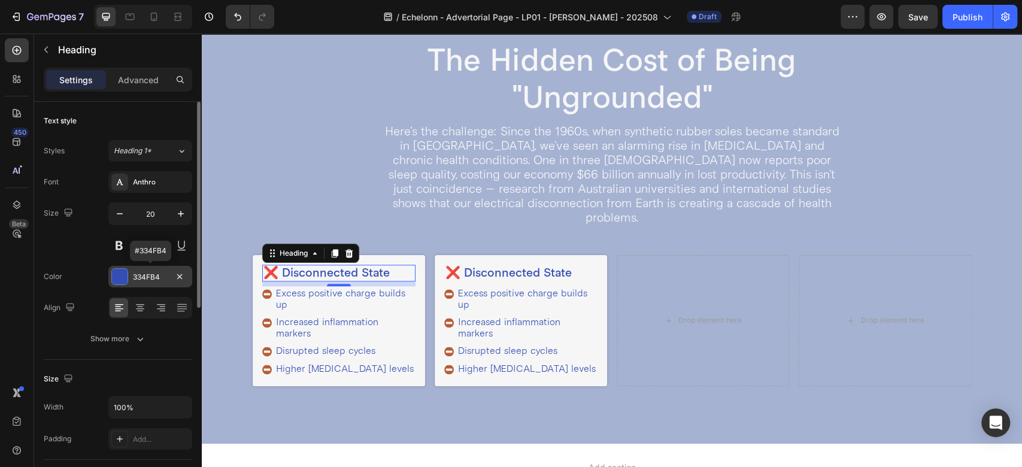
click at [152, 277] on div "334FB4" at bounding box center [150, 277] width 35 height 11
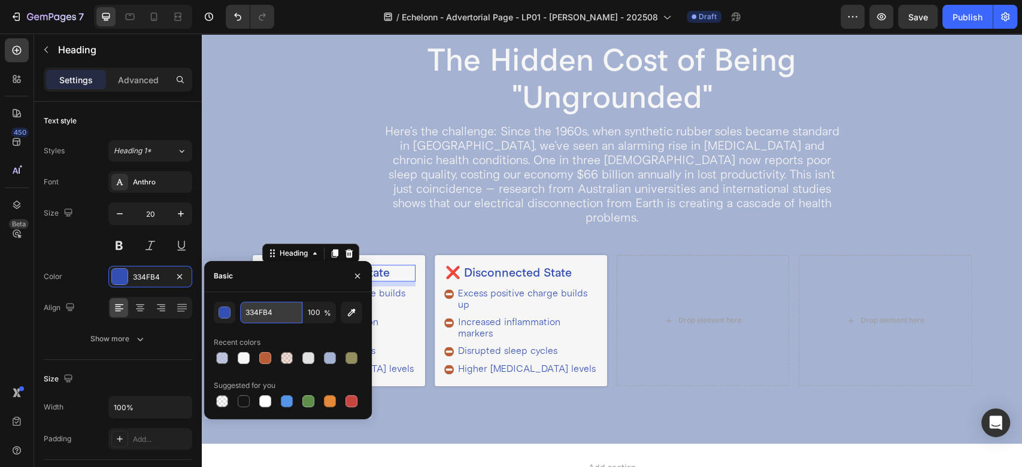
click at [272, 309] on input "334FB4" at bounding box center [271, 313] width 62 height 22
paste input "B75D37"
type input "B75D37"
click at [403, 265] on h2 "❌ Disconnected State" at bounding box center [338, 273] width 153 height 17
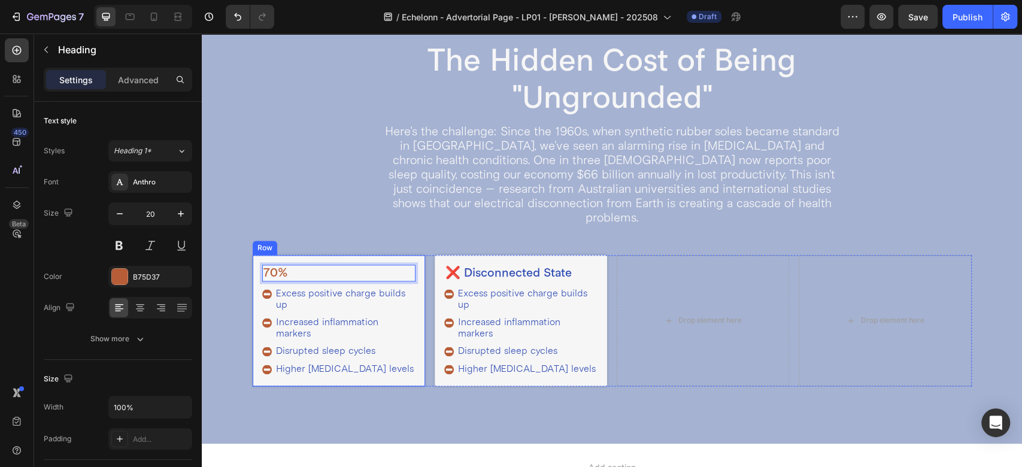
click at [256, 299] on div "70% Heading 8 Excess positive charge builds up Increased inflammation markers D…" at bounding box center [339, 320] width 172 height 131
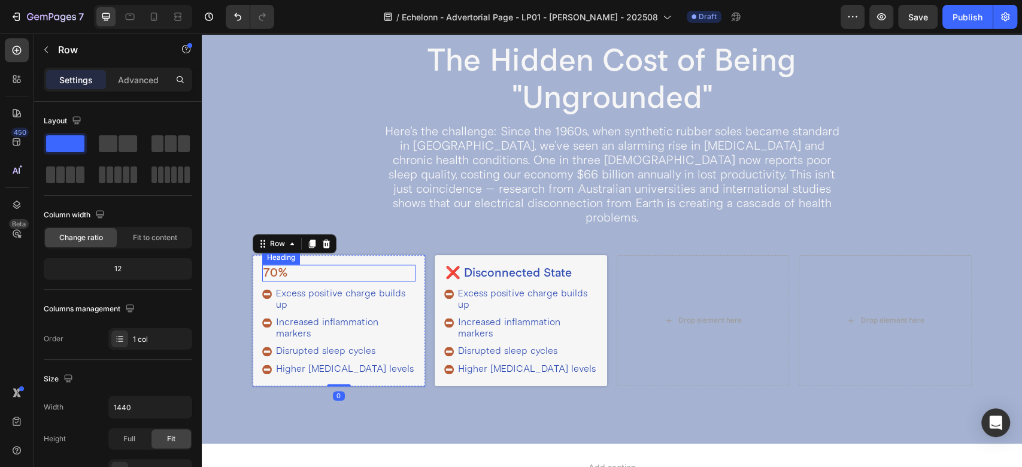
click at [321, 266] on p "70%" at bounding box center [338, 273] width 151 height 14
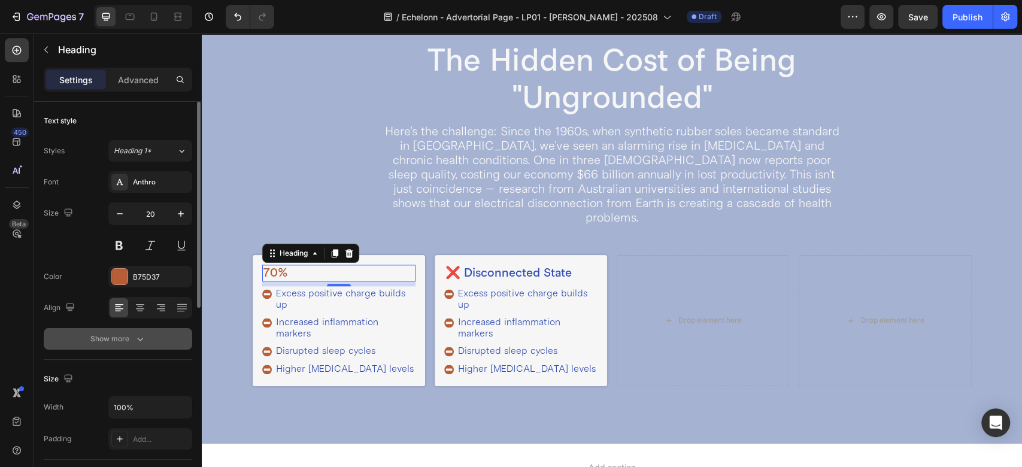
click at [145, 345] on button "Show more" at bounding box center [118, 339] width 148 height 22
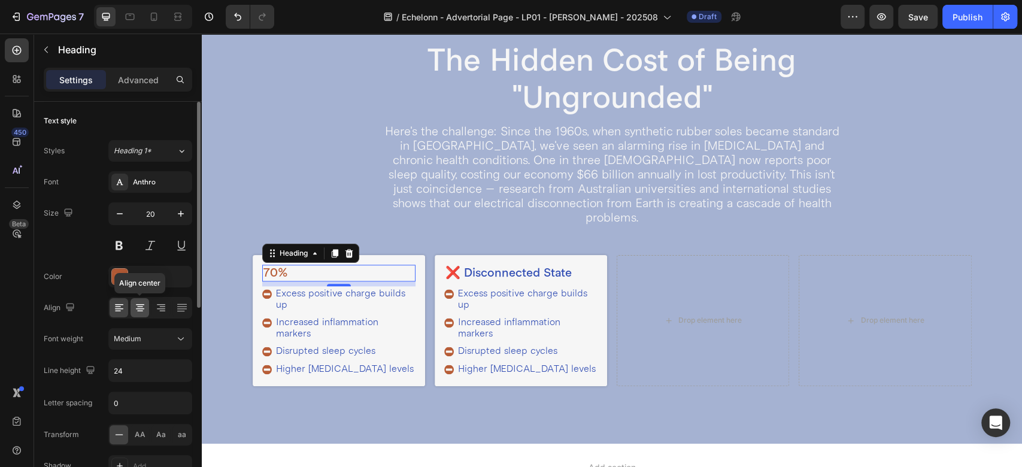
click at [134, 312] on icon at bounding box center [140, 308] width 12 height 12
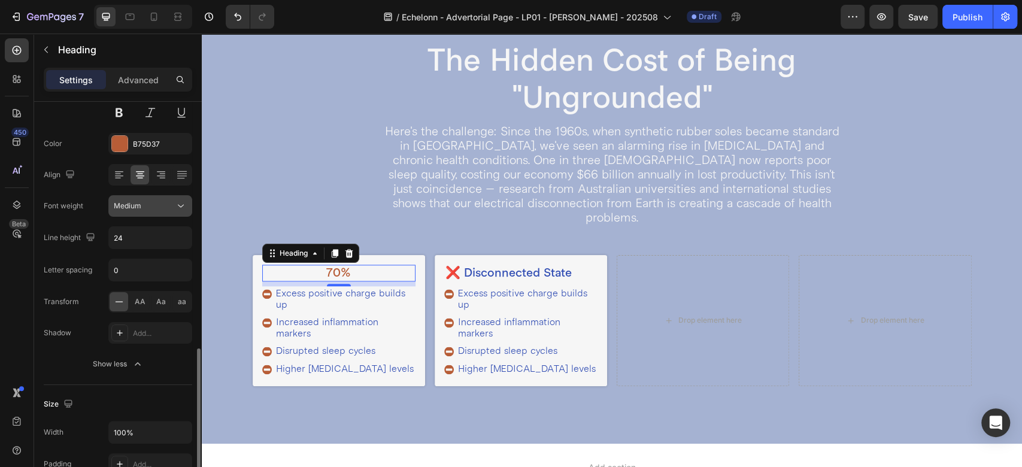
scroll to position [266, 0]
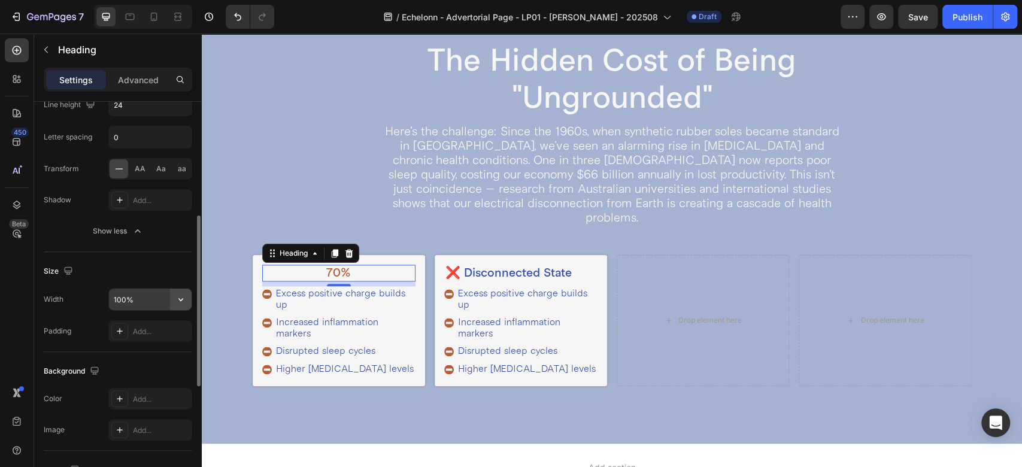
click at [177, 301] on icon "button" at bounding box center [181, 299] width 12 height 12
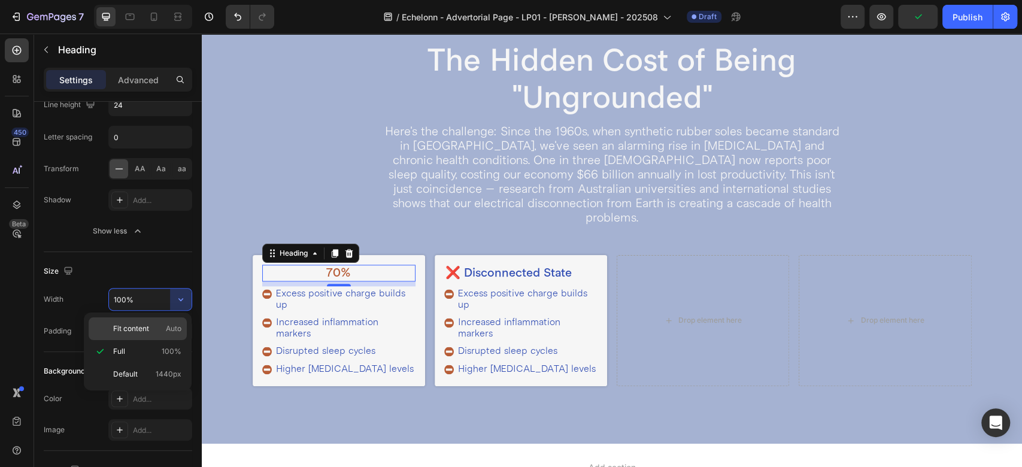
click at [139, 331] on span "Fit content" at bounding box center [131, 328] width 36 height 11
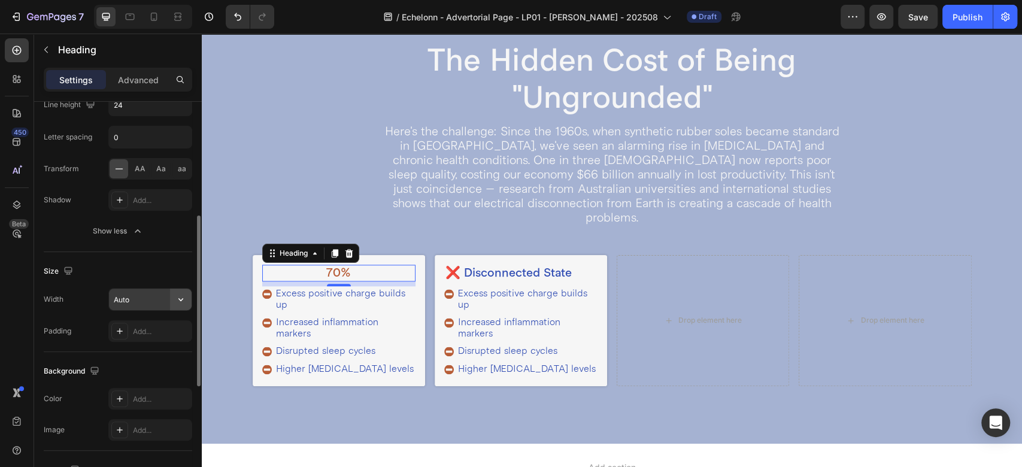
click at [178, 300] on icon "button" at bounding box center [181, 299] width 12 height 12
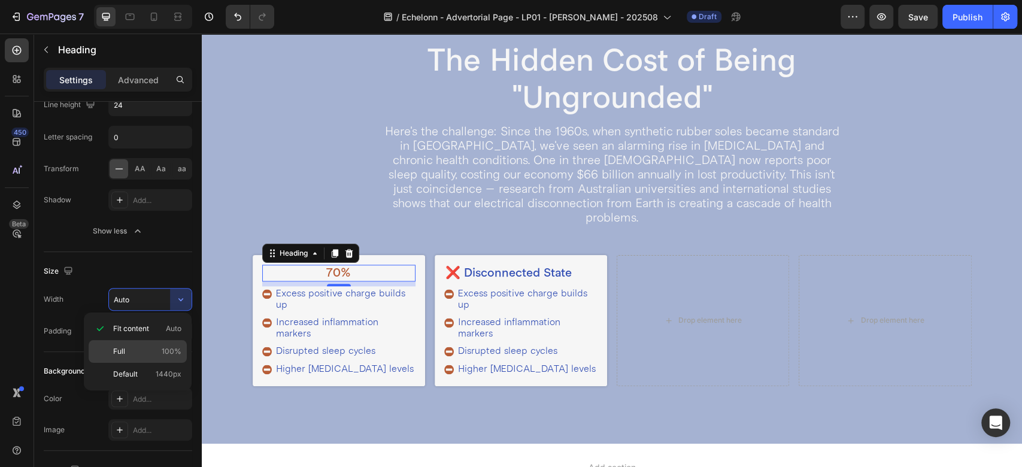
click at [146, 363] on div "Full 100%" at bounding box center [138, 374] width 98 height 23
type input "100%"
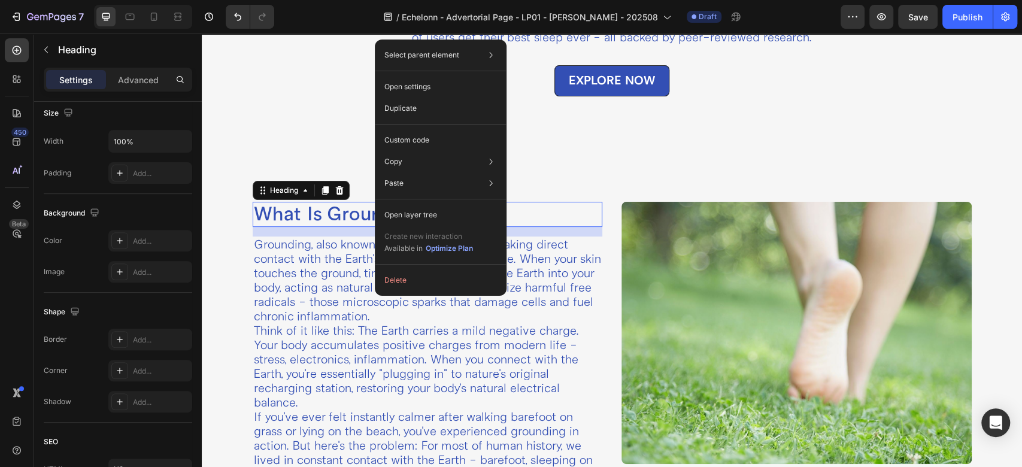
scroll to position [0, 0]
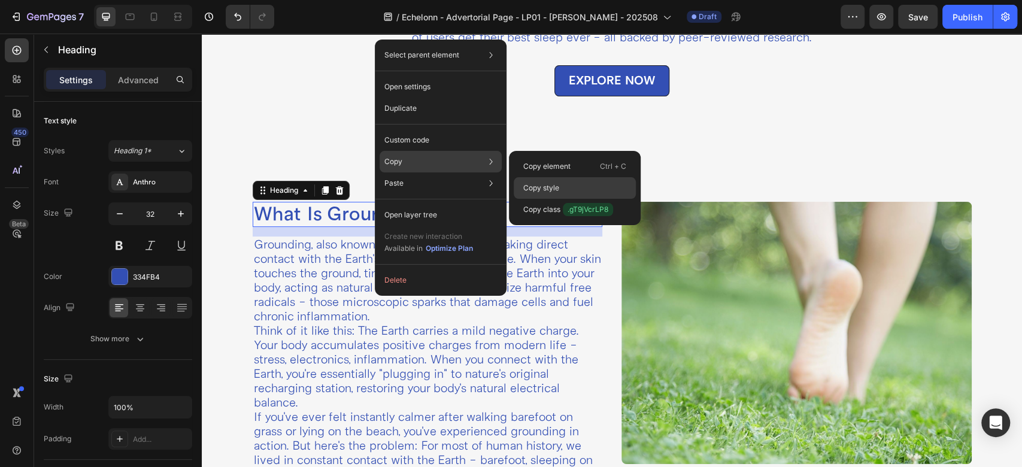
click at [541, 189] on p "Copy style" at bounding box center [541, 188] width 36 height 11
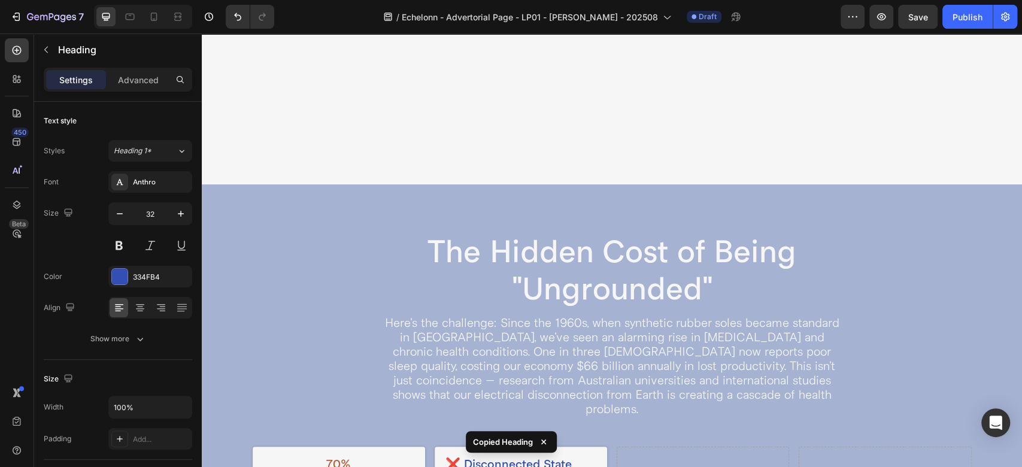
scroll to position [873, 0]
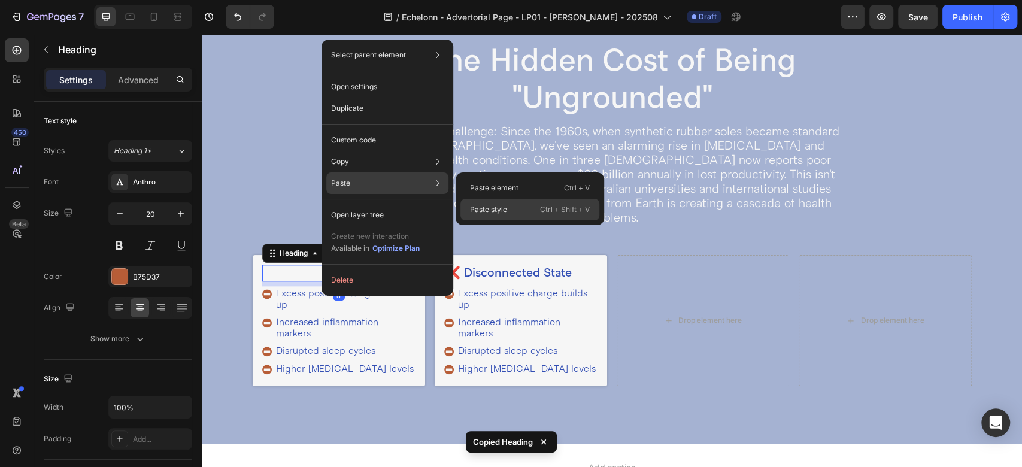
click at [510, 213] on div "Paste style Ctrl + Shift + V" at bounding box center [529, 210] width 139 height 22
type input "32"
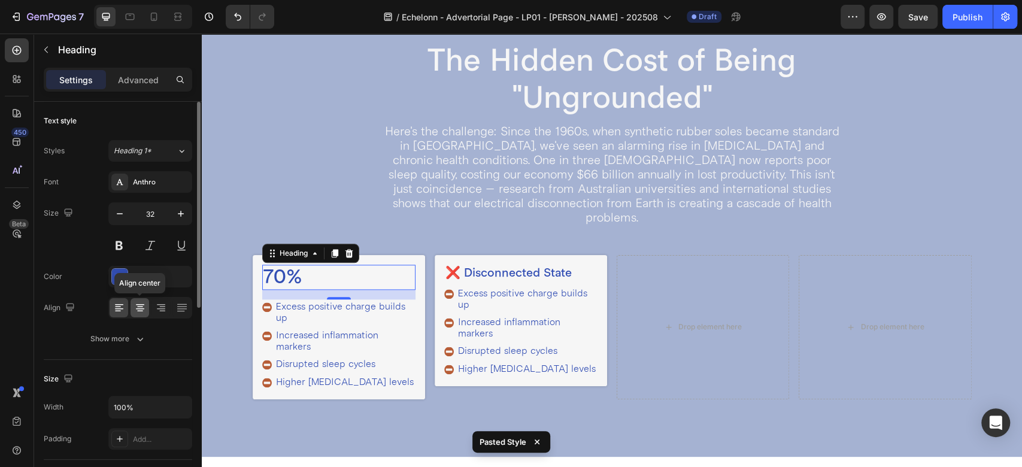
click at [144, 307] on icon at bounding box center [140, 308] width 12 height 12
click at [138, 276] on div "334FB4" at bounding box center [150, 277] width 35 height 11
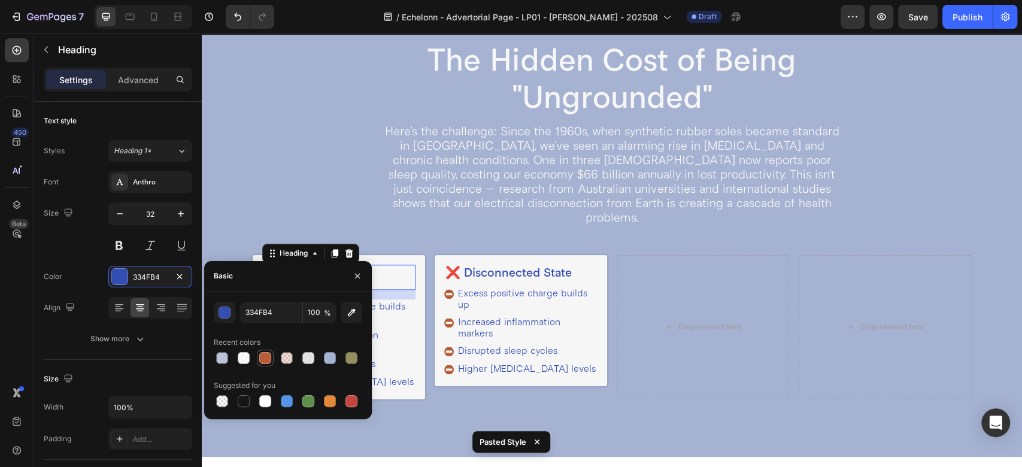
click at [265, 358] on div at bounding box center [265, 358] width 12 height 12
type input "B75D37"
click at [396, 301] on p "Excess positive charge builds up" at bounding box center [345, 312] width 138 height 23
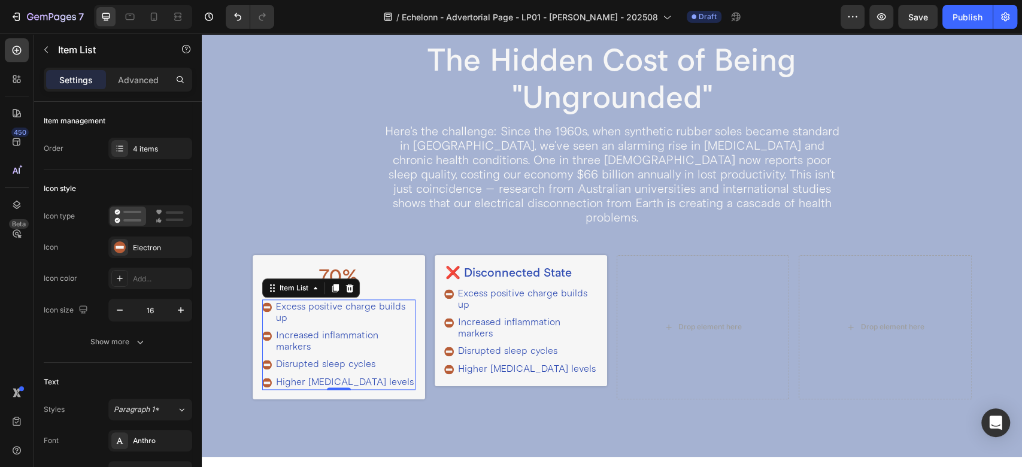
click at [269, 305] on div "Excess positive charge builds up" at bounding box center [338, 312] width 153 height 26
click at [345, 283] on icon at bounding box center [350, 288] width 10 height 10
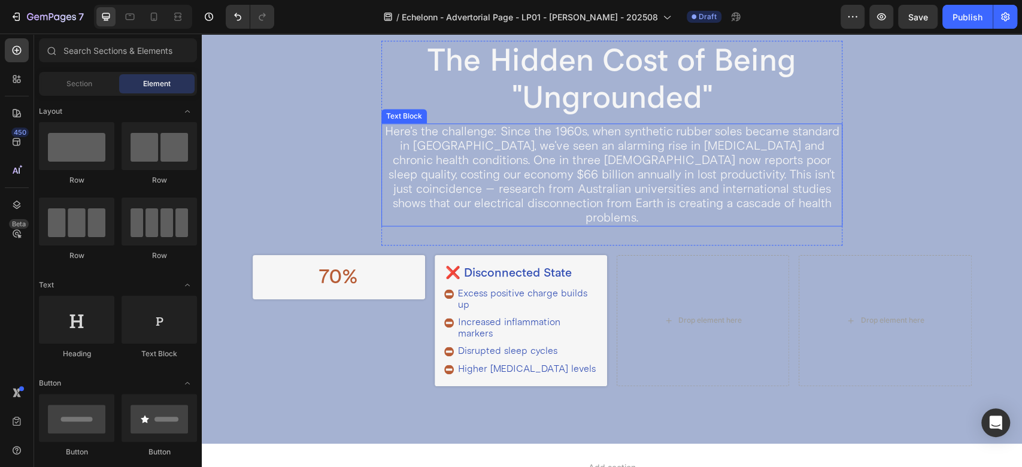
click at [510, 162] on p "Here's the challenge: Since the 1960s, when synthetic rubber soles became stand…" at bounding box center [612, 175] width 459 height 101
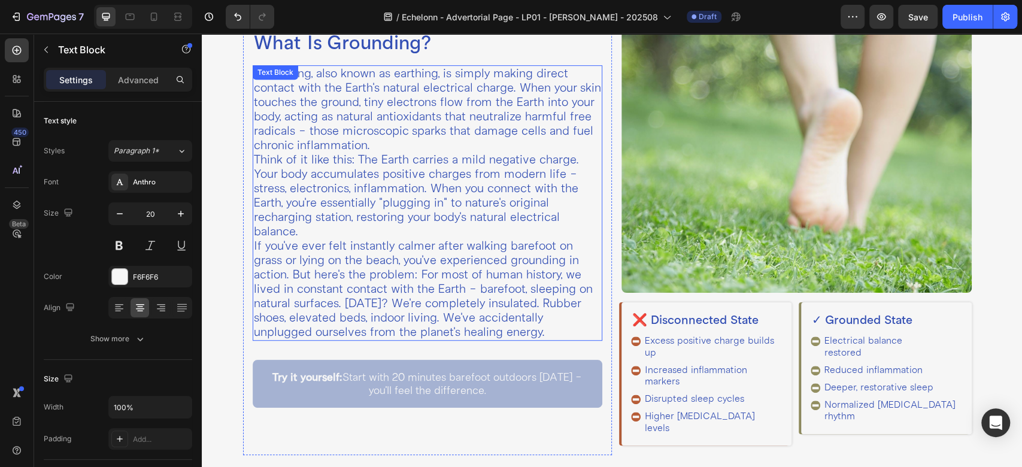
scroll to position [341, 0]
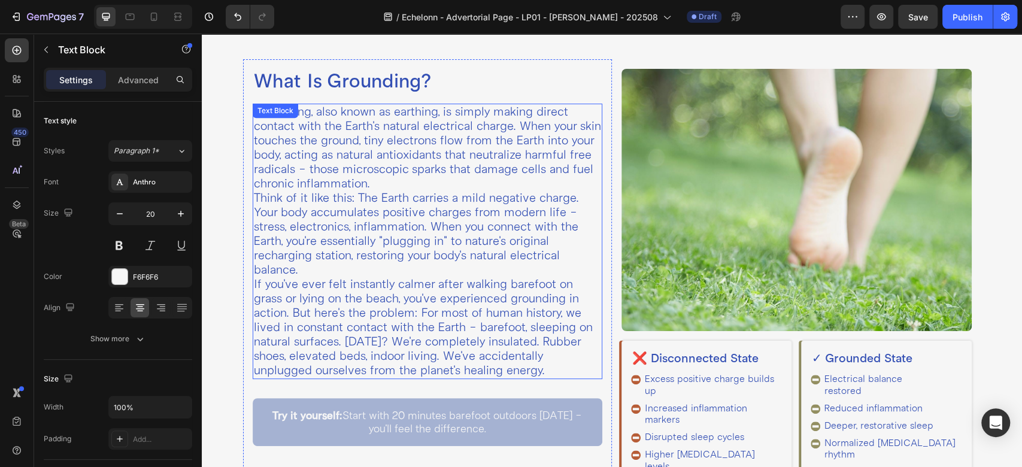
click at [380, 247] on p "Think of it like this: The Earth carries a mild negative charge. Your body accu…" at bounding box center [428, 234] width 348 height 86
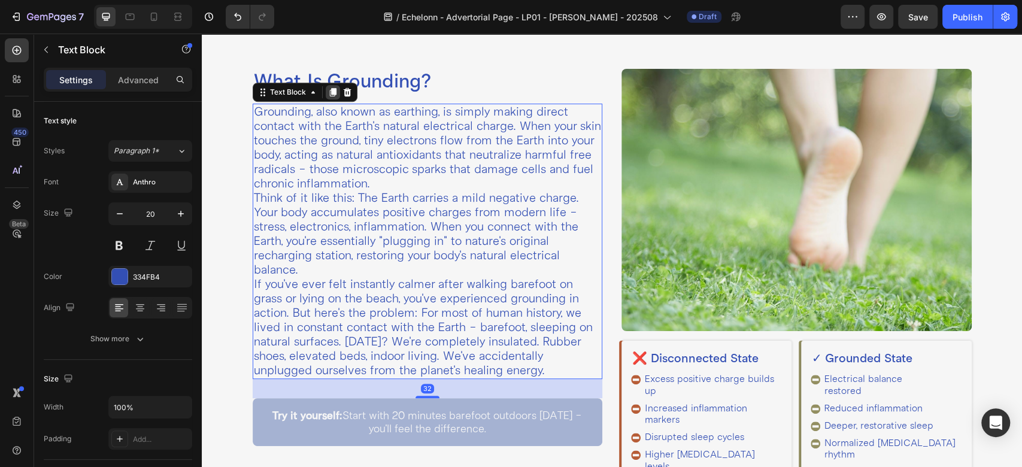
click at [333, 89] on icon at bounding box center [332, 92] width 7 height 8
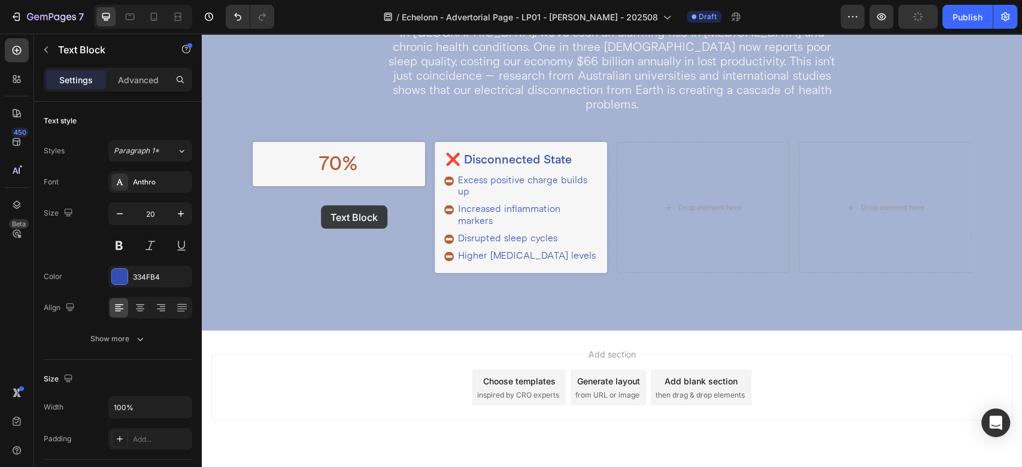
scroll to position [1280, 0]
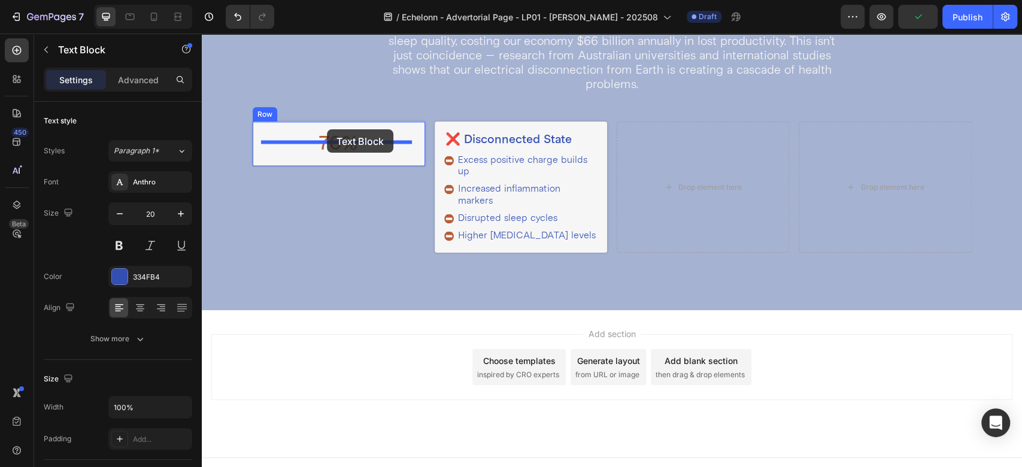
drag, startPoint x: 284, startPoint y: 67, endPoint x: 327, endPoint y: 129, distance: 75.4
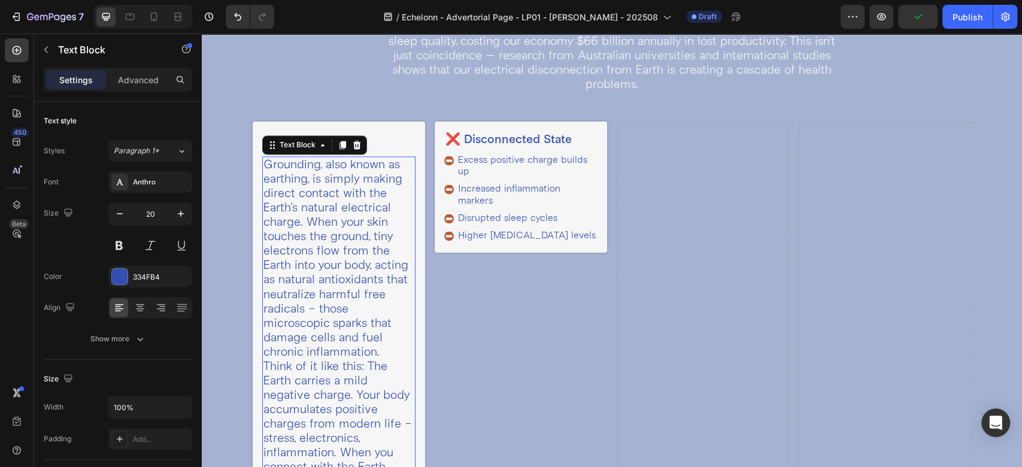
click at [301, 189] on p "Grounding, also known as earthing, is simply making direct contact with the Ear…" at bounding box center [338, 257] width 151 height 201
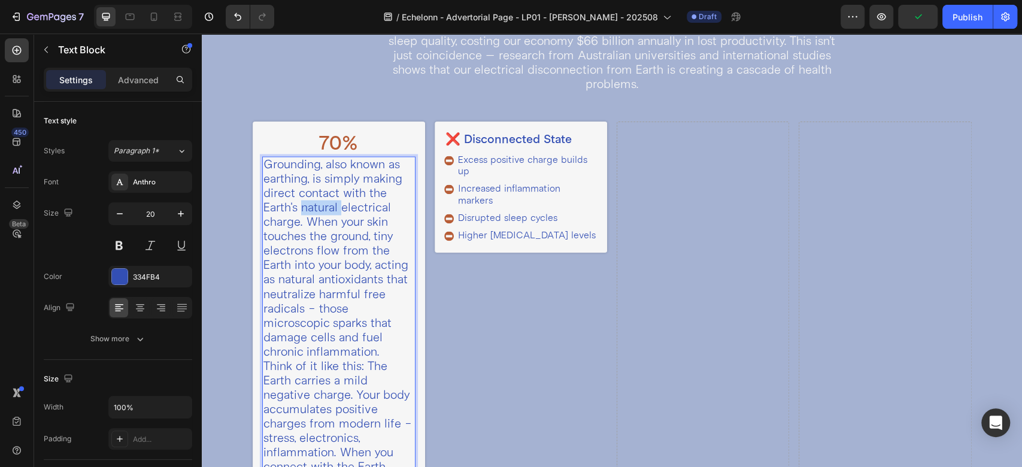
click at [301, 189] on p "Grounding, also known as earthing, is simply making direct contact with the Ear…" at bounding box center [338, 257] width 151 height 201
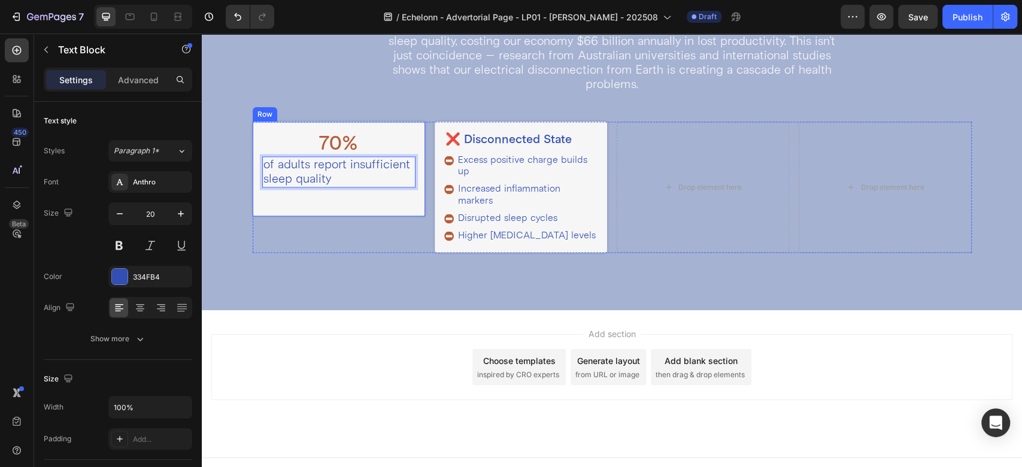
click at [307, 184] on div "70% Heading of adults report insufficient sleep quality Text Block 32" at bounding box center [338, 168] width 153 height 75
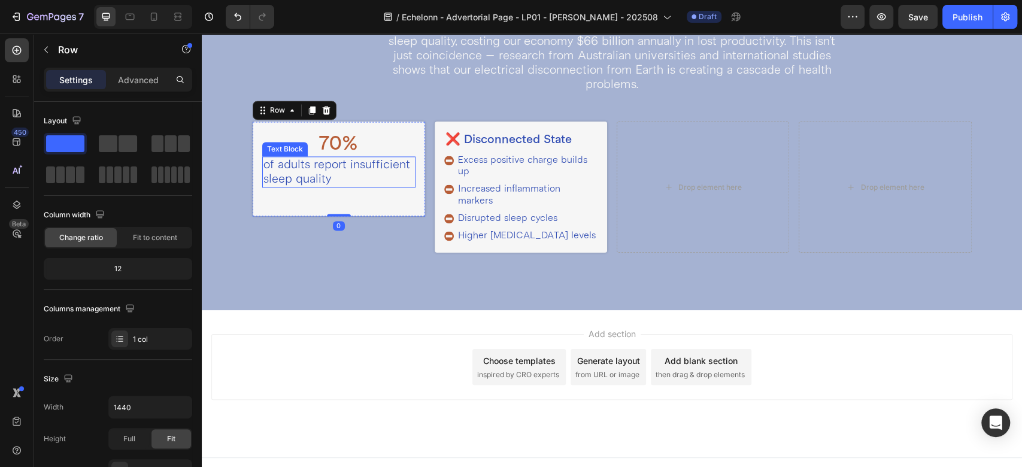
click at [317, 162] on p "of adults report insufficient sleep quality" at bounding box center [338, 171] width 151 height 29
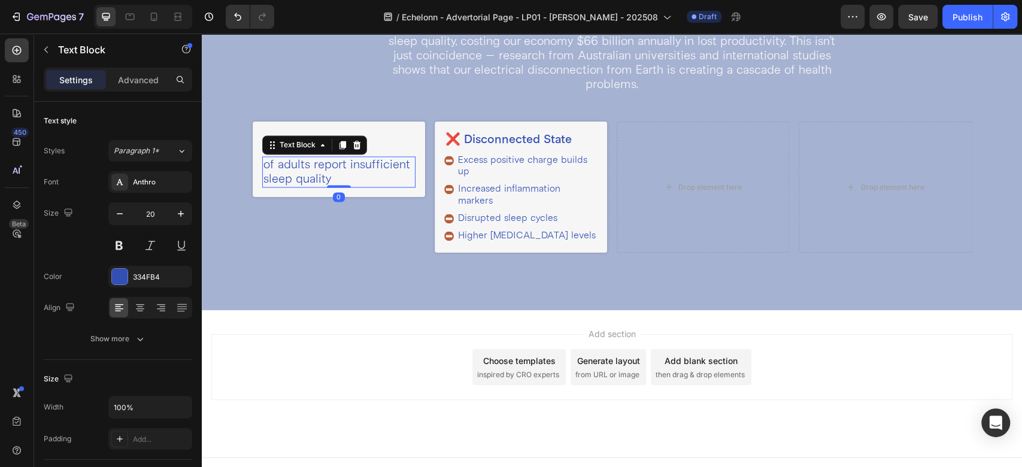
drag, startPoint x: 335, startPoint y: 191, endPoint x: 336, endPoint y: 151, distance: 39.6
click at [336, 156] on div "of adults report insufficient sleep quality Text Block 0" at bounding box center [338, 171] width 153 height 31
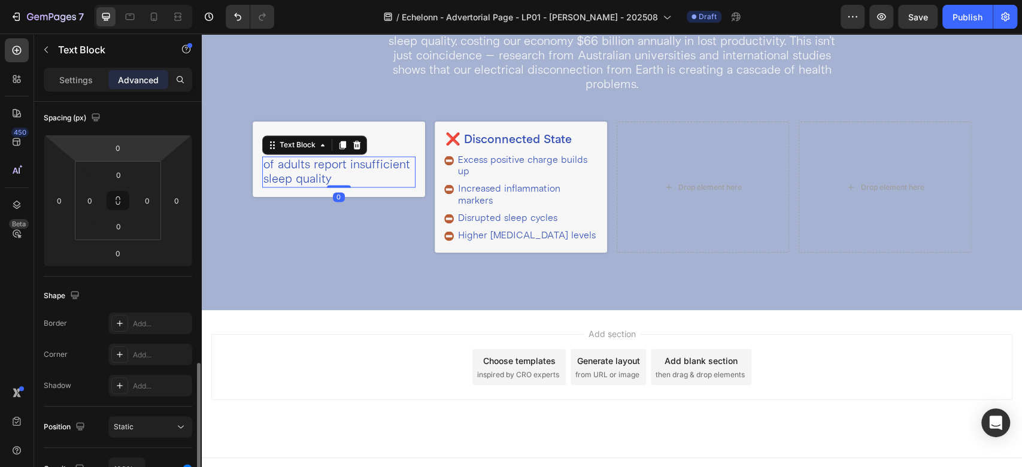
scroll to position [266, 0]
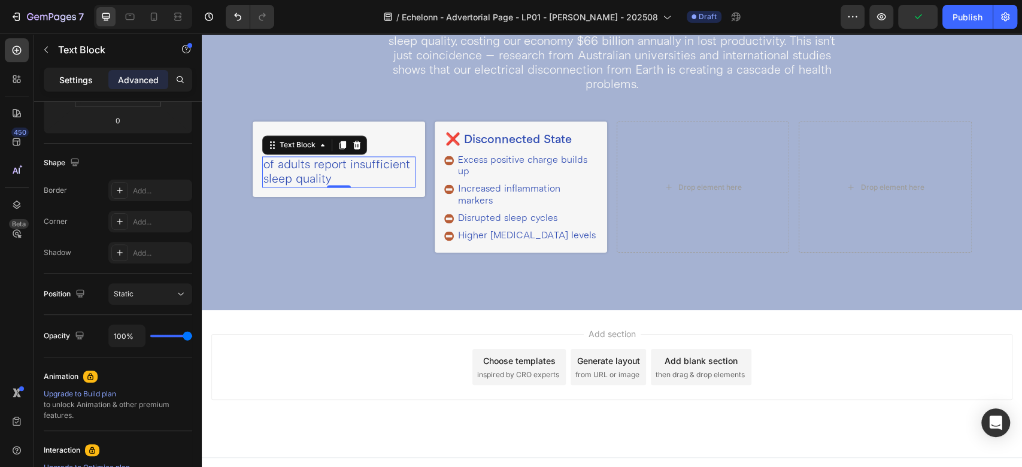
click at [83, 81] on p "Settings" at bounding box center [76, 80] width 34 height 13
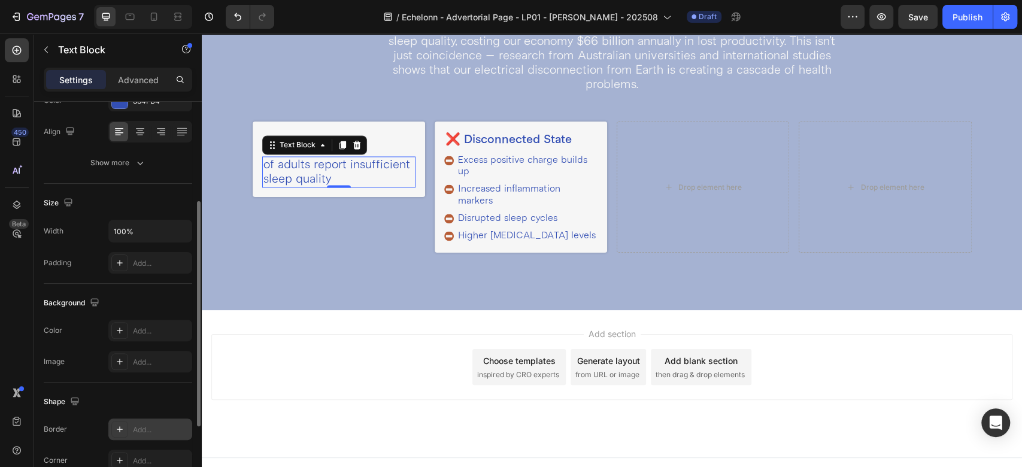
scroll to position [43, 0]
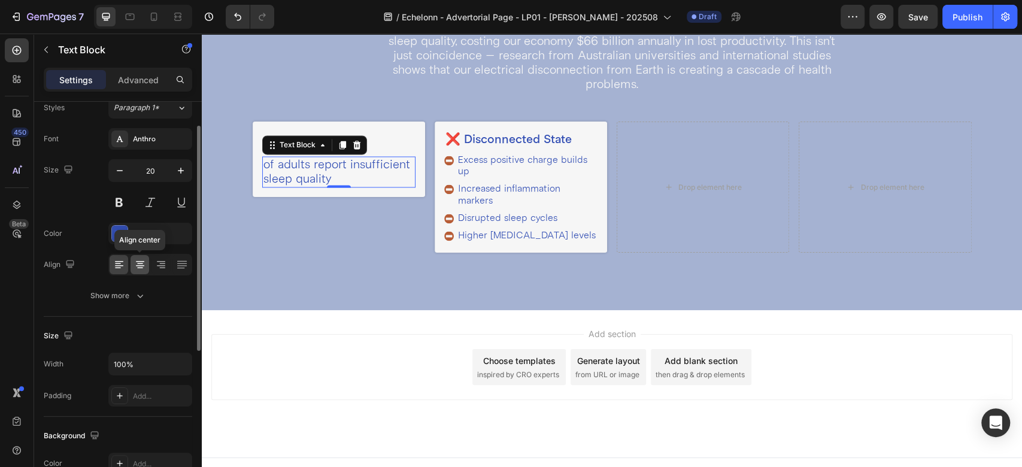
click at [143, 268] on icon at bounding box center [140, 265] width 12 height 12
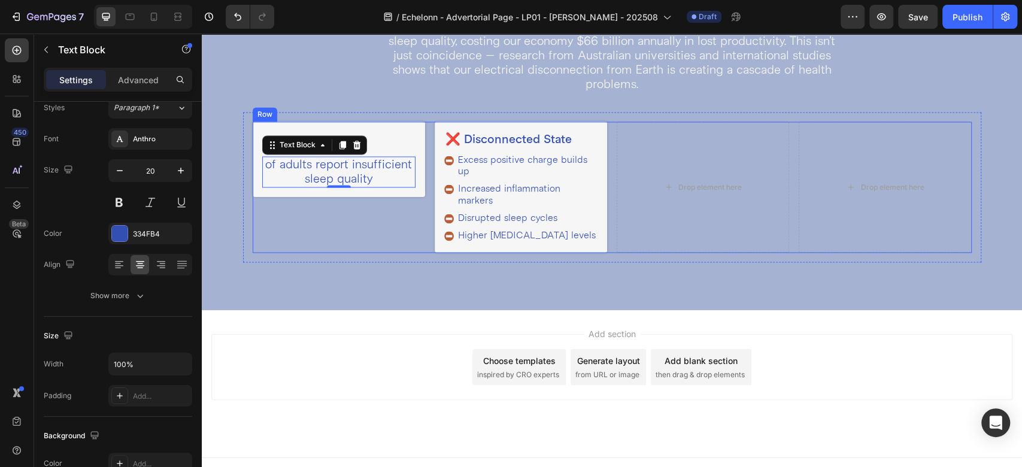
click at [374, 204] on div "70% Heading of adults report insufficient sleep quality Text Block 0 Row" at bounding box center [339, 187] width 172 height 131
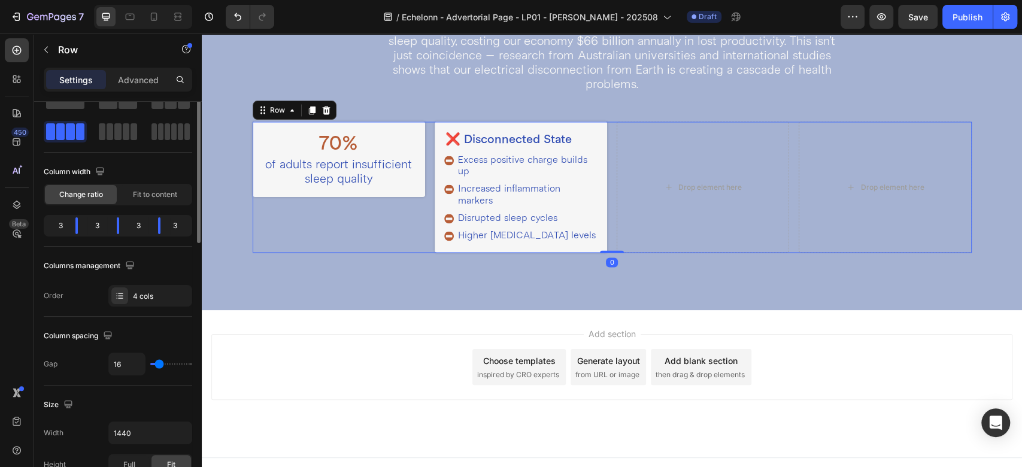
scroll to position [0, 0]
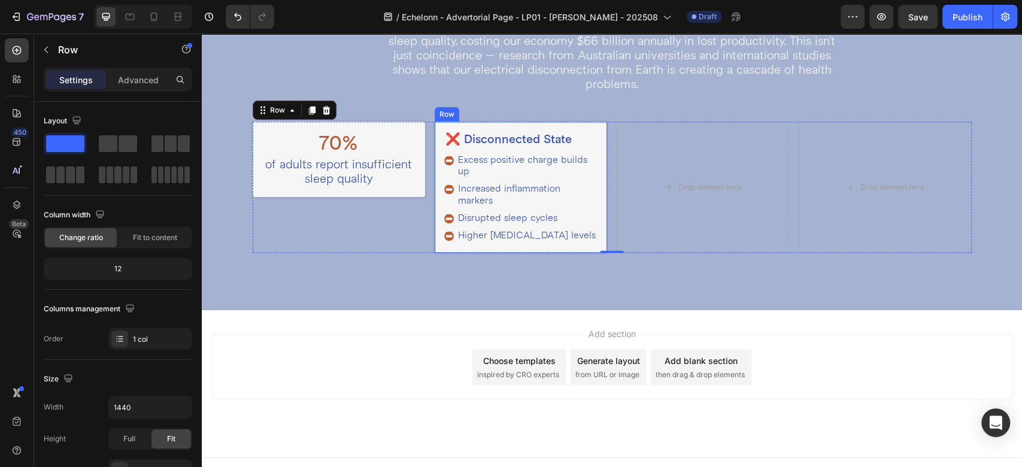
click at [436, 122] on div "❌ Disconnected State Heading Excess positive charge builds up Increased inflamm…" at bounding box center [521, 187] width 172 height 131
click at [506, 103] on div at bounding box center [508, 110] width 14 height 14
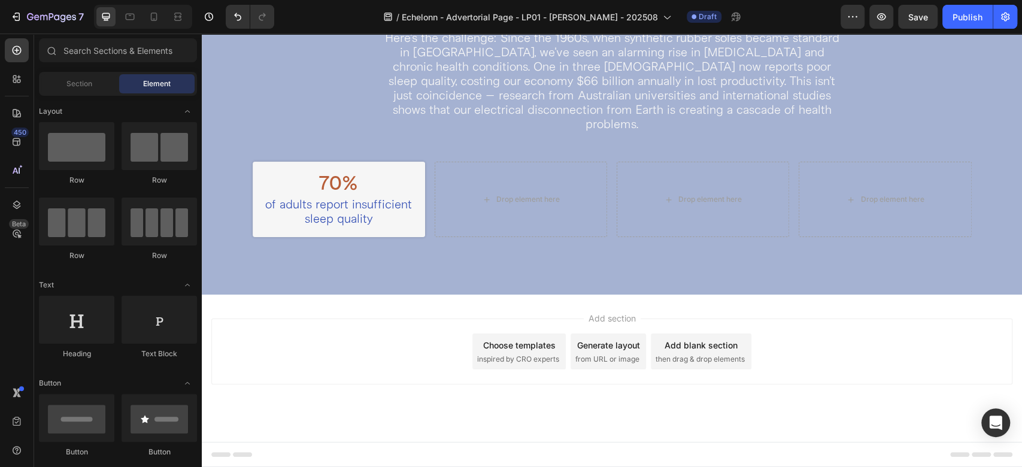
scroll to position [1225, 0]
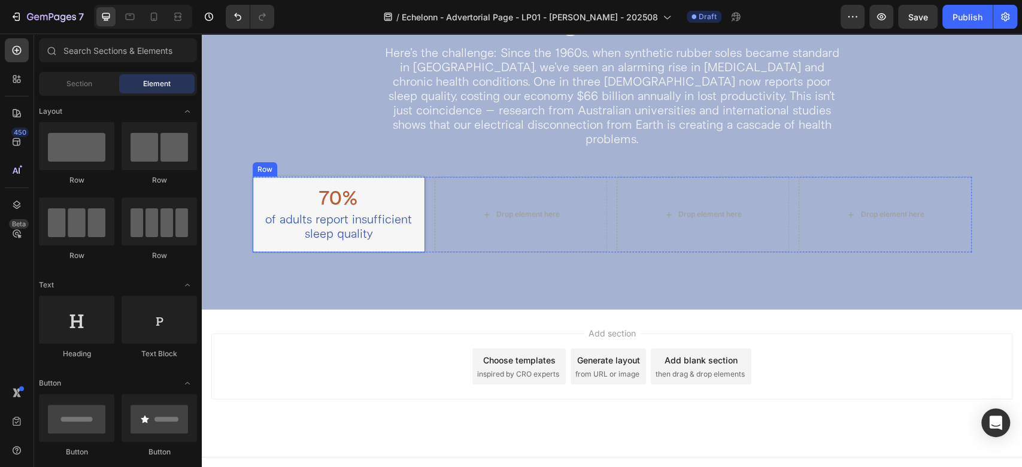
click at [412, 180] on div "70% Heading of adults report insufficient sleep quality Text Block Row" at bounding box center [339, 214] width 172 height 75
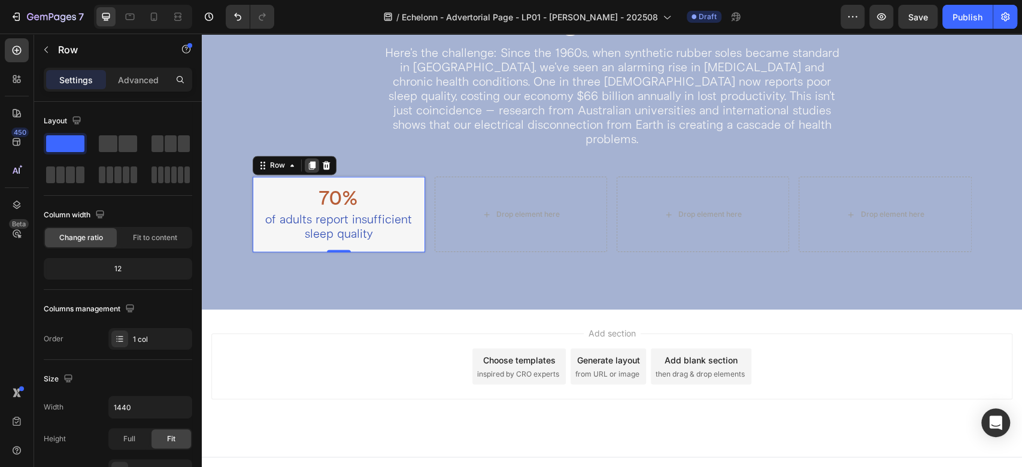
click at [307, 160] on icon at bounding box center [312, 165] width 10 height 10
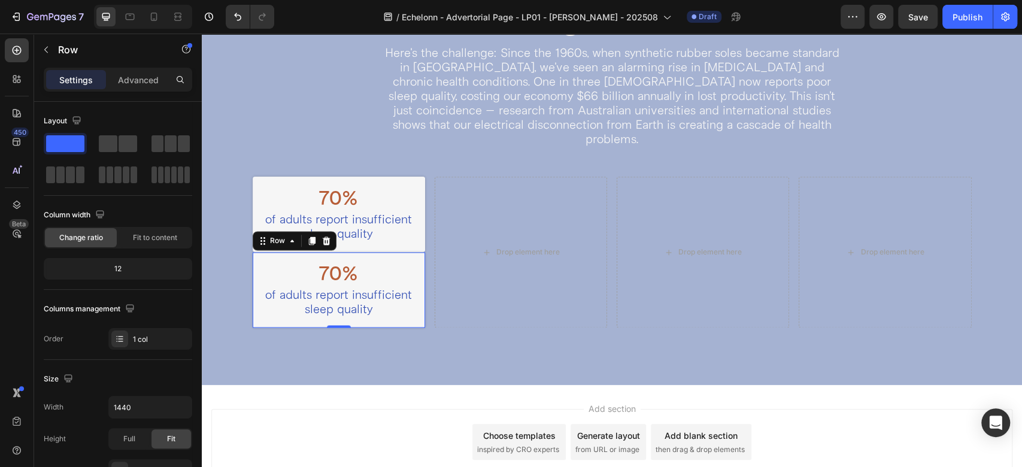
scroll to position [1280, 0]
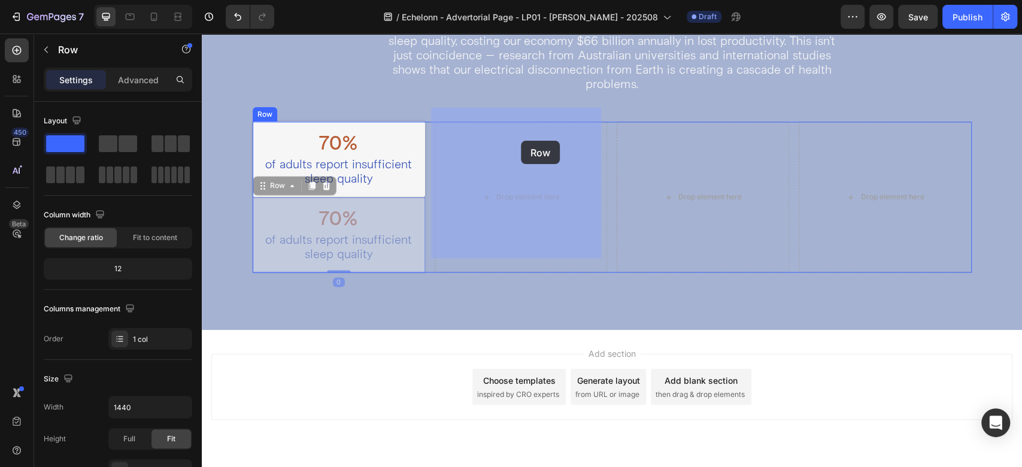
drag, startPoint x: 274, startPoint y: 172, endPoint x: 521, endPoint y: 141, distance: 249.2
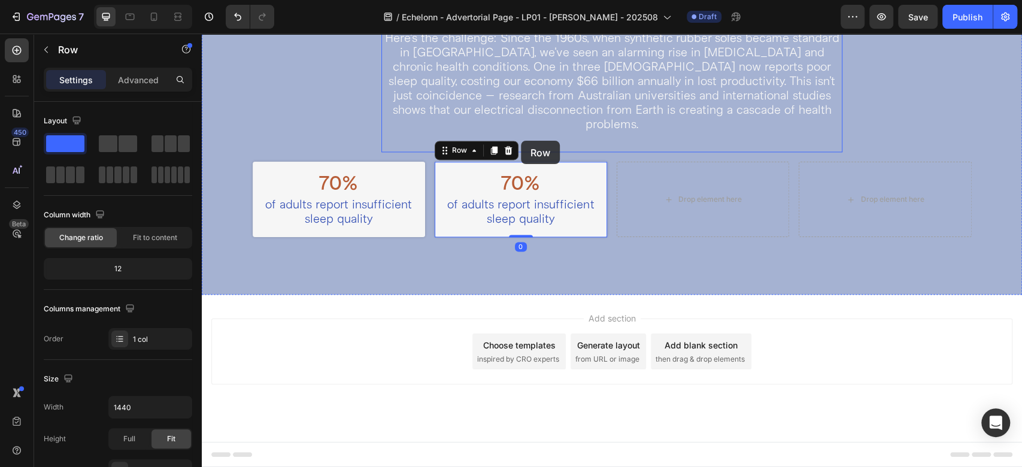
scroll to position [1225, 0]
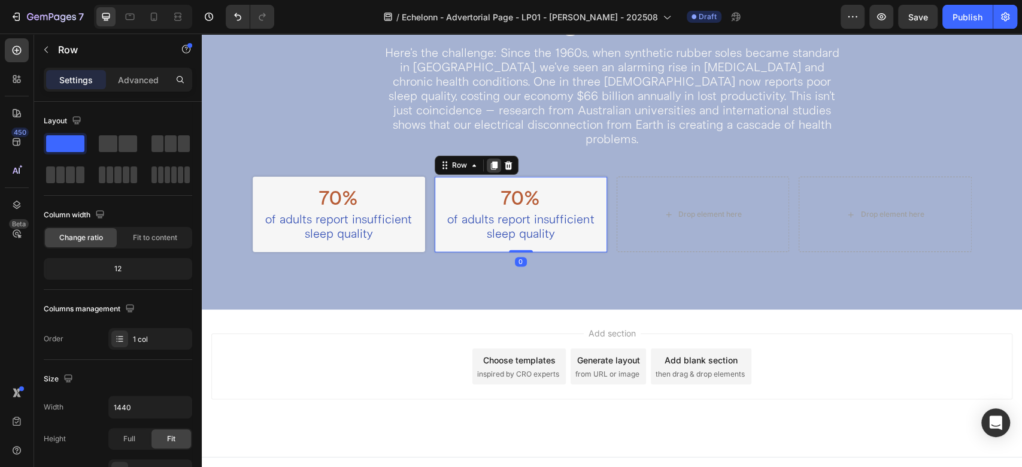
click at [491, 161] on icon at bounding box center [494, 165] width 7 height 8
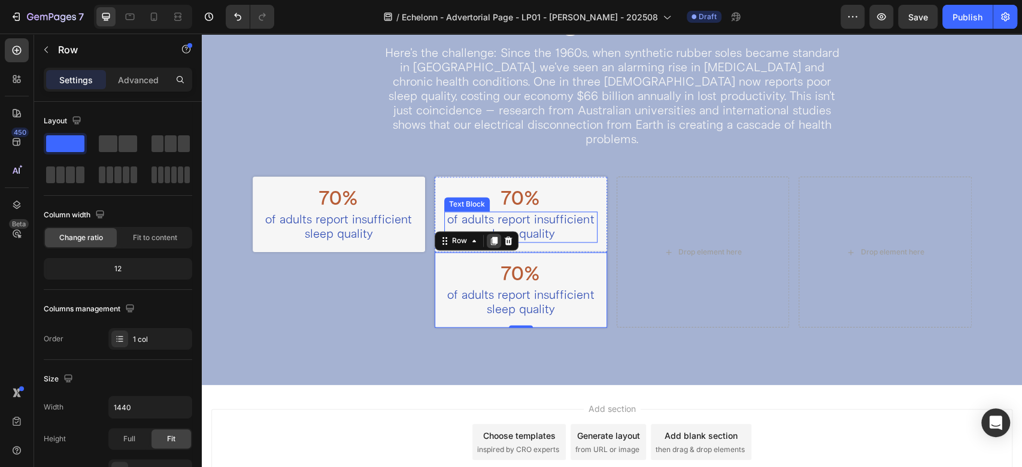
scroll to position [1280, 0]
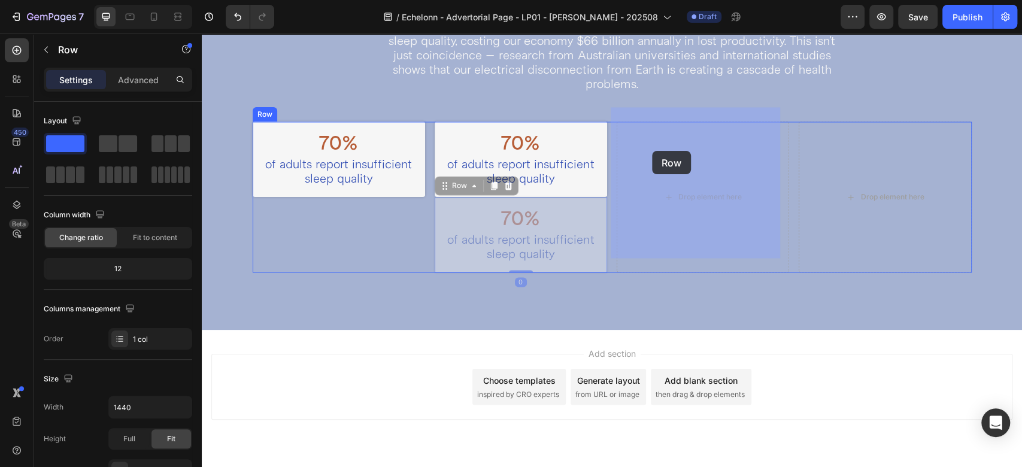
drag, startPoint x: 456, startPoint y: 172, endPoint x: 652, endPoint y: 151, distance: 197.5
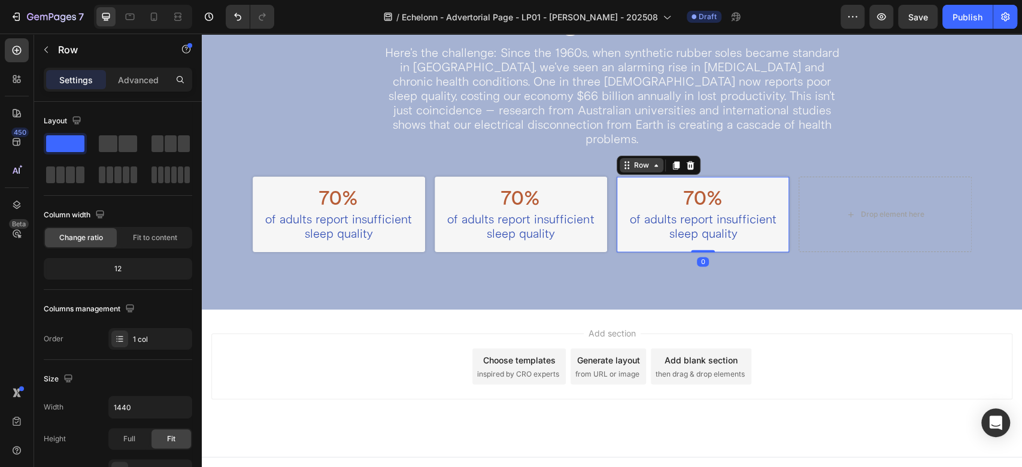
click at [627, 165] on icon at bounding box center [628, 166] width 2 height 2
click at [671, 160] on icon at bounding box center [676, 165] width 10 height 10
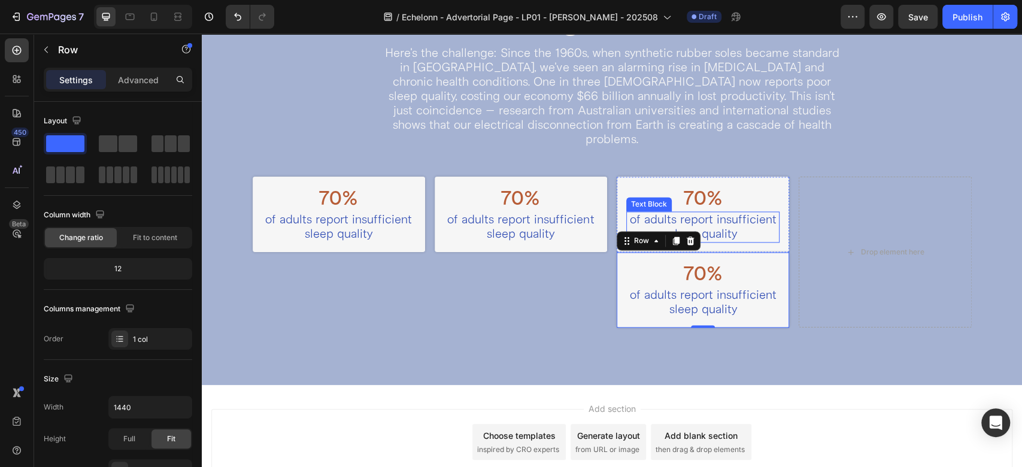
scroll to position [1280, 0]
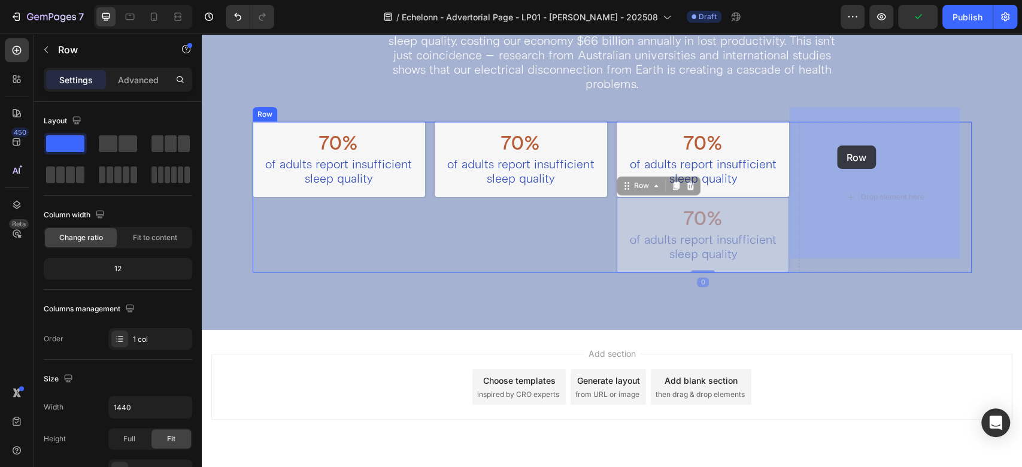
drag, startPoint x: 626, startPoint y: 171, endPoint x: 837, endPoint y: 145, distance: 212.3
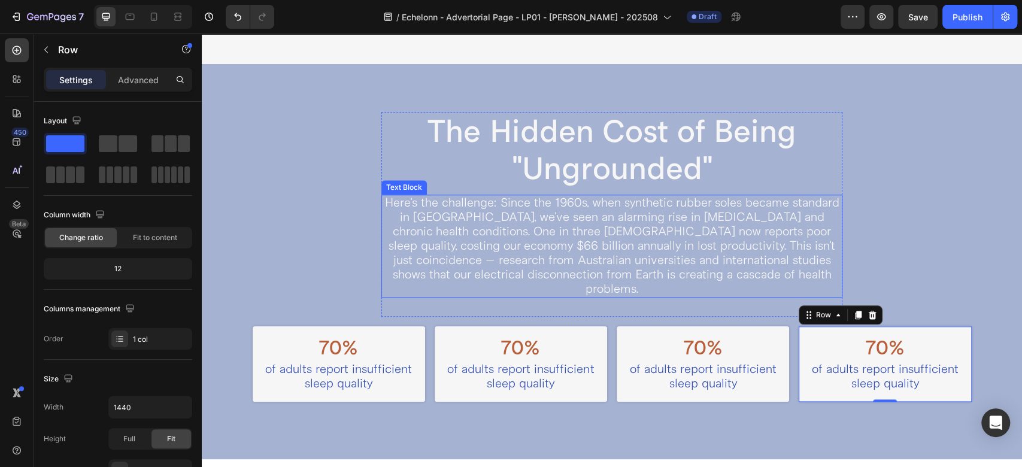
scroll to position [951, 0]
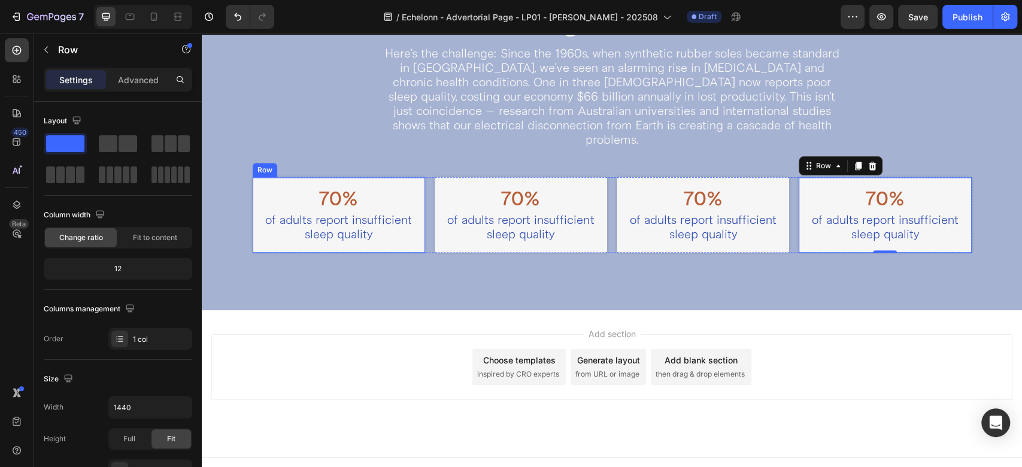
click at [418, 188] on div "70% Heading of adults report insufficient sleep quality Text Block Row" at bounding box center [339, 214] width 172 height 75
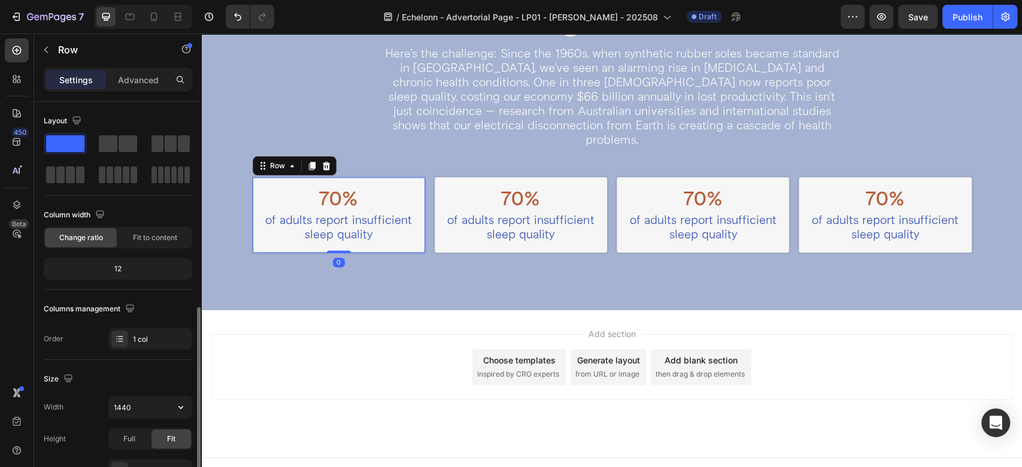
scroll to position [266, 0]
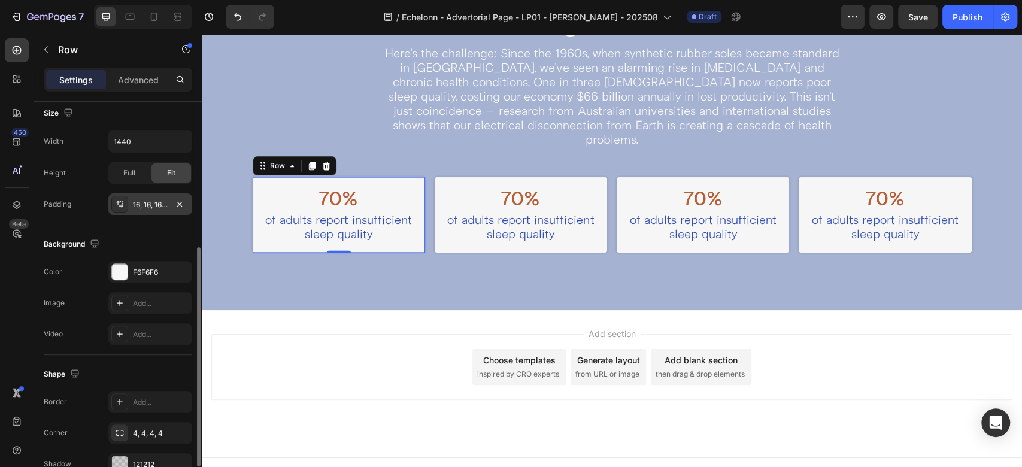
click at [138, 204] on div "16, 16, 16, 16" at bounding box center [150, 204] width 35 height 11
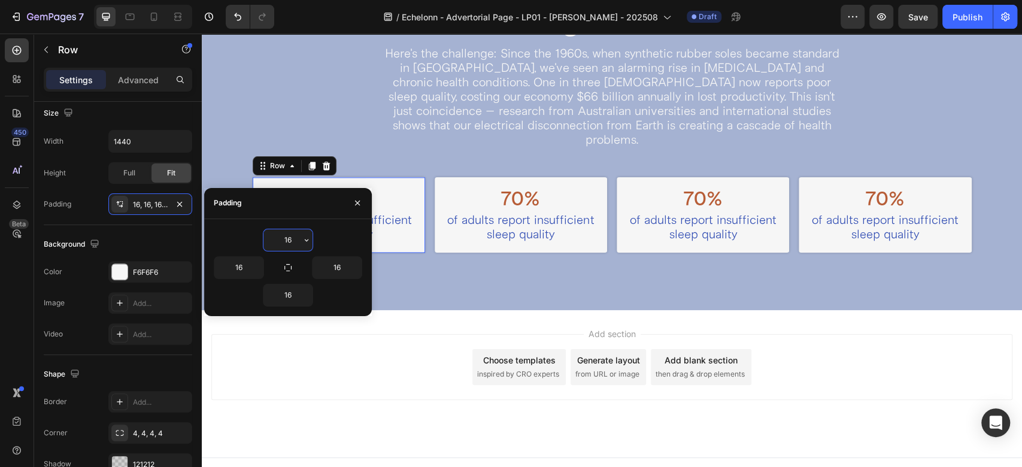
click at [296, 238] on input "16" at bounding box center [287, 240] width 49 height 22
click at [311, 238] on button "button" at bounding box center [307, 240] width 12 height 22
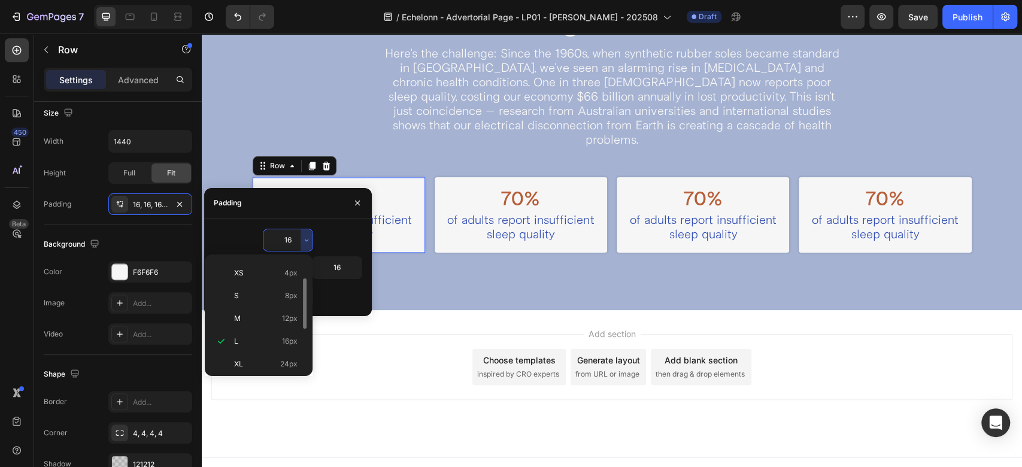
scroll to position [137, 0]
click at [274, 296] on p "2XL 32px" at bounding box center [265, 292] width 63 height 11
type input "32"
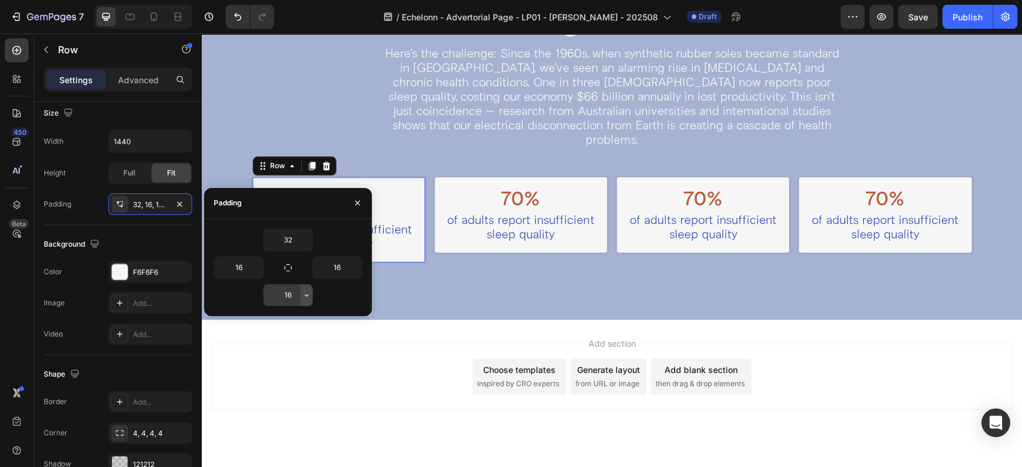
click at [307, 295] on icon "button" at bounding box center [307, 295] width 10 height 10
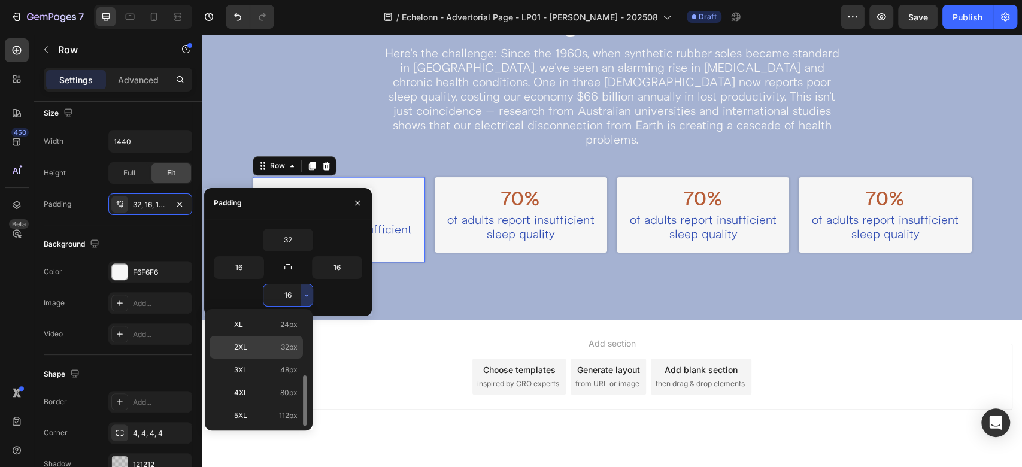
click at [269, 346] on p "2XL 32px" at bounding box center [265, 347] width 63 height 11
type input "32"
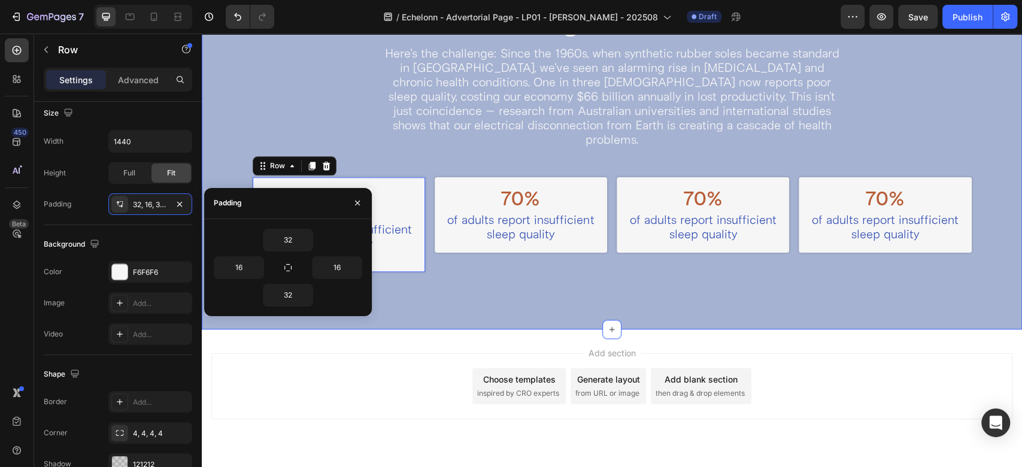
click at [455, 271] on div "The Hidden Cost of Being "Ungrounded" Heading Here's the challenge: Since the 1…" at bounding box center [612, 122] width 820 height 414
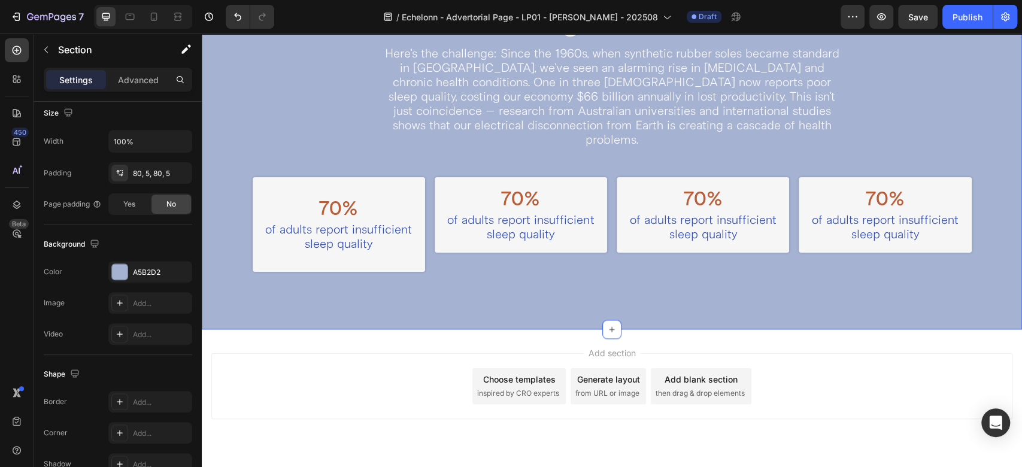
scroll to position [0, 0]
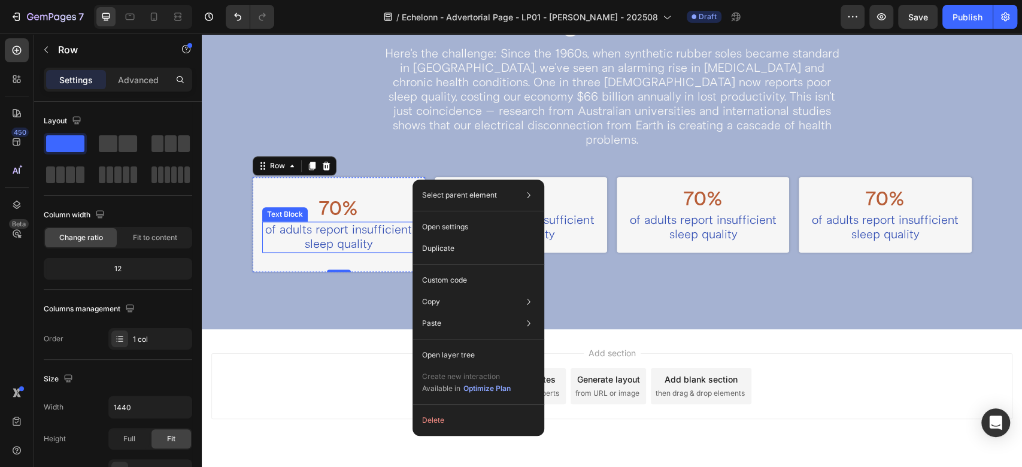
click at [350, 223] on p "of adults report insufficient sleep quality" at bounding box center [338, 237] width 151 height 29
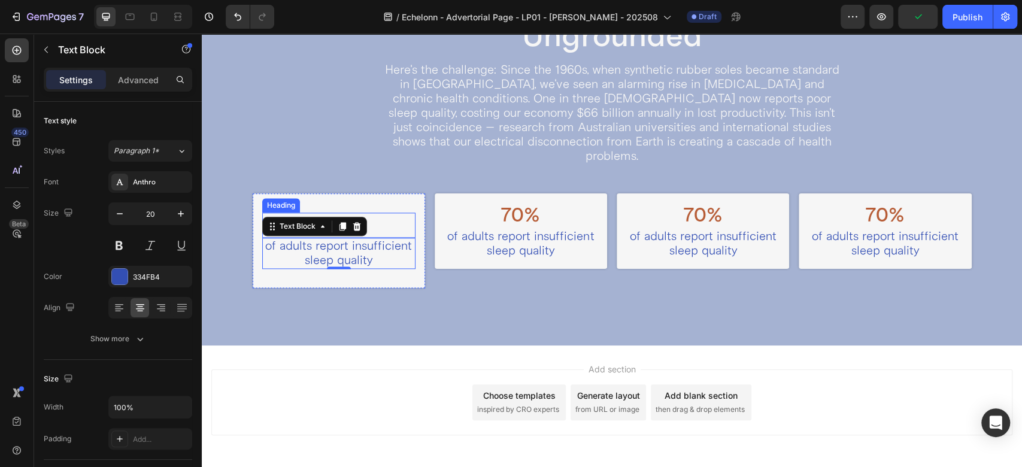
scroll to position [685, 0]
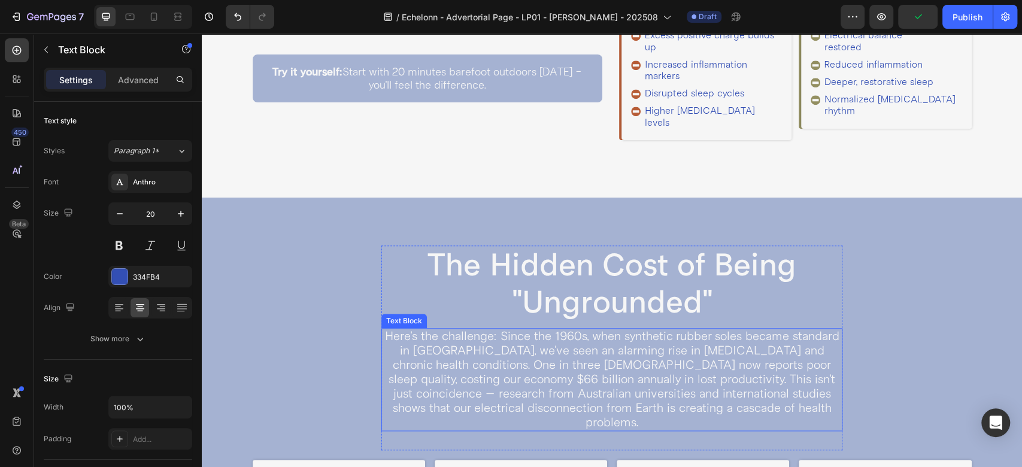
click at [460, 378] on p "Here's the challenge: Since the 1960s, when synthetic rubber soles became stand…" at bounding box center [612, 379] width 459 height 101
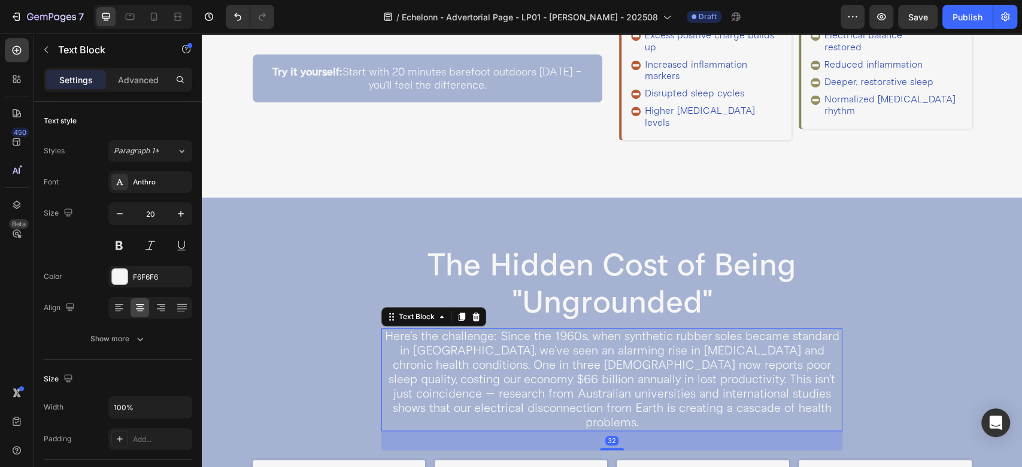
scroll to position [419, 0]
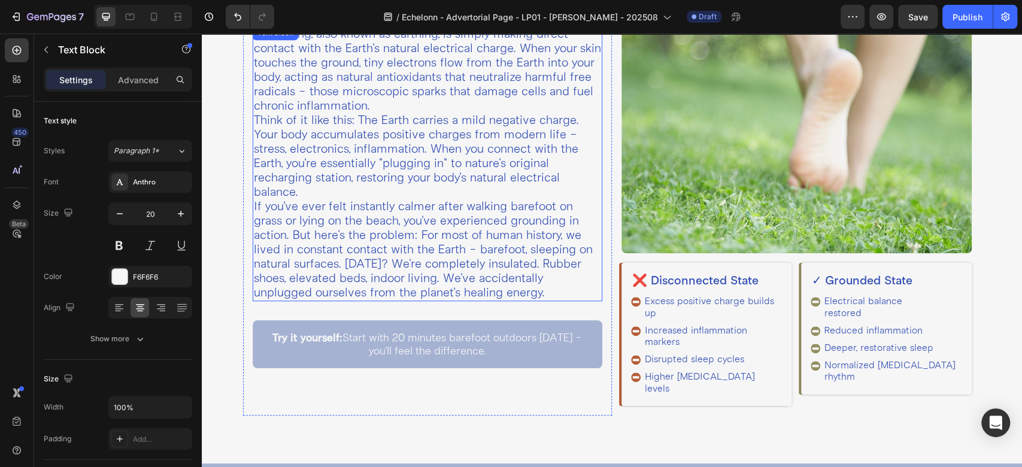
click at [422, 216] on p "If you've ever felt instantly calmer after walking barefoot on grass or lying o…" at bounding box center [428, 249] width 348 height 101
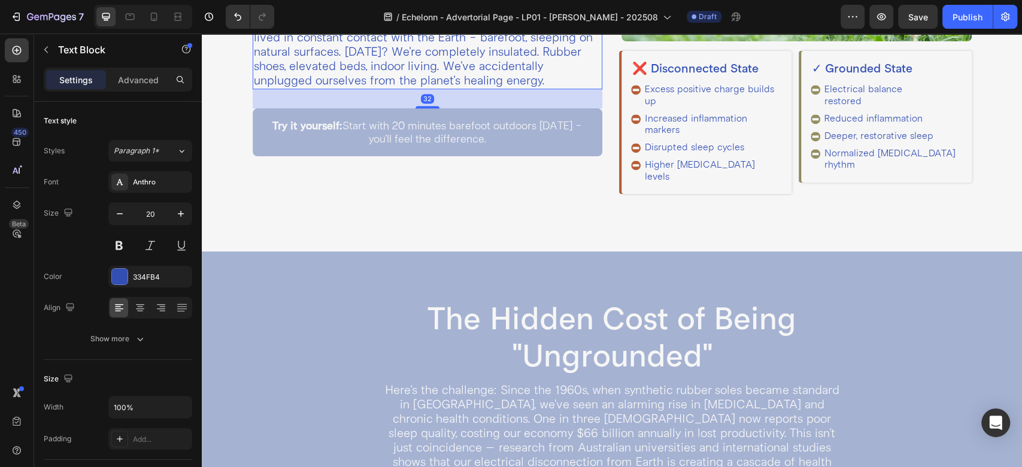
scroll to position [818, 0]
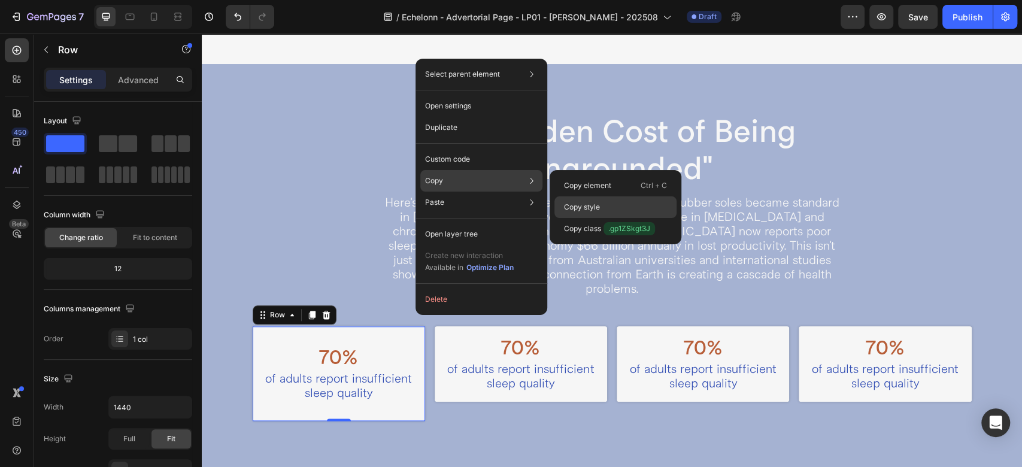
click at [578, 202] on p "Copy style" at bounding box center [582, 207] width 36 height 11
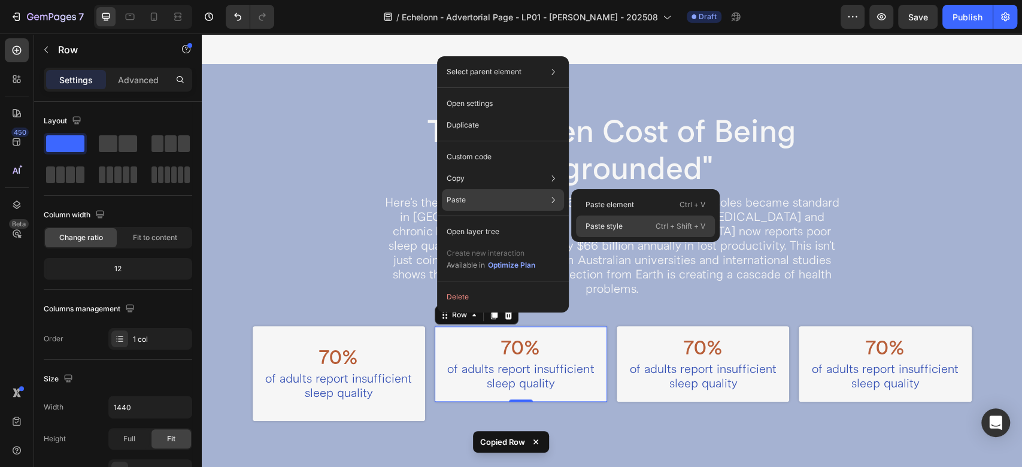
click at [606, 227] on p "Paste style" at bounding box center [603, 226] width 37 height 11
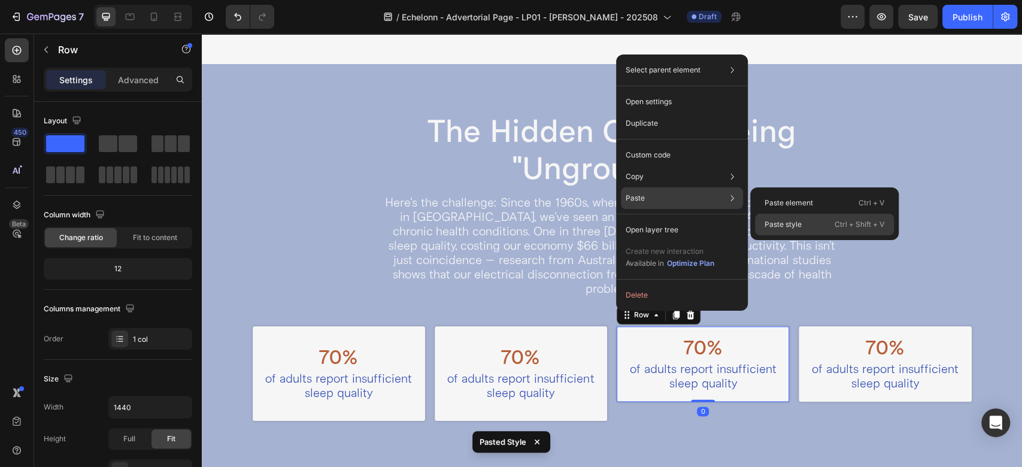
click at [784, 224] on p "Paste style" at bounding box center [782, 224] width 37 height 11
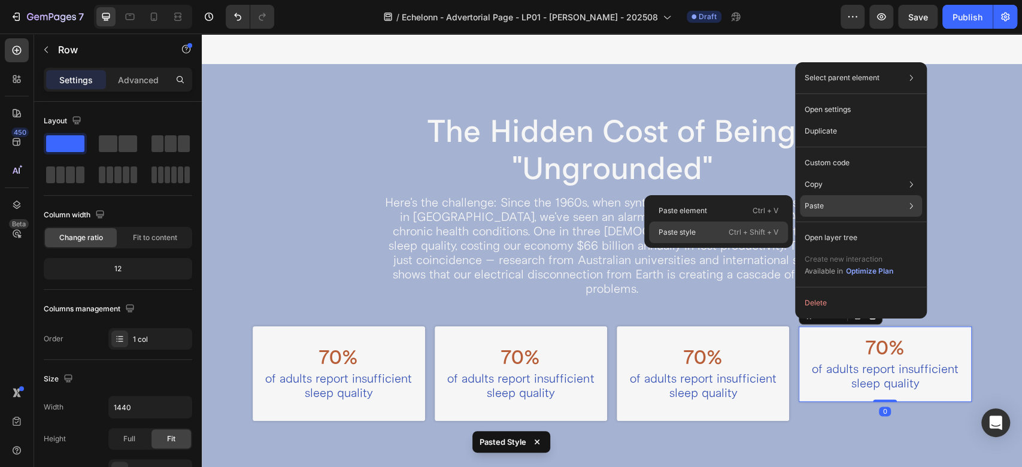
click at [723, 235] on div "Paste style Ctrl + Shift + V" at bounding box center [718, 232] width 139 height 22
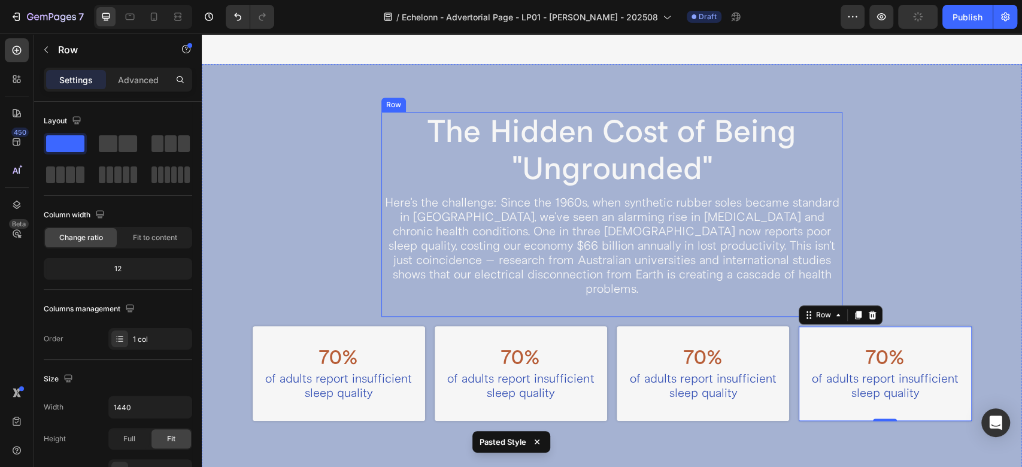
click at [537, 272] on div "The Hidden Cost of Being "Ungrounded" Heading Here's the challenge: Since the 1…" at bounding box center [611, 214] width 461 height 205
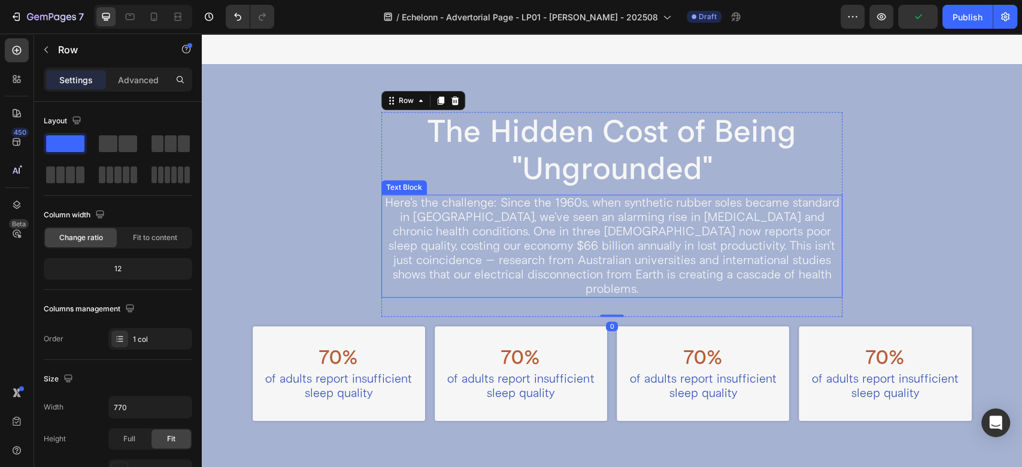
click at [588, 252] on p "Here's the challenge: Since the 1960s, when synthetic rubber soles became stand…" at bounding box center [612, 246] width 459 height 101
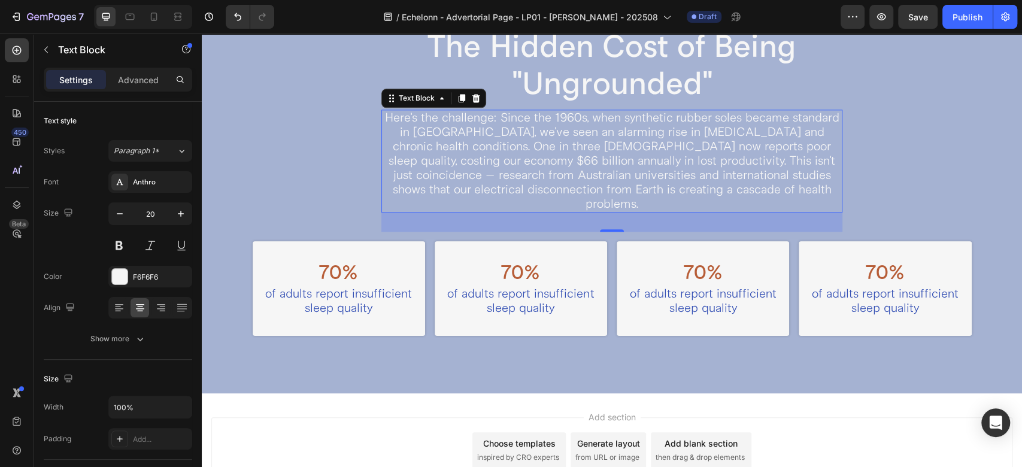
scroll to position [951, 0]
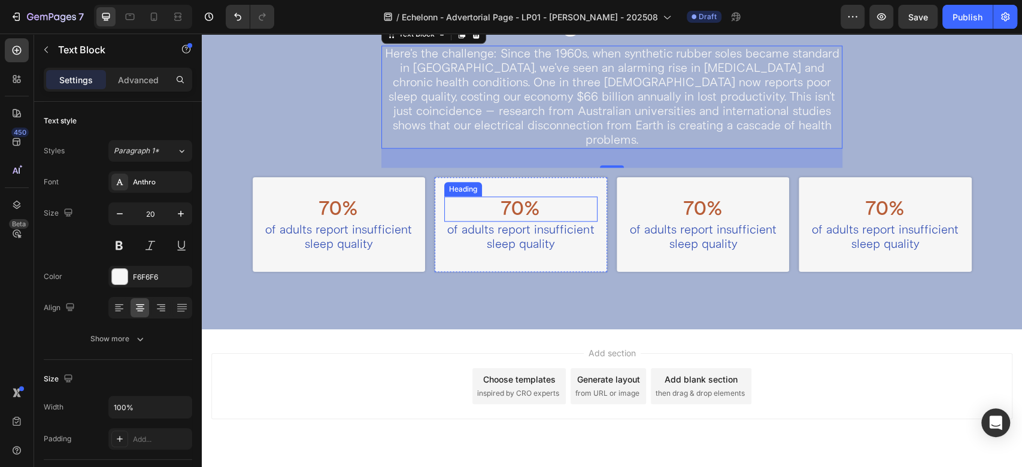
click at [508, 196] on h2 "70%" at bounding box center [520, 208] width 153 height 25
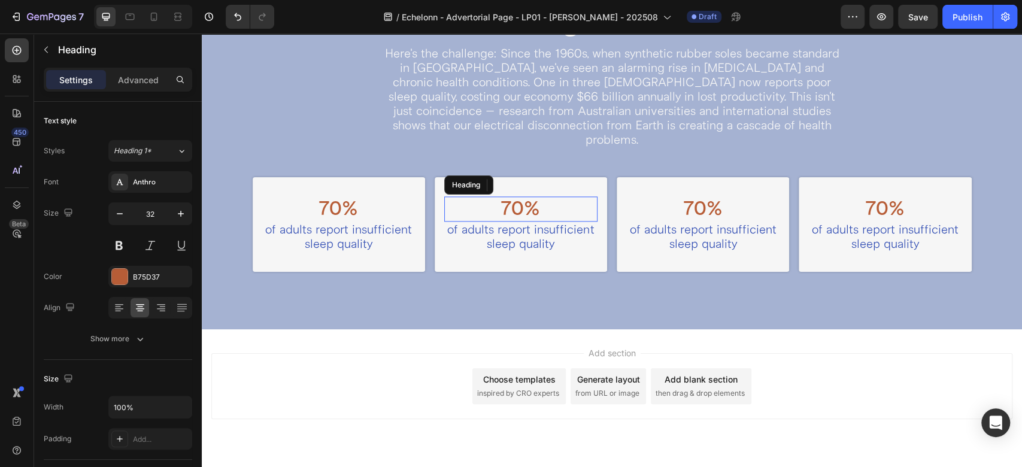
click at [508, 196] on h2 "70%" at bounding box center [520, 208] width 153 height 25
click at [514, 223] on p "of adults report insufficient sleep quality" at bounding box center [520, 237] width 151 height 29
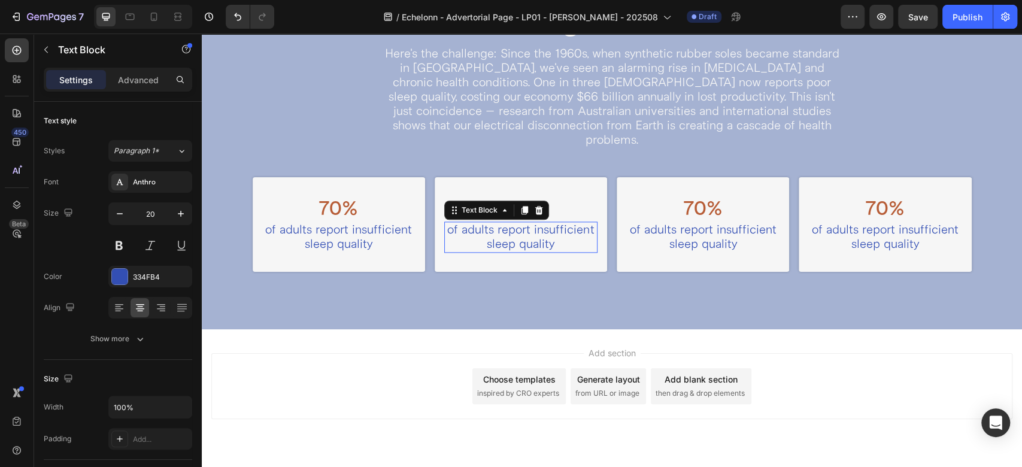
click at [514, 223] on p "of adults report insufficient sleep quality" at bounding box center [520, 237] width 151 height 29
click at [695, 196] on h2 "70%" at bounding box center [702, 208] width 153 height 25
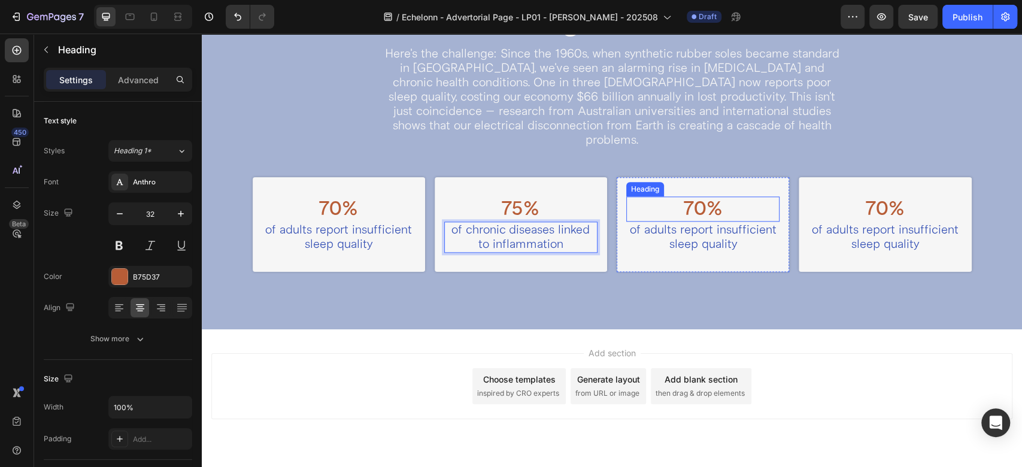
click at [695, 196] on h2 "70%" at bounding box center [702, 208] width 153 height 25
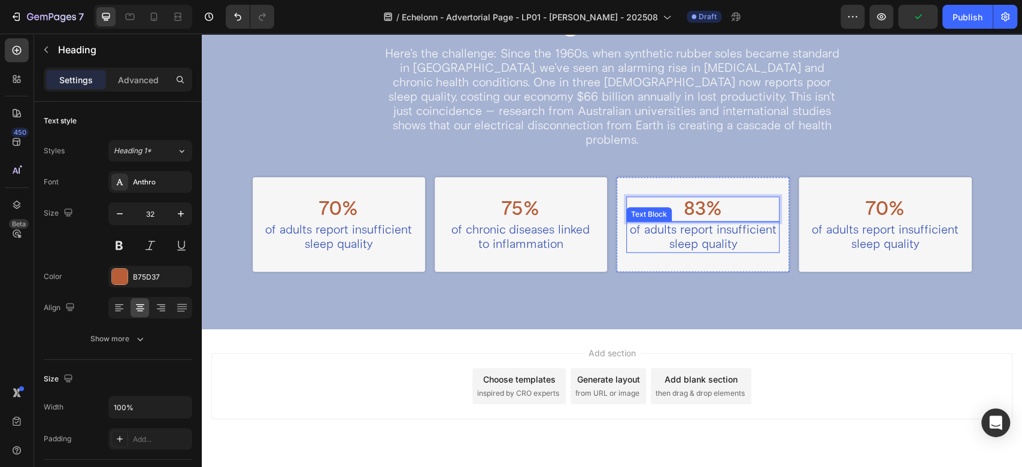
click at [691, 229] on p "of adults report insufficient sleep quality" at bounding box center [702, 237] width 151 height 29
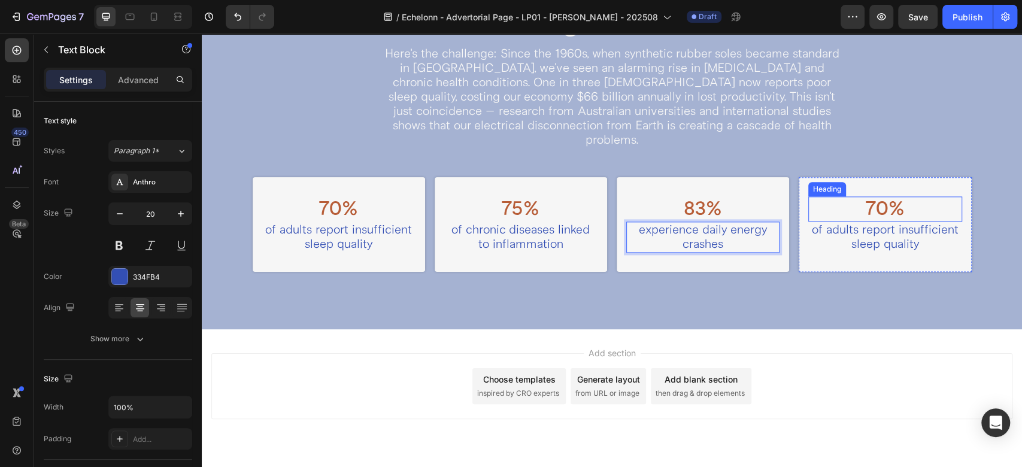
click at [888, 197] on h2 "70%" at bounding box center [884, 208] width 153 height 25
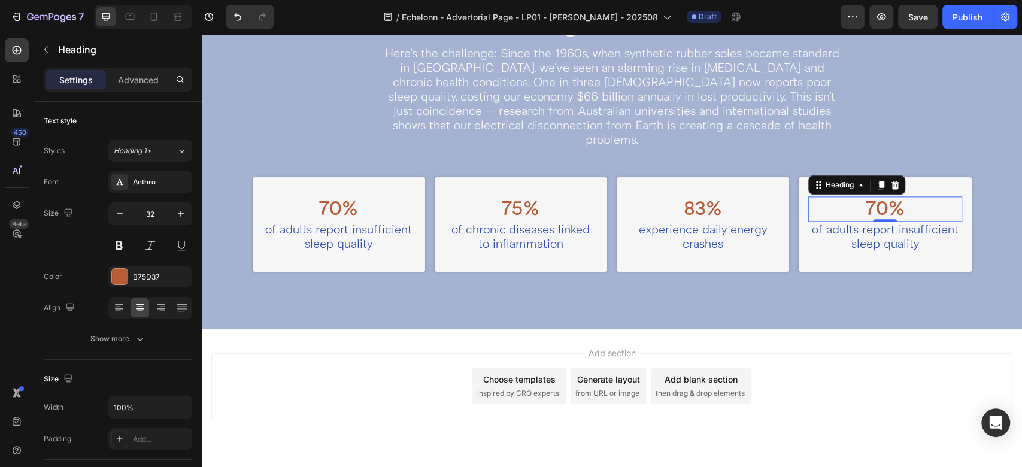
click at [888, 197] on h2 "70%" at bounding box center [884, 208] width 153 height 25
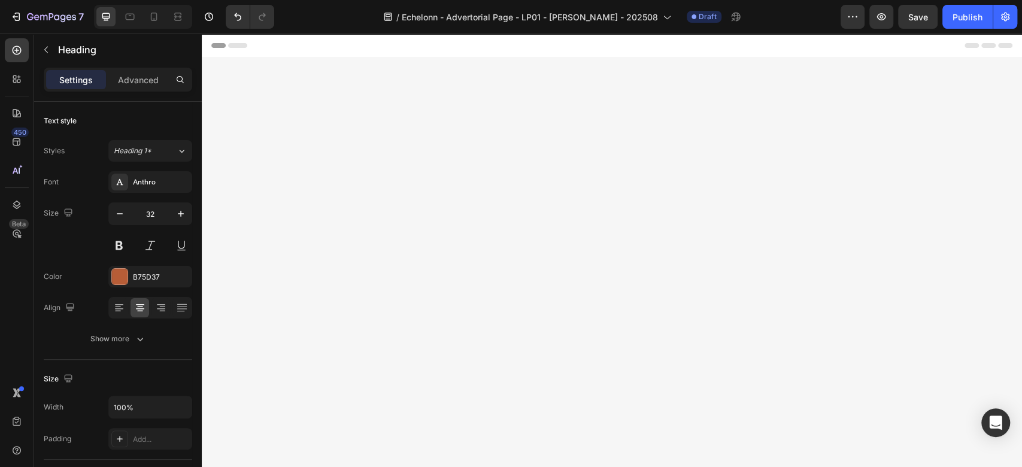
scroll to position [951, 0]
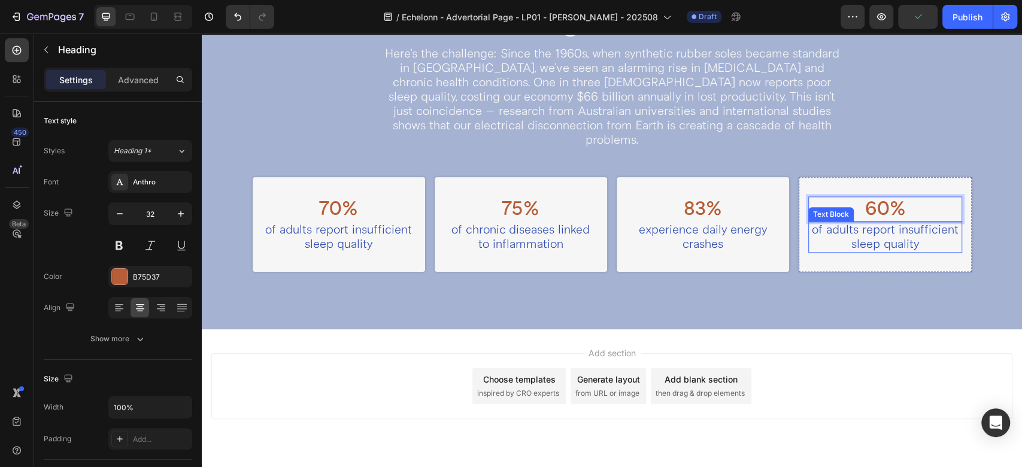
click at [861, 223] on p "of adults report insufficient sleep quality" at bounding box center [884, 237] width 151 height 29
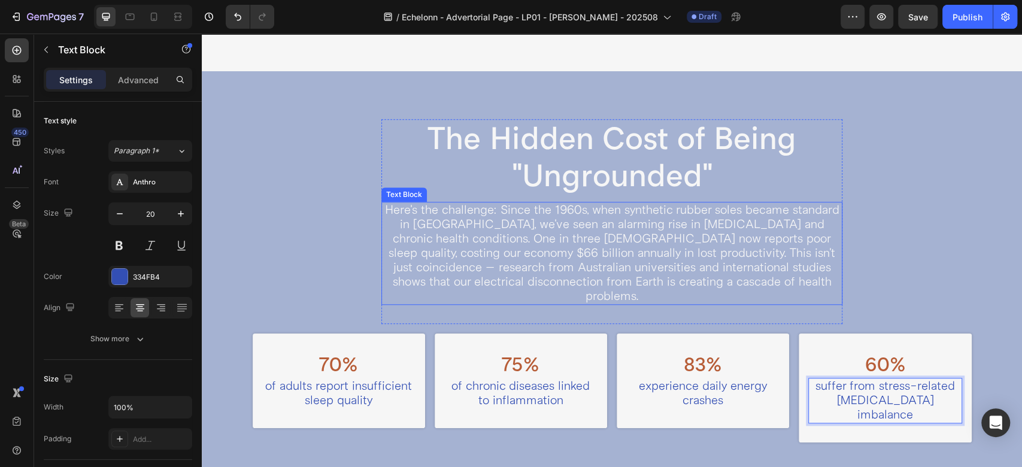
scroll to position [571, 0]
